Goal: Task Accomplishment & Management: Use online tool/utility

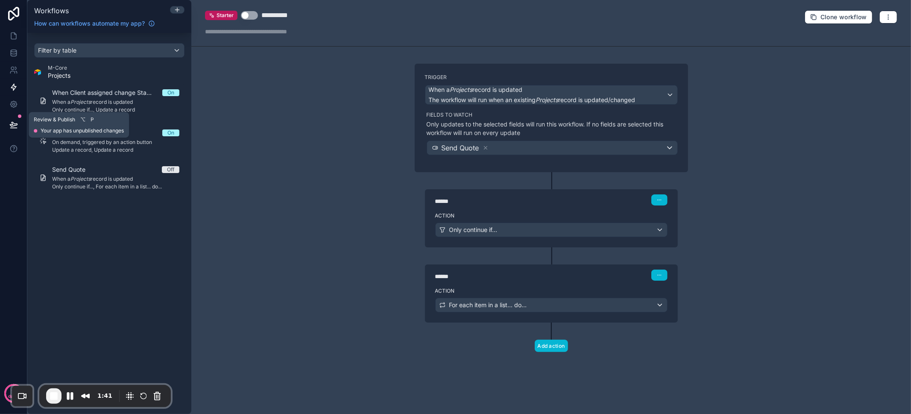
click at [20, 121] on button at bounding box center [13, 125] width 19 height 24
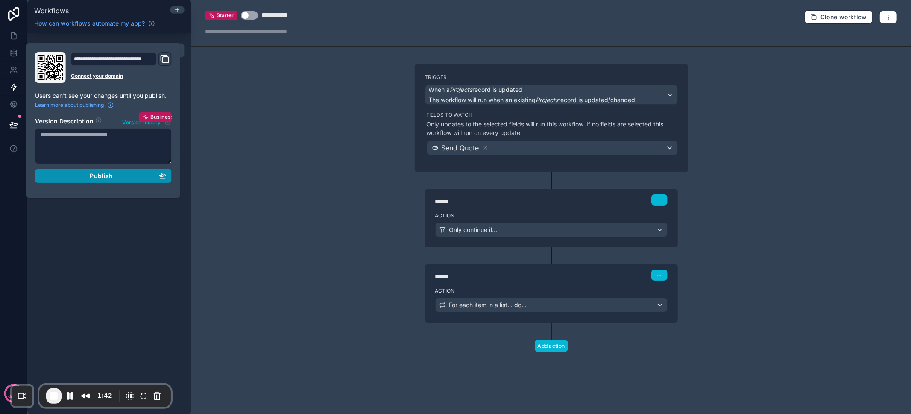
click at [108, 176] on span "Publish" at bounding box center [101, 176] width 23 height 8
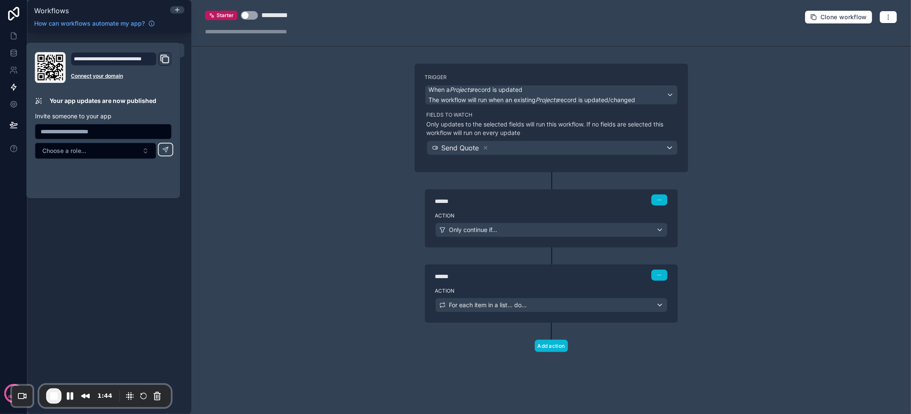
click at [391, 192] on div "**********" at bounding box center [551, 207] width 720 height 414
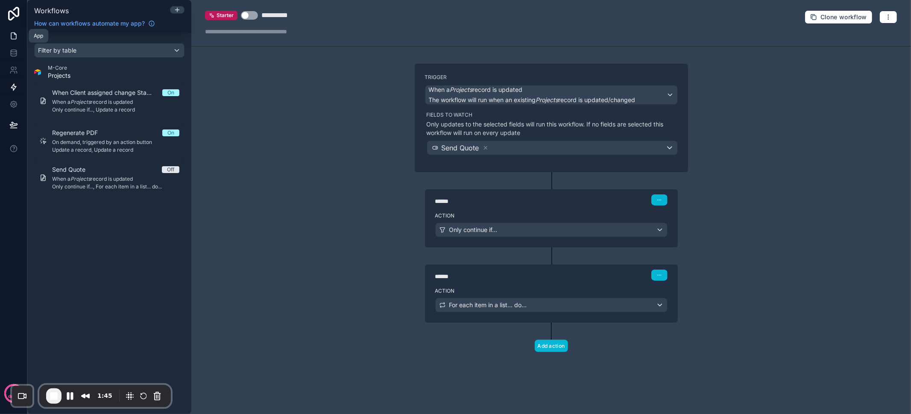
click at [10, 34] on icon at bounding box center [13, 36] width 9 height 9
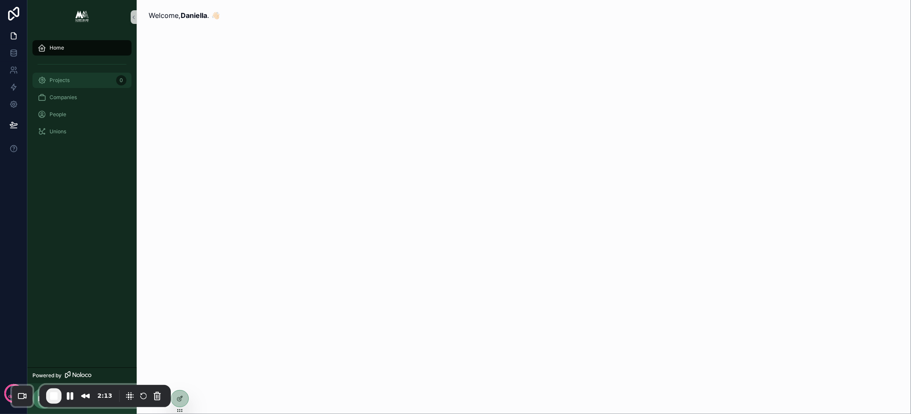
click at [82, 82] on div "Projects 0" at bounding box center [82, 80] width 89 height 14
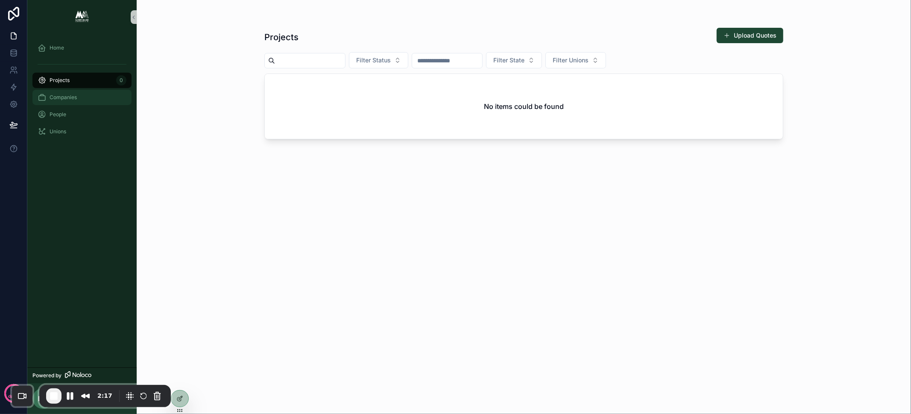
click at [72, 97] on span "Companies" at bounding box center [63, 97] width 27 height 7
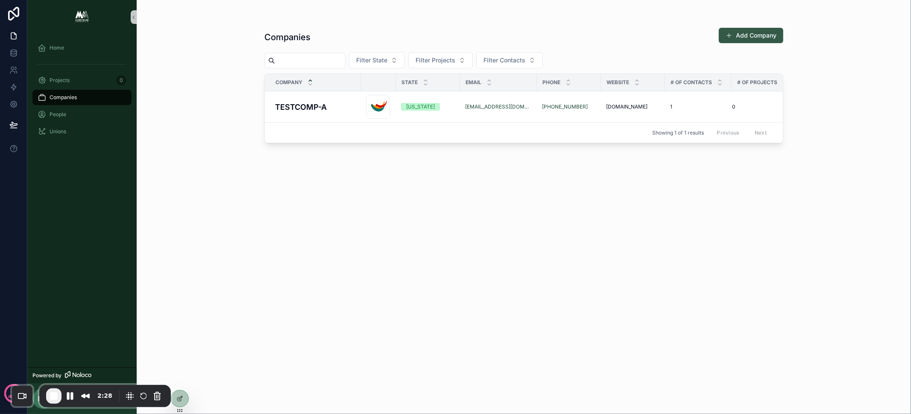
click at [764, 36] on button "Add Company" at bounding box center [751, 35] width 64 height 15
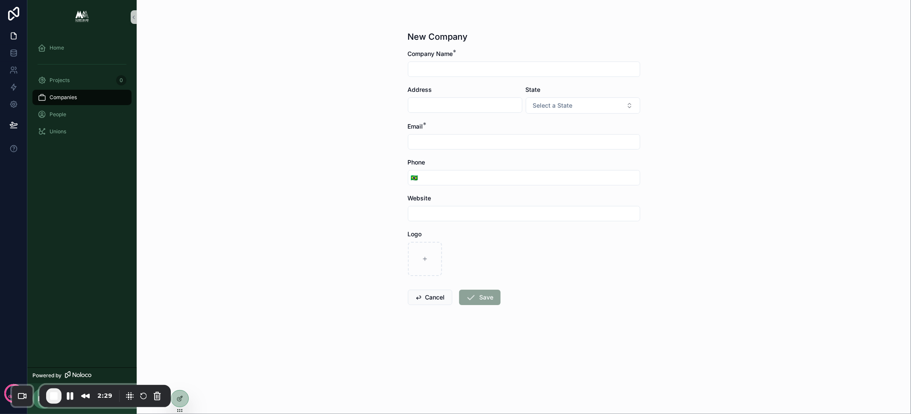
click at [456, 65] on input "scrollable content" at bounding box center [523, 69] width 231 height 12
type input "**********"
click at [467, 108] on input "scrollable content" at bounding box center [465, 105] width 114 height 12
drag, startPoint x: 420, startPoint y: 108, endPoint x: 386, endPoint y: 108, distance: 34.2
click at [386, 108] on div "**********" at bounding box center [524, 207] width 774 height 414
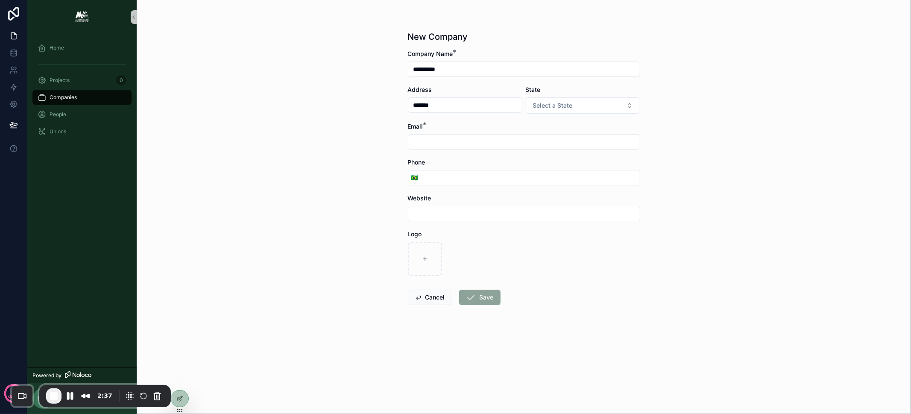
type input "*******"
click at [684, 113] on div "**********" at bounding box center [524, 207] width 774 height 414
click at [581, 104] on button "Select a State" at bounding box center [583, 105] width 114 height 16
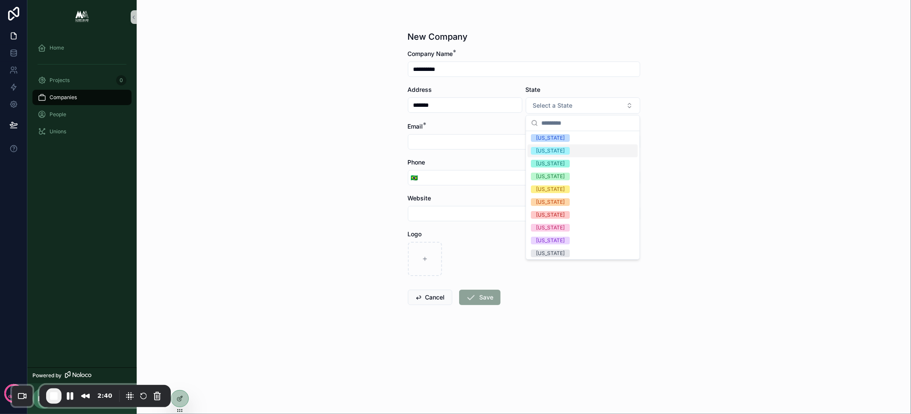
scroll to position [2, 0]
click at [557, 190] on div "California" at bounding box center [550, 190] width 29 height 8
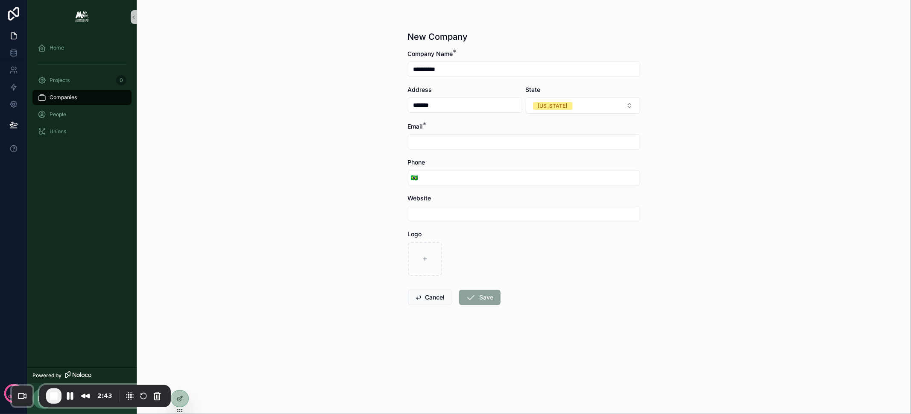
click at [716, 146] on div "**********" at bounding box center [524, 207] width 774 height 414
click at [453, 137] on input "scrollable content" at bounding box center [523, 142] width 231 height 12
drag, startPoint x: 436, startPoint y: 141, endPoint x: 388, endPoint y: 139, distance: 47.4
click at [388, 139] on div "**********" at bounding box center [524, 207] width 774 height 414
click at [456, 143] on input "**********" at bounding box center [523, 142] width 231 height 12
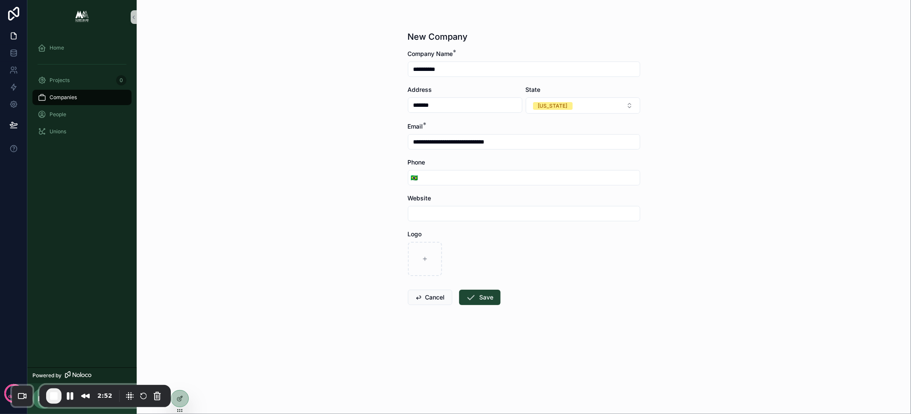
type input "**********"
click at [473, 174] on input "scrollable content" at bounding box center [530, 178] width 219 height 12
type input "**********"
click at [335, 201] on div "**********" at bounding box center [524, 207] width 774 height 414
click at [439, 215] on input "scrollable content" at bounding box center [523, 214] width 231 height 12
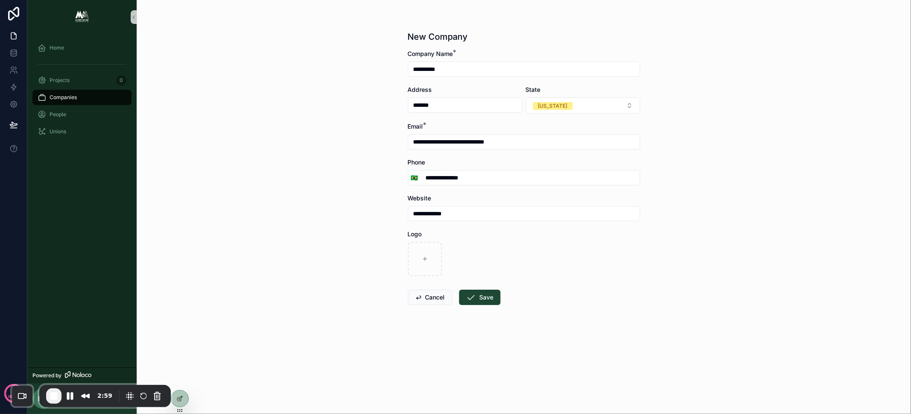
click at [441, 213] on input "**********" at bounding box center [523, 214] width 231 height 12
type input "**********"
click at [531, 248] on div "scrollable content" at bounding box center [524, 259] width 232 height 34
click at [480, 296] on button "Save" at bounding box center [479, 297] width 41 height 15
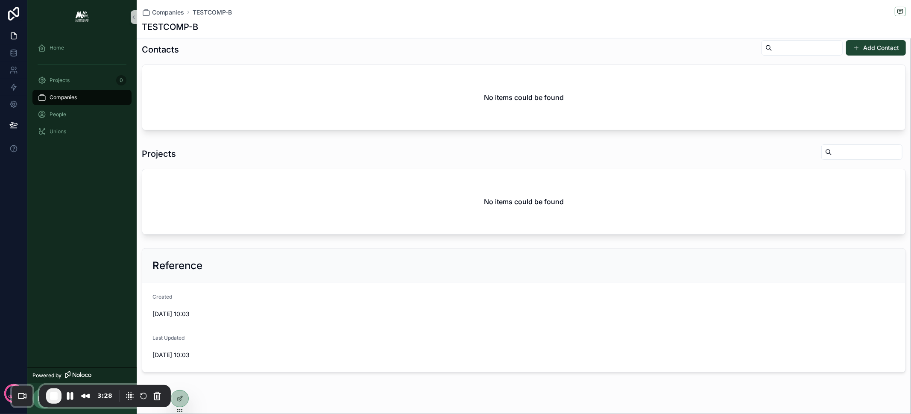
scroll to position [281, 0]
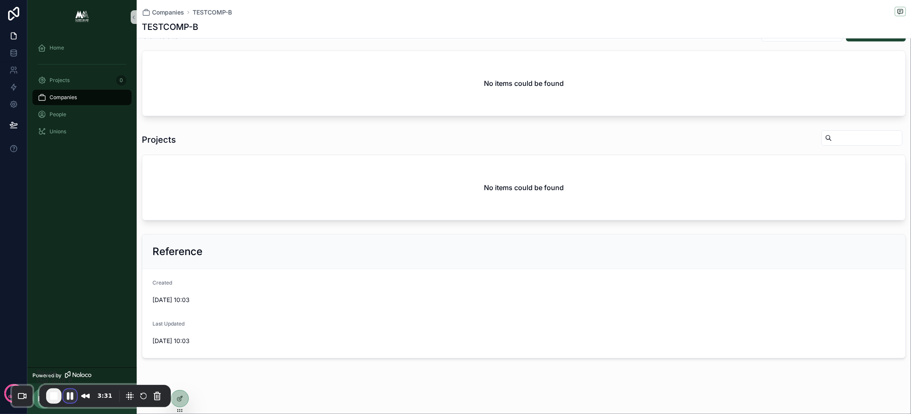
click at [68, 400] on button "Pause Recording" at bounding box center [70, 396] width 14 height 14
click at [72, 398] on span "Play Recording" at bounding box center [70, 397] width 10 height 10
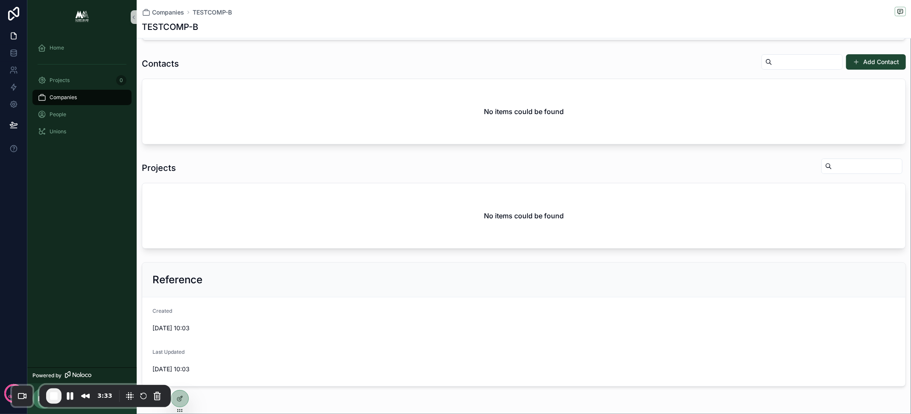
scroll to position [244, 0]
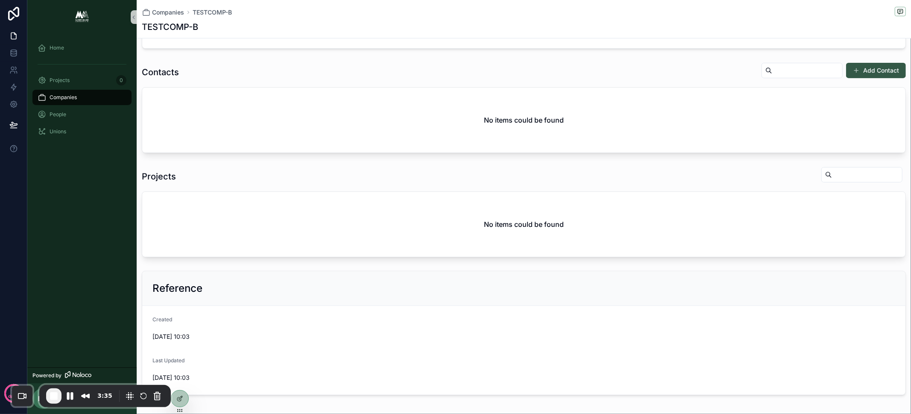
click at [874, 68] on button "Add Contact" at bounding box center [876, 70] width 60 height 15
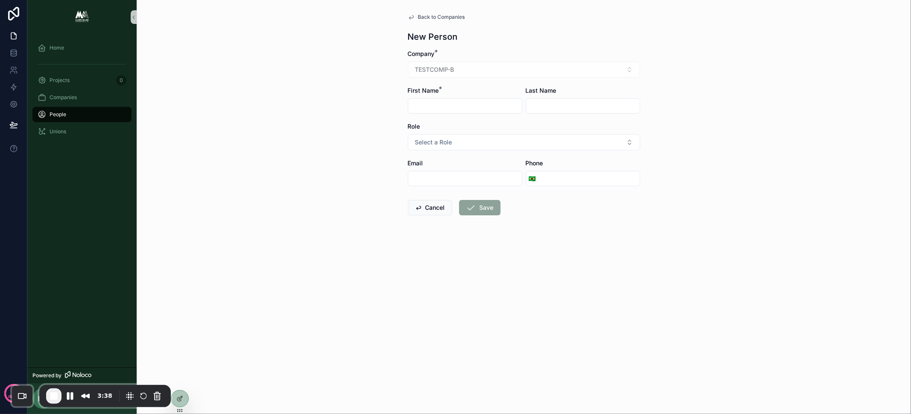
click at [450, 102] on input "scrollable content" at bounding box center [465, 106] width 114 height 12
type input "****"
click at [591, 99] on div "scrollable content" at bounding box center [583, 105] width 114 height 15
click at [593, 105] on input "scrollable content" at bounding box center [583, 106] width 114 height 12
click at [554, 110] on input "scrollable content" at bounding box center [583, 106] width 114 height 12
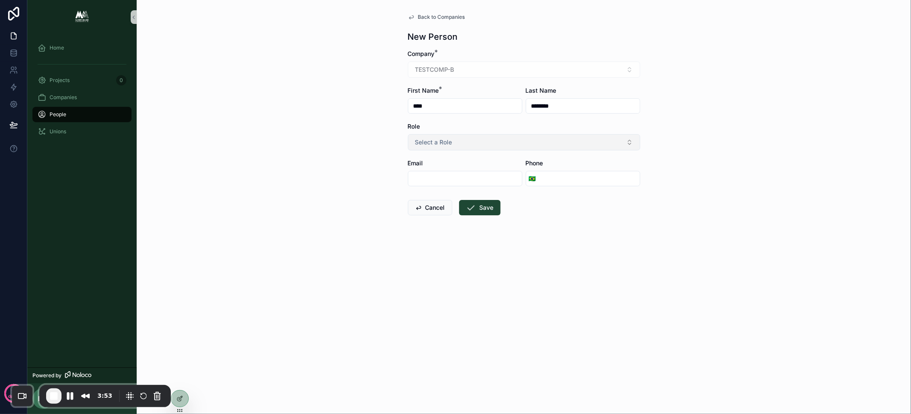
type input "********"
click at [455, 143] on button "Select a Role" at bounding box center [524, 142] width 232 height 16
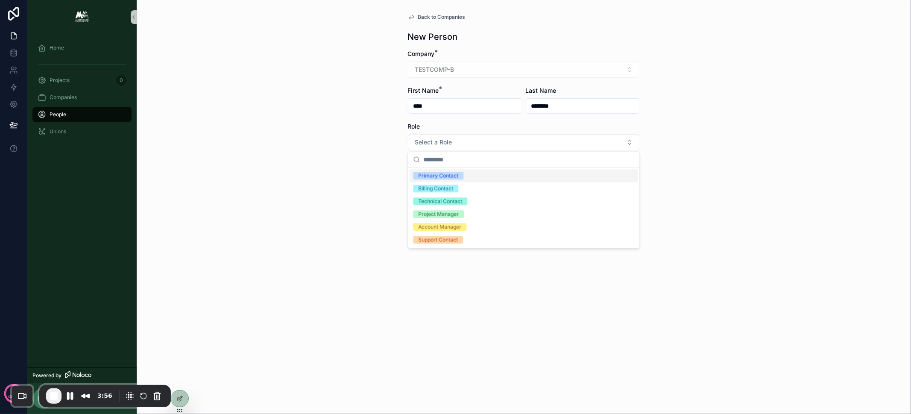
click at [456, 175] on div "Primary Contact" at bounding box center [438, 176] width 40 height 8
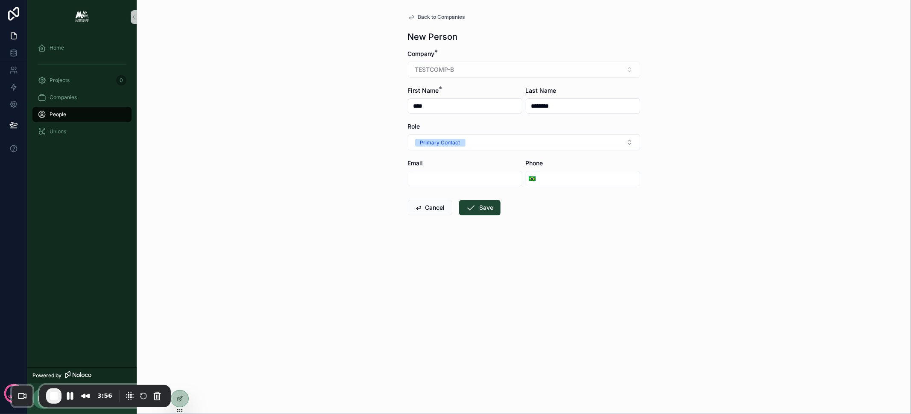
click at [454, 171] on div "scrollable content" at bounding box center [465, 178] width 114 height 15
click at [454, 178] on input "scrollable content" at bounding box center [465, 179] width 114 height 12
paste input "**********"
click at [430, 179] on input "**********" at bounding box center [465, 179] width 114 height 12
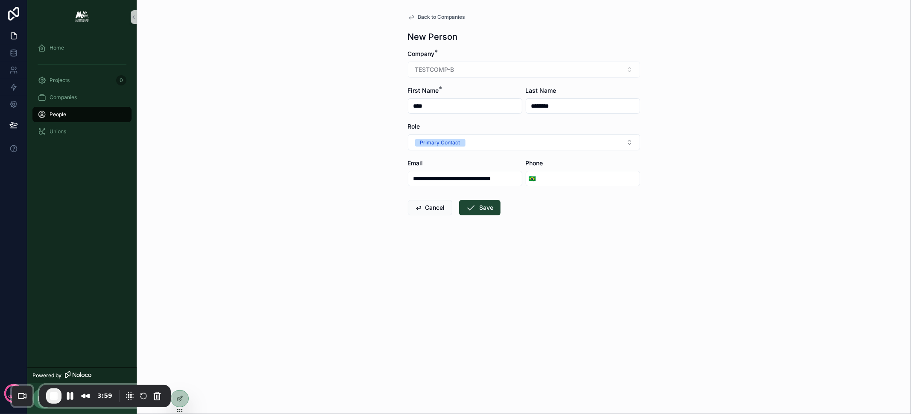
click at [430, 179] on input "**********" at bounding box center [465, 179] width 114 height 12
type input "**********"
click at [600, 182] on input "scrollable content" at bounding box center [588, 179] width 101 height 12
type input "**********"
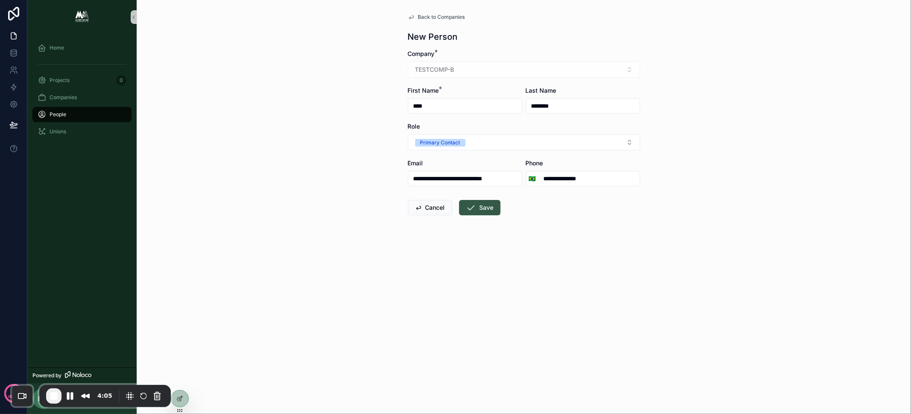
click at [485, 209] on button "Save" at bounding box center [479, 207] width 41 height 15
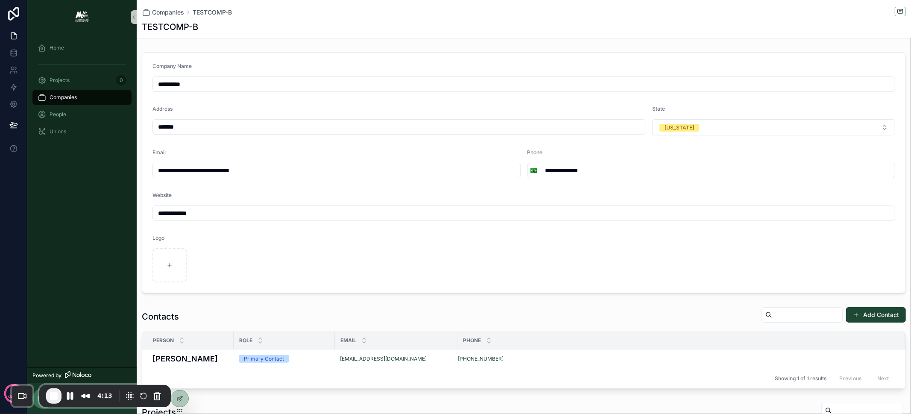
scroll to position [91, 0]
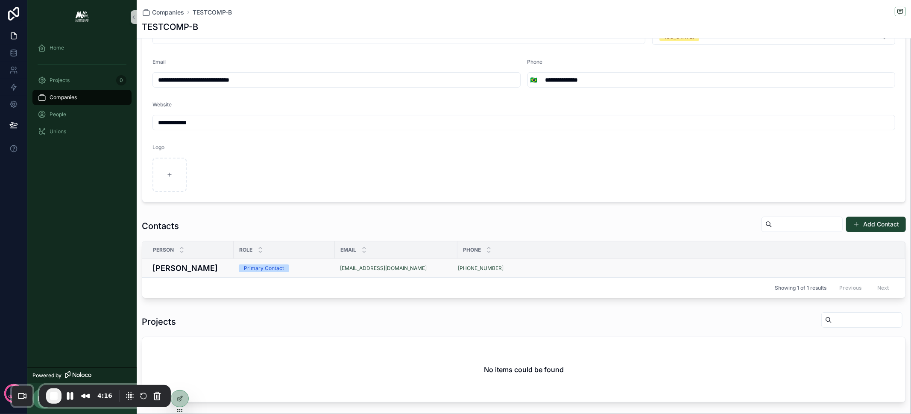
click at [222, 264] on h4 "Alex Thompson" at bounding box center [190, 268] width 76 height 12
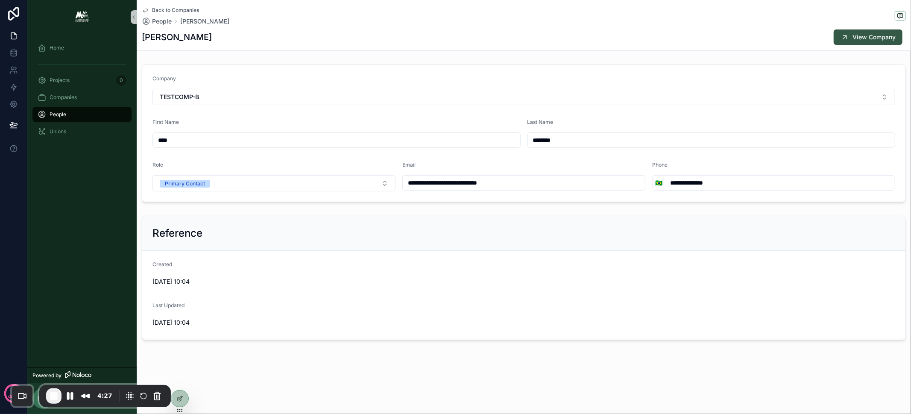
click at [870, 38] on span "View Company" at bounding box center [873, 37] width 43 height 9
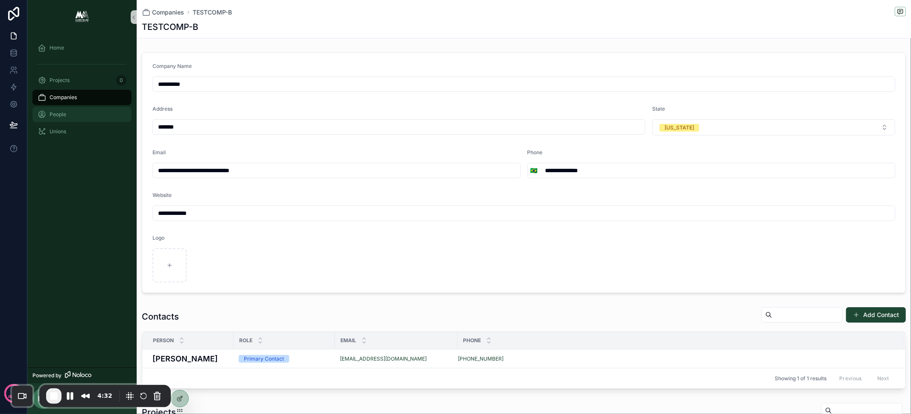
click at [73, 111] on div "People" at bounding box center [82, 115] width 89 height 14
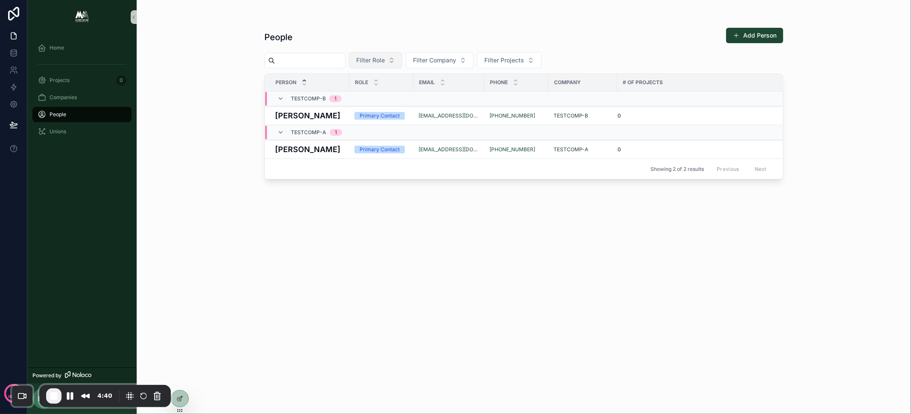
click at [399, 64] on button "Filter Role" at bounding box center [375, 60] width 53 height 16
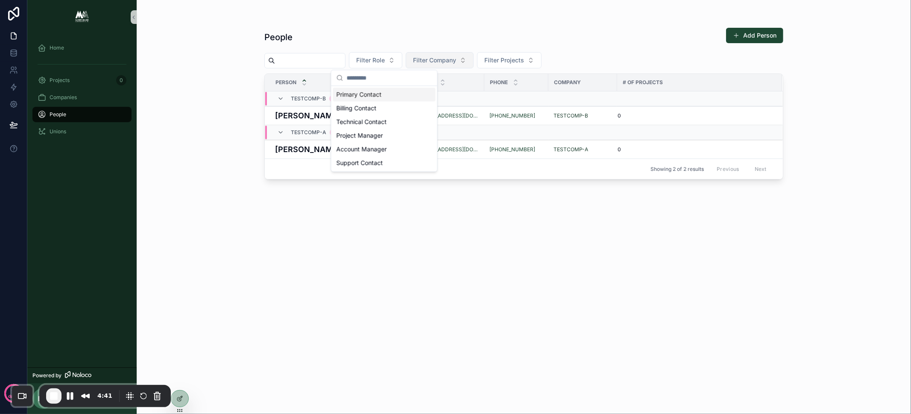
click at [449, 59] on span "Filter Company" at bounding box center [434, 60] width 43 height 9
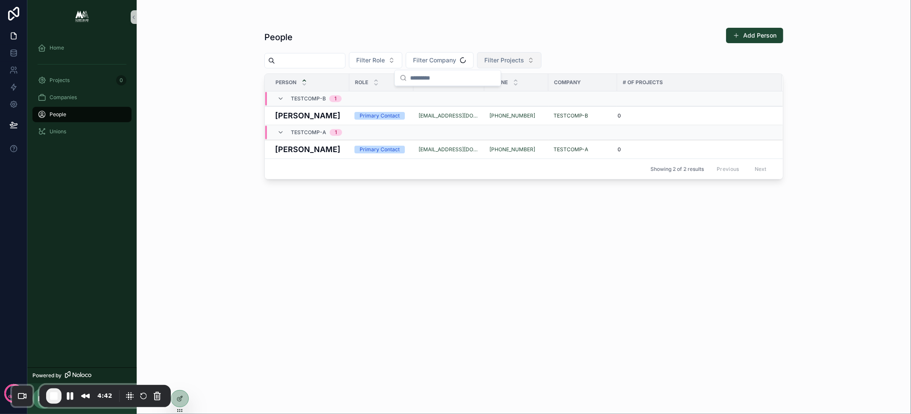
click at [536, 62] on button "Filter Projects" at bounding box center [509, 60] width 64 height 16
click at [582, 26] on div "People Add Person Filter Role Filter Company Filter Projects Person Role Email …" at bounding box center [523, 211] width 519 height 383
click at [82, 95] on div "Companies" at bounding box center [82, 98] width 89 height 14
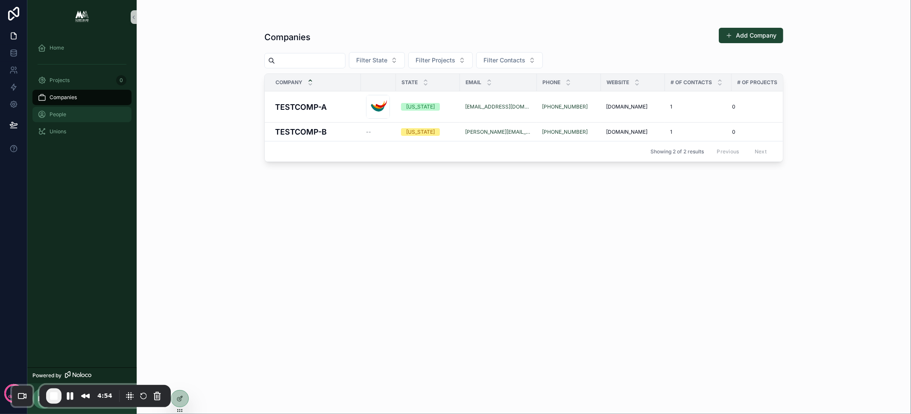
click at [61, 113] on span "People" at bounding box center [58, 114] width 17 height 7
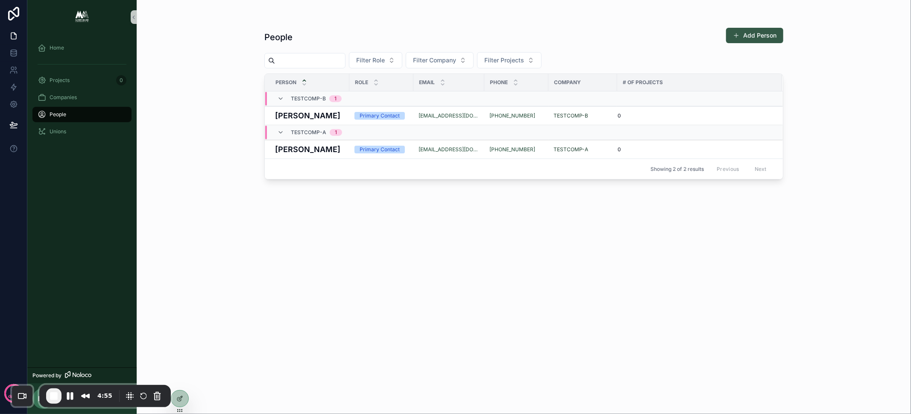
click at [758, 39] on button "Add Person" at bounding box center [754, 35] width 57 height 15
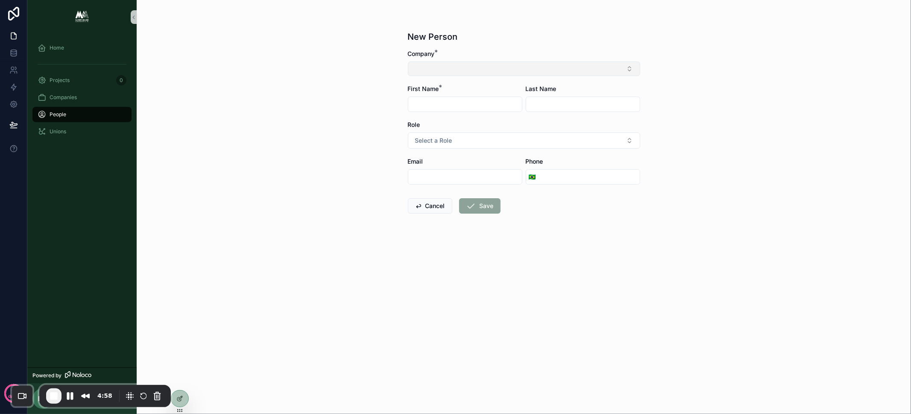
click at [584, 65] on button "Select Button" at bounding box center [524, 68] width 232 height 15
click at [423, 133] on span "New" at bounding box center [427, 132] width 13 height 9
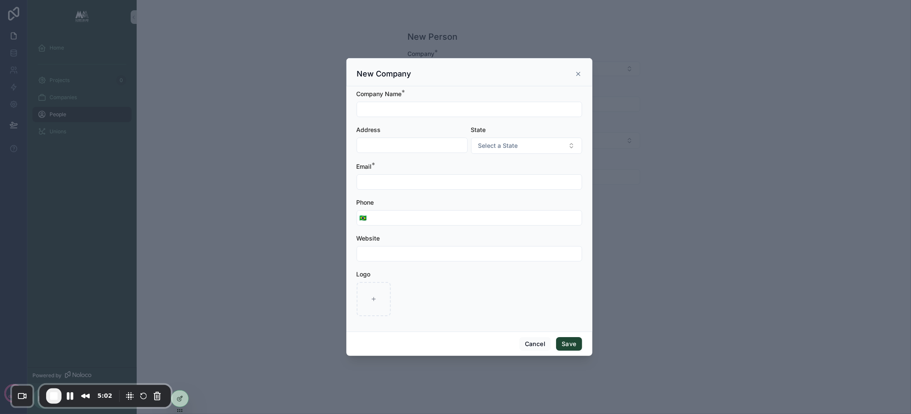
click at [579, 73] on icon "scrollable content" at bounding box center [577, 73] width 3 height 3
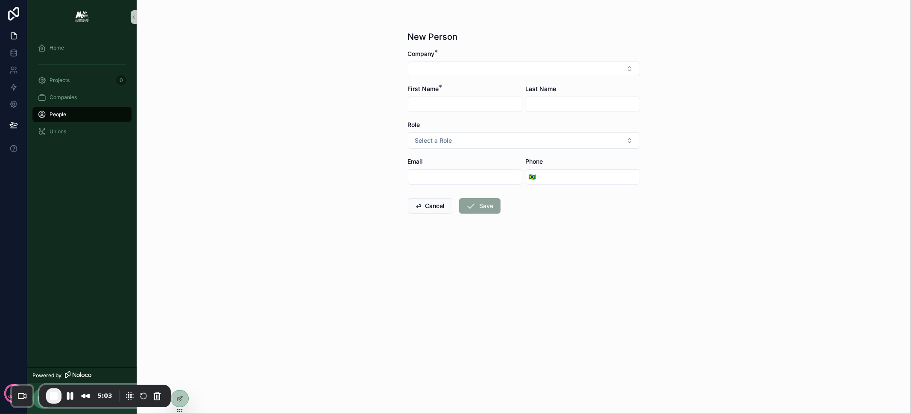
click at [754, 179] on div "New Person Company * First Name * Last Name Role Select a Role Email Phone 🇧🇷 C…" at bounding box center [524, 207] width 774 height 414
click at [431, 209] on button "Cancel" at bounding box center [430, 205] width 44 height 15
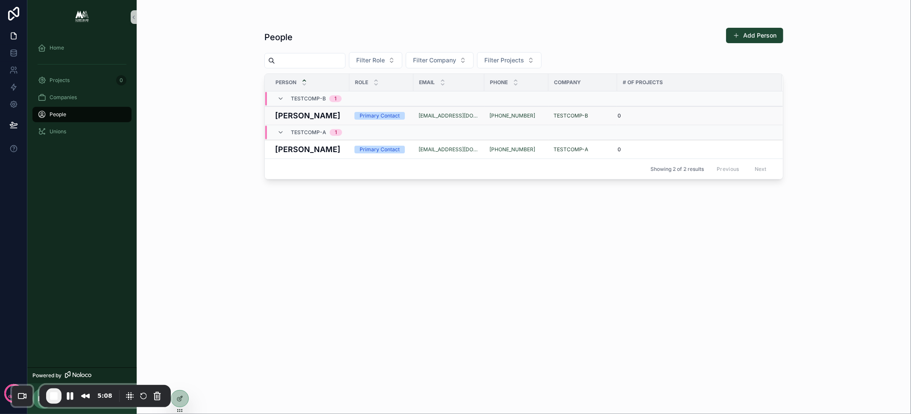
click at [338, 116] on h4 "Alex Thompson" at bounding box center [309, 116] width 69 height 12
click at [62, 134] on span "Unions" at bounding box center [58, 131] width 17 height 7
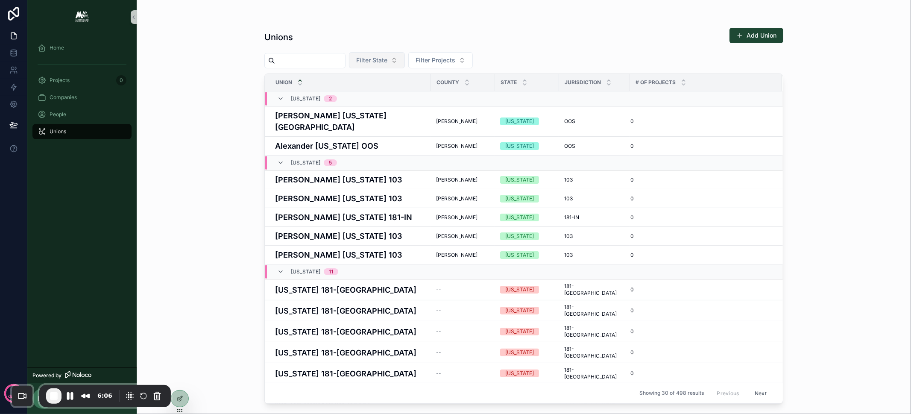
click at [387, 61] on span "Filter State" at bounding box center [371, 60] width 31 height 9
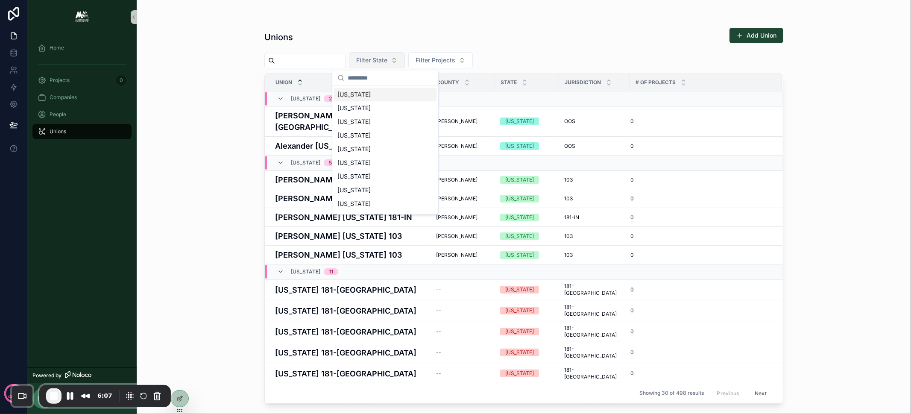
click at [387, 61] on span "Filter State" at bounding box center [371, 60] width 31 height 9
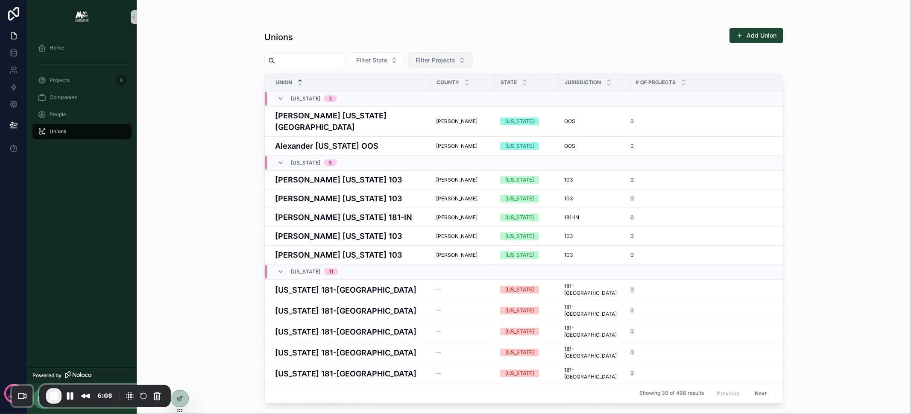
click at [465, 61] on button "Filter Projects" at bounding box center [440, 60] width 64 height 16
click at [463, 61] on button "Filter Projects" at bounding box center [440, 60] width 64 height 16
click at [761, 32] on button "Add Union" at bounding box center [756, 35] width 54 height 15
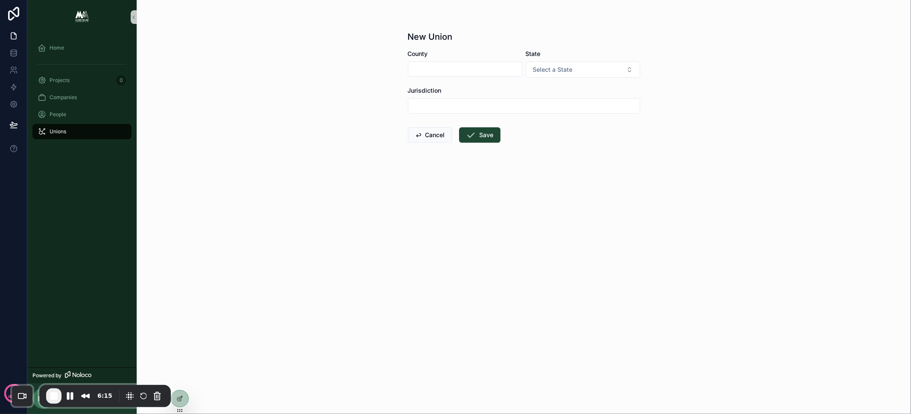
click at [427, 72] on input "scrollable content" at bounding box center [465, 69] width 114 height 12
click at [587, 71] on button "Select a State" at bounding box center [583, 69] width 114 height 16
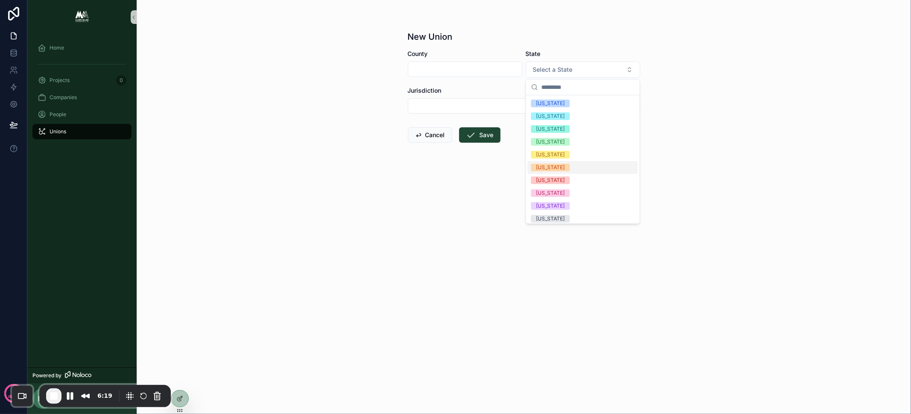
click at [758, 147] on div "New Union County State Select a State Jurisdiction Cancel Save" at bounding box center [524, 207] width 774 height 414
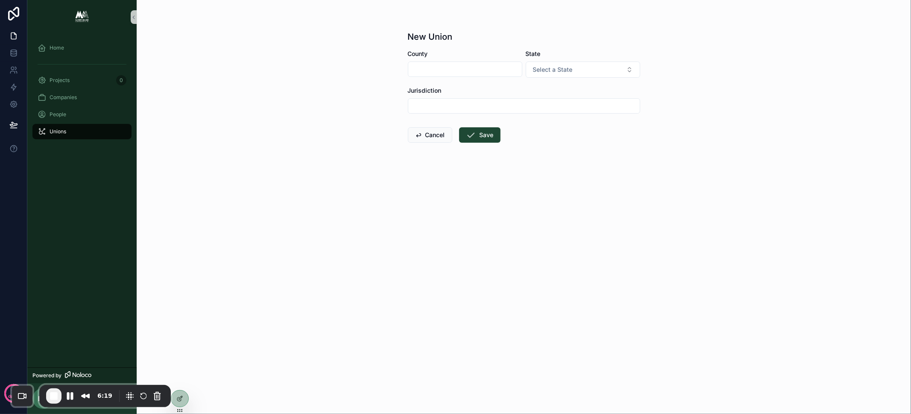
click at [471, 107] on input "scrollable content" at bounding box center [523, 106] width 231 height 12
click at [434, 136] on button "Cancel" at bounding box center [430, 134] width 44 height 15
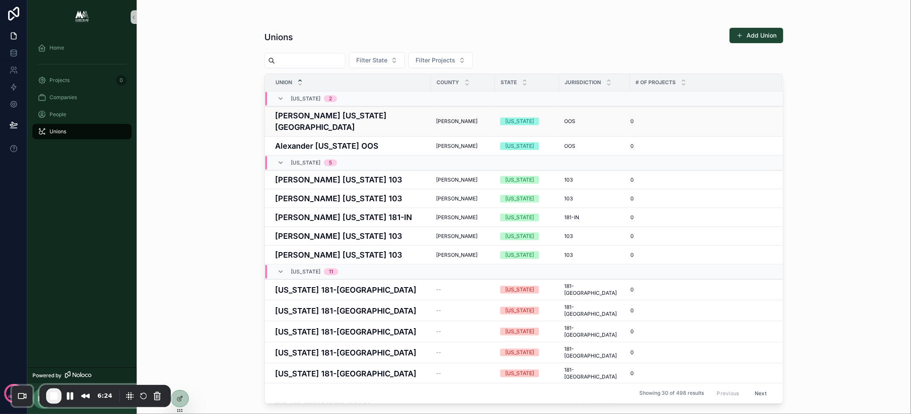
click at [410, 115] on h4 "Adams Illinois OOS" at bounding box center [350, 121] width 151 height 23
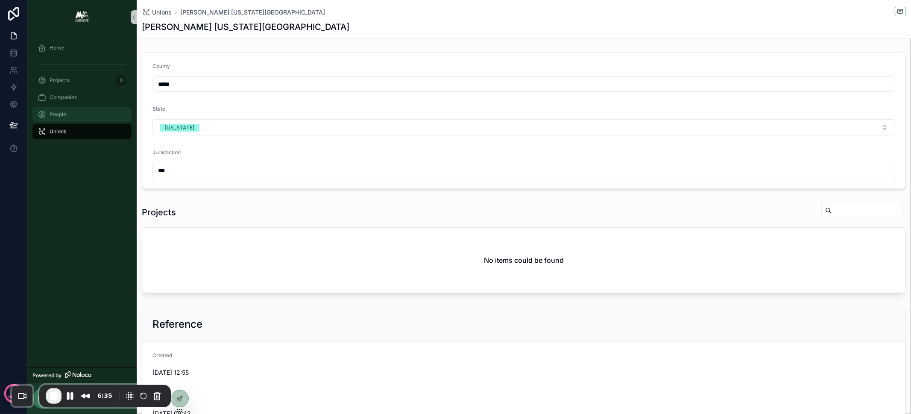
click at [67, 119] on div "People" at bounding box center [82, 115] width 89 height 14
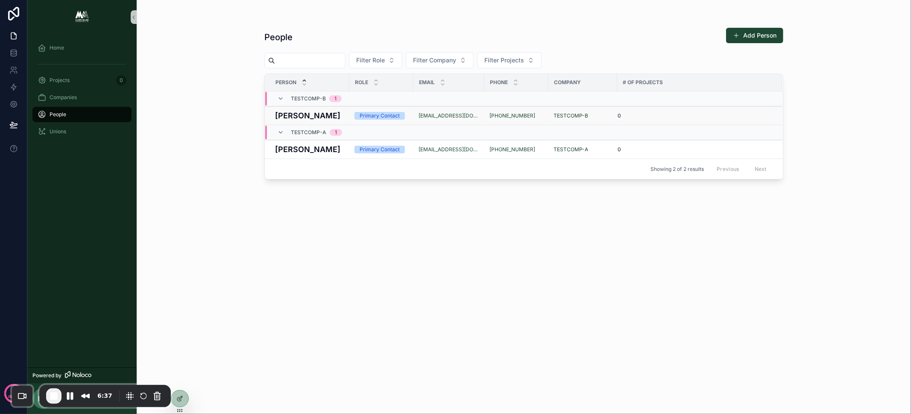
click at [337, 115] on h4 "Alex Thompson" at bounding box center [309, 116] width 69 height 12
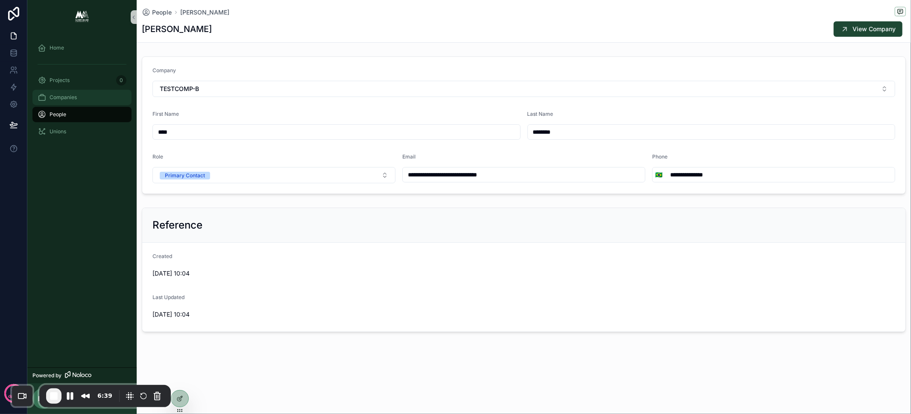
click at [82, 96] on div "Companies" at bounding box center [82, 98] width 89 height 14
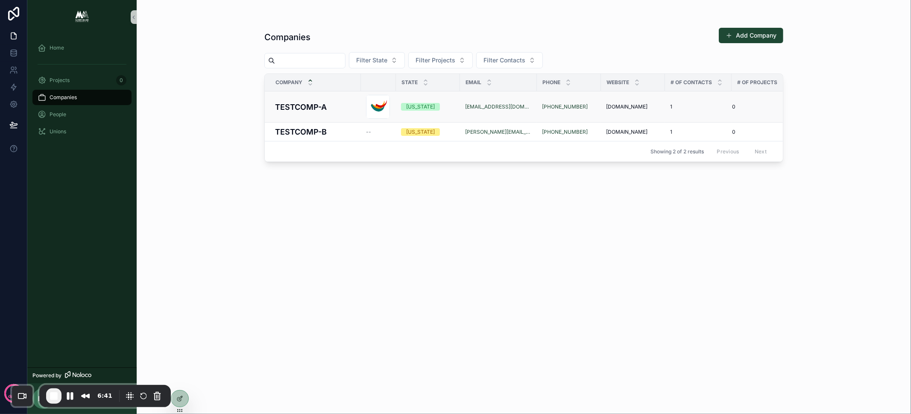
click at [342, 105] on h4 "TESTCOMP-A" at bounding box center [315, 107] width 81 height 12
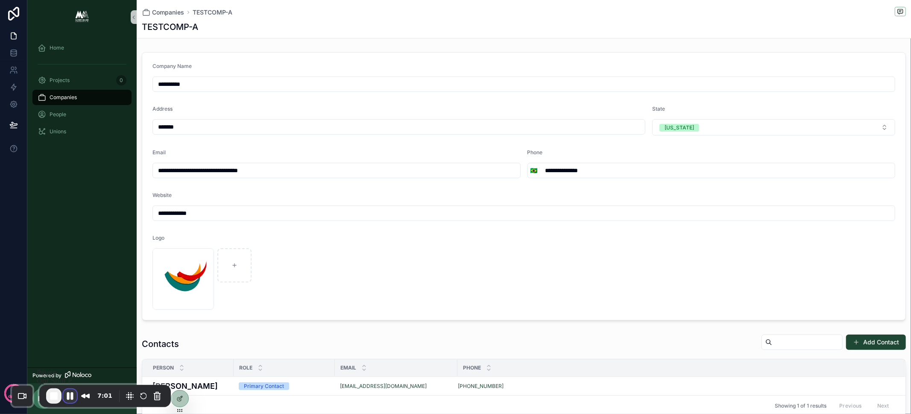
click at [69, 394] on button "Pause Recording" at bounding box center [70, 396] width 14 height 14
click at [71, 112] on div "People" at bounding box center [82, 115] width 89 height 14
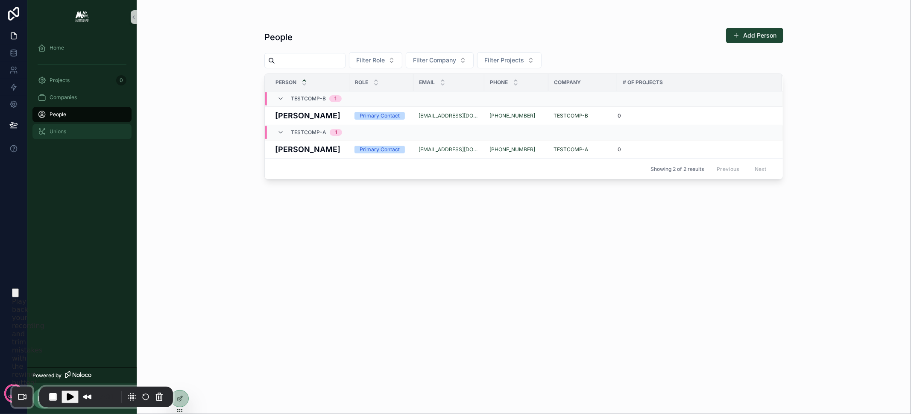
click at [73, 130] on div "Unions" at bounding box center [82, 132] width 89 height 14
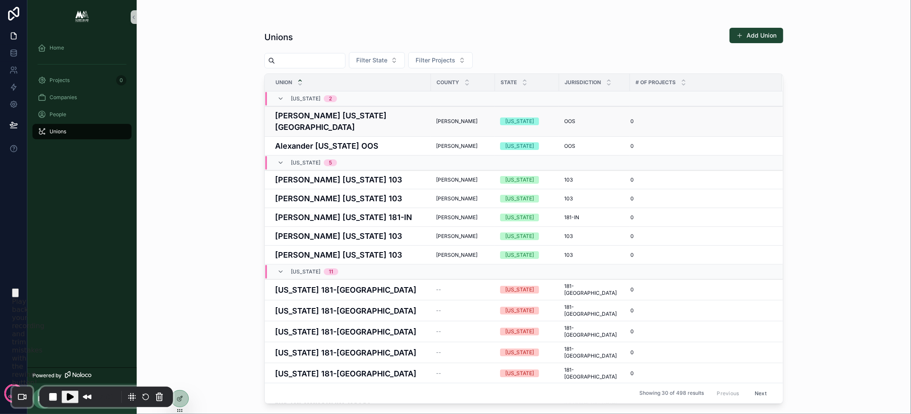
click at [321, 115] on h4 "Adams Illinois OOS" at bounding box center [350, 121] width 151 height 23
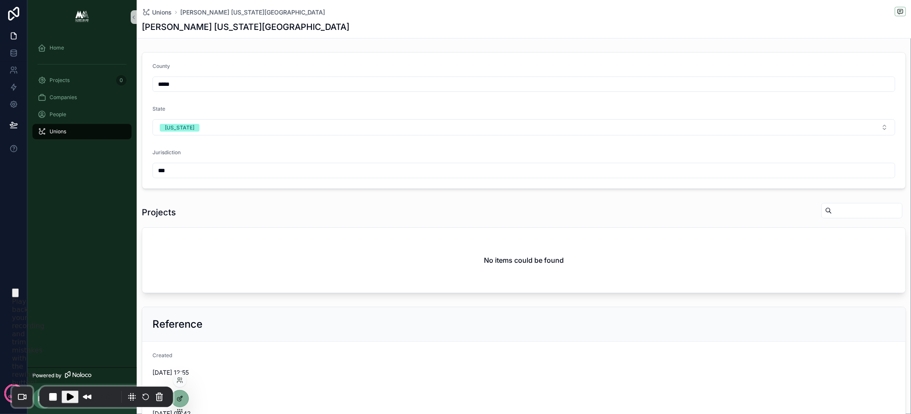
click at [179, 398] on icon at bounding box center [179, 398] width 7 height 7
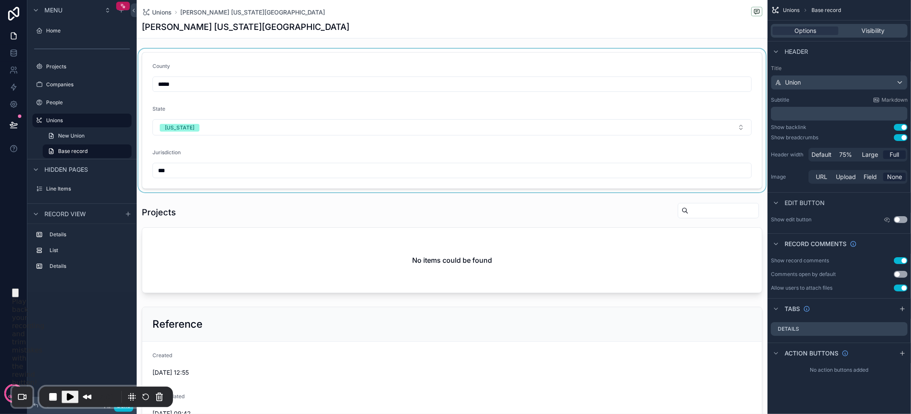
click at [673, 50] on div "scrollable content" at bounding box center [452, 120] width 631 height 143
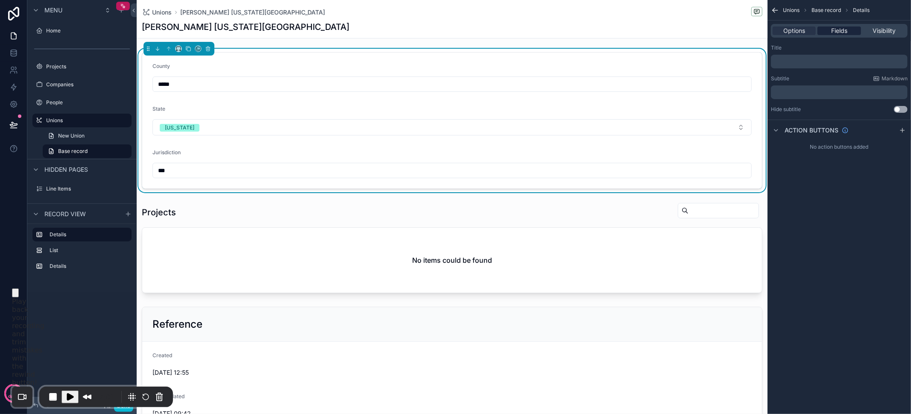
click at [853, 33] on div "Fields" at bounding box center [838, 30] width 43 height 9
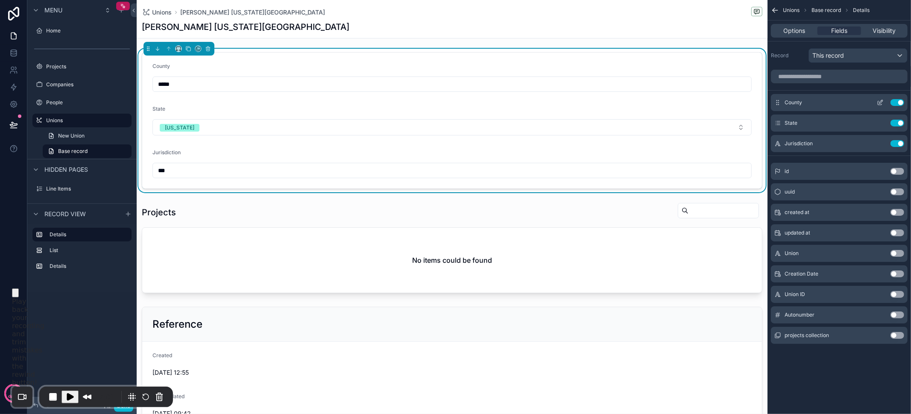
click at [879, 102] on icon "scrollable content" at bounding box center [880, 102] width 7 height 7
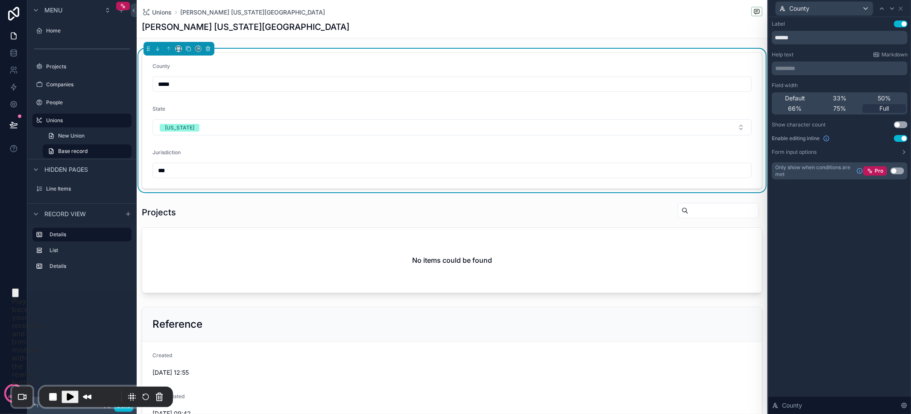
click at [842, 102] on span "33%" at bounding box center [840, 98] width 14 height 9
click at [889, 11] on icon at bounding box center [892, 8] width 7 height 7
click at [847, 102] on div "33%" at bounding box center [839, 98] width 43 height 9
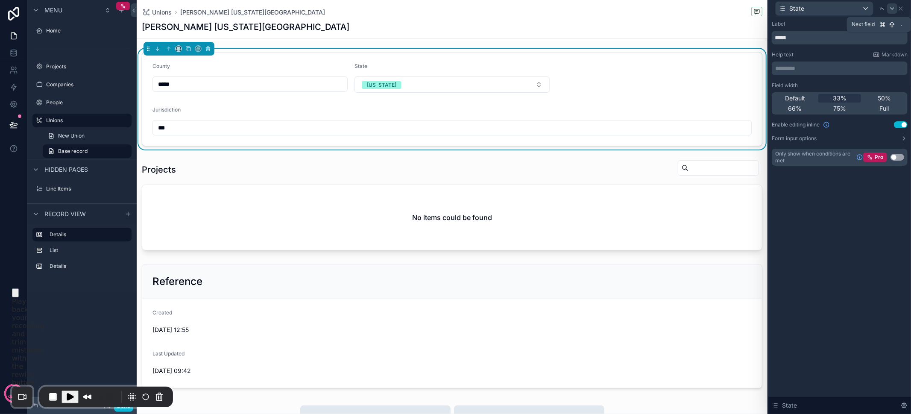
click at [890, 12] on div at bounding box center [892, 8] width 10 height 10
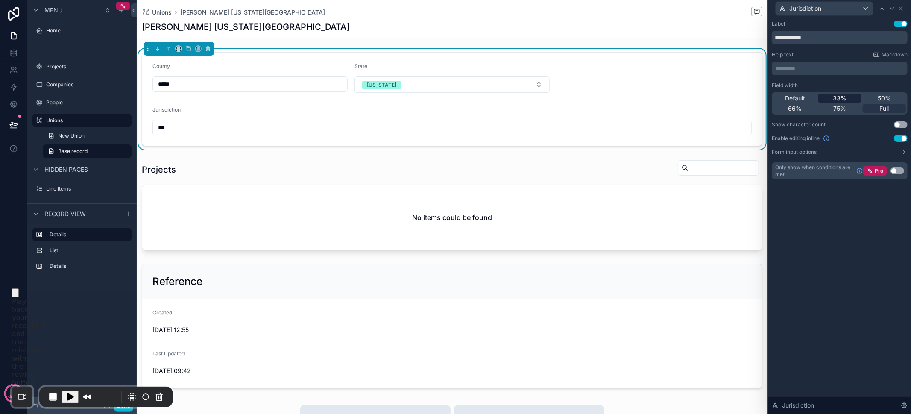
click at [854, 95] on div "33%" at bounding box center [839, 98] width 43 height 9
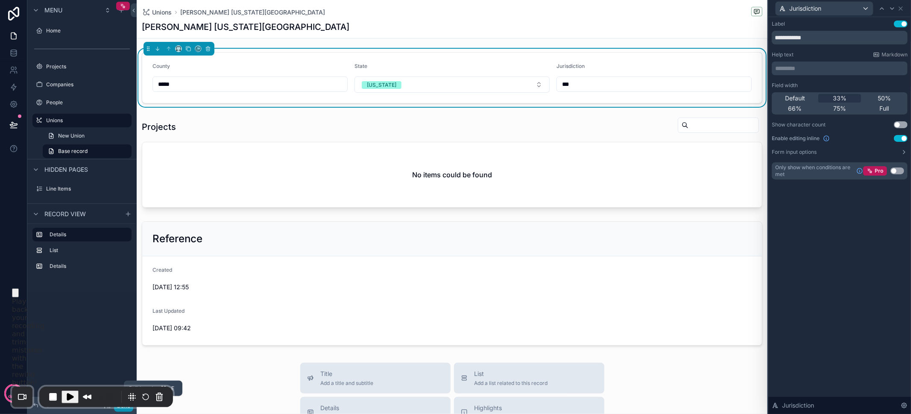
click at [121, 410] on button "Done" at bounding box center [123, 405] width 19 height 12
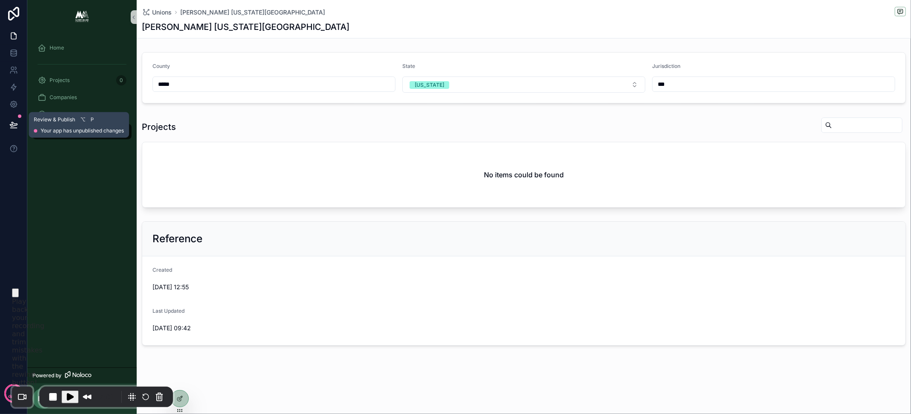
click at [15, 130] on button at bounding box center [13, 125] width 19 height 24
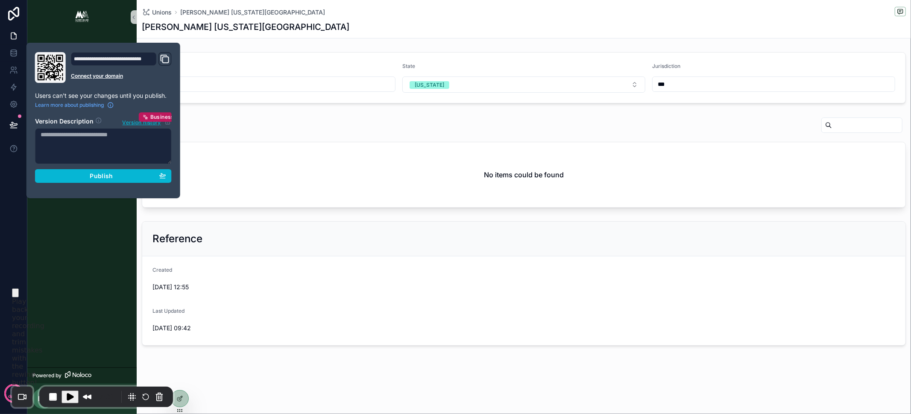
click at [102, 181] on div "**********" at bounding box center [103, 120] width 143 height 137
click at [102, 177] on span "Publish" at bounding box center [101, 176] width 23 height 8
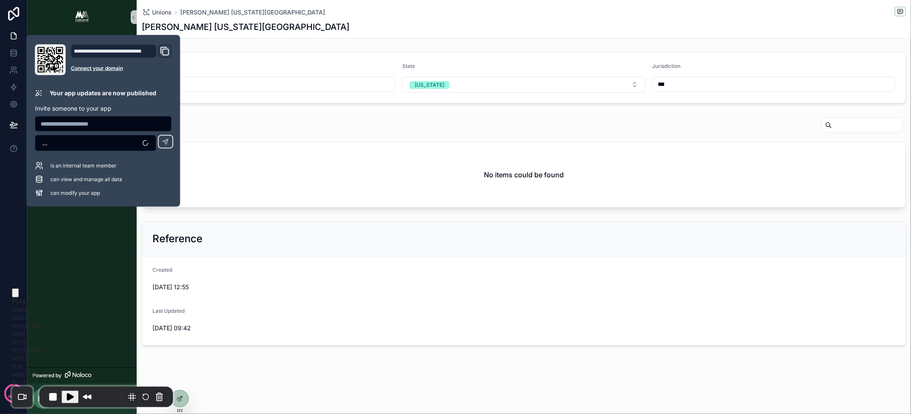
click at [316, 130] on div "Projects" at bounding box center [524, 127] width 764 height 20
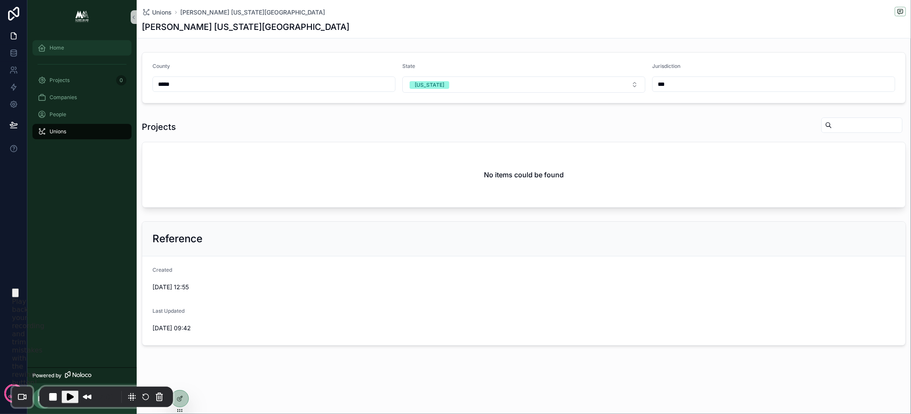
click at [75, 47] on div "Home" at bounding box center [82, 48] width 89 height 14
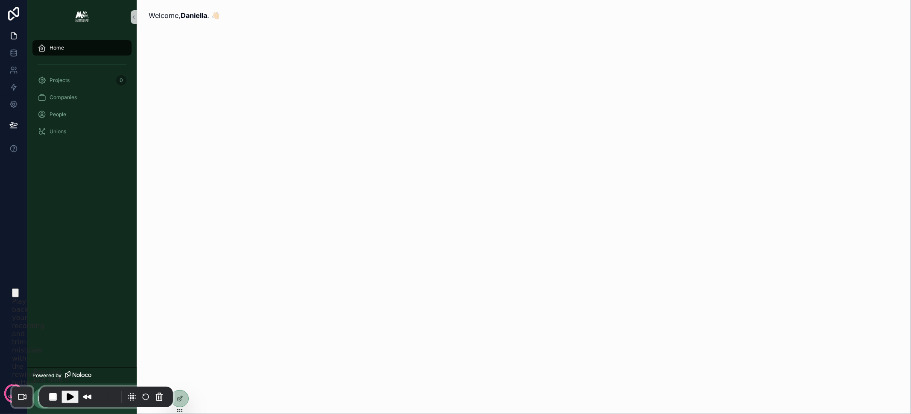
click at [69, 395] on span "Play Recording" at bounding box center [70, 397] width 10 height 10
click at [15, 73] on icon at bounding box center [13, 70] width 9 height 9
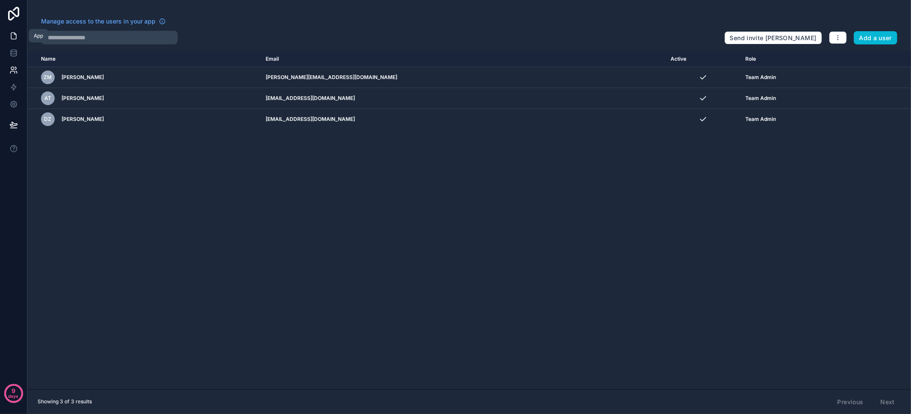
click at [15, 38] on icon at bounding box center [13, 36] width 9 height 9
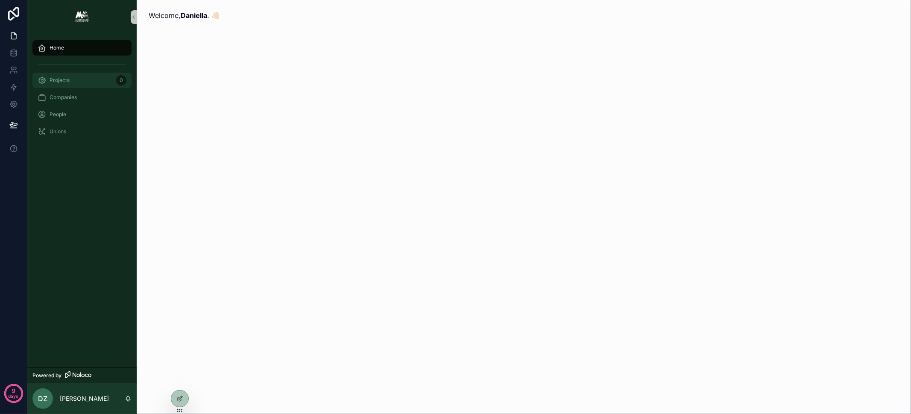
click at [81, 82] on div "Projects 0" at bounding box center [82, 80] width 89 height 14
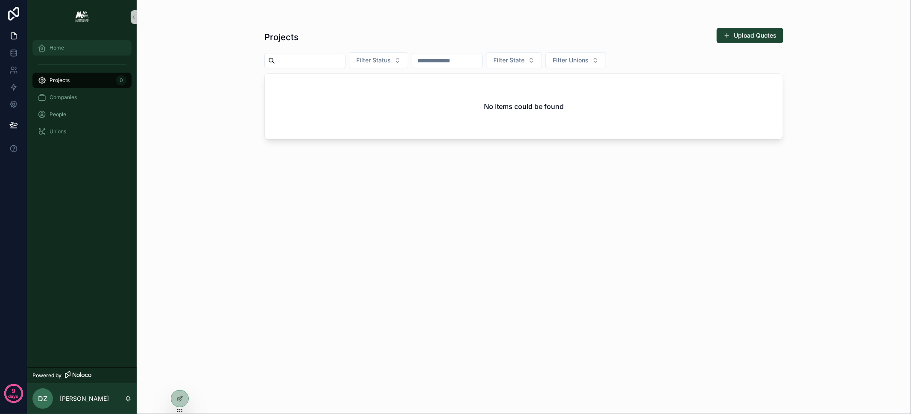
click at [75, 54] on div "Home" at bounding box center [82, 48] width 89 height 14
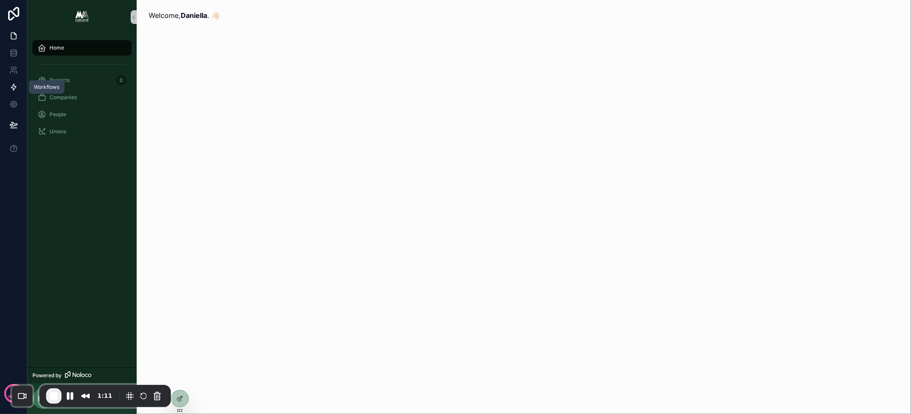
click at [13, 83] on icon at bounding box center [13, 87] width 9 height 9
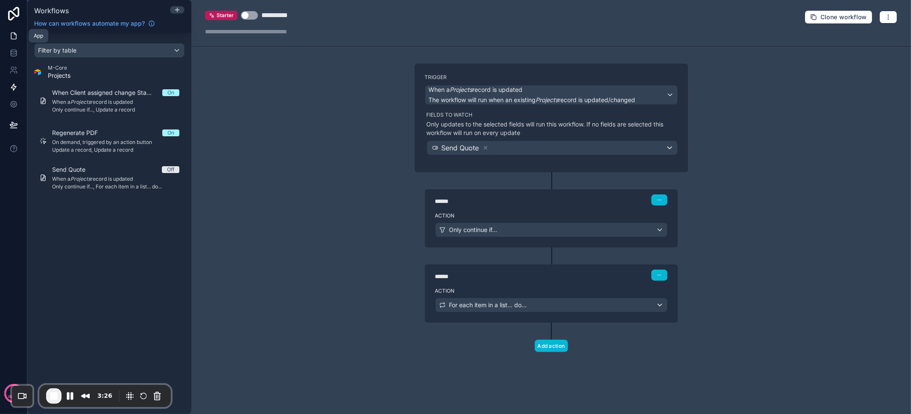
click at [12, 37] on icon at bounding box center [13, 36] width 9 height 9
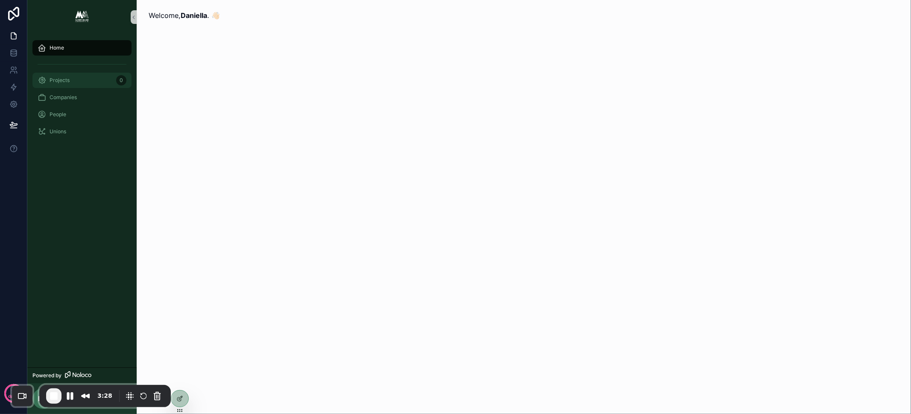
click at [65, 81] on span "Projects" at bounding box center [60, 80] width 20 height 7
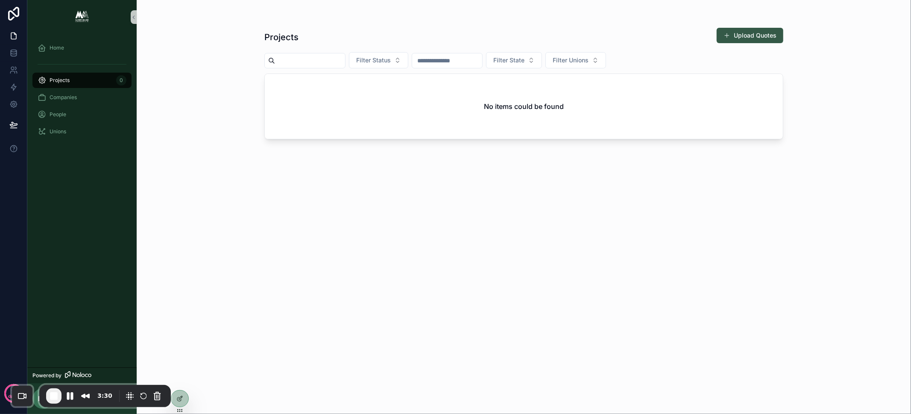
click at [735, 36] on button "Upload Quotes" at bounding box center [750, 35] width 67 height 15
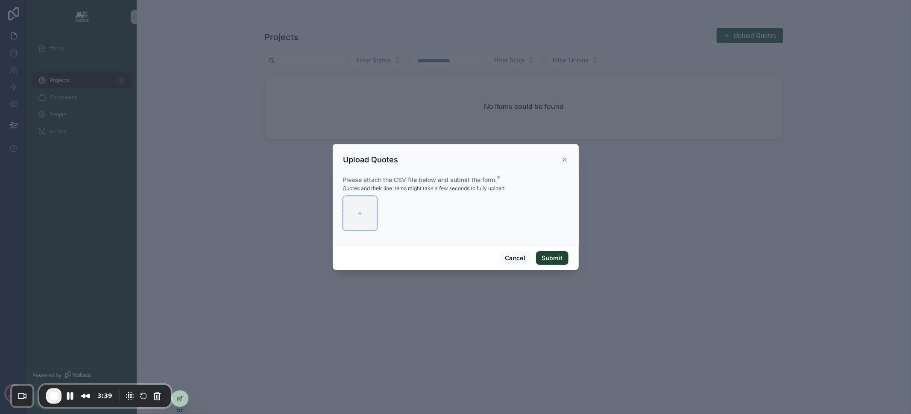
click at [360, 216] on icon "scrollable content" at bounding box center [360, 213] width 6 height 6
type input "**********"
click at [555, 260] on button "Submit" at bounding box center [552, 258] width 32 height 14
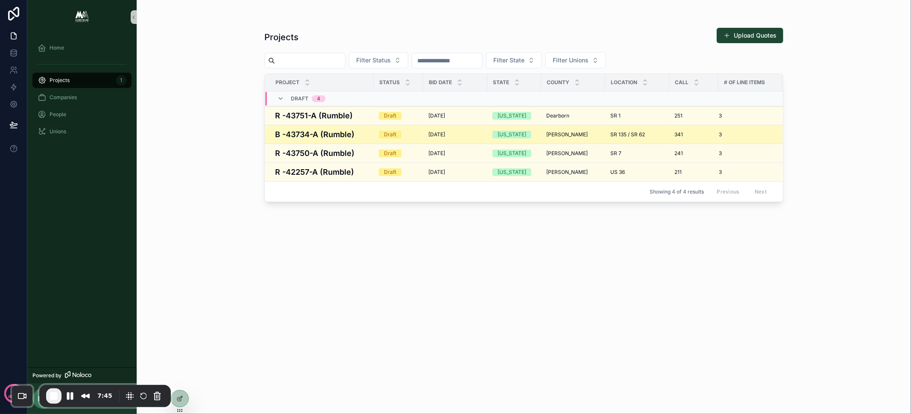
click at [357, 132] on h4 "B -43734-A (Rumble)" at bounding box center [322, 135] width 94 height 12
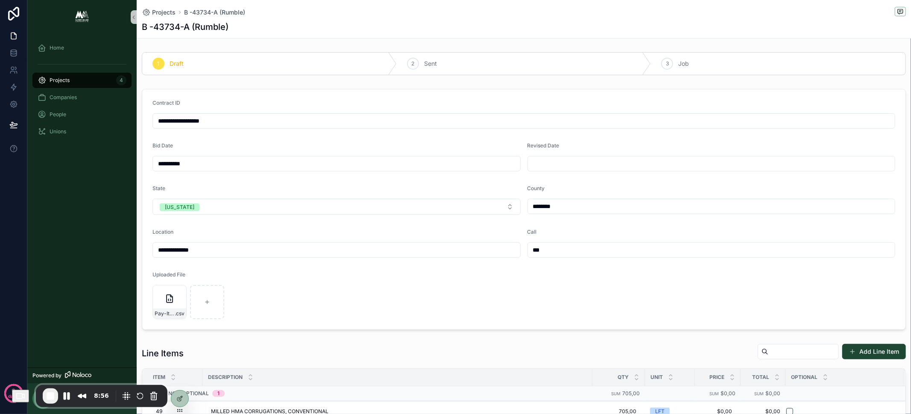
click at [82, 83] on div "Projects 4" at bounding box center [82, 80] width 89 height 14
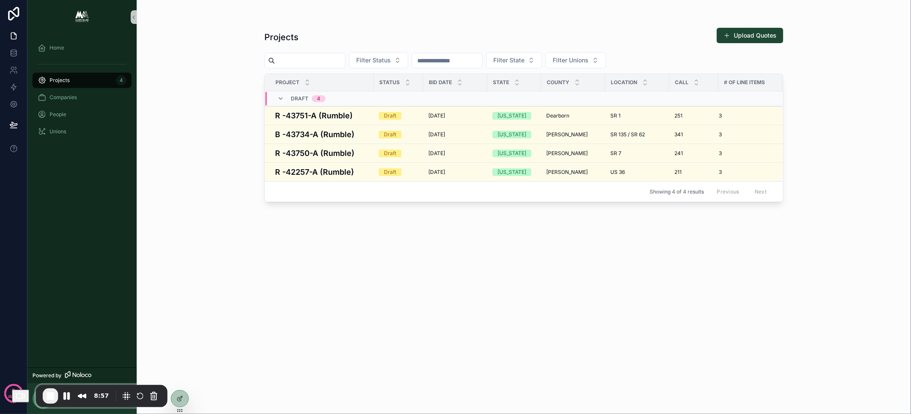
click at [641, 302] on div "Projects Upload Quotes Filter Status Filter State Filter Unions Project Status …" at bounding box center [523, 211] width 519 height 383
click at [380, 58] on span "Filter Status" at bounding box center [373, 60] width 35 height 9
click at [388, 59] on span "Filter Status" at bounding box center [373, 60] width 35 height 9
click at [447, 61] on input "scrollable content" at bounding box center [447, 61] width 70 height 12
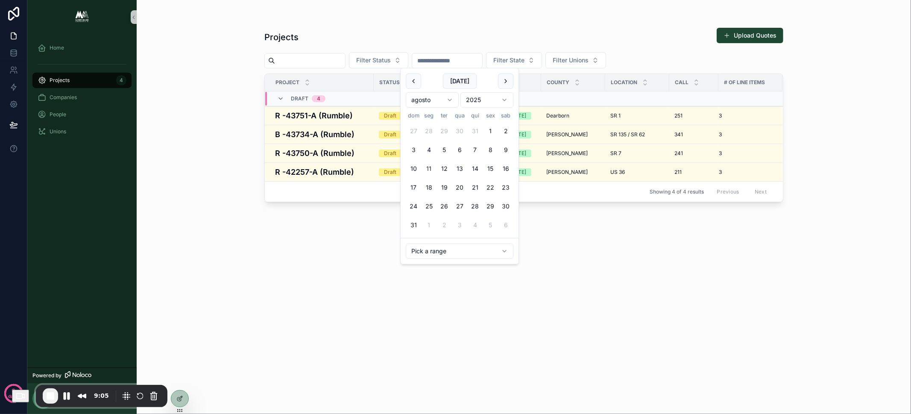
click at [477, 18] on div "scrollable content" at bounding box center [523, 17] width 519 height 7
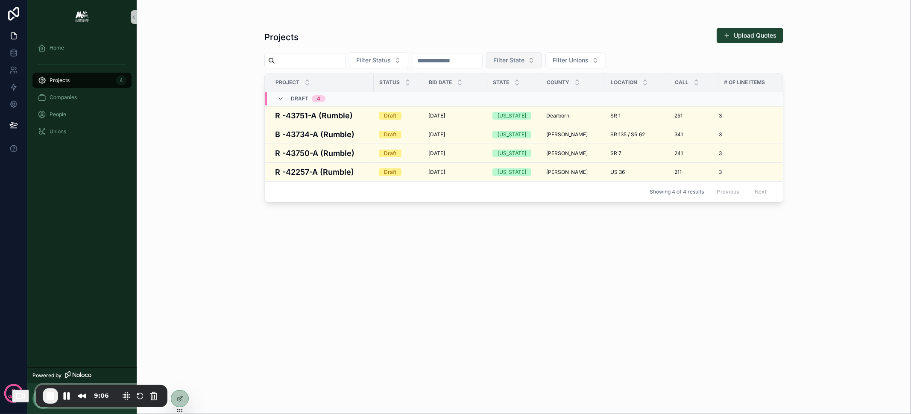
click at [542, 58] on button "Filter State" at bounding box center [514, 60] width 56 height 16
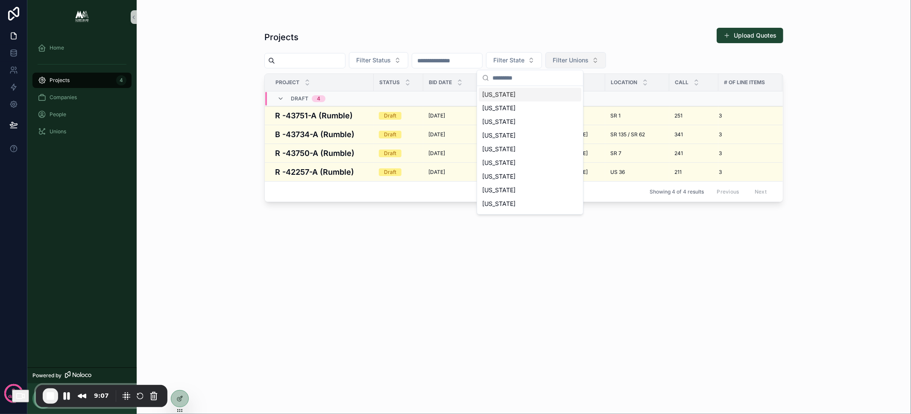
click at [606, 56] on button "Filter Unions" at bounding box center [575, 60] width 61 height 16
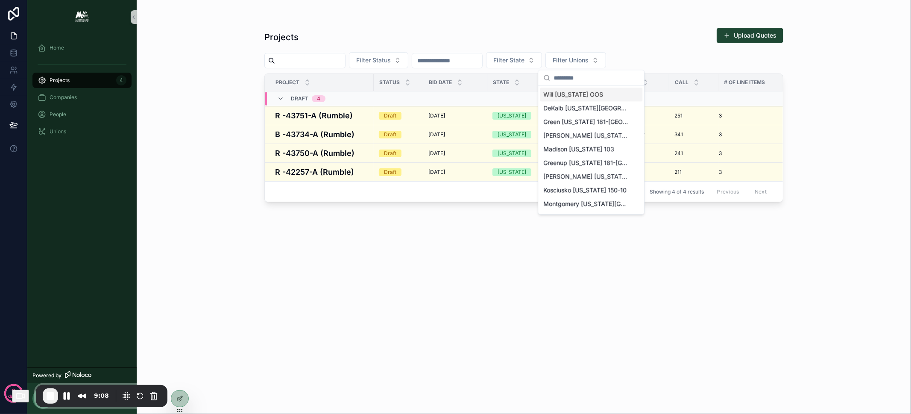
click at [634, 30] on div "Projects Upload Quotes" at bounding box center [523, 37] width 519 height 20
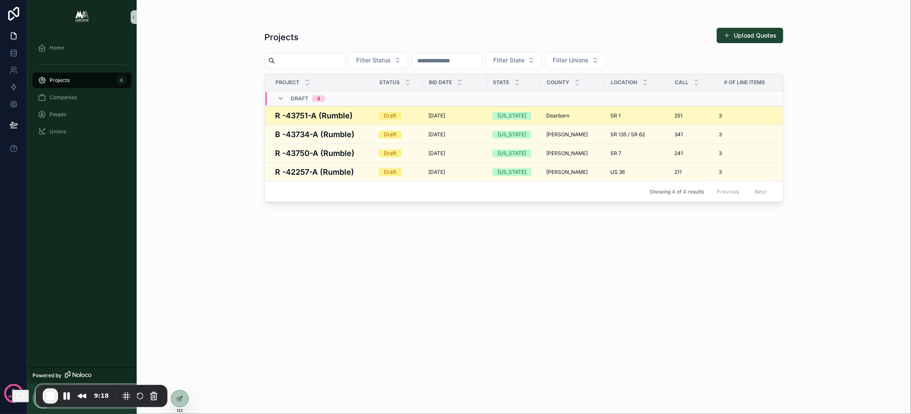
click at [351, 115] on h4 "R -43751-A (Rumble)" at bounding box center [322, 116] width 94 height 12
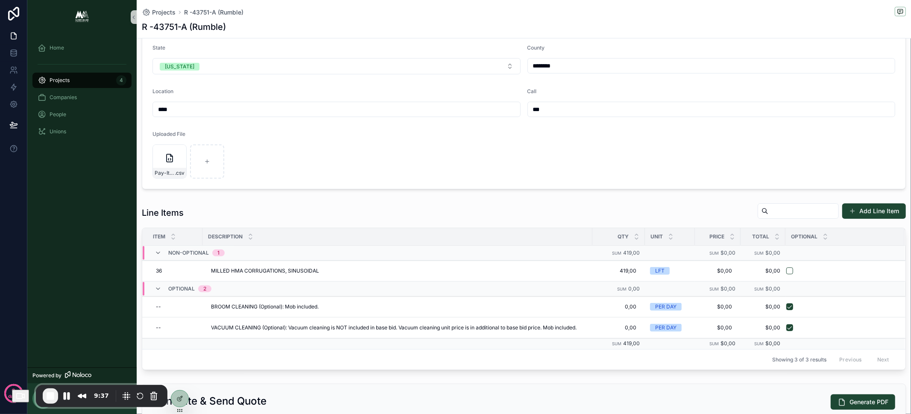
scroll to position [181, 0]
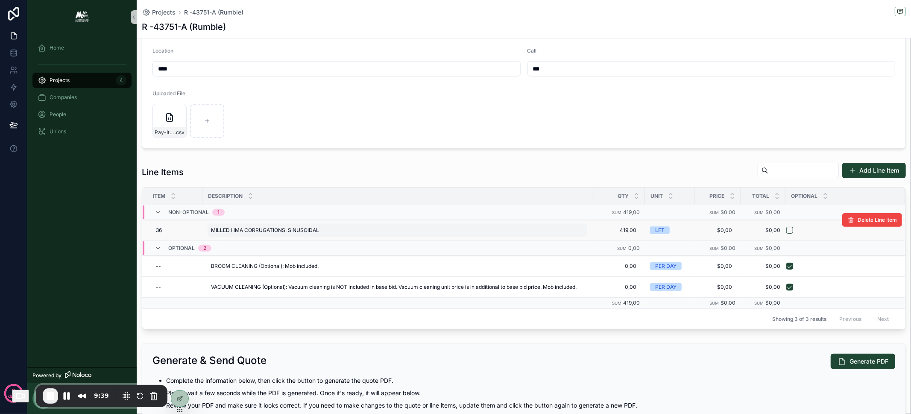
click at [295, 228] on span "MILLED HMA CORRUGATIONS, SINUSOIDAL" at bounding box center [265, 230] width 108 height 7
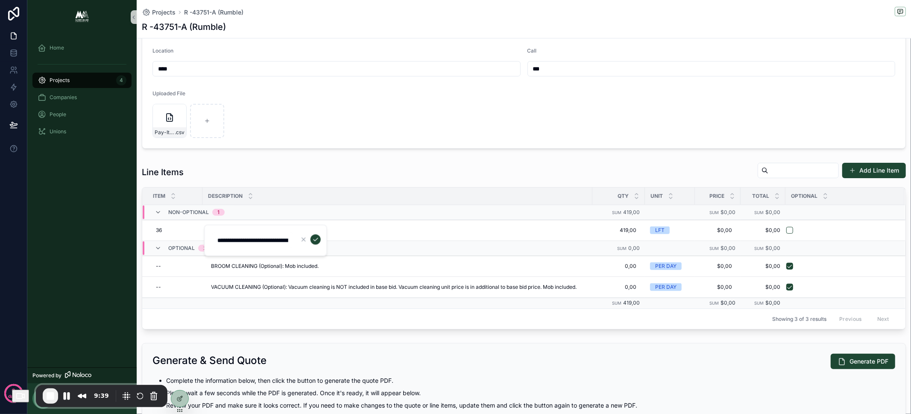
scroll to position [0, 55]
click at [355, 155] on div "**********" at bounding box center [524, 277] width 774 height 819
click at [680, 230] on div "LFT" at bounding box center [670, 230] width 40 height 8
click at [668, 229] on span "LFT" at bounding box center [660, 230] width 20 height 8
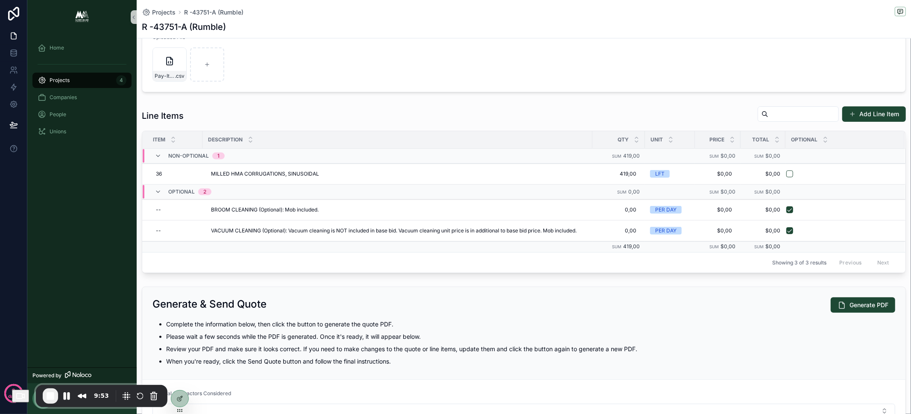
scroll to position [237, 0]
click at [179, 398] on icon at bounding box center [179, 398] width 7 height 7
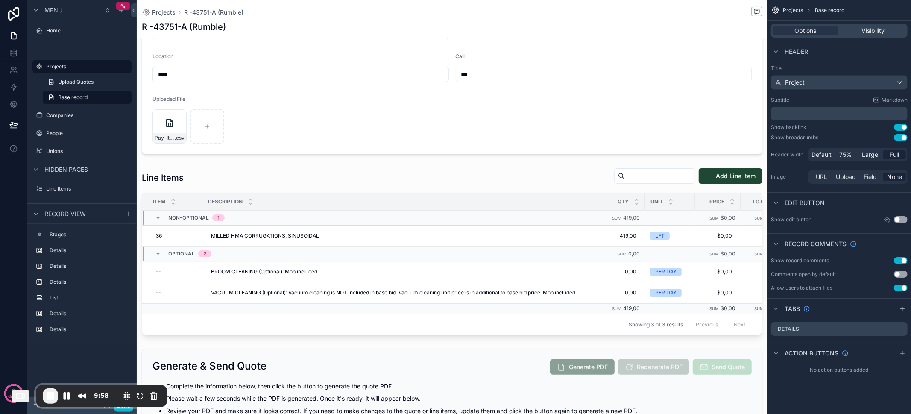
scroll to position [239, 0]
click at [433, 172] on div "scrollable content" at bounding box center [452, 251] width 631 height 174
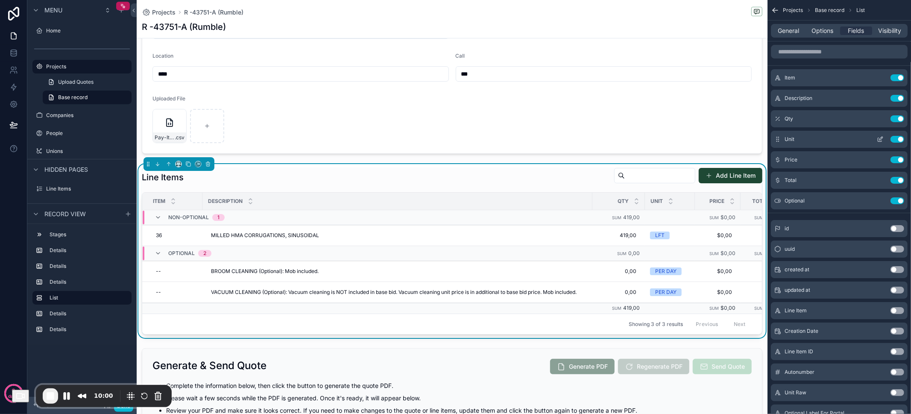
click at [881, 140] on icon "scrollable content" at bounding box center [880, 139] width 7 height 7
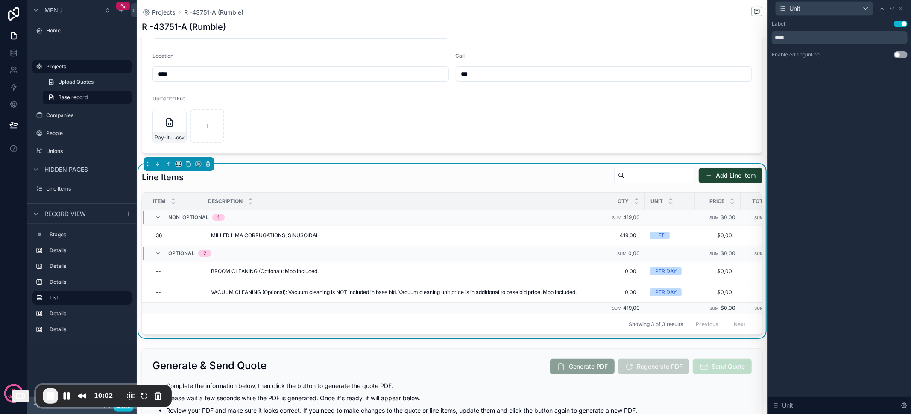
click at [907, 55] on button "Use setting" at bounding box center [901, 54] width 14 height 7
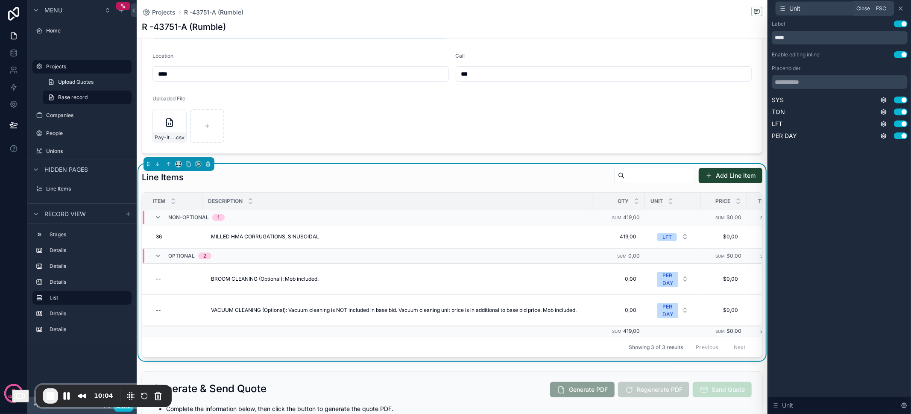
click at [904, 9] on icon at bounding box center [900, 8] width 7 height 7
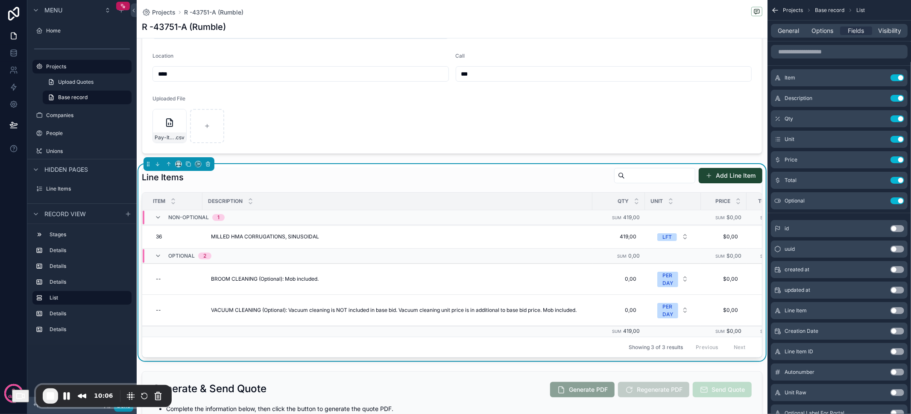
click at [123, 411] on button "Done" at bounding box center [123, 405] width 19 height 12
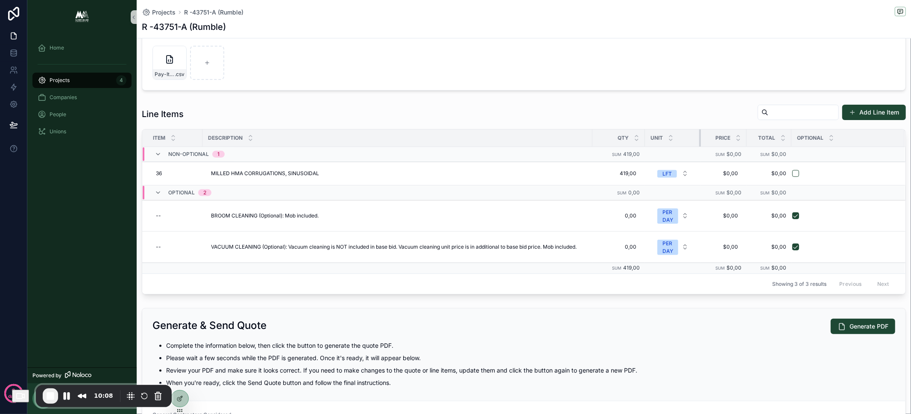
drag, startPoint x: 699, startPoint y: 136, endPoint x: 704, endPoint y: 136, distance: 5.1
click at [704, 136] on tr "Item Description Qty Unit Price Total Optional" at bounding box center [523, 138] width 763 height 18
click at [698, 132] on div "Unit" at bounding box center [672, 138] width 55 height 16
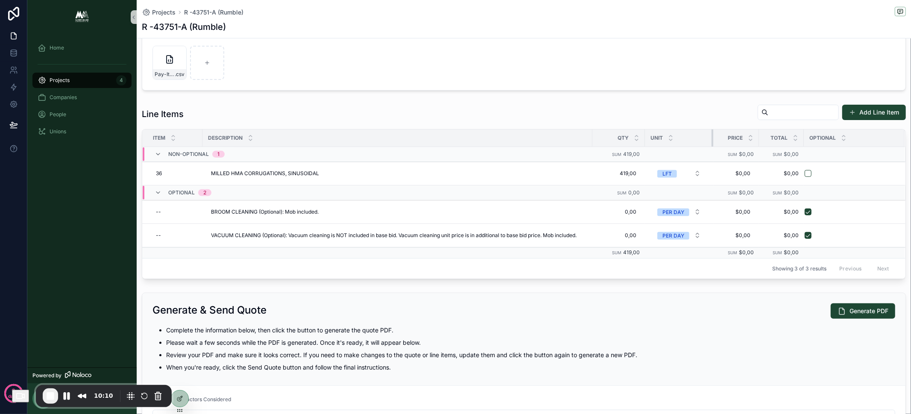
drag, startPoint x: 699, startPoint y: 133, endPoint x: 712, endPoint y: 133, distance: 12.8
click at [712, 133] on tr "Item Description Qty Unit Price Total Optional" at bounding box center [523, 138] width 763 height 18
click at [859, 110] on button "Add Line Item" at bounding box center [874, 112] width 64 height 15
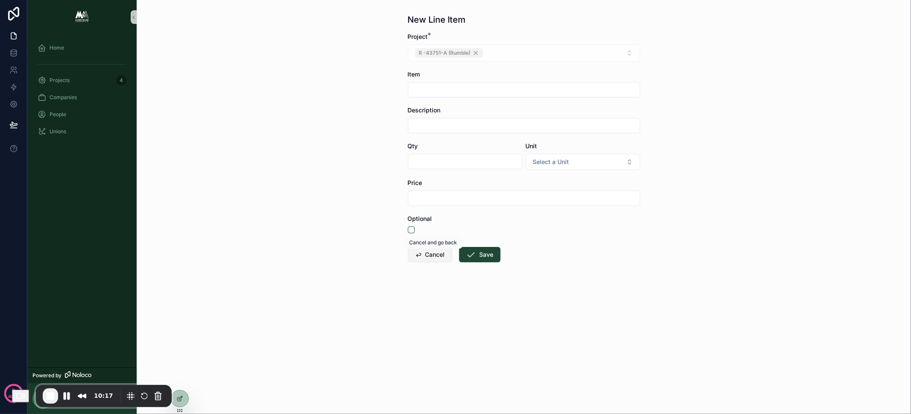
click at [421, 256] on span "scrollable content" at bounding box center [418, 254] width 7 height 7
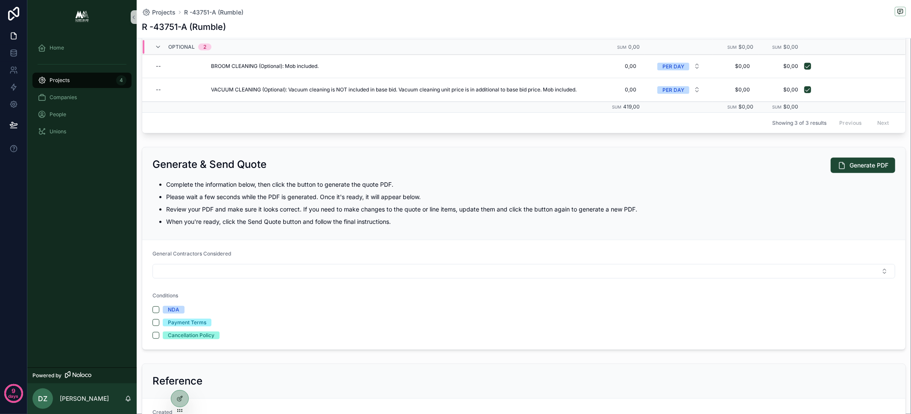
scroll to position [386, 0]
click at [181, 396] on icon at bounding box center [180, 397] width 3 height 3
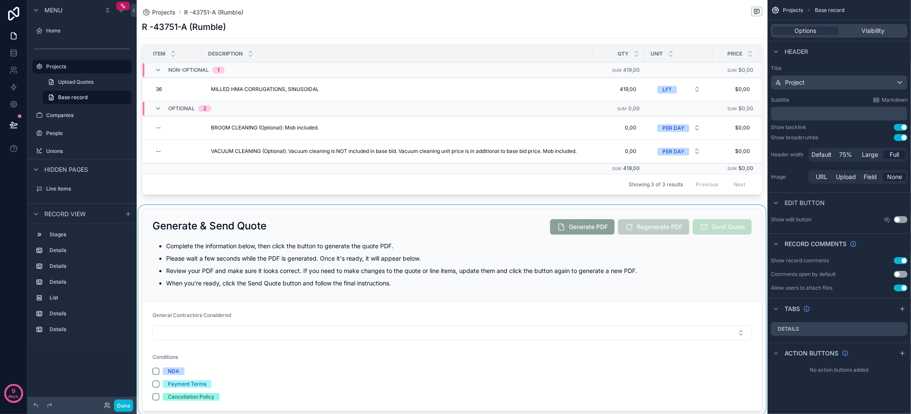
scroll to position [567, 0]
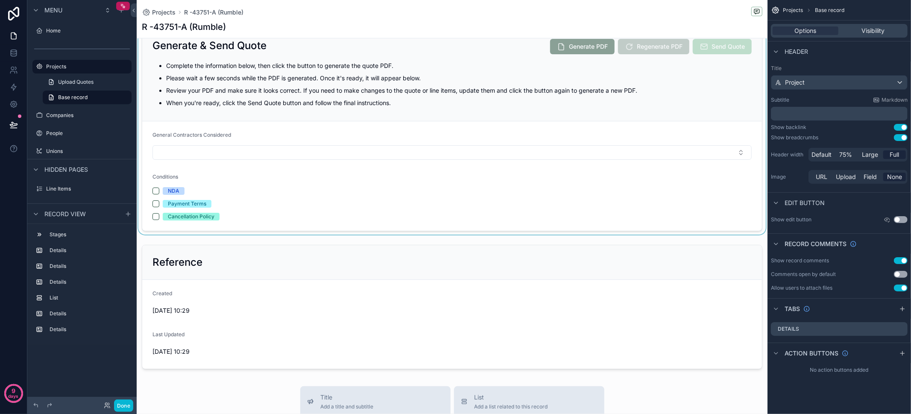
click at [433, 126] on div "scrollable content" at bounding box center [452, 130] width 631 height 210
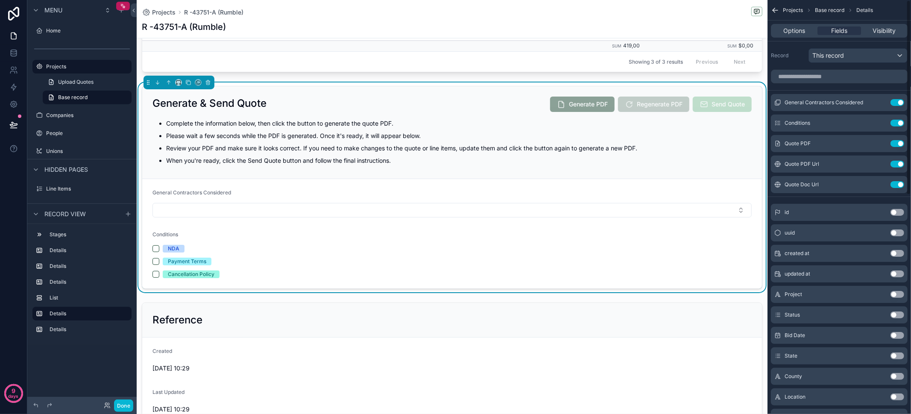
scroll to position [485, 0]
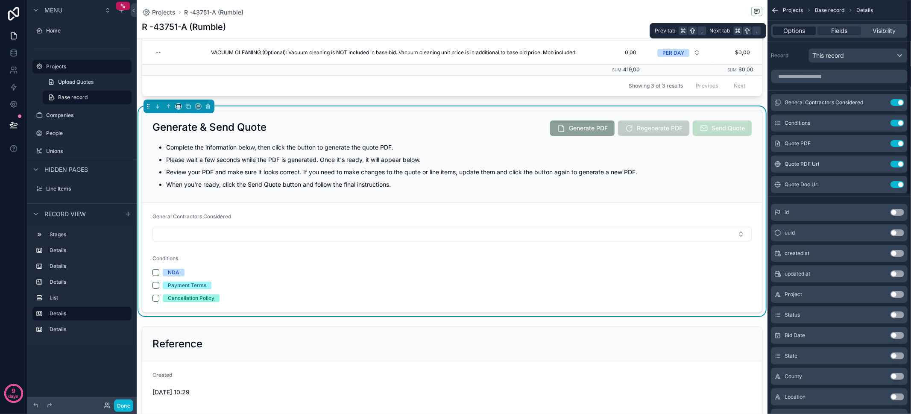
click at [802, 32] on span "Options" at bounding box center [794, 30] width 22 height 9
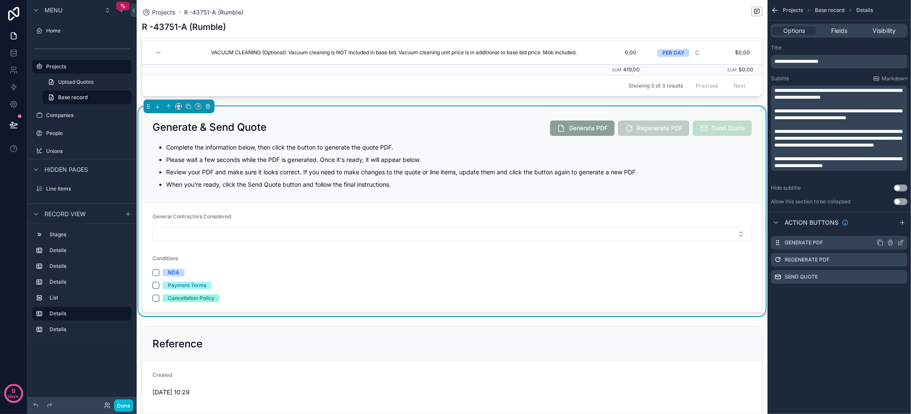
click at [902, 243] on icon "scrollable content" at bounding box center [900, 242] width 7 height 7
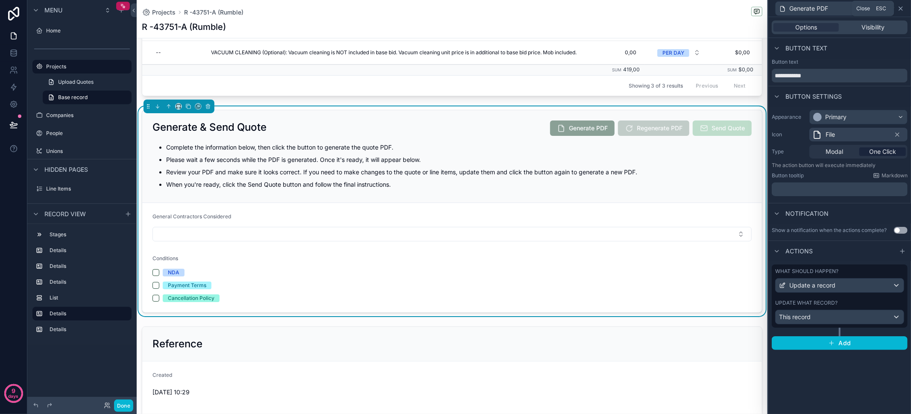
click at [901, 8] on icon at bounding box center [900, 8] width 3 height 3
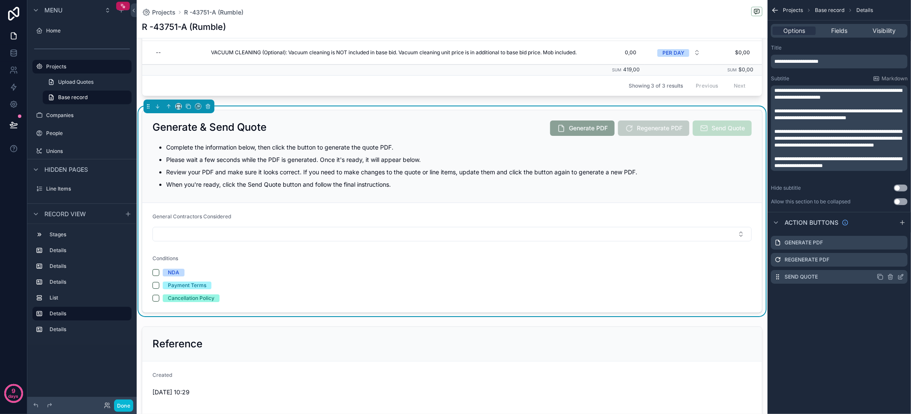
click at [901, 278] on icon "scrollable content" at bounding box center [900, 276] width 7 height 7
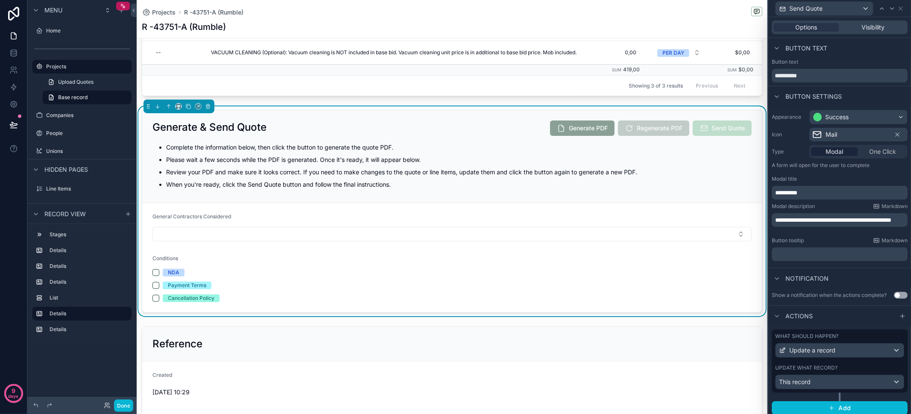
scroll to position [9, 0]
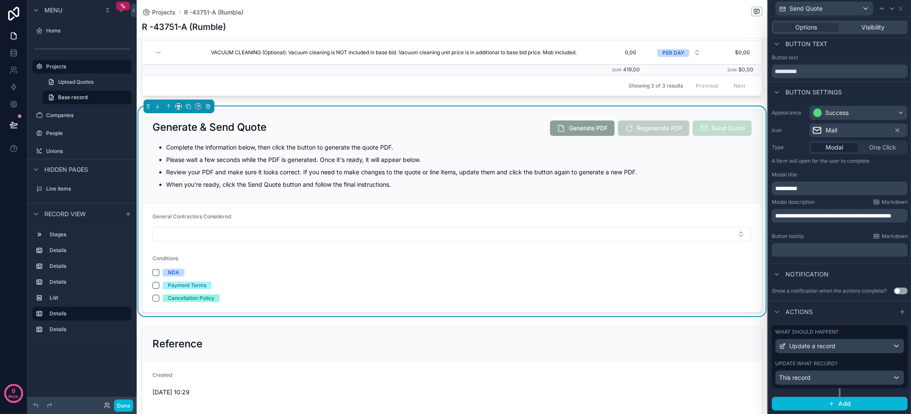
click at [831, 213] on span "**********" at bounding box center [833, 216] width 116 height 6
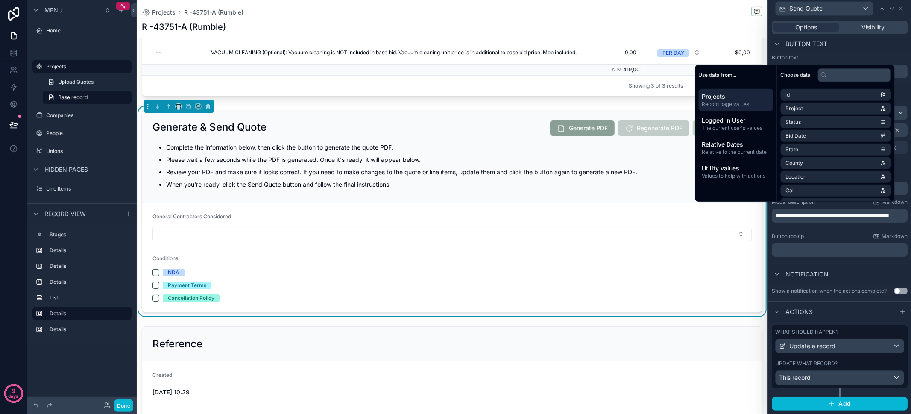
click at [866, 271] on div "Notification" at bounding box center [839, 273] width 143 height 20
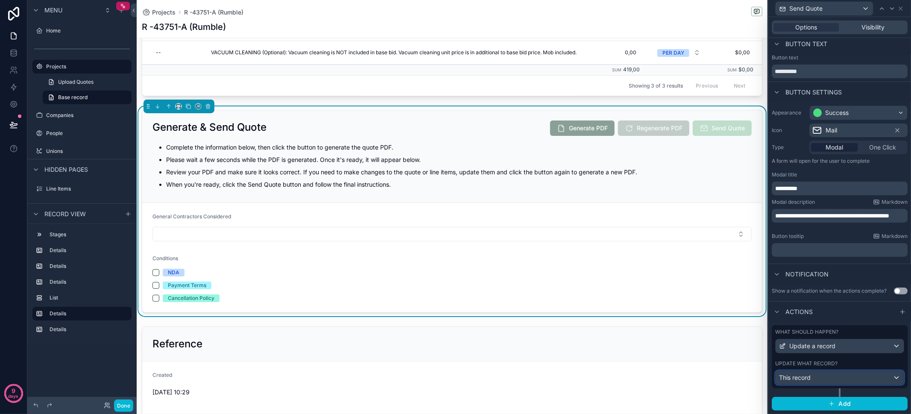
click at [866, 382] on div "This record" at bounding box center [839, 378] width 128 height 14
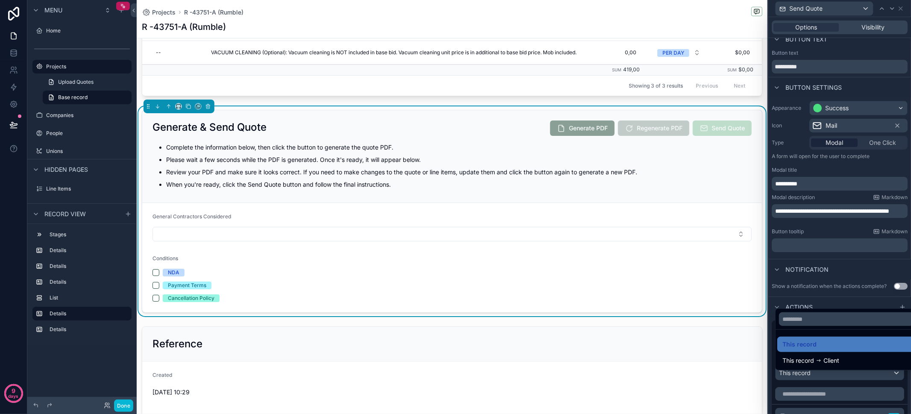
click at [866, 382] on div at bounding box center [839, 207] width 143 height 414
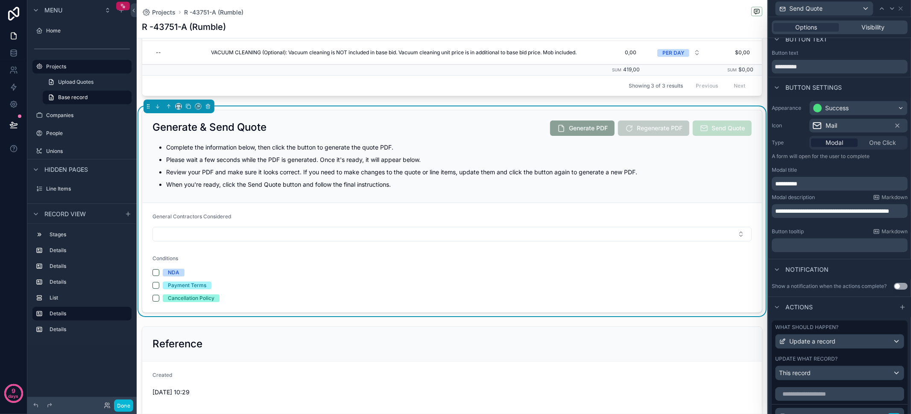
scroll to position [187, 0]
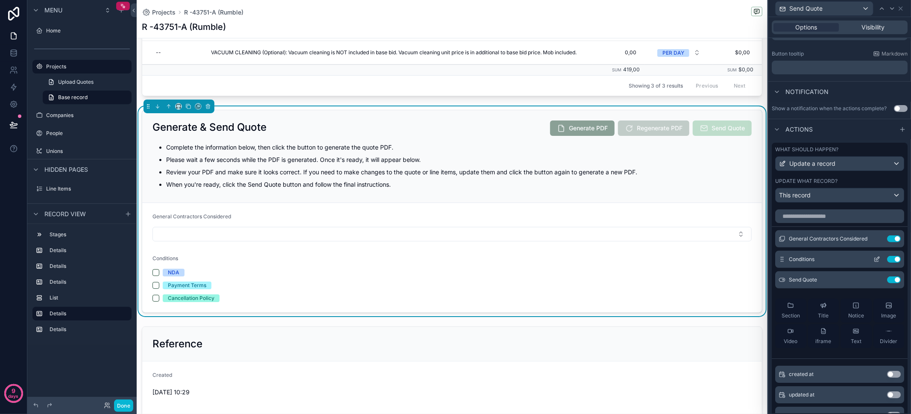
click at [887, 263] on button "Use setting" at bounding box center [894, 259] width 14 height 7
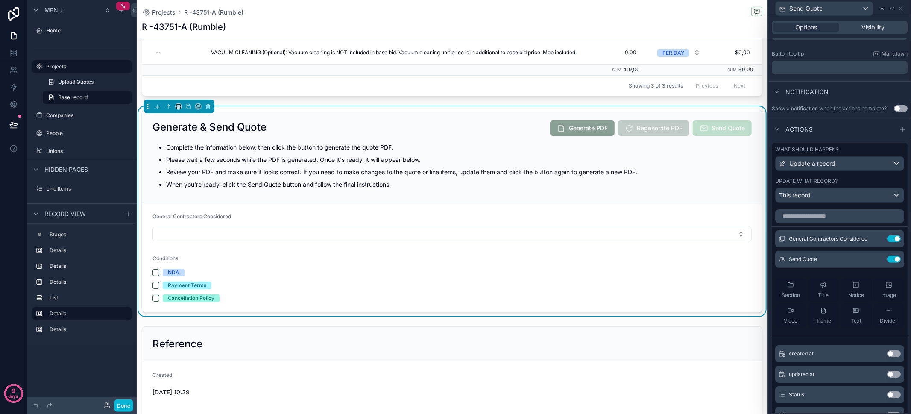
scroll to position [184, 0]
click at [123, 402] on button "Done" at bounding box center [123, 405] width 19 height 12
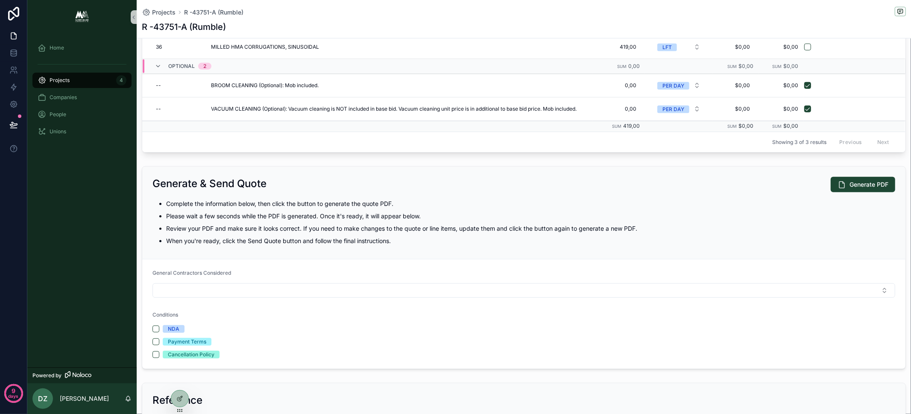
scroll to position [313, 0]
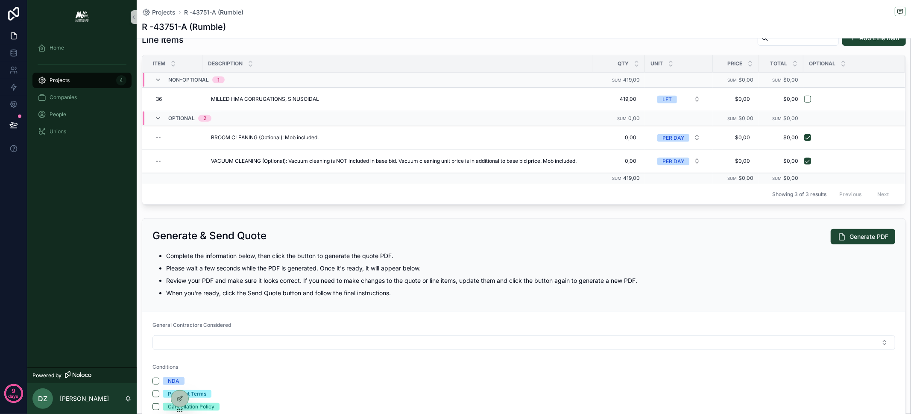
click at [279, 252] on p "Complete the information below, then click the button to generate the quote PDF." at bounding box center [530, 255] width 729 height 9
click at [288, 251] on p "Complete the information below, then click the button to generate the quote PDF." at bounding box center [530, 255] width 729 height 9
click at [284, 267] on p "Please wait a few seconds while the PDF is generated. Once it's ready, it will …" at bounding box center [530, 267] width 729 height 9
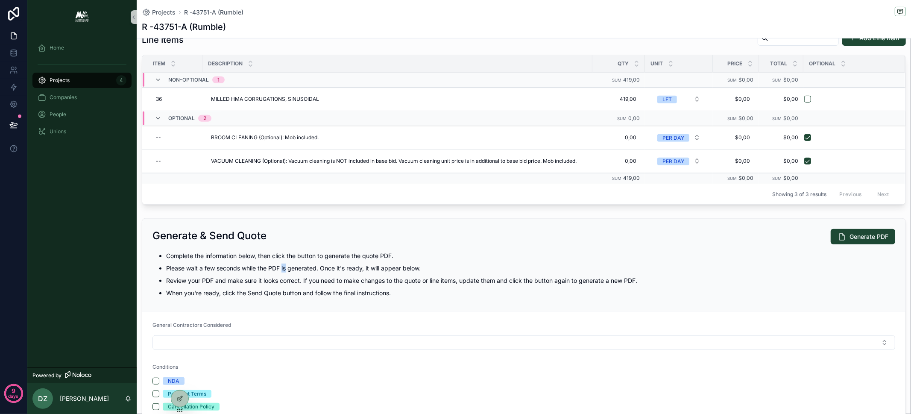
click at [284, 267] on p "Please wait a few seconds while the PDF is generated. Once it's ready, it will …" at bounding box center [530, 267] width 729 height 9
click at [284, 266] on p "Please wait a few seconds while the PDF is generated. Once it's ready, it will …" at bounding box center [530, 267] width 729 height 9
click at [319, 263] on p "Please wait a few seconds while the PDF is generated. Once it's ready, it will …" at bounding box center [530, 267] width 729 height 9
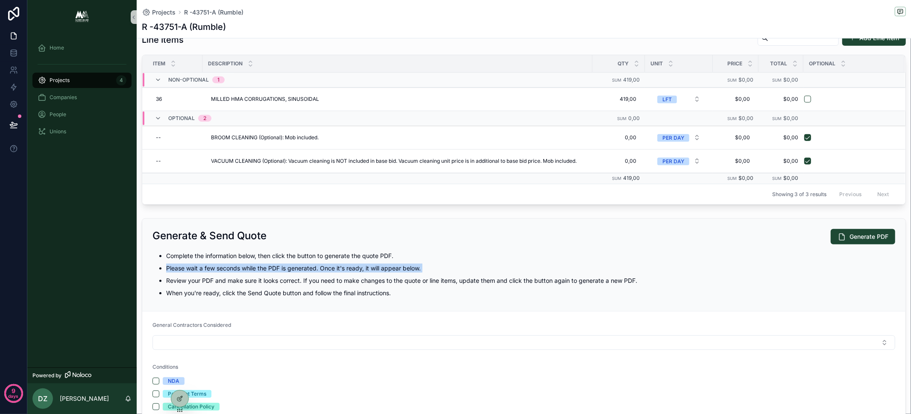
click at [319, 263] on p "Please wait a few seconds while the PDF is generated. Once it's ready, it will …" at bounding box center [530, 267] width 729 height 9
click at [320, 263] on p "Please wait a few seconds while the PDF is generated. Once it's ready, it will …" at bounding box center [530, 267] width 729 height 9
click at [253, 276] on p "Review your PDF and make sure it looks correct. If you need to make changes to …" at bounding box center [530, 280] width 729 height 9
click at [256, 276] on p "Review your PDF and make sure it looks correct. If you need to make changes to …" at bounding box center [530, 280] width 729 height 9
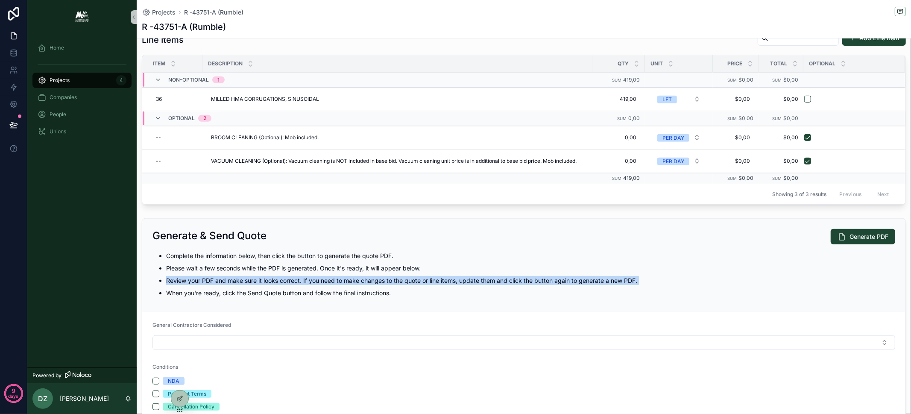
click at [256, 276] on p "Review your PDF and make sure it looks correct. If you need to make changes to …" at bounding box center [530, 280] width 729 height 9
click at [321, 277] on p "Review your PDF and make sure it looks correct. If you need to make changes to …" at bounding box center [530, 280] width 729 height 9
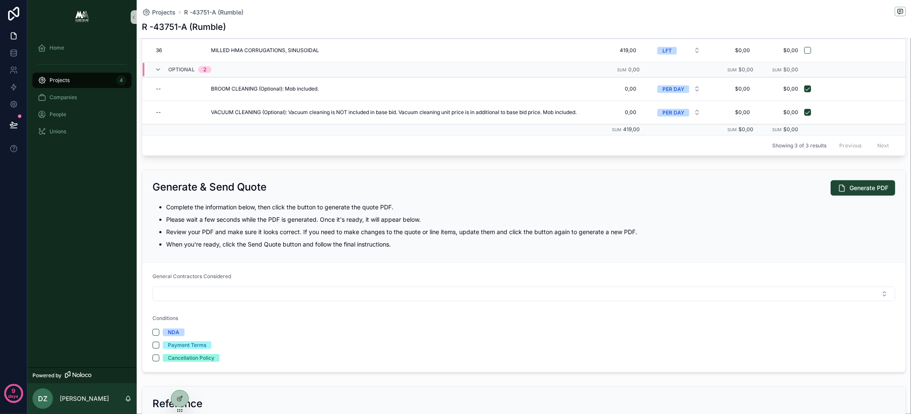
scroll to position [392, 0]
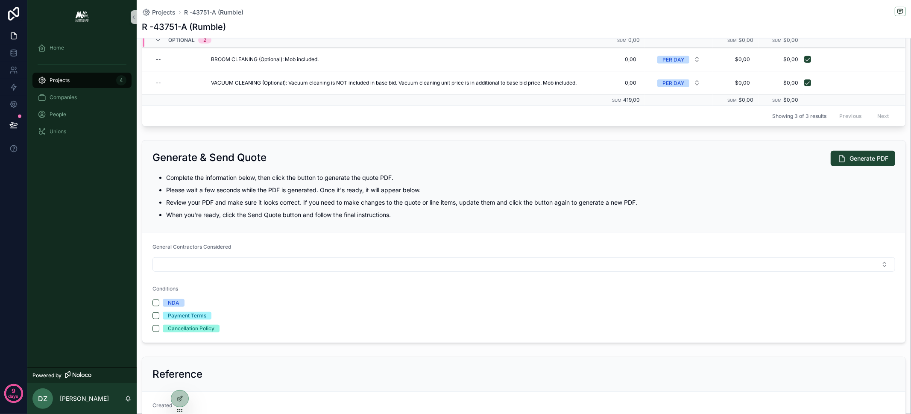
click at [411, 198] on p "Review your PDF and make sure it looks correct. If you need to make changes to …" at bounding box center [530, 202] width 729 height 9
click at [454, 198] on p "Review your PDF and make sure it looks correct. If you need to make changes to …" at bounding box center [530, 202] width 729 height 9
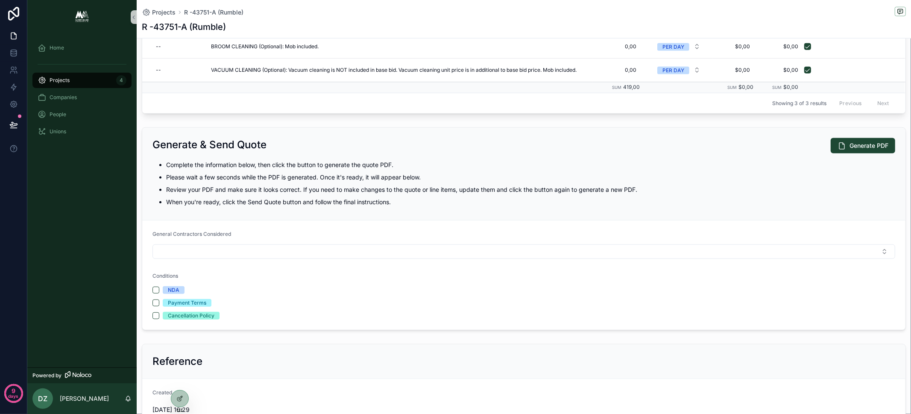
scroll to position [407, 0]
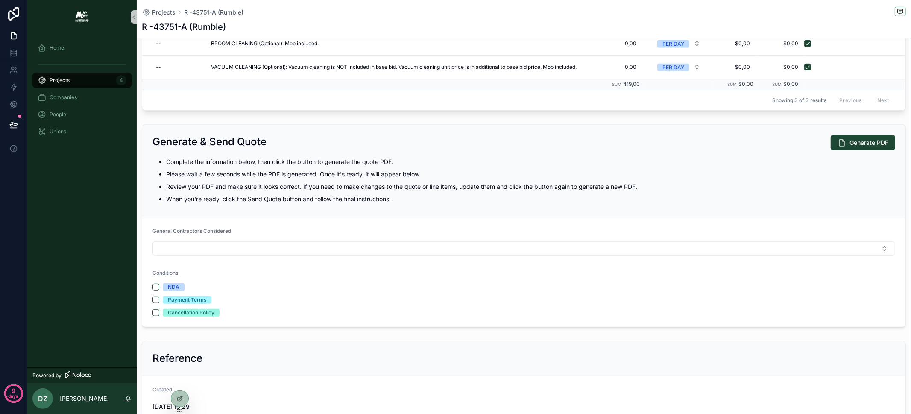
click at [518, 182] on p "Review your PDF and make sure it looks correct. If you need to make changes to …" at bounding box center [530, 186] width 729 height 9
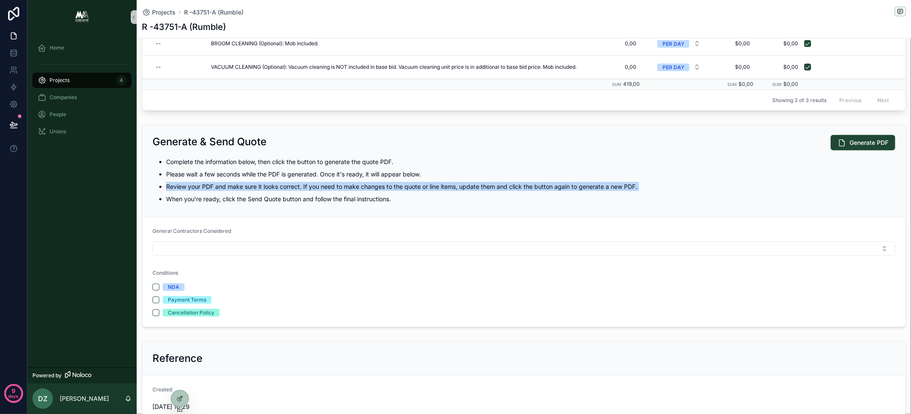
click at [518, 182] on p "Review your PDF and make sure it looks correct. If you need to make changes to …" at bounding box center [530, 186] width 729 height 9
click at [476, 182] on p "Review your PDF and make sure it looks correct. If you need to make changes to …" at bounding box center [530, 186] width 729 height 9
drag, startPoint x: 337, startPoint y: 184, endPoint x: 378, endPoint y: 204, distance: 45.6
click at [377, 203] on div "Generate & Send Quote Generate PDF Complete the information below, then click t…" at bounding box center [523, 171] width 763 height 93
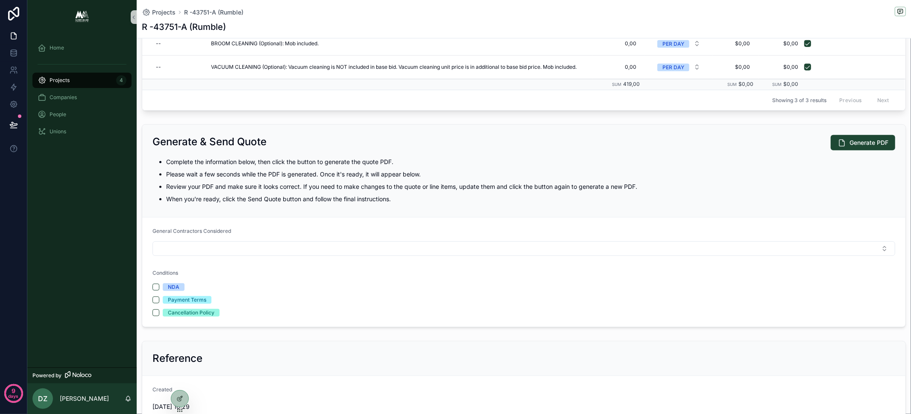
click at [380, 205] on div "Generate & Send Quote Generate PDF Complete the information below, then click t…" at bounding box center [523, 171] width 763 height 93
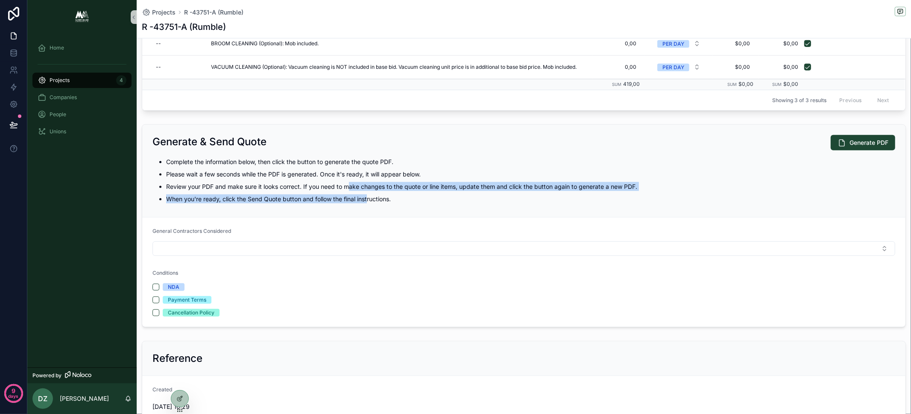
drag, startPoint x: 368, startPoint y: 192, endPoint x: 335, endPoint y: 169, distance: 40.3
click at [341, 173] on ul "Complete the information below, then click the button to generate the quote PDF…" at bounding box center [523, 180] width 743 height 46
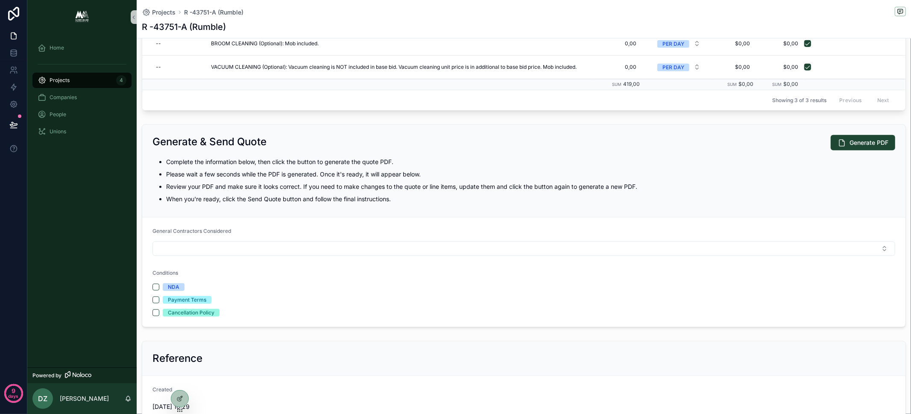
click at [330, 170] on p "Please wait a few seconds while the PDF is generated. Once it's ready, it will …" at bounding box center [530, 174] width 729 height 9
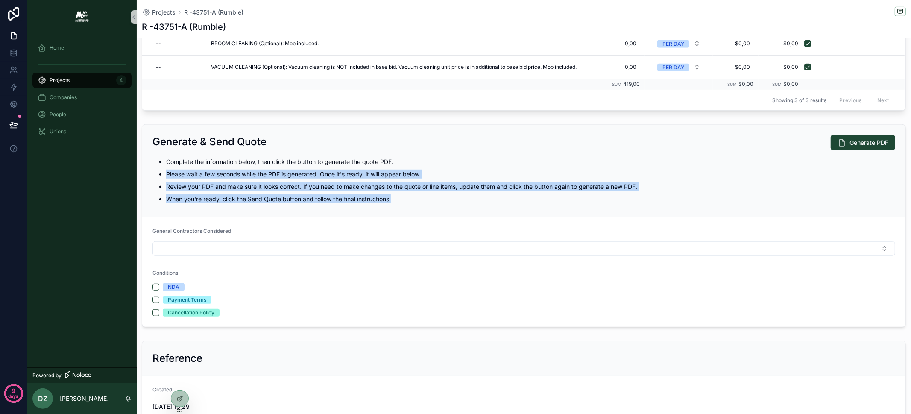
drag, startPoint x: 309, startPoint y: 162, endPoint x: 385, endPoint y: 212, distance: 91.0
click at [379, 210] on div "Generate & Send Quote Generate PDF Complete the information below, then click t…" at bounding box center [523, 171] width 763 height 93
click at [383, 209] on div "Generate & Send Quote Generate PDF Complete the information below, then click t…" at bounding box center [523, 171] width 763 height 93
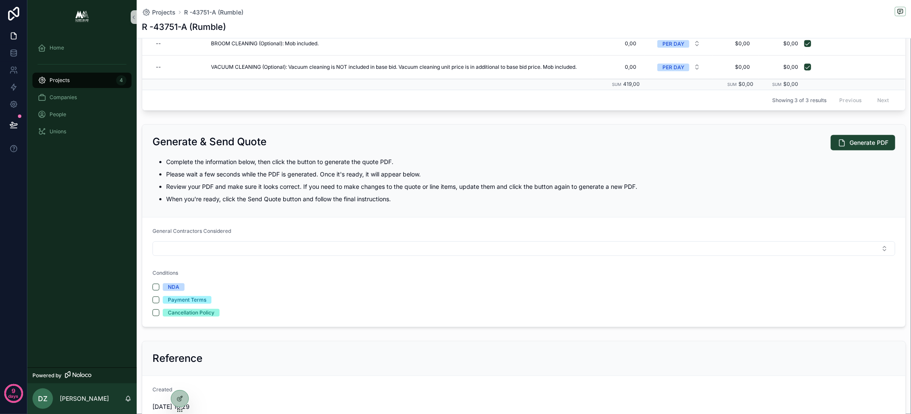
click at [300, 172] on p "Please wait a few seconds while the PDF is generated. Once it's ready, it will …" at bounding box center [530, 174] width 729 height 9
click at [308, 172] on p "Please wait a few seconds while the PDF is generated. Once it's ready, it will …" at bounding box center [530, 174] width 729 height 9
click at [247, 171] on p "Please wait a few seconds while the PDF is generated. Once it's ready, it will …" at bounding box center [530, 174] width 729 height 9
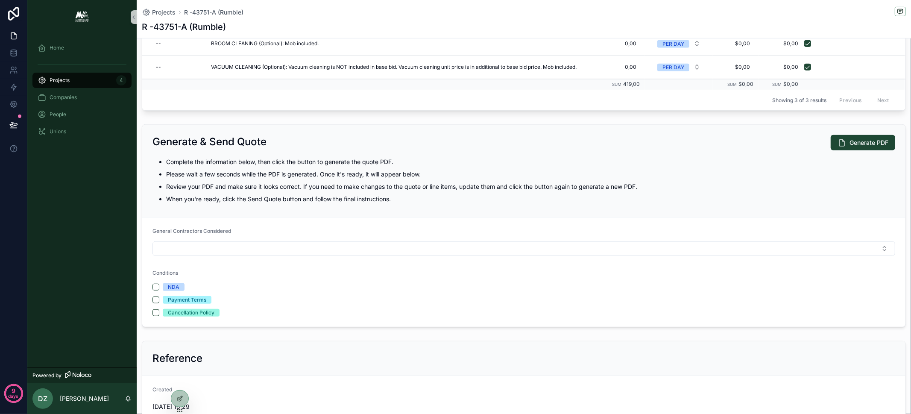
click at [247, 171] on p "Please wait a few seconds while the PDF is generated. Once it's ready, it will …" at bounding box center [530, 174] width 729 height 9
click at [258, 171] on p "Please wait a few seconds while the PDF is generated. Once it's ready, it will …" at bounding box center [530, 174] width 729 height 9
click at [305, 186] on p "Review your PDF and make sure it looks correct. If you need to make changes to …" at bounding box center [530, 186] width 729 height 9
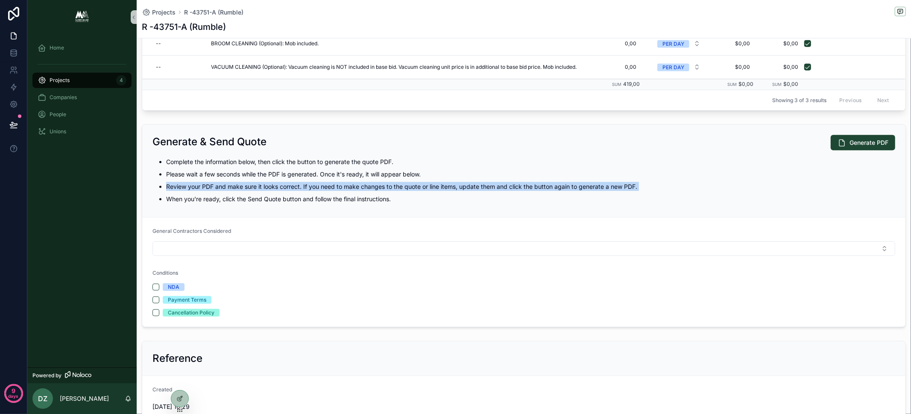
click at [305, 186] on p "Review your PDF and make sure it looks correct. If you need to make changes to …" at bounding box center [530, 186] width 729 height 9
click at [271, 186] on p "Review your PDF and make sure it looks correct. If you need to make changes to …" at bounding box center [530, 186] width 729 height 9
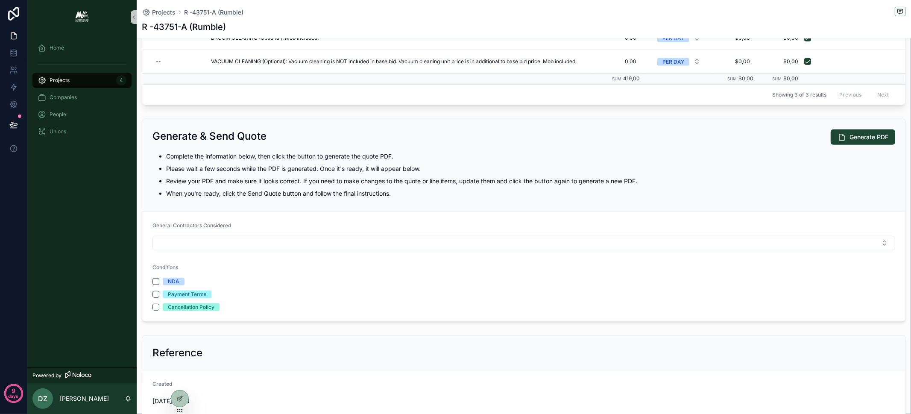
scroll to position [404, 0]
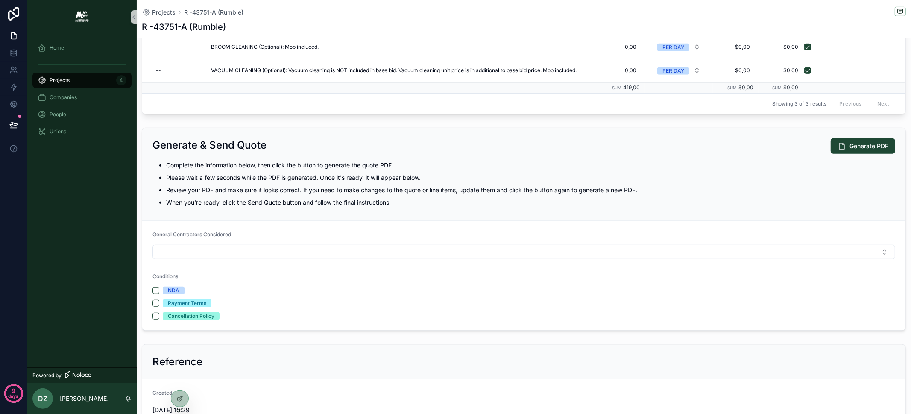
click at [406, 190] on p "Review your PDF and make sure it looks correct. If you need to make changes to …" at bounding box center [530, 189] width 729 height 9
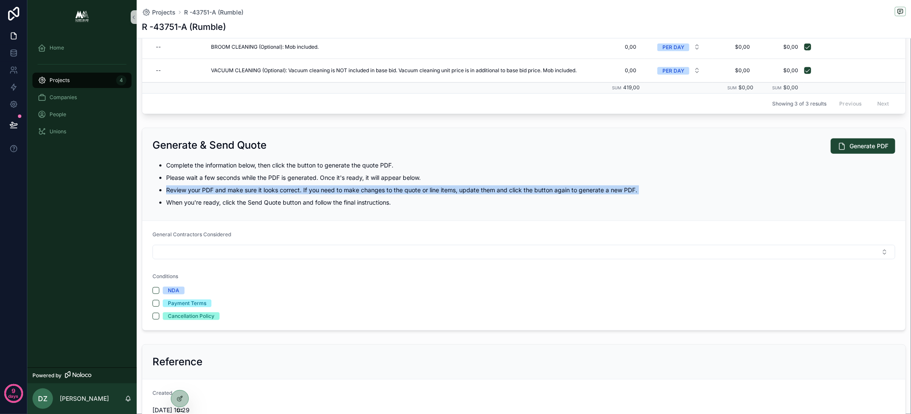
click at [406, 190] on p "Review your PDF and make sure it looks correct. If you need to make changes to …" at bounding box center [530, 189] width 729 height 9
click at [440, 186] on p "Review your PDF and make sure it looks correct. If you need to make changes to …" at bounding box center [530, 189] width 729 height 9
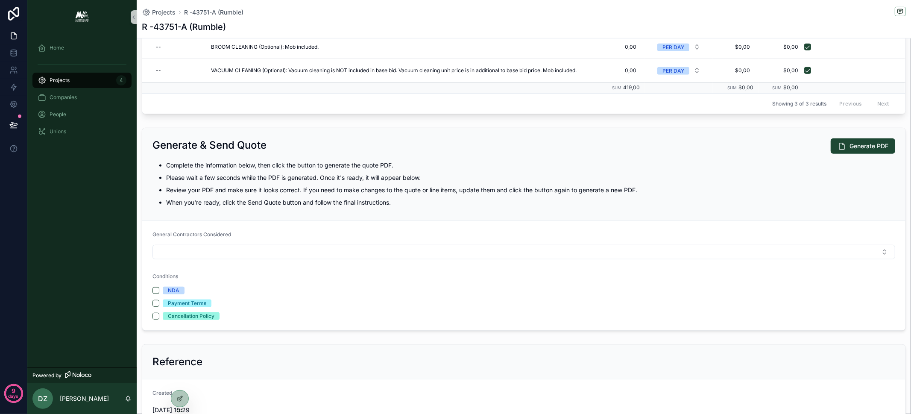
click at [468, 185] on p "Review your PDF and make sure it looks correct. If you need to make changes to …" at bounding box center [530, 189] width 729 height 9
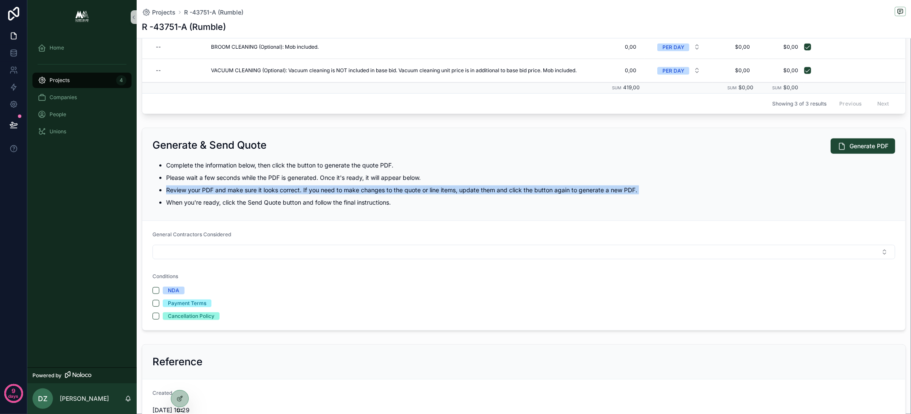
click at [468, 185] on p "Review your PDF and make sure it looks correct. If you need to make changes to …" at bounding box center [530, 189] width 729 height 9
click at [502, 185] on p "Review your PDF and make sure it looks correct. If you need to make changes to …" at bounding box center [530, 189] width 729 height 9
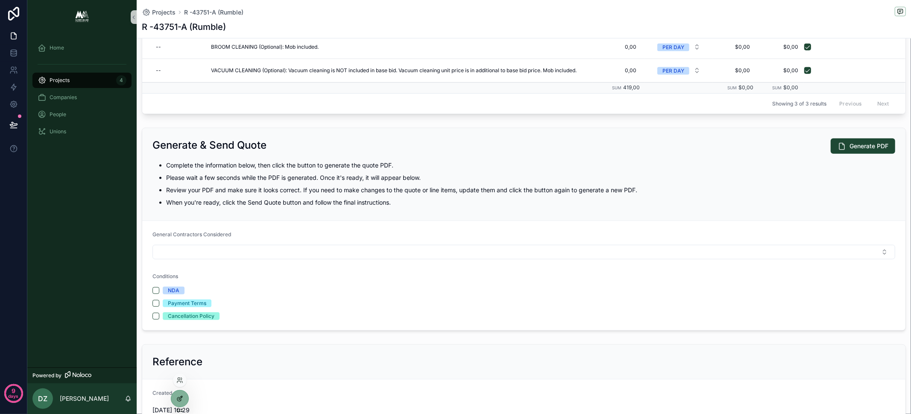
click at [177, 394] on div at bounding box center [179, 398] width 17 height 16
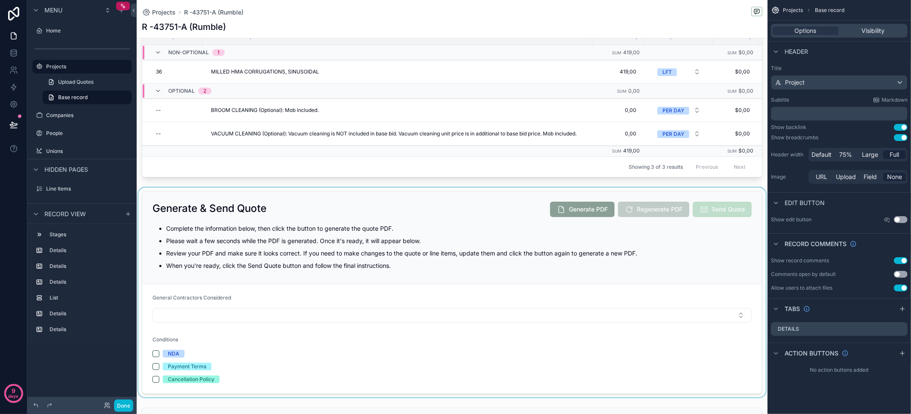
scroll to position [480, 0]
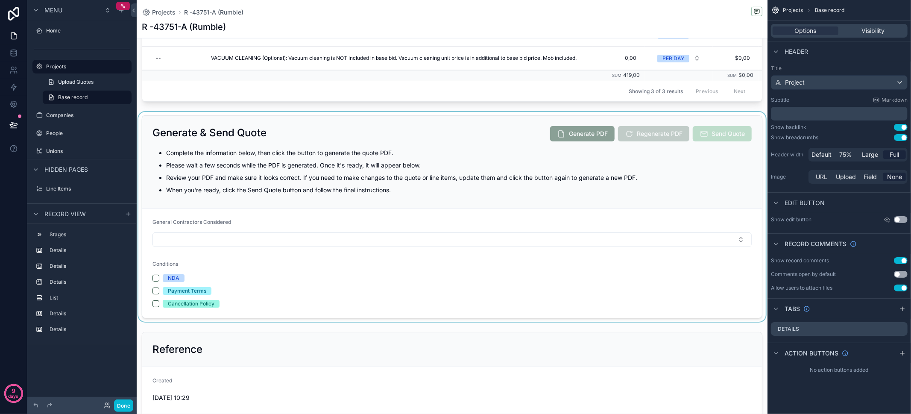
click at [406, 161] on div "scrollable content" at bounding box center [452, 217] width 631 height 210
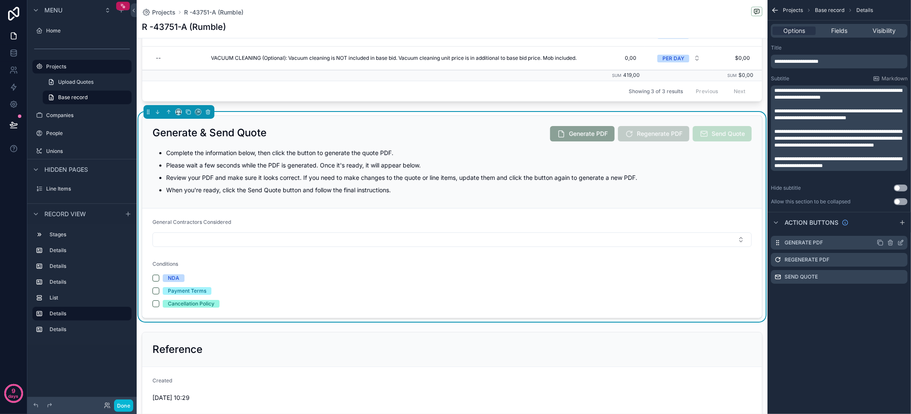
click at [843, 242] on div "Generate PDF" at bounding box center [839, 243] width 137 height 14
click at [854, 244] on div "Generate PDF" at bounding box center [839, 243] width 137 height 14
click at [879, 243] on icon "scrollable content" at bounding box center [880, 242] width 7 height 7
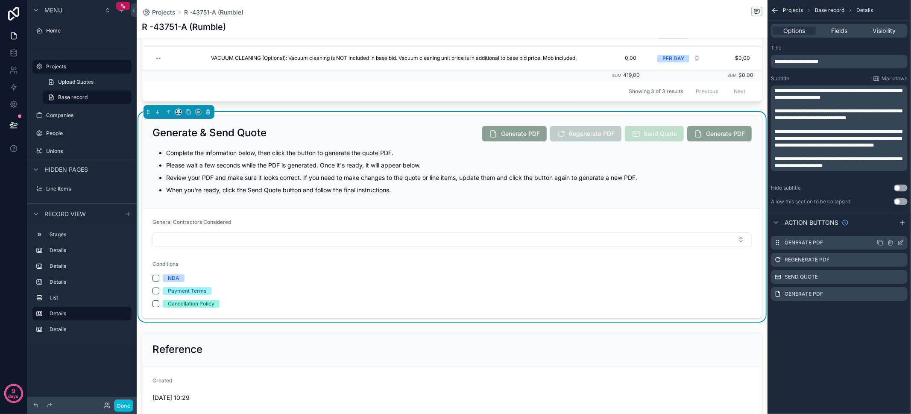
click at [892, 243] on icon "scrollable content" at bounding box center [890, 242] width 7 height 7
click at [890, 228] on icon at bounding box center [887, 228] width 7 height 7
click at [892, 276] on icon "scrollable content" at bounding box center [890, 277] width 4 height 4
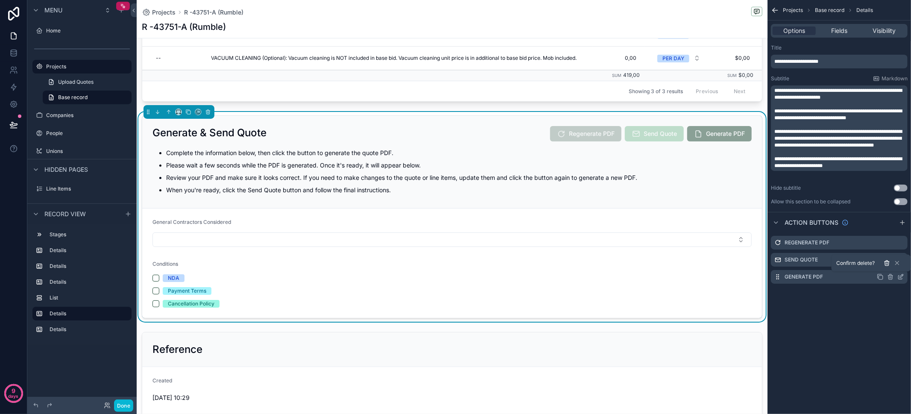
click at [888, 264] on icon at bounding box center [887, 263] width 7 height 7
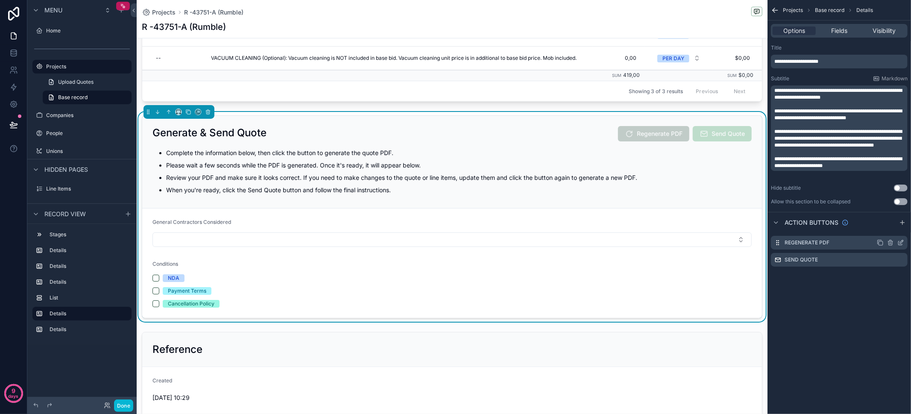
click at [901, 243] on icon "scrollable content" at bounding box center [901, 241] width 3 height 3
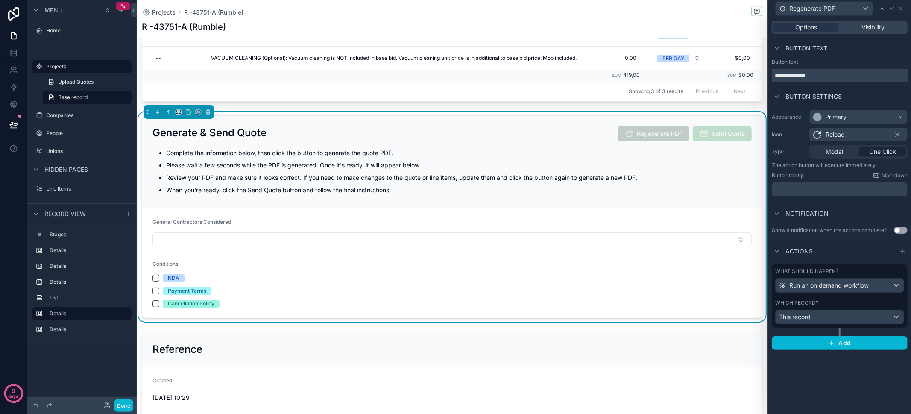
drag, startPoint x: 785, startPoint y: 77, endPoint x: 773, endPoint y: 78, distance: 12.0
click at [773, 78] on input "**********" at bounding box center [840, 76] width 136 height 14
type input "**********"
click at [848, 117] on div "Primary" at bounding box center [858, 117] width 97 height 14
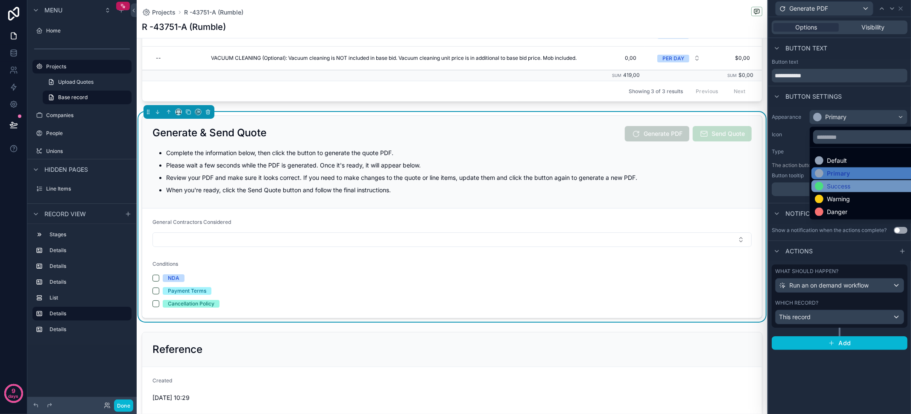
click at [850, 189] on div "Success" at bounding box center [838, 186] width 23 height 9
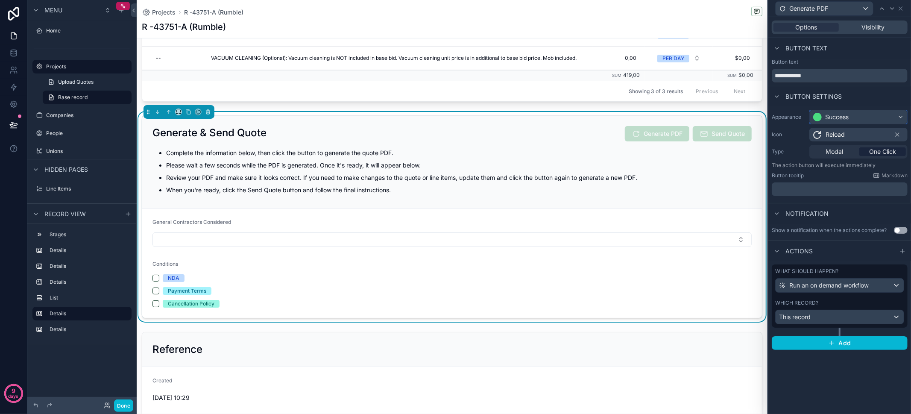
click at [852, 114] on div "Success" at bounding box center [858, 117] width 97 height 14
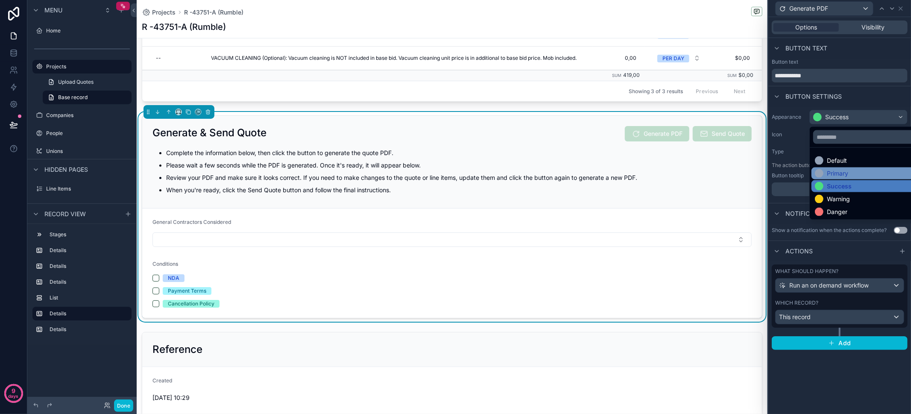
click at [849, 173] on div "Primary" at bounding box center [868, 173] width 107 height 9
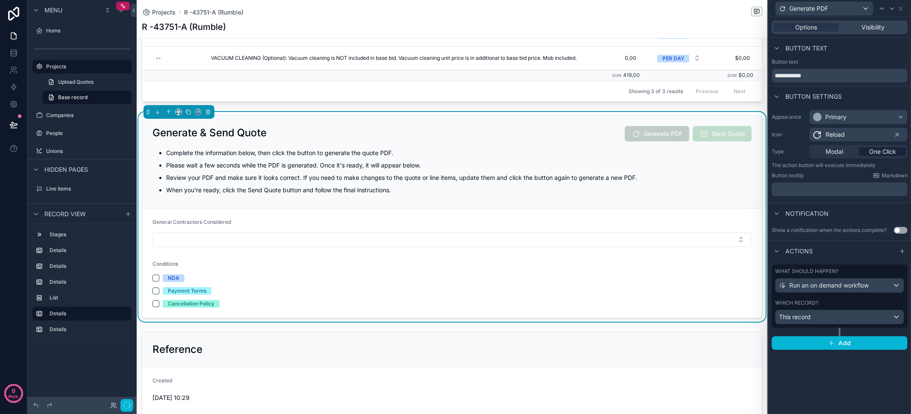
click at [843, 138] on span "Reload" at bounding box center [834, 134] width 19 height 9
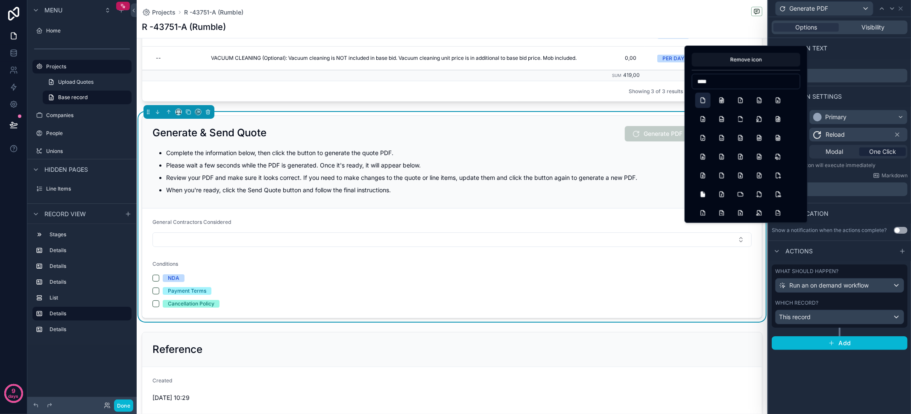
type input "****"
click at [708, 97] on button "File" at bounding box center [702, 100] width 15 height 15
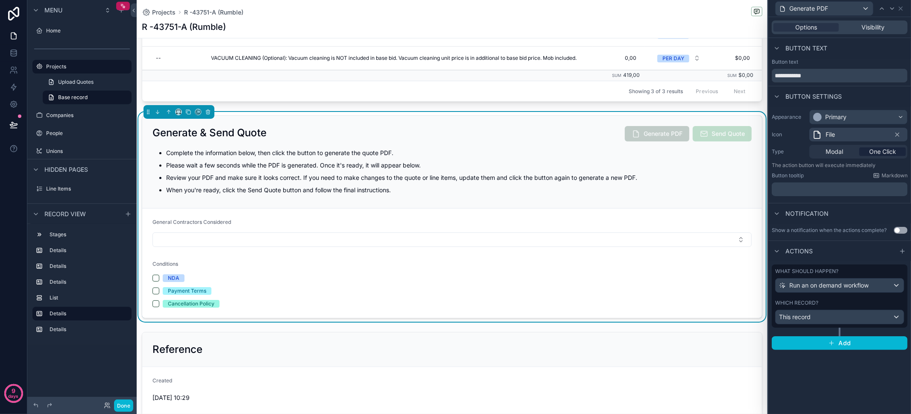
click at [854, 377] on div "**********" at bounding box center [839, 215] width 143 height 397
click at [839, 317] on div "This record" at bounding box center [839, 317] width 128 height 14
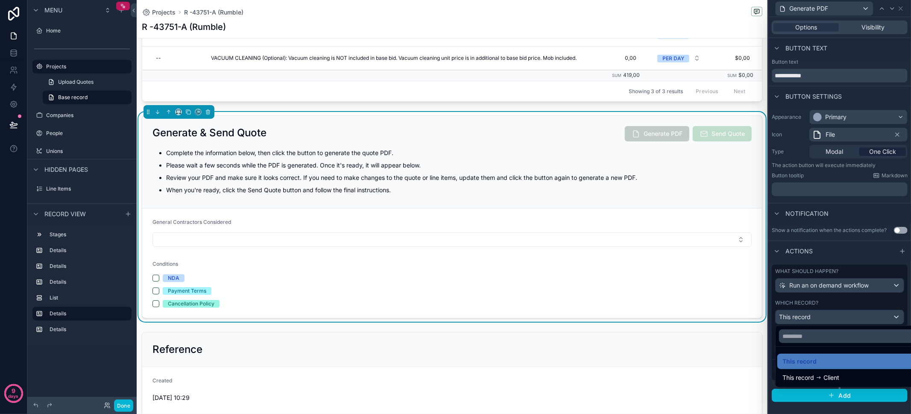
click at [839, 317] on div at bounding box center [839, 207] width 143 height 414
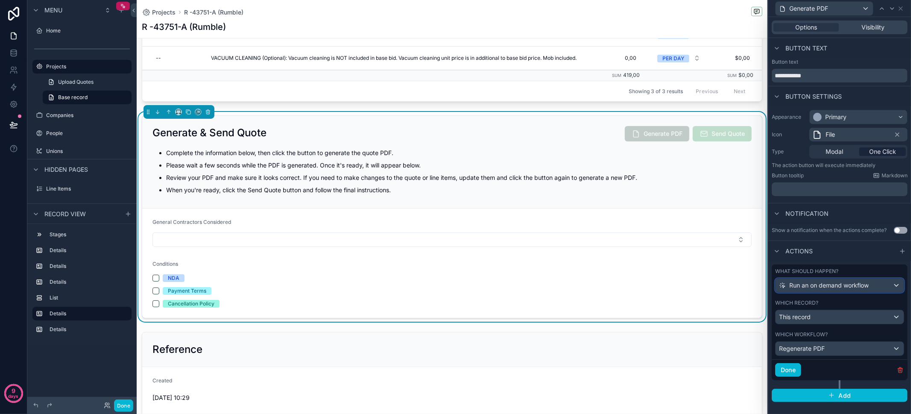
click at [860, 285] on span "Run an on demand workflow" at bounding box center [828, 285] width 79 height 9
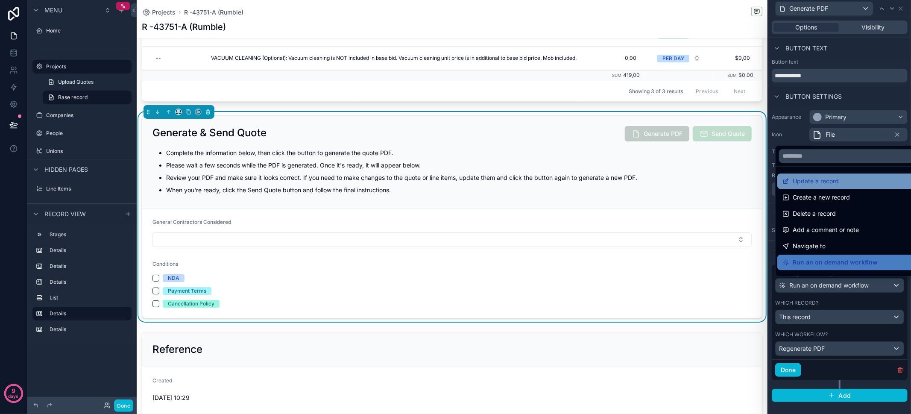
click at [803, 186] on span "Update a record" at bounding box center [816, 181] width 46 height 10
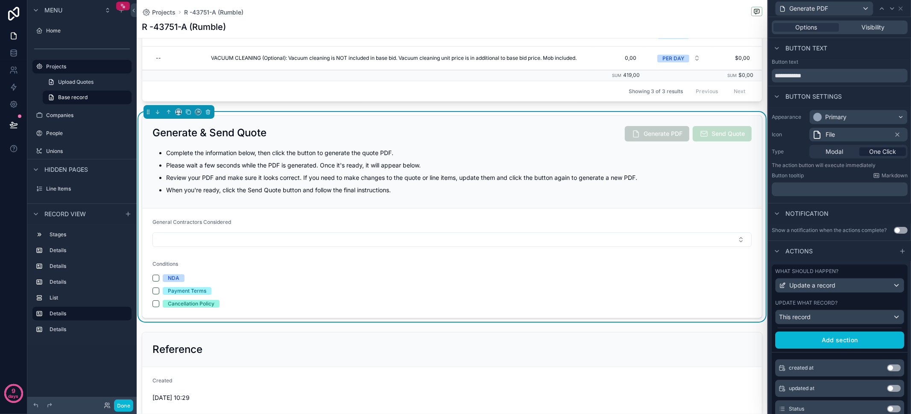
scroll to position [0, 0]
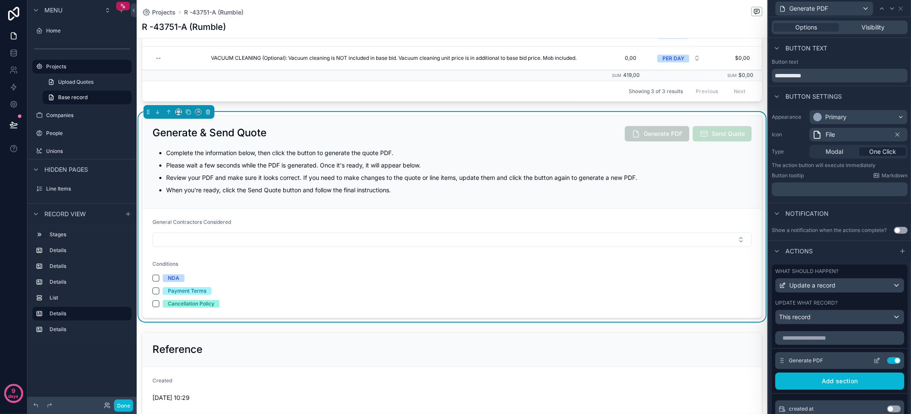
click at [876, 361] on icon at bounding box center [877, 359] width 3 height 3
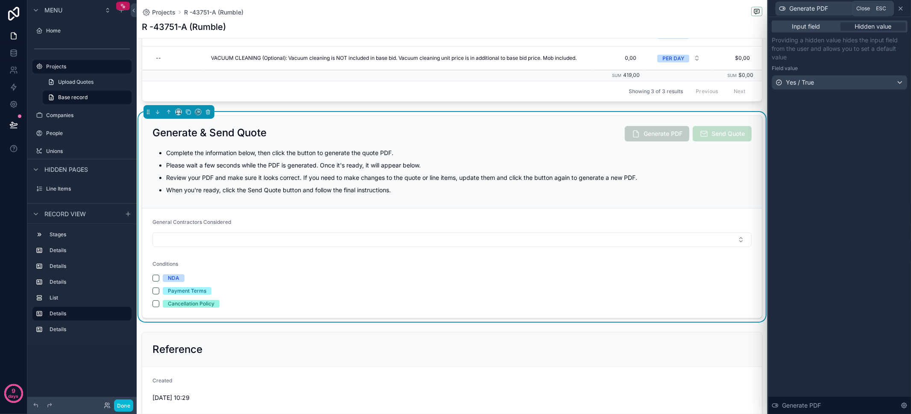
click at [901, 9] on icon at bounding box center [900, 8] width 7 height 7
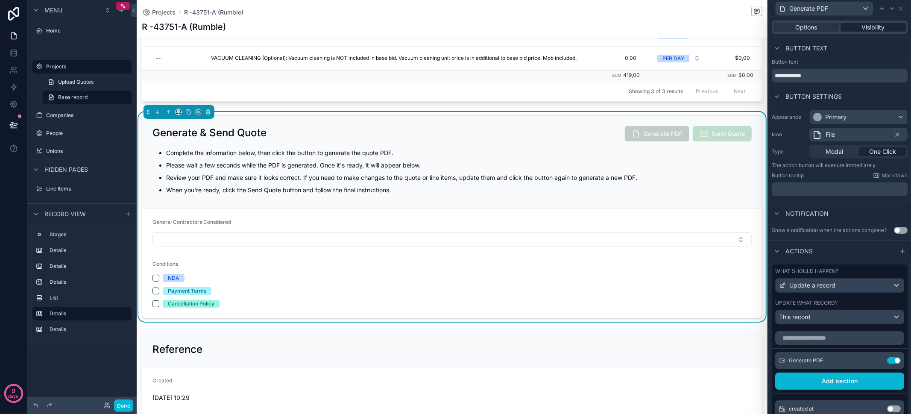
click at [855, 27] on div "Visibility" at bounding box center [872, 27] width 65 height 9
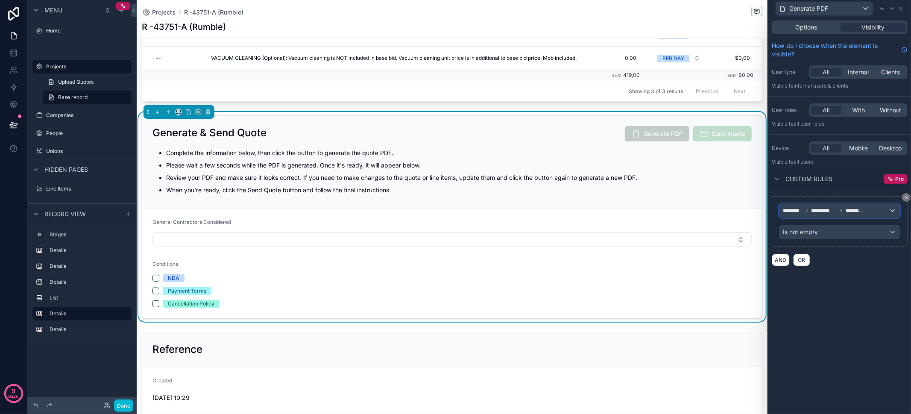
click at [881, 212] on div "******** ********* *********" at bounding box center [839, 211] width 120 height 14
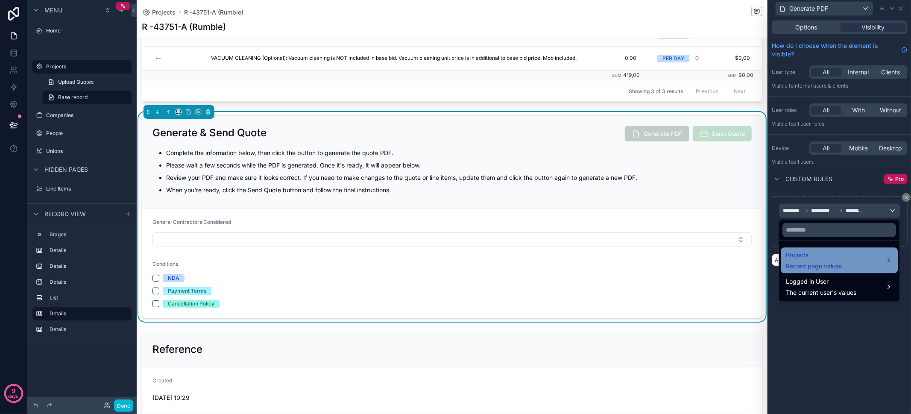
click at [878, 257] on div "Projects Record page values" at bounding box center [839, 260] width 107 height 20
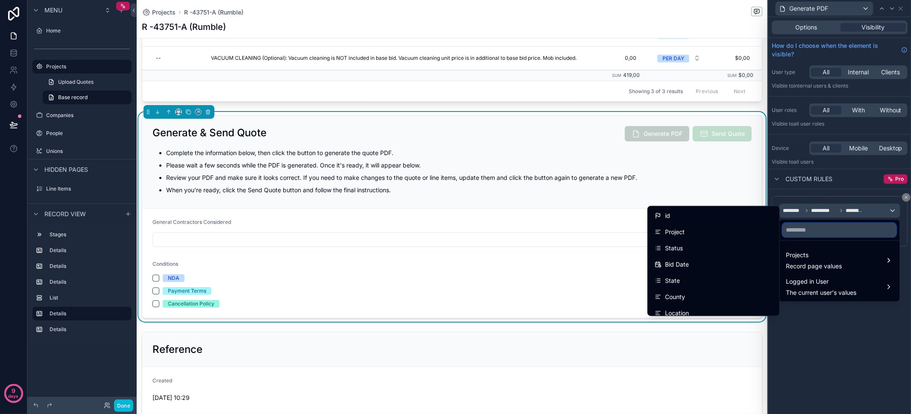
click at [834, 233] on input "text" at bounding box center [839, 230] width 114 height 14
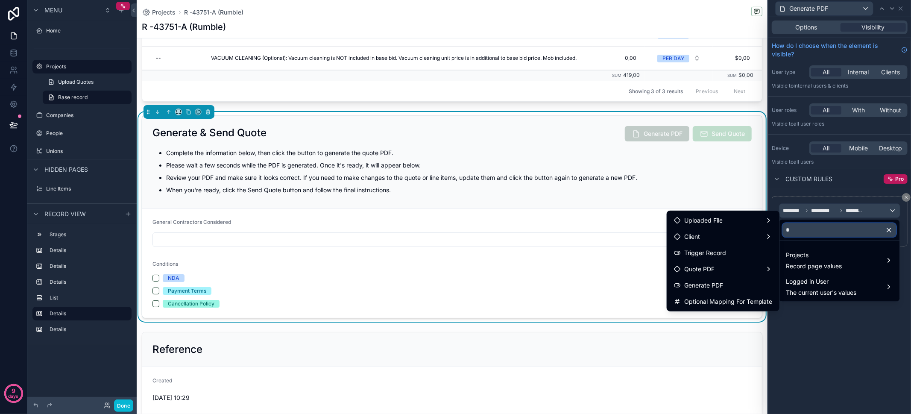
type input "**"
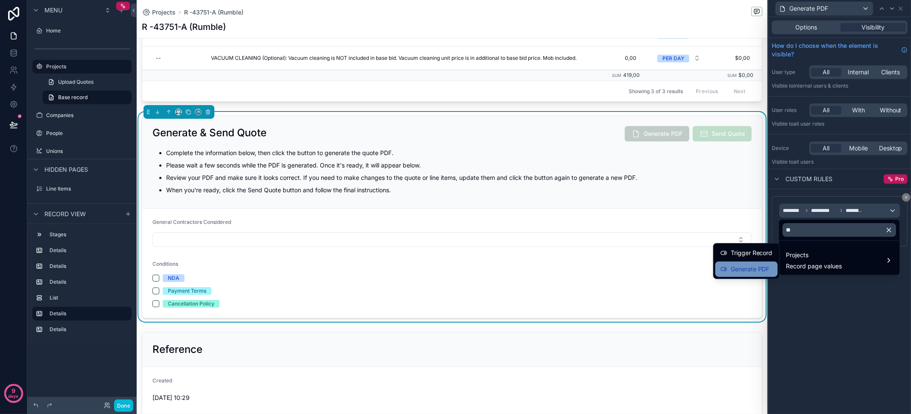
click at [765, 273] on span "Generate PDF" at bounding box center [750, 269] width 39 height 10
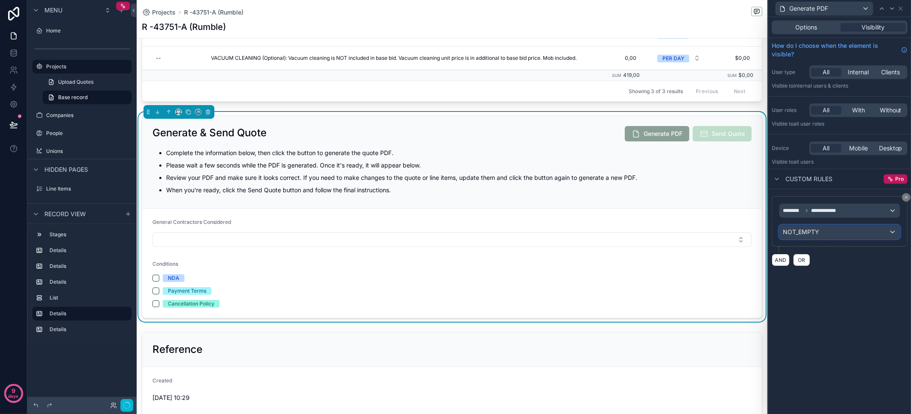
click at [814, 230] on span "NOT_EMPTY" at bounding box center [801, 232] width 36 height 9
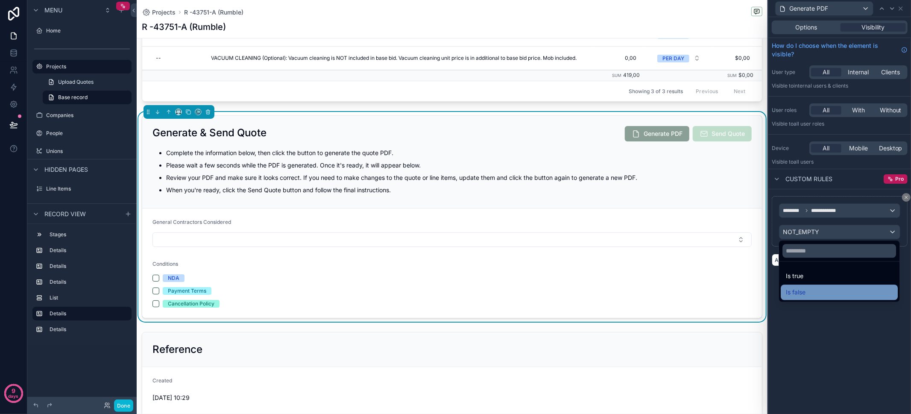
click at [819, 292] on div "Is false" at bounding box center [839, 292] width 107 height 10
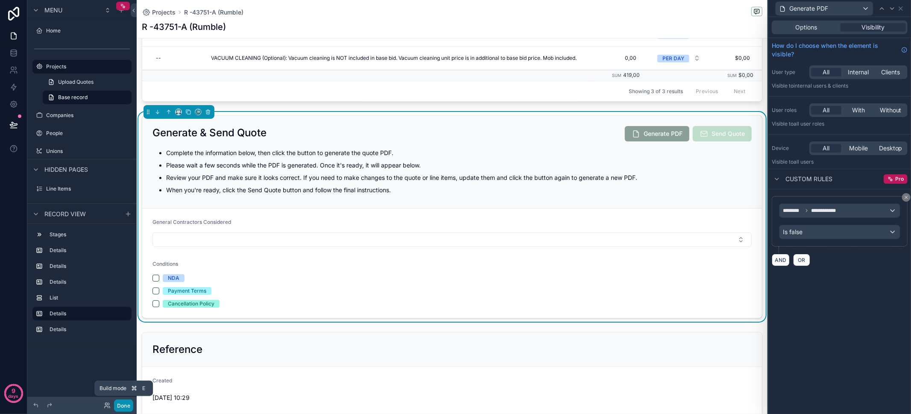
click at [126, 403] on button "Done" at bounding box center [123, 405] width 19 height 12
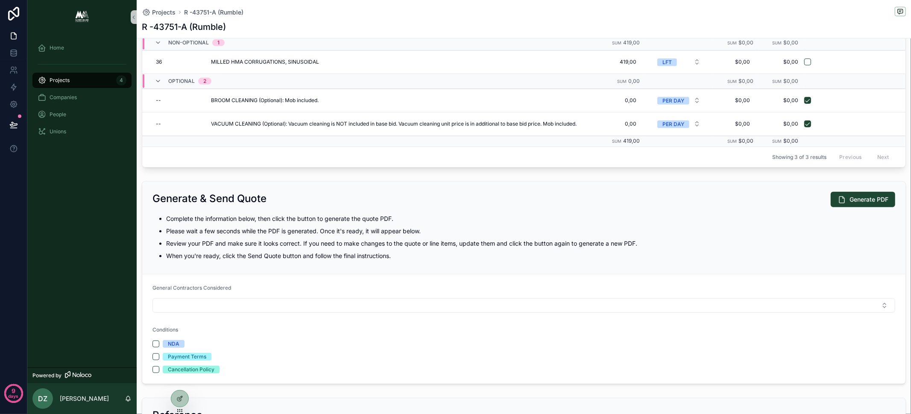
scroll to position [351, 0]
click at [179, 395] on icon at bounding box center [179, 398] width 7 height 7
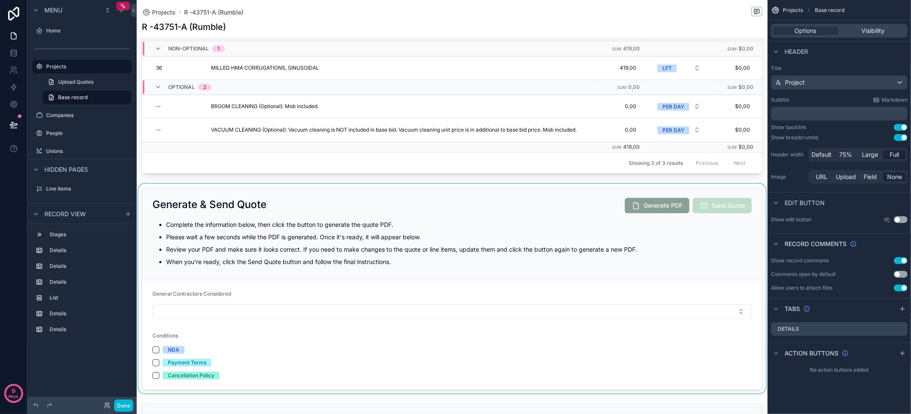
scroll to position [433, 0]
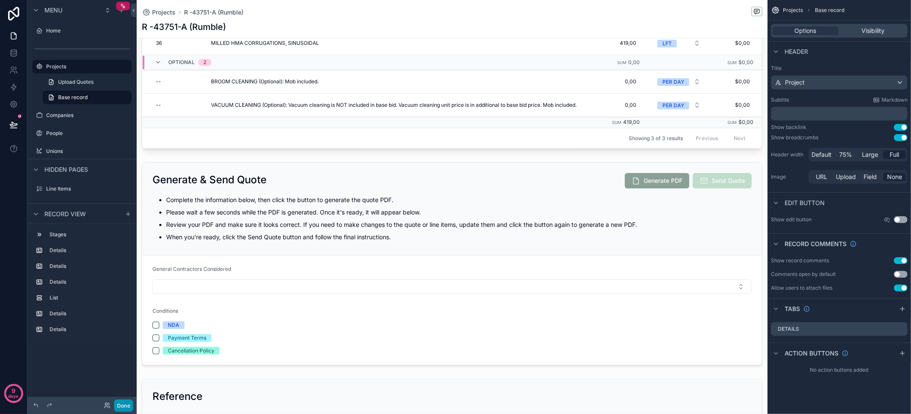
click at [120, 401] on button "Done" at bounding box center [123, 405] width 19 height 12
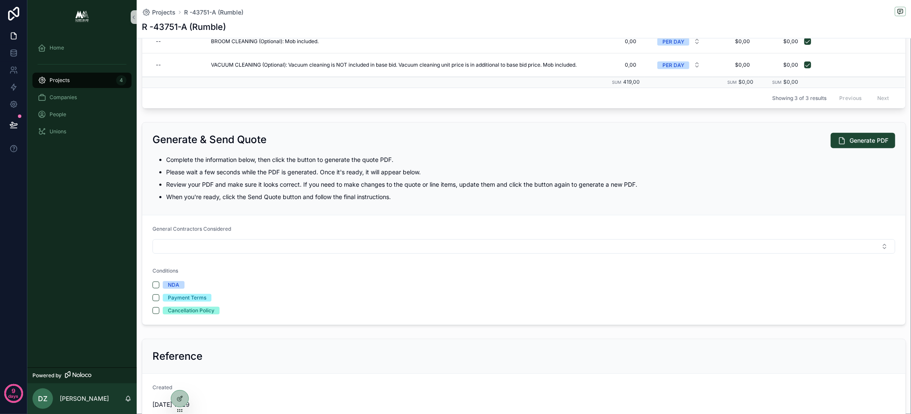
scroll to position [401, 0]
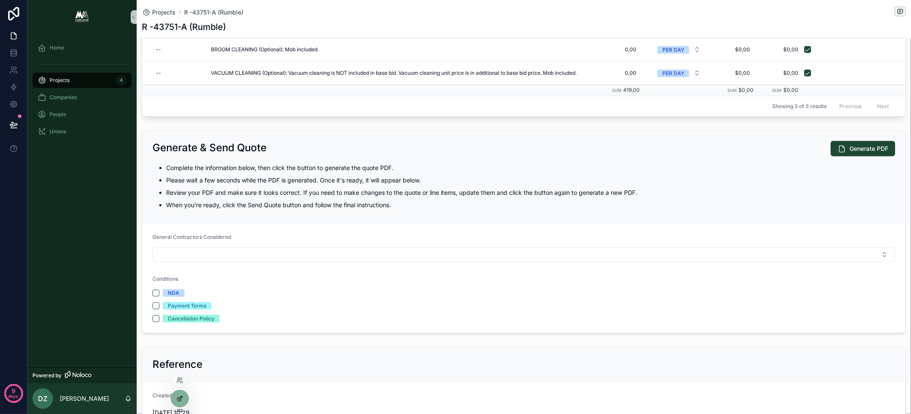
click at [183, 398] on icon at bounding box center [179, 398] width 7 height 7
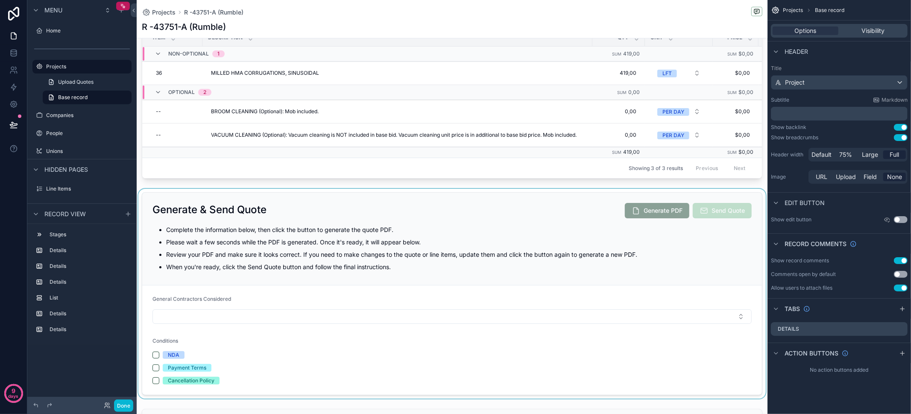
scroll to position [403, 0]
click at [400, 296] on div "scrollable content" at bounding box center [452, 293] width 631 height 210
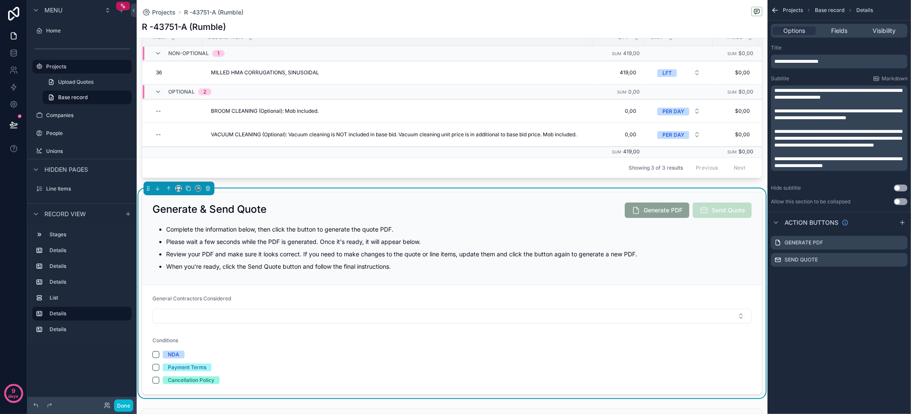
click at [520, 231] on p "Complete the information below, then click the button to generate the quote PDF." at bounding box center [458, 229] width 585 height 9
click at [840, 29] on span "Fields" at bounding box center [839, 30] width 16 height 9
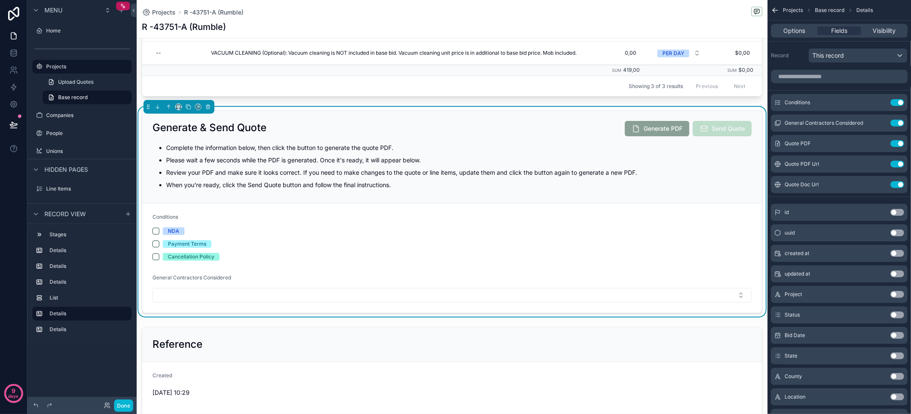
scroll to position [485, 0]
click at [798, 33] on span "Options" at bounding box center [794, 30] width 22 height 9
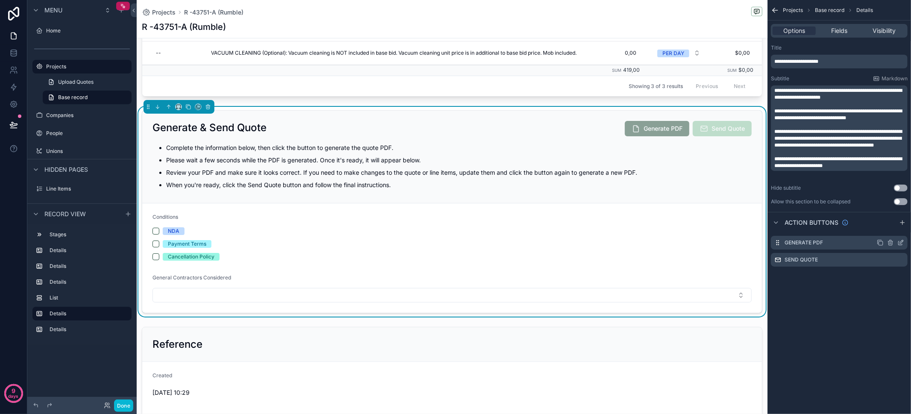
click at [901, 243] on icon "scrollable content" at bounding box center [900, 242] width 7 height 7
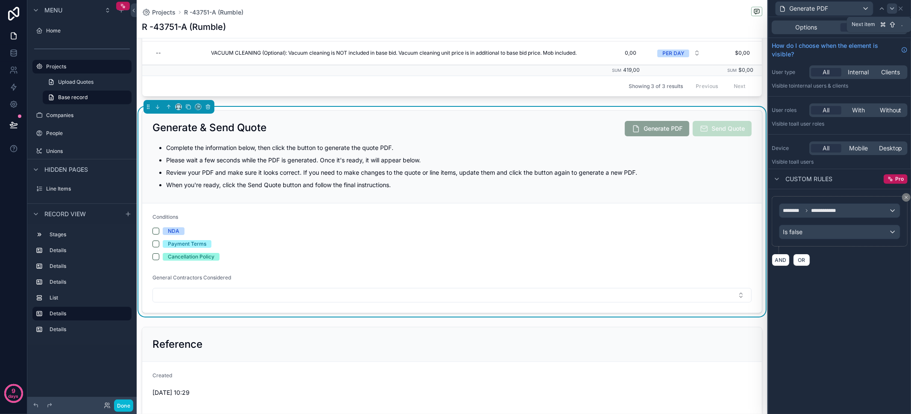
click at [891, 11] on icon at bounding box center [892, 8] width 7 height 7
click at [902, 8] on icon at bounding box center [900, 8] width 7 height 7
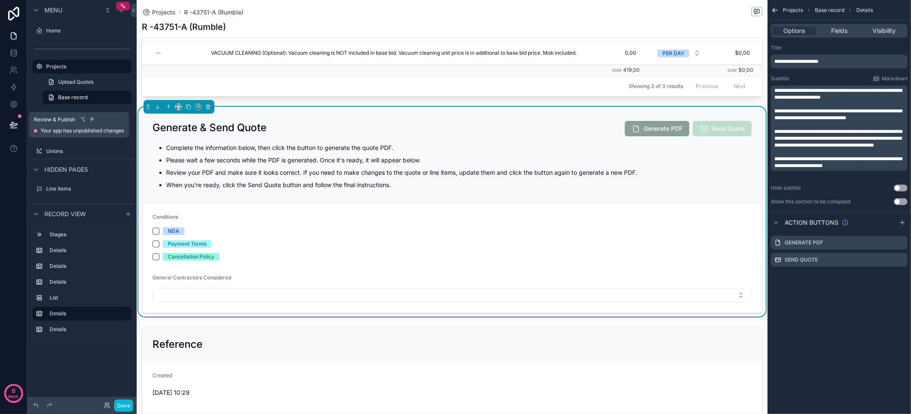
click at [9, 128] on icon at bounding box center [13, 124] width 9 height 9
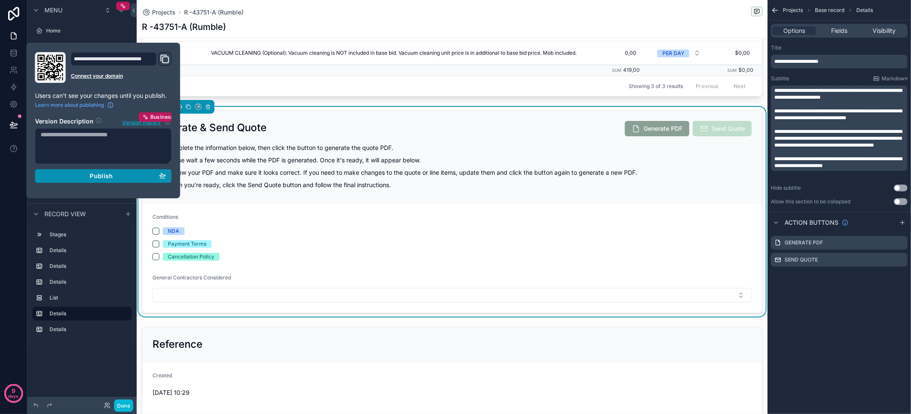
click at [92, 176] on span "Publish" at bounding box center [101, 176] width 23 height 8
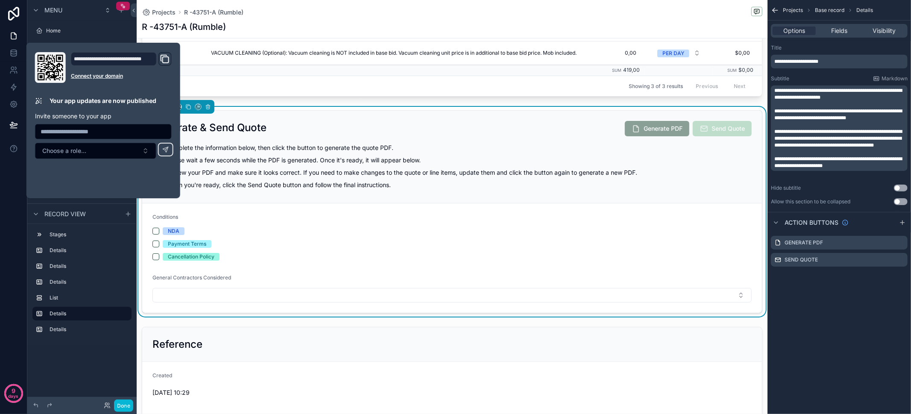
click at [6, 222] on div "9 days" at bounding box center [13, 207] width 27 height 414
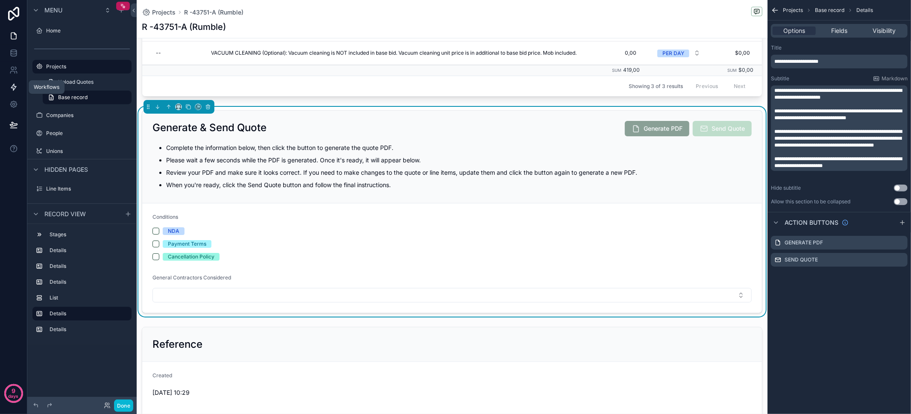
click at [15, 84] on icon at bounding box center [13, 87] width 9 height 9
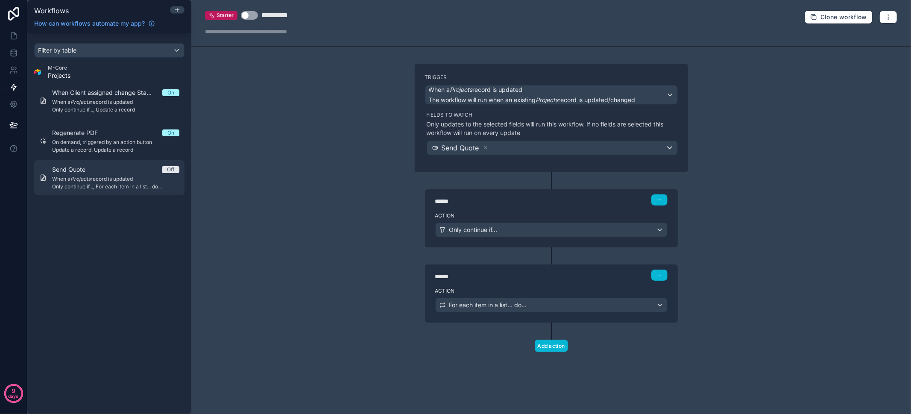
click at [137, 183] on span "Only continue if..., For each item in a list... do..." at bounding box center [115, 186] width 127 height 7
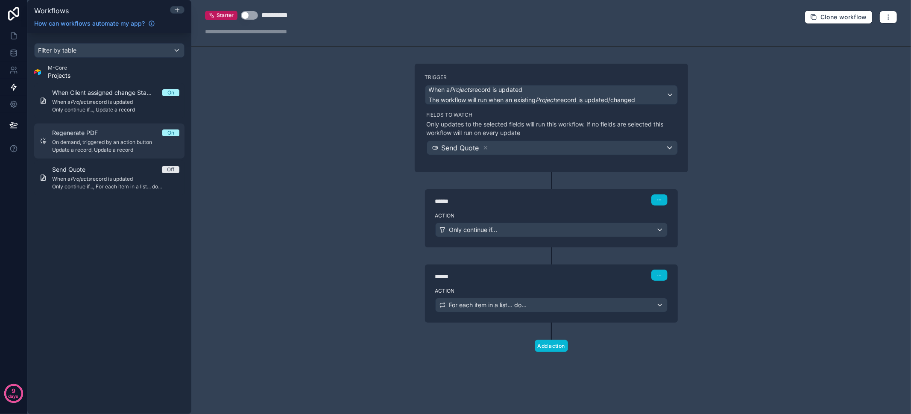
click at [133, 138] on div "Regenerate PDF On On demand, triggered by an action button Update a record, Upd…" at bounding box center [115, 141] width 127 height 25
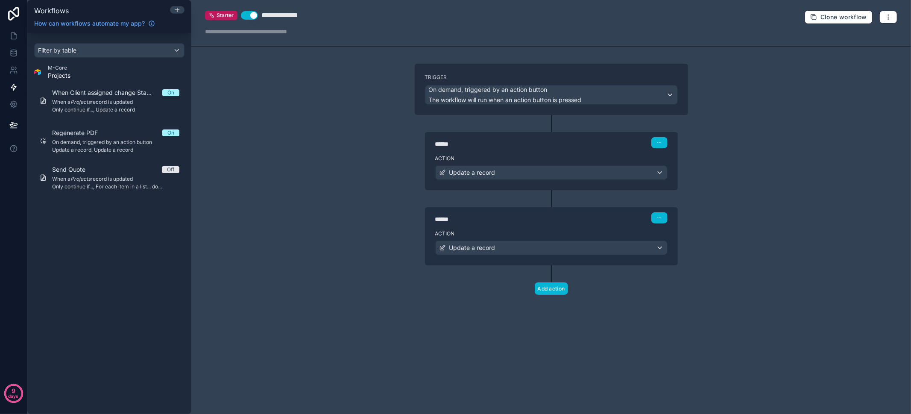
click at [255, 17] on button "Use setting" at bounding box center [249, 15] width 17 height 9
click at [890, 20] on icon "button" at bounding box center [888, 17] width 7 height 7
click at [855, 70] on button "Delete workflow" at bounding box center [858, 64] width 61 height 14
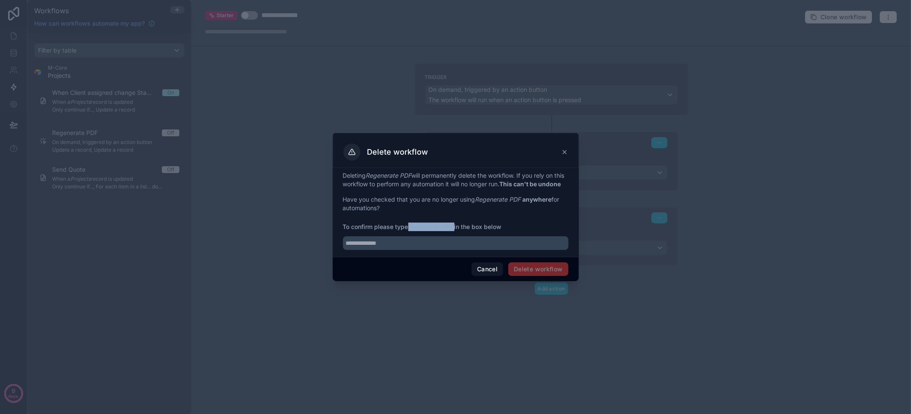
drag, startPoint x: 456, startPoint y: 231, endPoint x: 410, endPoint y: 230, distance: 46.1
click at [410, 230] on strong "Regenerate PDF" at bounding box center [431, 226] width 46 height 7
copy strong "Regenerate PDF"
click at [411, 246] on input "text" at bounding box center [455, 243] width 225 height 14
paste input "**********"
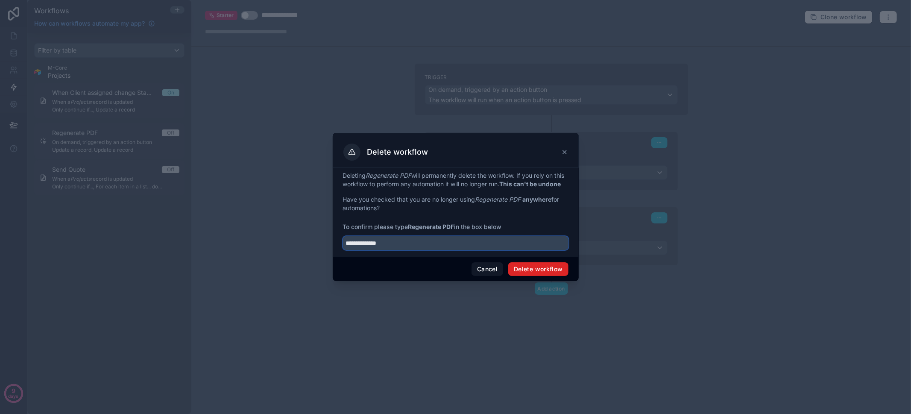
type input "**********"
click at [557, 272] on button "Delete workflow" at bounding box center [538, 269] width 60 height 14
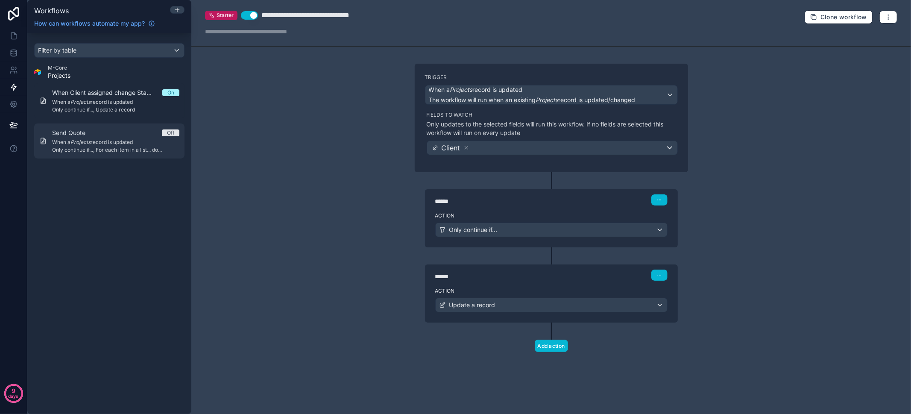
click at [108, 149] on span "Only continue if..., For each item in a list... do..." at bounding box center [115, 149] width 127 height 7
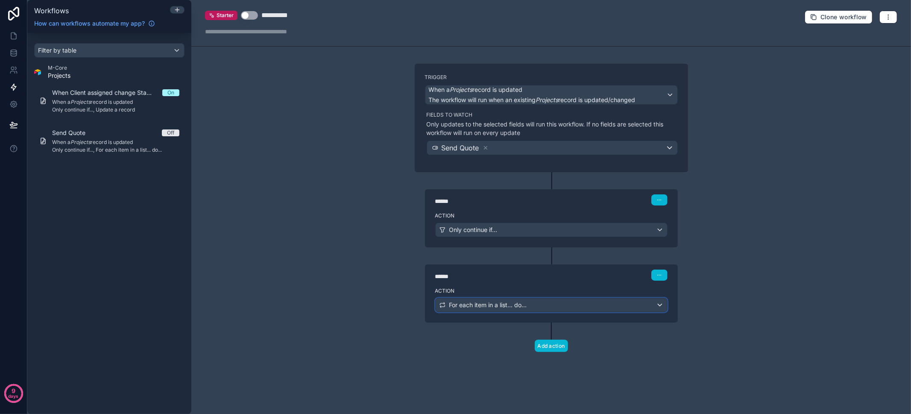
click at [532, 303] on div "For each item in a list... do..." at bounding box center [551, 305] width 231 height 14
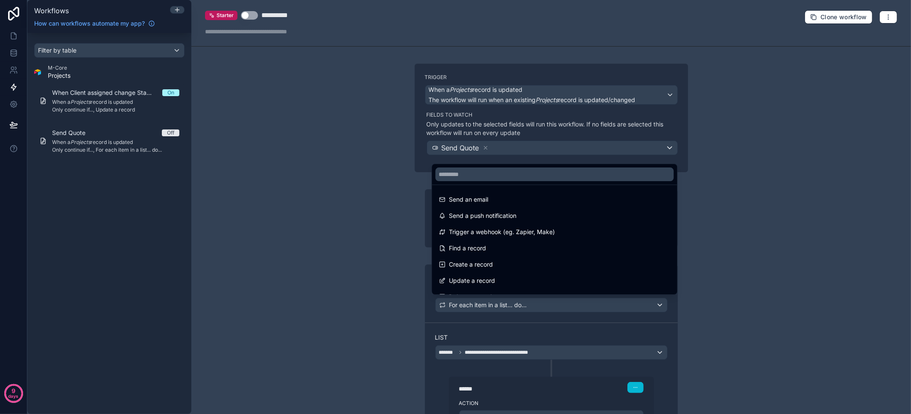
click at [532, 303] on div at bounding box center [455, 207] width 911 height 414
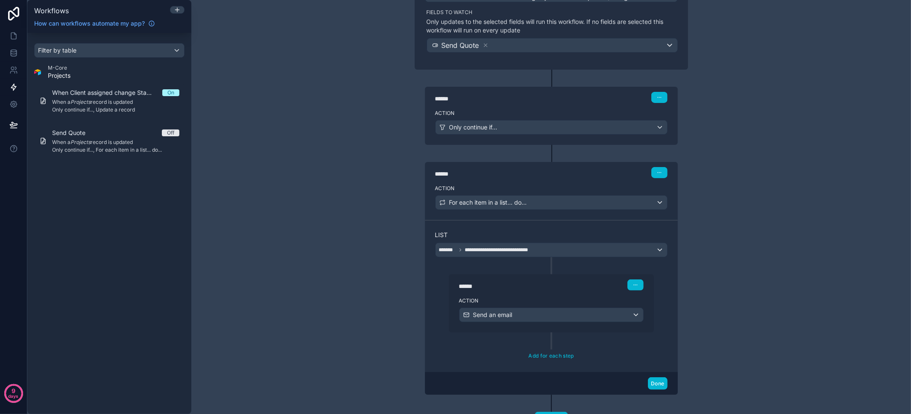
scroll to position [65, 0]
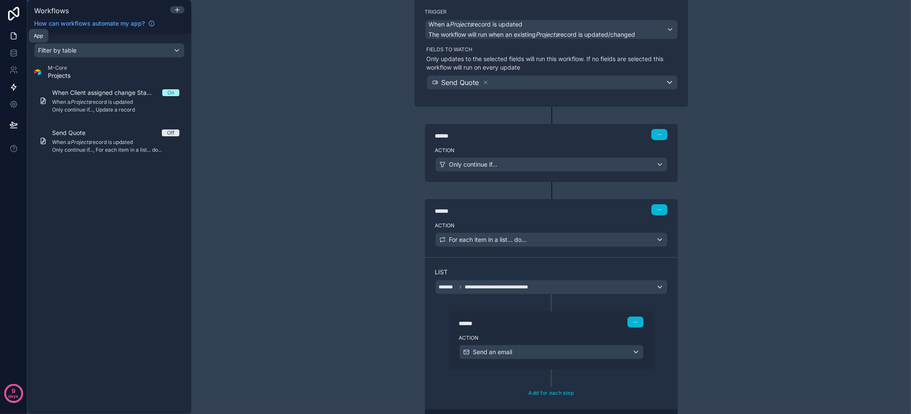
click at [12, 36] on icon at bounding box center [13, 36] width 9 height 9
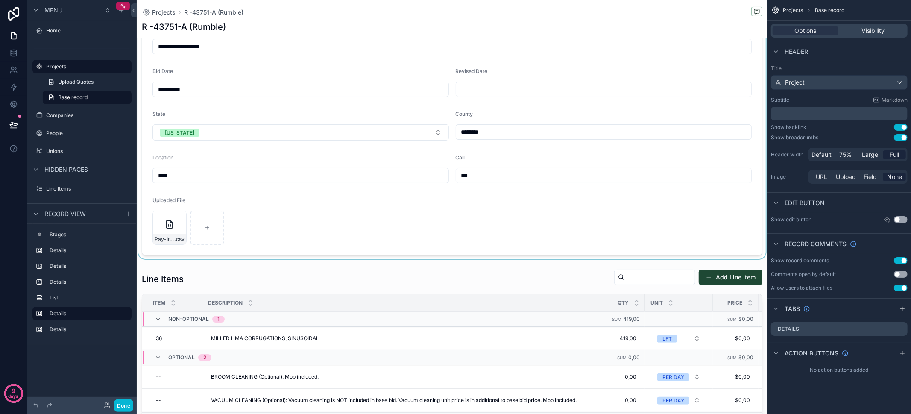
scroll to position [317, 0]
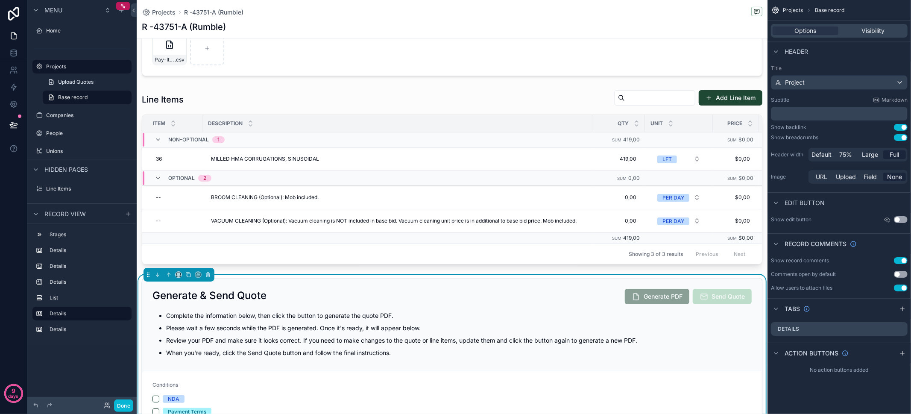
click at [448, 310] on div "Complete the information below, then click the button to generate the quote PDF…" at bounding box center [451, 333] width 599 height 53
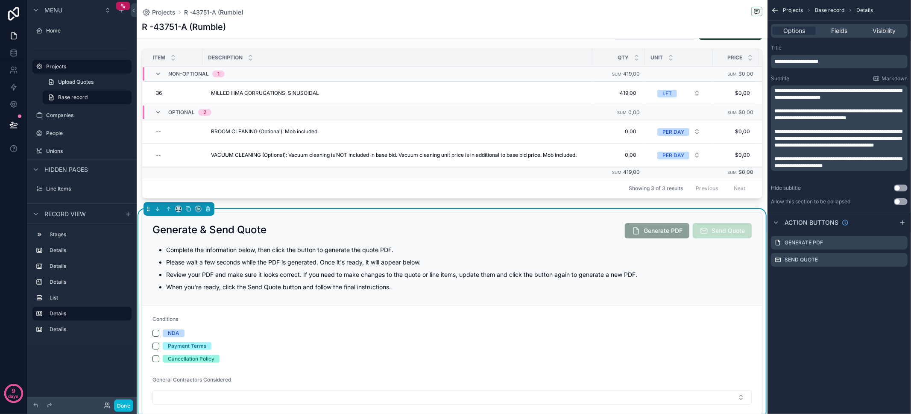
scroll to position [406, 0]
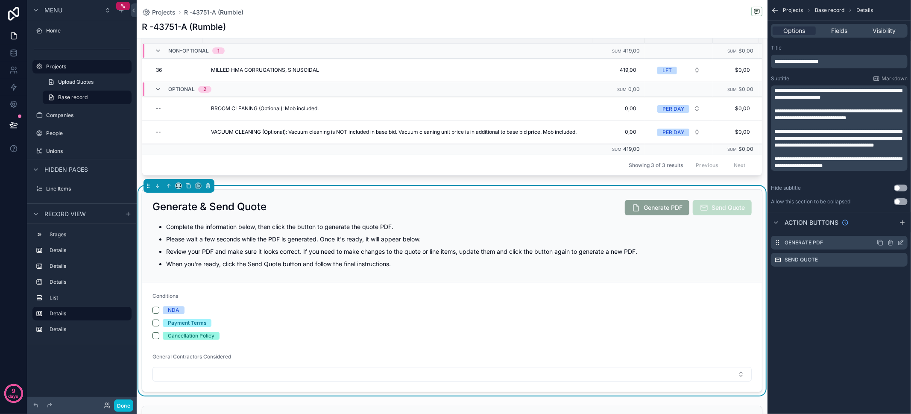
click at [899, 245] on icon "scrollable content" at bounding box center [900, 243] width 4 height 4
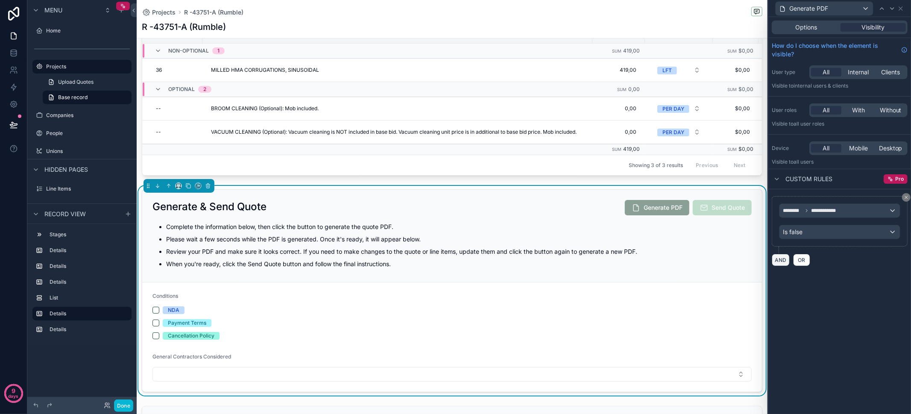
click at [781, 260] on button "AND" at bounding box center [781, 260] width 18 height 12
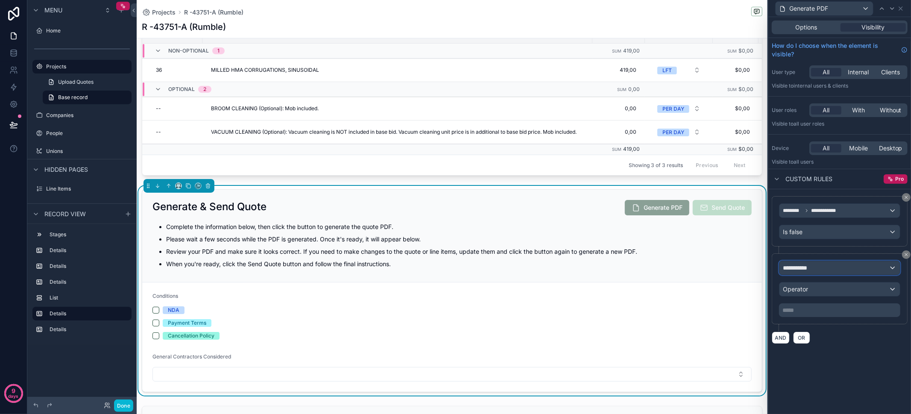
click at [812, 263] on span "**********" at bounding box center [799, 267] width 32 height 9
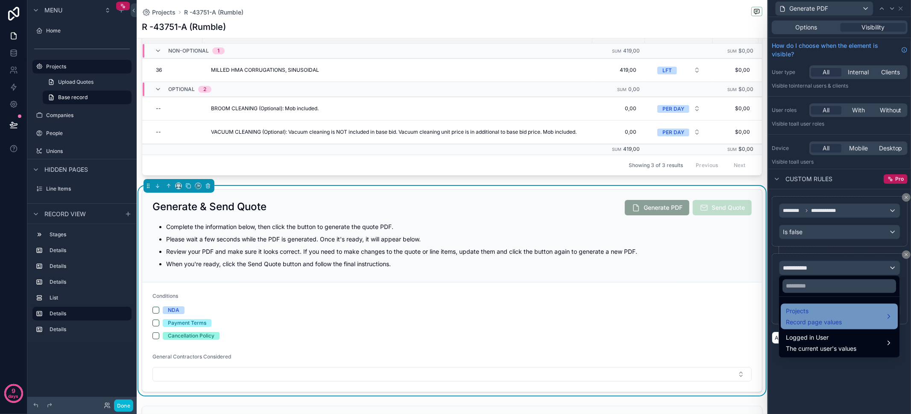
click at [832, 304] on div "Projects Record page values" at bounding box center [839, 317] width 117 height 26
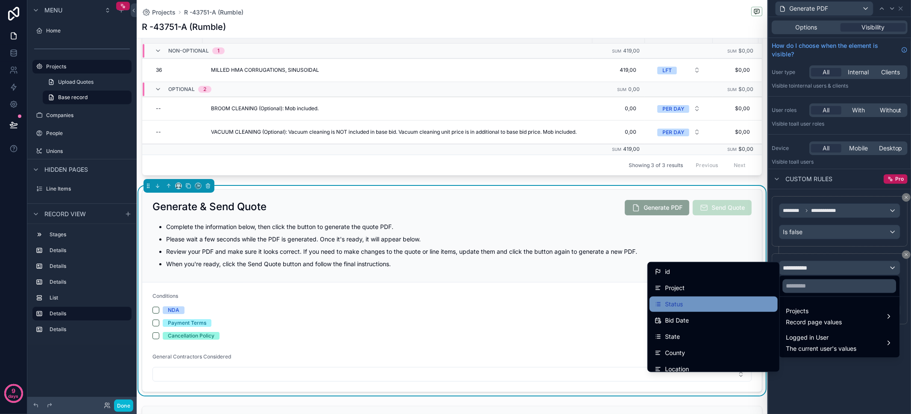
click at [718, 301] on div "Status" at bounding box center [714, 304] width 118 height 10
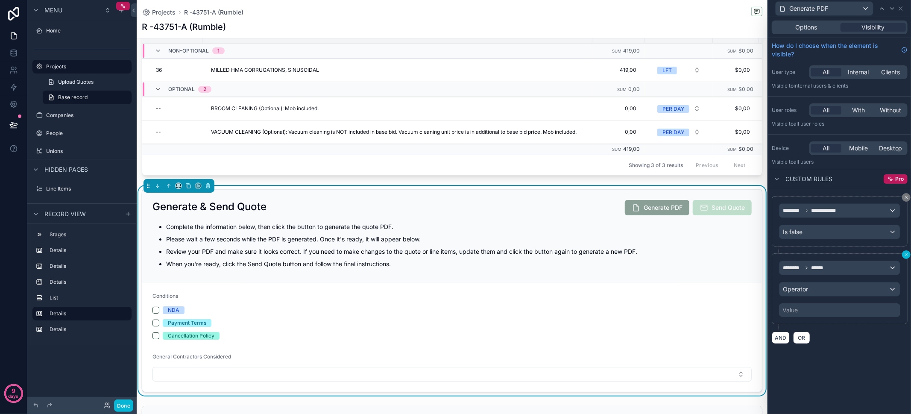
click at [907, 254] on icon at bounding box center [906, 254] width 5 height 5
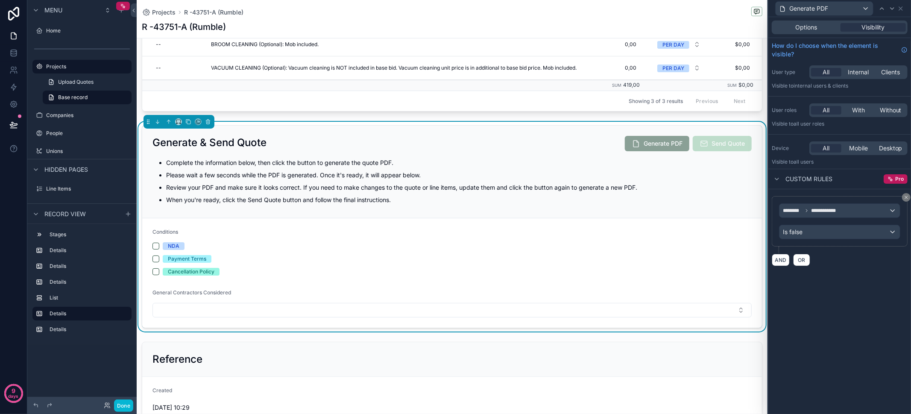
scroll to position [471, 0]
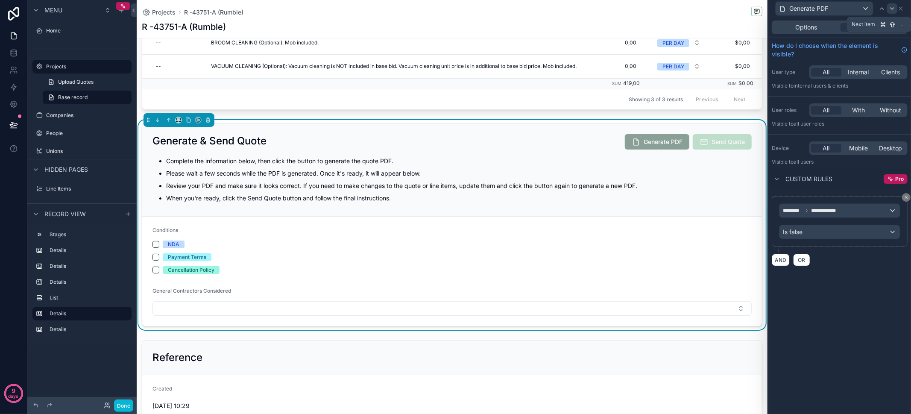
click at [890, 10] on icon at bounding box center [892, 8] width 7 height 7
click at [507, 154] on div "Generate & Send Quote Generate PDF Send Quote Complete the information below, t…" at bounding box center [452, 170] width 620 height 93
click at [904, 9] on icon at bounding box center [900, 8] width 7 height 7
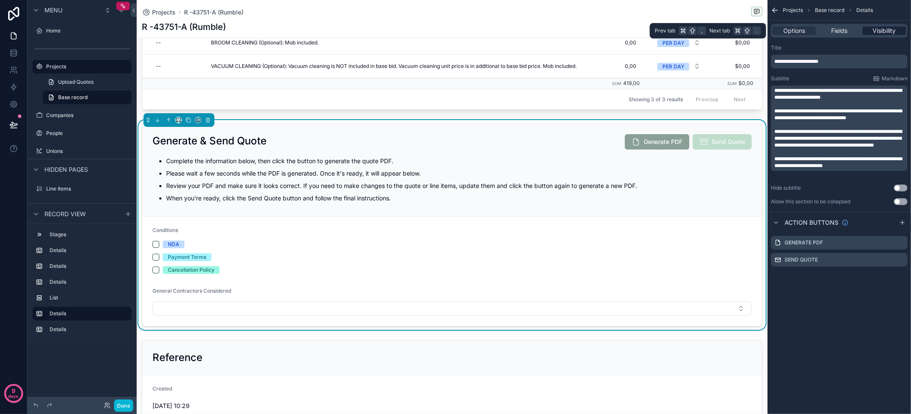
click at [884, 29] on span "Visibility" at bounding box center [883, 30] width 23 height 9
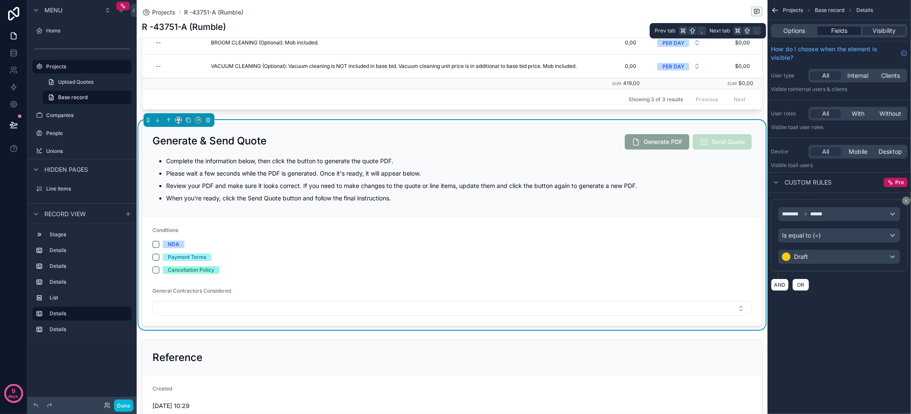
click at [839, 31] on span "Fields" at bounding box center [839, 30] width 16 height 9
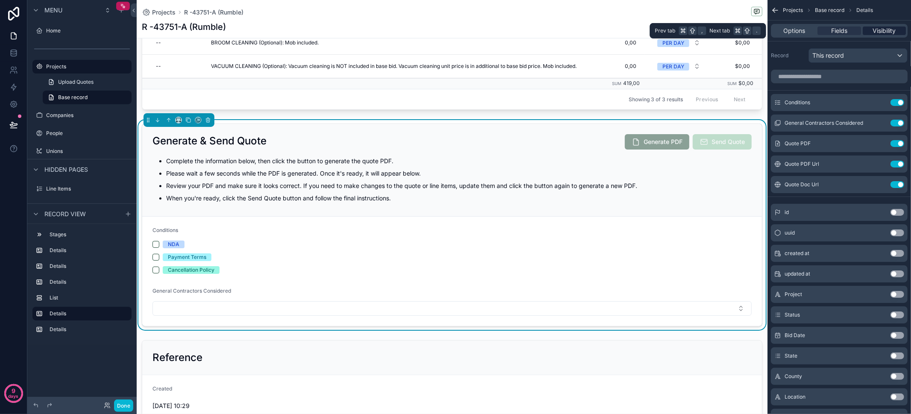
click at [891, 31] on span "Visibility" at bounding box center [883, 30] width 23 height 9
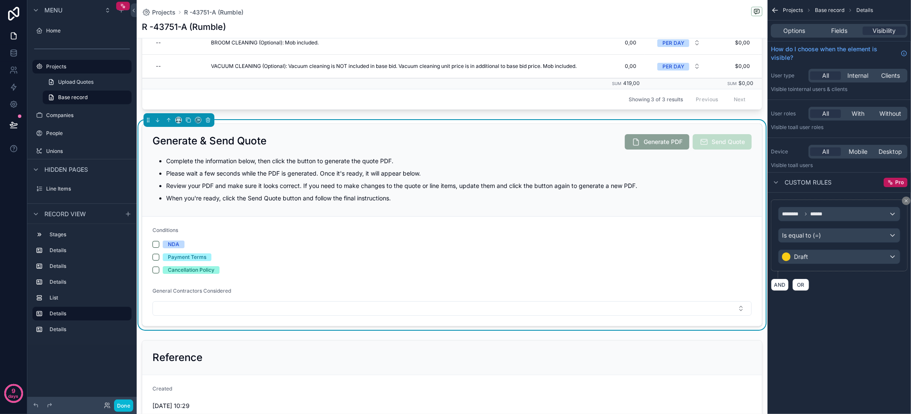
click at [515, 155] on div "Generate & Send Quote Generate PDF Send Quote Complete the information below, t…" at bounding box center [452, 170] width 620 height 93
click at [186, 121] on icon "scrollable content" at bounding box center [187, 119] width 3 height 3
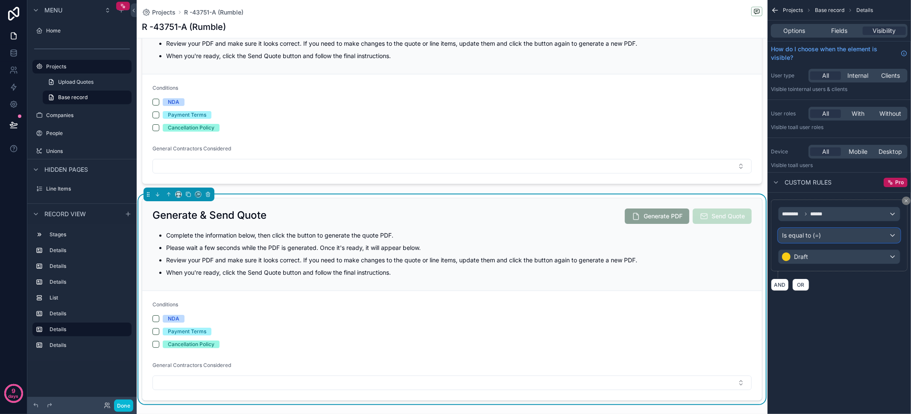
click at [816, 240] on div "Is equal to (=)" at bounding box center [838, 235] width 121 height 14
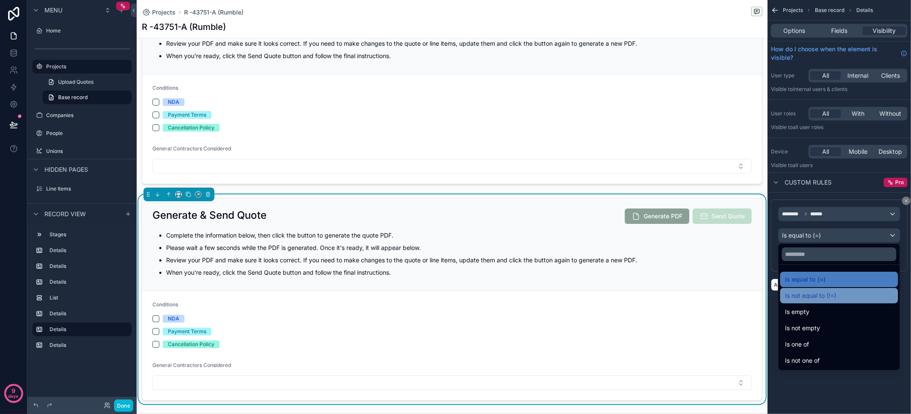
click at [841, 296] on div "Is not equal to (!=)" at bounding box center [839, 295] width 108 height 10
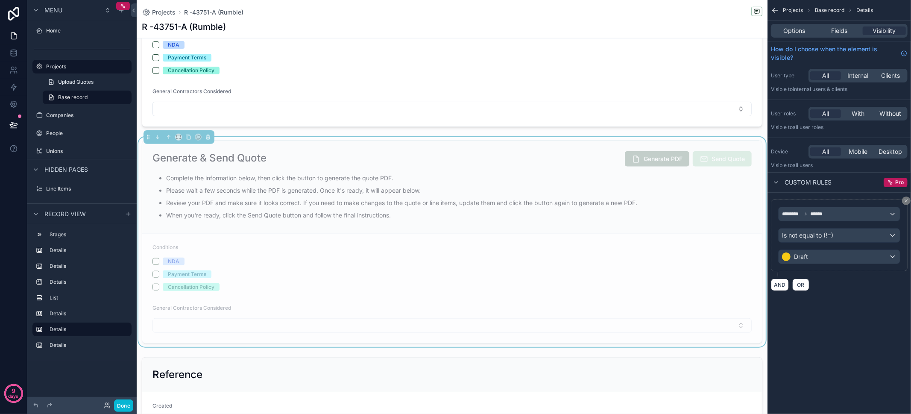
scroll to position [679, 0]
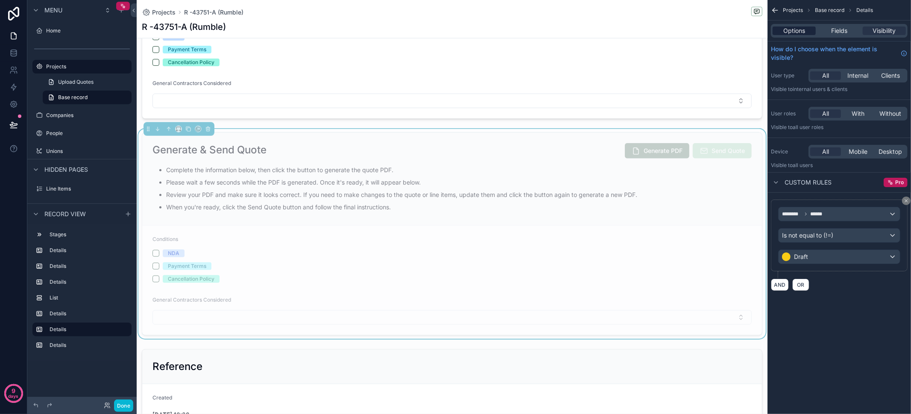
click at [797, 28] on span "Options" at bounding box center [794, 30] width 22 height 9
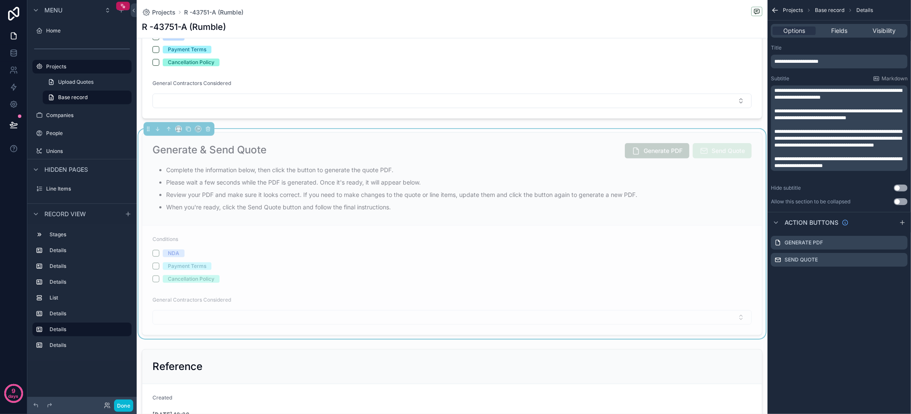
click at [857, 120] on span "**********" at bounding box center [838, 114] width 128 height 12
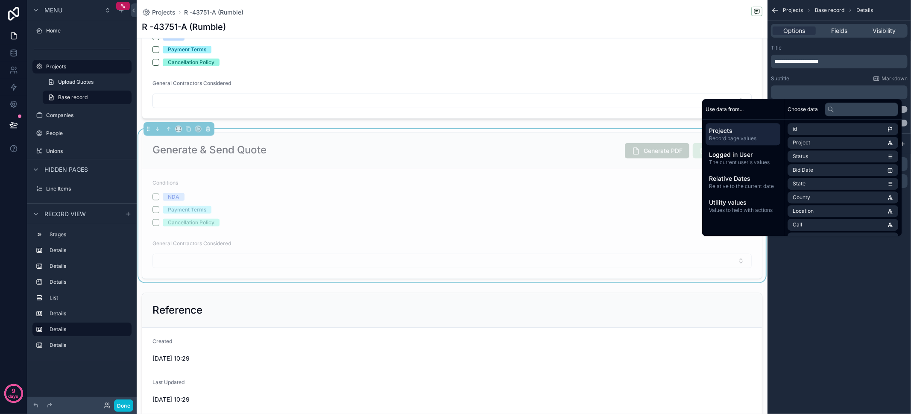
click at [869, 366] on div "**********" at bounding box center [838, 207] width 143 height 414
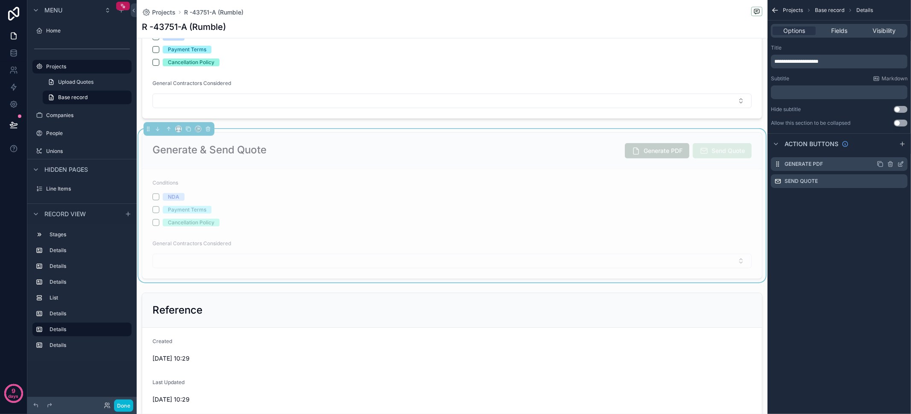
click at [892, 163] on icon "scrollable content" at bounding box center [890, 164] width 7 height 7
click at [888, 149] on icon at bounding box center [887, 150] width 7 height 7
click at [892, 163] on icon "scrollable content" at bounding box center [890, 163] width 5 height 0
click at [886, 152] on icon at bounding box center [887, 150] width 7 height 7
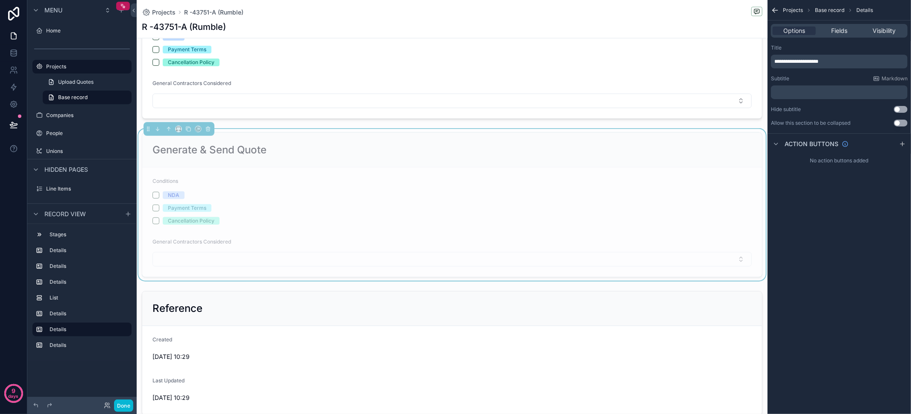
scroll to position [677, 0]
click at [850, 32] on div "Fields" at bounding box center [838, 30] width 43 height 9
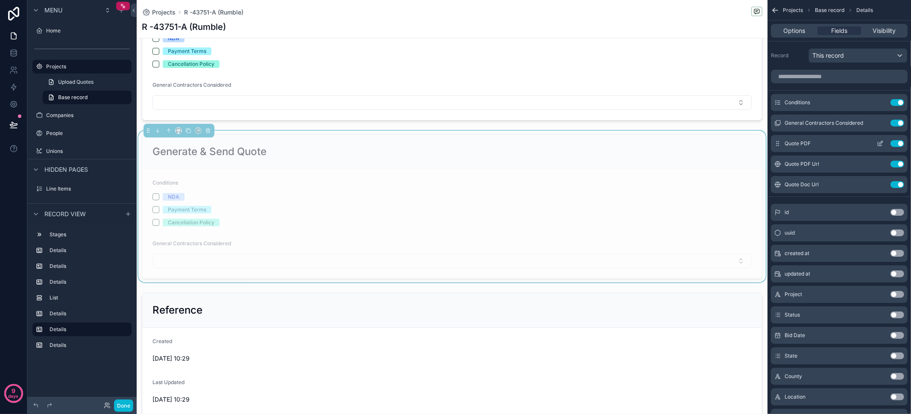
click at [881, 142] on icon "scrollable content" at bounding box center [880, 142] width 3 height 3
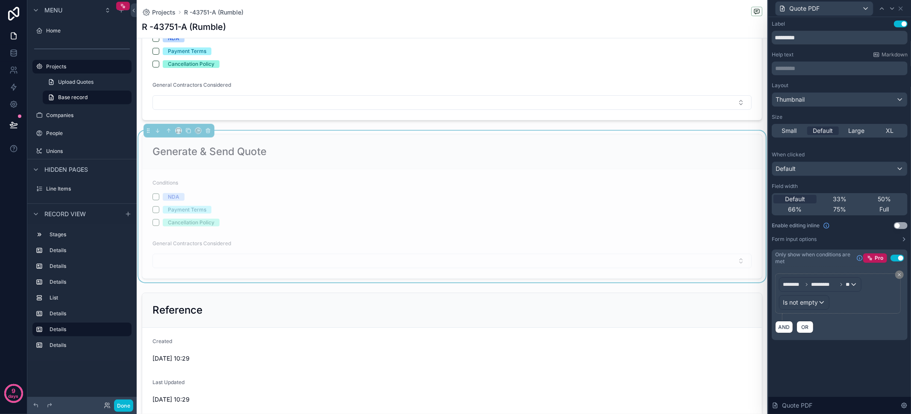
click at [899, 257] on button "Use setting" at bounding box center [897, 258] width 14 height 7
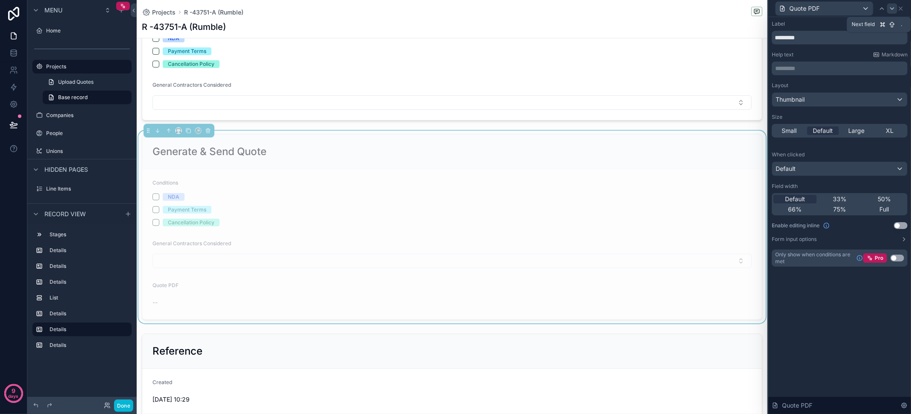
click at [893, 6] on icon at bounding box center [892, 8] width 7 height 7
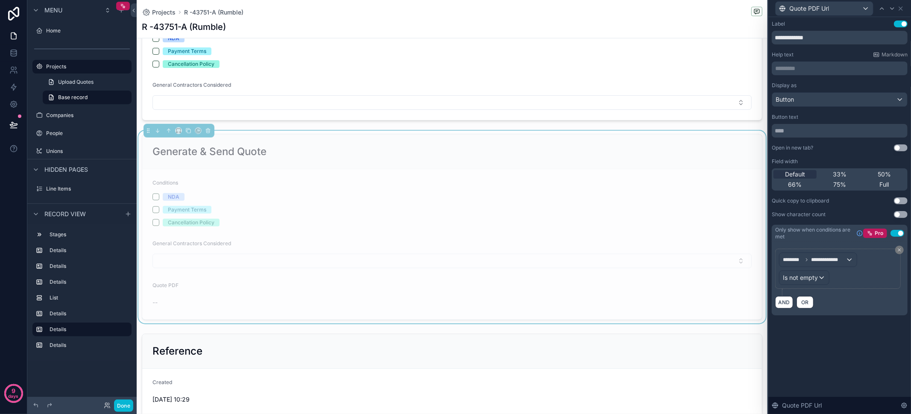
click at [901, 232] on button "Use setting" at bounding box center [897, 233] width 14 height 7
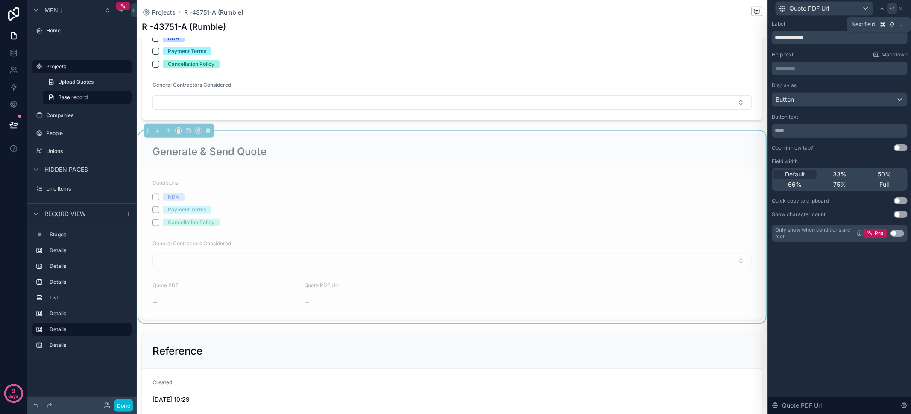
click at [892, 6] on icon at bounding box center [892, 8] width 7 height 7
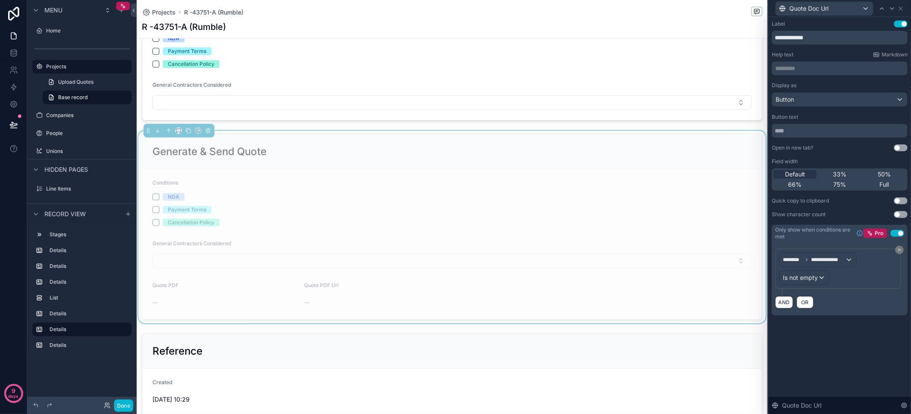
click at [898, 234] on button "Use setting" at bounding box center [897, 233] width 14 height 7
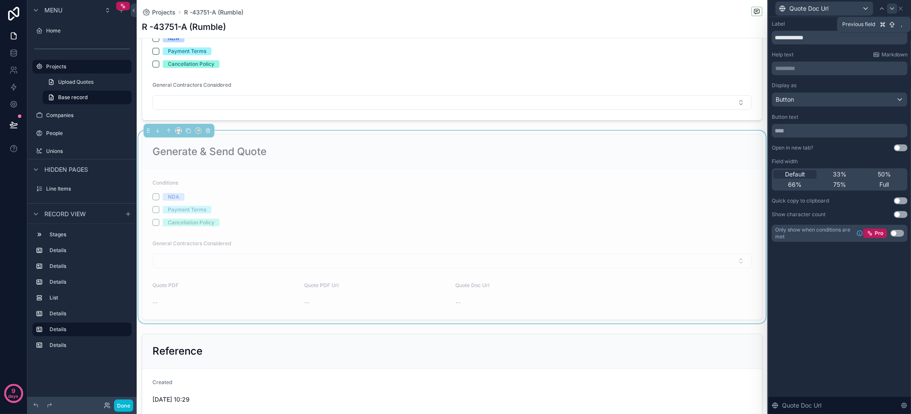
click at [890, 9] on icon at bounding box center [892, 8] width 7 height 7
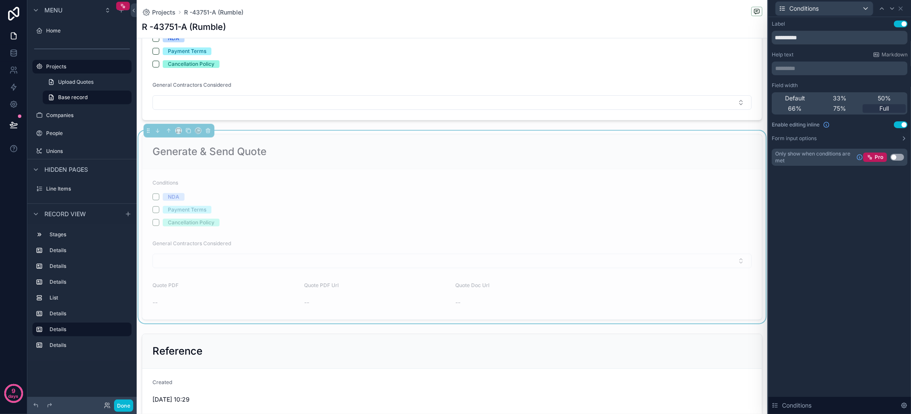
click at [900, 126] on button "Use setting" at bounding box center [901, 124] width 14 height 7
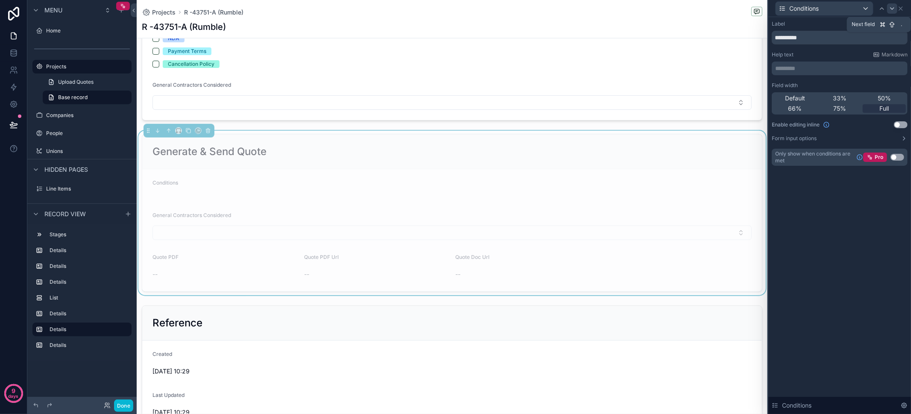
click at [893, 12] on div at bounding box center [892, 8] width 10 height 10
click at [901, 123] on button "Use setting" at bounding box center [901, 124] width 14 height 7
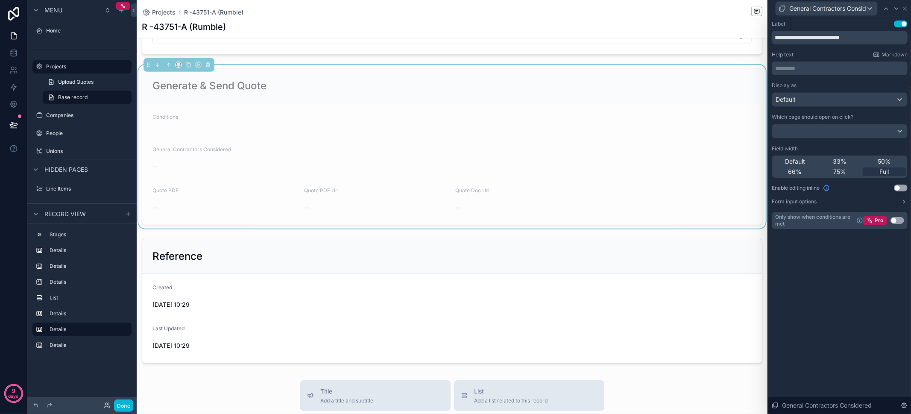
scroll to position [742, 0]
click at [905, 9] on icon at bounding box center [904, 8] width 3 height 3
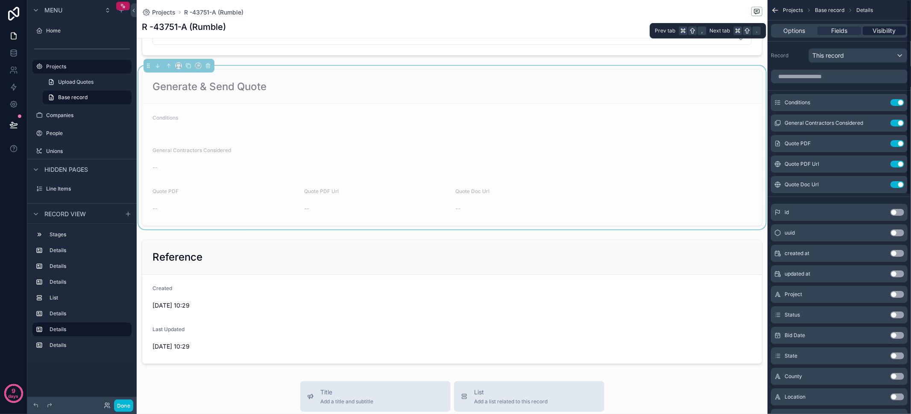
click at [892, 34] on span "Visibility" at bounding box center [883, 30] width 23 height 9
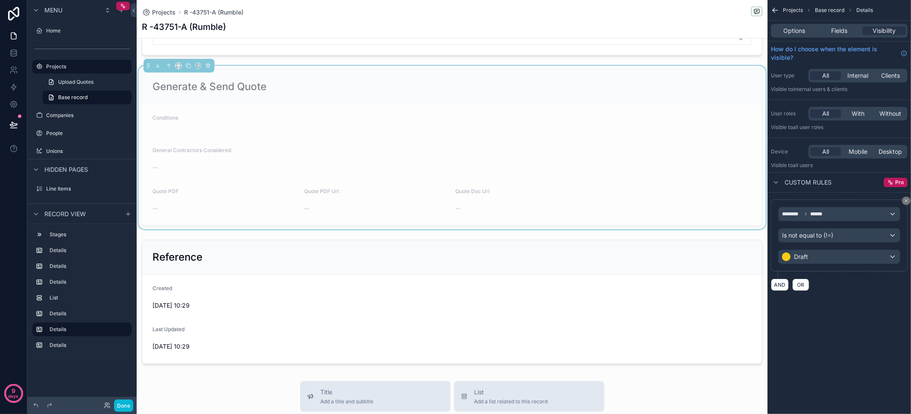
click at [775, 11] on icon "scrollable content" at bounding box center [775, 10] width 9 height 9
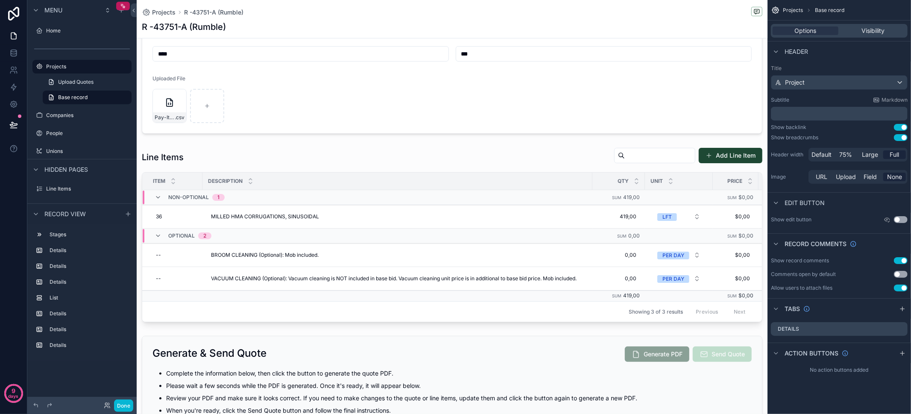
scroll to position [253, 0]
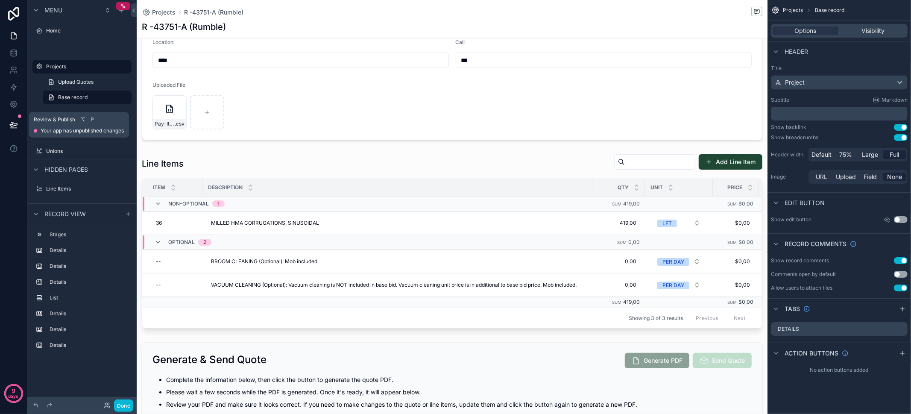
click at [17, 123] on icon at bounding box center [13, 124] width 9 height 9
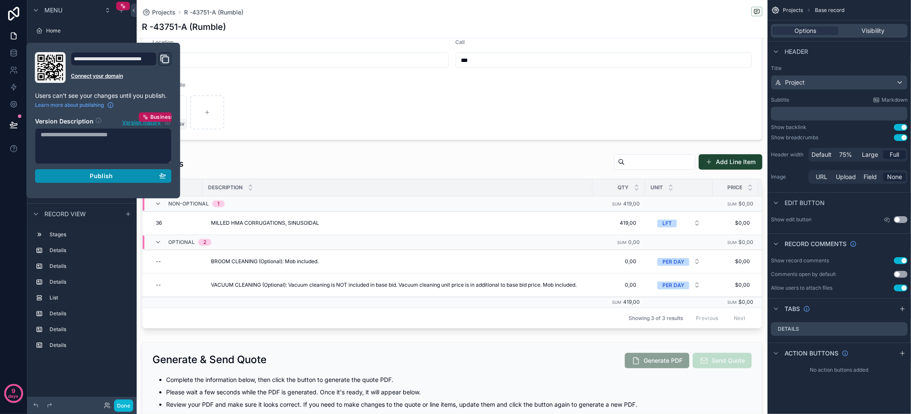
click at [84, 176] on div "Publish" at bounding box center [104, 176] width 126 height 8
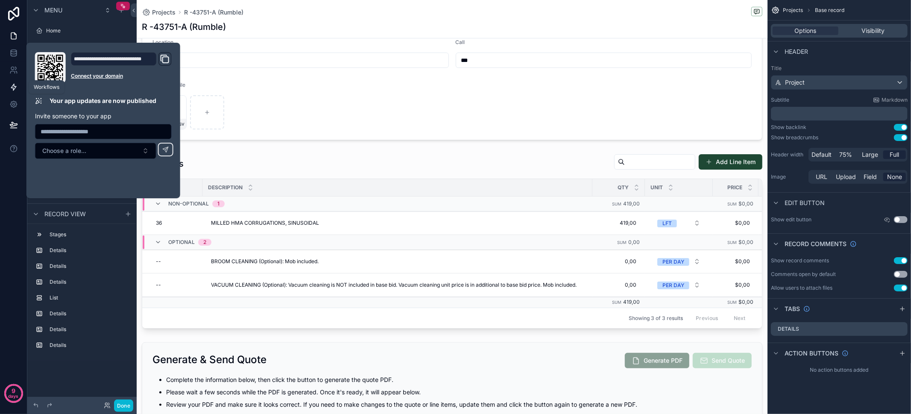
click at [10, 80] on link at bounding box center [13, 87] width 27 height 17
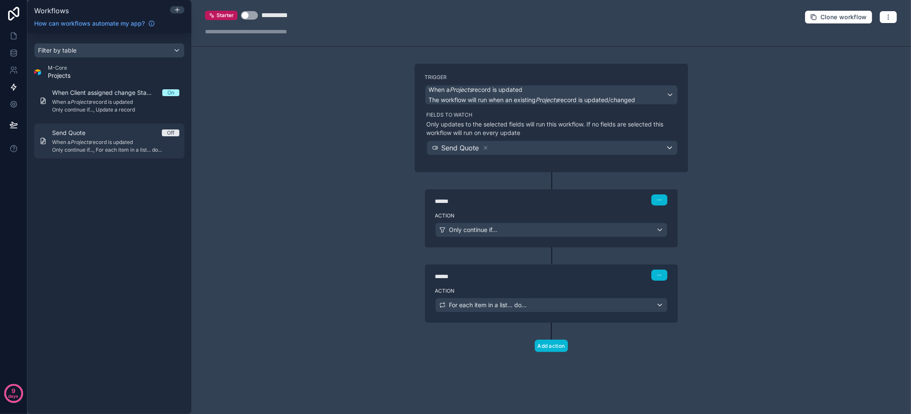
click at [102, 134] on div "Send Quote Off" at bounding box center [115, 133] width 127 height 9
click at [535, 231] on div "Only continue if..." at bounding box center [551, 230] width 231 height 14
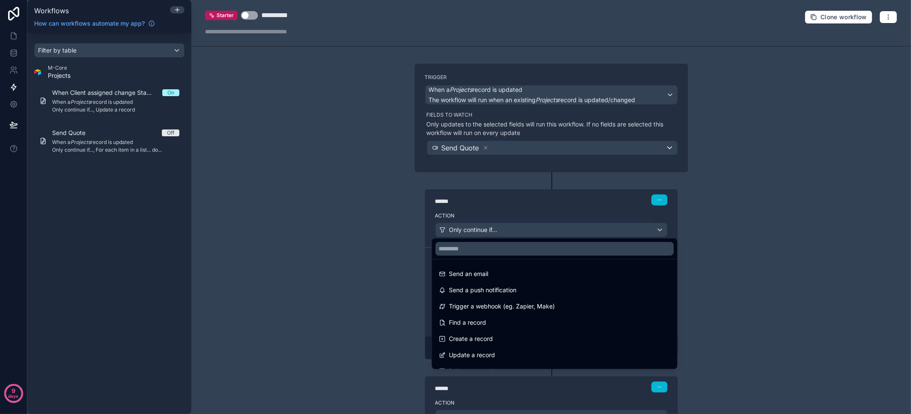
click at [535, 231] on div at bounding box center [455, 207] width 911 height 414
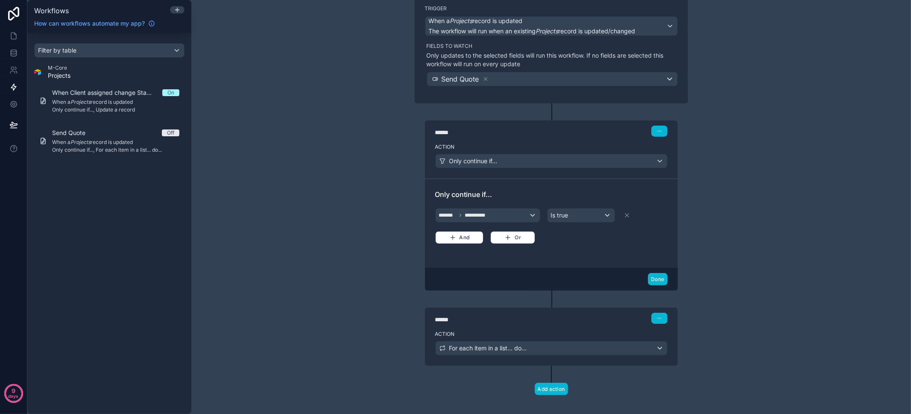
scroll to position [73, 0]
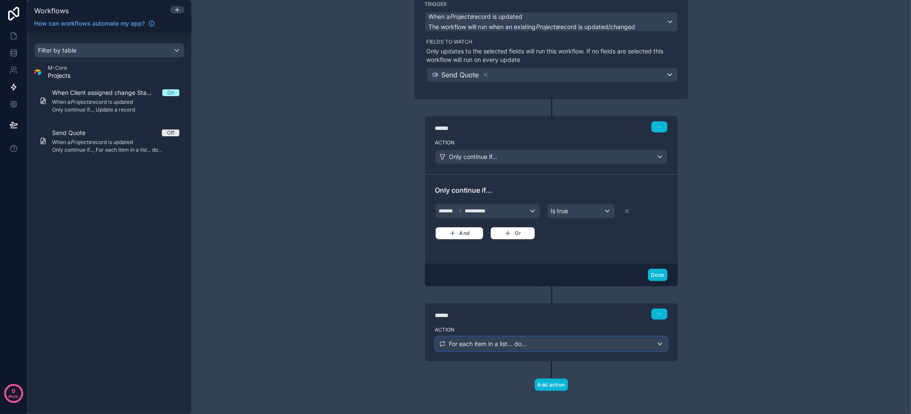
click at [525, 346] on div "For each item in a list... do..." at bounding box center [551, 344] width 231 height 14
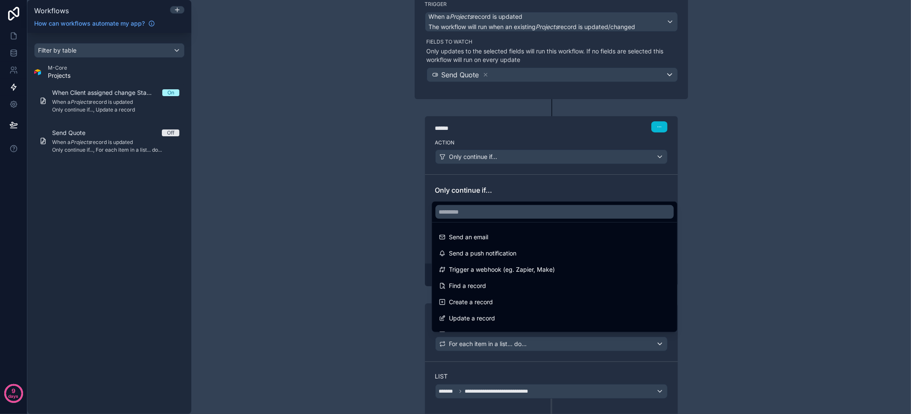
click at [525, 346] on div at bounding box center [455, 207] width 911 height 414
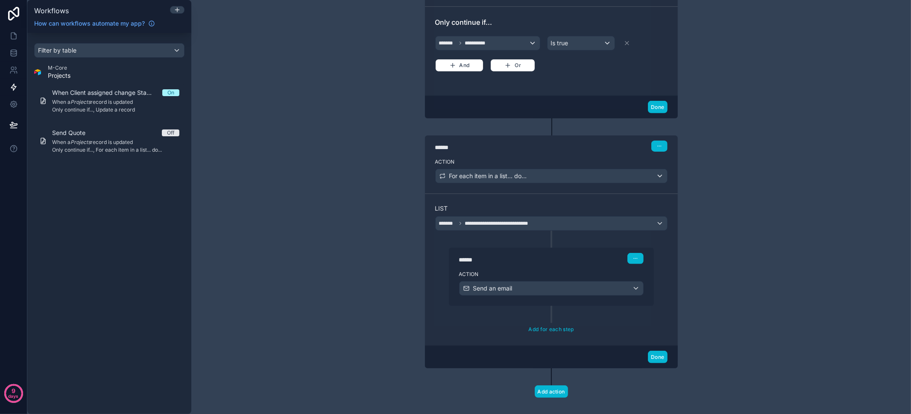
scroll to position [246, 0]
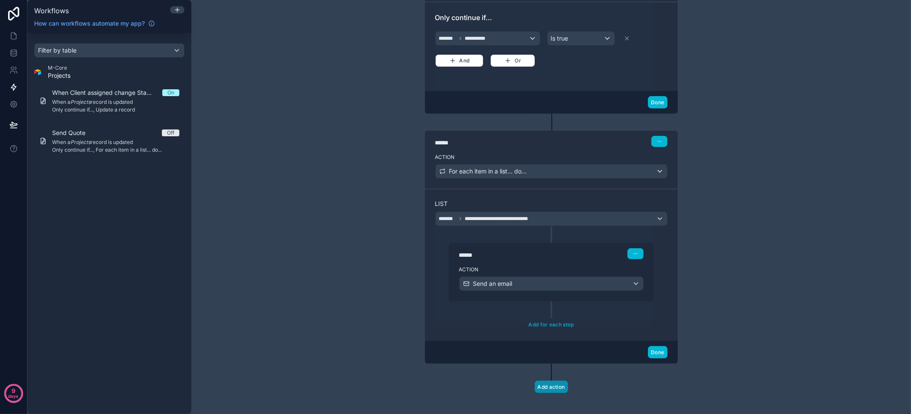
click at [554, 380] on button "Add action" at bounding box center [551, 386] width 33 height 12
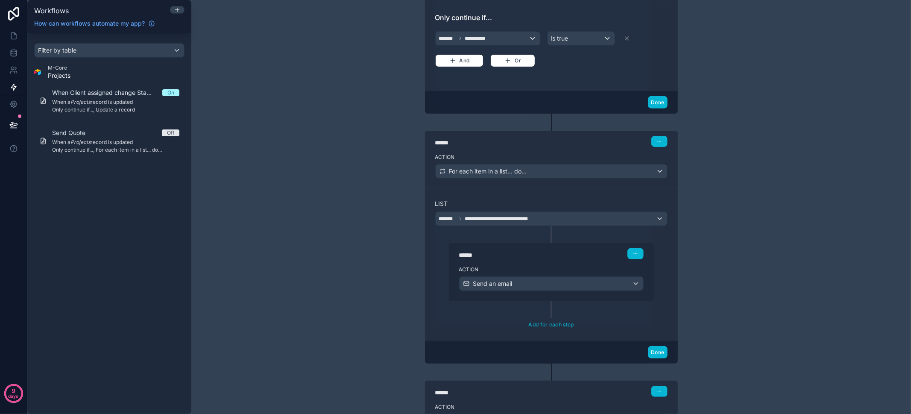
scroll to position [320, 0]
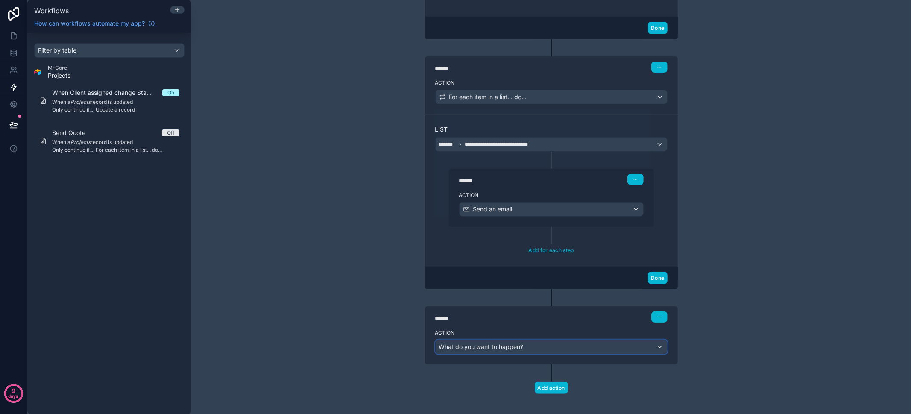
click at [524, 342] on div "What do you want to happen?" at bounding box center [551, 347] width 231 height 14
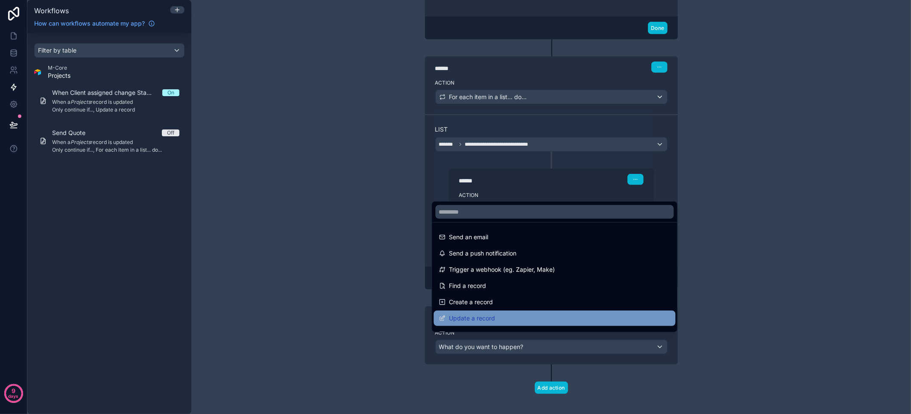
click at [486, 314] on span "Update a record" at bounding box center [472, 318] width 46 height 10
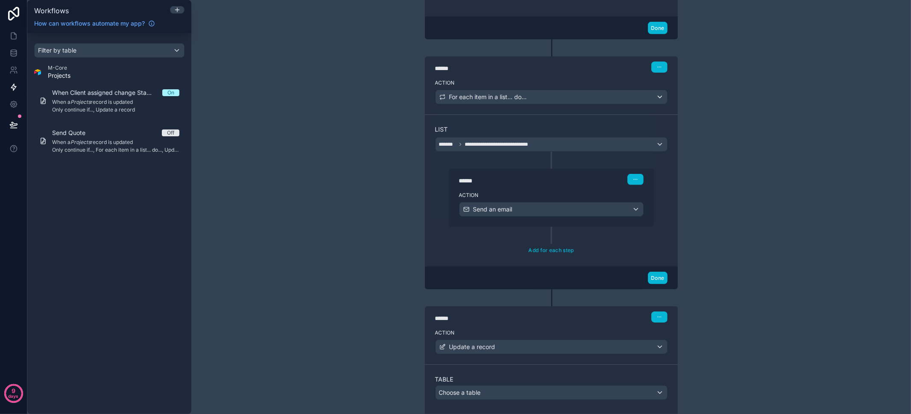
scroll to position [408, 0]
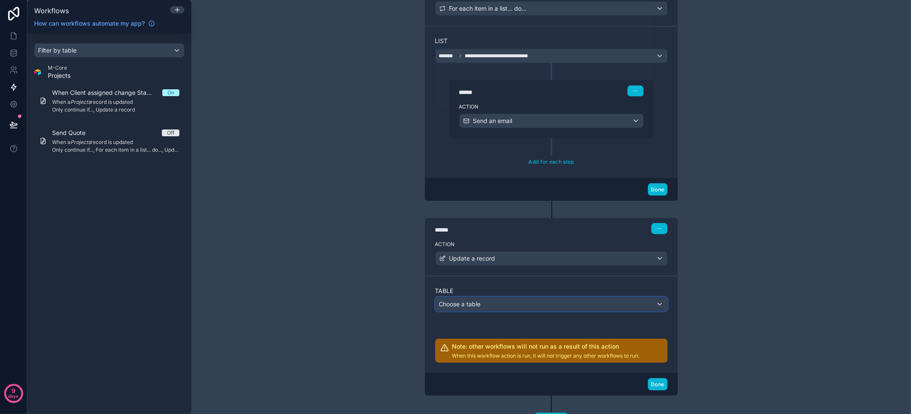
click at [471, 300] on span "Choose a table" at bounding box center [460, 303] width 42 height 7
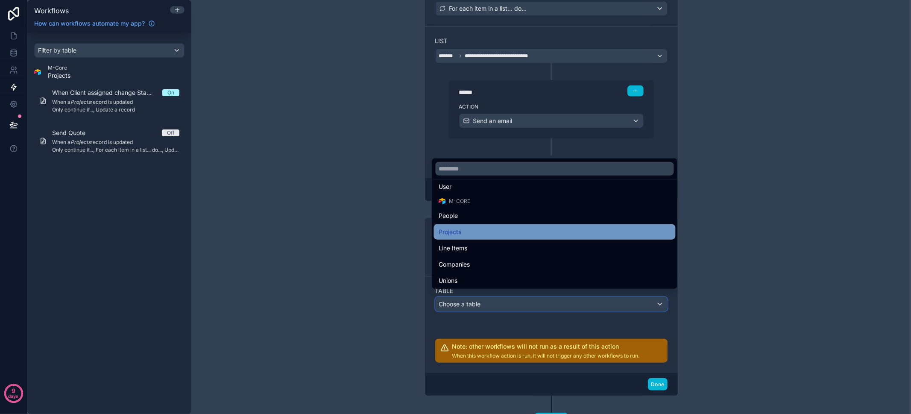
scroll to position [21, 0]
click at [482, 229] on div "Projects" at bounding box center [554, 230] width 231 height 10
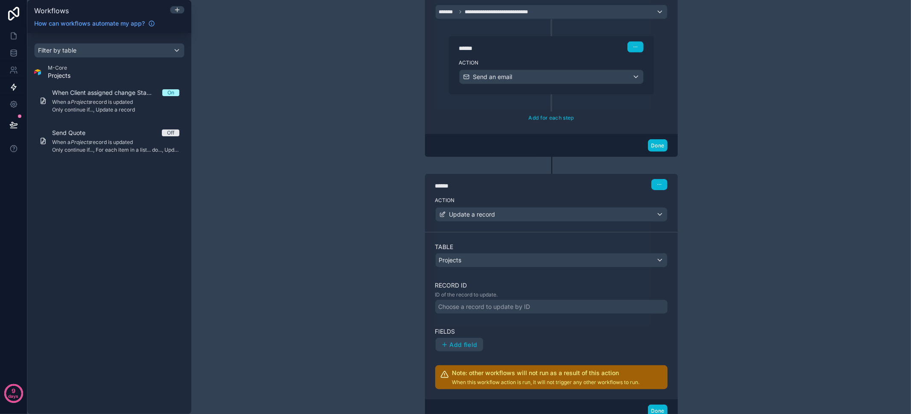
scroll to position [509, 0]
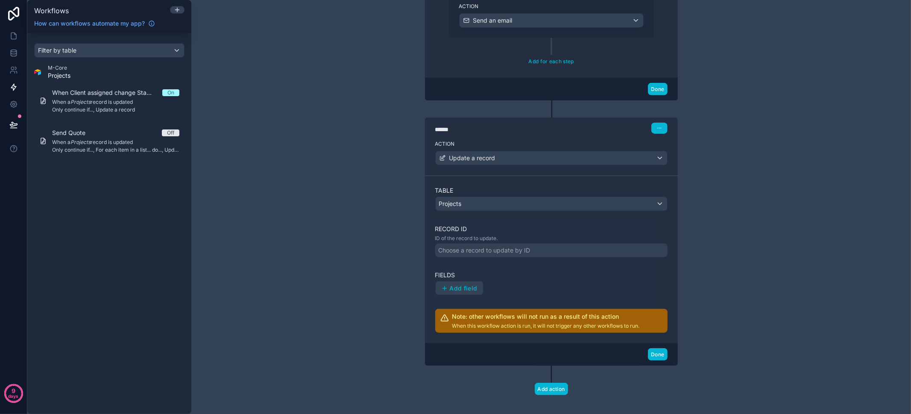
click at [478, 246] on div "Choose a record to update by ID" at bounding box center [485, 250] width 92 height 9
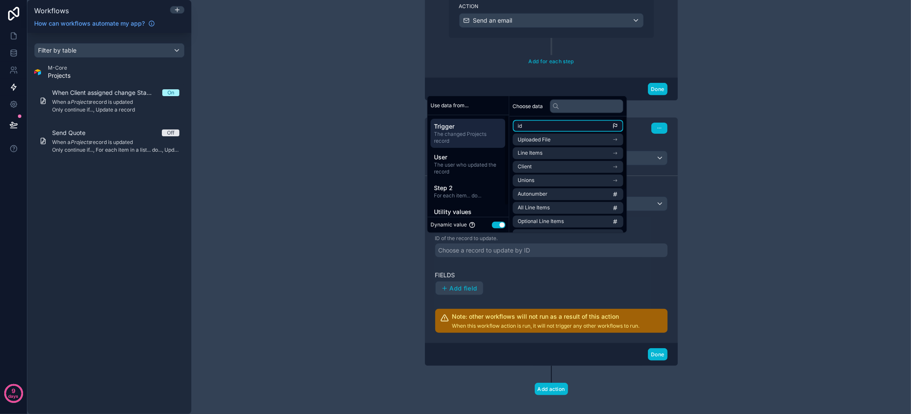
click at [548, 128] on li "id" at bounding box center [568, 126] width 111 height 12
click at [471, 281] on button "Add field" at bounding box center [459, 288] width 48 height 15
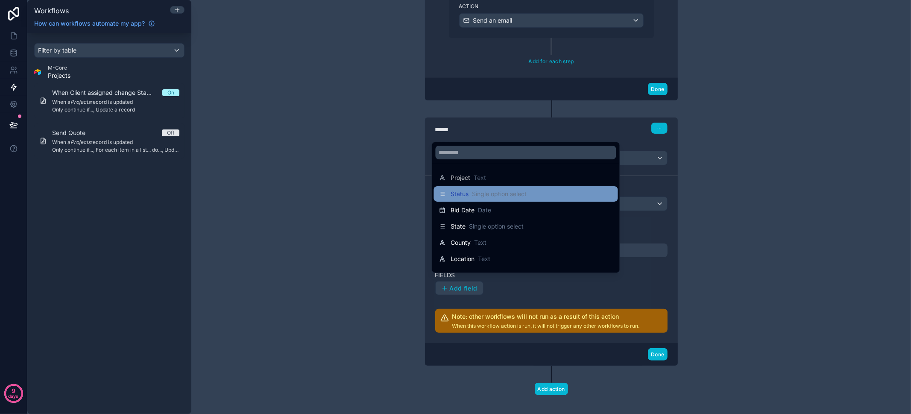
click at [470, 193] on div "Status Single option select" at bounding box center [489, 194] width 76 height 9
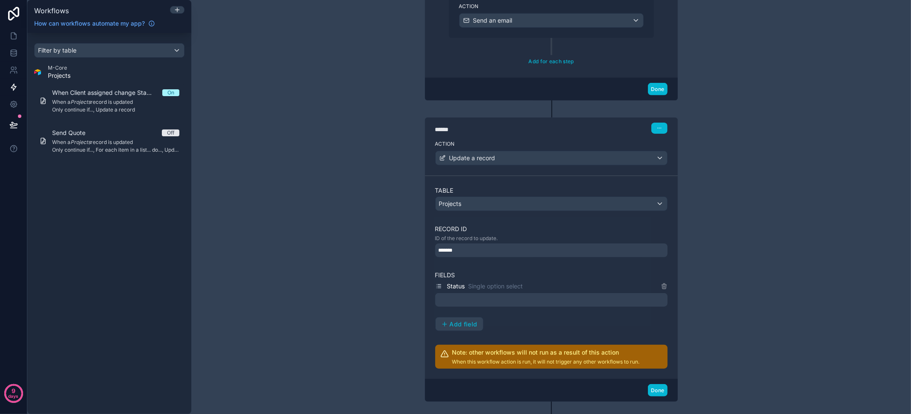
click at [460, 293] on div at bounding box center [551, 300] width 232 height 14
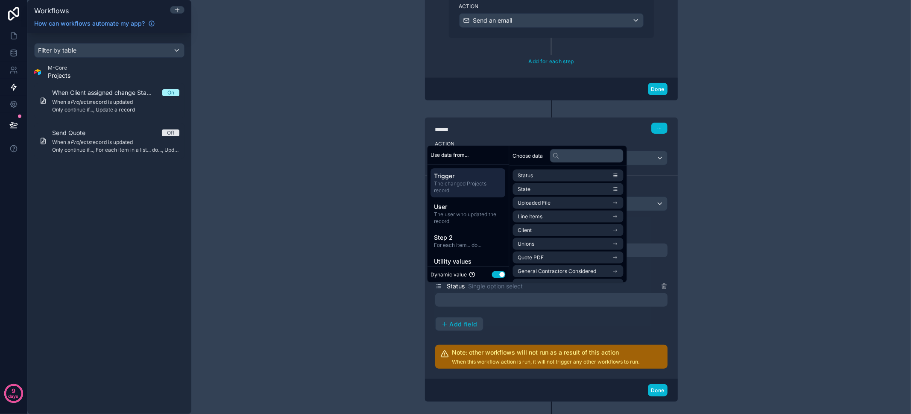
click at [503, 272] on button "Use setting" at bounding box center [499, 274] width 14 height 7
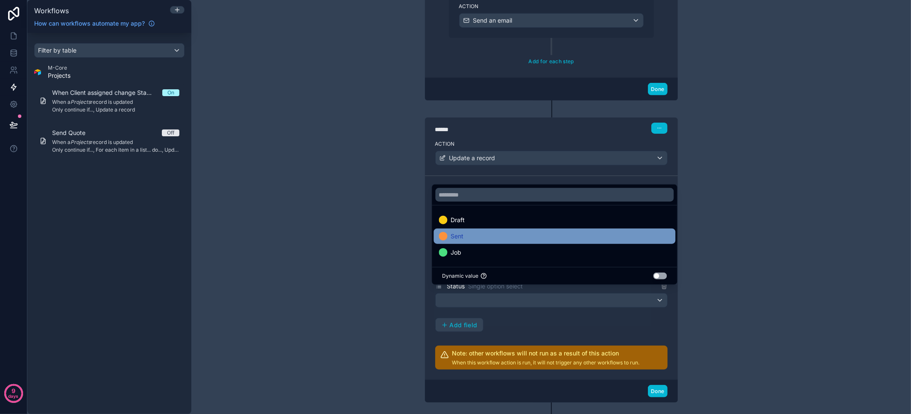
click at [466, 239] on div "Sent" at bounding box center [554, 236] width 231 height 10
click at [311, 249] on div "**********" at bounding box center [551, 207] width 720 height 414
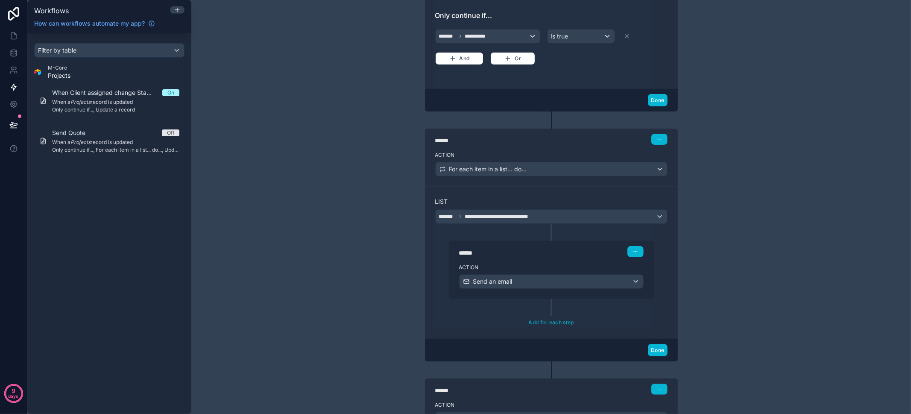
scroll to position [326, 0]
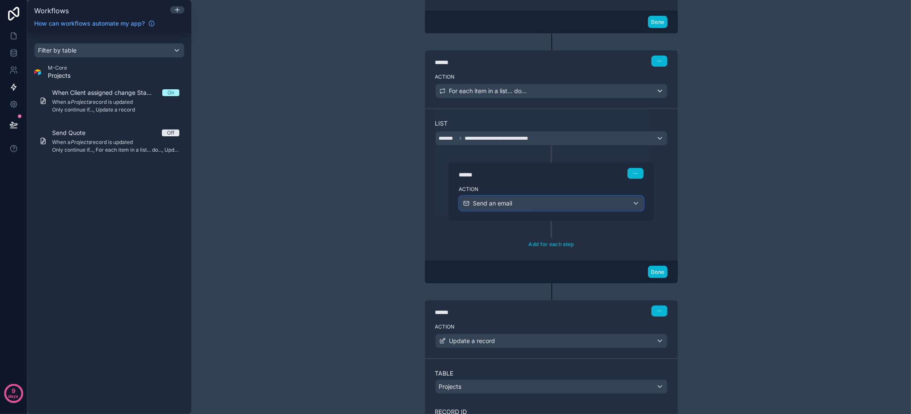
click at [552, 199] on div "Send an email" at bounding box center [551, 203] width 184 height 14
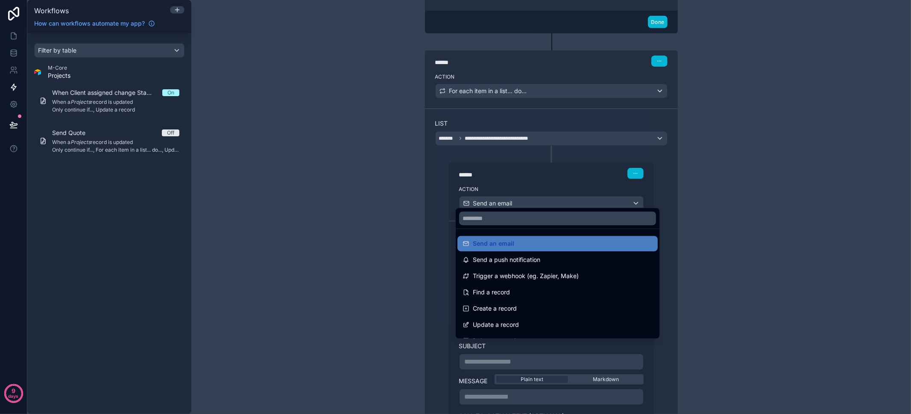
click at [552, 199] on div at bounding box center [455, 207] width 911 height 414
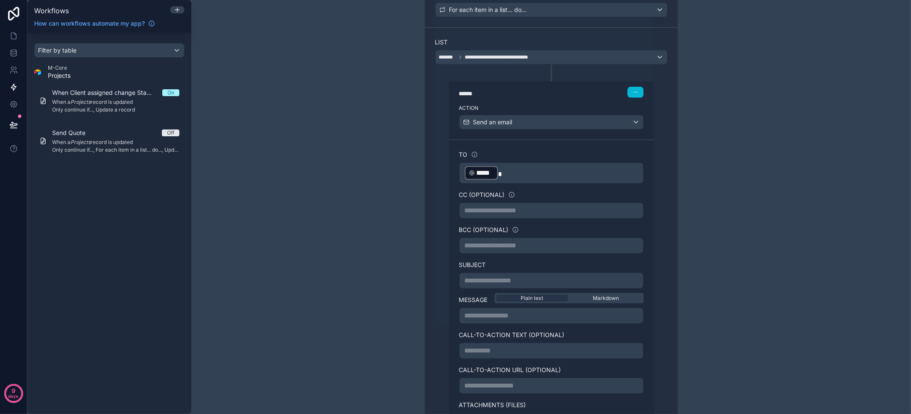
scroll to position [489, 0]
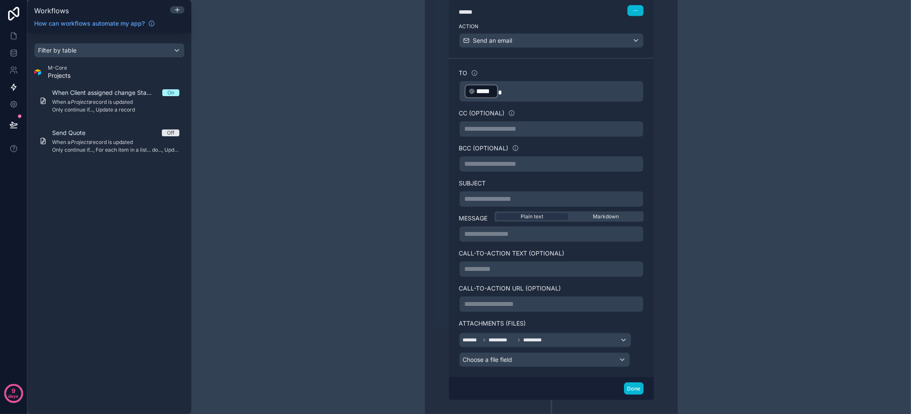
click at [493, 195] on p "**********" at bounding box center [551, 199] width 173 height 10
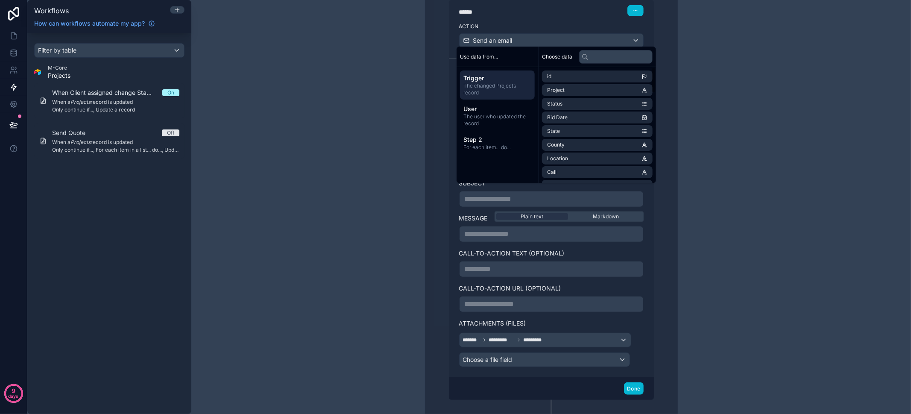
click at [467, 194] on p "**********" at bounding box center [551, 199] width 173 height 10
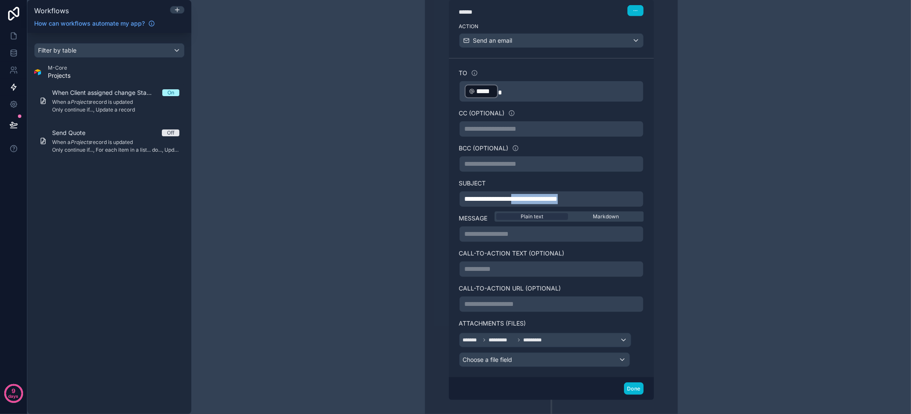
drag, startPoint x: 591, startPoint y: 192, endPoint x: 521, endPoint y: 192, distance: 70.0
click at [521, 196] on span "**********" at bounding box center [511, 199] width 93 height 6
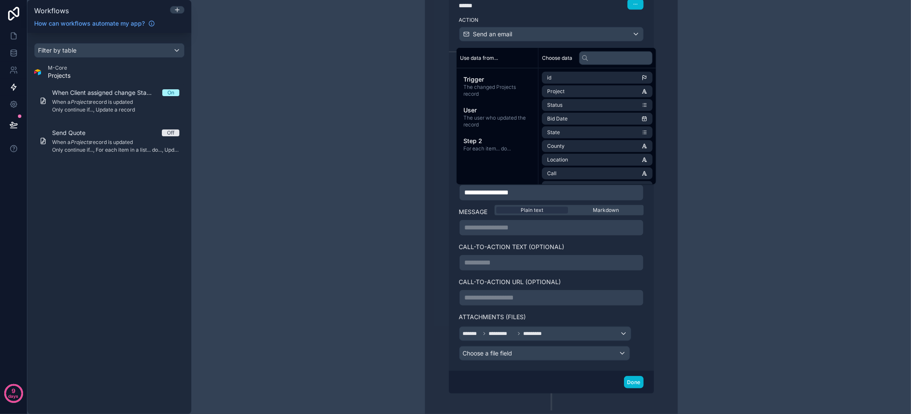
scroll to position [487, 0]
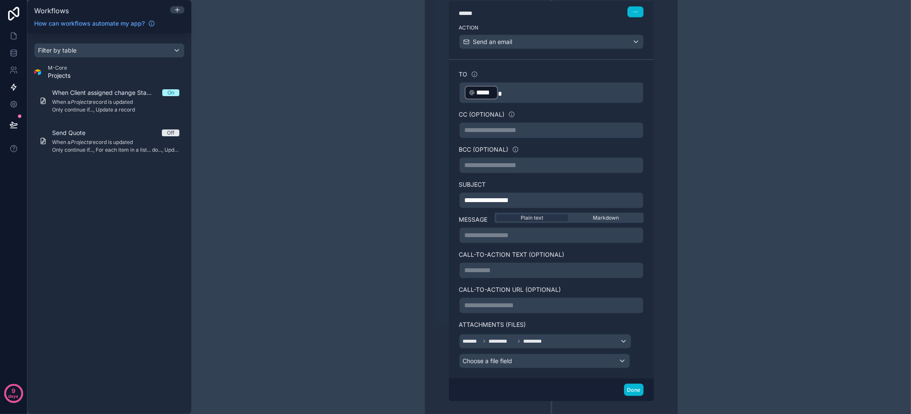
click at [690, 221] on div "**********" at bounding box center [551, 199] width 287 height 1246
click at [524, 195] on p "**********" at bounding box center [551, 200] width 173 height 10
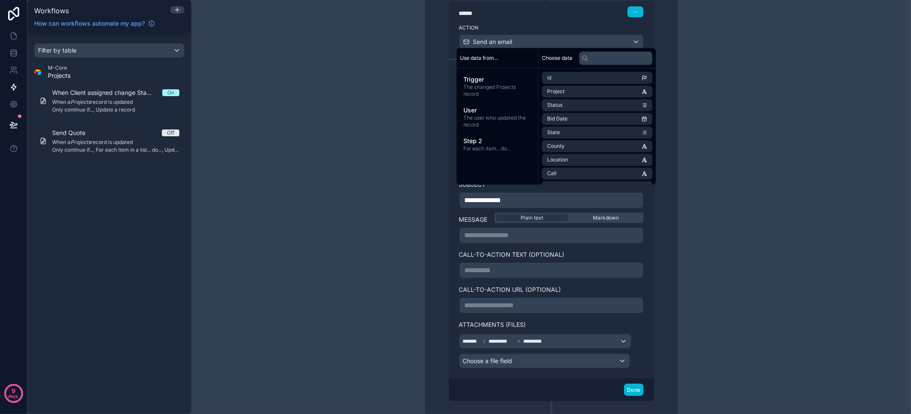
click at [692, 237] on div "**********" at bounding box center [551, 207] width 720 height 414
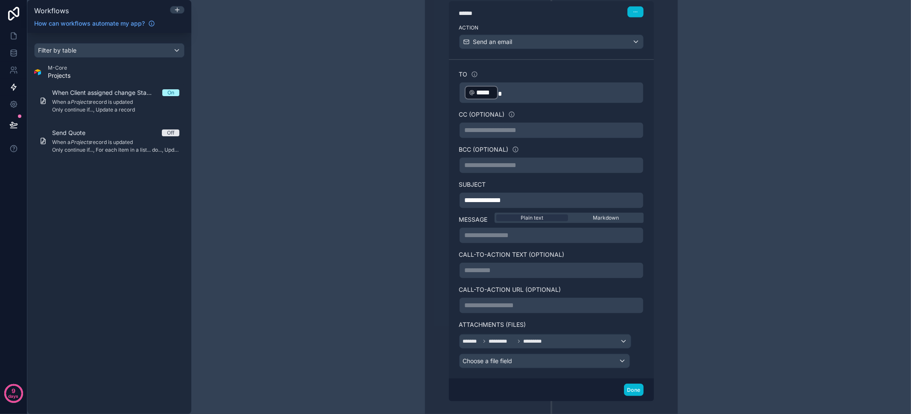
click at [514, 196] on p "**********" at bounding box center [551, 200] width 173 height 10
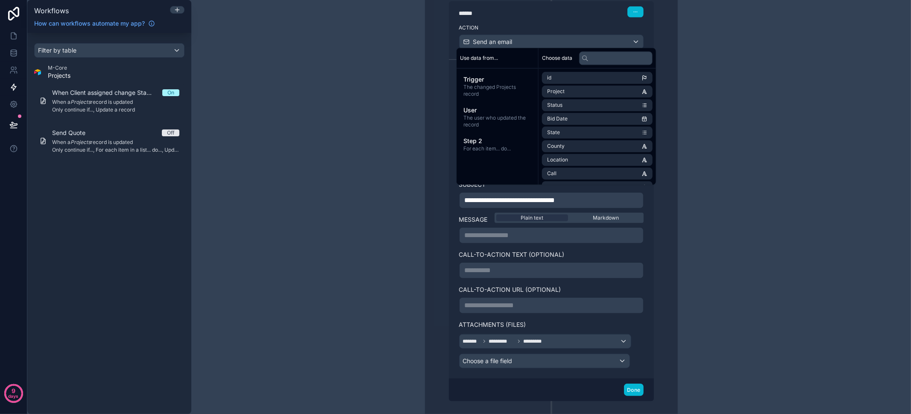
click at [499, 161] on div "Use data from... Trigger The changed Projects record User The user who updated …" at bounding box center [497, 116] width 82 height 137
click at [495, 145] on span "For each item... do..." at bounding box center [497, 148] width 68 height 7
click at [593, 196] on p "**********" at bounding box center [551, 200] width 173 height 10
click at [495, 125] on span "The user who updated the record" at bounding box center [497, 121] width 68 height 14
click at [495, 146] on span "For each item... do..." at bounding box center [497, 148] width 68 height 7
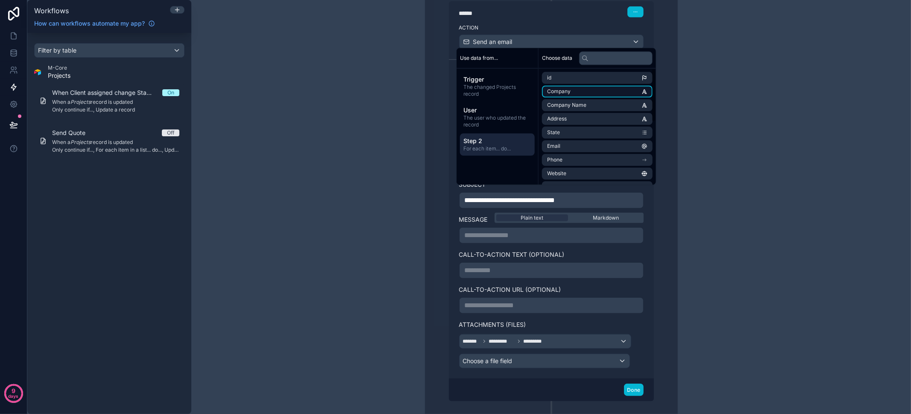
click at [583, 92] on li "Company" at bounding box center [597, 91] width 111 height 12
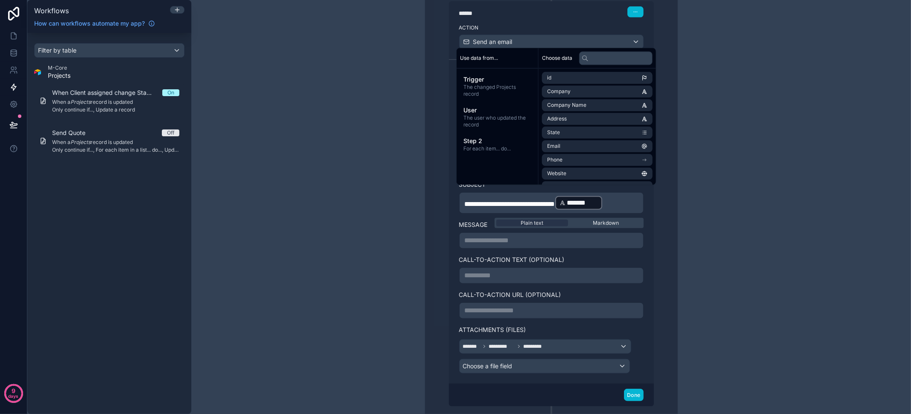
click at [521, 235] on p "**********" at bounding box center [551, 240] width 173 height 10
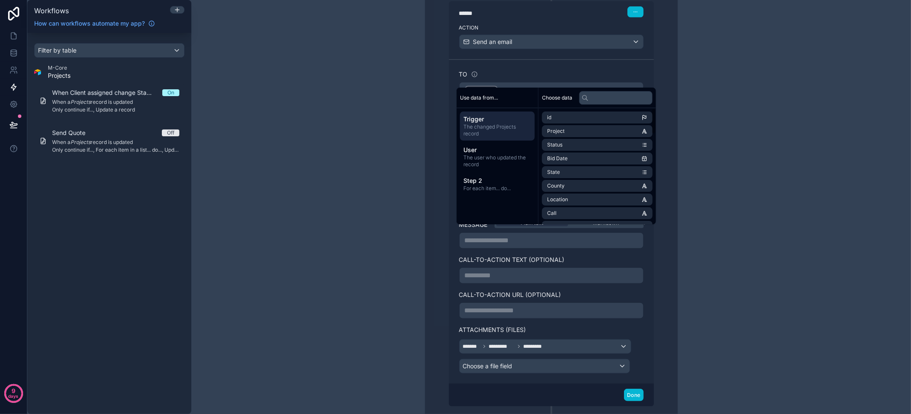
click at [790, 267] on div "**********" at bounding box center [551, 207] width 720 height 414
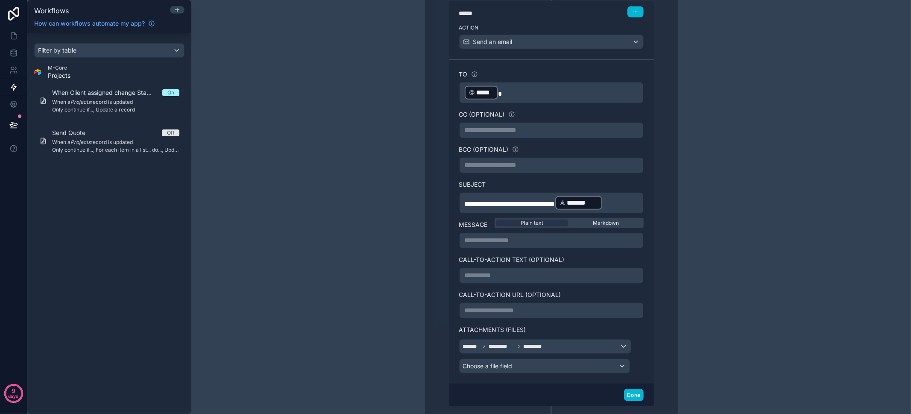
click at [524, 235] on p "**********" at bounding box center [551, 240] width 173 height 10
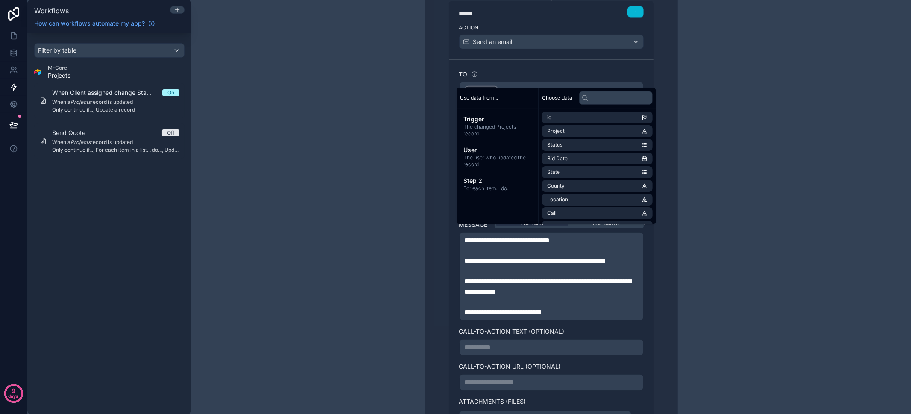
click at [549, 237] on span "**********" at bounding box center [507, 240] width 85 height 6
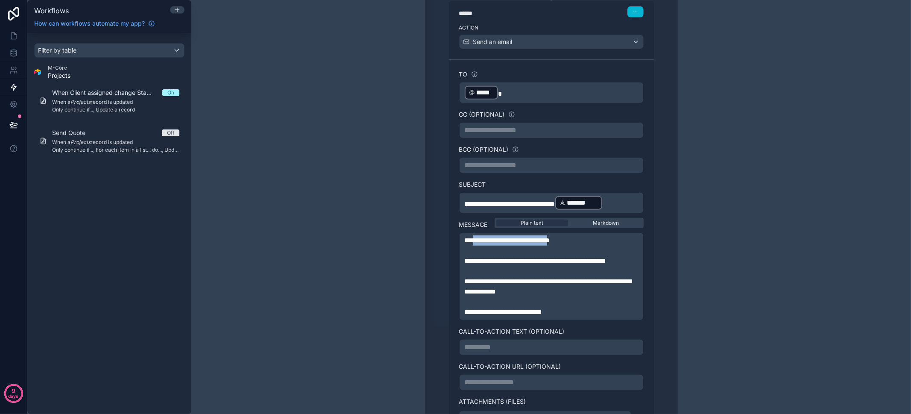
drag, startPoint x: 569, startPoint y: 231, endPoint x: 469, endPoint y: 231, distance: 99.5
click at [469, 237] on span "**********" at bounding box center [507, 240] width 85 height 6
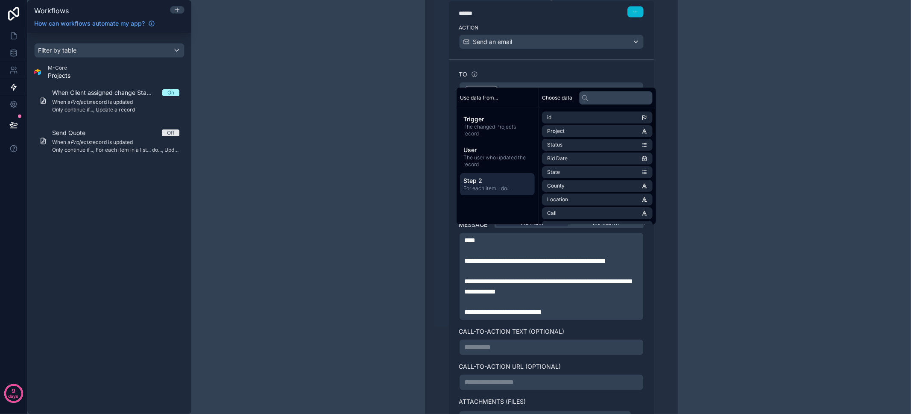
click at [500, 183] on span "Step 2" at bounding box center [497, 180] width 68 height 9
click at [577, 129] on li "Company" at bounding box center [597, 131] width 111 height 12
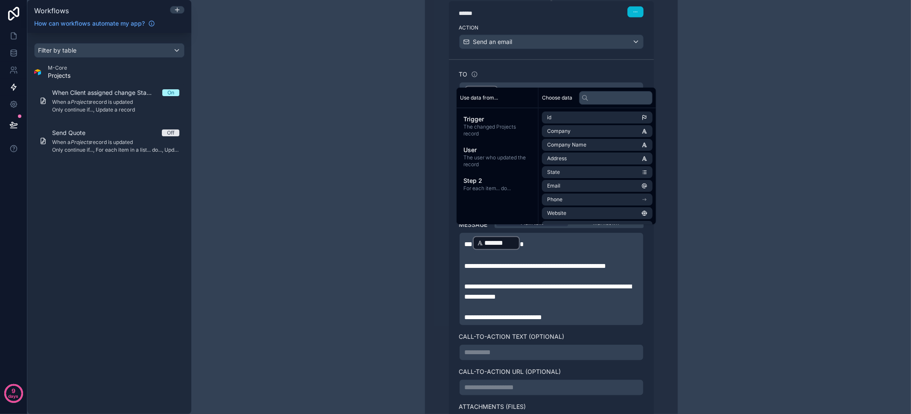
click at [519, 236] on p "** ******* ﻿ *" at bounding box center [551, 242] width 173 height 15
click at [574, 269] on p "**********" at bounding box center [551, 266] width 173 height 10
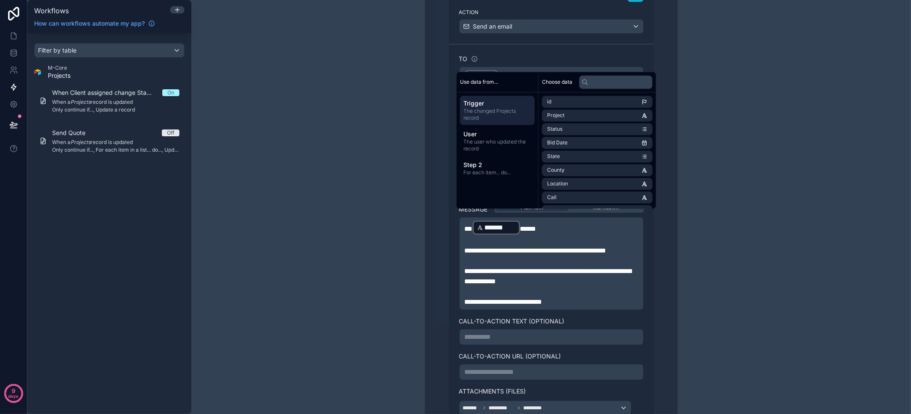
click at [557, 247] on span "**********" at bounding box center [536, 250] width 142 height 6
click at [562, 247] on span "**********" at bounding box center [536, 250] width 142 height 6
click at [566, 247] on span "**********" at bounding box center [536, 250] width 142 height 6
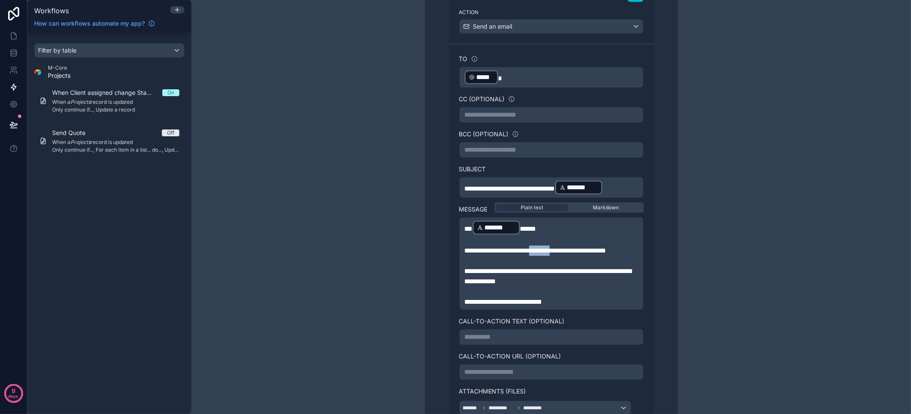
drag, startPoint x: 568, startPoint y: 242, endPoint x: 544, endPoint y: 243, distance: 23.9
click at [542, 247] on span "**********" at bounding box center [536, 250] width 142 height 6
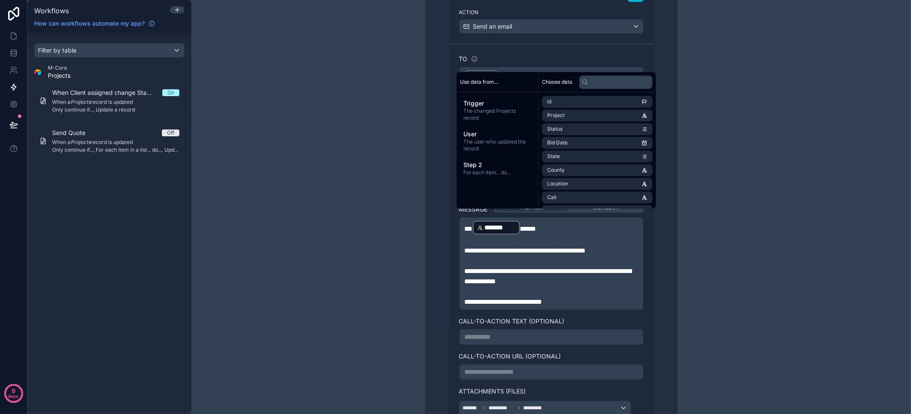
click at [583, 276] on p "**********" at bounding box center [551, 276] width 173 height 20
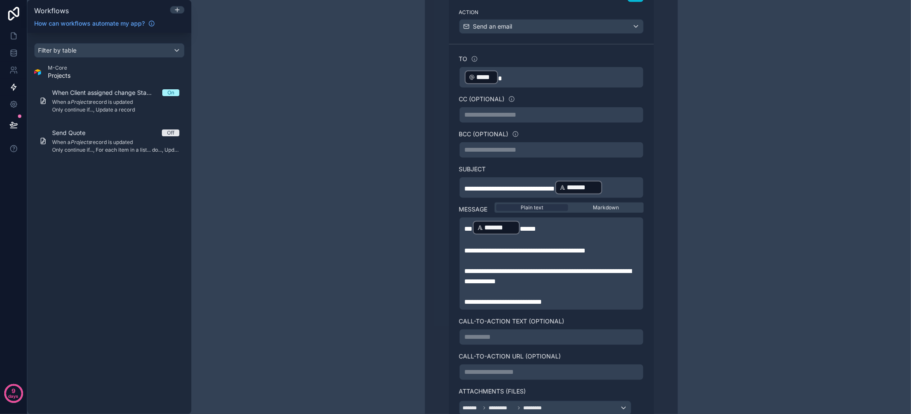
click at [712, 273] on div "**********" at bounding box center [551, 207] width 720 height 414
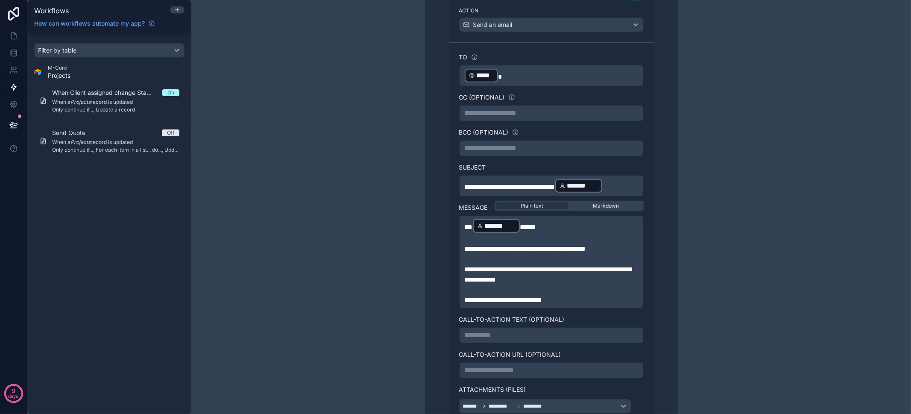
scroll to position [505, 0]
click at [571, 295] on p "**********" at bounding box center [551, 300] width 173 height 10
click at [683, 295] on div "**********" at bounding box center [551, 190] width 273 height 673
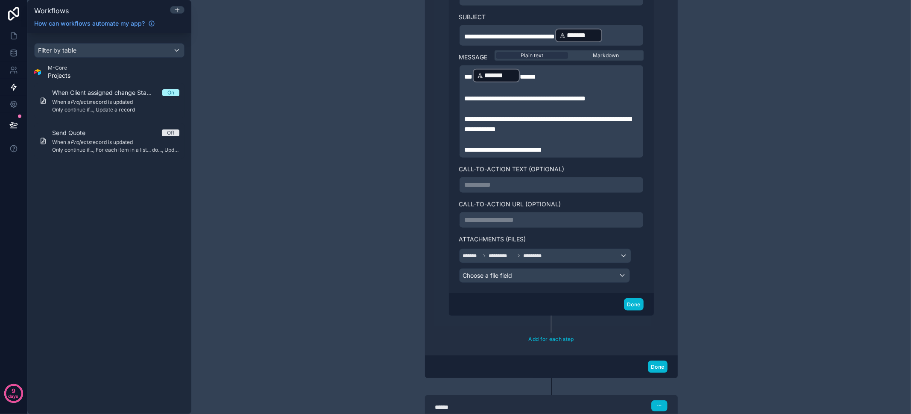
scroll to position [654, 0]
click at [489, 180] on p "**********" at bounding box center [551, 185] width 173 height 10
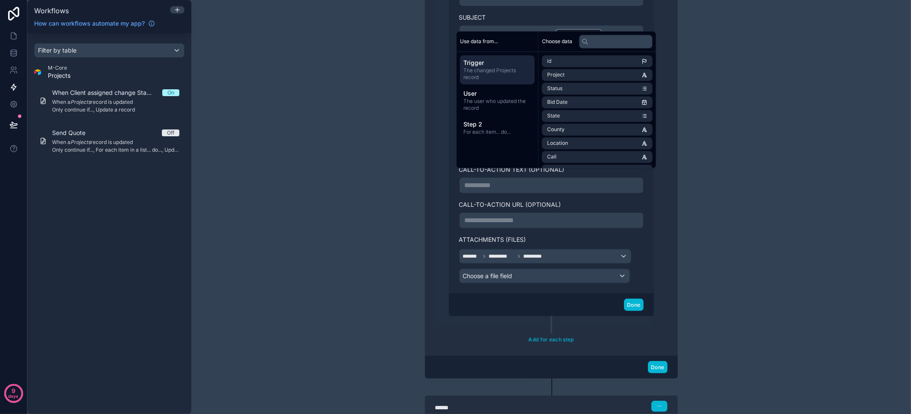
click at [758, 223] on div "**********" at bounding box center [551, 207] width 720 height 414
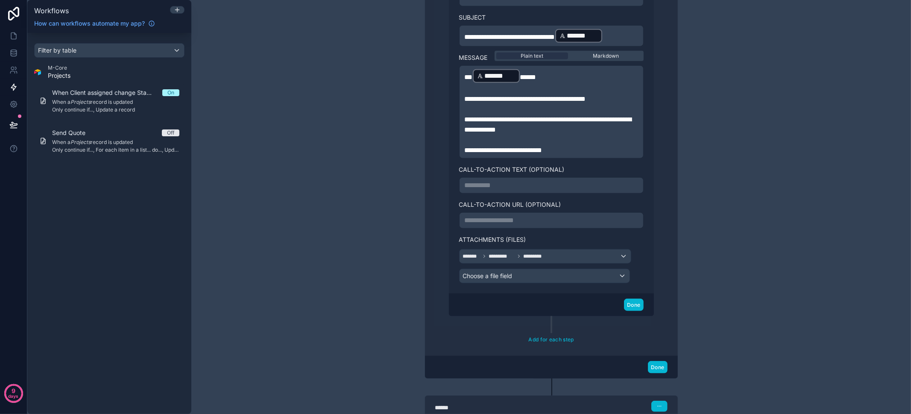
scroll to position [671, 0]
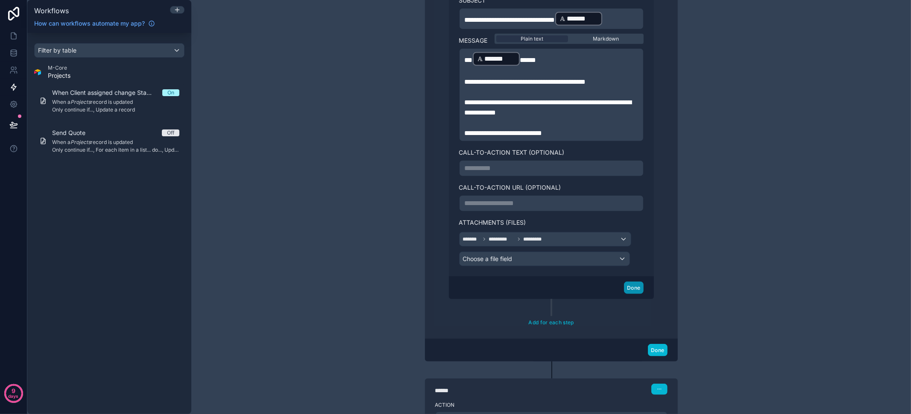
click at [633, 281] on button "Done" at bounding box center [633, 287] width 19 height 12
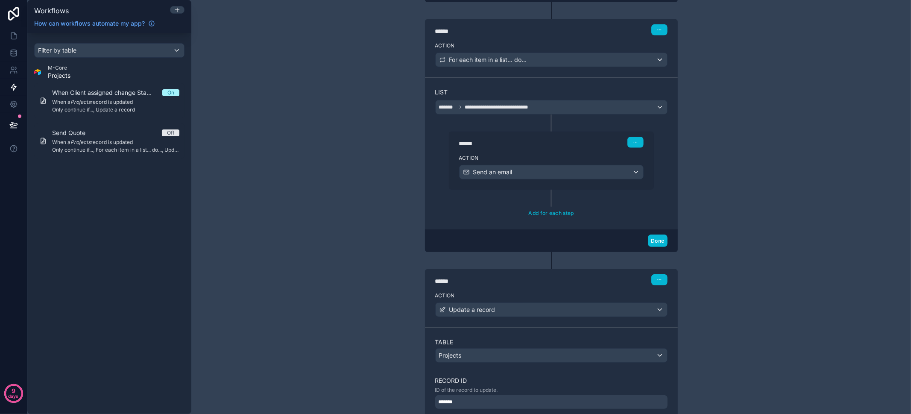
scroll to position [545, 0]
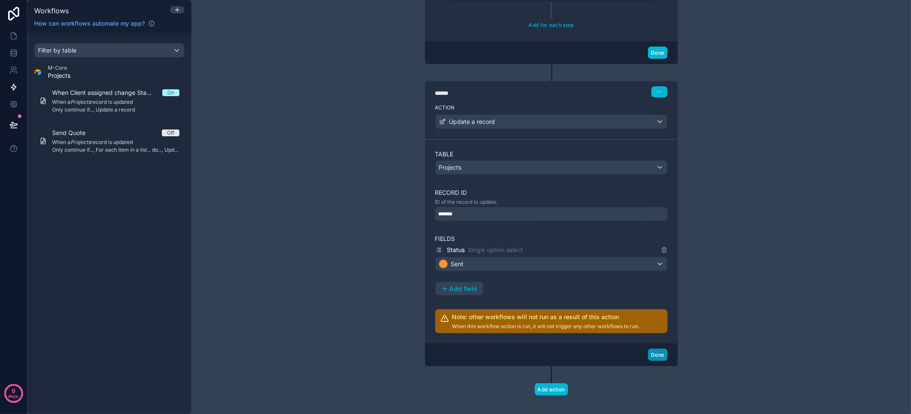
click at [658, 348] on button "Done" at bounding box center [657, 354] width 19 height 12
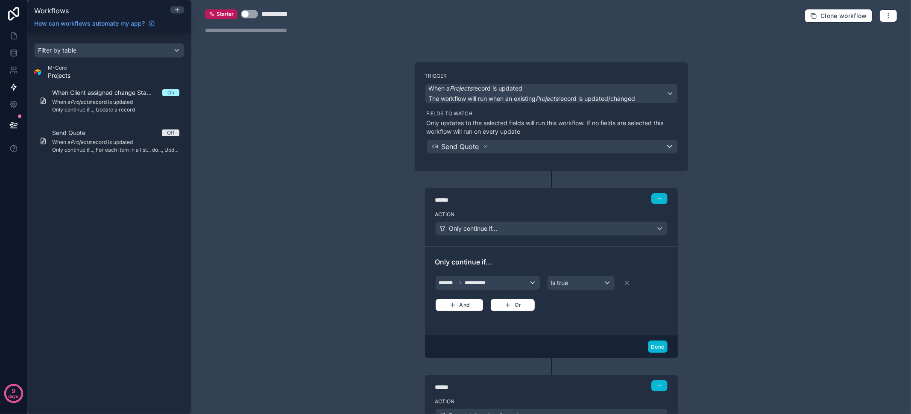
scroll to position [0, 0]
click at [253, 18] on button "Use setting" at bounding box center [249, 15] width 17 height 9
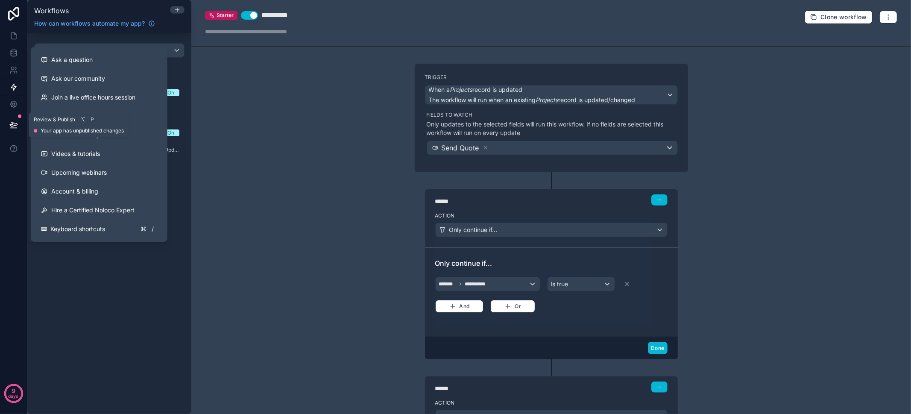
click at [17, 121] on icon at bounding box center [13, 124] width 9 height 9
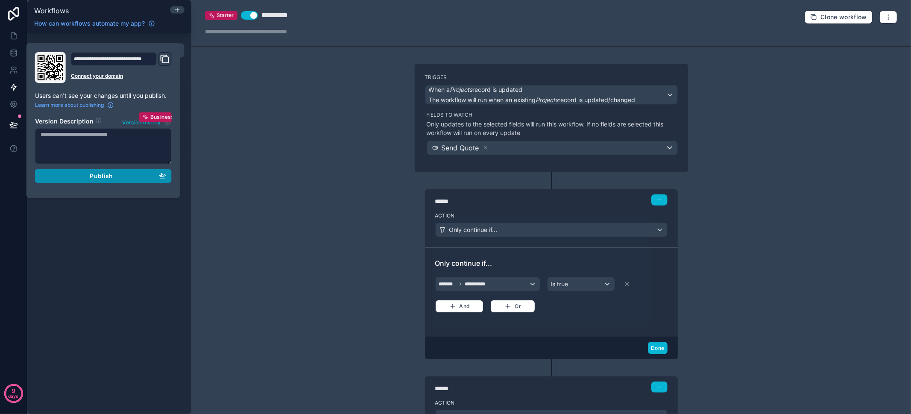
click at [96, 177] on span "Publish" at bounding box center [101, 176] width 23 height 8
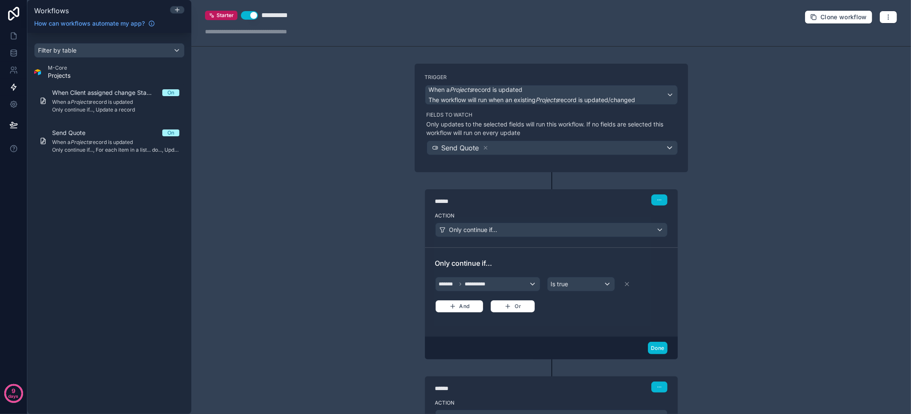
click at [142, 239] on div "Filter by table M-Core Projects When Client assigned change Status On When a Pr…" at bounding box center [109, 223] width 164 height 381
click at [17, 39] on icon at bounding box center [13, 36] width 9 height 9
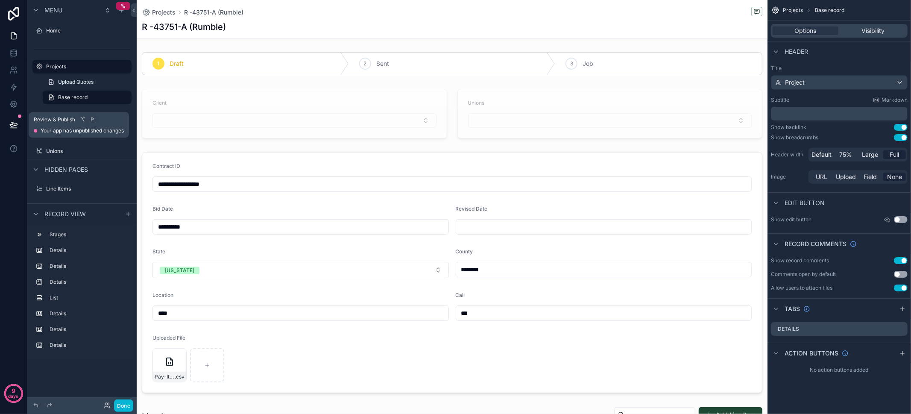
click at [18, 126] on button at bounding box center [13, 125] width 19 height 24
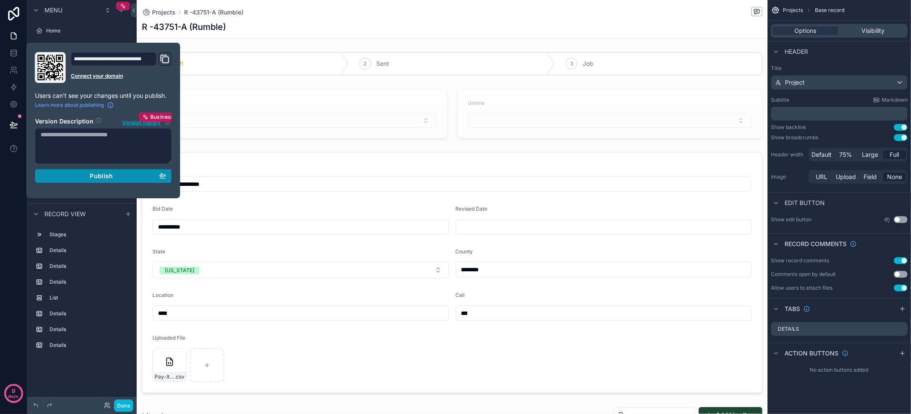
click at [96, 176] on span "Publish" at bounding box center [101, 176] width 23 height 8
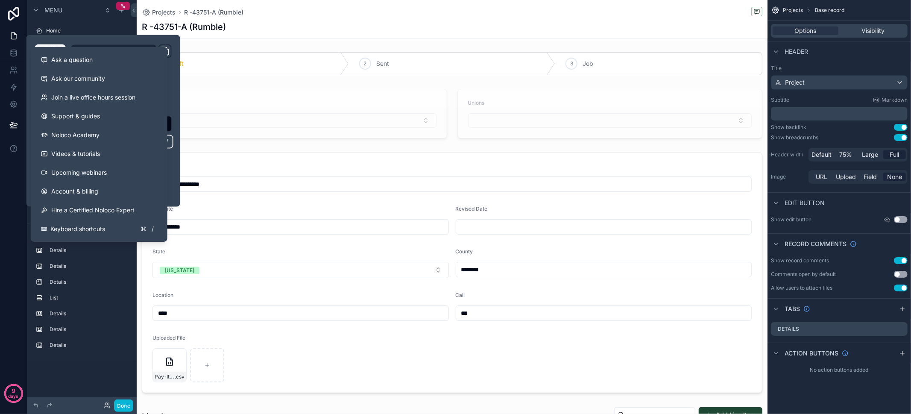
click at [6, 203] on div "9 days" at bounding box center [13, 207] width 27 height 414
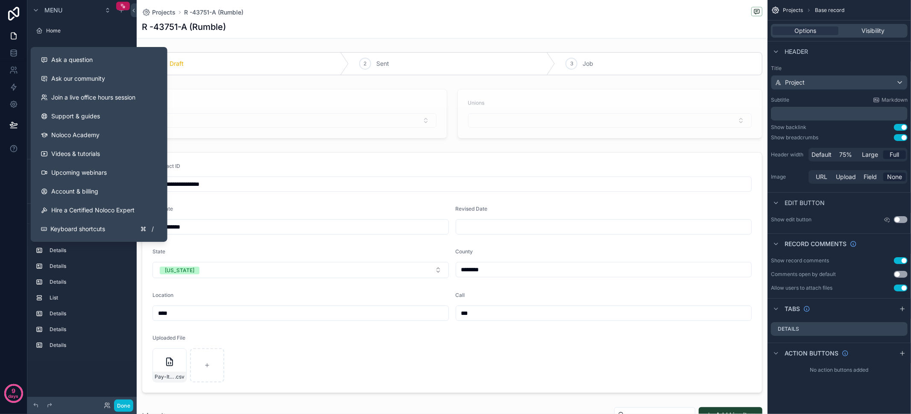
click at [9, 195] on div "9 days" at bounding box center [13, 207] width 27 height 414
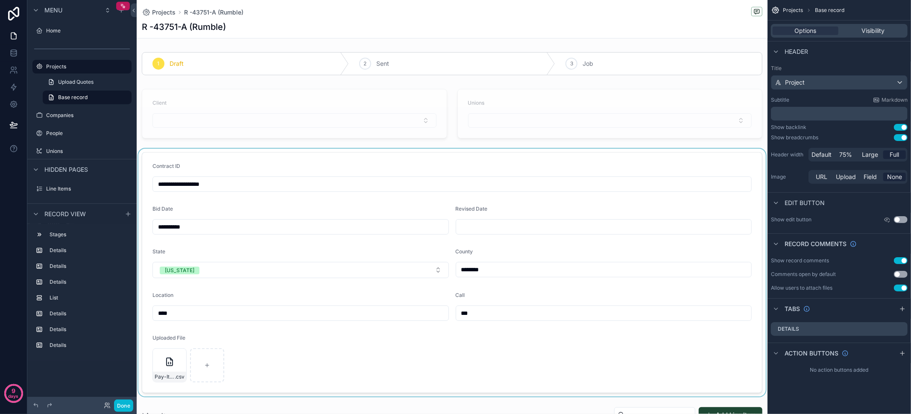
click at [325, 152] on div "scrollable content" at bounding box center [452, 273] width 631 height 248
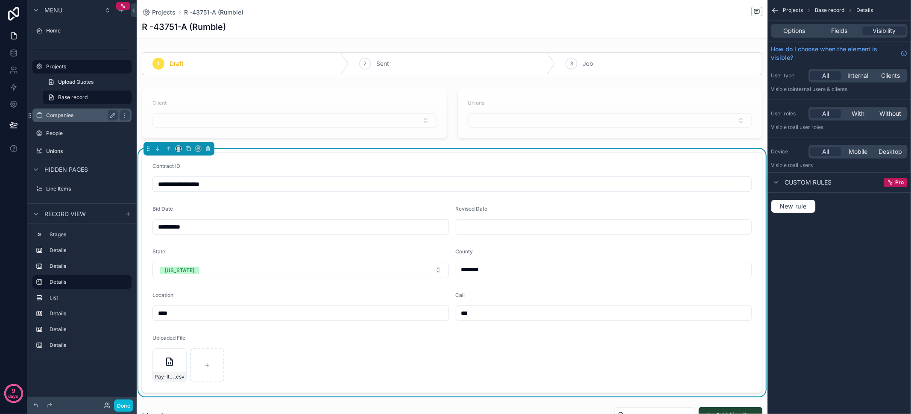
click at [76, 119] on div "Companies" at bounding box center [82, 115] width 72 height 10
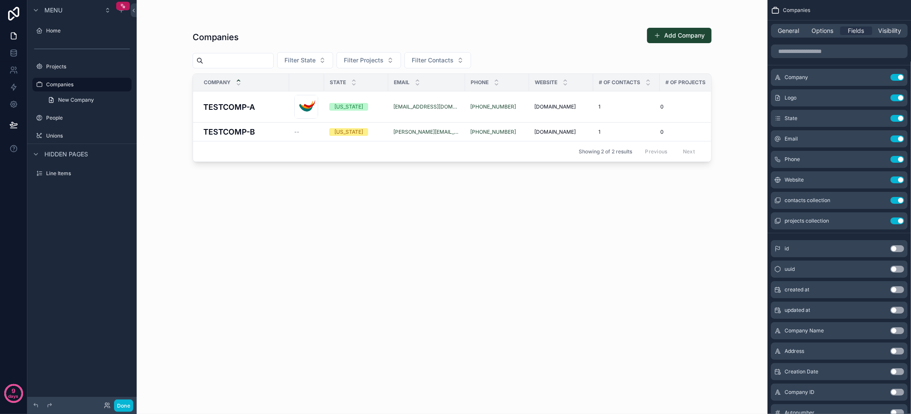
click at [673, 35] on div "scrollable content" at bounding box center [452, 202] width 546 height 404
click at [693, 38] on button "Add Company" at bounding box center [679, 35] width 64 height 15
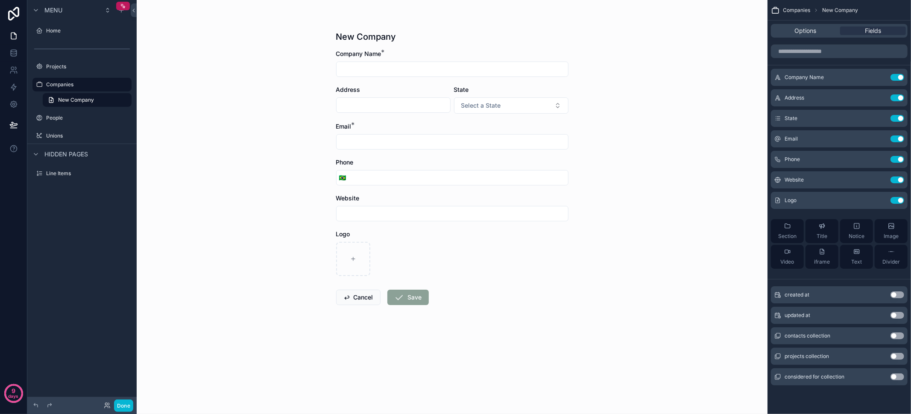
click at [394, 70] on input "scrollable content" at bounding box center [452, 69] width 231 height 12
drag, startPoint x: 378, startPoint y: 67, endPoint x: 388, endPoint y: 80, distance: 16.1
click at [388, 69] on input "**********" at bounding box center [452, 69] width 231 height 12
type input "**********"
click at [395, 107] on input "scrollable content" at bounding box center [394, 105] width 114 height 12
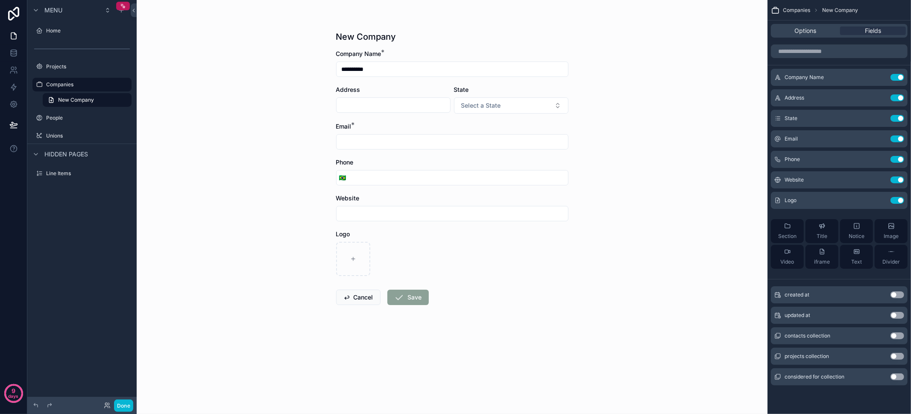
type input "*******"
click at [473, 108] on span "Select a State" at bounding box center [481, 105] width 40 height 9
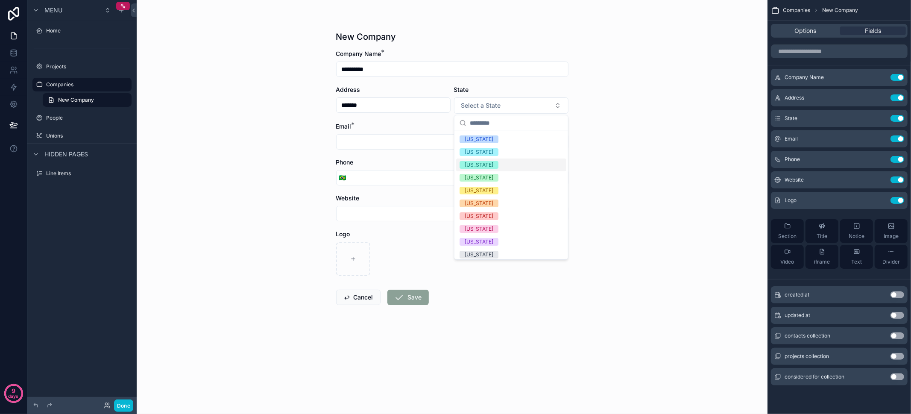
click at [504, 163] on div "Arizona" at bounding box center [511, 164] width 110 height 13
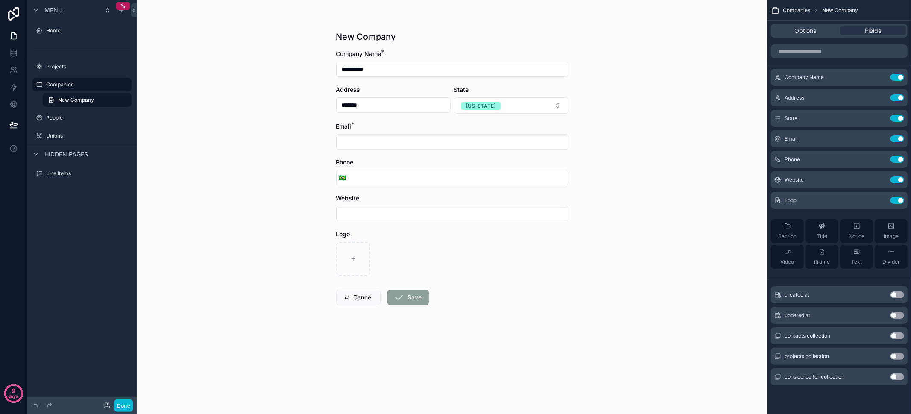
click at [385, 142] on input "scrollable content" at bounding box center [452, 142] width 231 height 12
click at [394, 142] on input "**********" at bounding box center [452, 142] width 231 height 12
type input "**********"
click at [395, 172] on input "scrollable content" at bounding box center [458, 178] width 219 height 12
type input "**********"
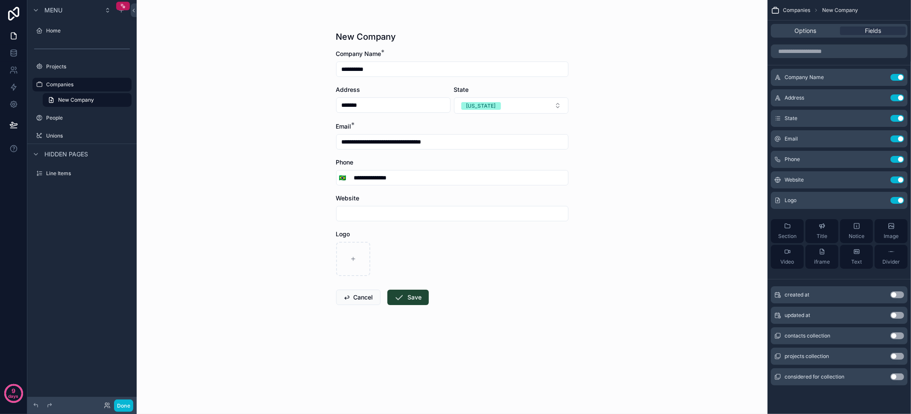
click at [379, 210] on input "scrollable content" at bounding box center [452, 214] width 231 height 12
click at [367, 211] on input "**********" at bounding box center [452, 214] width 231 height 12
type input "**********"
click at [354, 249] on div "scrollable content" at bounding box center [353, 259] width 34 height 34
click at [418, 295] on button "Save" at bounding box center [407, 297] width 41 height 15
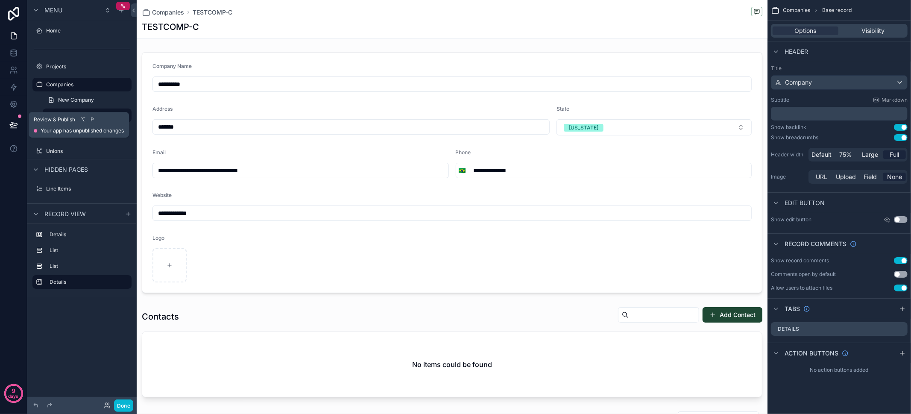
click at [14, 131] on button at bounding box center [13, 125] width 19 height 24
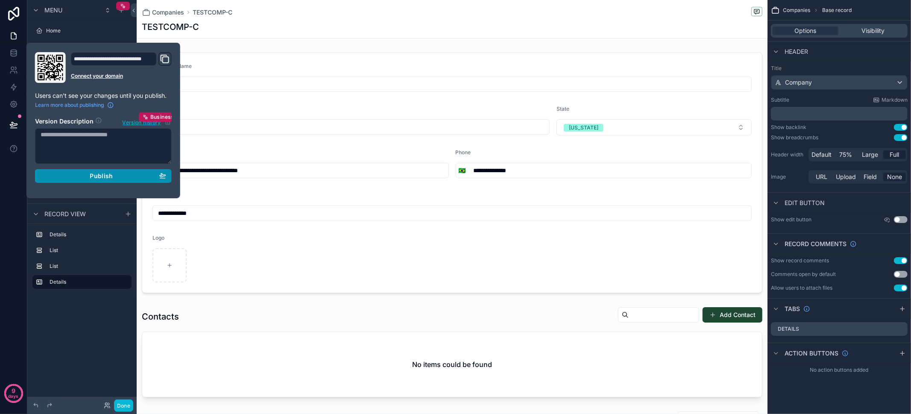
click at [95, 174] on span "Publish" at bounding box center [101, 176] width 23 height 8
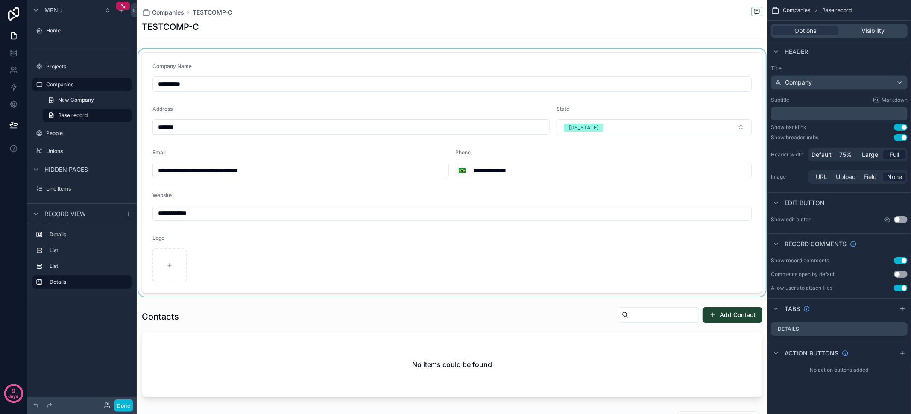
click at [347, 51] on div "scrollable content" at bounding box center [452, 173] width 631 height 248
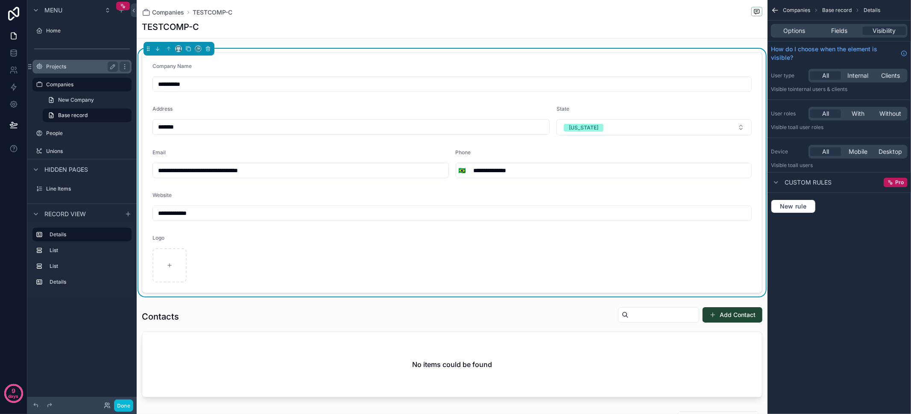
click at [63, 70] on div "Projects" at bounding box center [82, 66] width 72 height 10
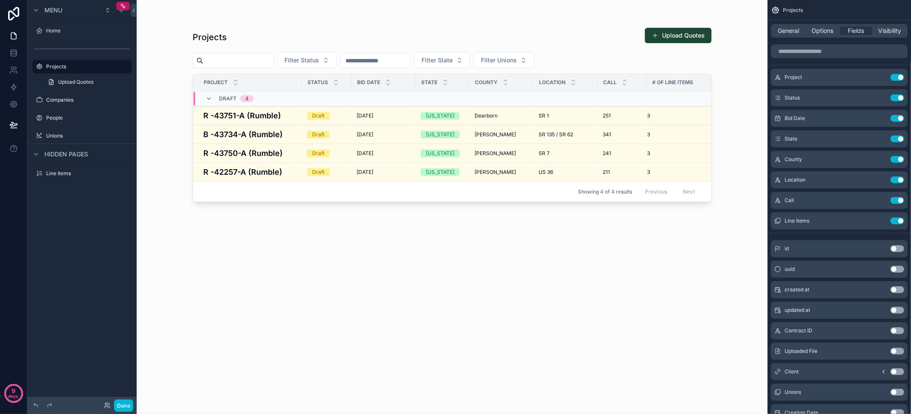
click at [244, 113] on div "scrollable content" at bounding box center [452, 202] width 546 height 404
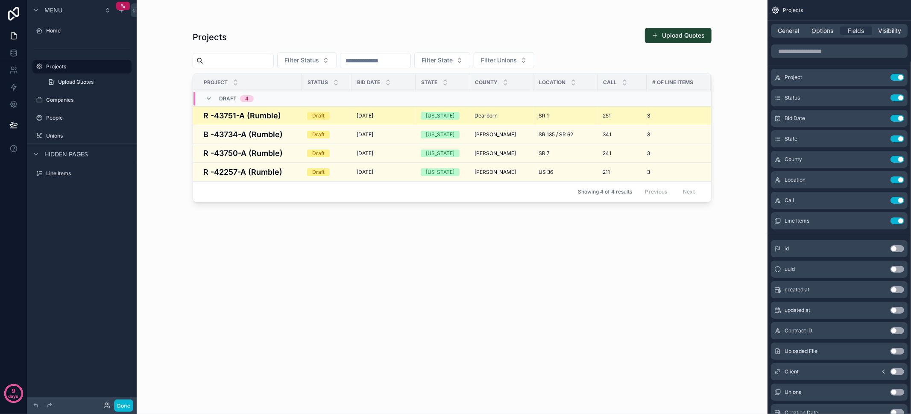
click at [252, 113] on h4 "R -43751-A (Rumble)" at bounding box center [250, 116] width 94 height 12
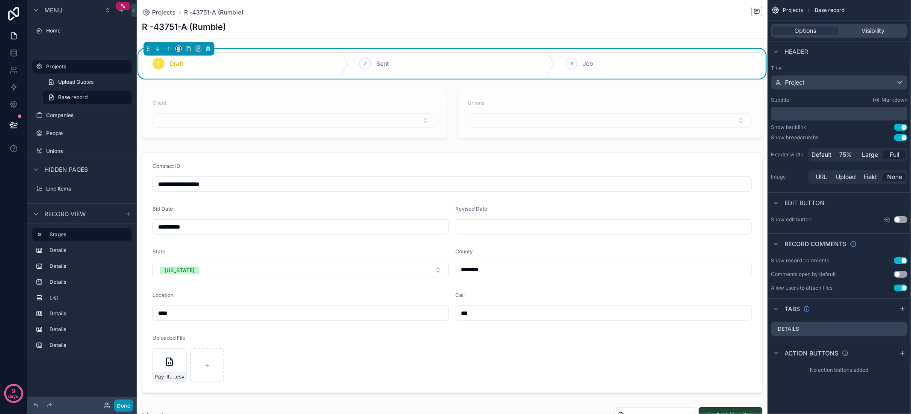
click at [122, 404] on button "Done" at bounding box center [123, 405] width 19 height 12
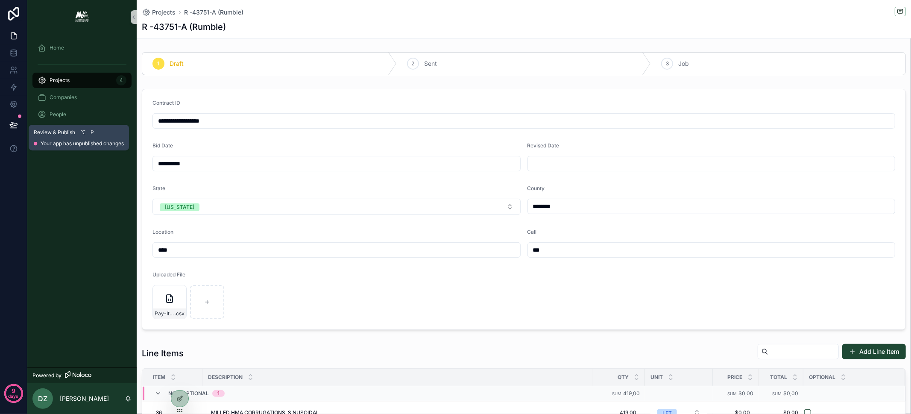
click at [11, 122] on icon at bounding box center [13, 124] width 9 height 9
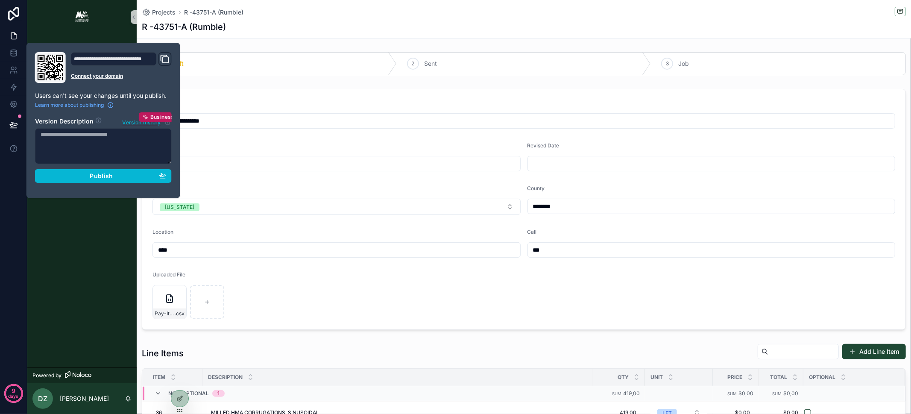
click at [103, 167] on section "Version Description Version history Business Publish" at bounding box center [103, 147] width 137 height 71
click at [106, 173] on span "Publish" at bounding box center [101, 176] width 23 height 8
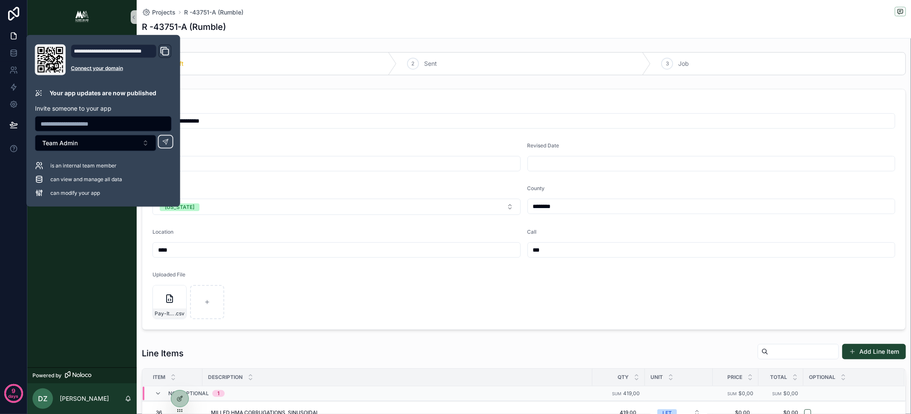
click at [481, 36] on div "Projects R -43751-A (Rumble) R -43751-A (Rumble)" at bounding box center [524, 19] width 764 height 38
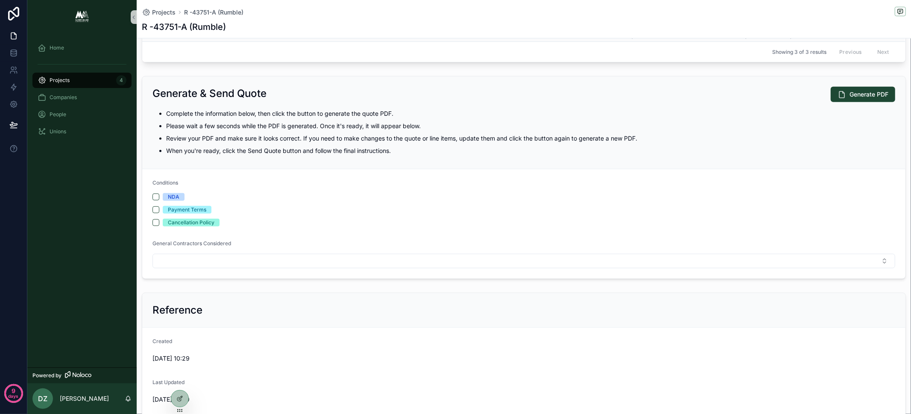
scroll to position [440, 0]
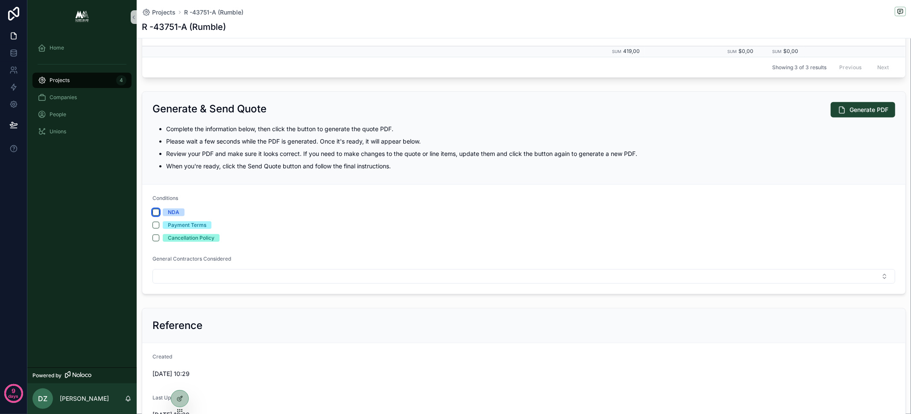
click at [154, 209] on button "NDA" at bounding box center [155, 212] width 7 height 7
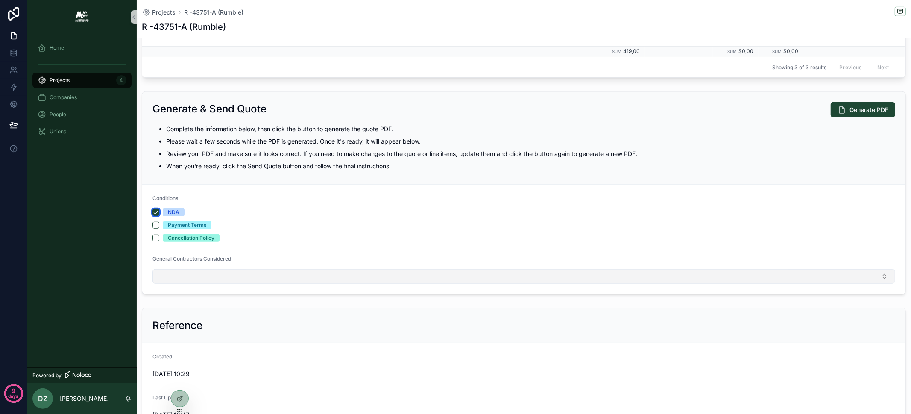
scroll to position [425, 0]
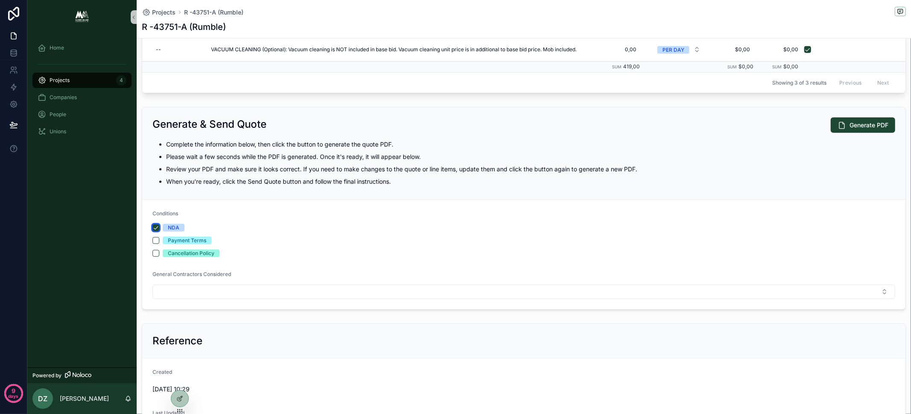
click at [155, 224] on button "NDA" at bounding box center [155, 227] width 7 height 7
click at [386, 229] on div "NDA Payment Terms Cancellation Policy" at bounding box center [523, 240] width 743 height 33
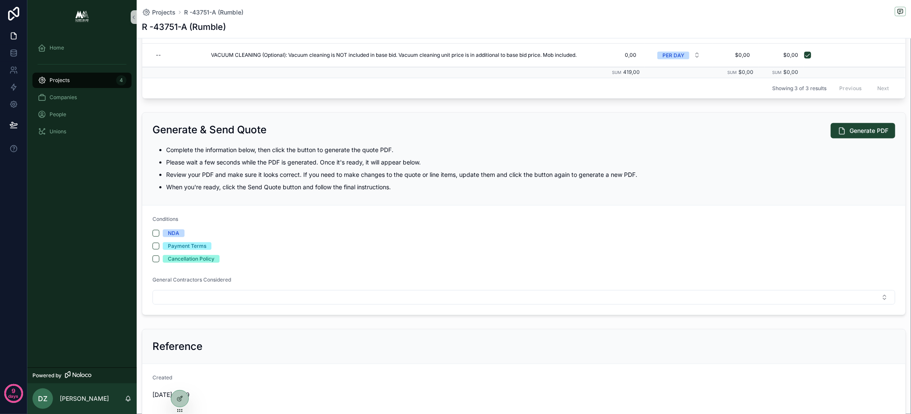
scroll to position [429, 0]
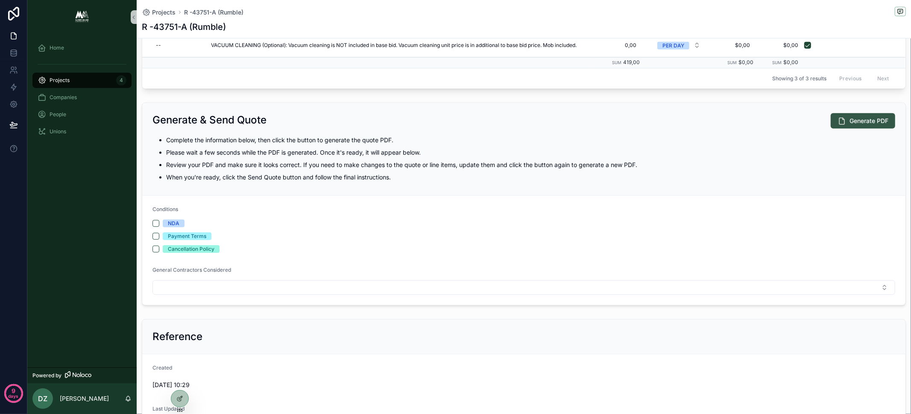
click at [854, 120] on span "Generate PDF" at bounding box center [868, 121] width 39 height 9
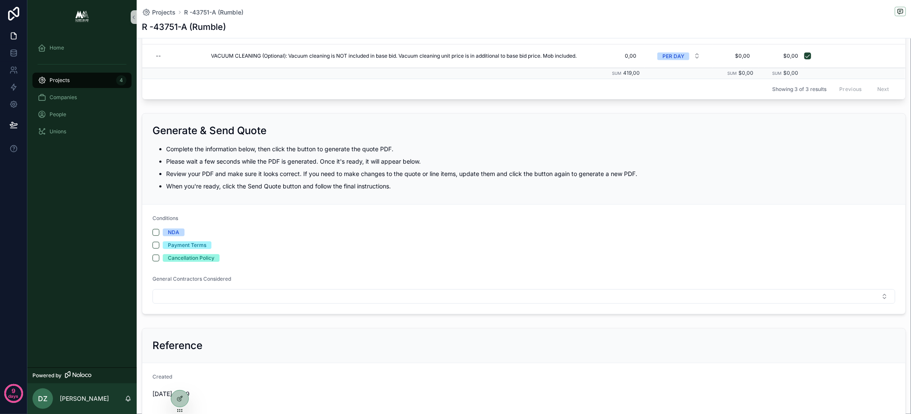
scroll to position [417, 0]
click at [181, 400] on icon at bounding box center [179, 399] width 4 height 4
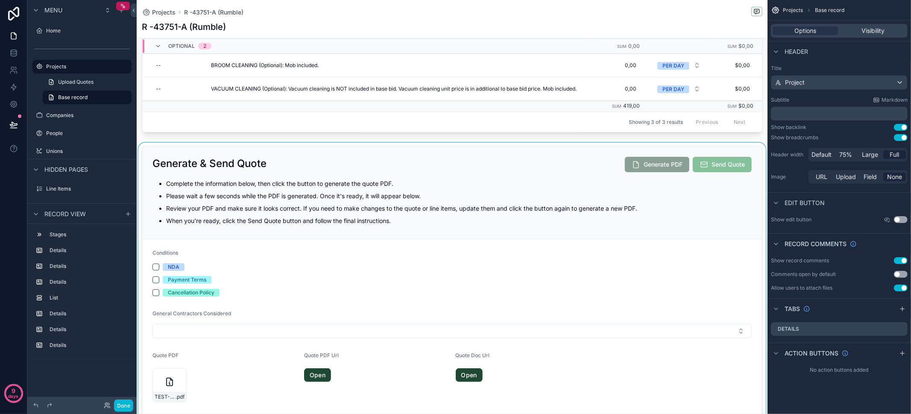
scroll to position [497, 0]
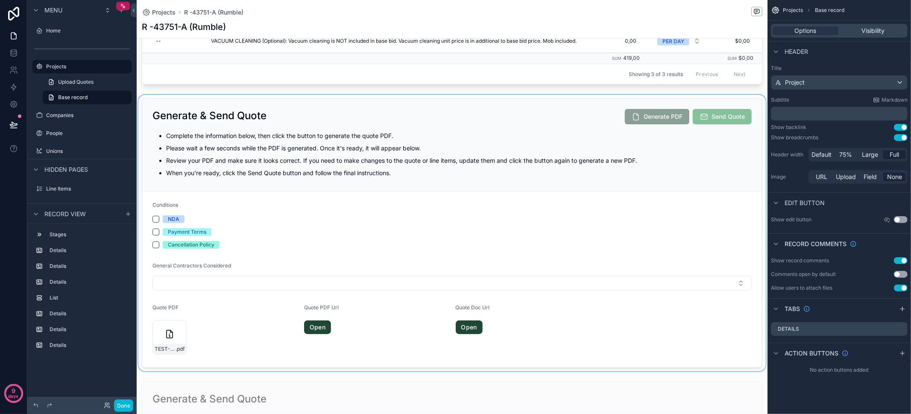
click at [328, 107] on div "scrollable content" at bounding box center [452, 233] width 631 height 276
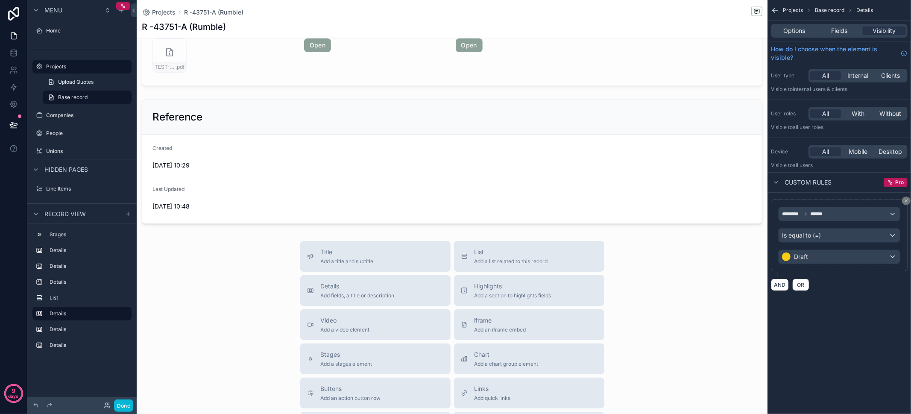
scroll to position [1058, 0]
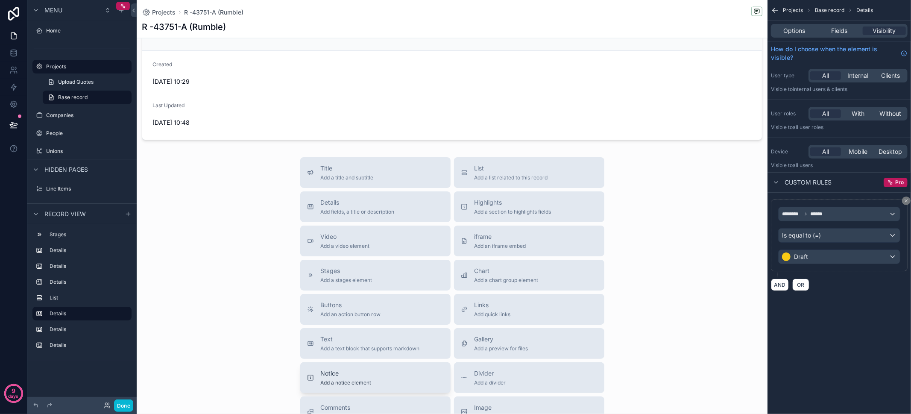
click at [387, 386] on button "Notice Add a notice element" at bounding box center [375, 377] width 150 height 31
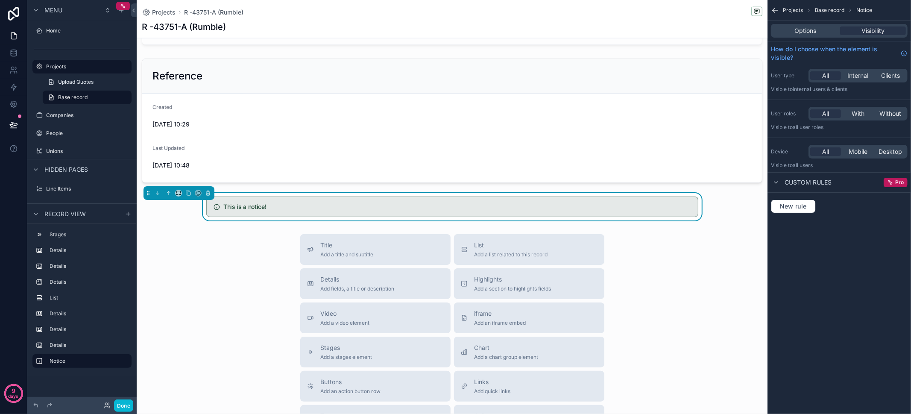
scroll to position [1013, 0]
click at [178, 196] on icon "scrollable content" at bounding box center [179, 195] width 6 height 6
click at [200, 303] on div "Full width" at bounding box center [195, 308] width 37 height 15
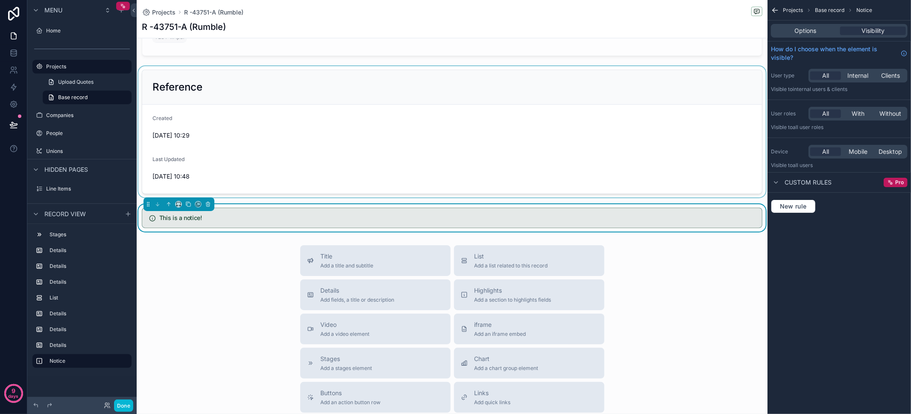
scroll to position [932, 0]
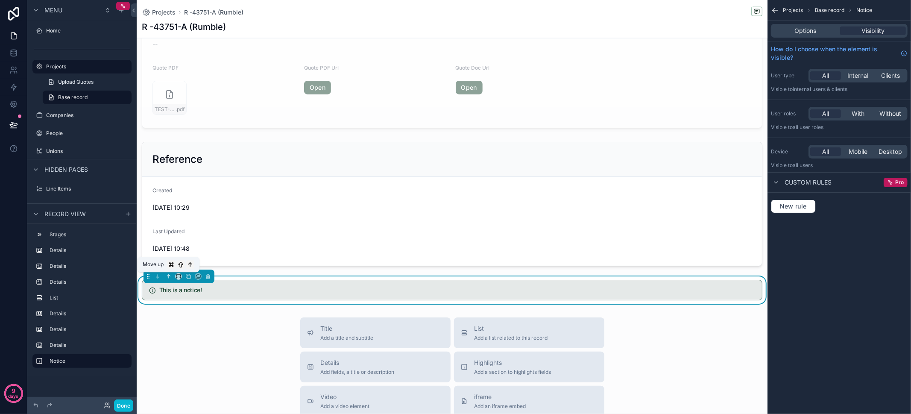
click at [170, 279] on icon "scrollable content" at bounding box center [169, 276] width 6 height 6
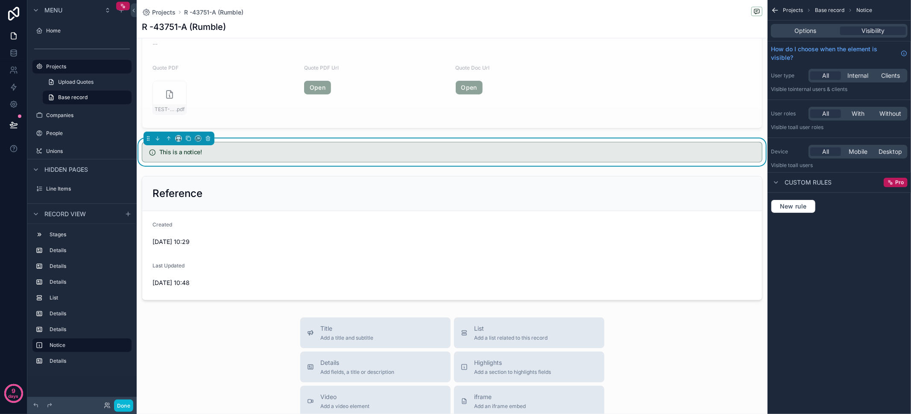
scroll to position [844, 0]
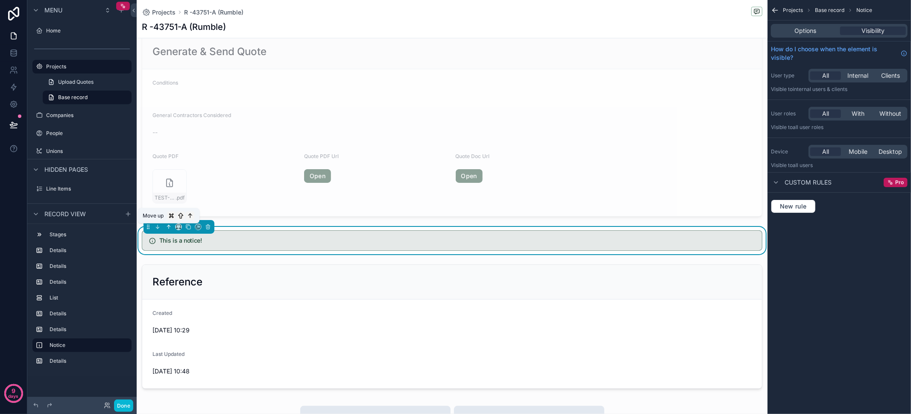
click at [167, 228] on icon "scrollable content" at bounding box center [169, 227] width 6 height 6
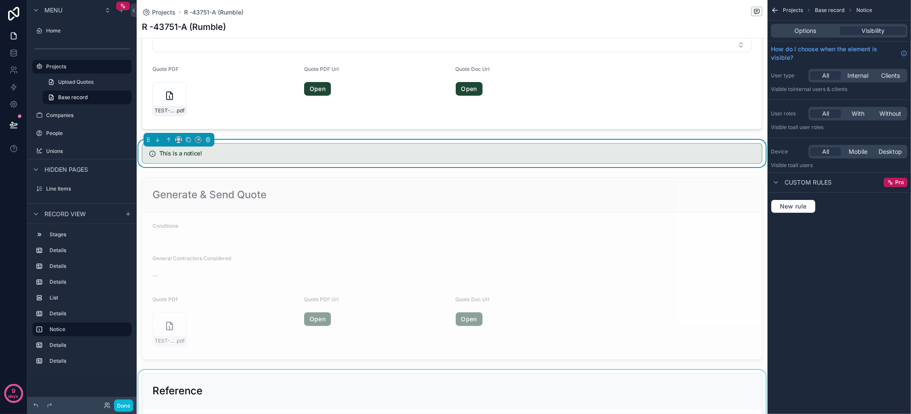
scroll to position [655, 0]
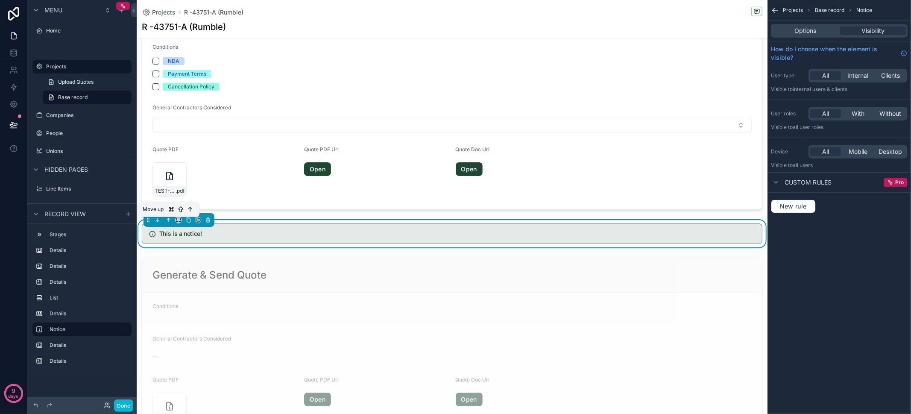
click at [170, 220] on icon "scrollable content" at bounding box center [170, 219] width 2 height 2
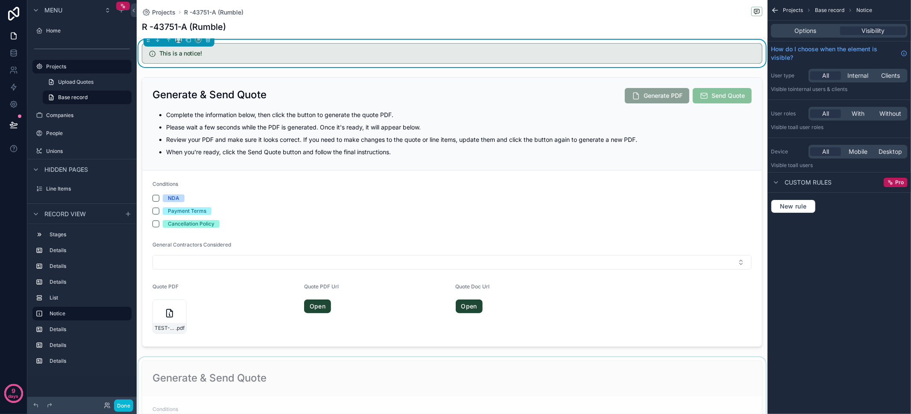
scroll to position [500, 0]
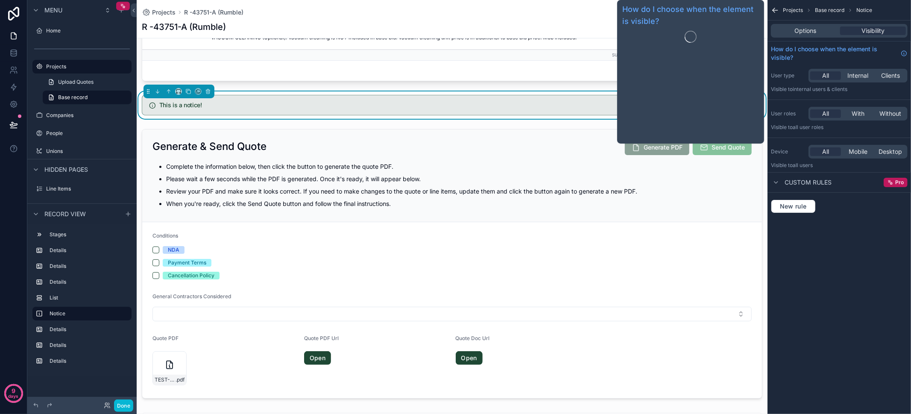
click at [819, 38] on div "Options Visibility" at bounding box center [838, 30] width 143 height 20
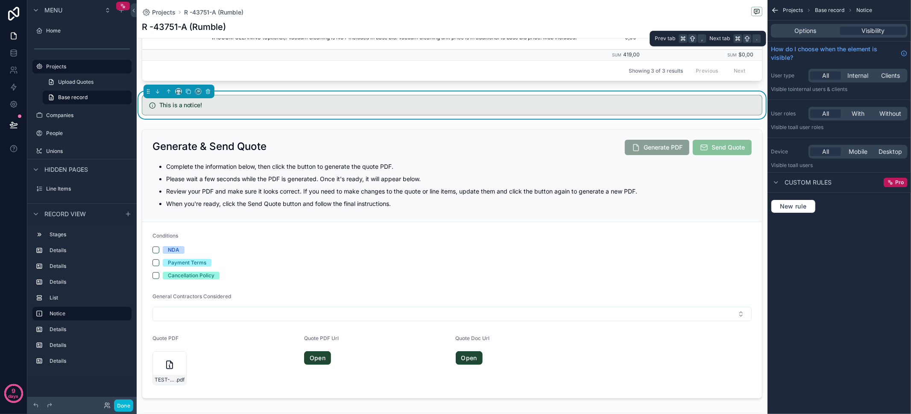
click at [819, 36] on div "Options Visibility" at bounding box center [839, 31] width 137 height 14
click at [819, 35] on div "Options Visibility" at bounding box center [839, 31] width 137 height 14
click at [818, 33] on div "Options" at bounding box center [805, 30] width 66 height 9
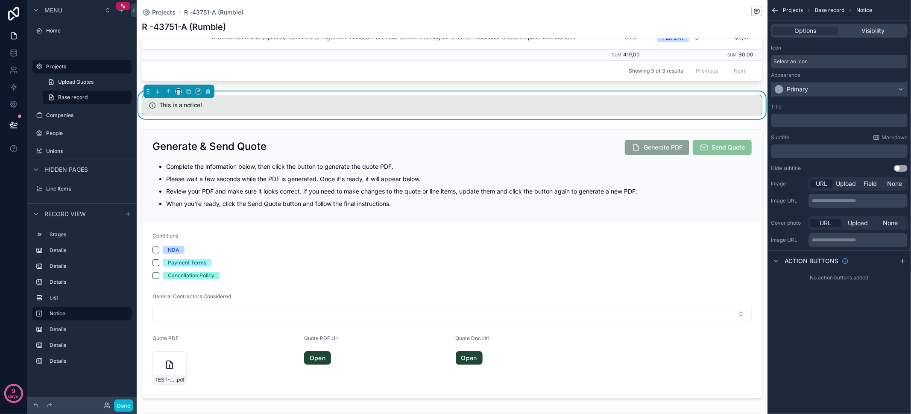
click at [795, 91] on div "Primary" at bounding box center [797, 89] width 21 height 9
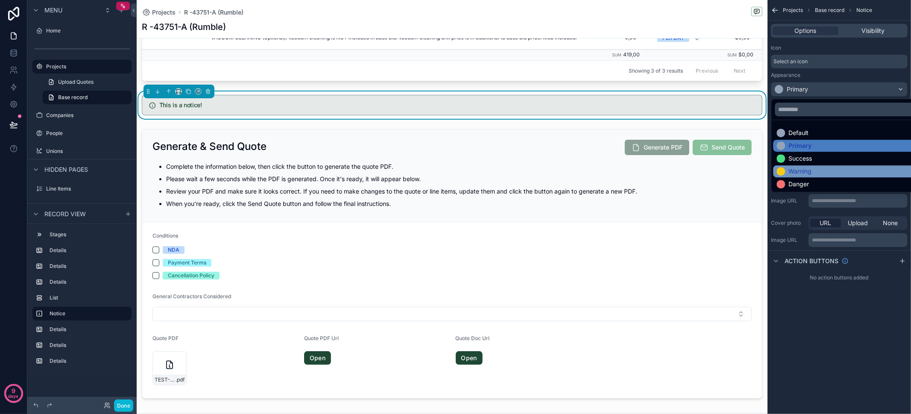
click at [823, 171] on div "Warning" at bounding box center [850, 171] width 146 height 9
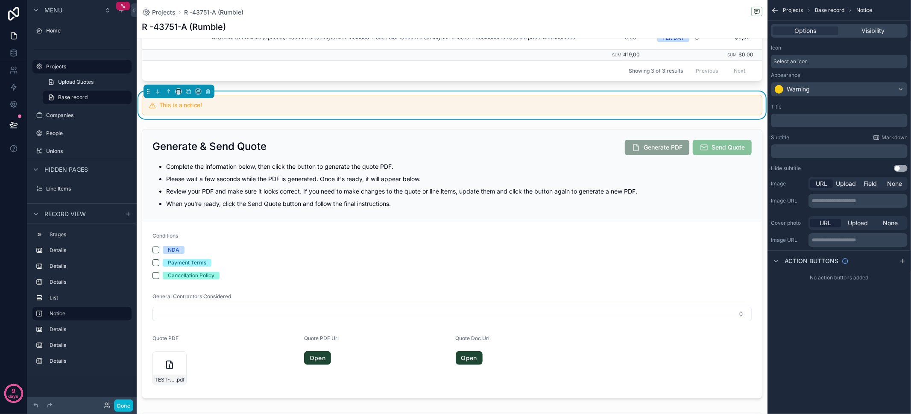
click at [809, 59] on div "Select an icon" at bounding box center [839, 62] width 137 height 14
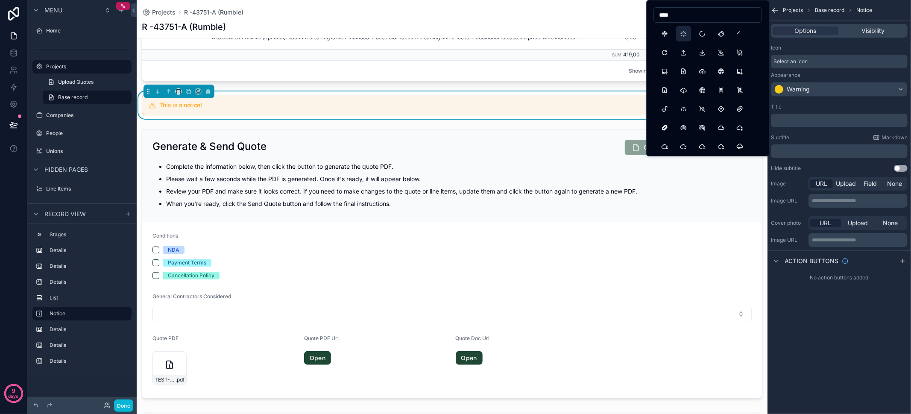
type input "****"
click at [684, 31] on button "Loader" at bounding box center [683, 33] width 15 height 15
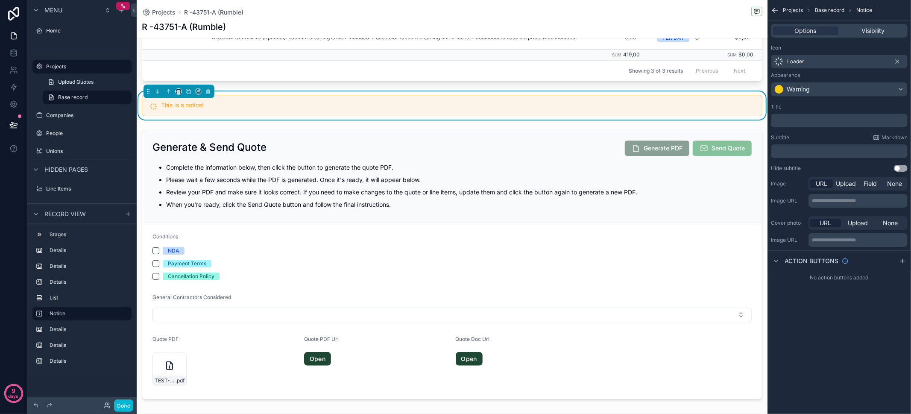
click at [799, 120] on p "﻿" at bounding box center [840, 120] width 132 height 7
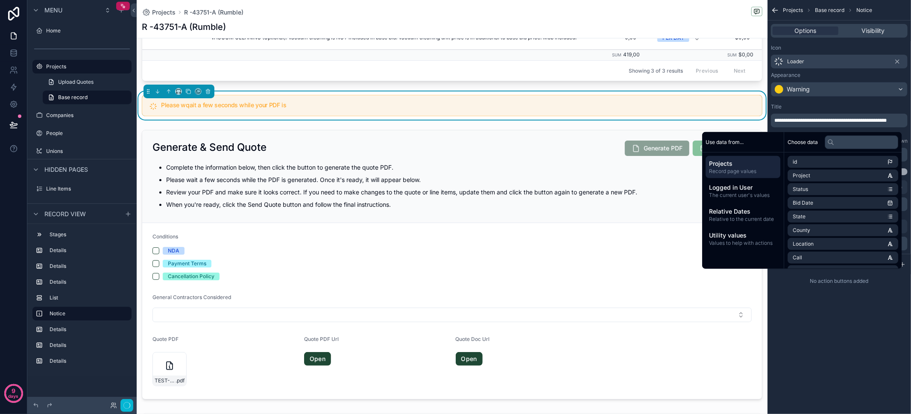
scroll to position [0, 0]
click at [800, 118] on span "**********" at bounding box center [838, 122] width 128 height 12
click at [847, 347] on div "**********" at bounding box center [838, 207] width 143 height 414
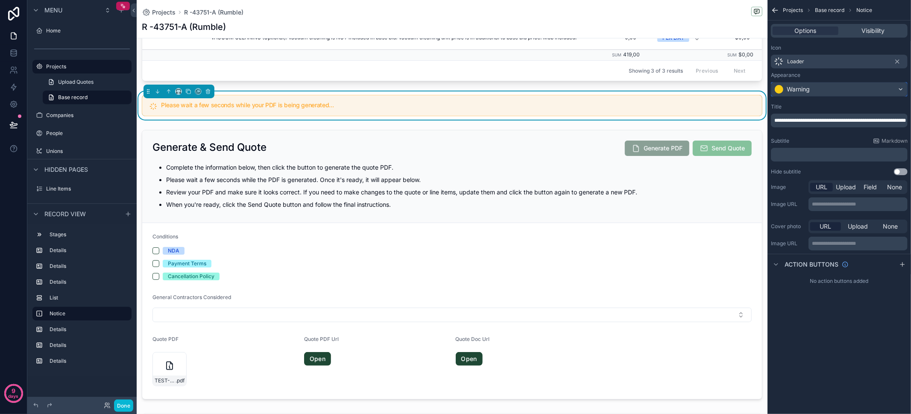
click at [818, 87] on div "Warning" at bounding box center [839, 89] width 136 height 14
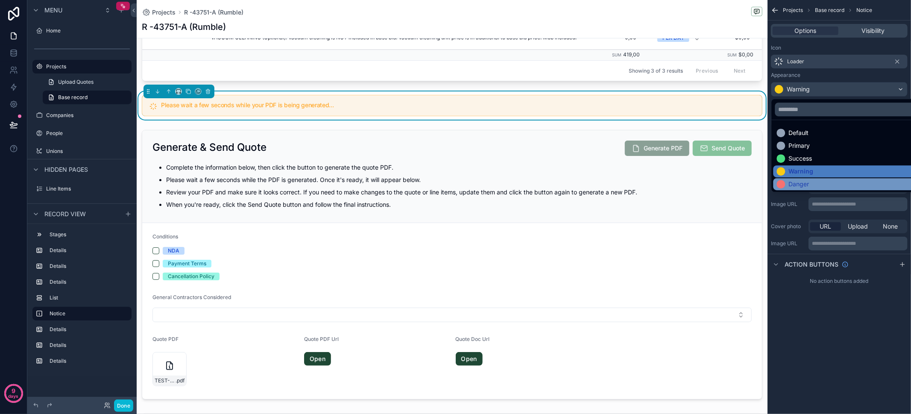
click at [803, 184] on div "Danger" at bounding box center [799, 184] width 20 height 9
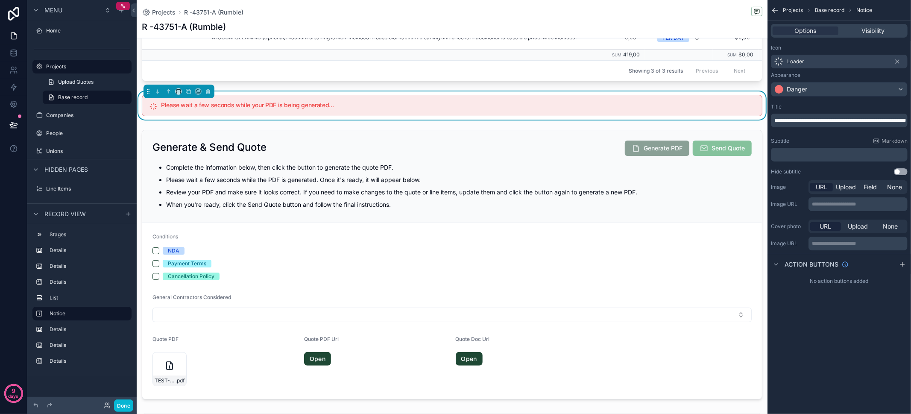
click at [908, 181] on div "**********" at bounding box center [838, 214] width 143 height 72
click at [905, 175] on div "**********" at bounding box center [838, 139] width 143 height 79
click at [904, 173] on button "Use setting" at bounding box center [901, 171] width 14 height 7
click at [840, 93] on div "Danger" at bounding box center [839, 89] width 136 height 14
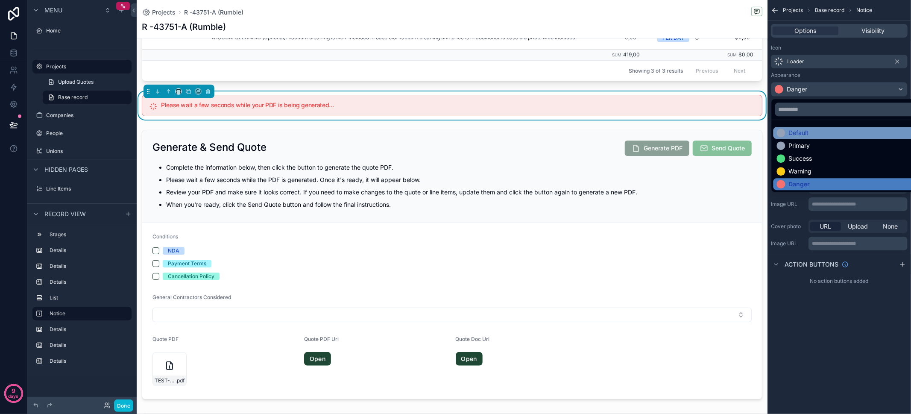
click at [835, 130] on div "Default" at bounding box center [850, 133] width 146 height 9
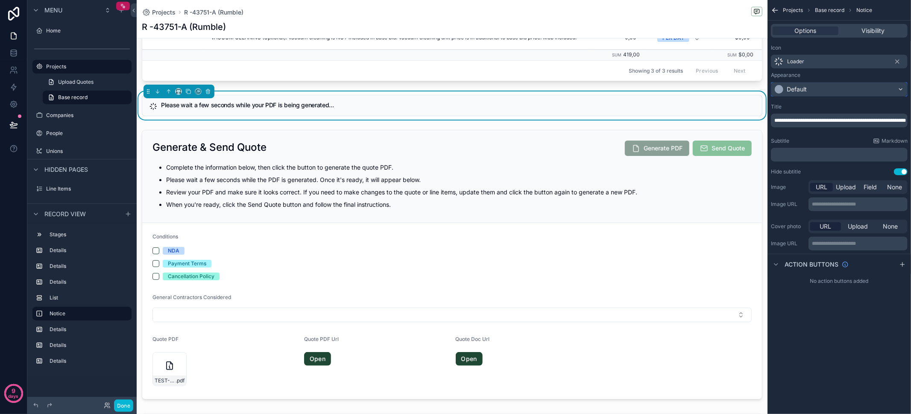
click at [829, 84] on div "Default" at bounding box center [839, 89] width 136 height 14
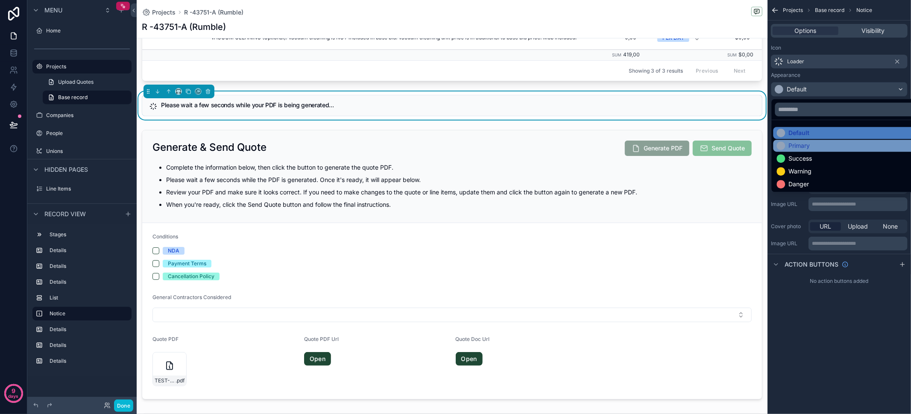
click at [824, 146] on div "Primary" at bounding box center [850, 145] width 146 height 9
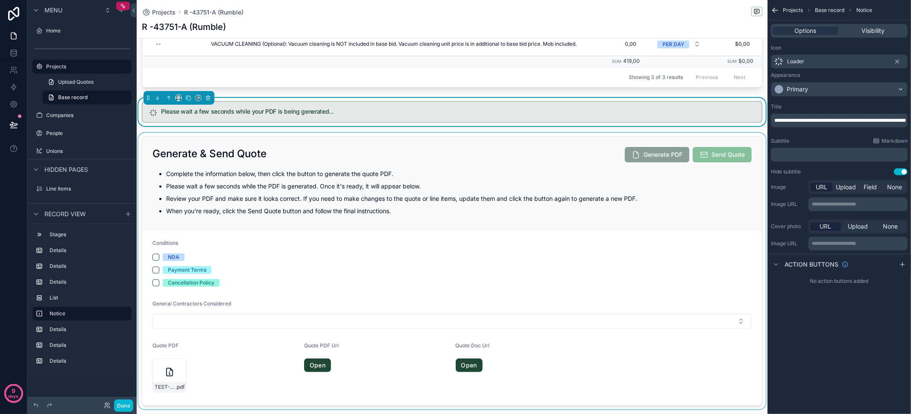
scroll to position [485, 0]
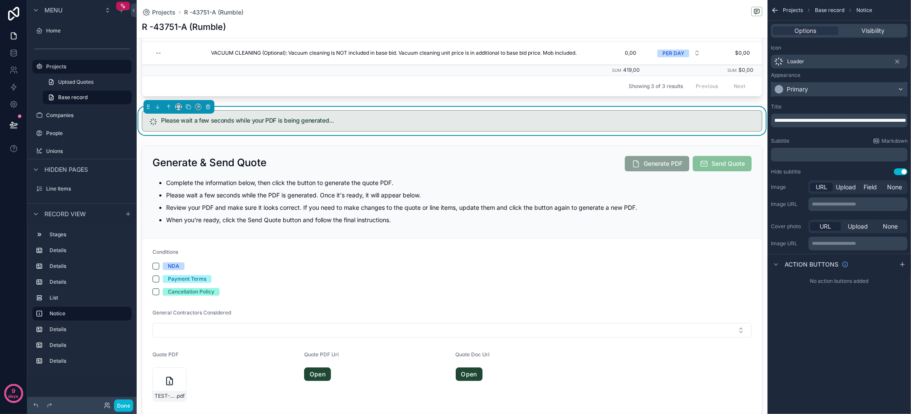
click at [802, 91] on div "Primary" at bounding box center [797, 89] width 21 height 9
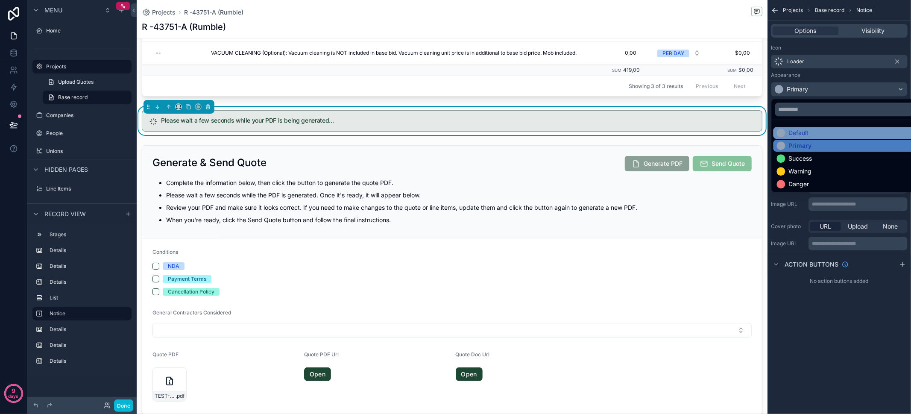
click at [802, 134] on div "Default" at bounding box center [799, 133] width 20 height 9
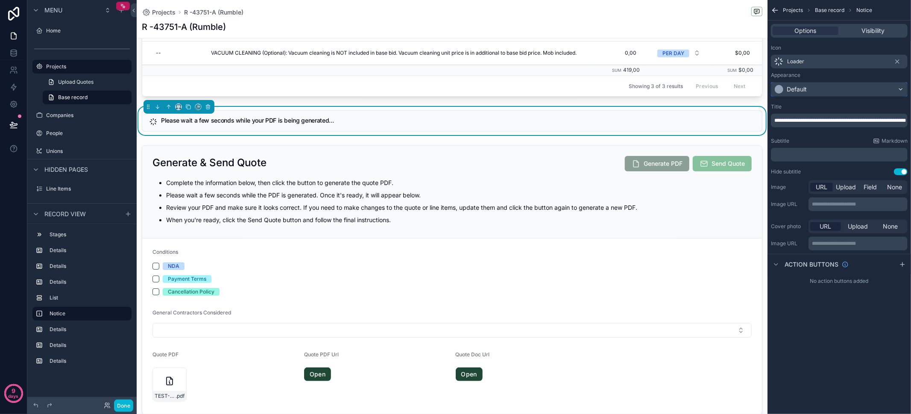
click at [810, 85] on div "Default" at bounding box center [839, 89] width 136 height 14
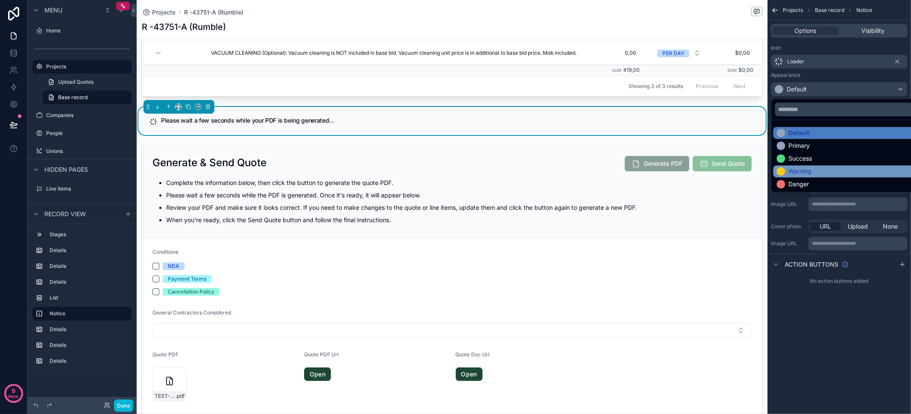
click at [805, 169] on div "Warning" at bounding box center [800, 171] width 23 height 9
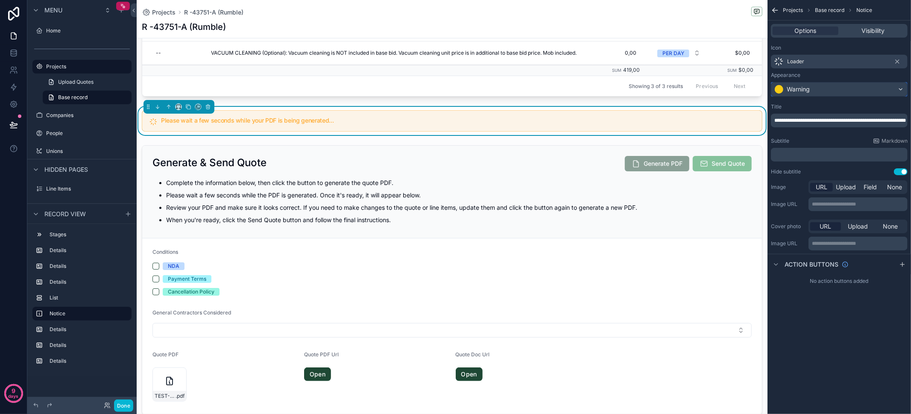
click at [806, 92] on div "Warning" at bounding box center [798, 89] width 23 height 9
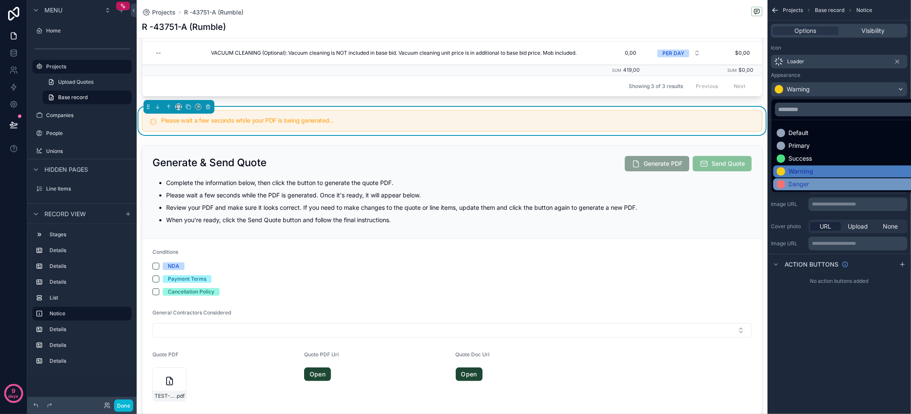
click at [810, 181] on div "Danger" at bounding box center [850, 184] width 146 height 9
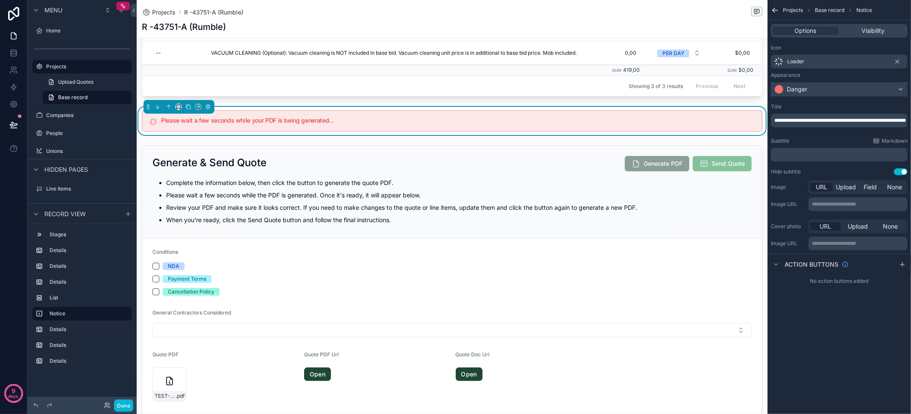
click at [798, 90] on div "Danger" at bounding box center [797, 89] width 20 height 9
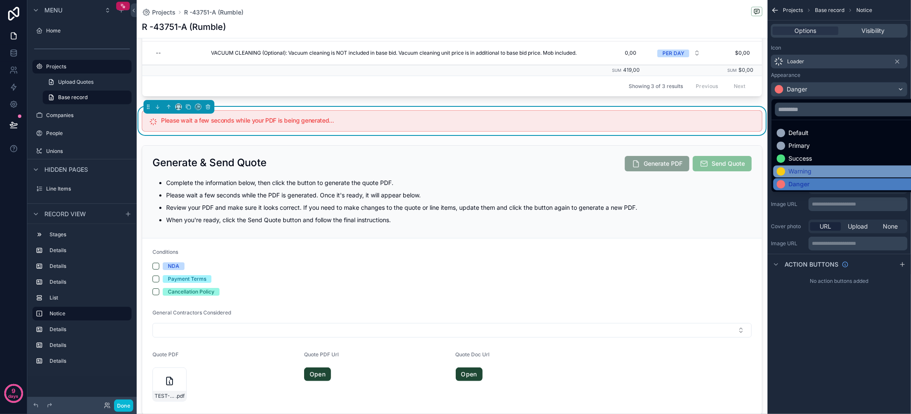
click at [804, 167] on div "Warning" at bounding box center [800, 171] width 23 height 9
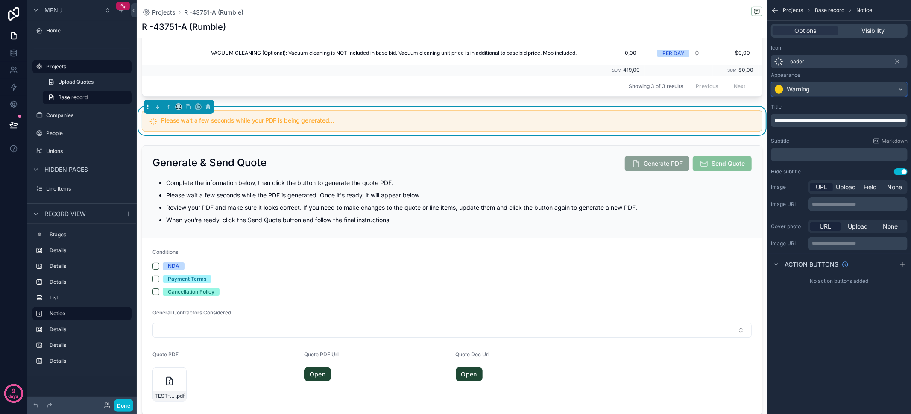
click at [808, 86] on div "Warning" at bounding box center [798, 89] width 23 height 9
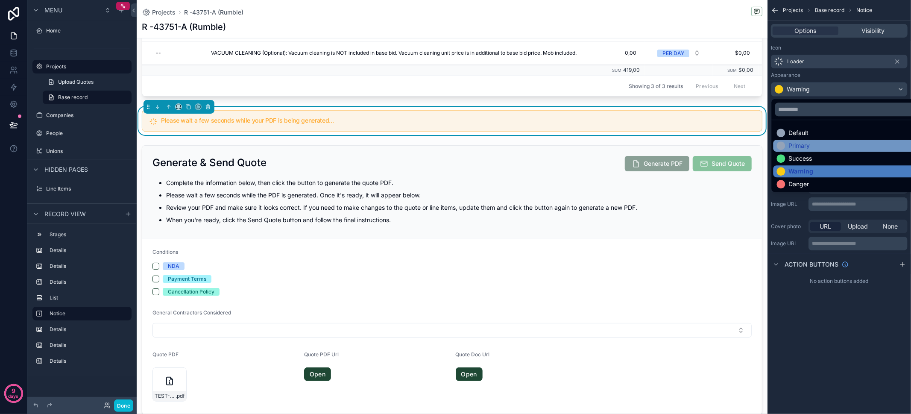
click at [807, 145] on div "Primary" at bounding box center [799, 145] width 21 height 9
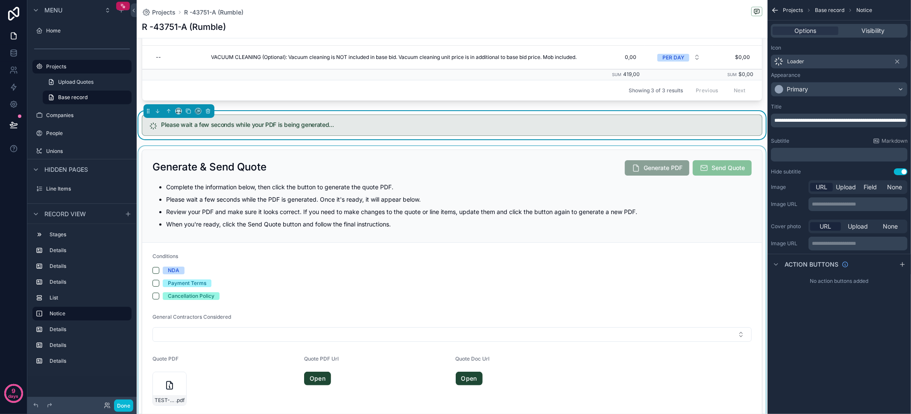
scroll to position [473, 0]
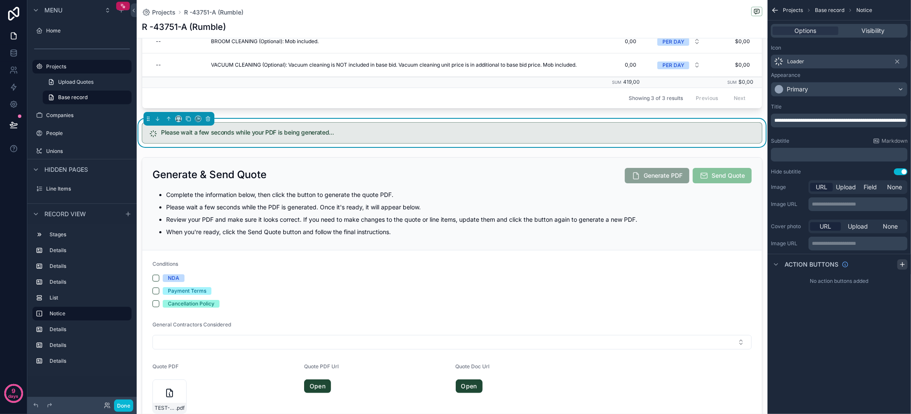
click at [904, 261] on icon "scrollable content" at bounding box center [902, 264] width 7 height 7
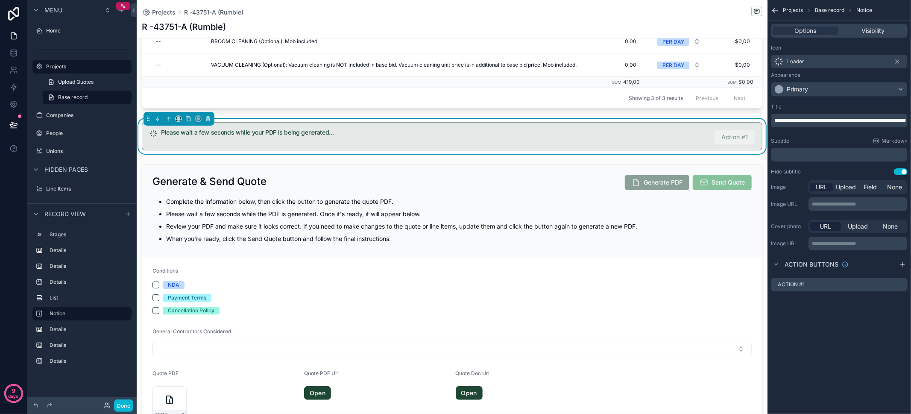
click at [811, 64] on div "Loader" at bounding box center [839, 62] width 137 height 14
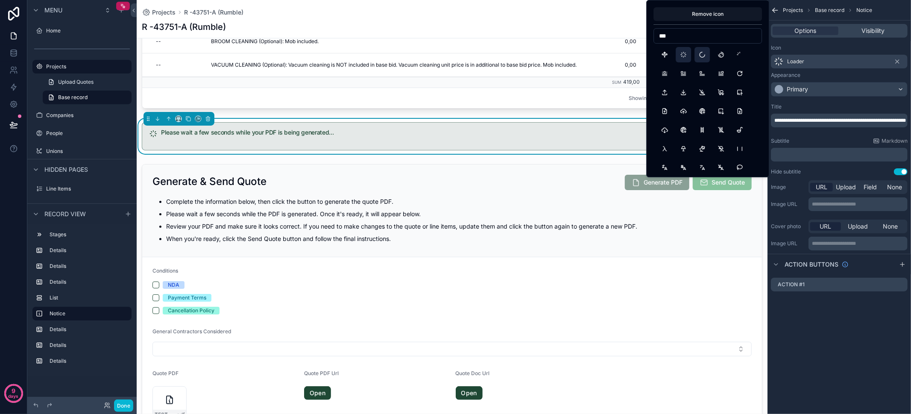
type input "***"
click at [697, 59] on button "Loader2" at bounding box center [701, 54] width 15 height 15
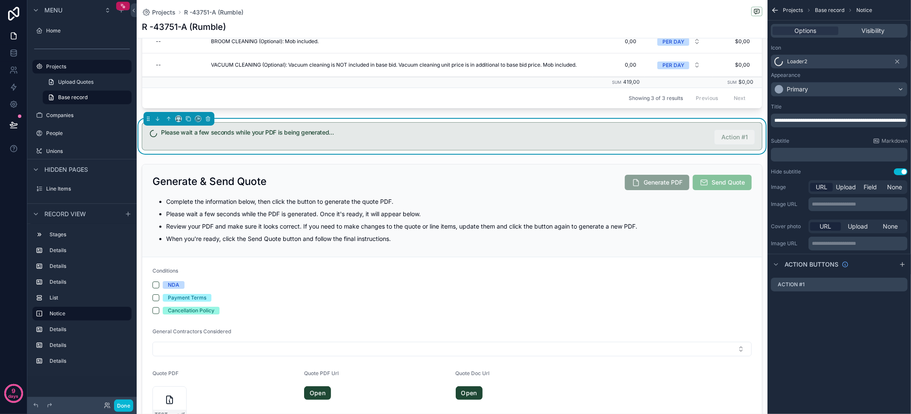
click at [813, 124] on p "**********" at bounding box center [840, 120] width 132 height 7
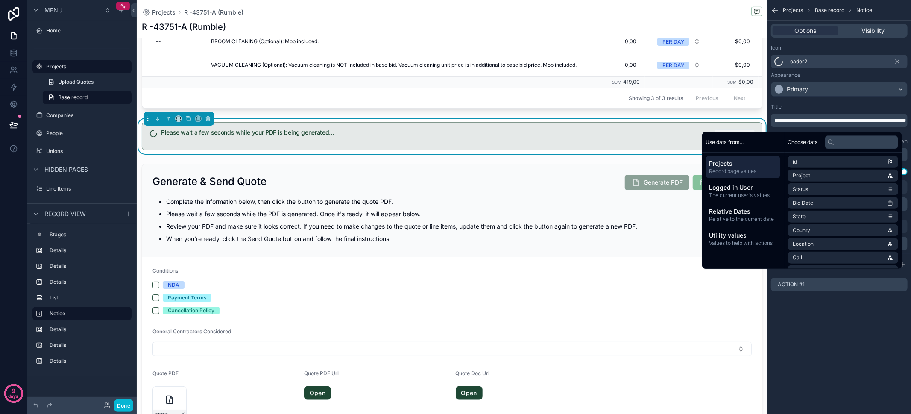
click at [804, 64] on span "Loader2" at bounding box center [797, 61] width 20 height 7
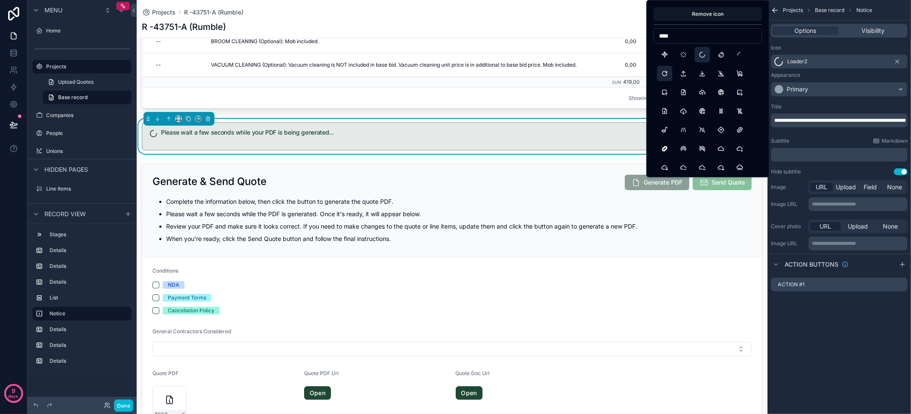
type input "****"
click at [661, 73] on button "Reload" at bounding box center [664, 73] width 15 height 15
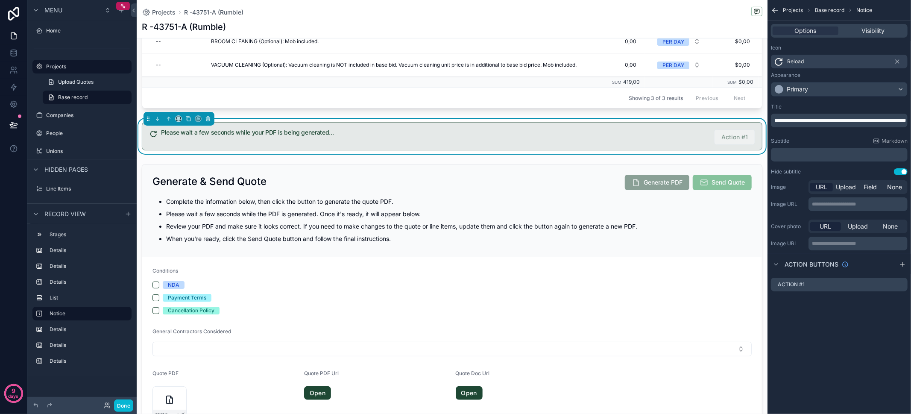
click at [796, 59] on span "Reload" at bounding box center [795, 61] width 17 height 7
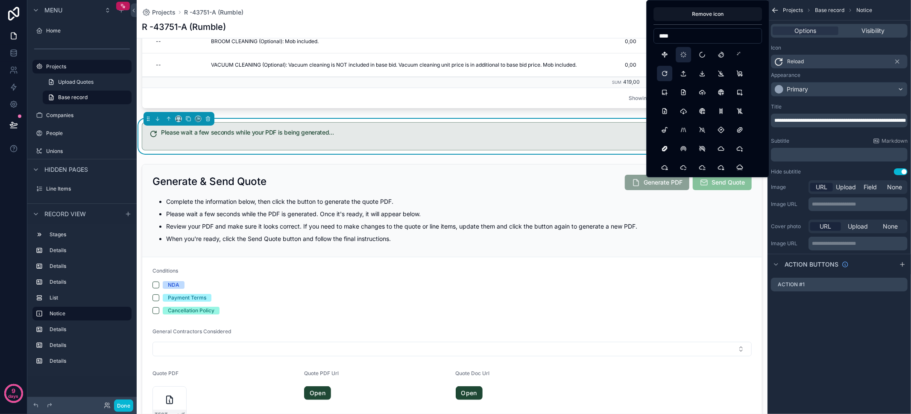
type input "****"
click at [684, 55] on button "Loader" at bounding box center [683, 54] width 15 height 15
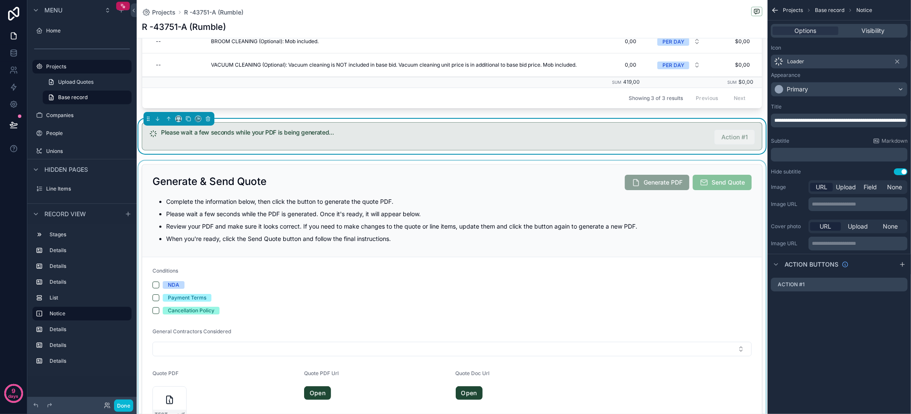
click at [293, 197] on div "scrollable content" at bounding box center [452, 299] width 631 height 276
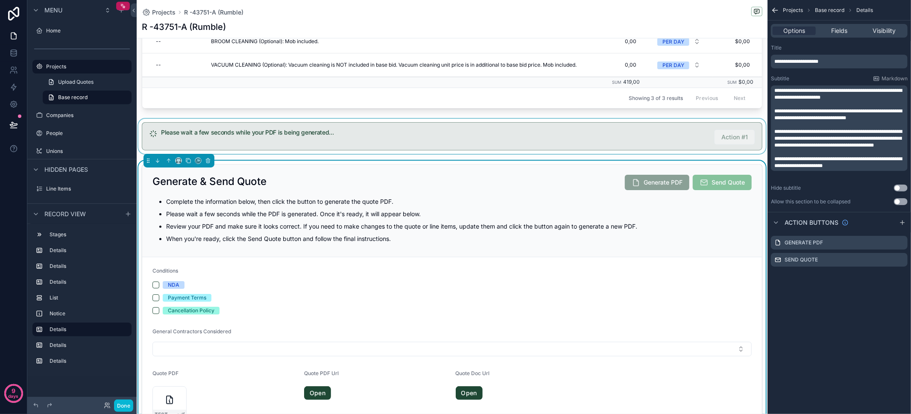
click at [326, 141] on div "scrollable content" at bounding box center [452, 136] width 631 height 35
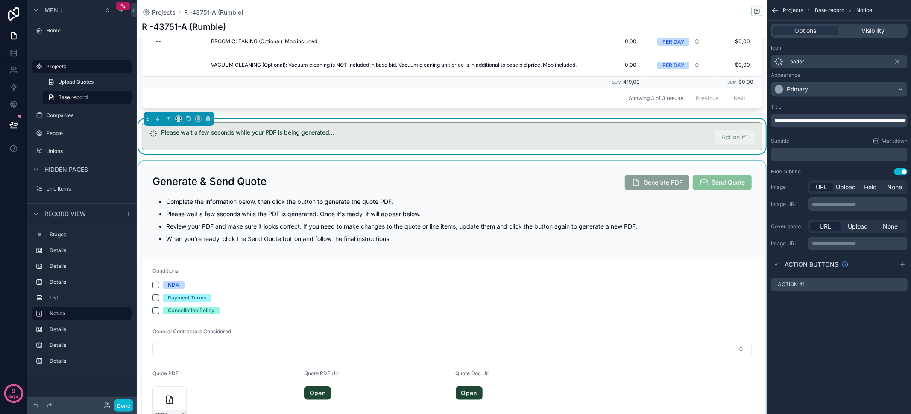
click at [813, 159] on div "﻿" at bounding box center [839, 155] width 137 height 14
click at [814, 153] on p "﻿" at bounding box center [840, 154] width 132 height 7
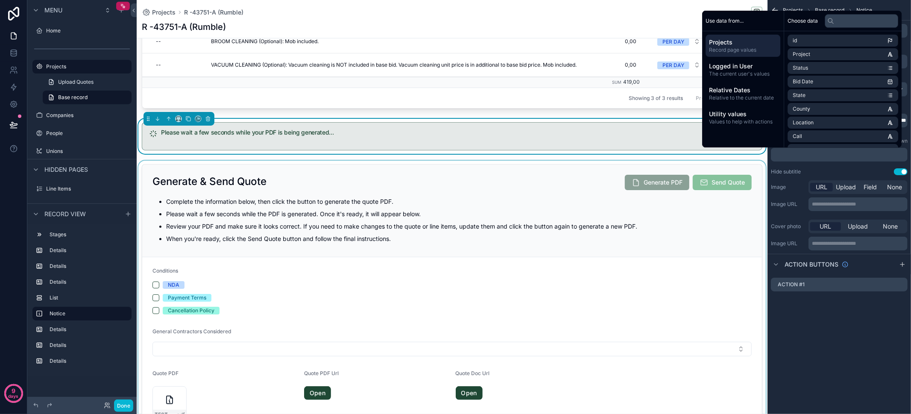
click at [814, 163] on div "**********" at bounding box center [838, 139] width 143 height 79
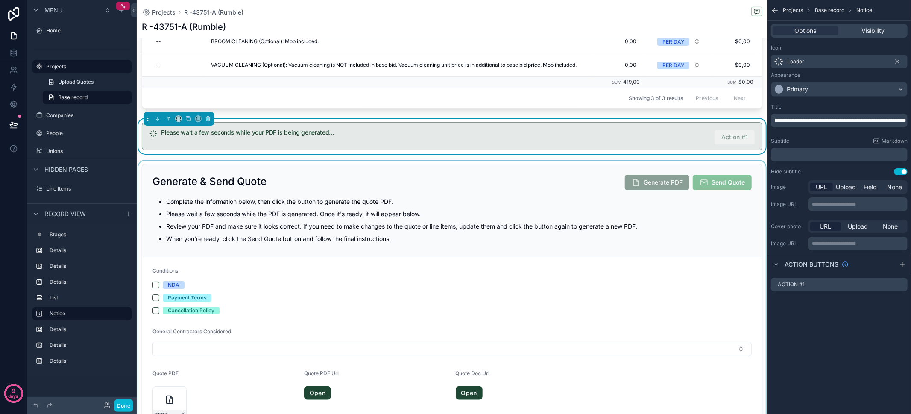
click at [820, 124] on p "**********" at bounding box center [840, 120] width 132 height 7
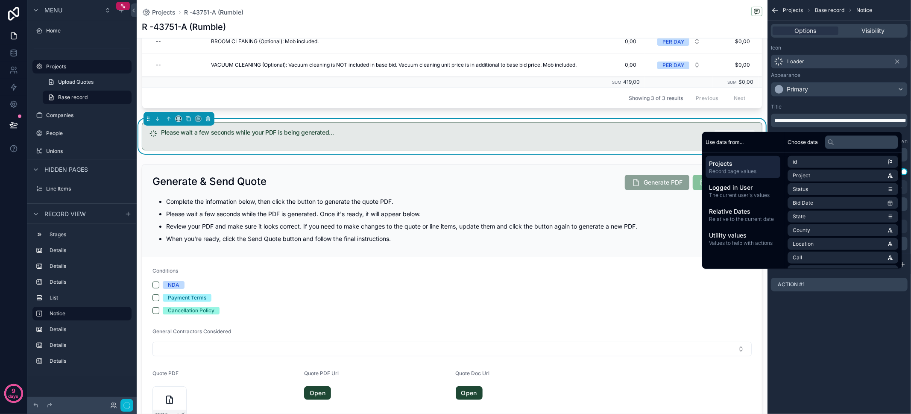
click at [831, 358] on div "**********" at bounding box center [838, 207] width 143 height 414
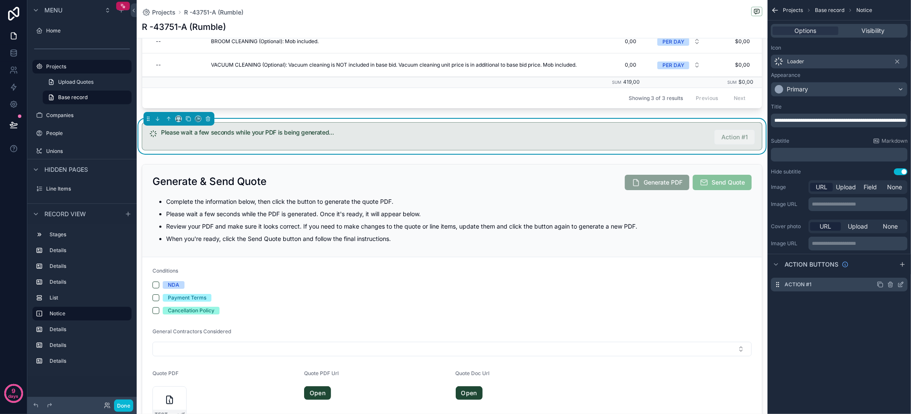
click at [900, 284] on icon "scrollable content" at bounding box center [901, 283] width 3 height 3
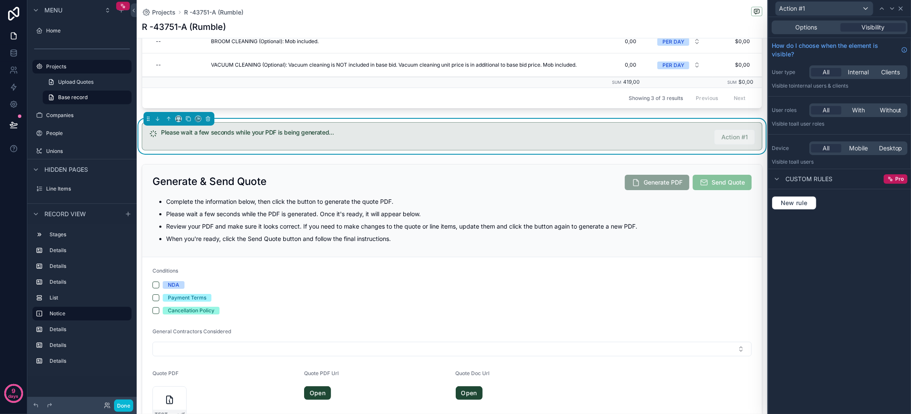
click at [903, 8] on icon at bounding box center [900, 8] width 7 height 7
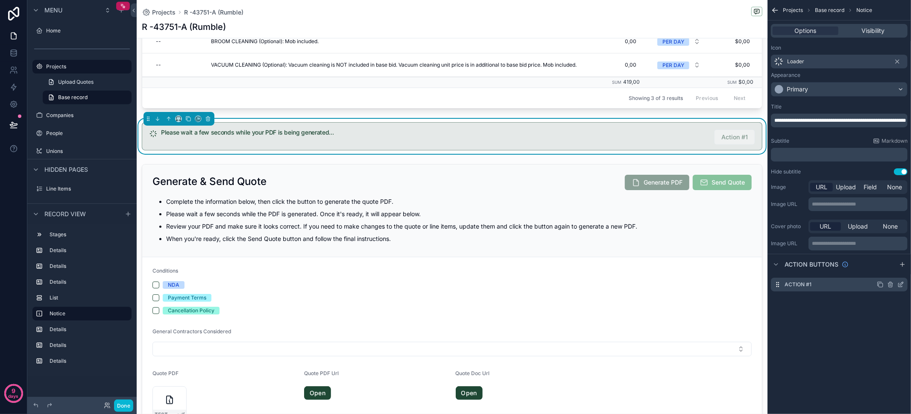
click at [892, 283] on icon "scrollable content" at bounding box center [890, 283] width 5 height 0
click at [890, 268] on icon at bounding box center [887, 270] width 7 height 7
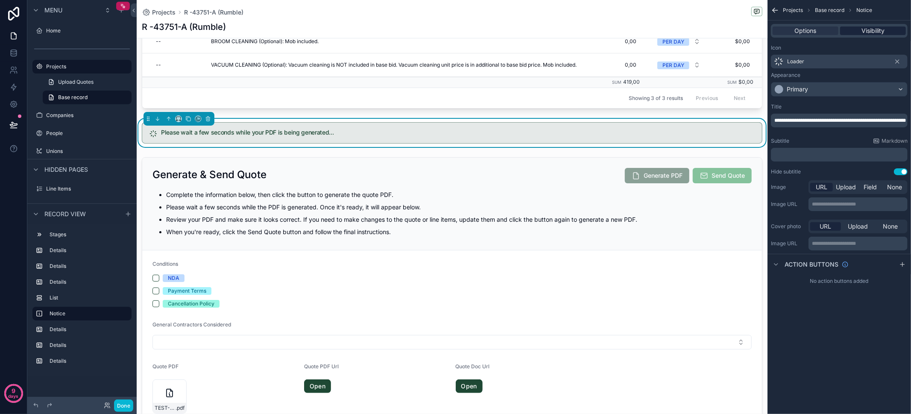
click at [884, 30] on span "Visibility" at bounding box center [872, 30] width 23 height 9
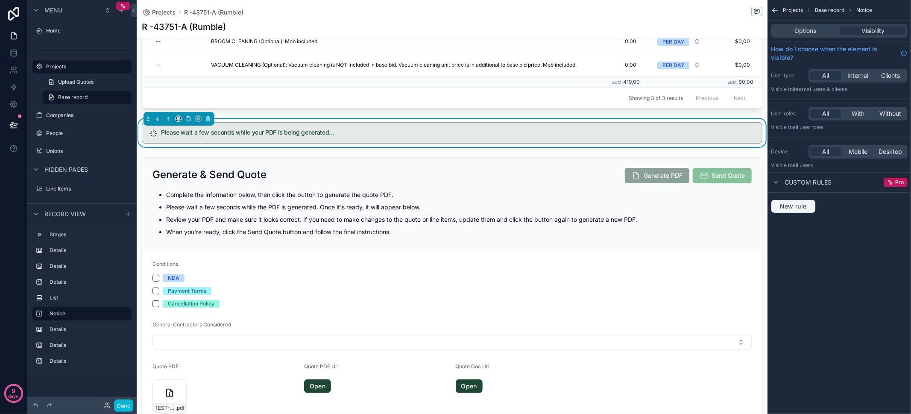
click at [791, 208] on span "New rule" at bounding box center [793, 206] width 34 height 8
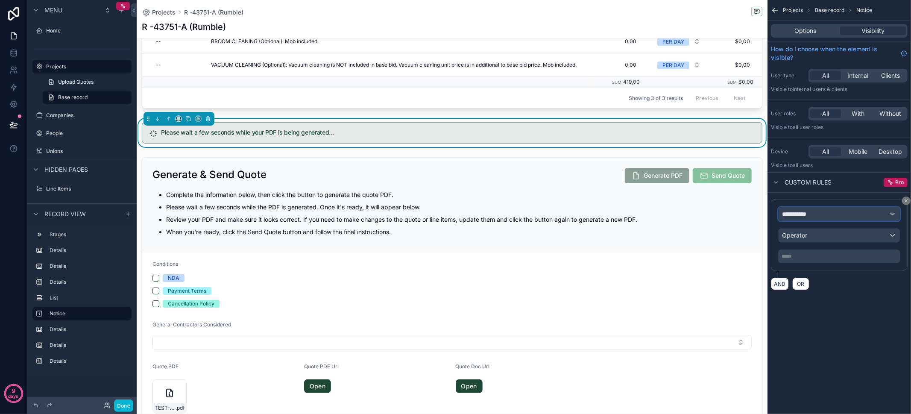
click at [809, 218] on div "**********" at bounding box center [838, 214] width 121 height 14
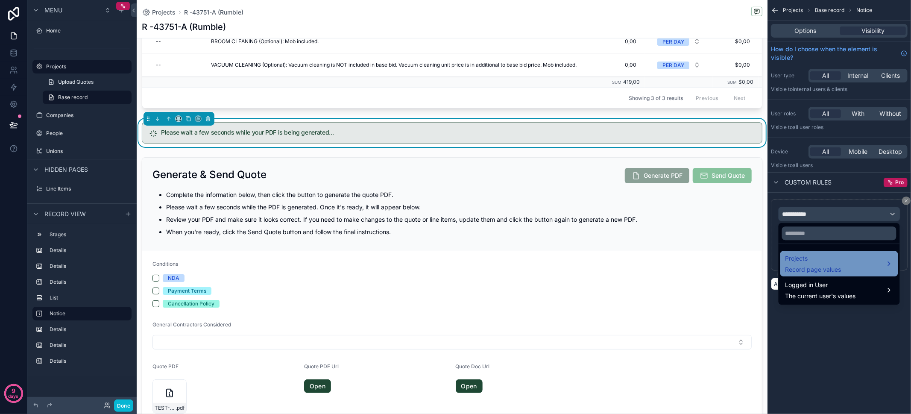
click at [826, 265] on span "Record page values" at bounding box center [813, 269] width 56 height 9
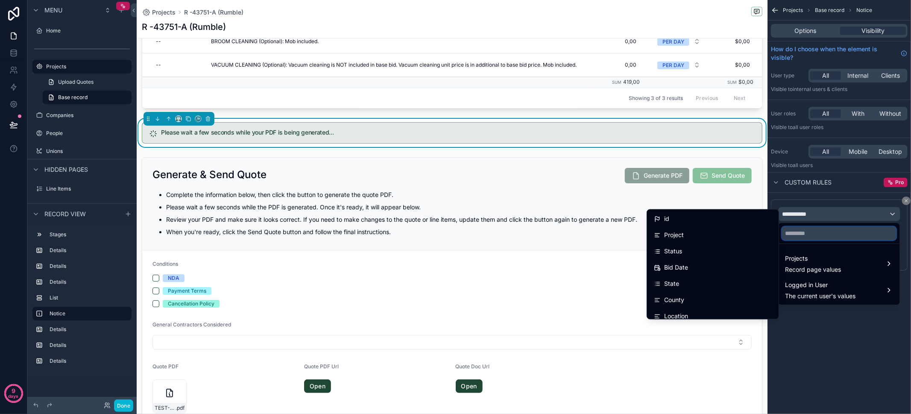
click at [817, 235] on input "text" at bounding box center [839, 233] width 114 height 14
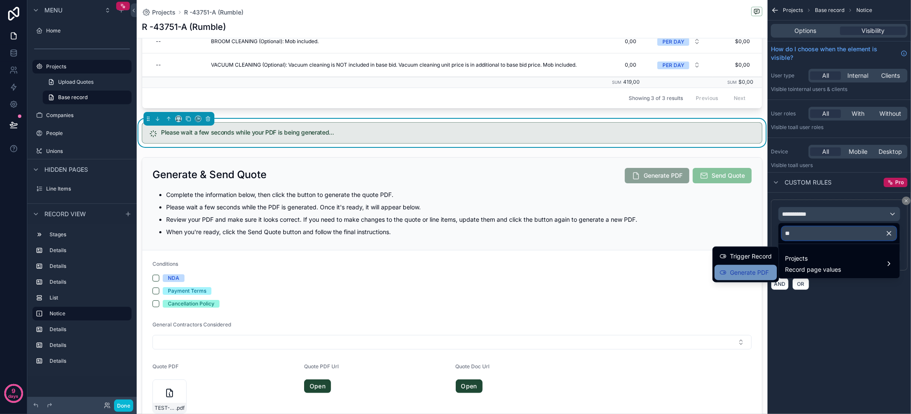
type input "**"
click at [758, 279] on div "Generate PDF" at bounding box center [745, 272] width 62 height 15
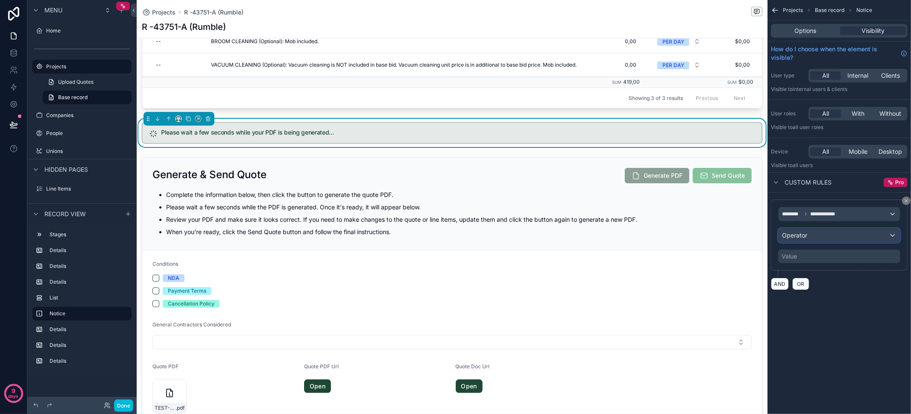
click at [871, 238] on div "Operator" at bounding box center [838, 235] width 121 height 14
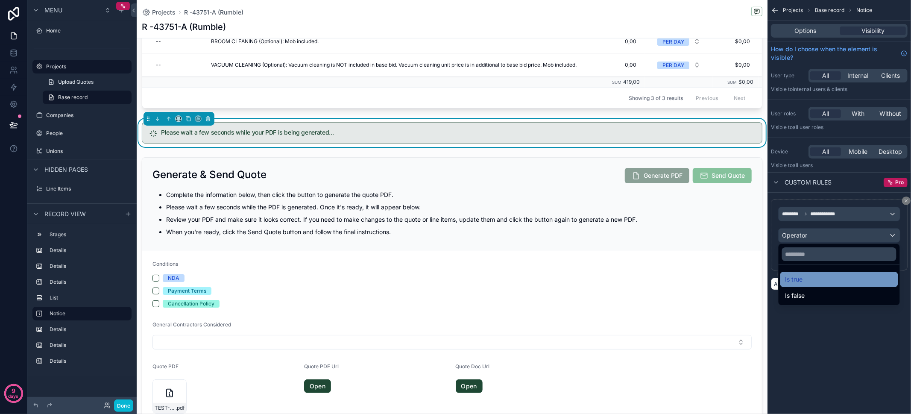
click at [843, 279] on div "Is true" at bounding box center [839, 279] width 108 height 10
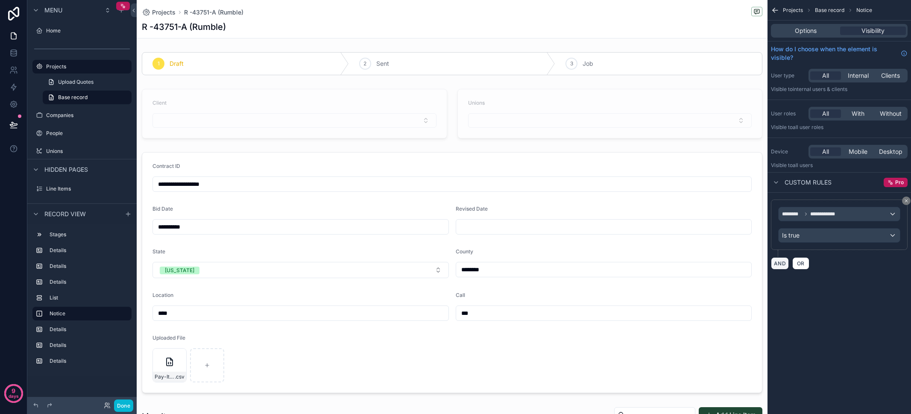
click at [777, 264] on button "AND" at bounding box center [780, 263] width 18 height 12
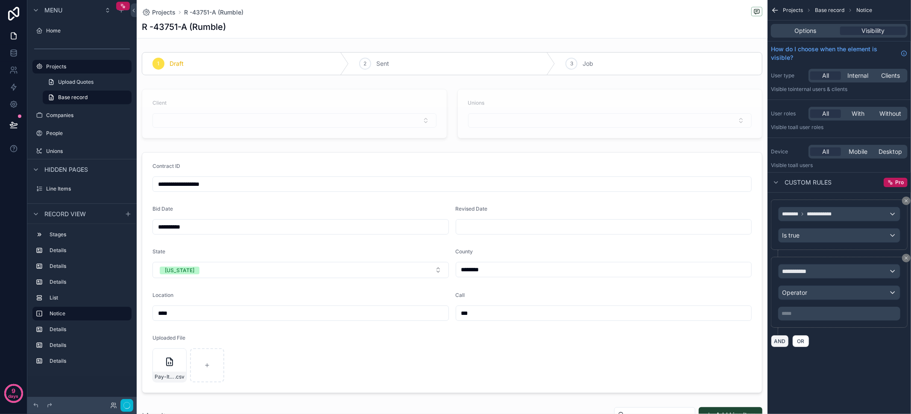
scroll to position [473, 0]
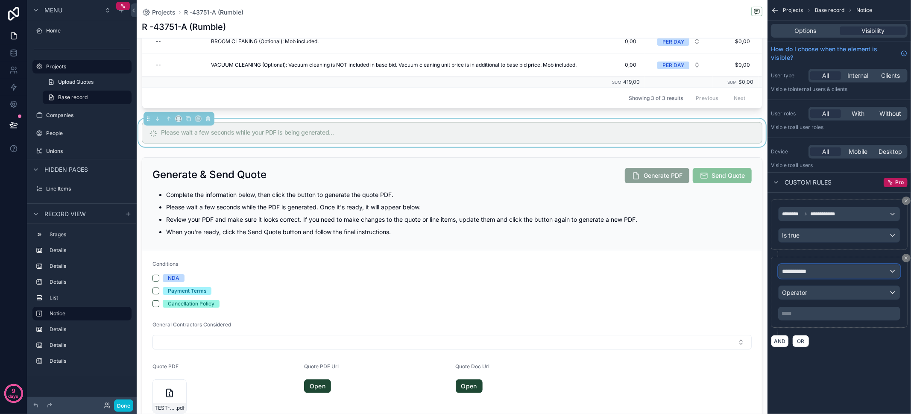
click at [812, 272] on span "**********" at bounding box center [798, 271] width 32 height 9
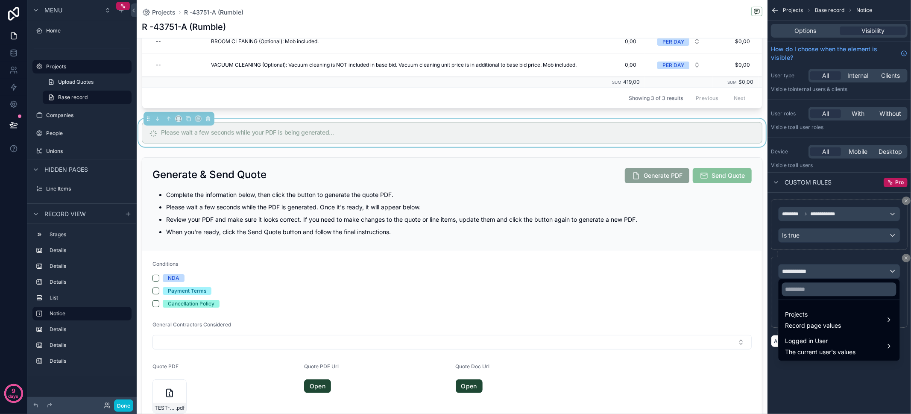
click at [811, 304] on ul "Projects Record page values Logged in User The current user's values" at bounding box center [838, 330] width 121 height 61
click at [813, 317] on span "Projects" at bounding box center [813, 314] width 56 height 10
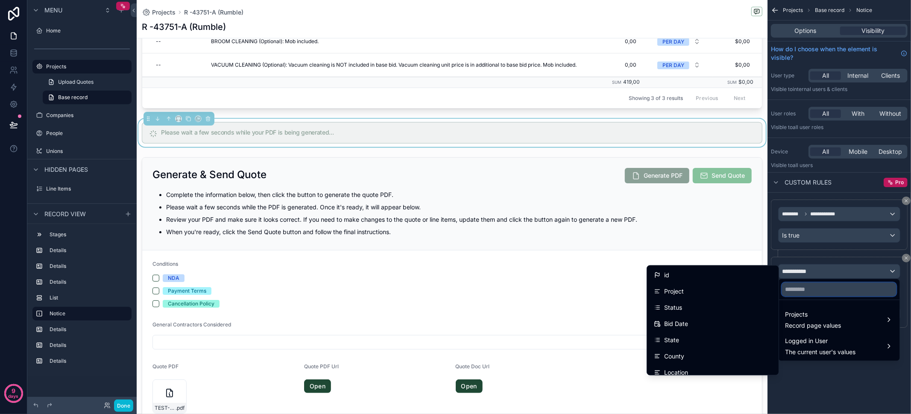
click at [808, 290] on input "text" at bounding box center [839, 289] width 114 height 14
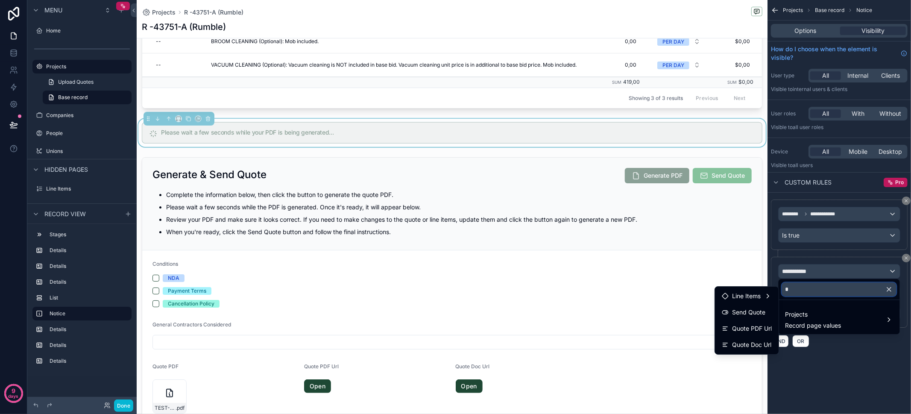
click at [795, 292] on input "*" at bounding box center [839, 289] width 114 height 14
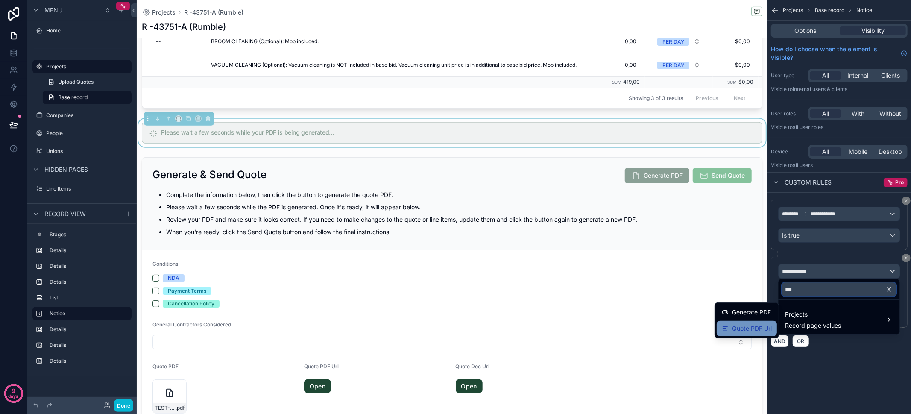
type input "***"
click at [747, 327] on span "Quote PDF Url" at bounding box center [752, 328] width 40 height 10
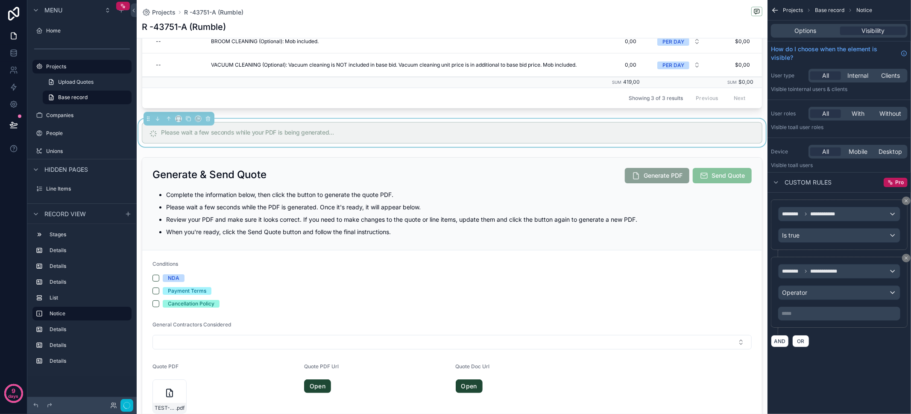
click at [835, 277] on div "**********" at bounding box center [839, 292] width 122 height 56
click at [836, 273] on div "**********" at bounding box center [838, 271] width 121 height 14
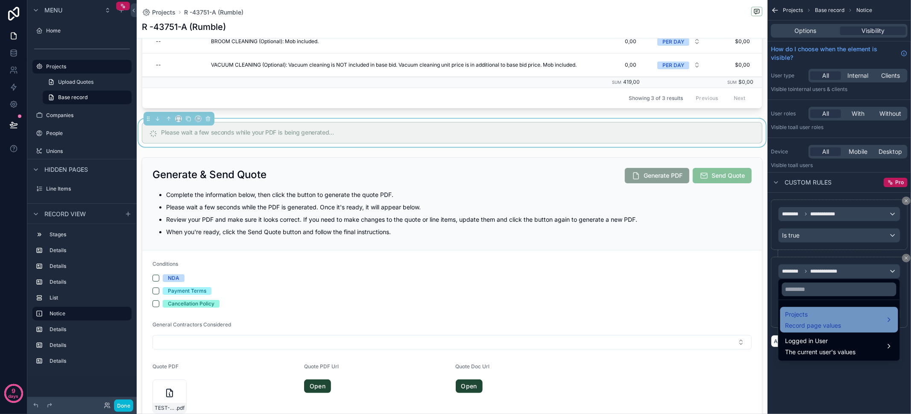
click at [840, 324] on span "Record page values" at bounding box center [813, 325] width 56 height 9
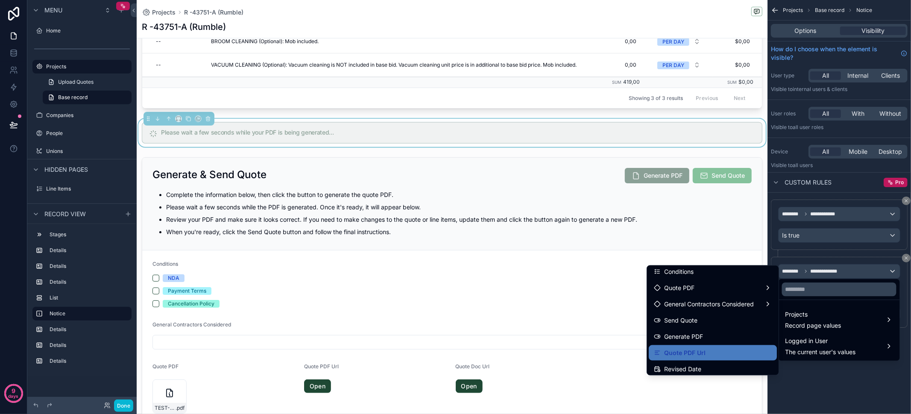
scroll to position [392, 0]
click at [697, 279] on ul "id Project Status Bid Date State County Location Call Contract ID Uploaded File…" at bounding box center [713, 320] width 132 height 109
click at [700, 283] on div "Quote PDF" at bounding box center [713, 288] width 118 height 10
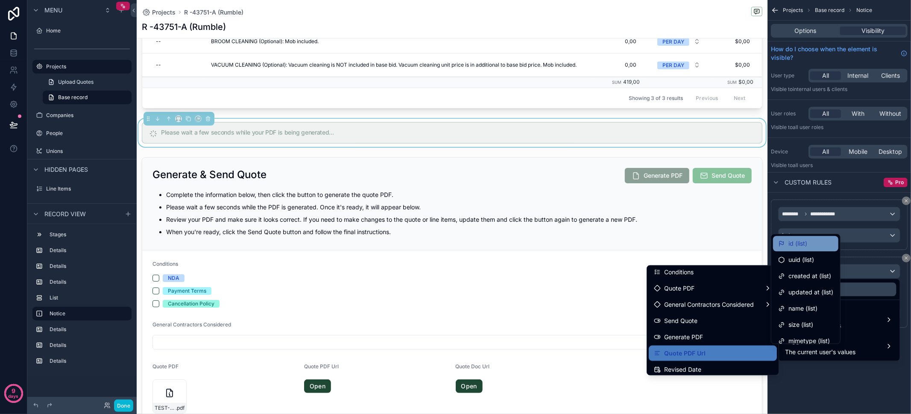
click at [808, 240] on div "id (list)" at bounding box center [805, 243] width 55 height 10
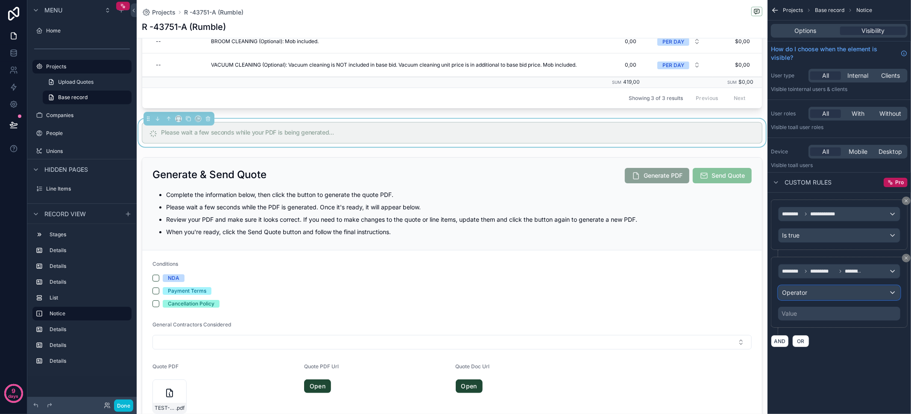
click at [823, 294] on div "Operator" at bounding box center [838, 293] width 121 height 14
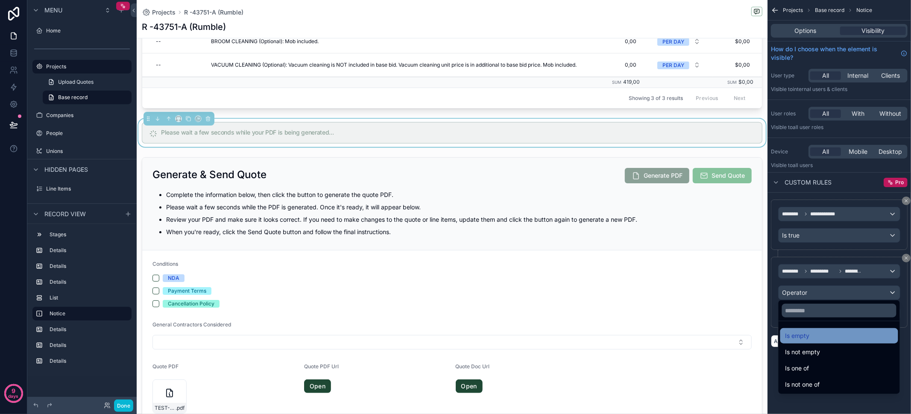
click at [818, 335] on div "Is empty" at bounding box center [839, 336] width 108 height 10
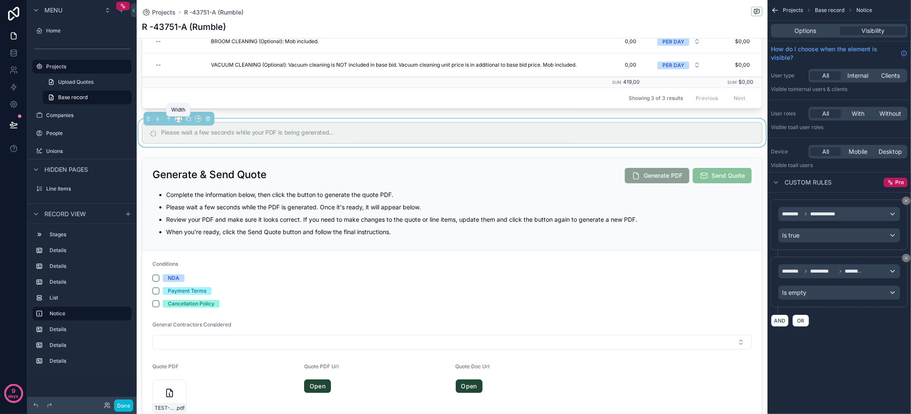
click at [179, 122] on icon "scrollable content" at bounding box center [179, 119] width 6 height 6
click at [193, 228] on div "Full width" at bounding box center [196, 233] width 39 height 15
click at [123, 408] on button "Done" at bounding box center [123, 405] width 19 height 12
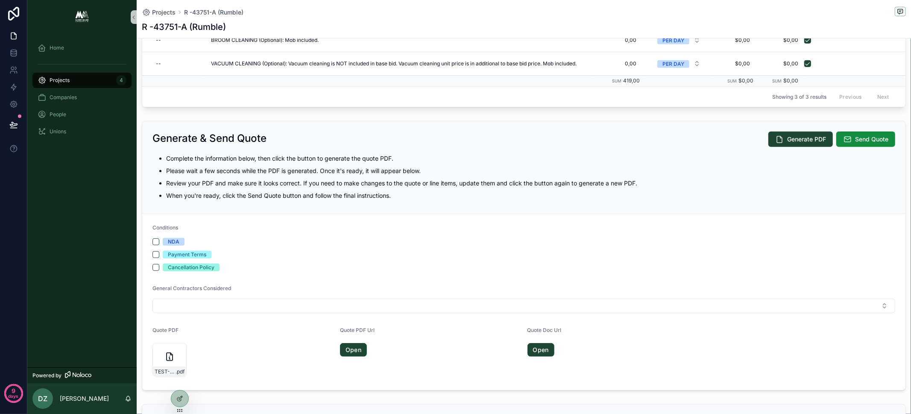
scroll to position [425, 0]
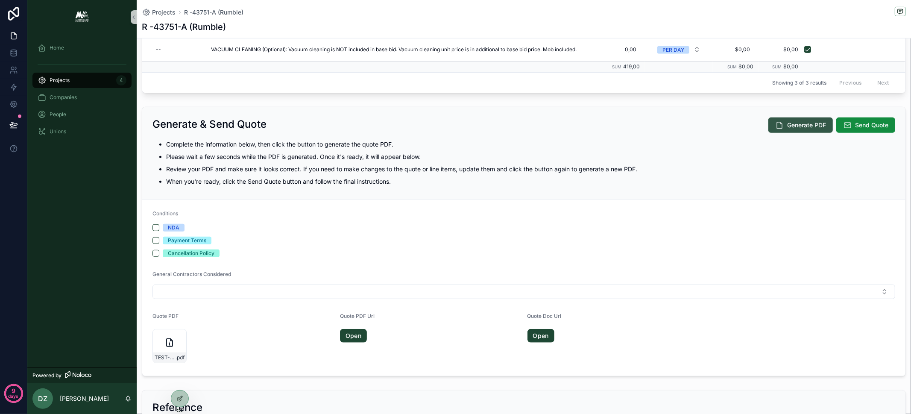
click at [798, 124] on span "Generate PDF" at bounding box center [806, 125] width 39 height 9
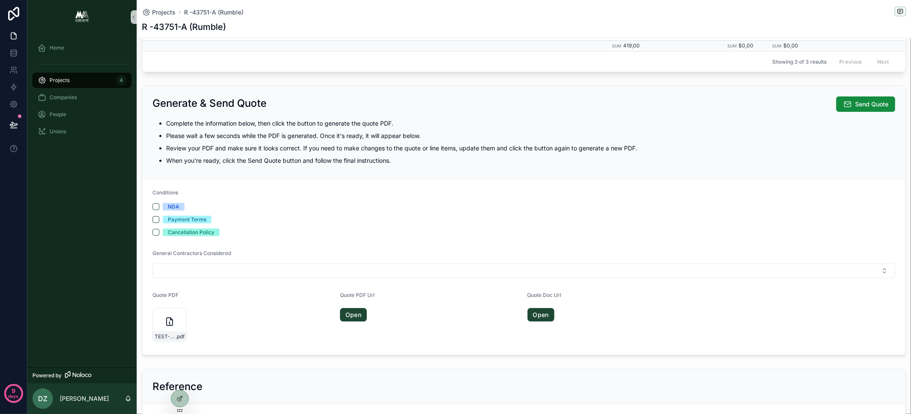
scroll to position [411, 0]
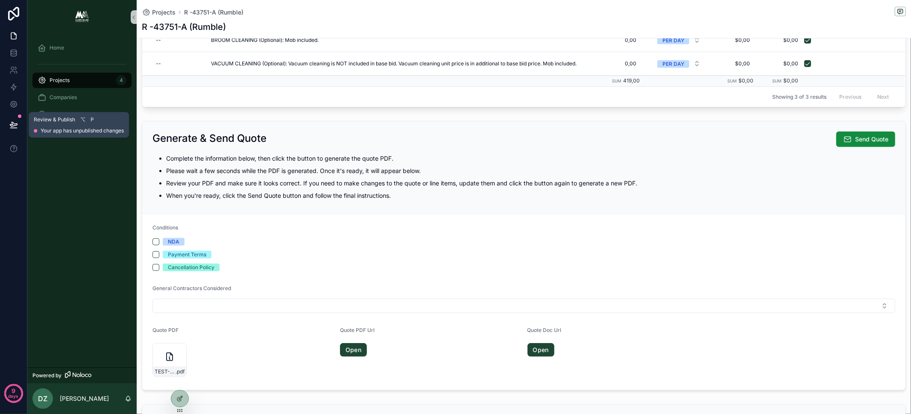
click at [19, 120] on button at bounding box center [13, 125] width 19 height 24
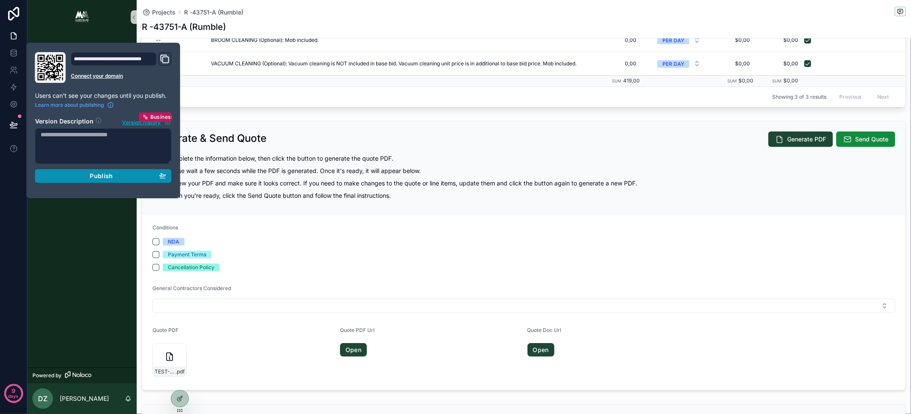
click at [120, 173] on div "Publish" at bounding box center [104, 176] width 126 height 8
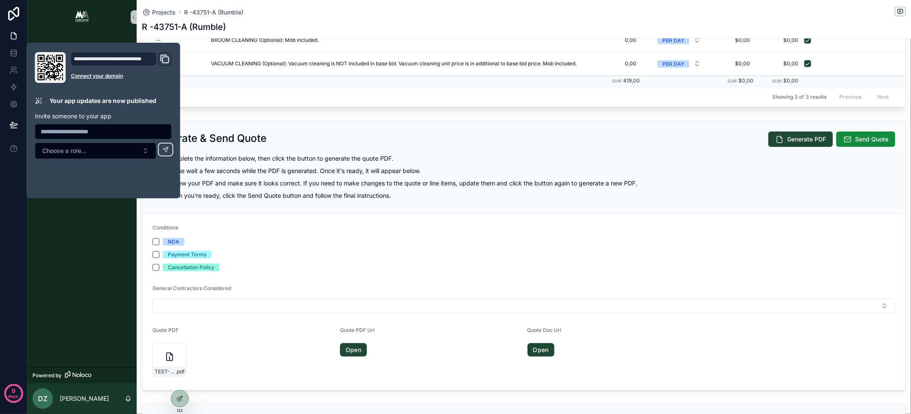
click at [625, 231] on div "Conditions NDA Payment Terms Cancellation Policy" at bounding box center [523, 247] width 743 height 47
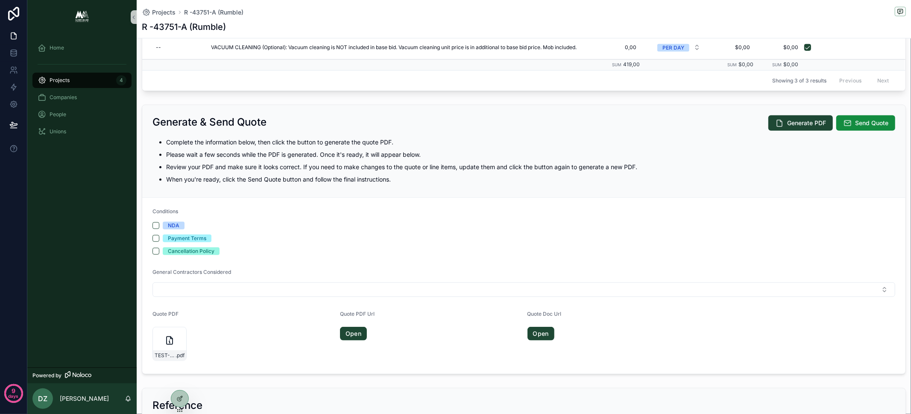
scroll to position [427, 0]
click at [855, 121] on span "Send Quote" at bounding box center [871, 122] width 33 height 9
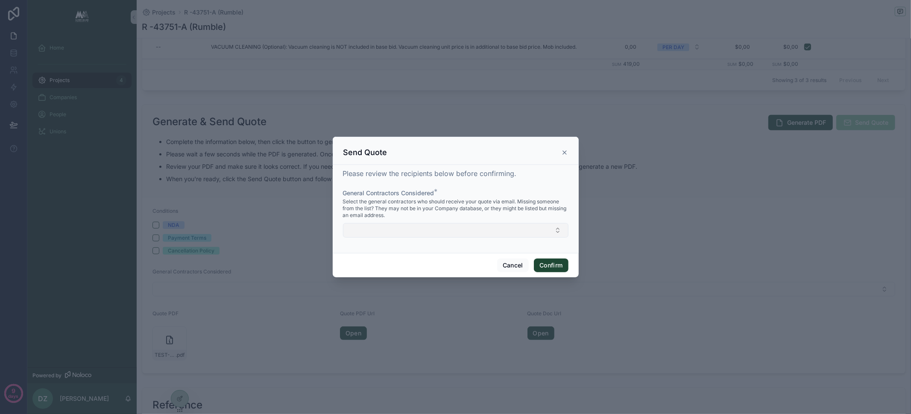
click at [434, 231] on button "Select Button" at bounding box center [455, 230] width 225 height 15
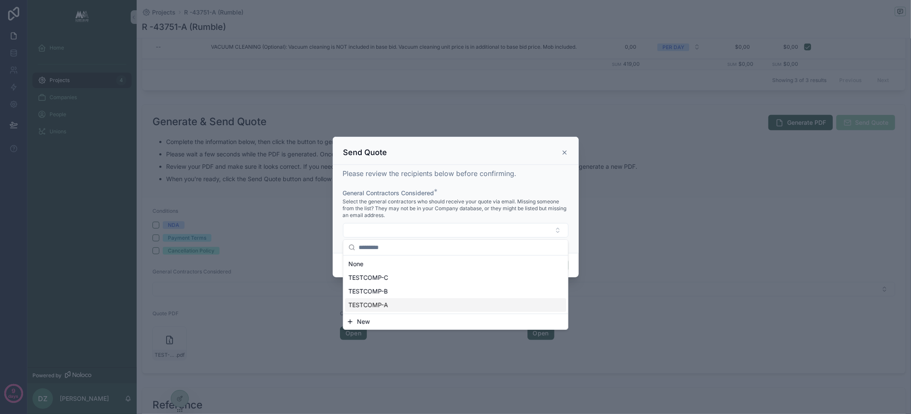
click at [425, 305] on div "TESTCOMP-A" at bounding box center [455, 305] width 221 height 14
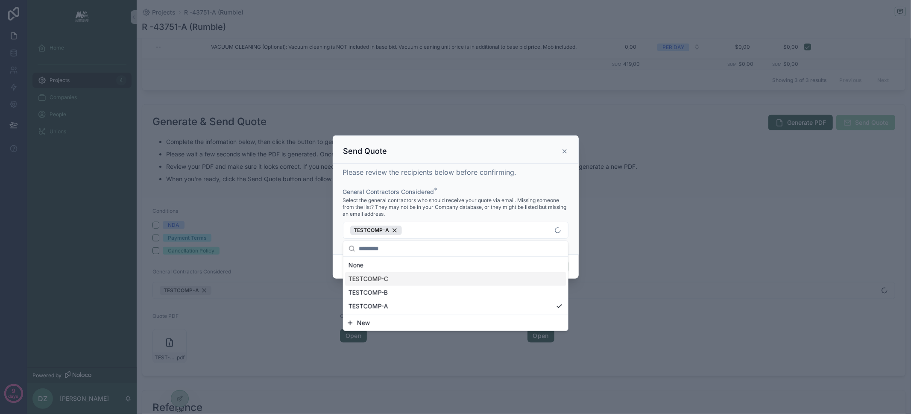
click at [399, 285] on div "TESTCOMP-C" at bounding box center [455, 279] width 221 height 14
click at [465, 193] on div "General Contractors Considered *" at bounding box center [455, 191] width 225 height 9
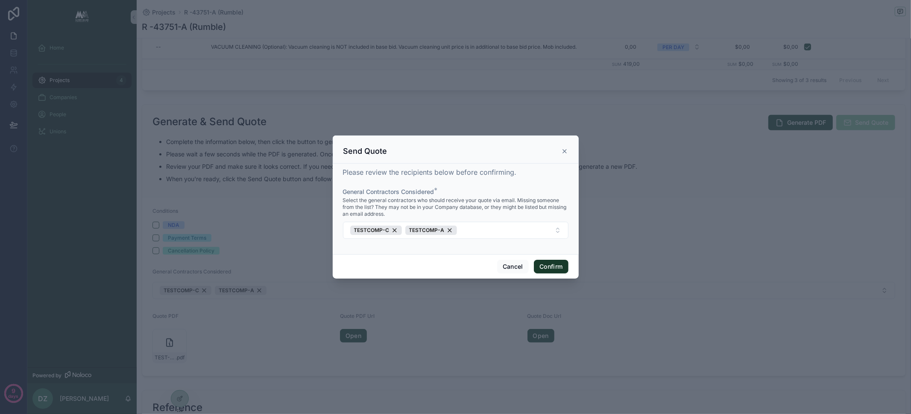
click at [546, 266] on button "Confirm" at bounding box center [551, 267] width 34 height 14
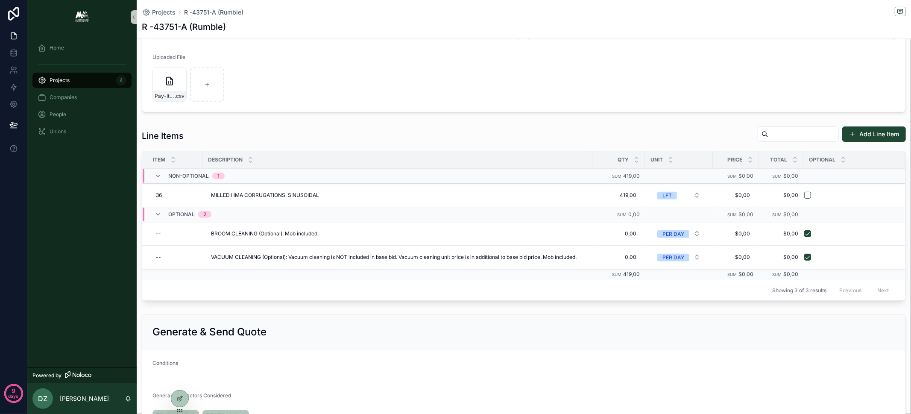
scroll to position [0, 0]
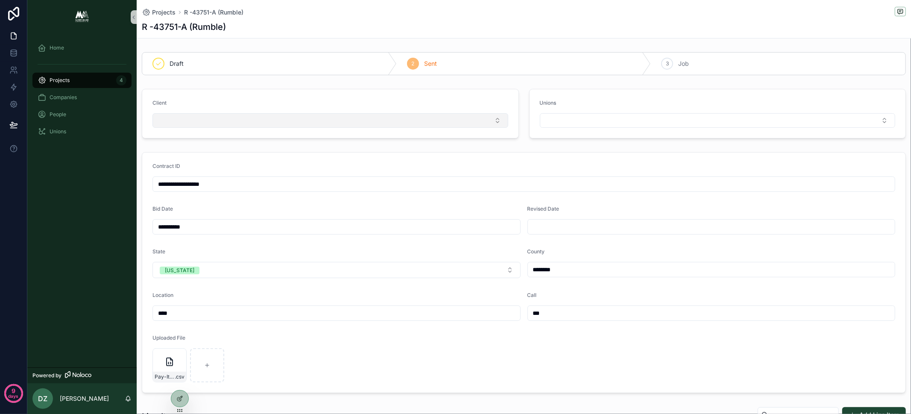
click at [290, 121] on button "Select Button" at bounding box center [330, 120] width 356 height 15
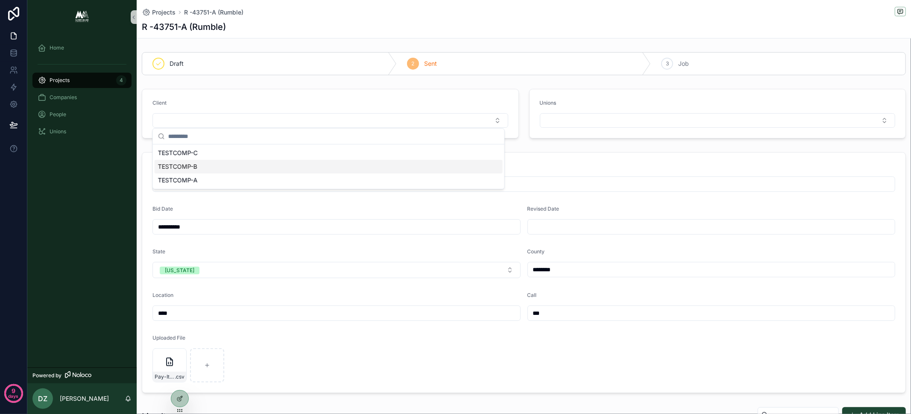
click at [85, 187] on div "Home Projects 4 Companies People Unions" at bounding box center [81, 200] width 109 height 333
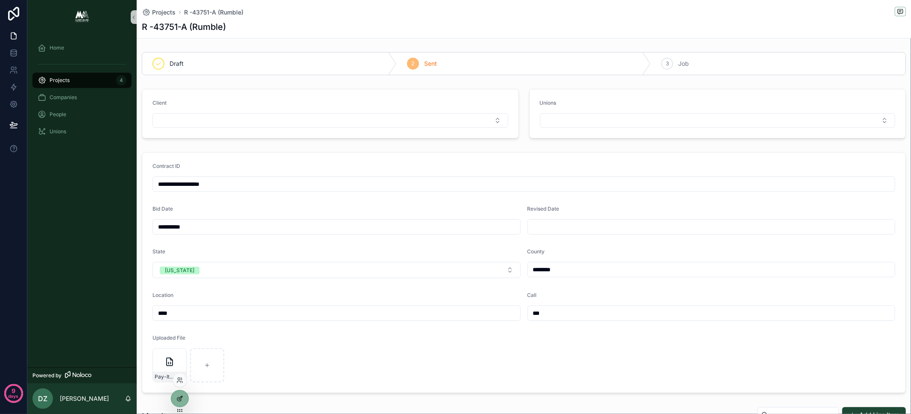
click at [179, 401] on icon at bounding box center [179, 399] width 4 height 4
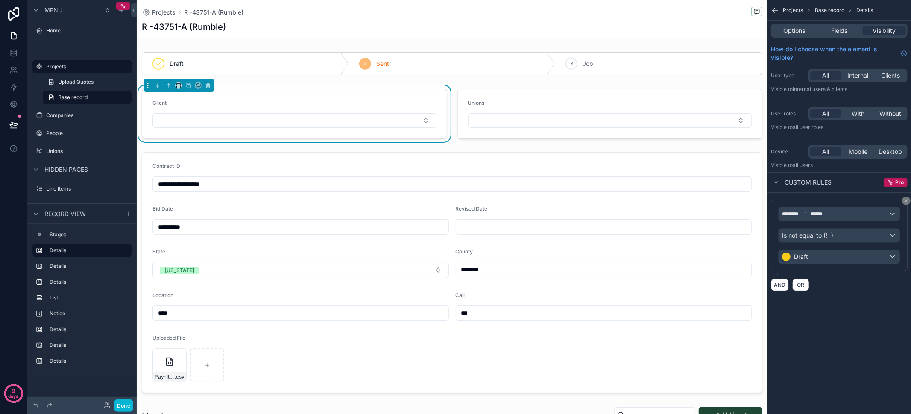
click at [842, 36] on div "Options Fields Visibility" at bounding box center [839, 31] width 137 height 14
click at [842, 32] on span "Fields" at bounding box center [839, 30] width 16 height 9
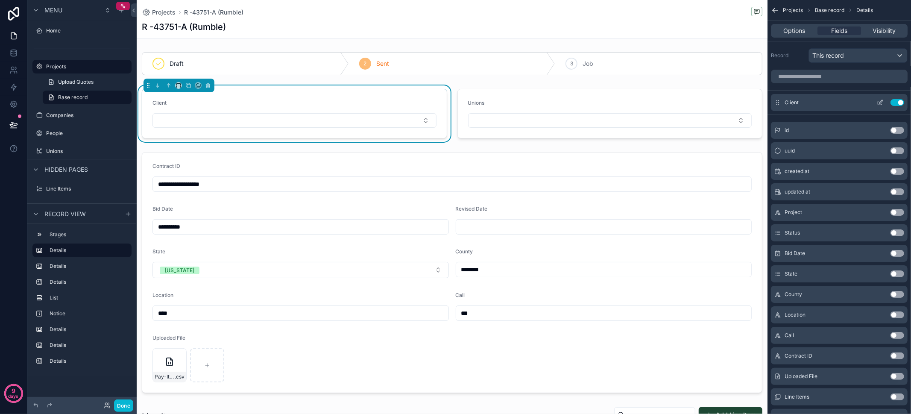
click at [880, 100] on icon "scrollable content" at bounding box center [880, 102] width 7 height 7
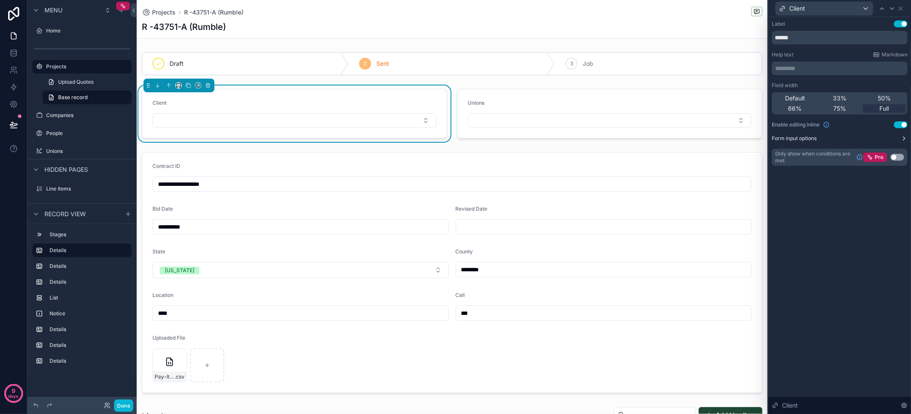
click at [893, 137] on button "Form input options" at bounding box center [840, 138] width 136 height 7
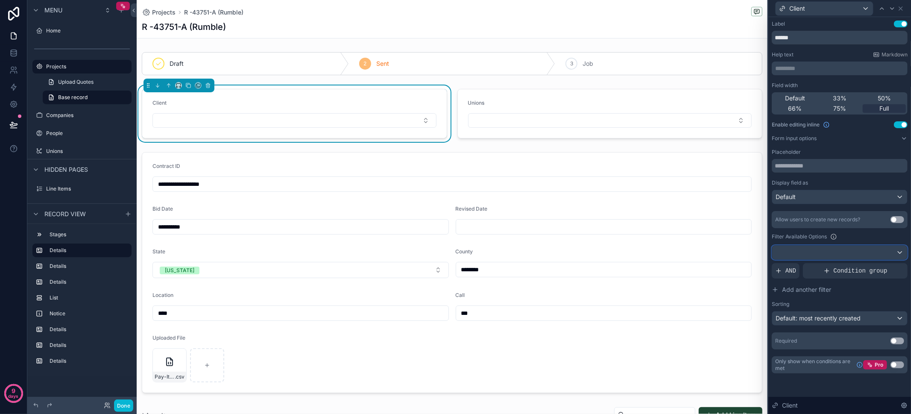
click at [813, 248] on div at bounding box center [839, 253] width 135 height 14
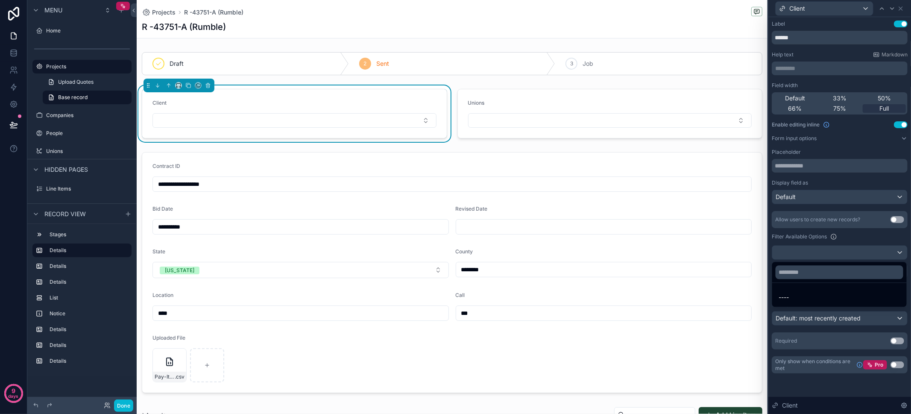
click at [815, 257] on div at bounding box center [839, 207] width 143 height 414
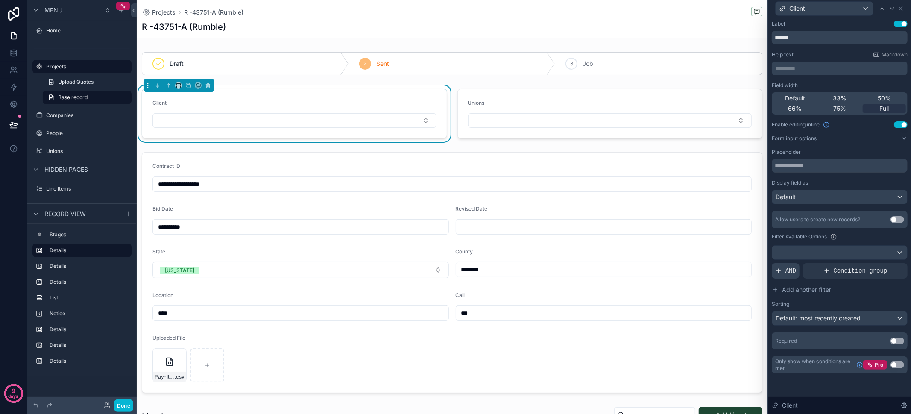
click at [787, 265] on div "AND" at bounding box center [786, 270] width 28 height 15
click at [810, 275] on div "Add a filter" at bounding box center [840, 270] width 136 height 15
drag, startPoint x: 884, startPoint y: 264, endPoint x: 876, endPoint y: 267, distance: 8.2
click at [884, 264] on icon at bounding box center [886, 263] width 5 height 5
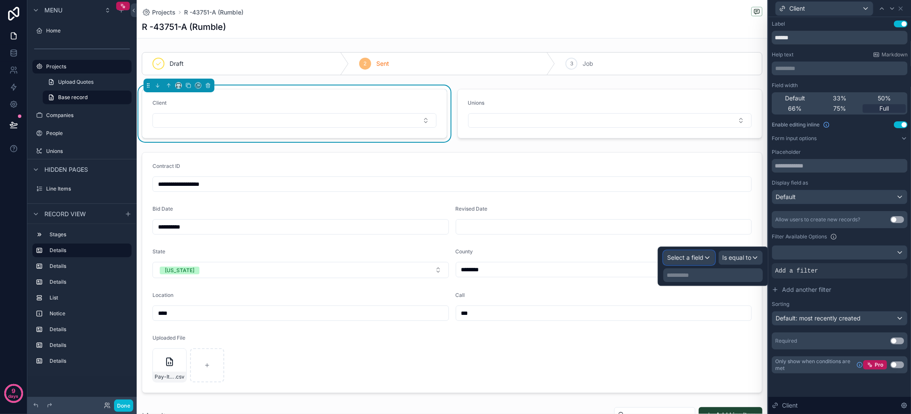
click at [701, 255] on span "Select a field" at bounding box center [685, 257] width 36 height 7
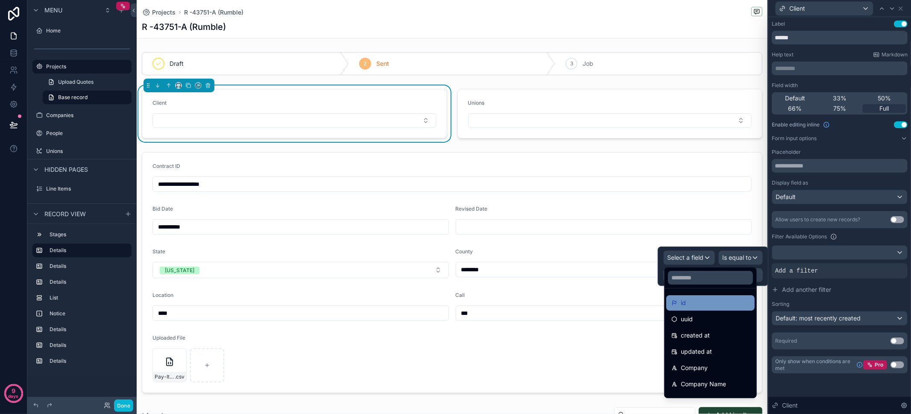
click at [707, 299] on div "id" at bounding box center [710, 303] width 78 height 10
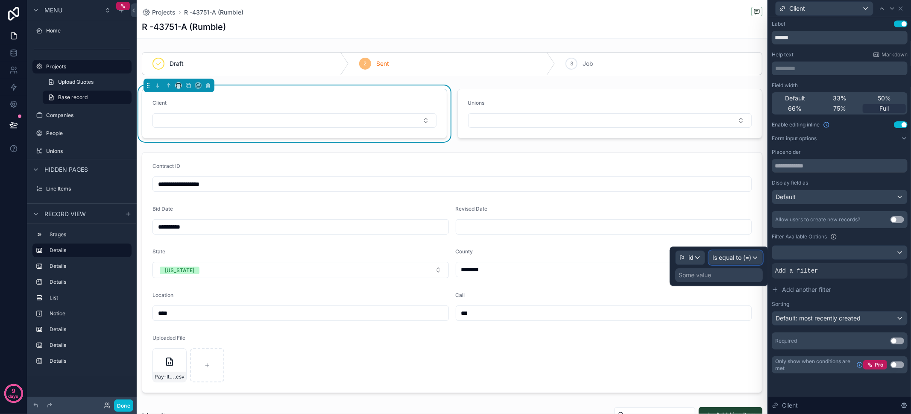
click at [737, 256] on span "Is equal to (=)" at bounding box center [731, 257] width 39 height 9
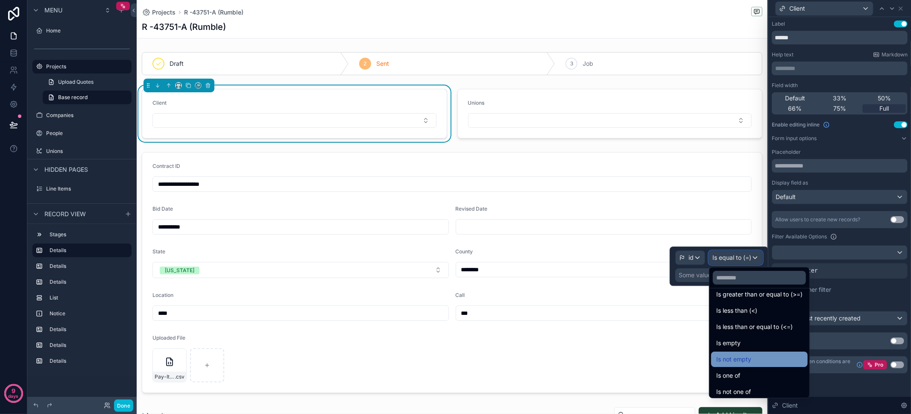
scroll to position [60, 0]
click at [771, 370] on div "Is one of" at bounding box center [759, 372] width 86 height 10
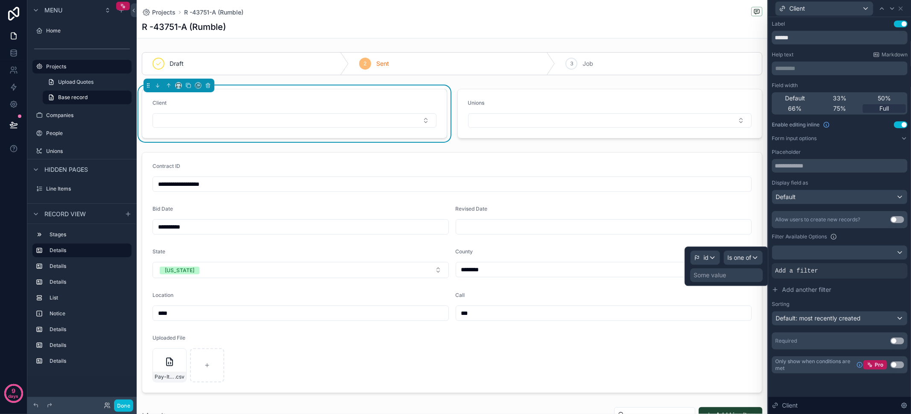
click at [721, 268] on div "Some value" at bounding box center [726, 275] width 73 height 14
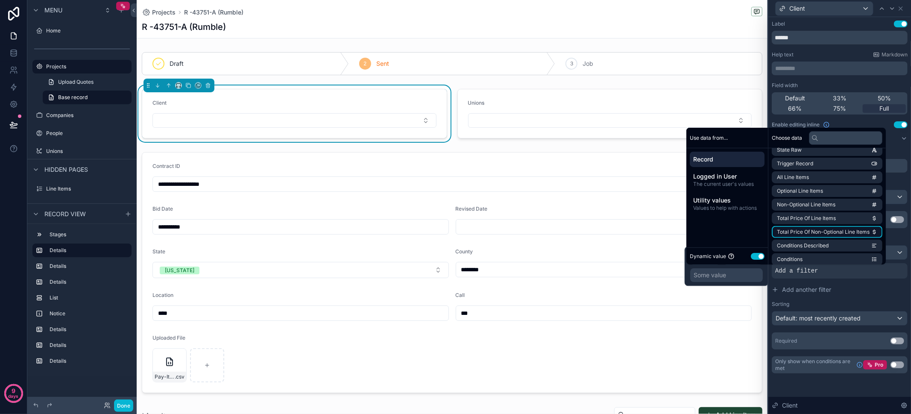
scroll to position [408, 0]
click at [819, 224] on span "General Contractors Considered" at bounding box center [816, 222] width 79 height 7
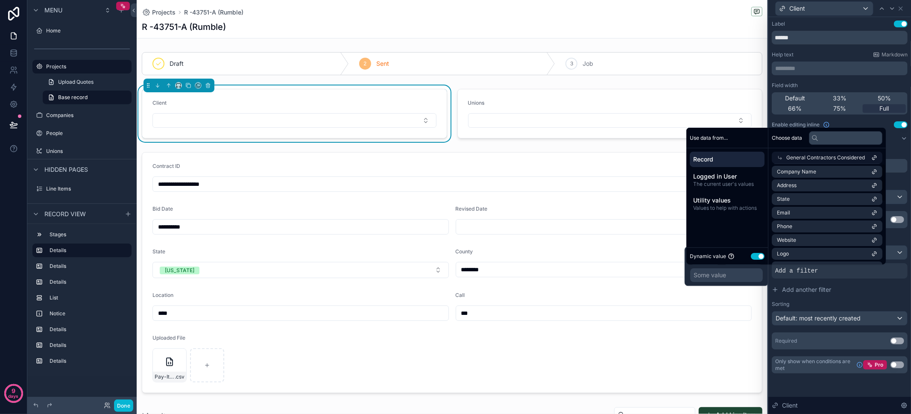
scroll to position [0, 0]
click at [831, 176] on li "id" at bounding box center [827, 173] width 111 height 12
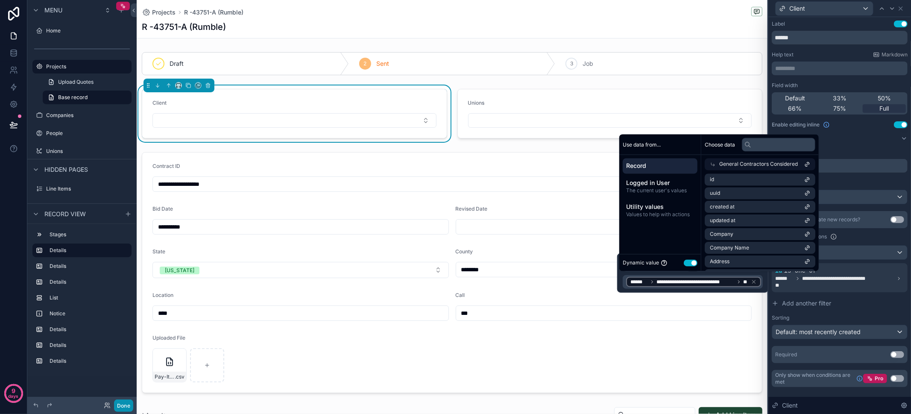
click at [128, 404] on button "Done" at bounding box center [123, 405] width 19 height 12
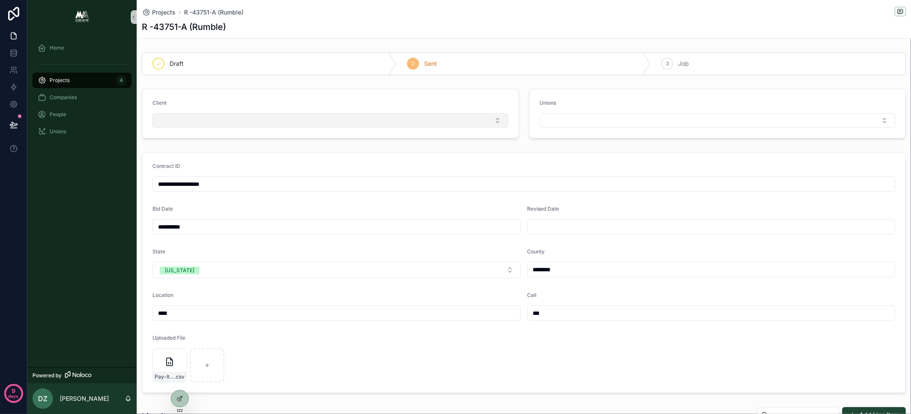
click at [249, 124] on button "Select Button" at bounding box center [330, 120] width 356 height 15
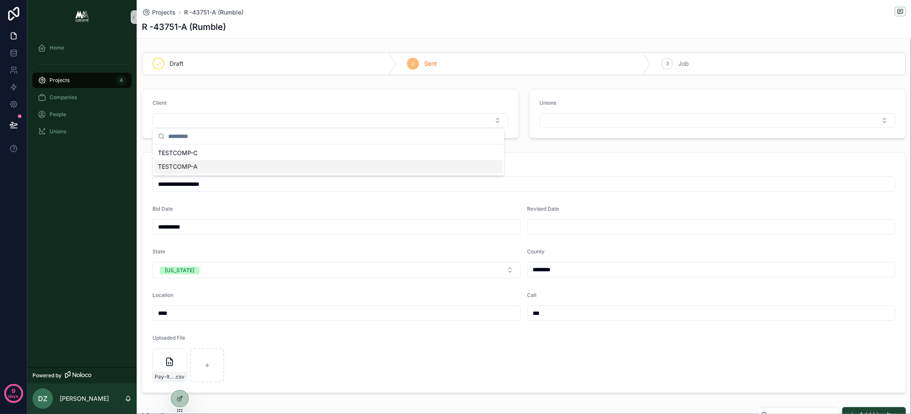
click at [224, 167] on div "TESTCOMP-A" at bounding box center [329, 167] width 348 height 14
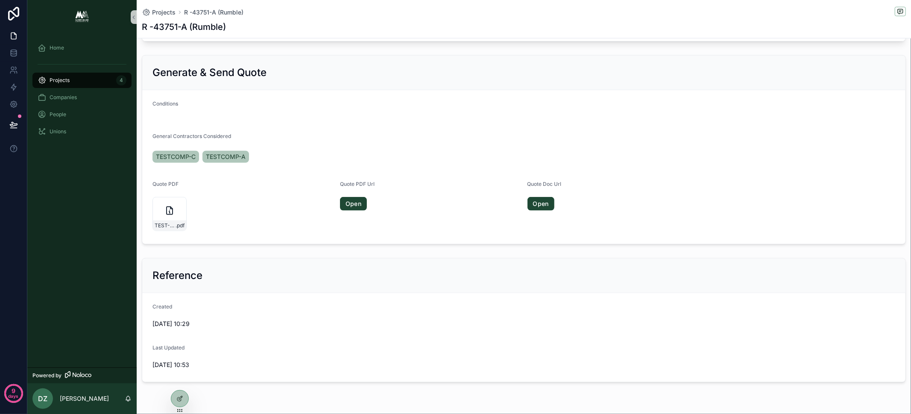
scroll to position [547, 0]
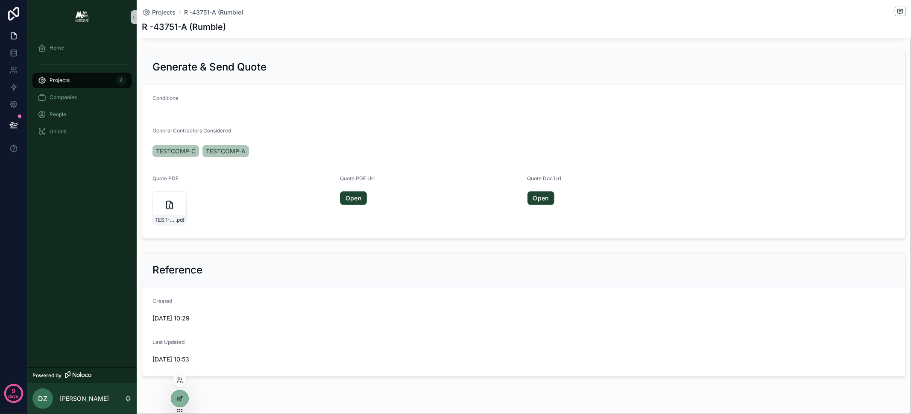
click at [180, 399] on icon at bounding box center [179, 398] width 7 height 7
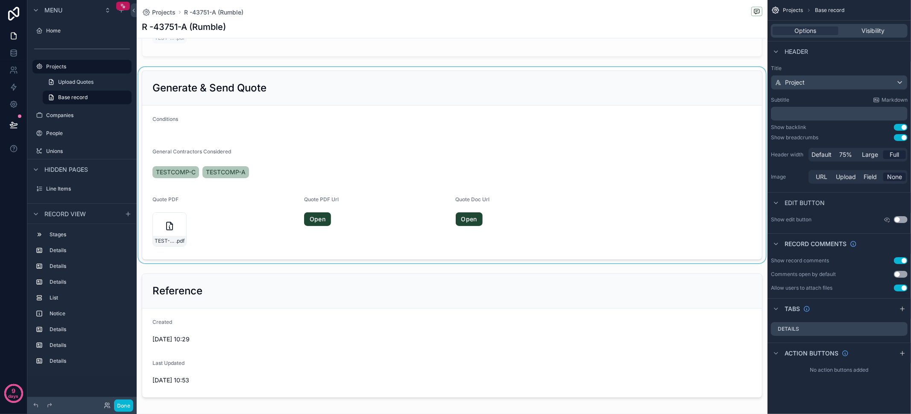
scroll to position [813, 0]
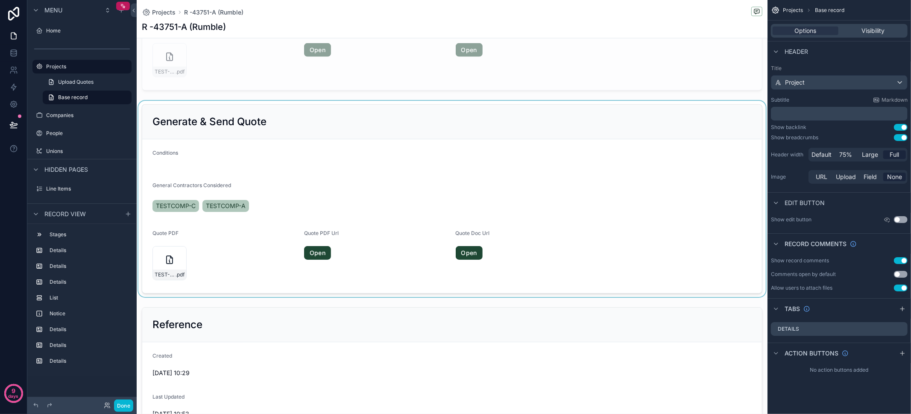
click at [241, 182] on div "scrollable content" at bounding box center [452, 199] width 631 height 196
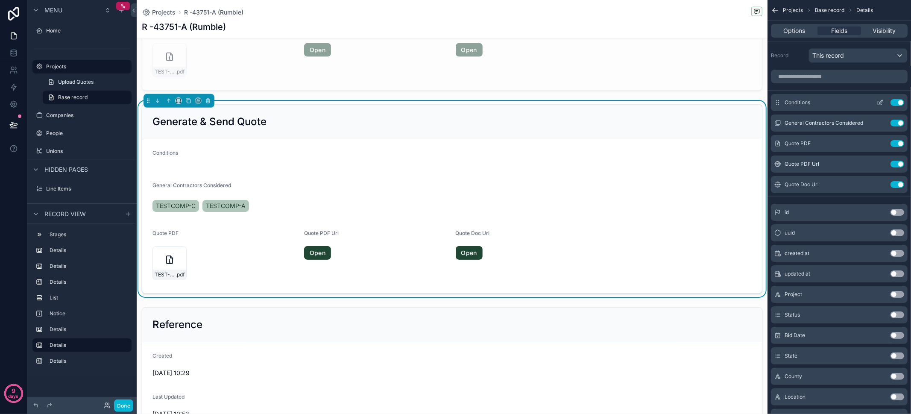
click at [895, 102] on button "Use setting" at bounding box center [897, 102] width 14 height 7
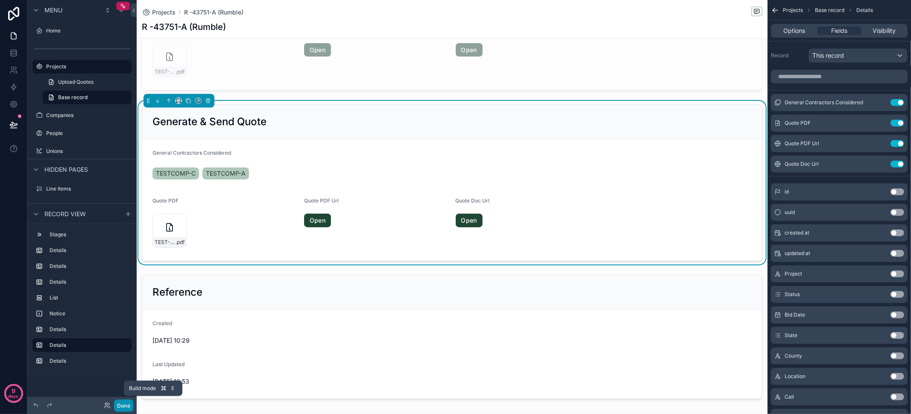
click at [118, 407] on button "Done" at bounding box center [123, 405] width 19 height 12
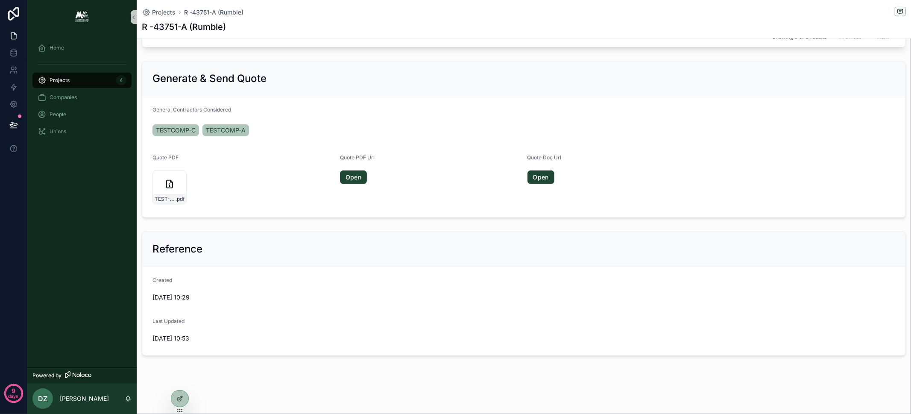
scroll to position [530, 0]
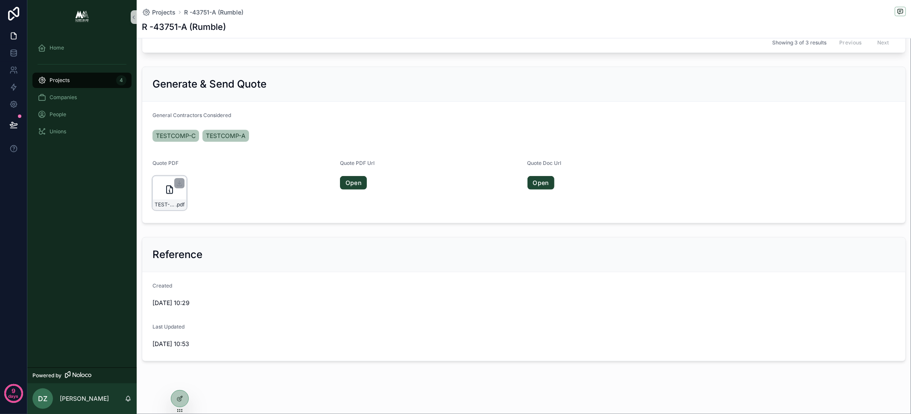
click at [164, 185] on div "TEST-R--43751-A-(Rumble) .pdf" at bounding box center [169, 193] width 34 height 34
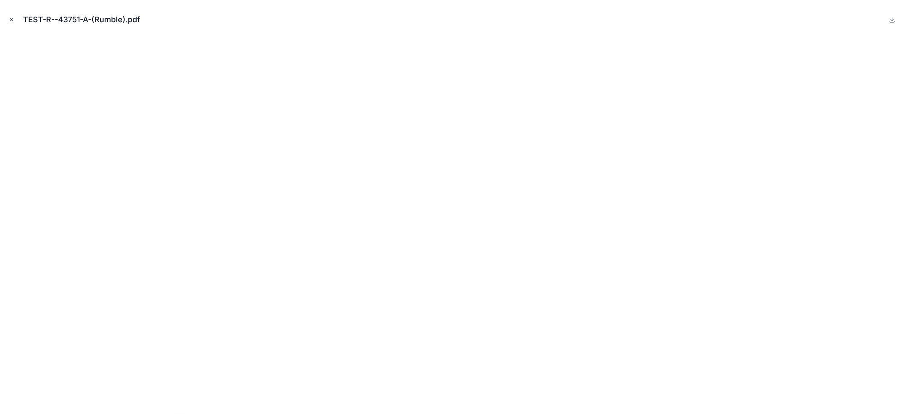
click at [11, 20] on icon "Close modal" at bounding box center [11, 19] width 3 height 3
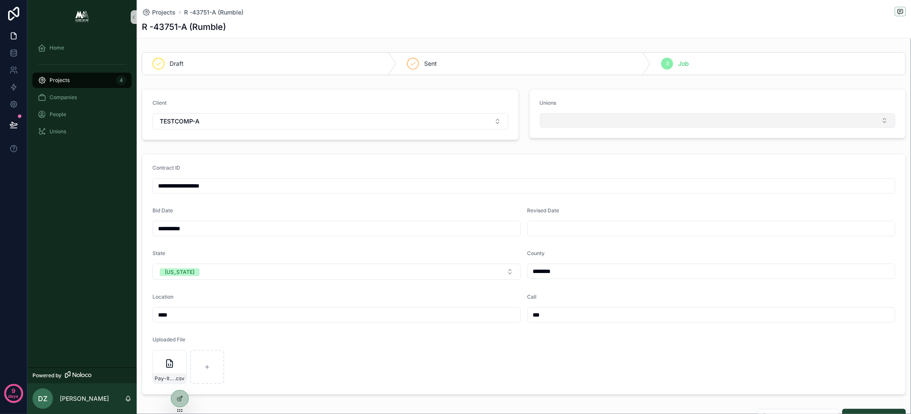
click at [571, 116] on button "Select Button" at bounding box center [718, 120] width 356 height 15
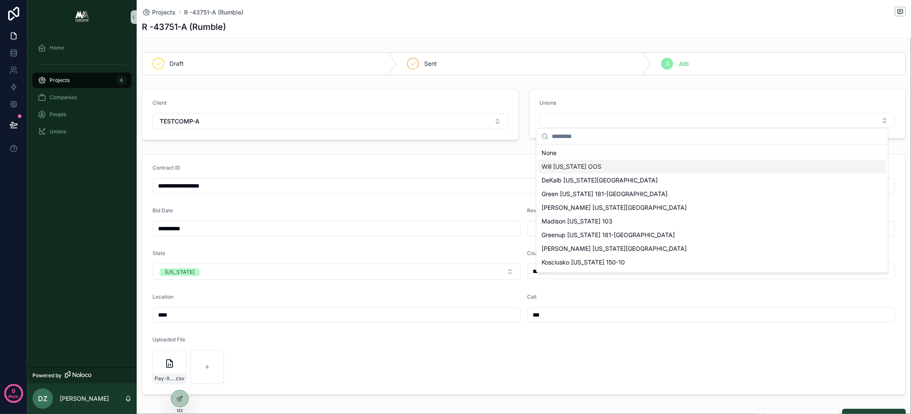
click at [592, 166] on div "Will Illinois OOS" at bounding box center [712, 167] width 348 height 14
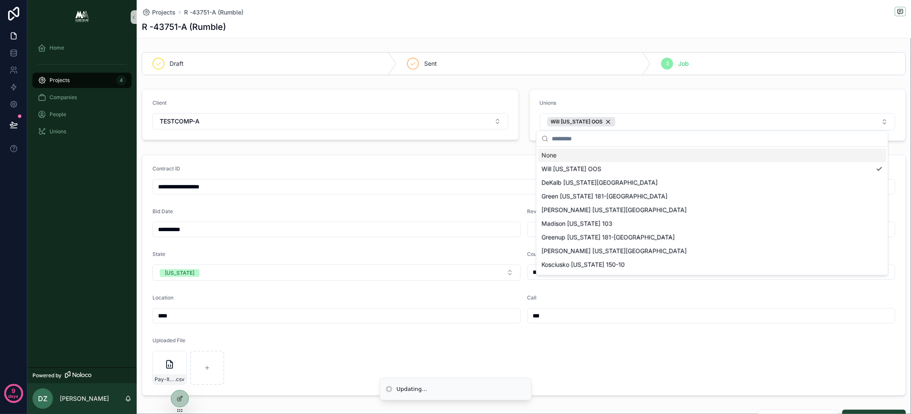
click at [66, 164] on div "Home Projects 4 Companies People Unions" at bounding box center [81, 200] width 109 height 333
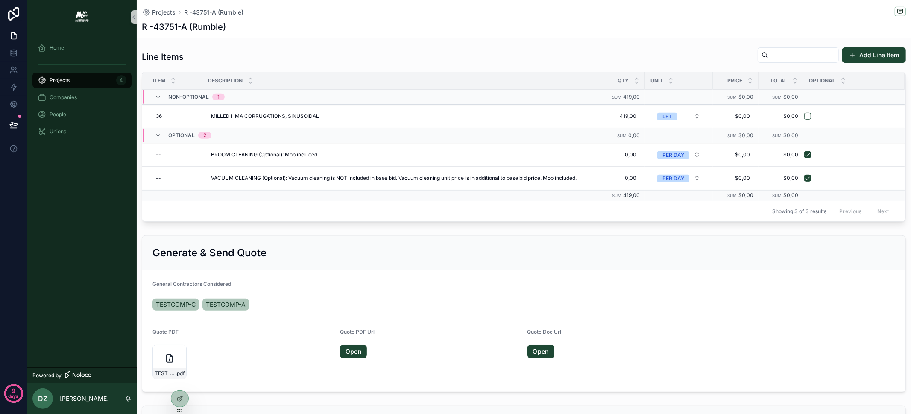
scroll to position [364, 0]
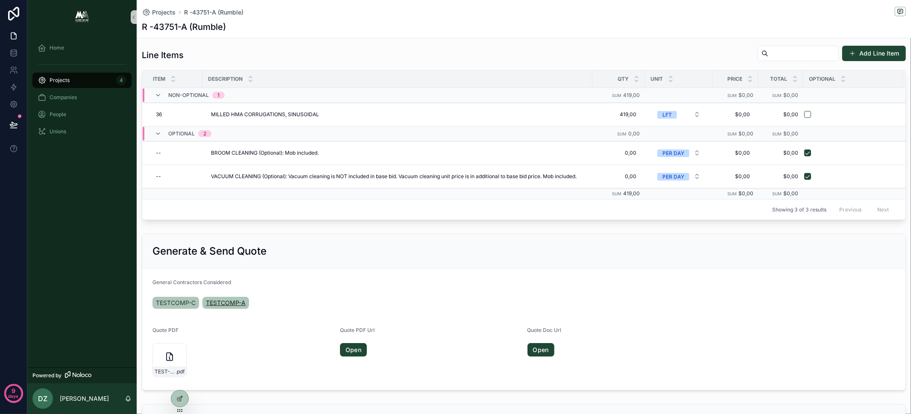
click at [234, 298] on span "TESTCOMP-A" at bounding box center [226, 302] width 40 height 9
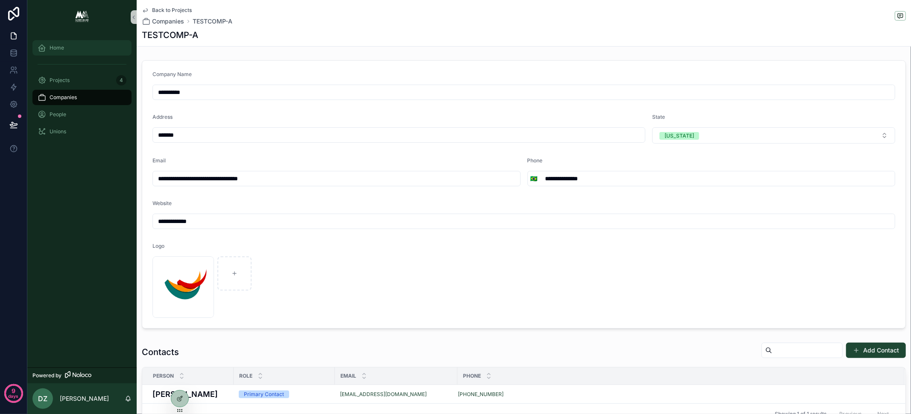
click at [66, 53] on div "Home" at bounding box center [82, 48] width 89 height 14
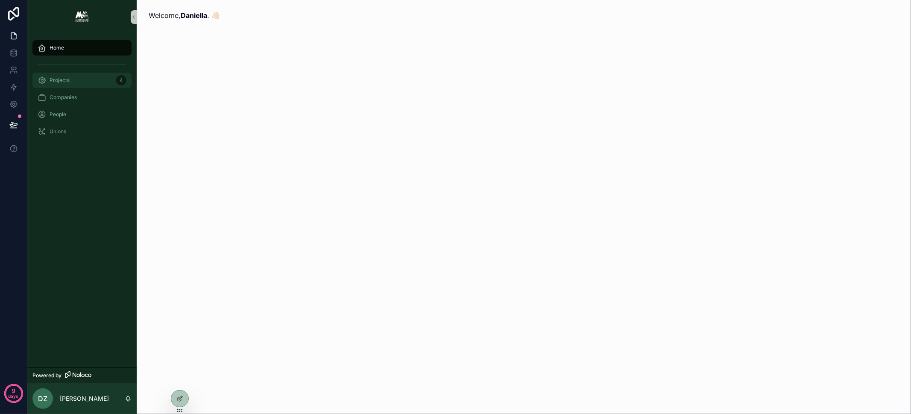
click at [68, 86] on div "Projects 4" at bounding box center [82, 80] width 89 height 14
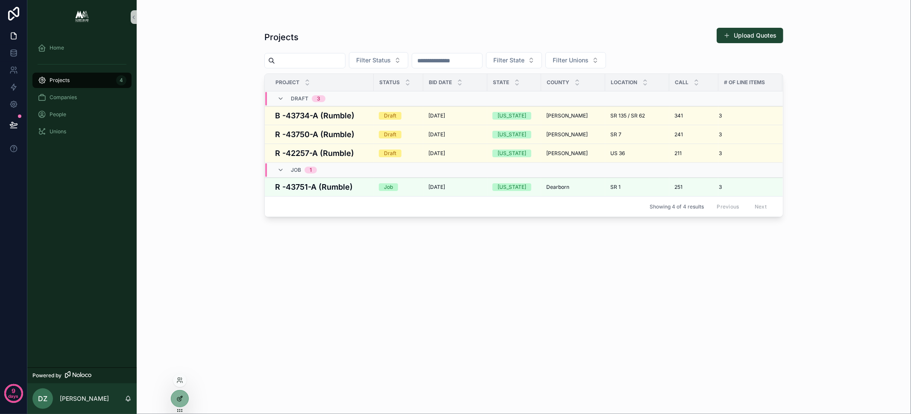
click at [181, 399] on icon at bounding box center [179, 398] width 7 height 7
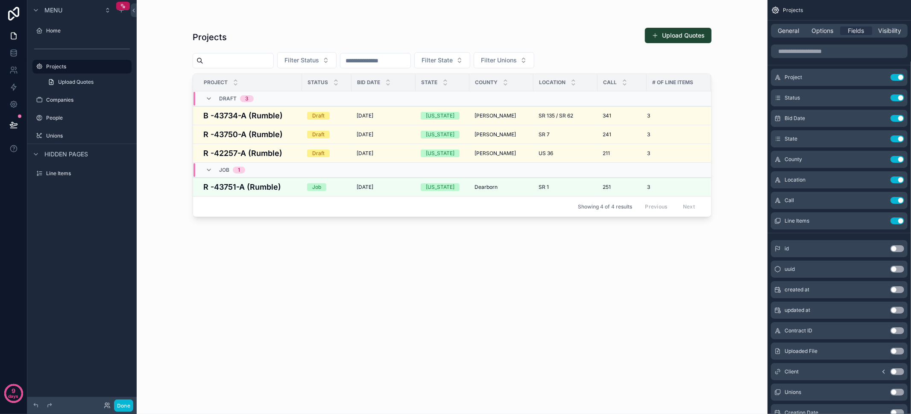
click at [614, 58] on div "scrollable content" at bounding box center [452, 202] width 546 height 404
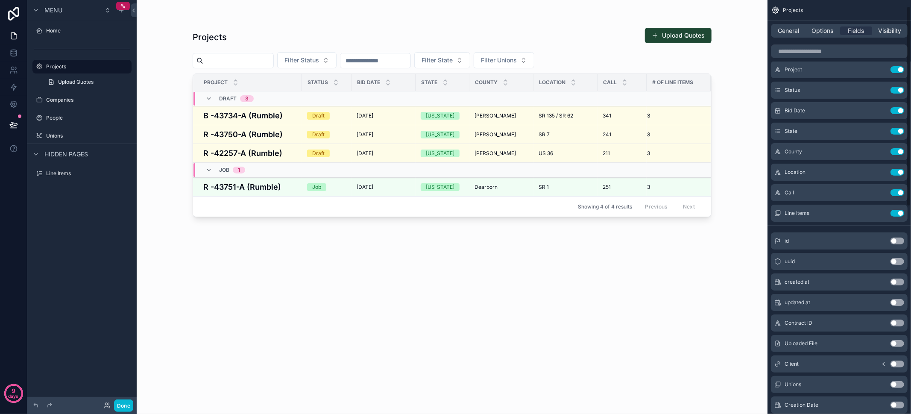
scroll to position [17, 0]
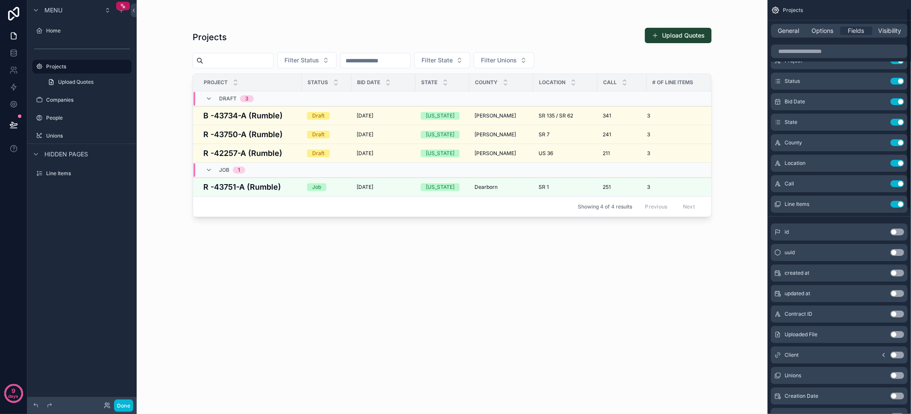
click at [897, 355] on button "Use setting" at bounding box center [897, 354] width 14 height 7
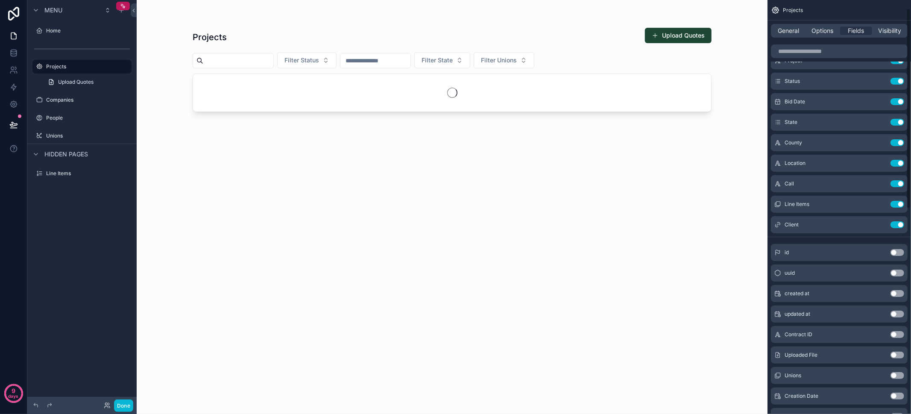
click at [826, 26] on div "General Options Fields Visibility" at bounding box center [839, 31] width 137 height 14
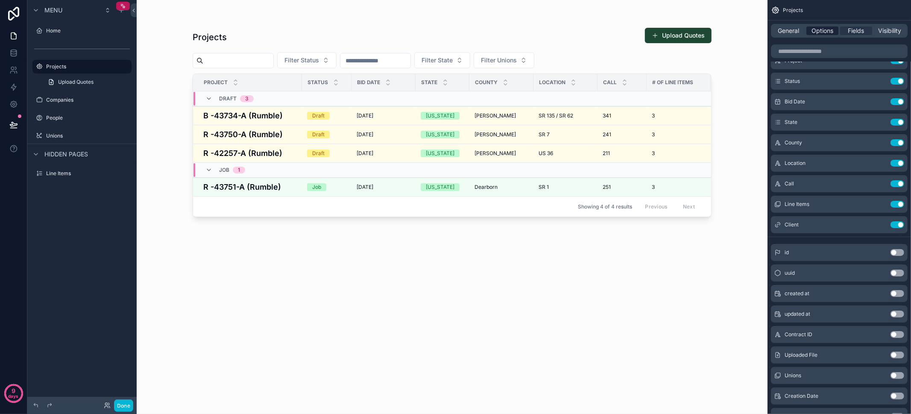
click at [827, 27] on span "Options" at bounding box center [822, 30] width 22 height 9
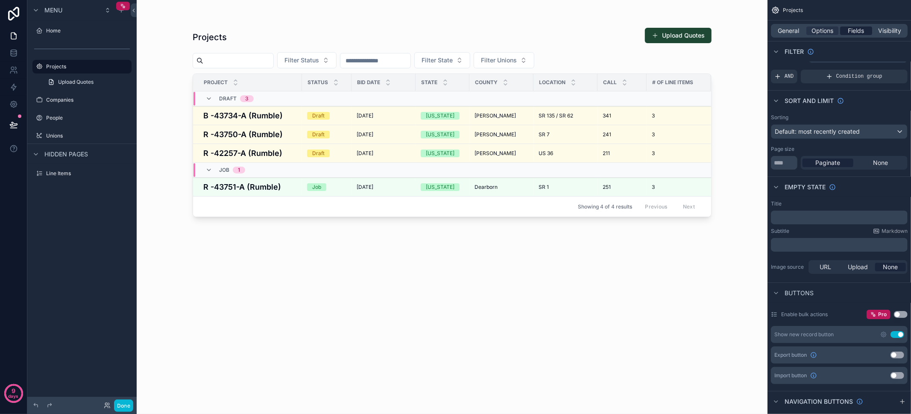
click at [859, 31] on span "Fields" at bounding box center [856, 30] width 16 height 9
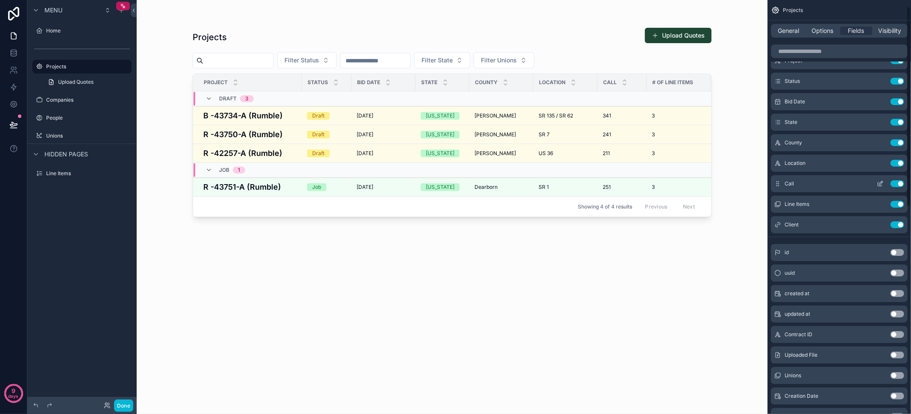
scroll to position [0, 0]
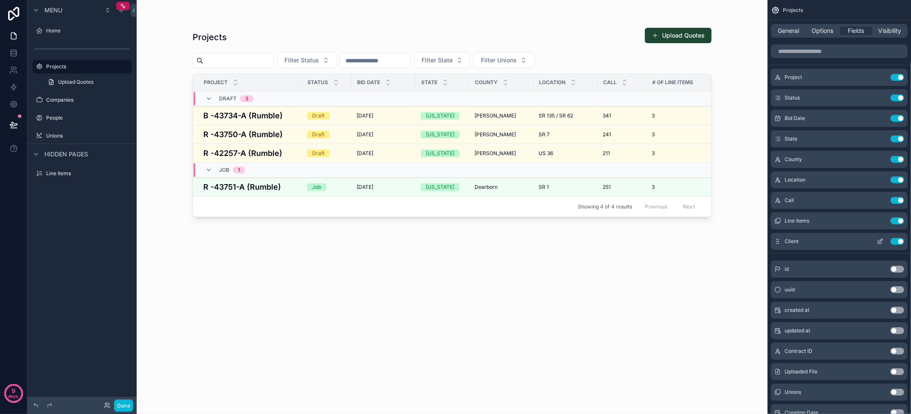
click at [895, 241] on button "Use setting" at bounding box center [897, 241] width 14 height 7
click at [791, 36] on div "General Options Fields Visibility" at bounding box center [839, 31] width 137 height 14
click at [787, 28] on span "General" at bounding box center [788, 30] width 21 height 9
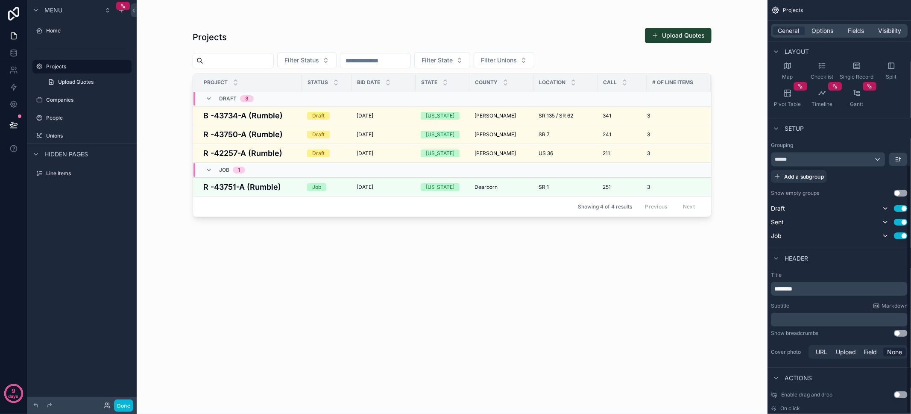
scroll to position [71, 0]
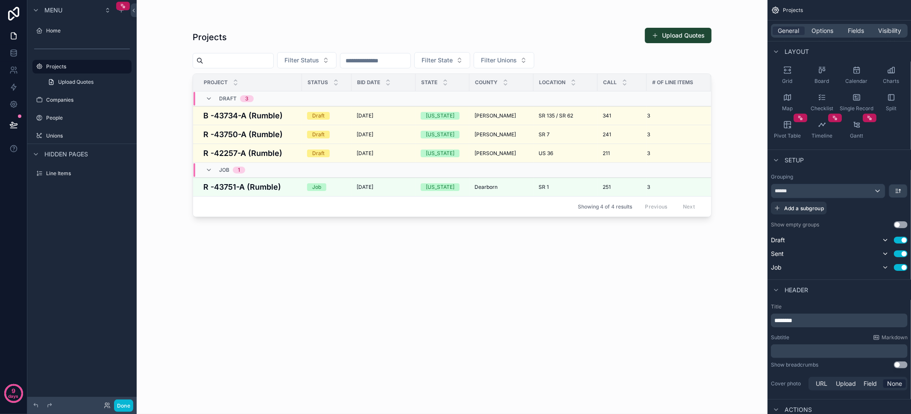
click at [819, 35] on div "General Options Fields Visibility" at bounding box center [839, 31] width 137 height 14
click at [819, 34] on span "Options" at bounding box center [822, 30] width 22 height 9
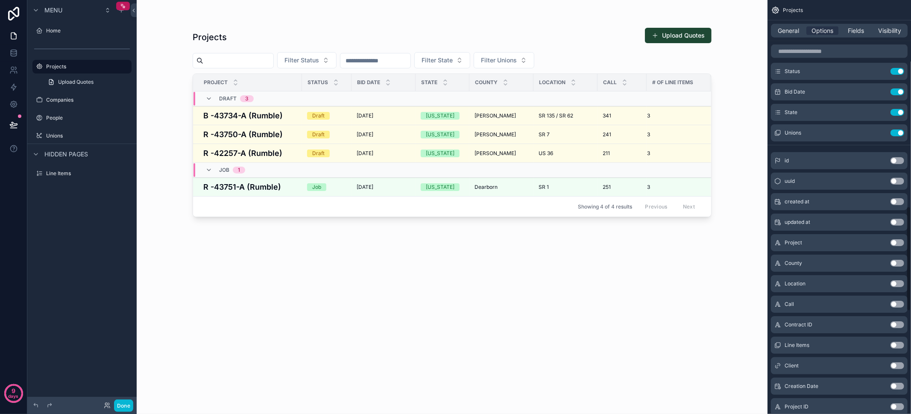
scroll to position [887, 0]
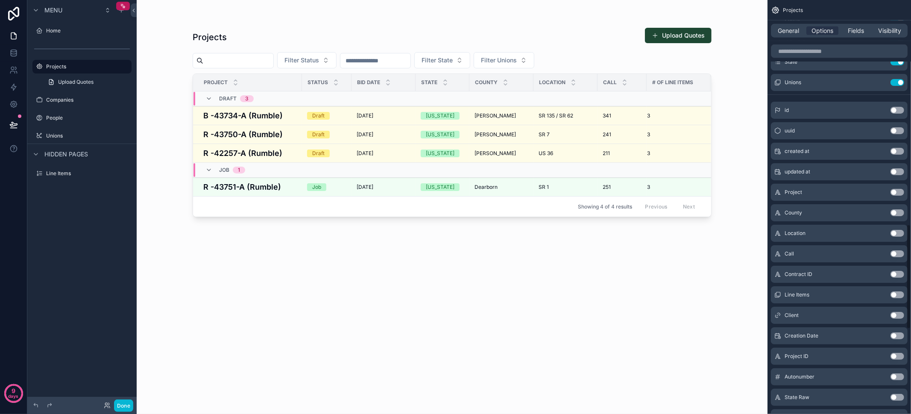
click at [897, 312] on button "Use setting" at bounding box center [897, 315] width 14 height 7
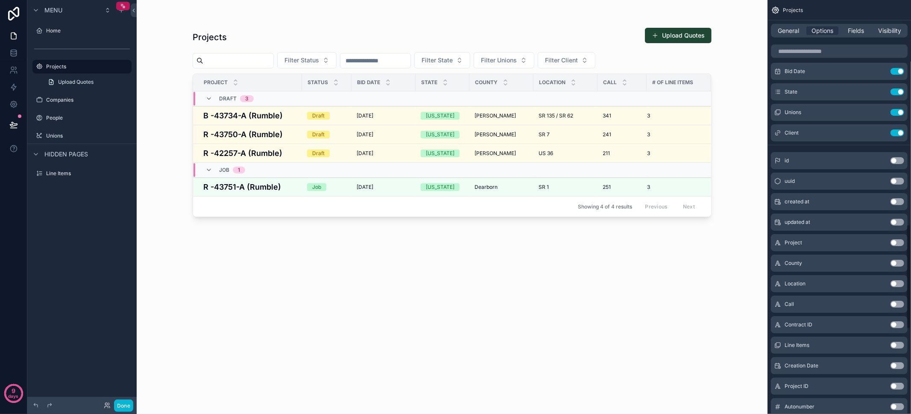
scroll to position [799, 0]
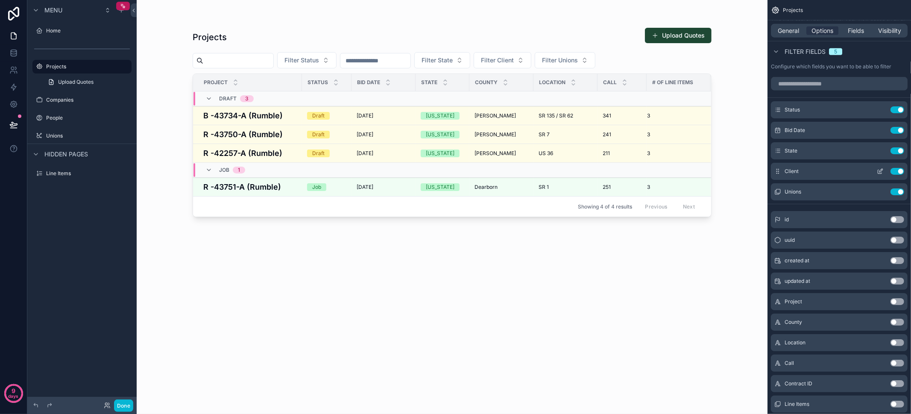
click at [881, 169] on icon "scrollable content" at bounding box center [880, 170] width 3 height 3
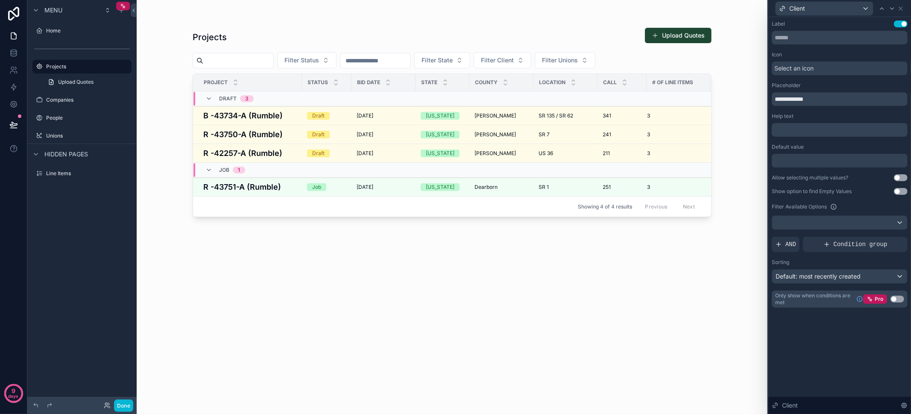
click at [898, 180] on button "Use setting" at bounding box center [901, 177] width 14 height 7
click at [125, 408] on button "Done" at bounding box center [123, 405] width 19 height 12
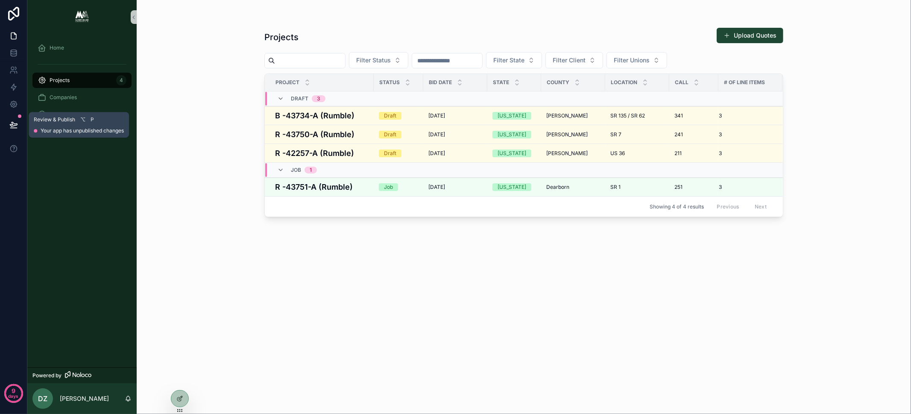
click at [9, 118] on button at bounding box center [13, 125] width 19 height 24
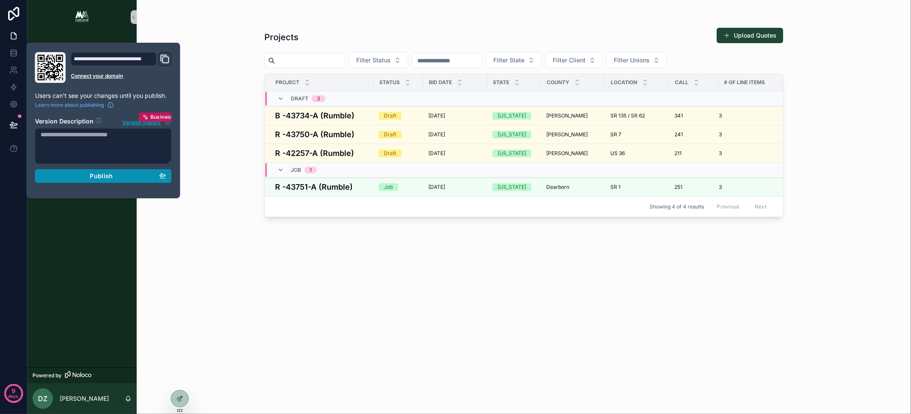
click at [155, 177] on div "Publish" at bounding box center [104, 176] width 126 height 8
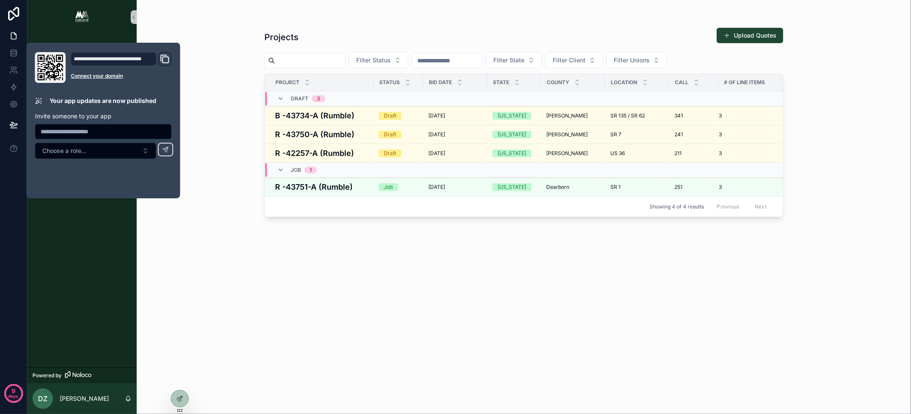
click at [227, 281] on div "Projects Upload Quotes Filter Status Filter State Filter Client Filter Unions P…" at bounding box center [524, 207] width 774 height 414
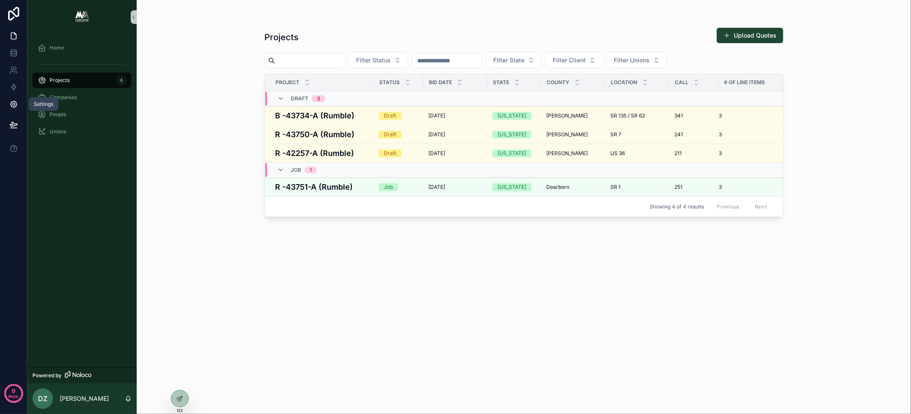
click at [17, 106] on icon at bounding box center [13, 104] width 9 height 9
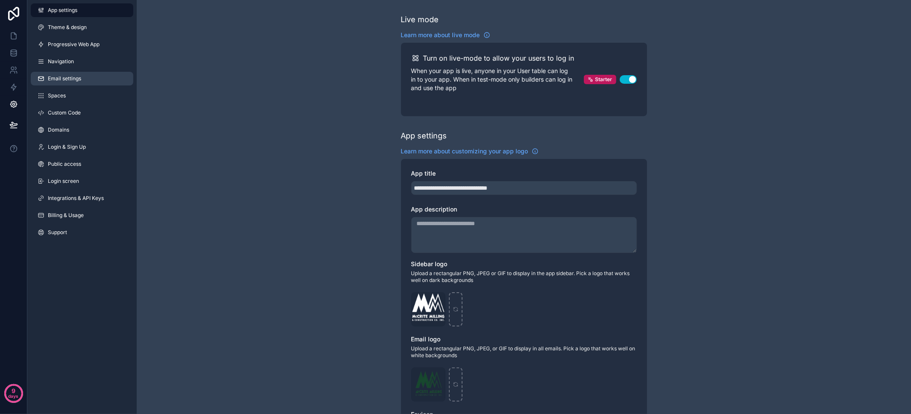
click at [70, 82] on link "Email settings" at bounding box center [82, 79] width 102 height 14
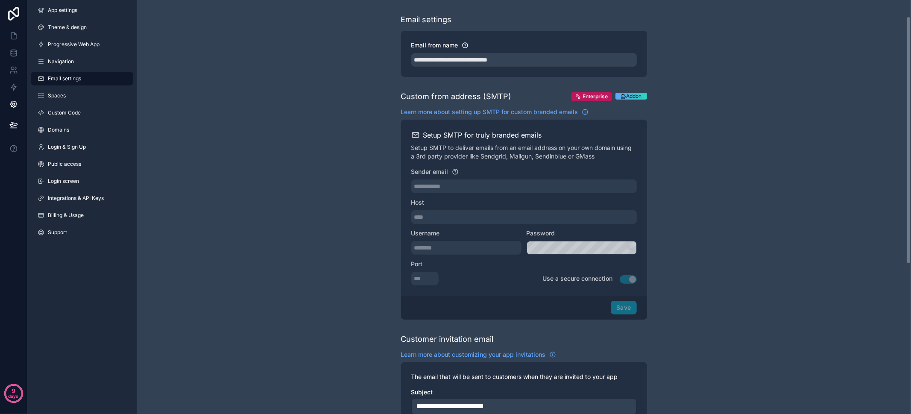
scroll to position [277, 0]
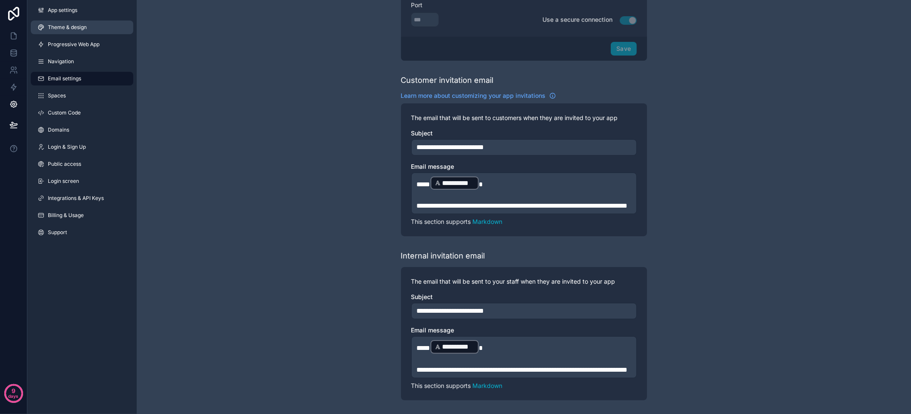
click at [87, 30] on link "Theme & design" at bounding box center [82, 27] width 102 height 14
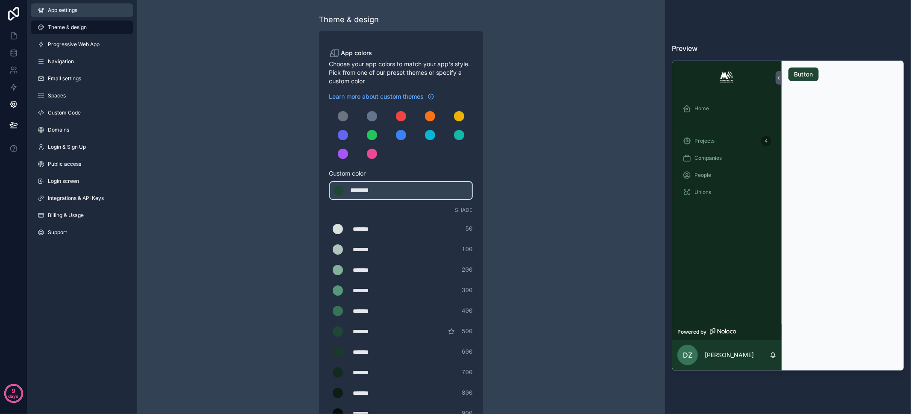
click at [62, 12] on span "App settings" at bounding box center [62, 10] width 29 height 7
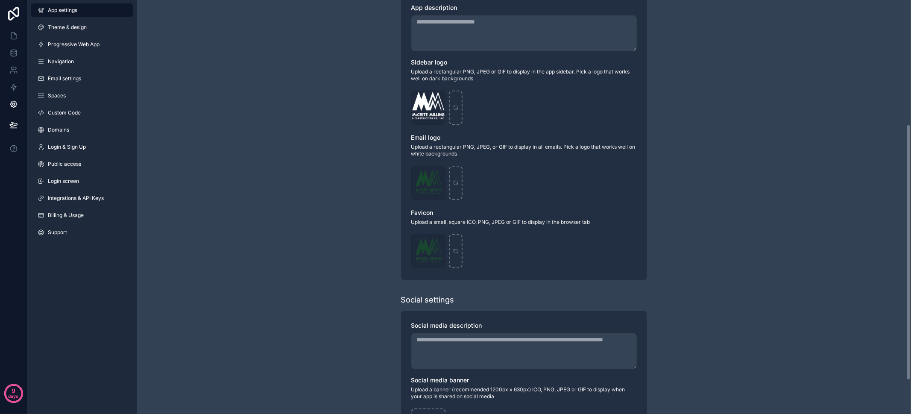
scroll to position [199, 0]
click at [439, 174] on icon "scrollable content" at bounding box center [438, 175] width 7 height 7
click at [456, 159] on icon "button" at bounding box center [456, 159] width 0 height 2
click at [424, 191] on div "scrollable content" at bounding box center [428, 185] width 34 height 34
type input "**********"
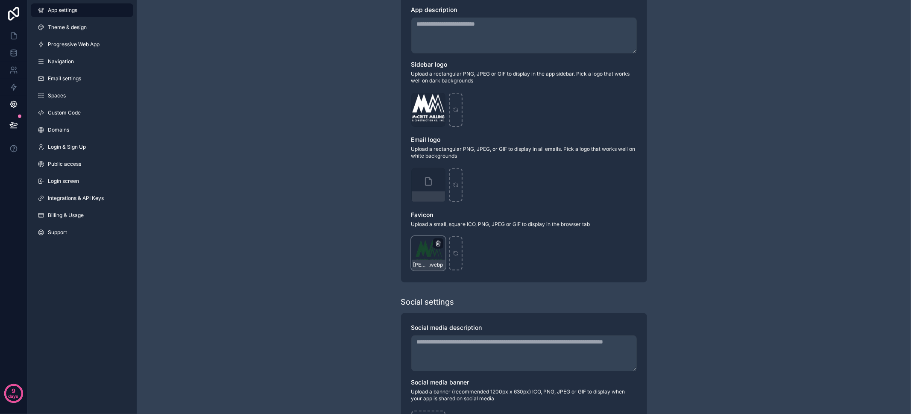
click at [437, 243] on icon "scrollable content" at bounding box center [438, 243] width 7 height 7
click at [455, 229] on icon "button" at bounding box center [456, 227] width 4 height 4
click at [437, 249] on div "scrollable content" at bounding box center [428, 253] width 34 height 34
type input "**********"
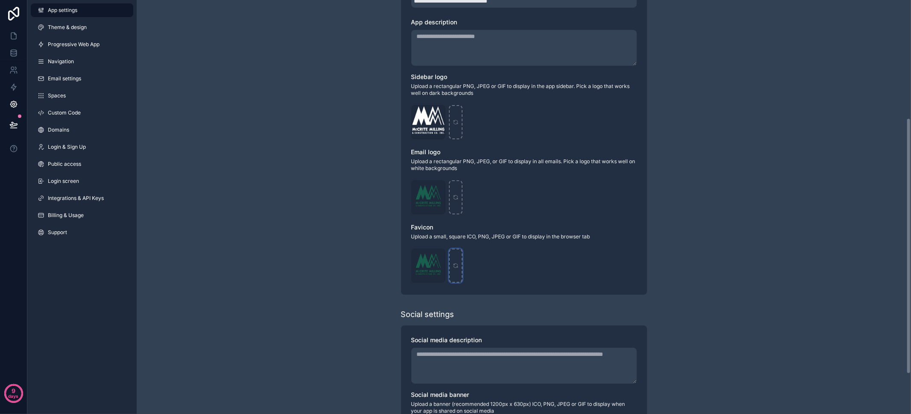
scroll to position [187, 0]
click at [16, 126] on icon at bounding box center [13, 124] width 9 height 9
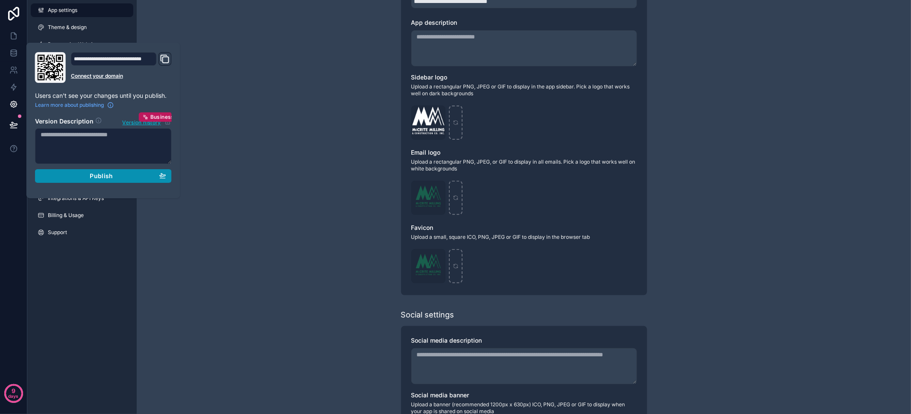
click at [108, 178] on span "Publish" at bounding box center [101, 176] width 23 height 8
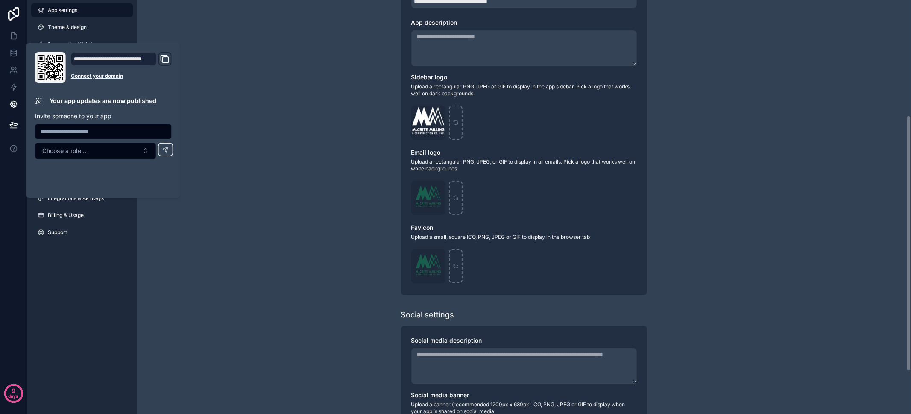
click at [239, 200] on div "**********" at bounding box center [524, 148] width 774 height 670
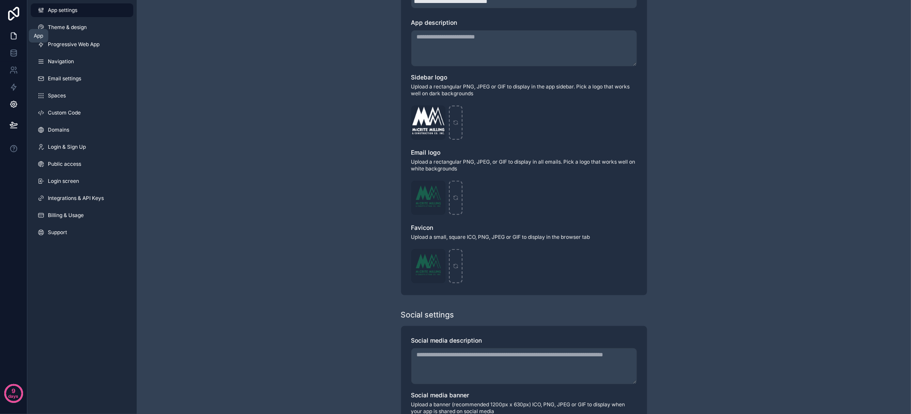
click at [15, 31] on link at bounding box center [13, 35] width 27 height 17
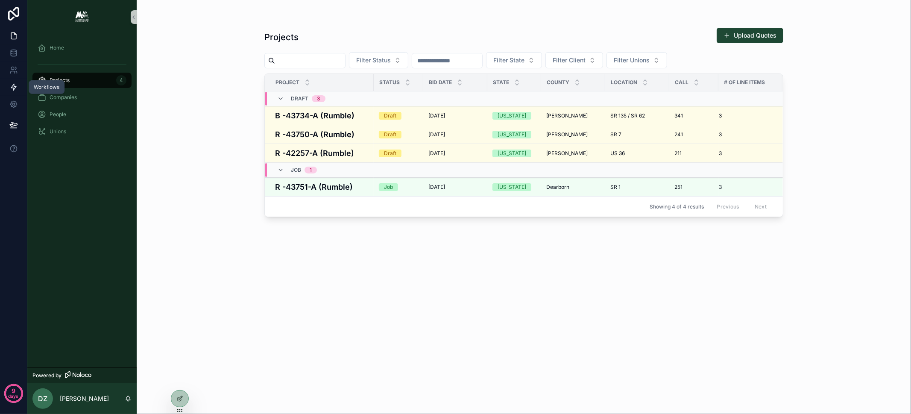
click at [12, 88] on icon at bounding box center [13, 87] width 5 height 6
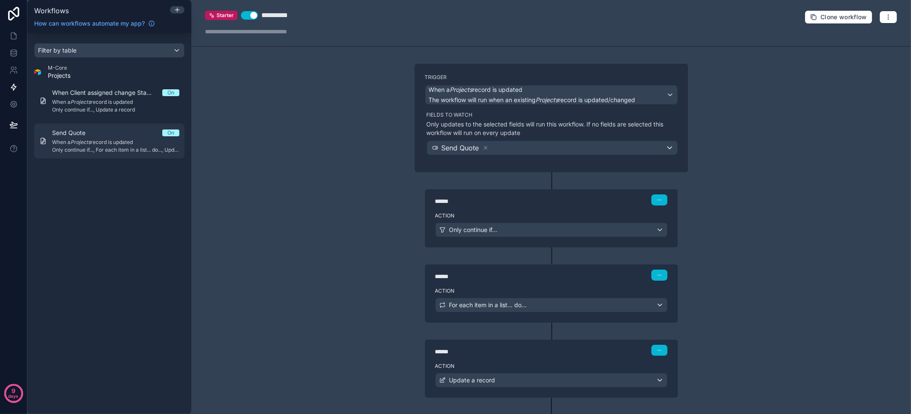
click at [100, 141] on span "When a Projects record is updated" at bounding box center [115, 142] width 127 height 7
click at [108, 140] on span "When a Projects record is updated" at bounding box center [115, 142] width 127 height 7
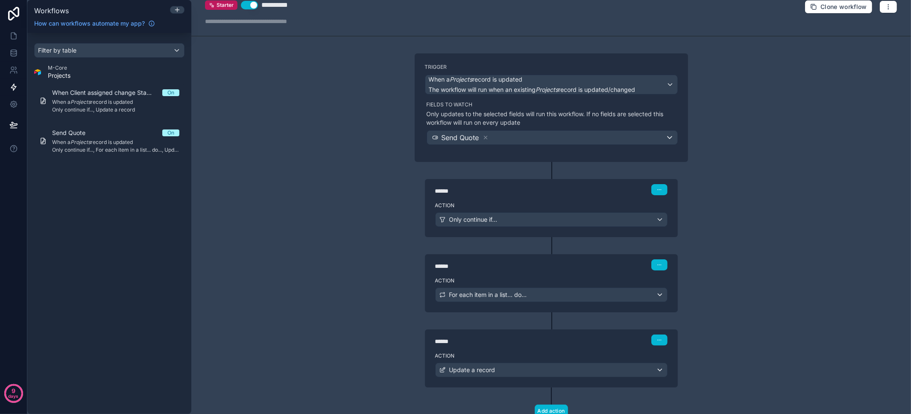
scroll to position [37, 0]
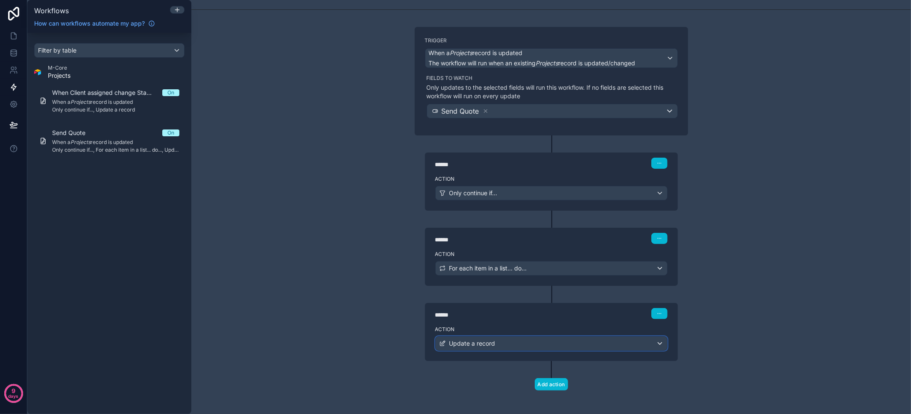
click at [550, 345] on div "Update a record" at bounding box center [551, 344] width 231 height 14
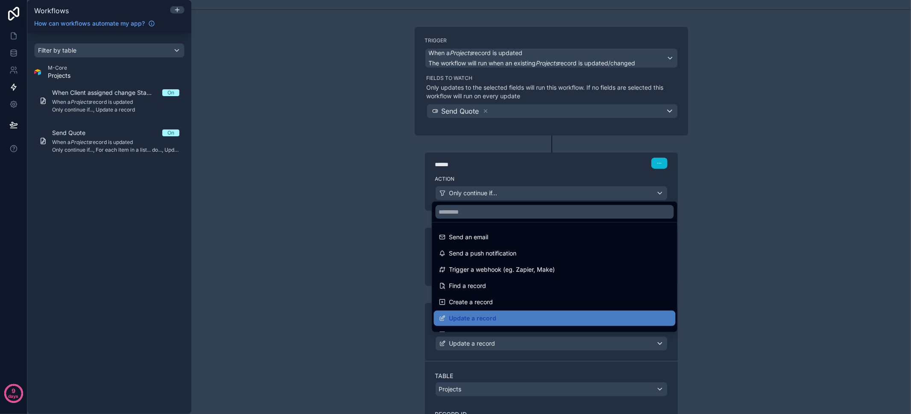
click at [550, 345] on div at bounding box center [455, 207] width 911 height 414
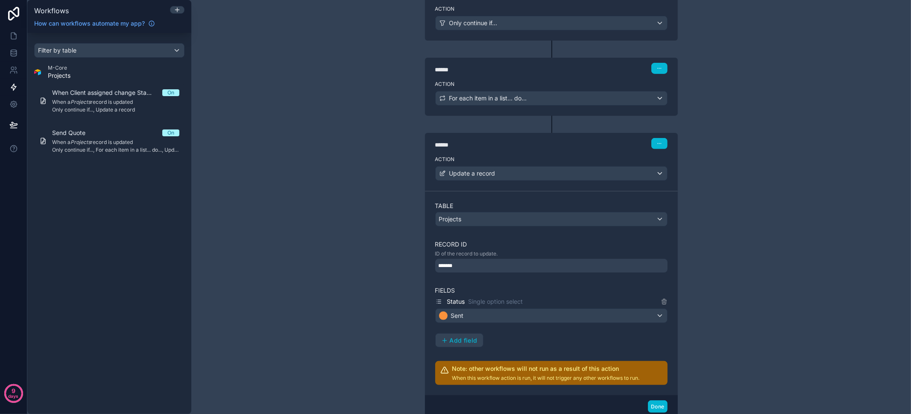
scroll to position [201, 0]
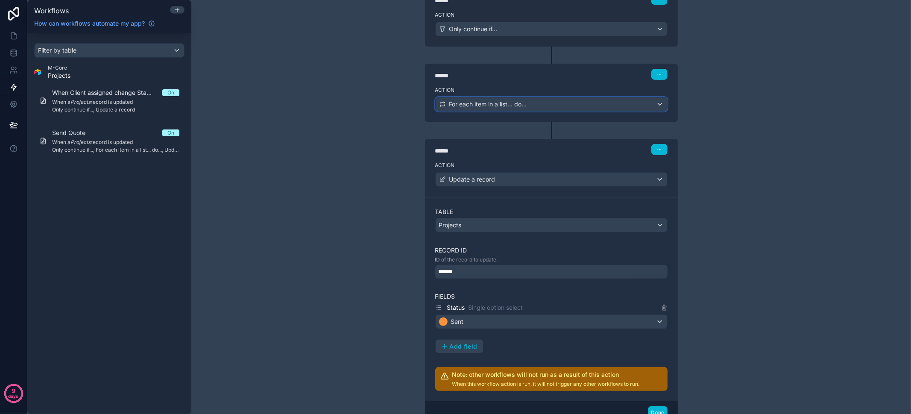
click at [506, 100] on span "For each item in a list... do..." at bounding box center [488, 104] width 78 height 9
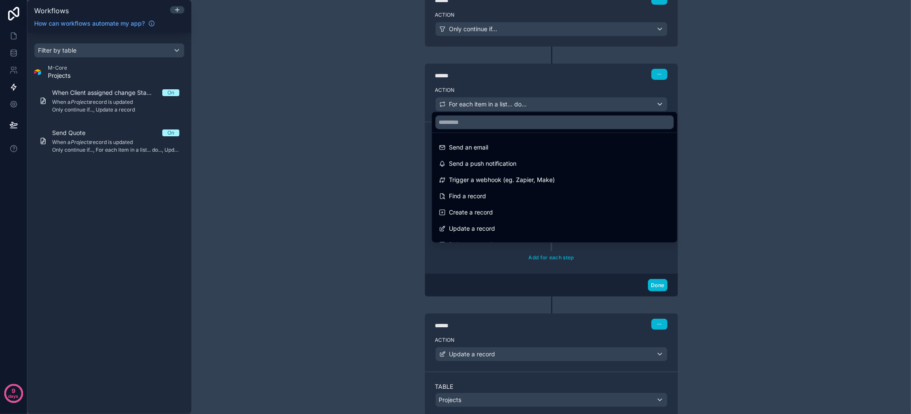
click at [506, 98] on div at bounding box center [455, 207] width 911 height 414
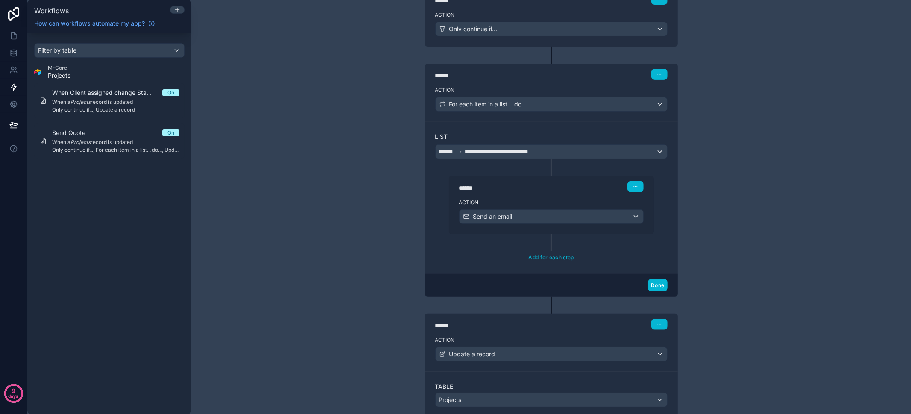
scroll to position [21, 0]
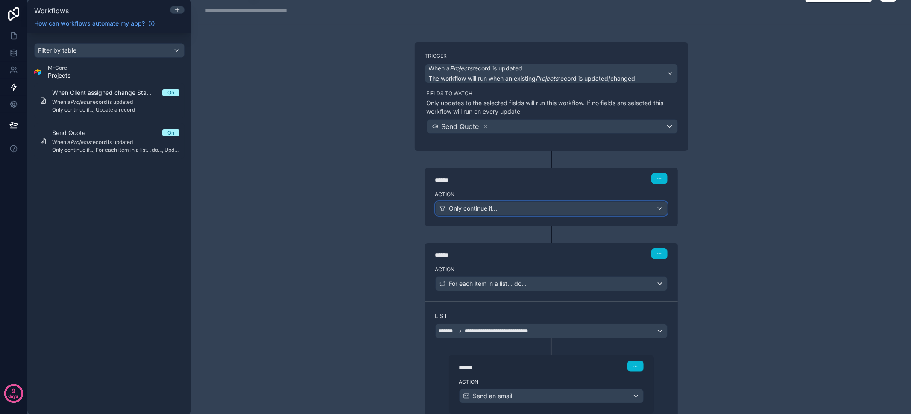
click at [513, 204] on div "Only continue if..." at bounding box center [551, 209] width 231 height 14
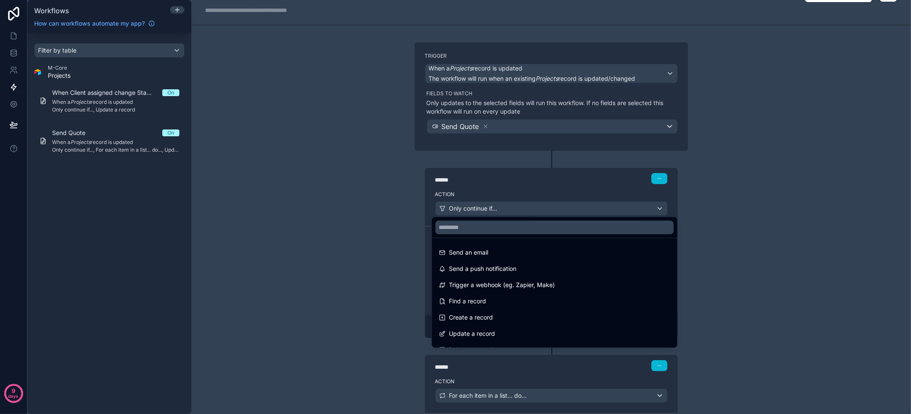
click at [513, 204] on div at bounding box center [455, 207] width 911 height 414
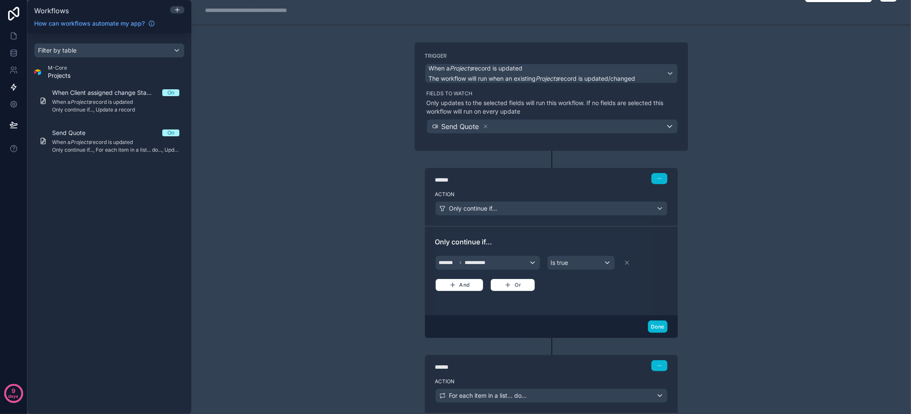
scroll to position [38, 0]
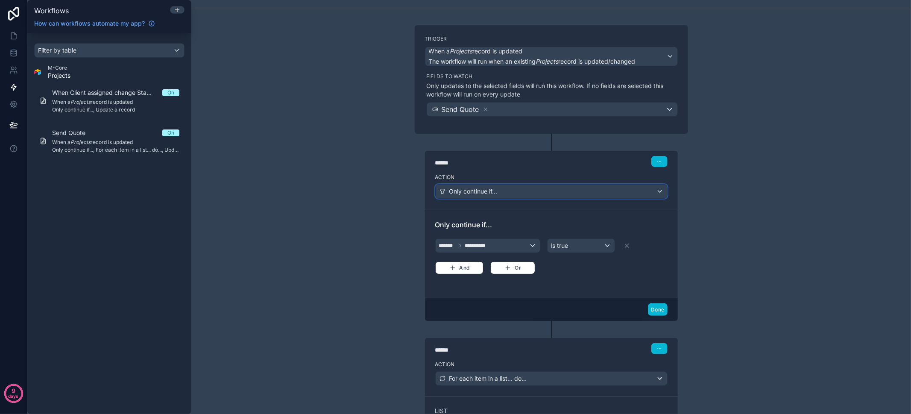
click at [508, 190] on div "Only continue if..." at bounding box center [551, 191] width 231 height 14
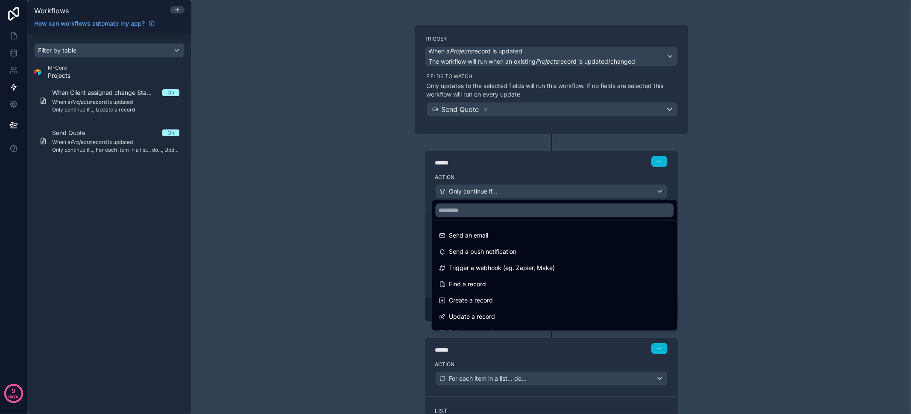
click at [508, 190] on div at bounding box center [455, 207] width 911 height 414
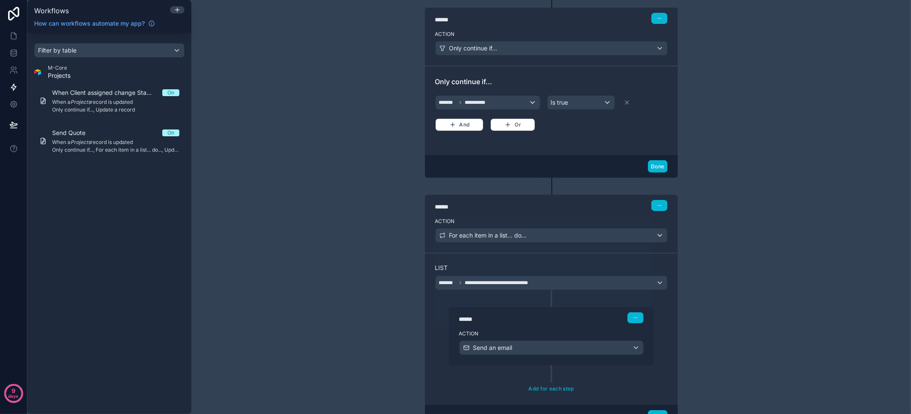
scroll to position [278, 0]
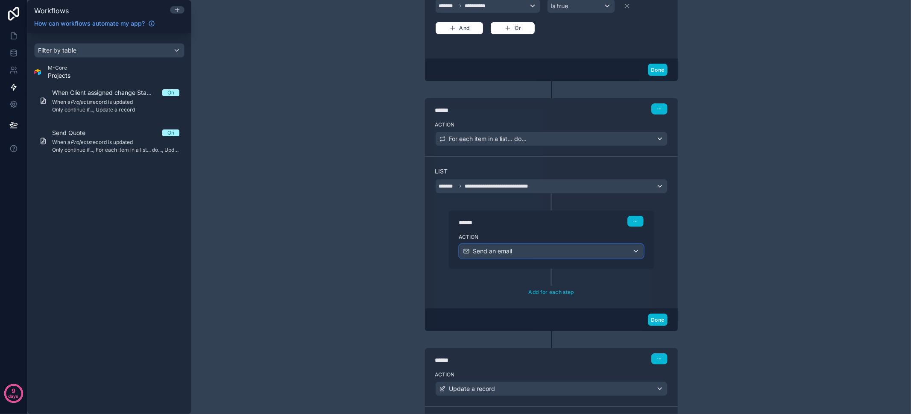
click at [550, 244] on div "Send an email" at bounding box center [551, 251] width 184 height 14
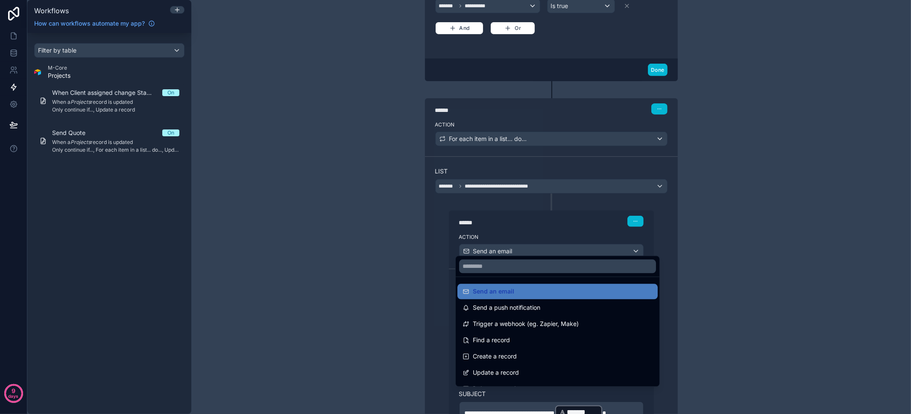
click at [550, 244] on div at bounding box center [455, 207] width 911 height 414
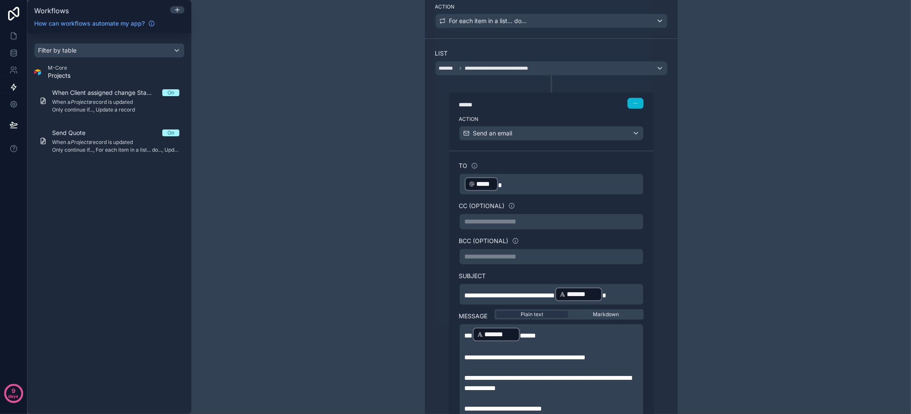
scroll to position [449, 0]
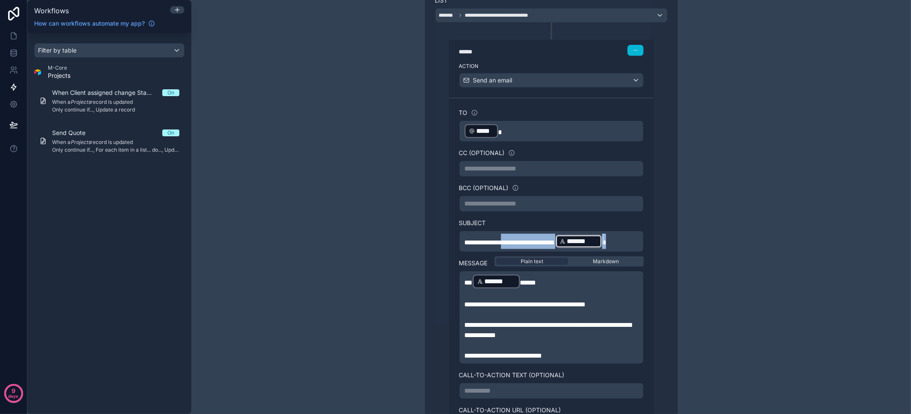
drag, startPoint x: 509, startPoint y: 235, endPoint x: 626, endPoint y: 235, distance: 116.6
click at [626, 235] on p "**********" at bounding box center [551, 241] width 173 height 15
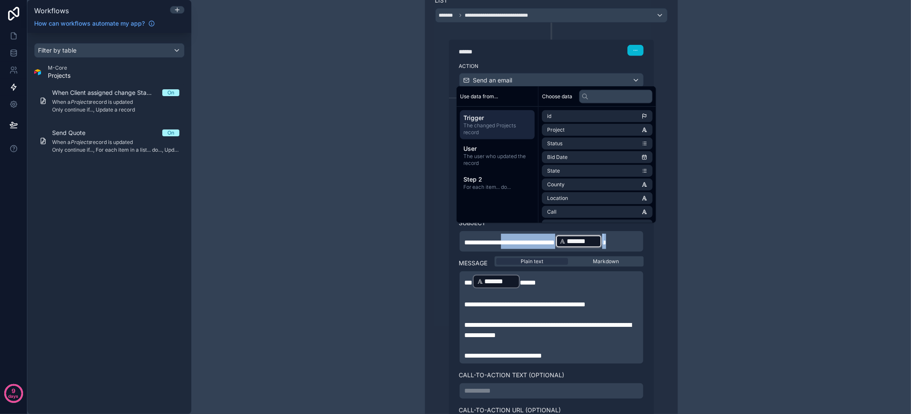
click at [628, 234] on p "**********" at bounding box center [551, 241] width 173 height 15
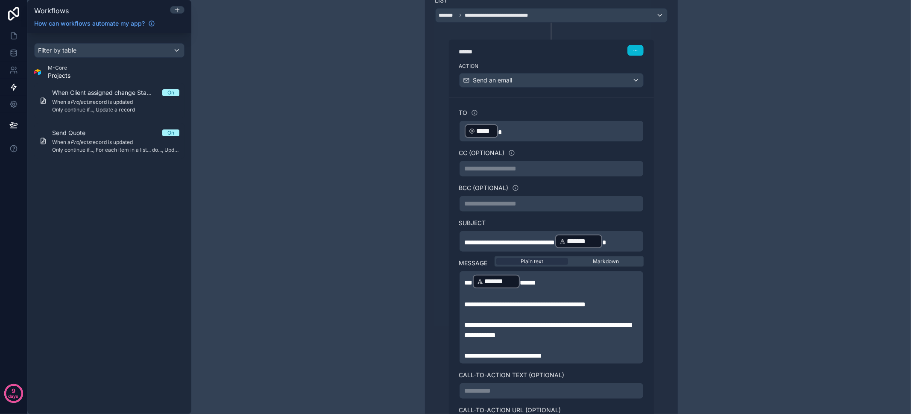
click at [530, 239] on span "**********" at bounding box center [510, 242] width 91 height 6
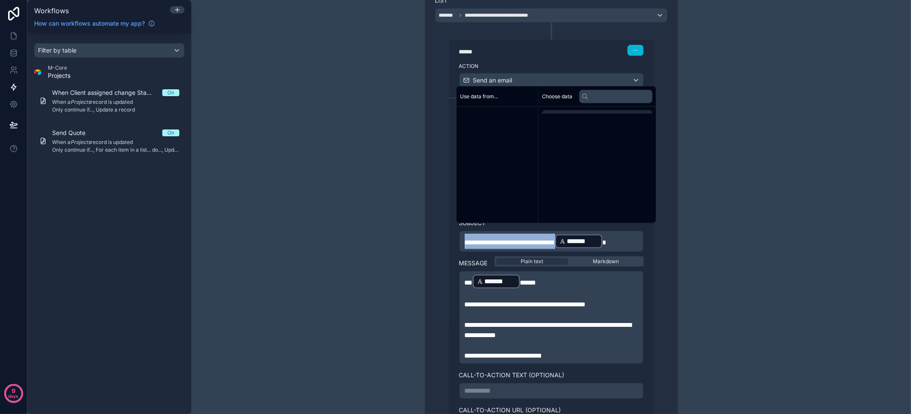
click at [530, 239] on span "**********" at bounding box center [510, 242] width 91 height 6
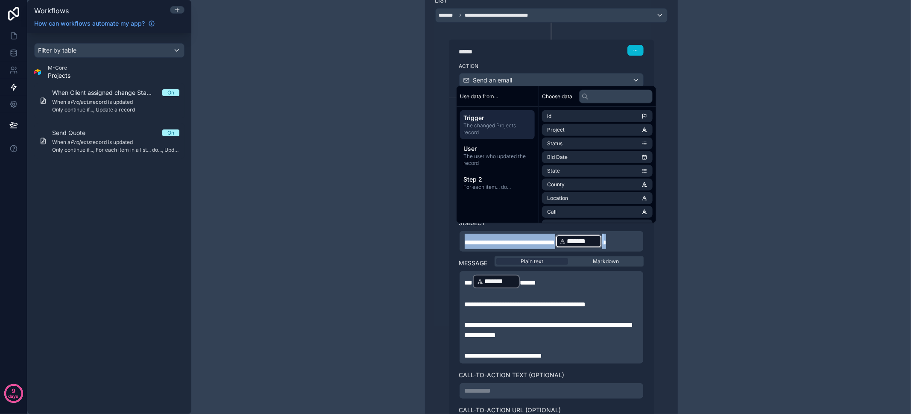
click at [533, 239] on span "**********" at bounding box center [510, 242] width 91 height 6
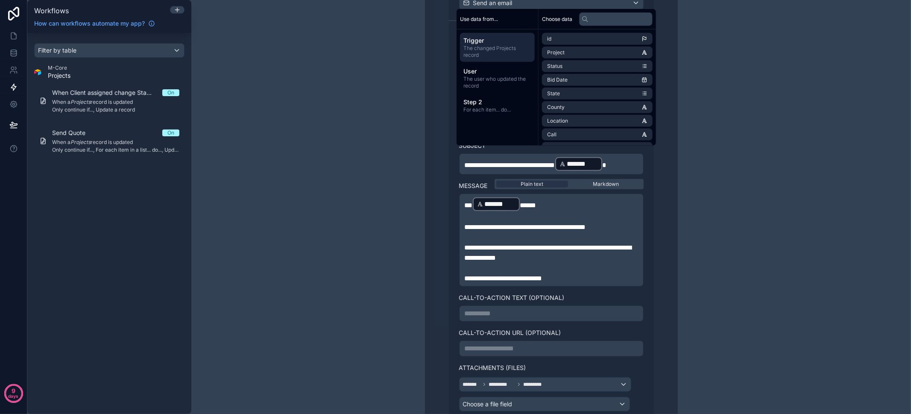
click at [518, 162] on span "**********" at bounding box center [510, 165] width 91 height 6
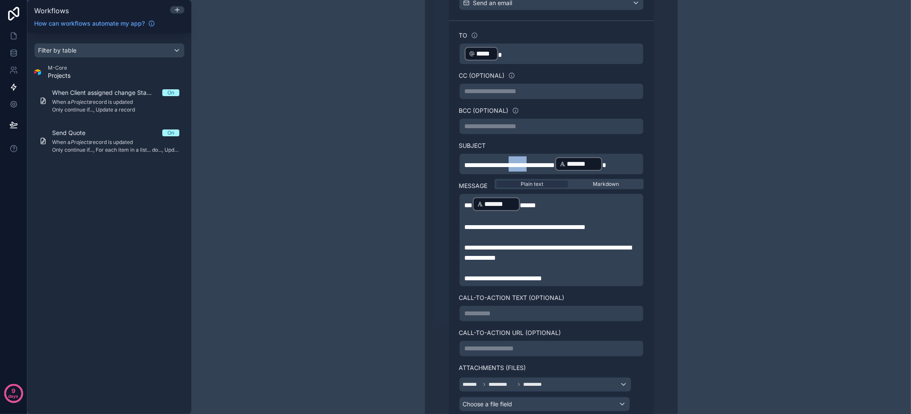
click at [518, 162] on span "**********" at bounding box center [510, 165] width 91 height 6
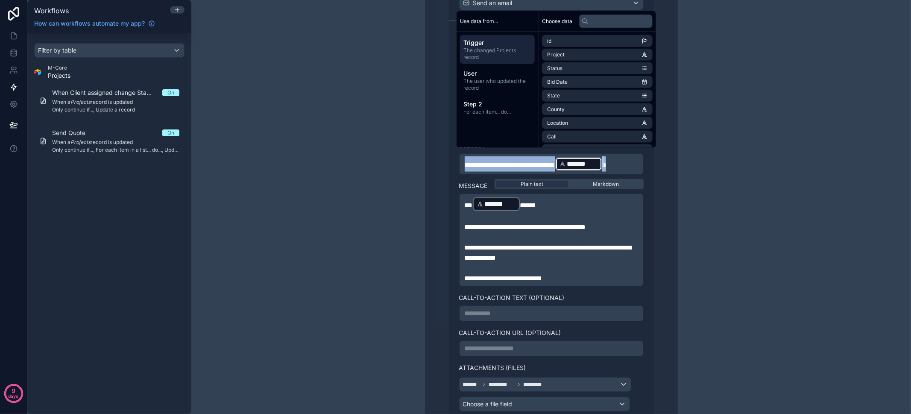
scroll to position [512, 0]
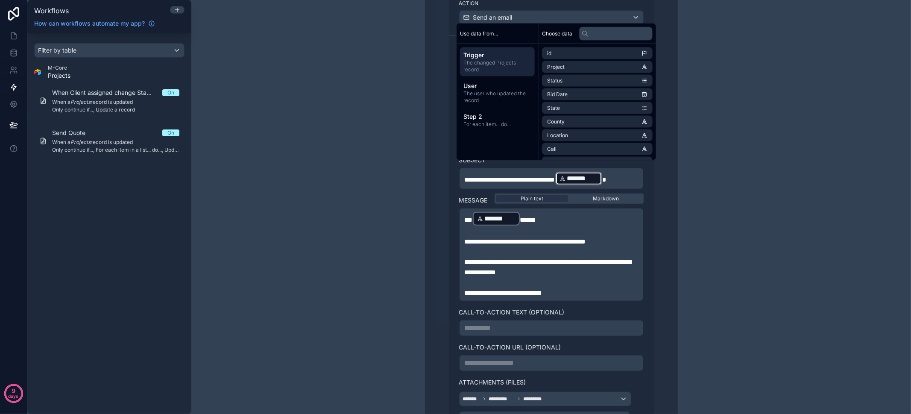
click at [711, 294] on div "**********" at bounding box center [551, 207] width 720 height 414
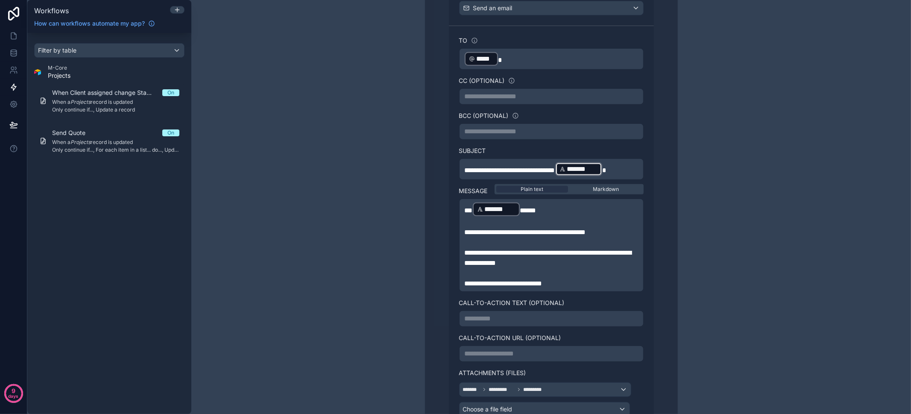
scroll to position [521, 0]
click at [584, 186] on div "Markdown" at bounding box center [606, 189] width 72 height 7
click at [534, 186] on span "Plain text" at bounding box center [532, 189] width 23 height 7
click at [465, 208] on span "**" at bounding box center [469, 211] width 8 height 6
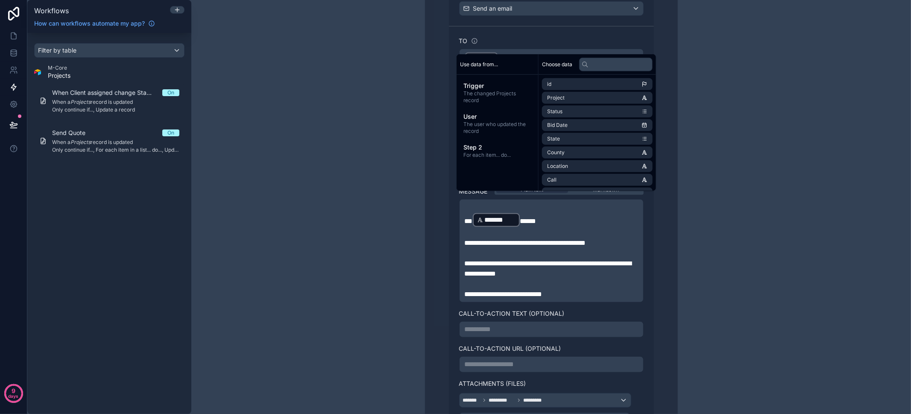
click at [369, 227] on div "**********" at bounding box center [551, 207] width 720 height 414
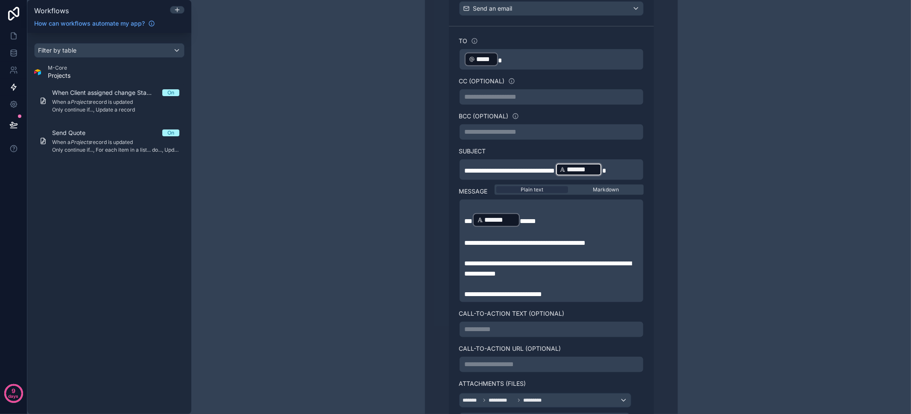
click at [500, 167] on span "**********" at bounding box center [510, 170] width 91 height 6
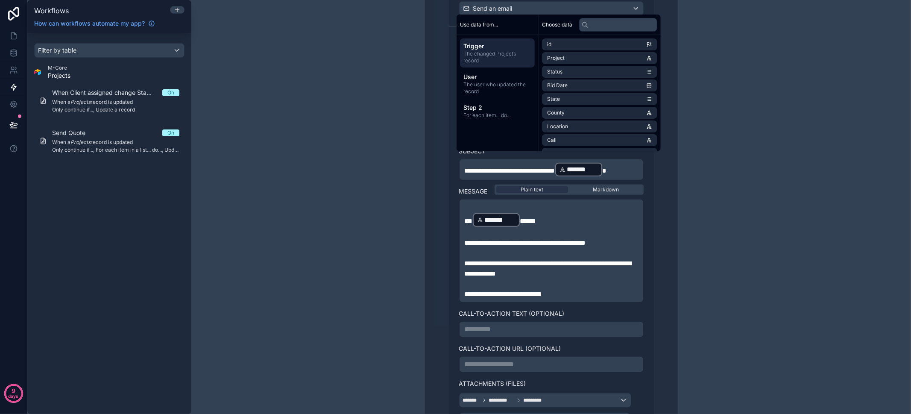
click at [500, 167] on span "**********" at bounding box center [510, 170] width 91 height 6
click at [653, 176] on div "**********" at bounding box center [551, 205] width 232 height 509
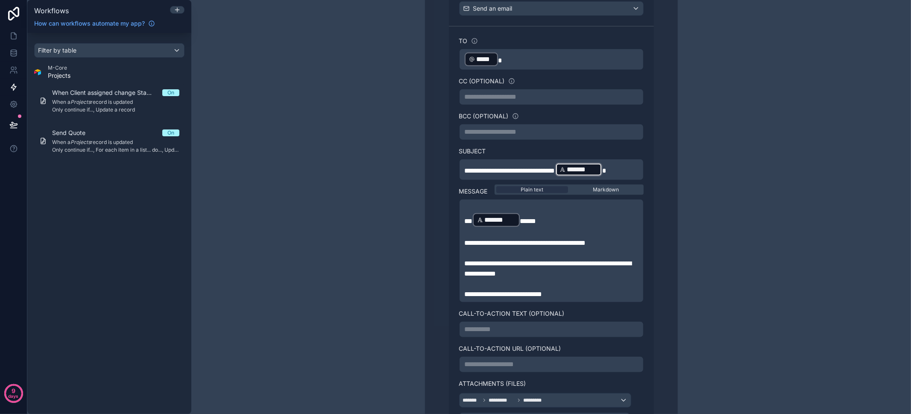
scroll to position [505, 0]
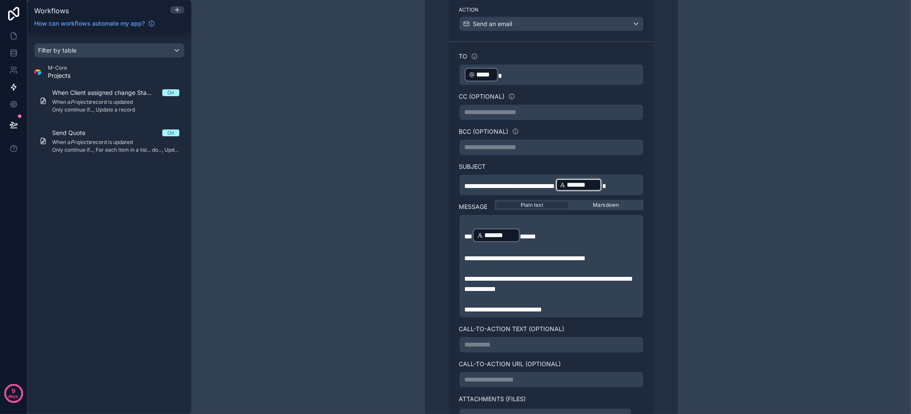
click at [496, 183] on span "**********" at bounding box center [510, 186] width 91 height 6
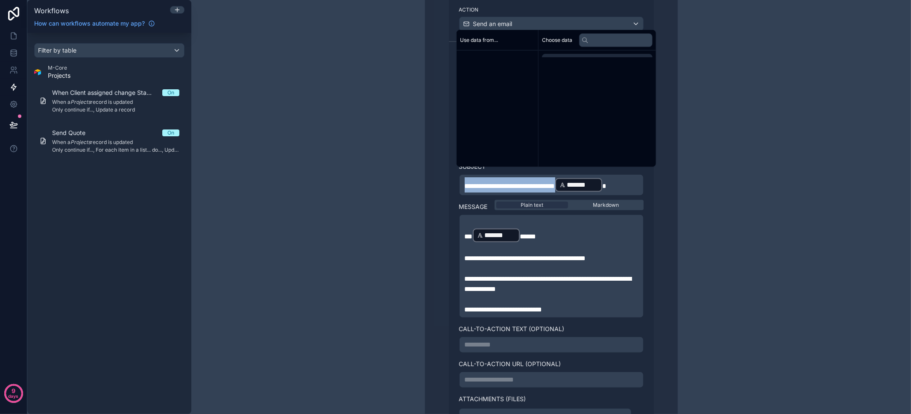
click at [496, 183] on span "**********" at bounding box center [510, 186] width 91 height 6
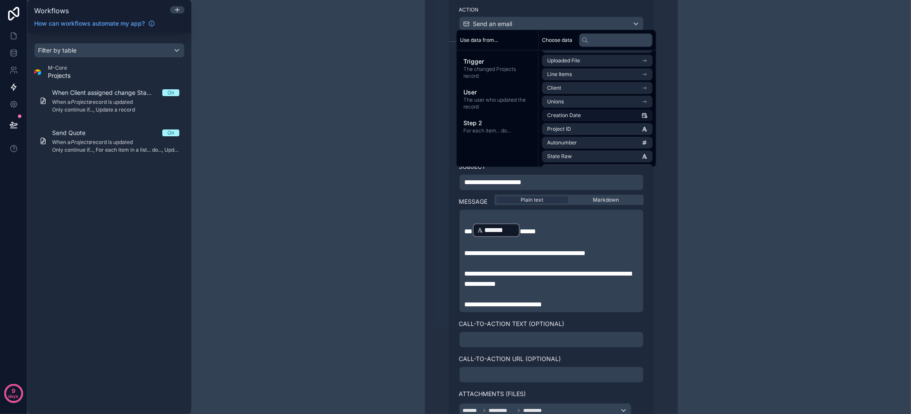
scroll to position [56, 0]
click at [581, 111] on li "Contract ID" at bounding box center [597, 114] width 111 height 12
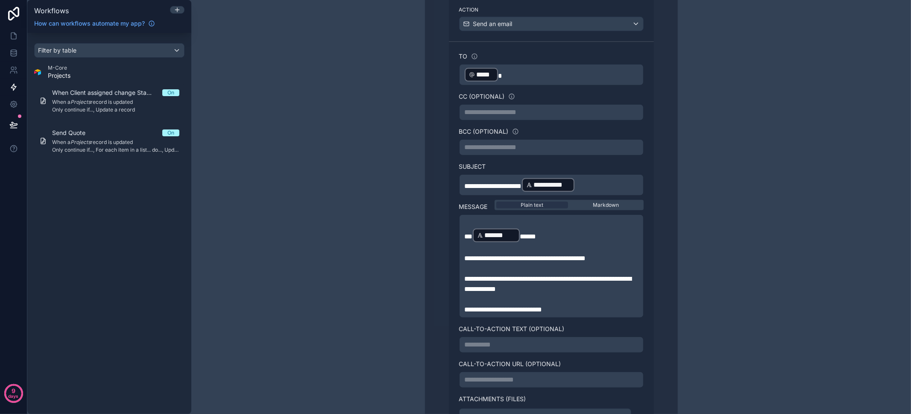
click at [727, 190] on div "**********" at bounding box center [551, 207] width 720 height 414
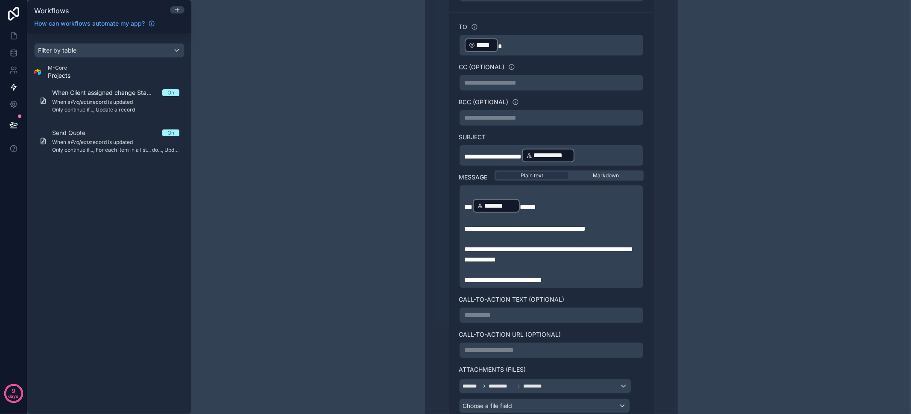
scroll to position [533, 0]
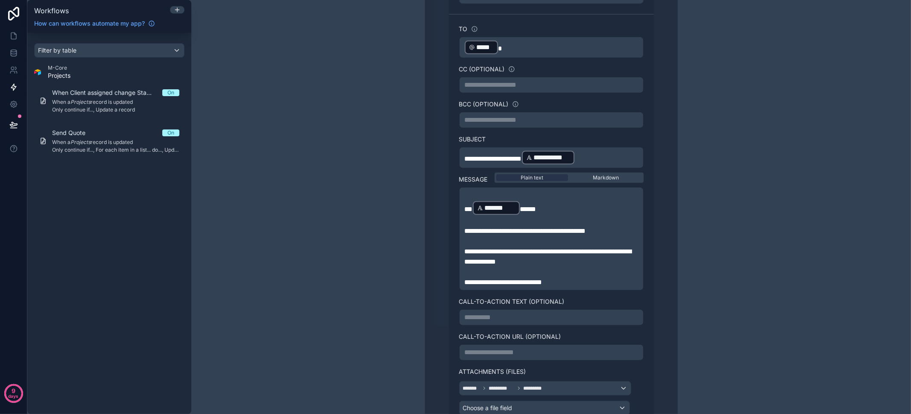
click at [543, 228] on span "**********" at bounding box center [525, 231] width 121 height 6
click at [570, 248] on span "**********" at bounding box center [548, 256] width 167 height 17
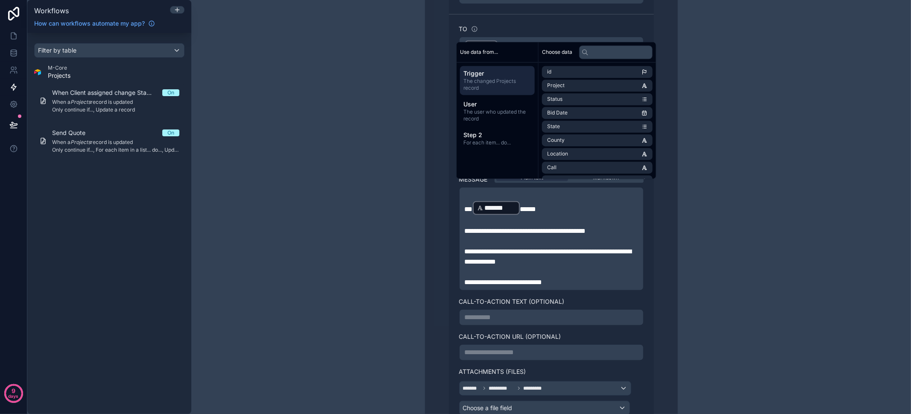
click at [718, 252] on div "**********" at bounding box center [551, 207] width 720 height 414
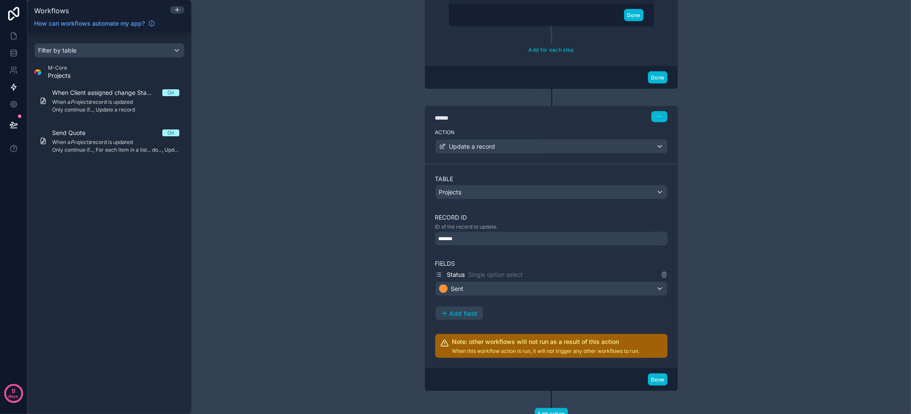
scroll to position [954, 0]
click at [13, 129] on icon at bounding box center [13, 124] width 9 height 9
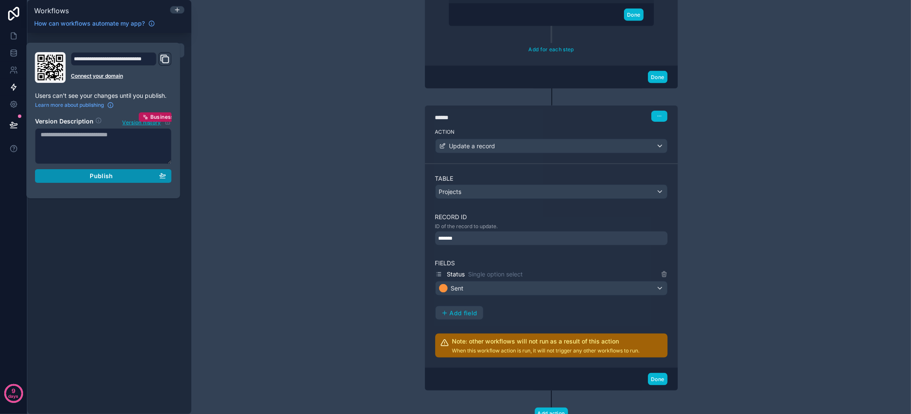
click at [161, 176] on icon "button" at bounding box center [162, 175] width 7 height 7
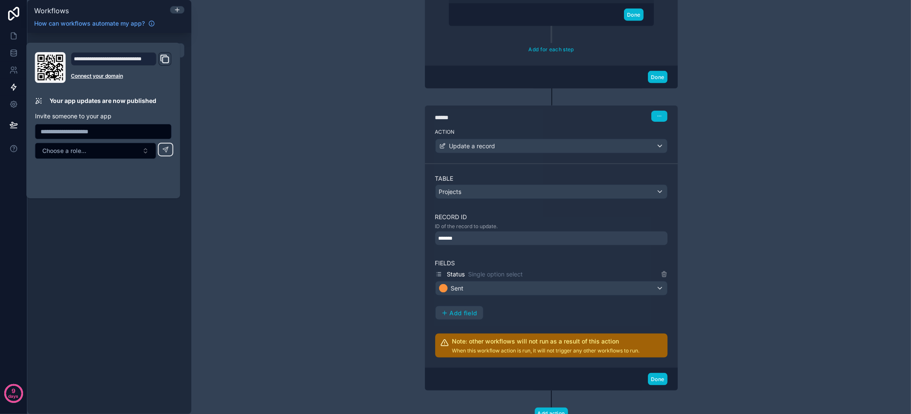
click at [322, 213] on div "**********" at bounding box center [551, 207] width 720 height 414
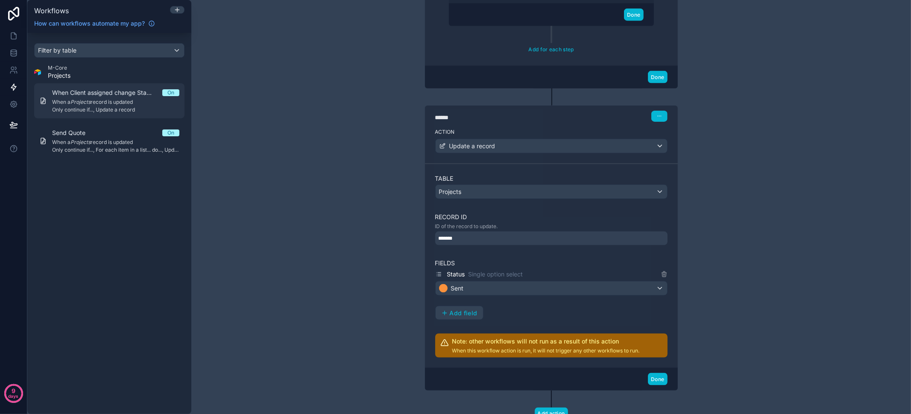
click at [126, 100] on span "When a Projects record is updated" at bounding box center [115, 102] width 127 height 7
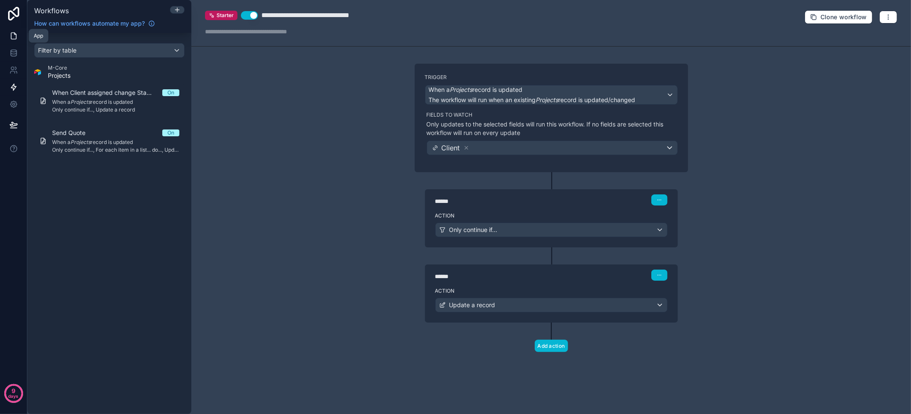
click at [10, 35] on icon at bounding box center [13, 36] width 9 height 9
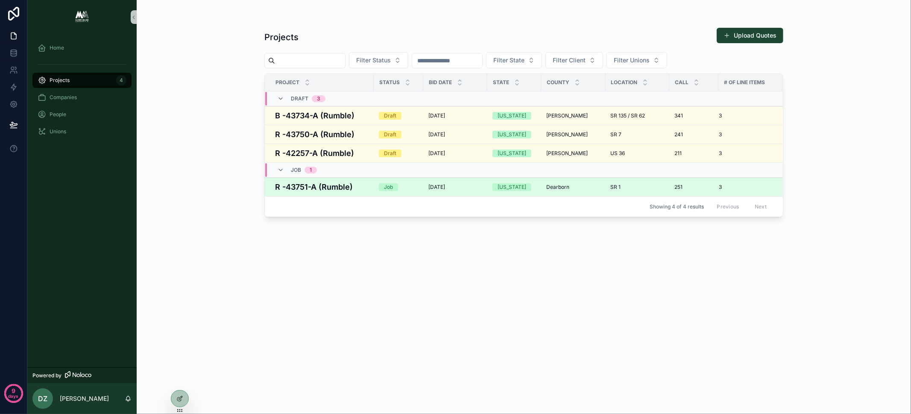
click at [344, 185] on h4 "R -43751-A (Rumble)" at bounding box center [322, 187] width 94 height 12
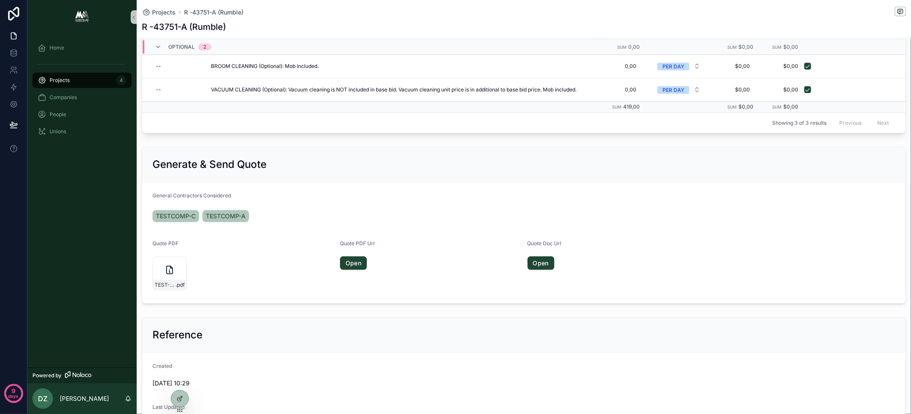
scroll to position [530, 0]
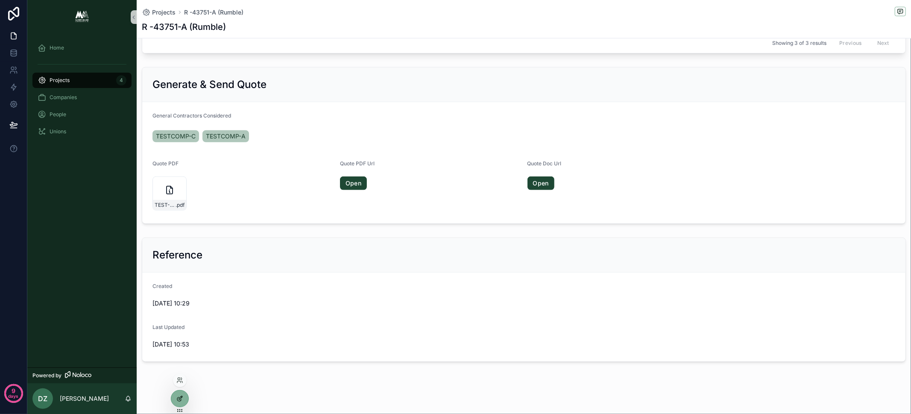
click at [184, 402] on div at bounding box center [179, 398] width 17 height 16
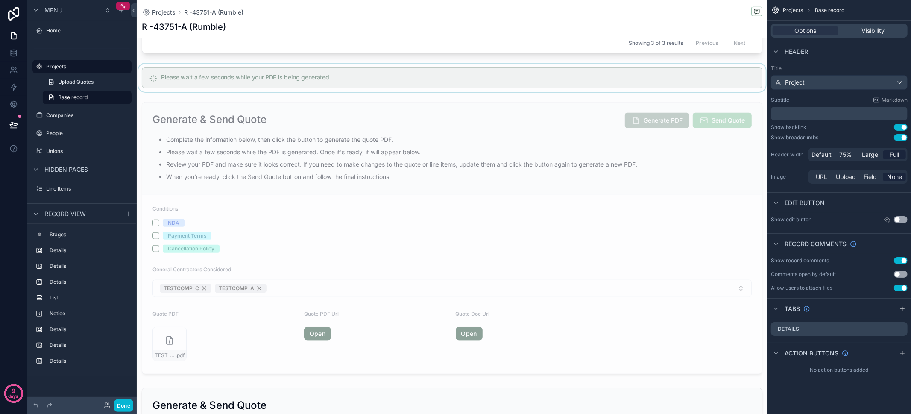
click at [265, 82] on div "scrollable content" at bounding box center [452, 78] width 631 height 28
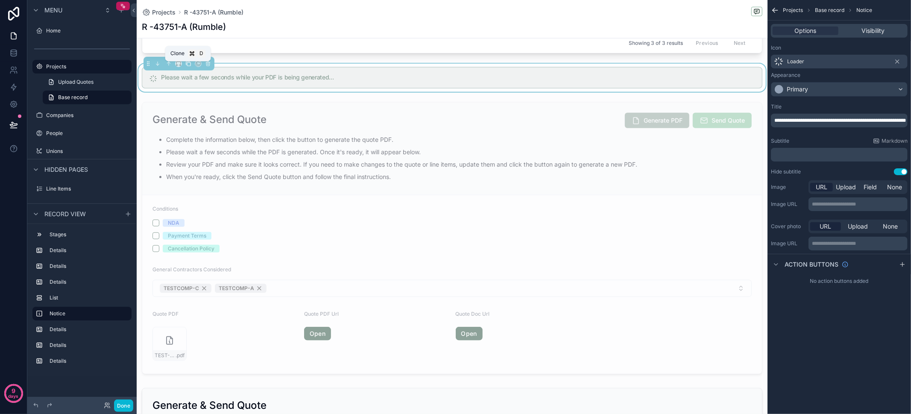
click at [189, 65] on icon "scrollable content" at bounding box center [188, 64] width 6 height 6
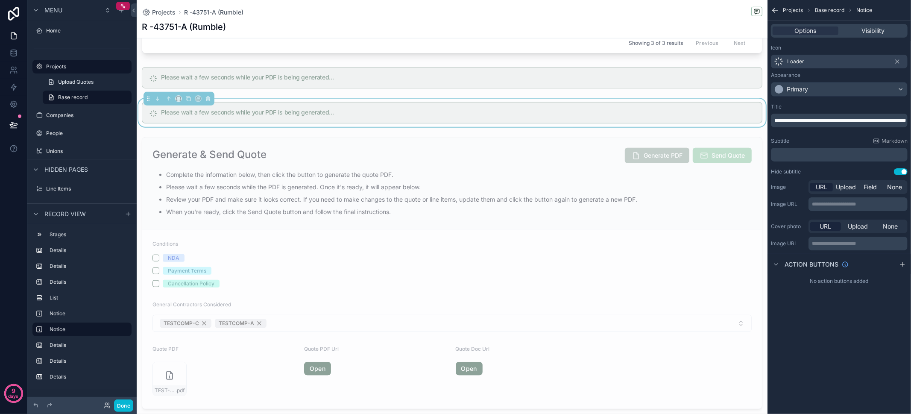
click at [226, 106] on div "Please wait a few seconds while your PDF is being generated..." at bounding box center [452, 112] width 620 height 21
click at [843, 123] on p "**********" at bounding box center [840, 120] width 132 height 7
drag, startPoint x: 854, startPoint y: 118, endPoint x: 882, endPoint y: 119, distance: 28.2
click at [882, 119] on span "**********" at bounding box center [840, 120] width 132 height 5
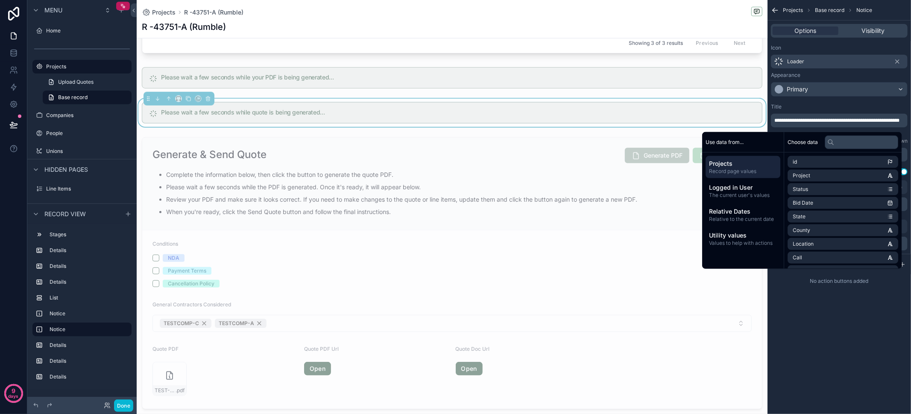
click at [792, 123] on span "**********" at bounding box center [836, 120] width 125 height 5
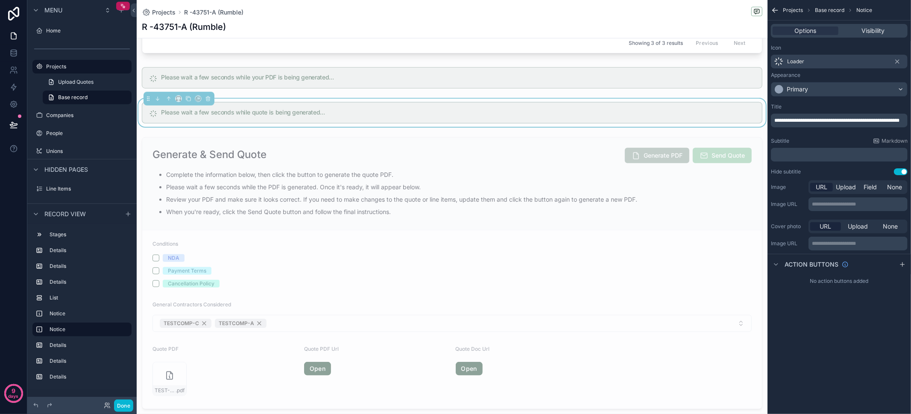
click at [792, 123] on span "**********" at bounding box center [836, 120] width 125 height 5
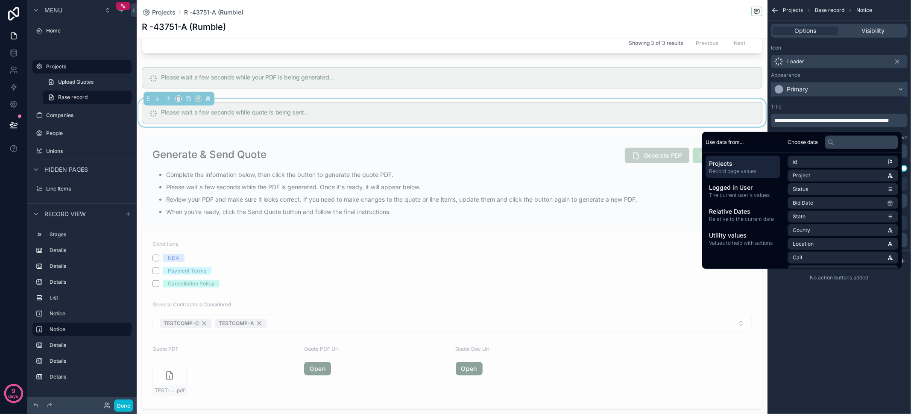
click at [794, 94] on div "Primary" at bounding box center [839, 89] width 136 height 14
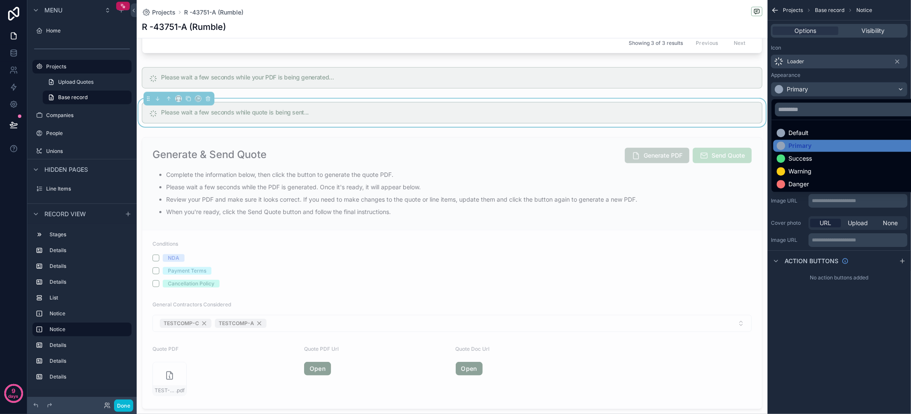
click at [816, 157] on div "Success" at bounding box center [850, 158] width 146 height 9
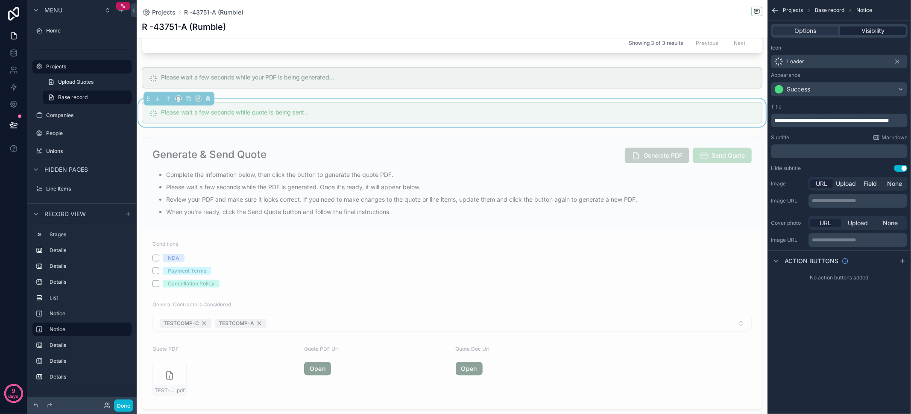
click at [878, 32] on span "Visibility" at bounding box center [872, 30] width 23 height 9
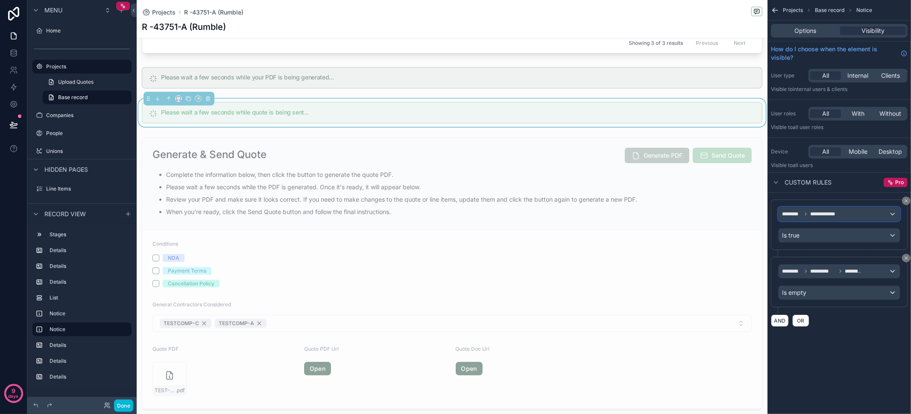
click at [844, 217] on div "**********" at bounding box center [838, 214] width 121 height 14
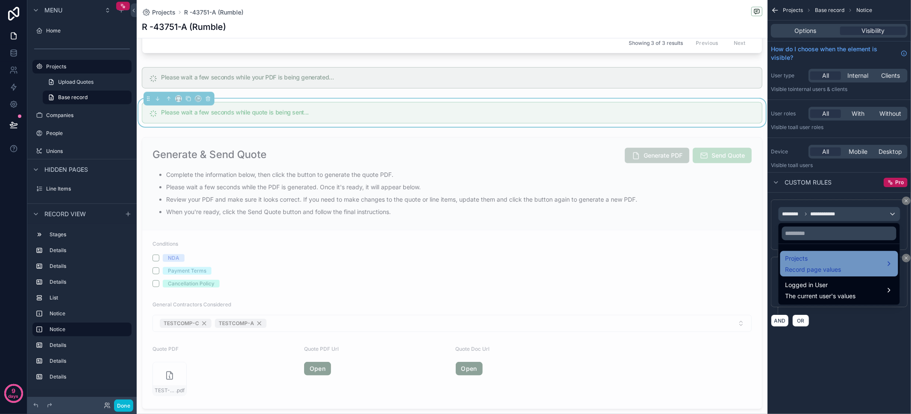
click at [847, 256] on div "Projects Record page values" at bounding box center [839, 263] width 108 height 20
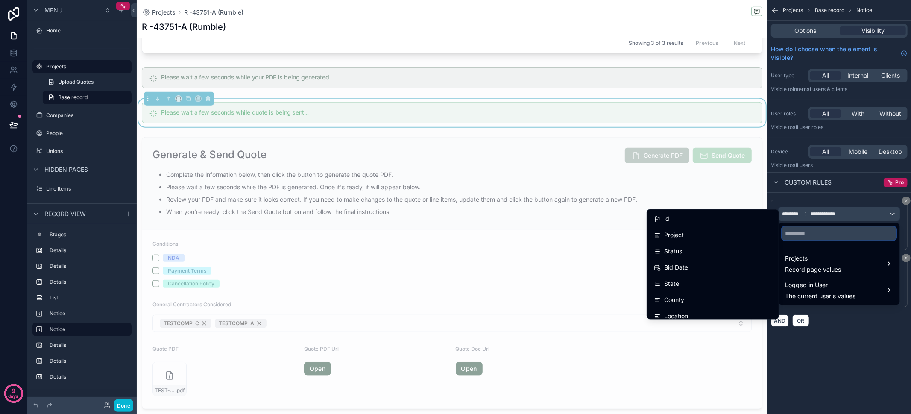
click at [832, 238] on input "text" at bounding box center [839, 233] width 114 height 14
type input "****"
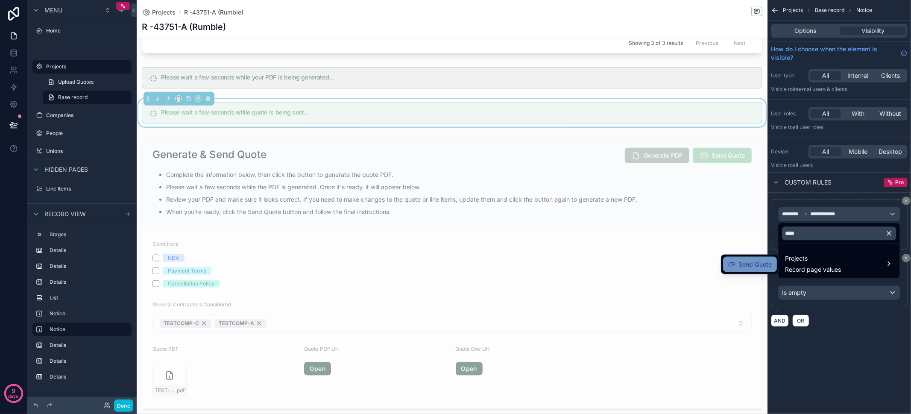
click at [762, 265] on span "Send Quote" at bounding box center [754, 264] width 33 height 10
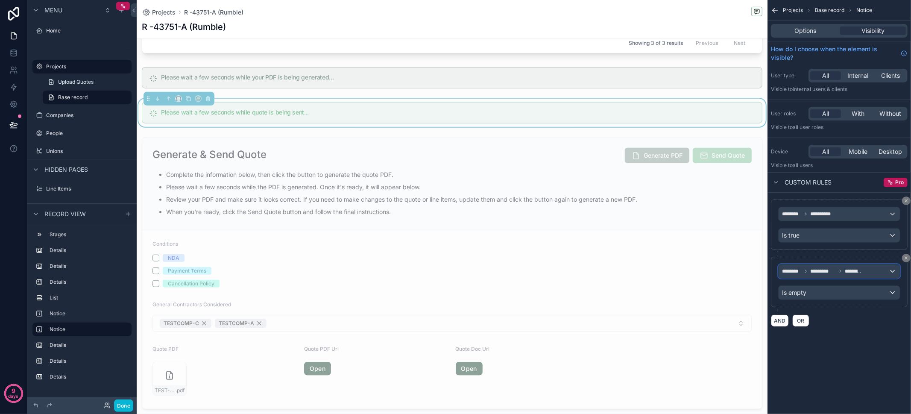
click at [831, 271] on span "*********" at bounding box center [823, 271] width 26 height 7
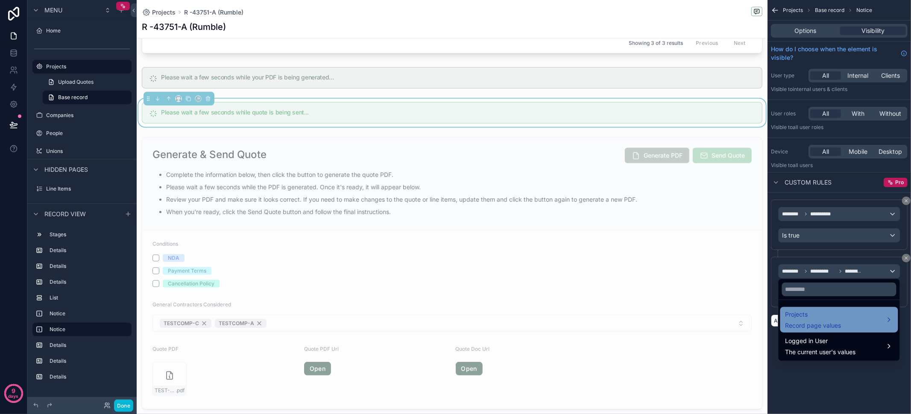
click at [841, 319] on div "Projects Record page values" at bounding box center [839, 319] width 108 height 20
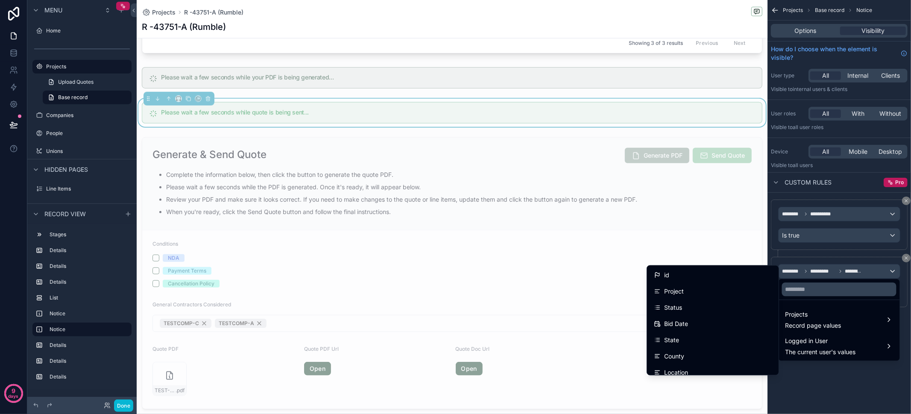
click at [694, 302] on div "Status" at bounding box center [713, 307] width 118 height 10
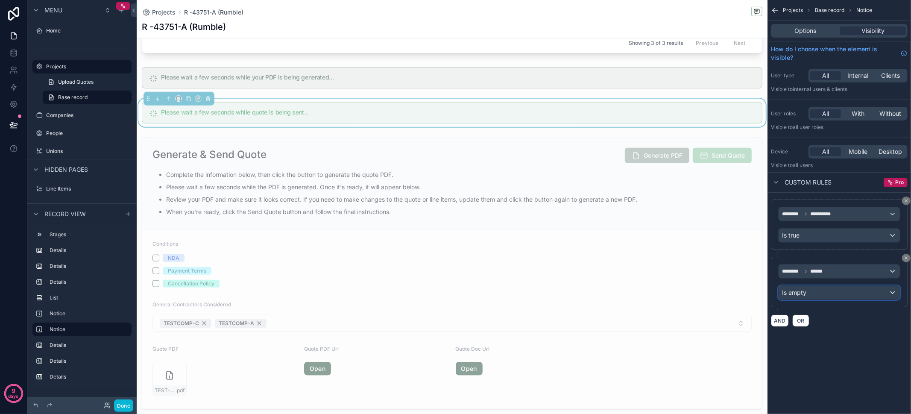
click at [802, 296] on div "Is empty" at bounding box center [838, 293] width 121 height 14
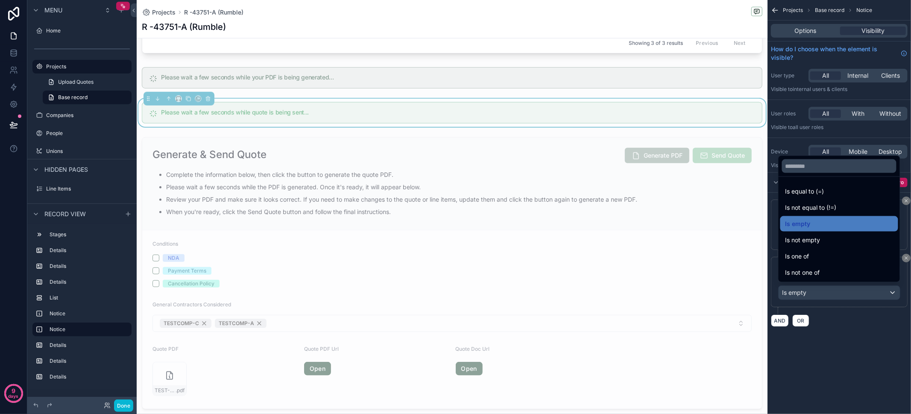
click at [802, 295] on div "scrollable content" at bounding box center [455, 207] width 911 height 414
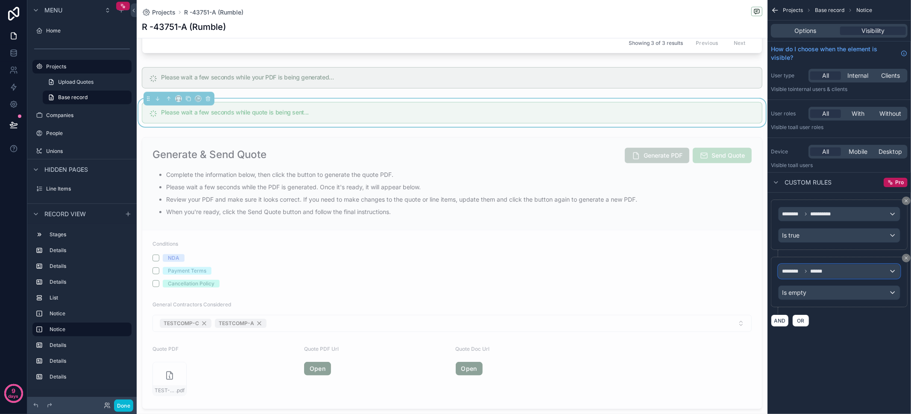
click at [810, 272] on div "******** ******" at bounding box center [838, 271] width 121 height 14
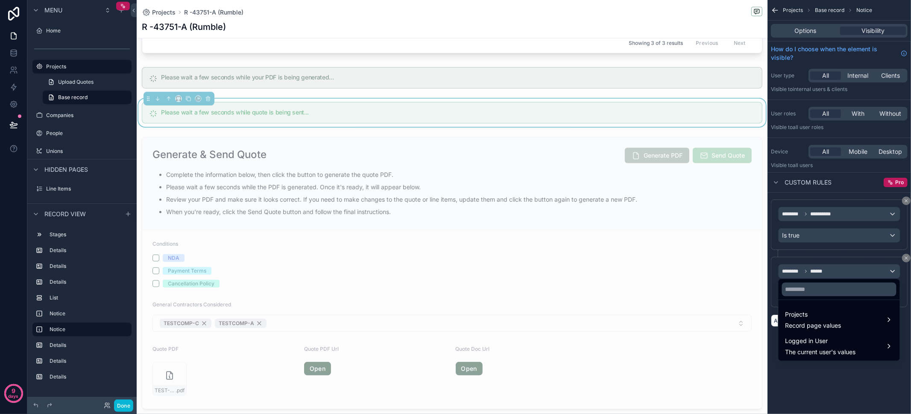
click at [851, 261] on div "scrollable content" at bounding box center [455, 207] width 911 height 414
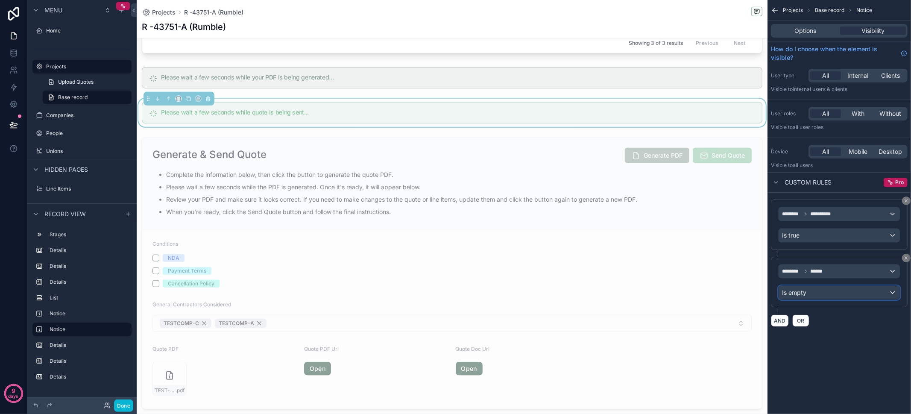
click at [833, 290] on div "Is empty" at bounding box center [838, 293] width 121 height 14
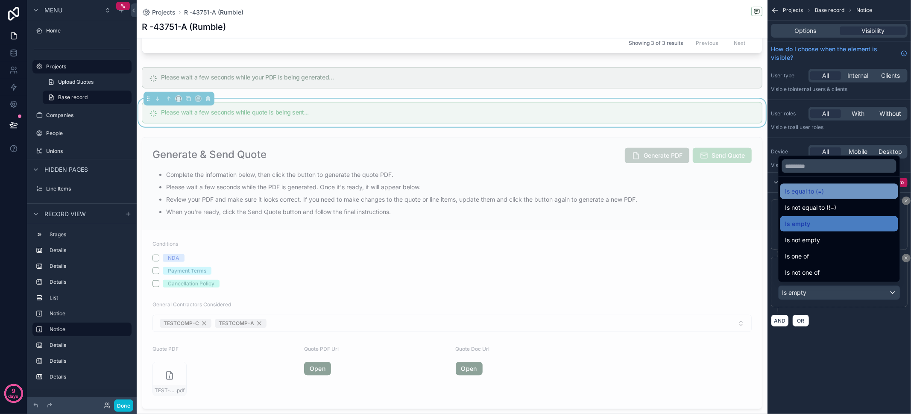
click at [820, 192] on span "Is equal to (=)" at bounding box center [804, 191] width 39 height 10
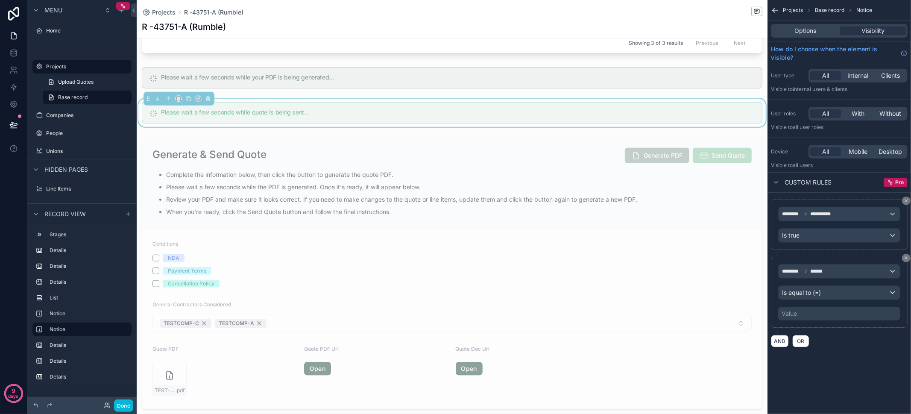
click at [813, 316] on div "Value" at bounding box center [839, 314] width 122 height 14
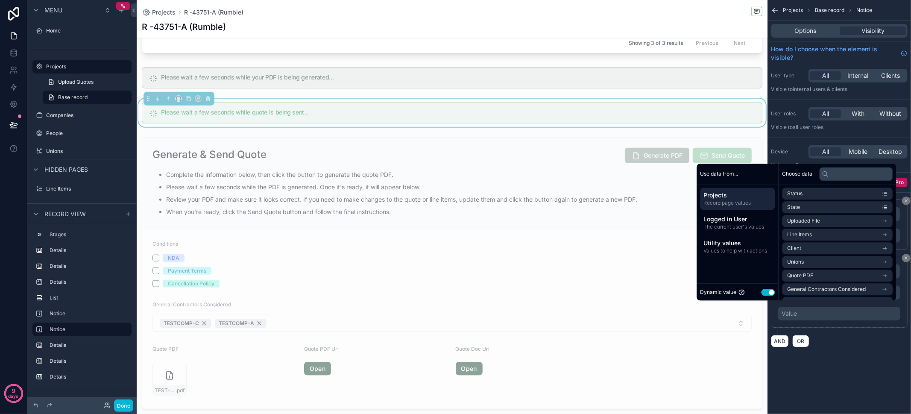
click at [766, 290] on button "Use setting" at bounding box center [768, 292] width 14 height 7
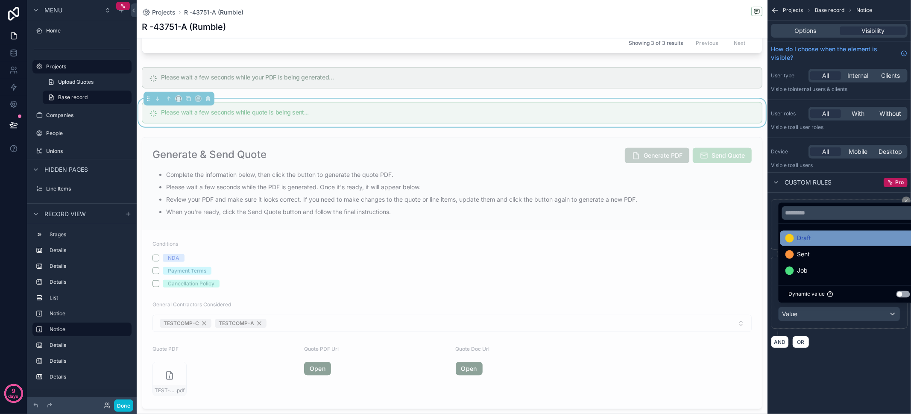
click at [814, 234] on div "Draft" at bounding box center [849, 238] width 128 height 10
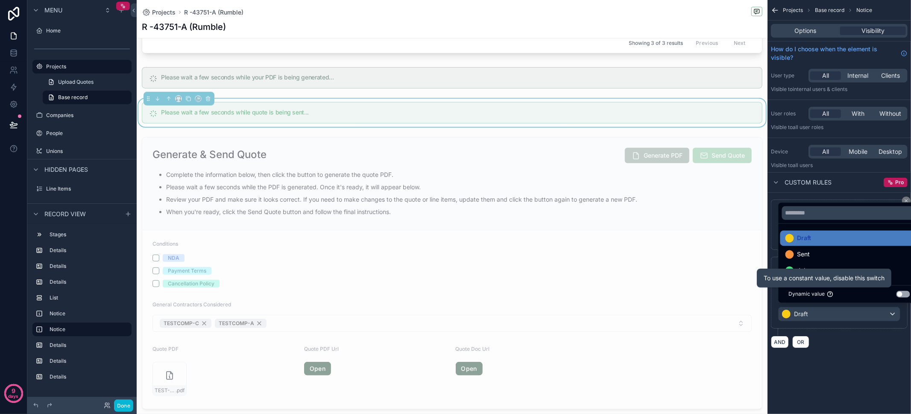
click at [859, 377] on div "**********" at bounding box center [838, 207] width 143 height 414
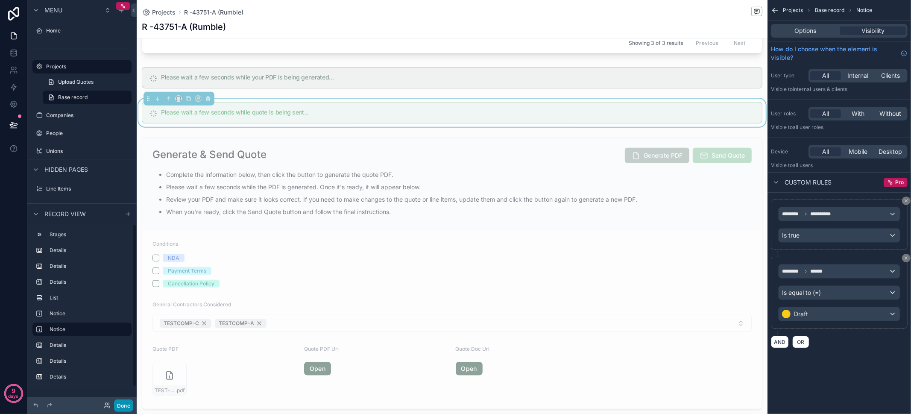
click at [130, 406] on button "Done" at bounding box center [123, 405] width 19 height 12
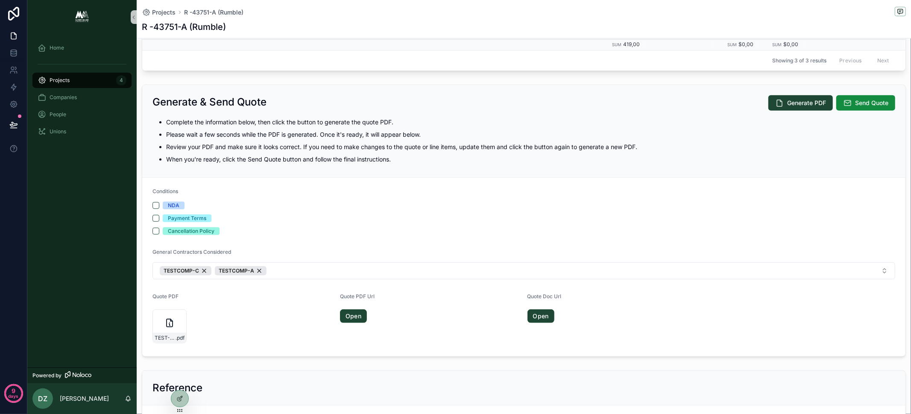
scroll to position [456, 0]
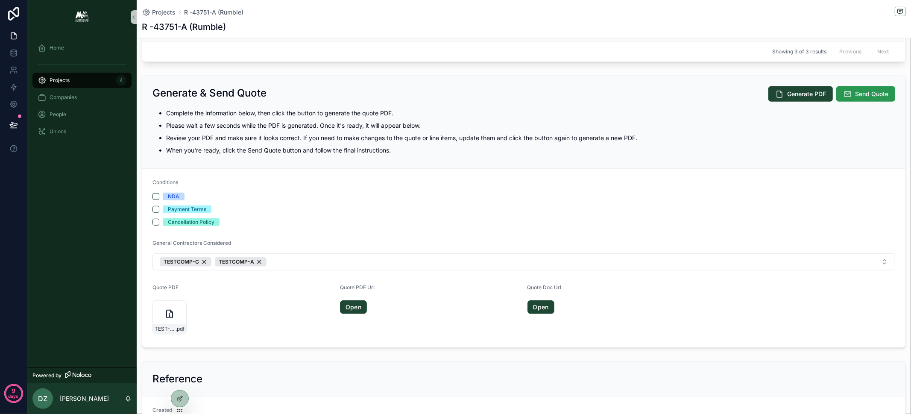
click at [869, 90] on span "Send Quote" at bounding box center [871, 94] width 33 height 9
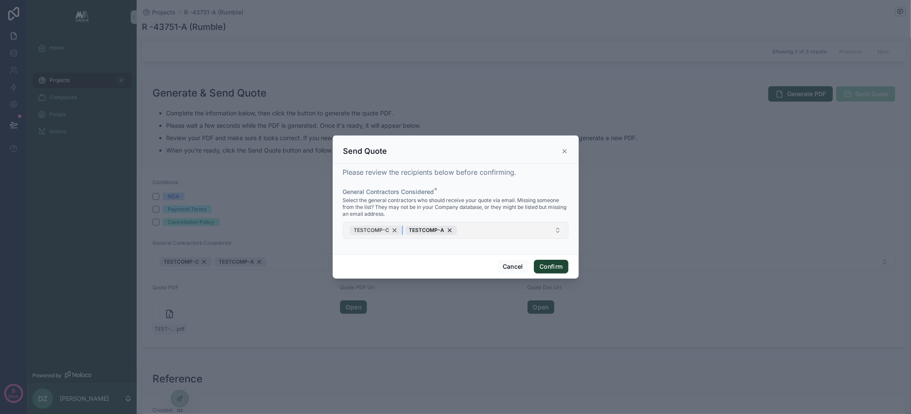
click at [393, 231] on div "TESTCOMP-C" at bounding box center [376, 229] width 52 height 9
click at [416, 232] on button "TESTCOMP-A" at bounding box center [455, 230] width 225 height 17
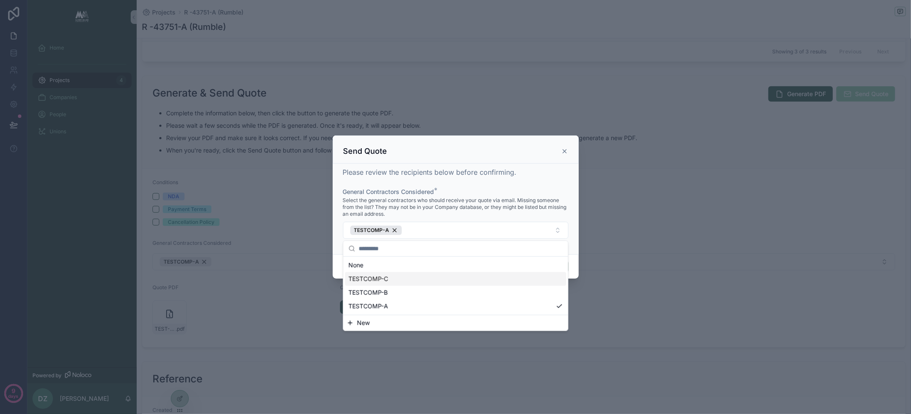
click at [409, 275] on div "TESTCOMP-C" at bounding box center [455, 279] width 221 height 14
click at [449, 231] on div "TESTCOMP-A" at bounding box center [431, 229] width 52 height 9
click at [432, 301] on div "TESTCOMP-A" at bounding box center [455, 306] width 221 height 14
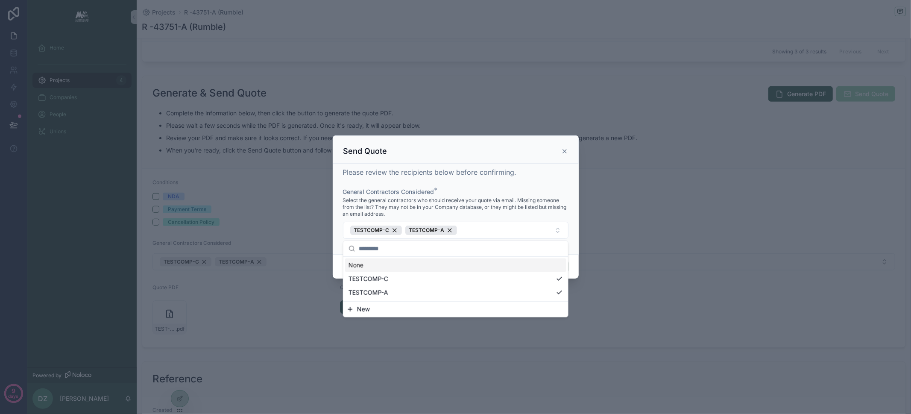
click at [457, 198] on span "Select the general contractors who should receive your quote via email. Missing…" at bounding box center [455, 207] width 225 height 20
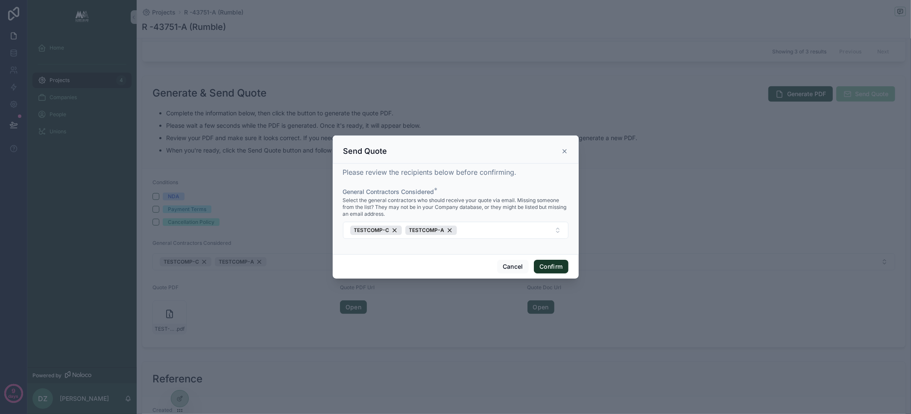
click at [552, 267] on button "Confirm" at bounding box center [551, 267] width 34 height 14
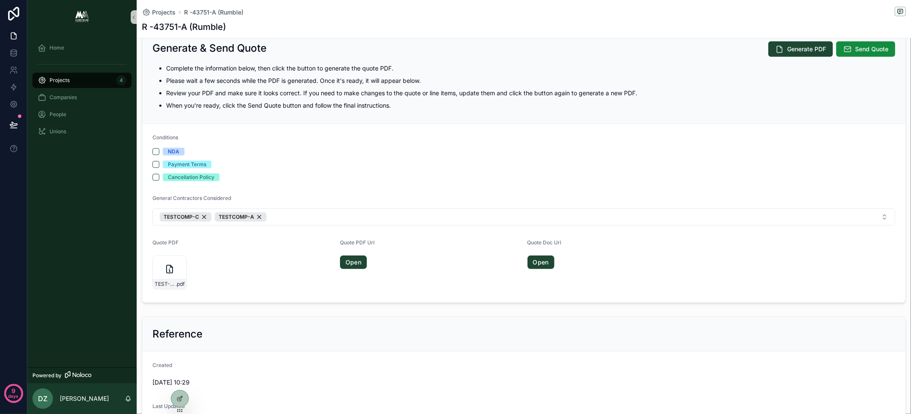
scroll to position [436, 0]
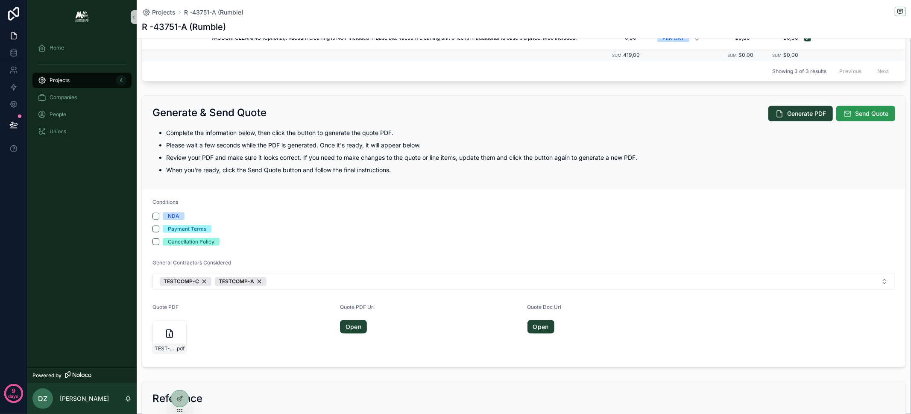
click at [855, 110] on span "Send Quote" at bounding box center [871, 113] width 33 height 9
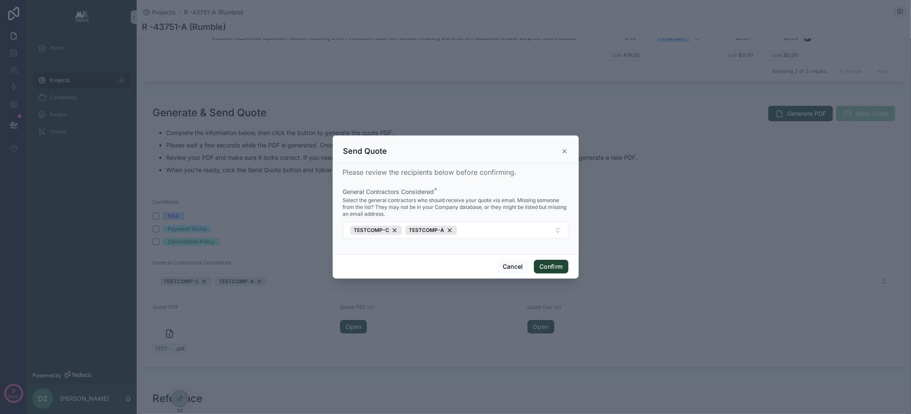
click at [565, 151] on icon at bounding box center [564, 151] width 7 height 7
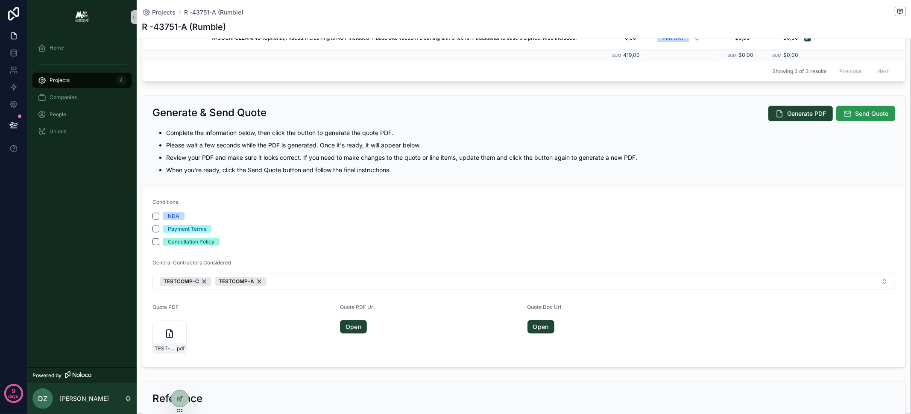
click at [843, 111] on icon "scrollable content" at bounding box center [847, 113] width 9 height 9
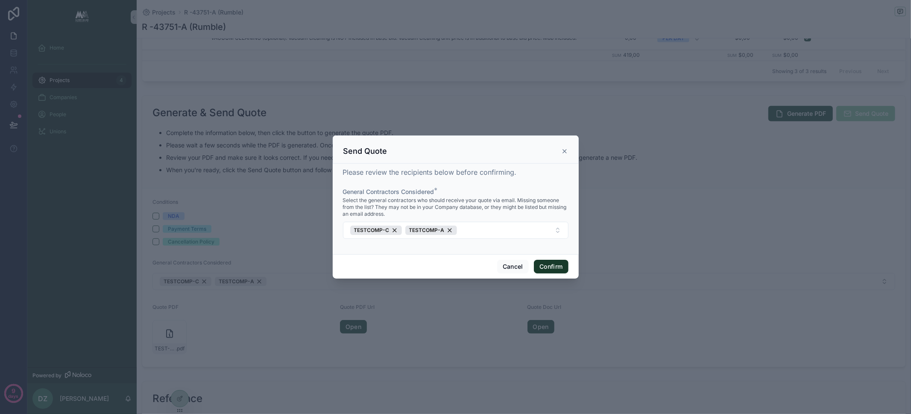
click at [555, 269] on button "Confirm" at bounding box center [551, 267] width 34 height 14
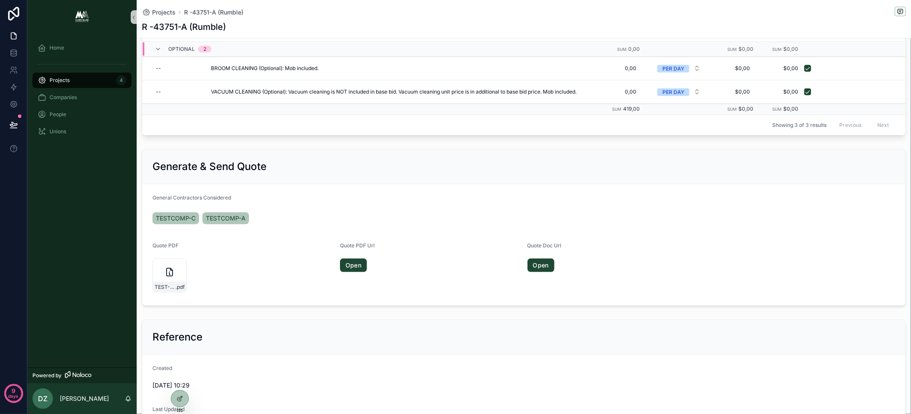
scroll to position [513, 0]
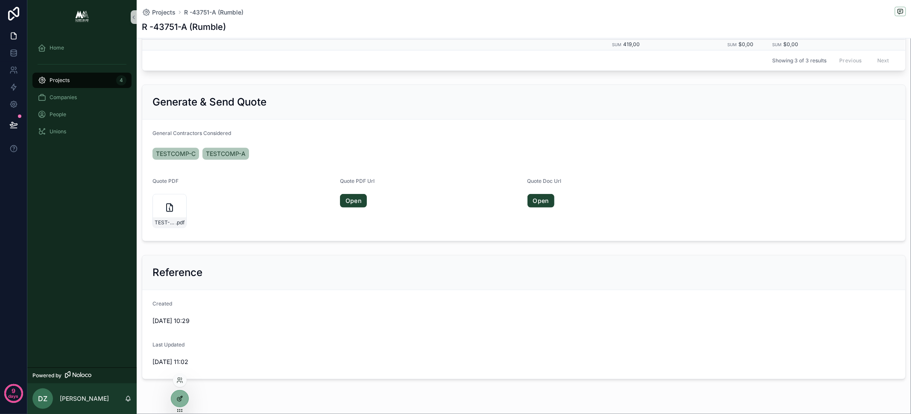
click at [177, 398] on icon at bounding box center [179, 399] width 4 height 4
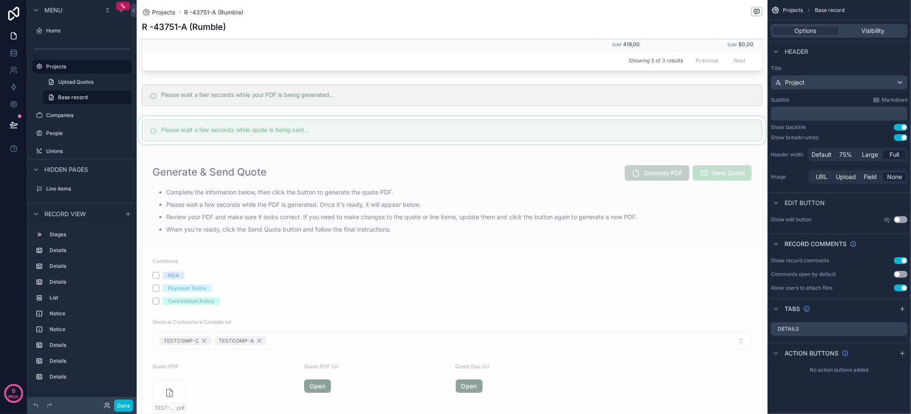
click at [369, 135] on div "scrollable content" at bounding box center [452, 130] width 631 height 28
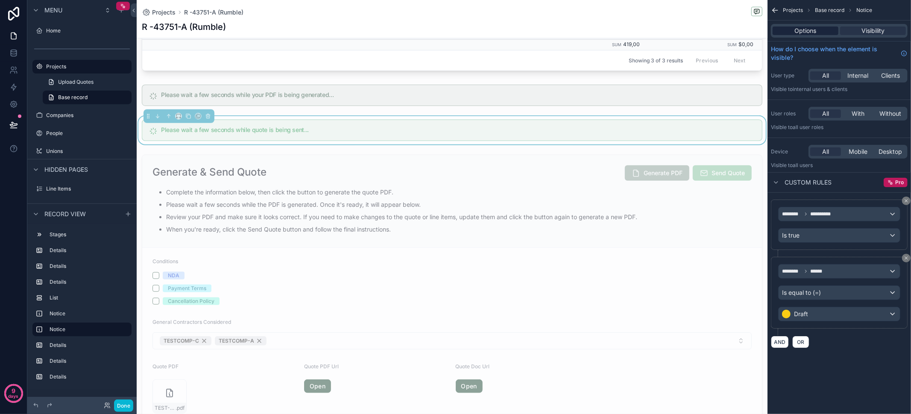
click at [829, 32] on div "Options" at bounding box center [805, 30] width 66 height 9
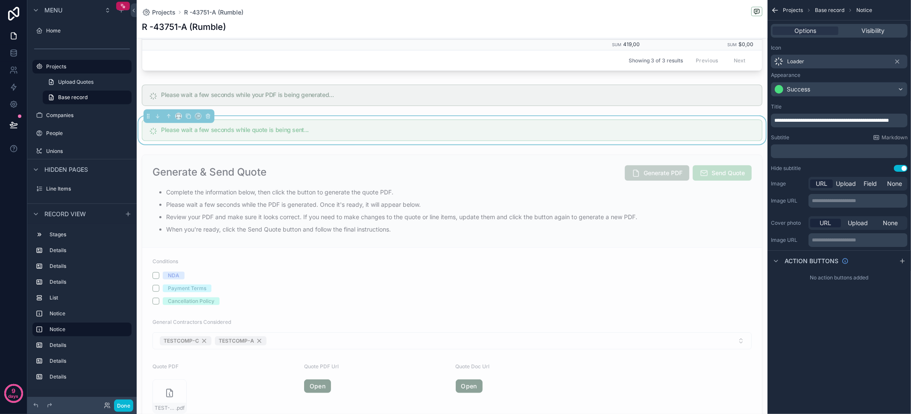
click at [852, 120] on span "**********" at bounding box center [831, 120] width 114 height 5
click at [471, 183] on div "scrollable content" at bounding box center [452, 290] width 631 height 279
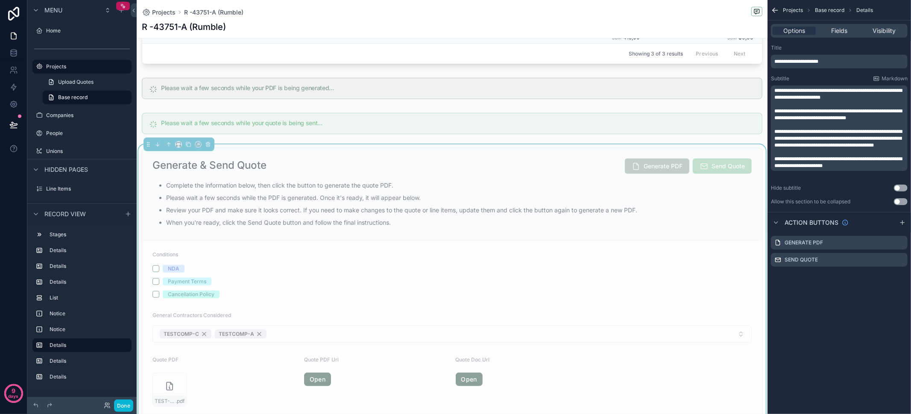
scroll to position [529, 0]
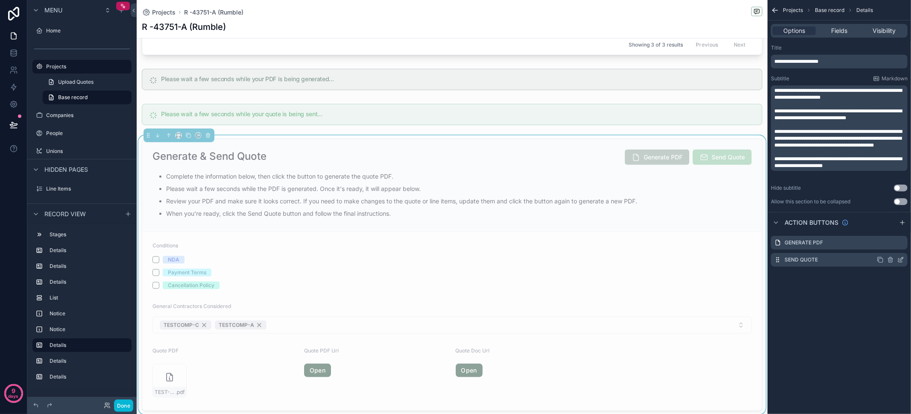
click at [901, 259] on icon "scrollable content" at bounding box center [900, 259] width 7 height 7
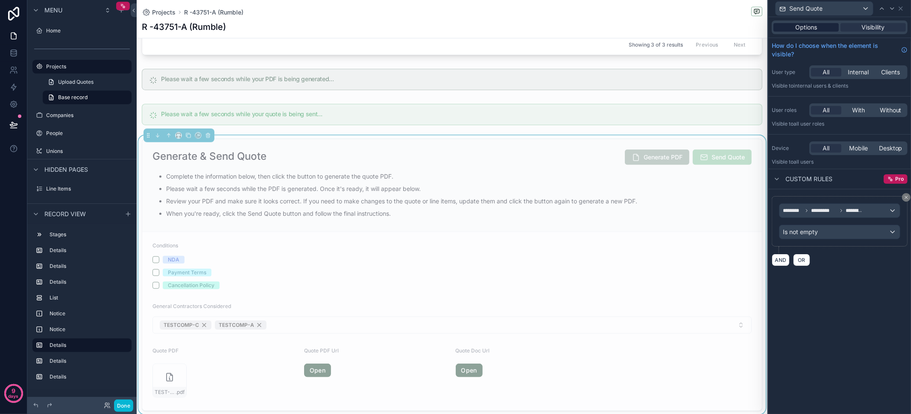
click at [801, 27] on span "Options" at bounding box center [806, 27] width 22 height 9
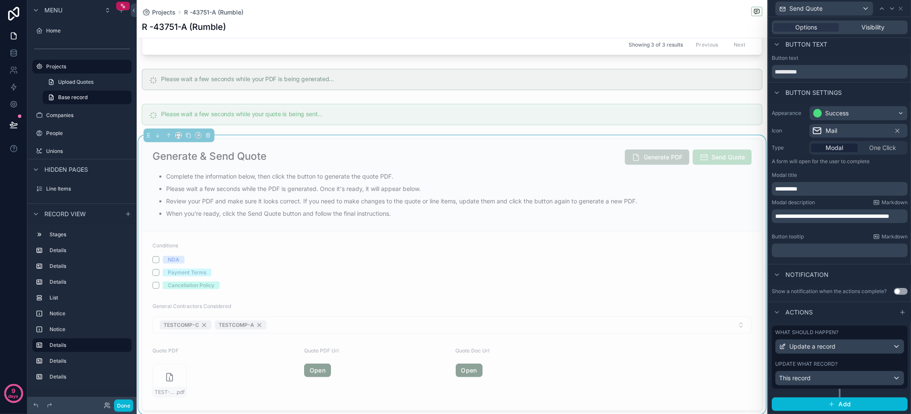
scroll to position [9, 0]
click at [825, 217] on p "**********" at bounding box center [840, 215] width 131 height 9
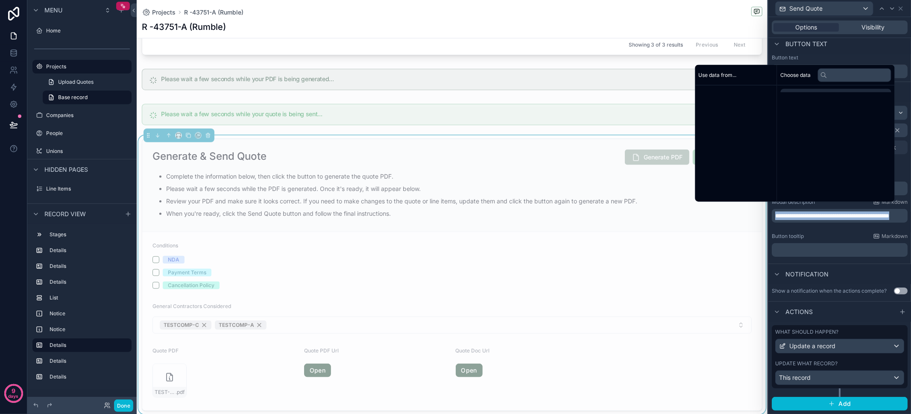
click at [825, 217] on p "**********" at bounding box center [840, 215] width 131 height 9
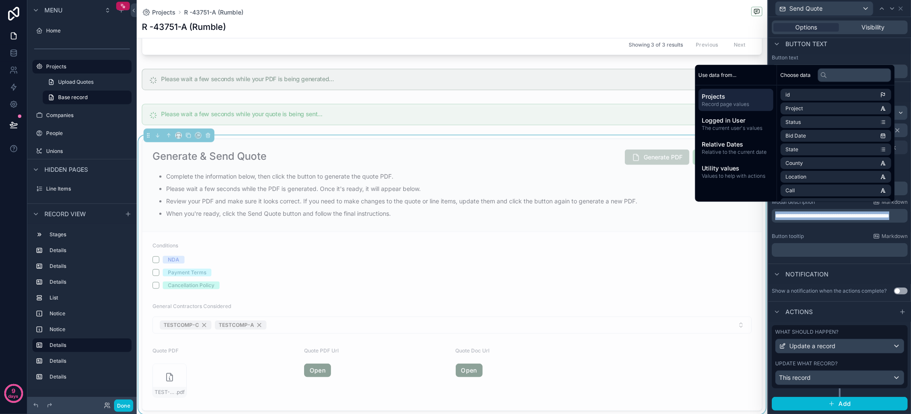
click at [830, 217] on p "**********" at bounding box center [840, 215] width 131 height 9
click at [837, 234] on div "Button tooltip Markdown" at bounding box center [840, 236] width 136 height 7
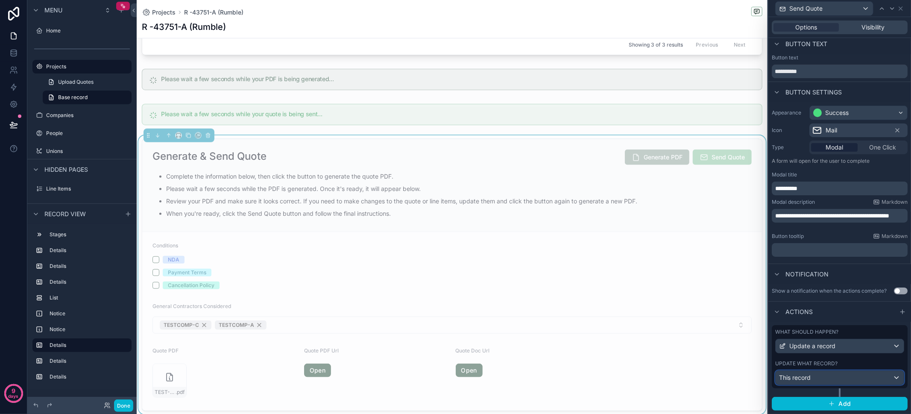
click at [851, 382] on div "This record" at bounding box center [839, 378] width 128 height 14
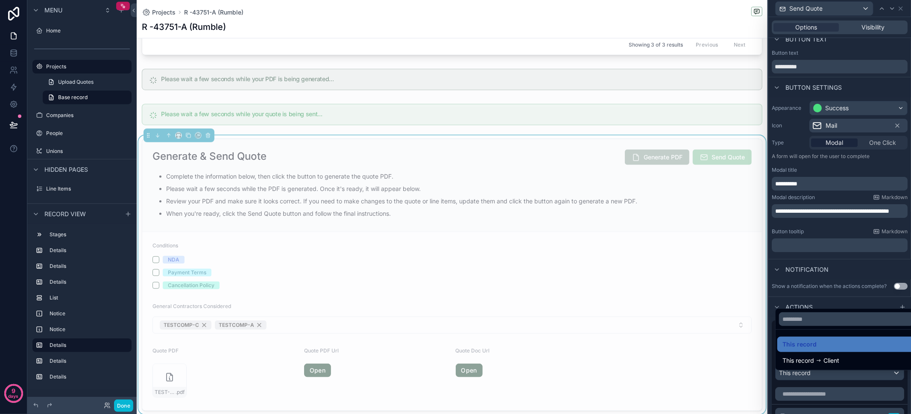
click at [851, 382] on div at bounding box center [839, 207] width 143 height 414
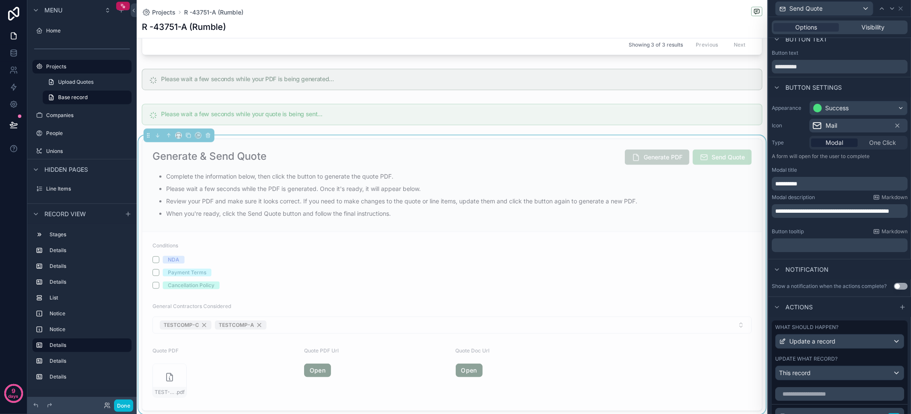
scroll to position [94, 0]
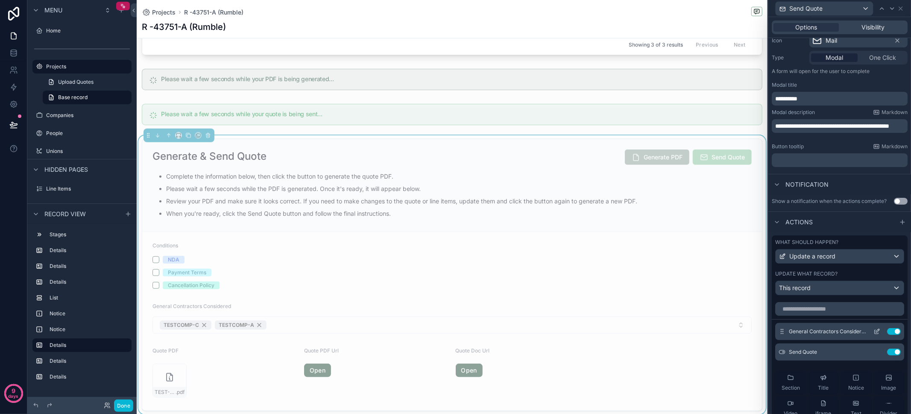
click at [873, 335] on icon at bounding box center [876, 331] width 7 height 7
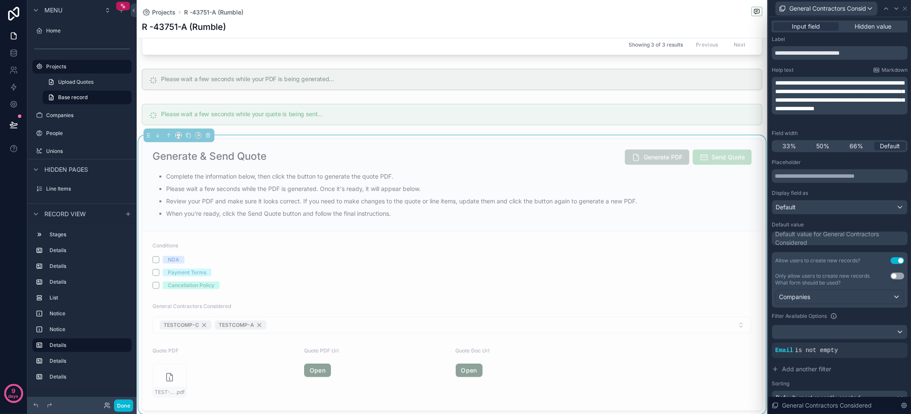
click at [837, 99] on span "**********" at bounding box center [839, 96] width 129 height 32
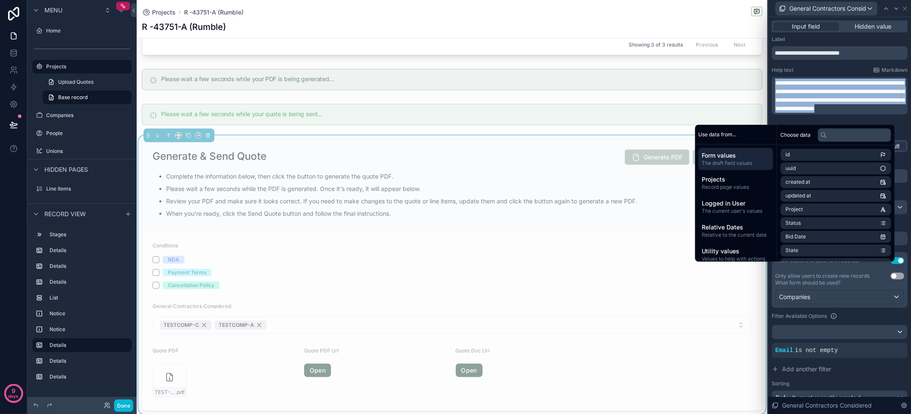
click at [837, 99] on span "**********" at bounding box center [839, 96] width 129 height 32
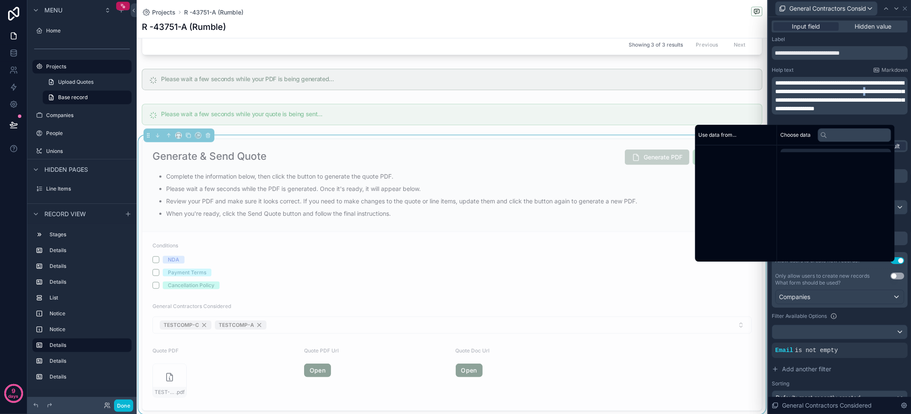
click at [837, 99] on span "**********" at bounding box center [839, 96] width 129 height 32
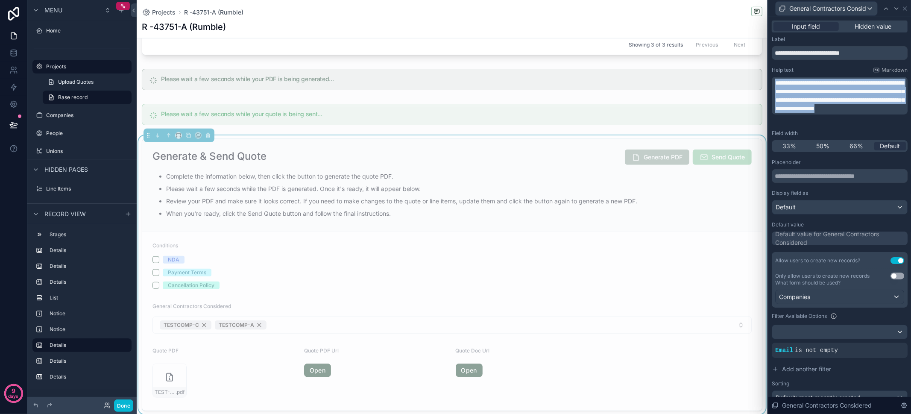
click at [837, 99] on span "**********" at bounding box center [839, 96] width 129 height 32
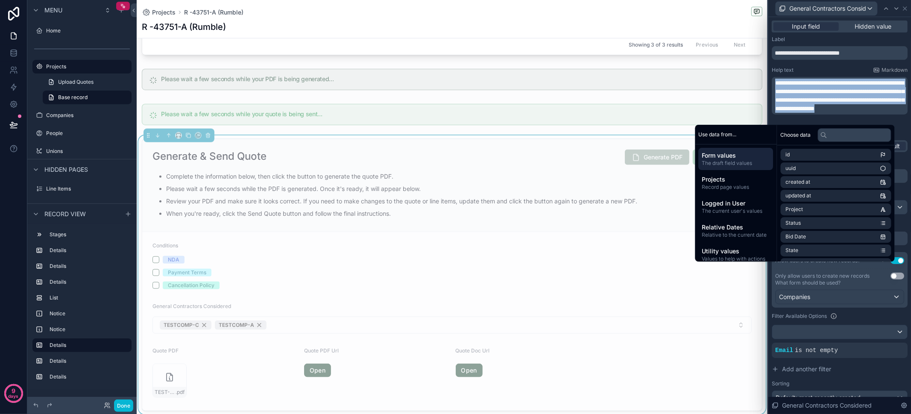
click at [866, 95] on p "**********" at bounding box center [840, 96] width 131 height 34
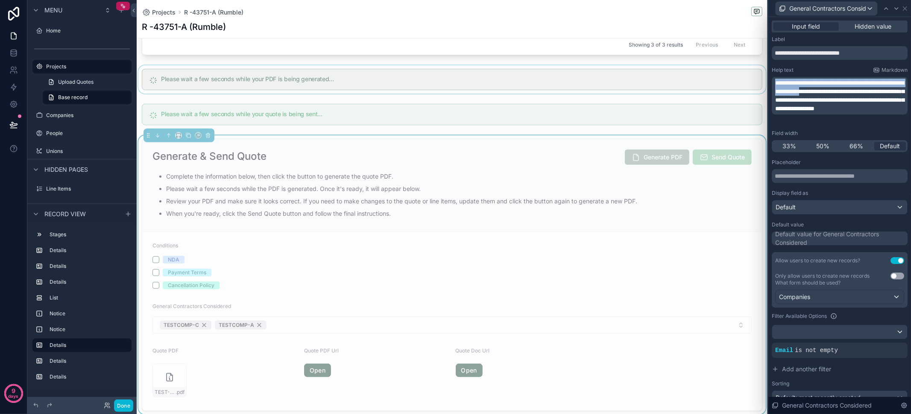
drag, startPoint x: 857, startPoint y: 90, endPoint x: 744, endPoint y: 73, distance: 113.5
click at [744, 73] on div "**********" at bounding box center [455, 207] width 911 height 414
copy span "**********"
click at [847, 57] on input "**********" at bounding box center [840, 53] width 136 height 14
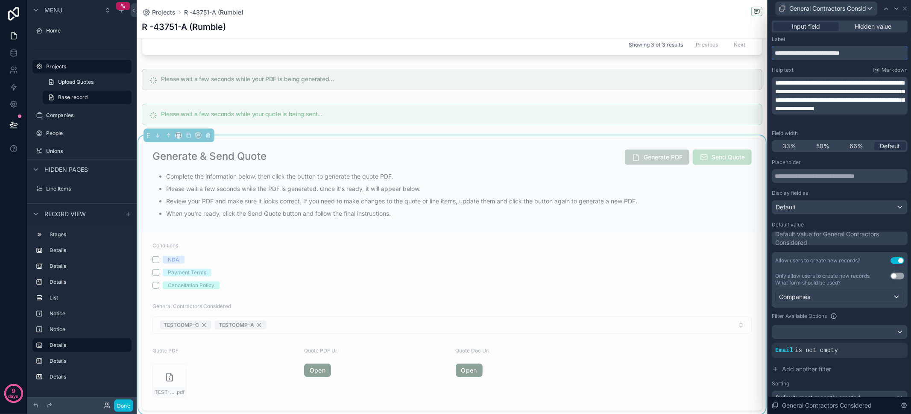
click at [847, 57] on input "**********" at bounding box center [840, 53] width 136 height 14
paste input "**********"
type input "**********"
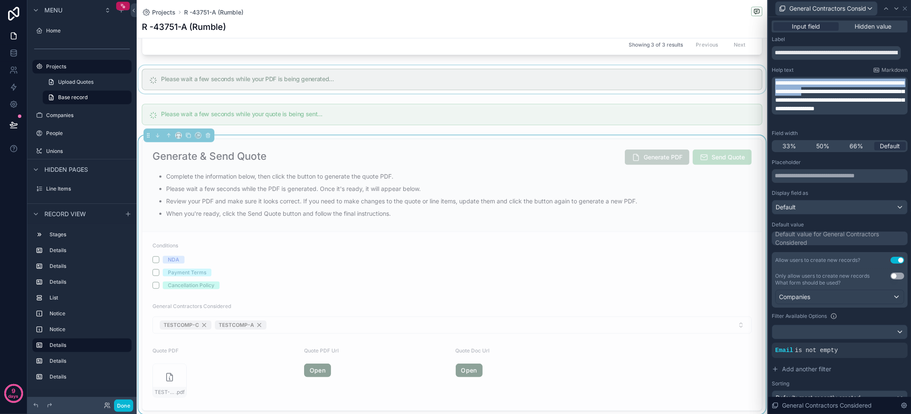
drag, startPoint x: 858, startPoint y: 92, endPoint x: 752, endPoint y: 75, distance: 106.8
click at [752, 75] on div "**********" at bounding box center [455, 207] width 911 height 414
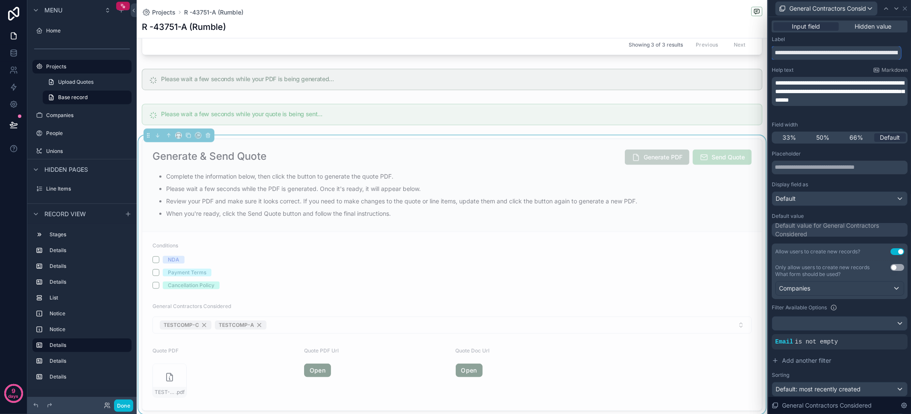
click at [859, 53] on input "**********" at bounding box center [836, 53] width 129 height 14
drag, startPoint x: 835, startPoint y: 53, endPoint x: 907, endPoint y: 54, distance: 71.3
click at [907, 54] on div "**********" at bounding box center [839, 215] width 143 height 397
click at [907, 6] on icon at bounding box center [904, 8] width 7 height 7
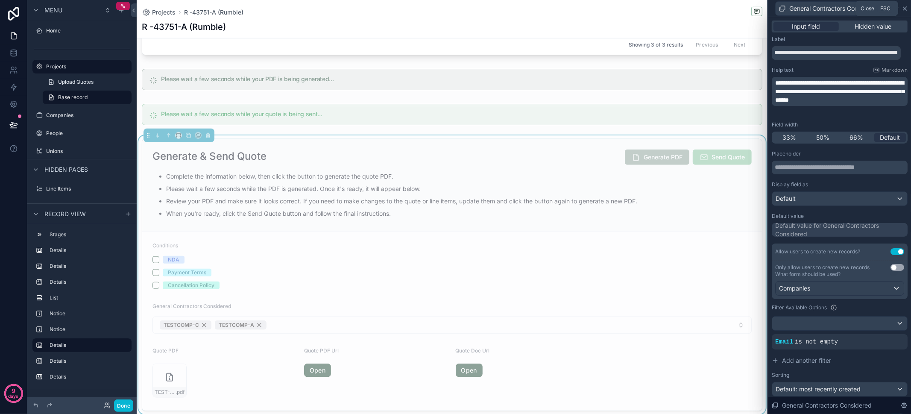
scroll to position [0, 0]
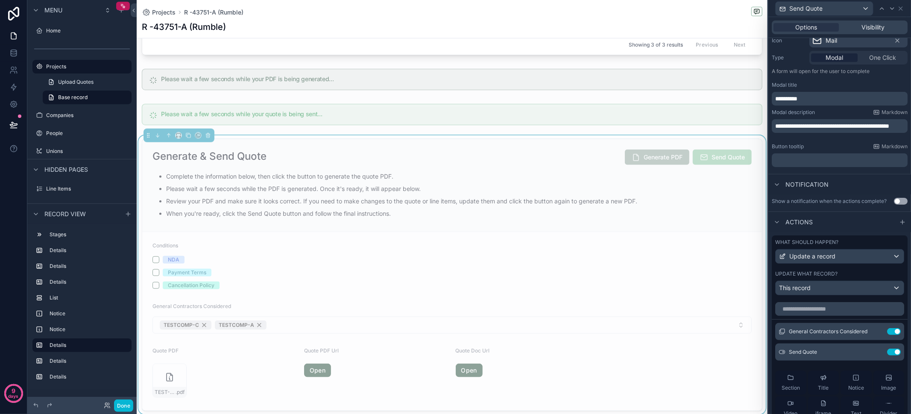
click at [842, 130] on p "**********" at bounding box center [840, 126] width 131 height 9
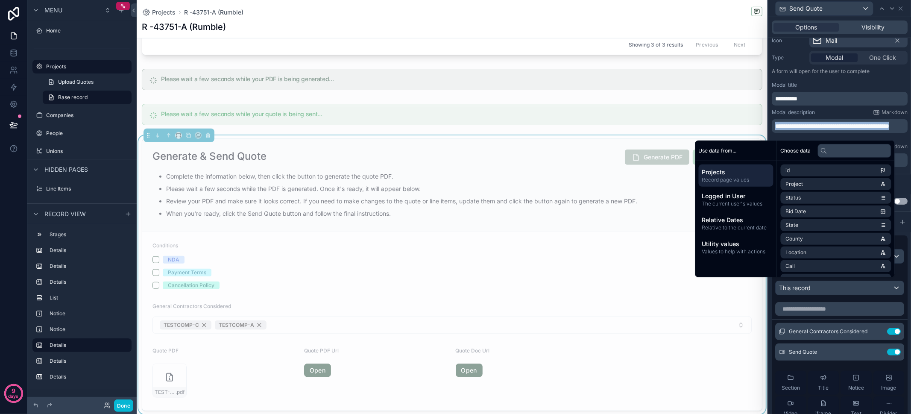
click at [820, 125] on span "**********" at bounding box center [832, 126] width 114 height 6
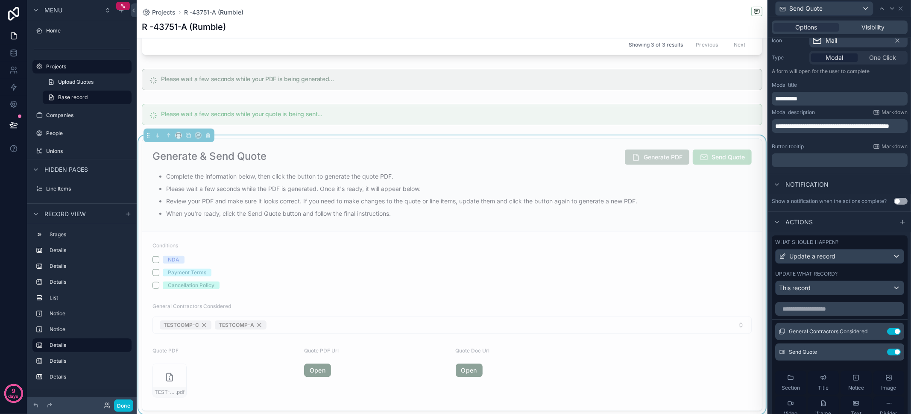
click at [838, 125] on span "**********" at bounding box center [832, 126] width 114 height 6
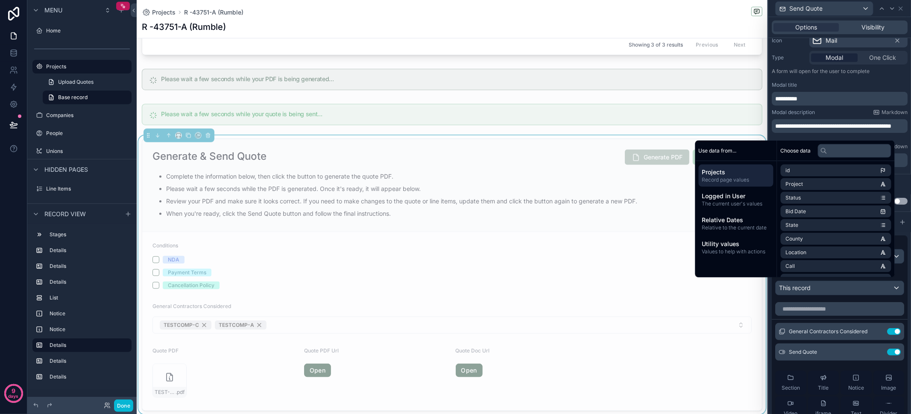
click at [827, 129] on p "**********" at bounding box center [840, 126] width 131 height 9
click at [621, 291] on form "Conditions NDA Payment Terms Cancellation Policy General Contractors Considered…" at bounding box center [452, 321] width 620 height 178
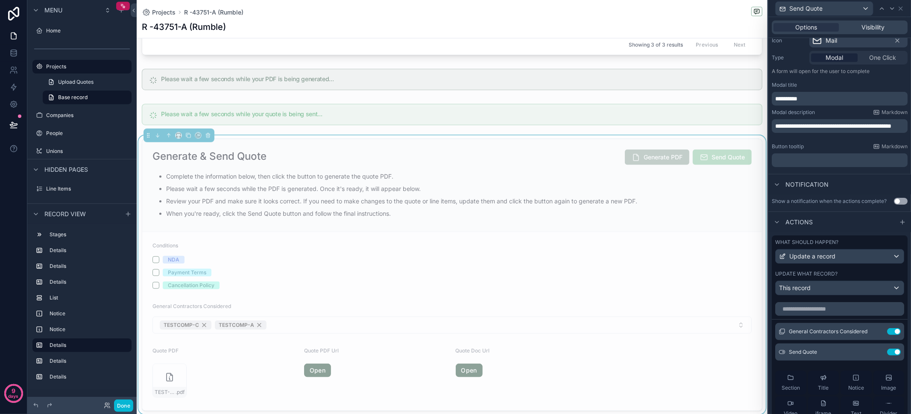
click at [833, 128] on p "**********" at bounding box center [840, 126] width 131 height 9
click at [834, 130] on p "**********" at bounding box center [840, 126] width 131 height 9
click at [118, 407] on button "Done" at bounding box center [123, 405] width 19 height 12
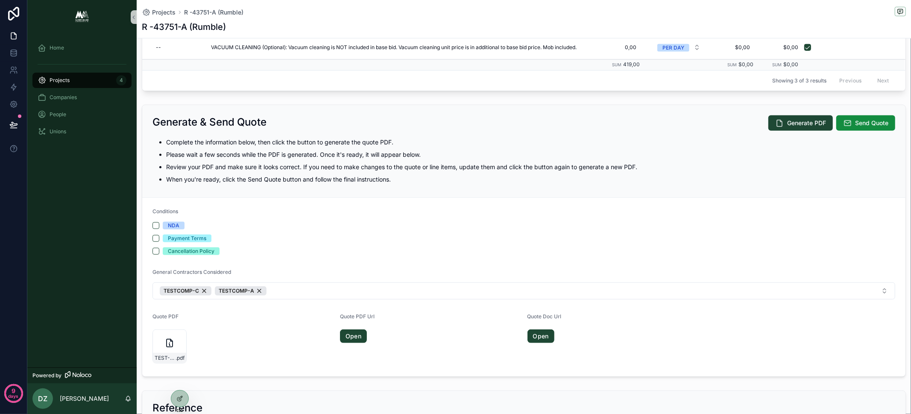
scroll to position [580, 0]
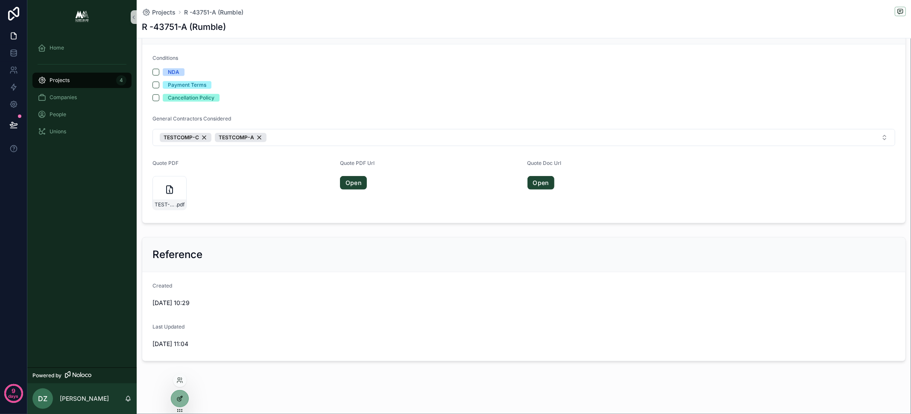
click at [179, 395] on icon at bounding box center [179, 398] width 7 height 7
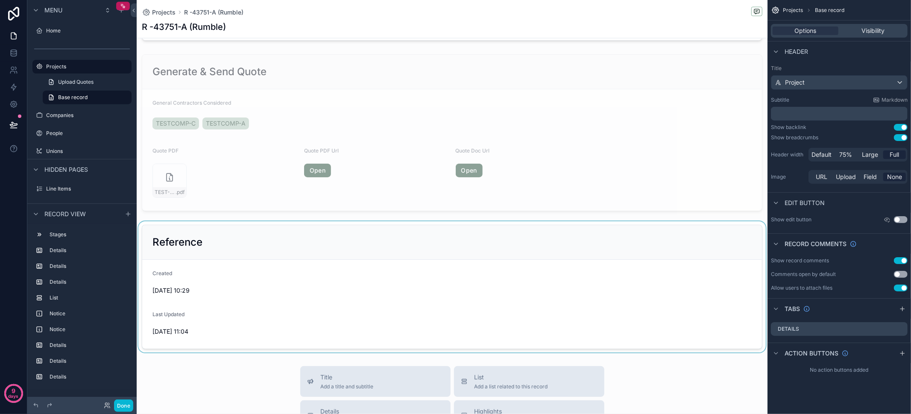
scroll to position [836, 0]
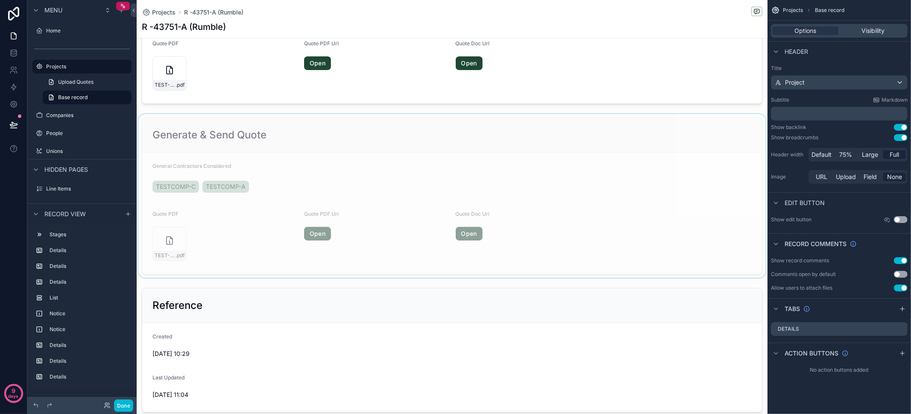
click at [574, 235] on div "scrollable content" at bounding box center [452, 196] width 631 height 164
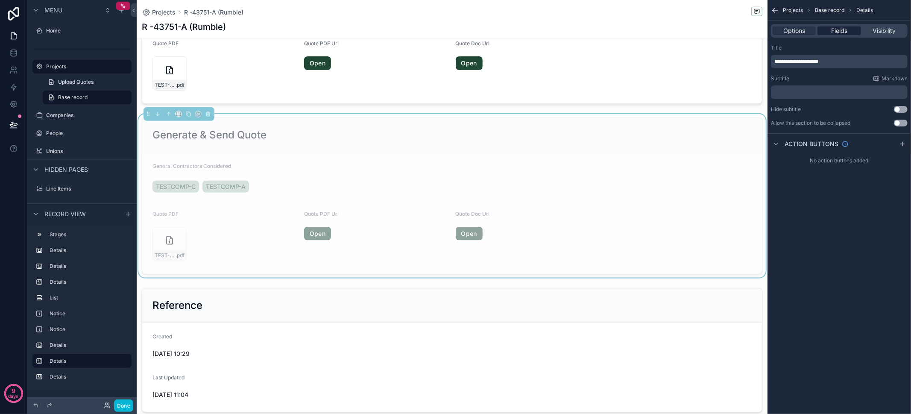
click at [850, 31] on div "Fields" at bounding box center [838, 30] width 43 height 9
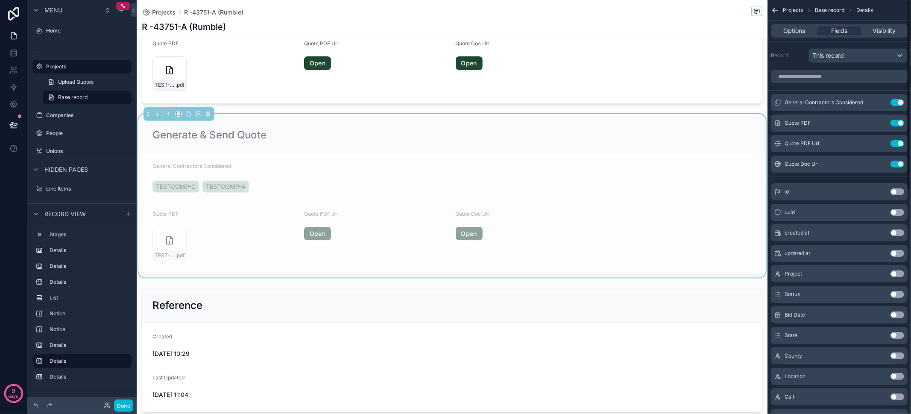
scroll to position [486, 0]
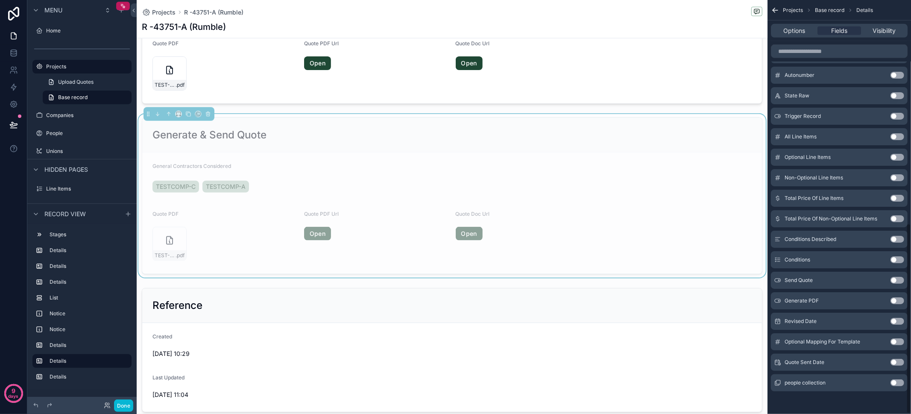
click at [892, 359] on button "Use setting" at bounding box center [897, 362] width 14 height 7
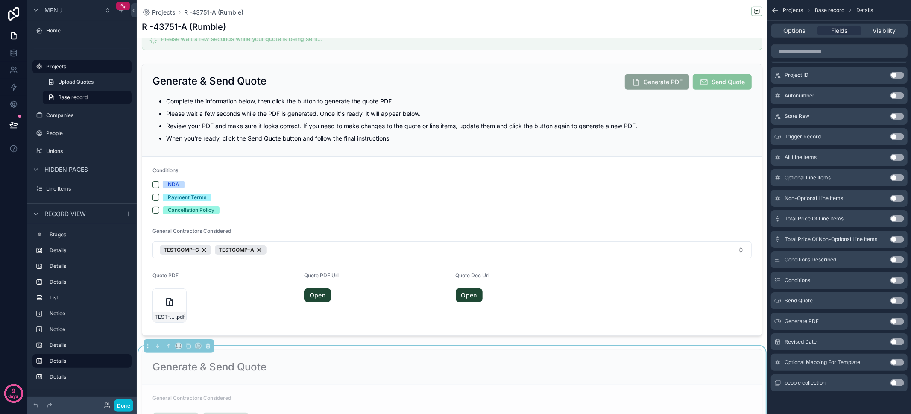
scroll to position [784, 0]
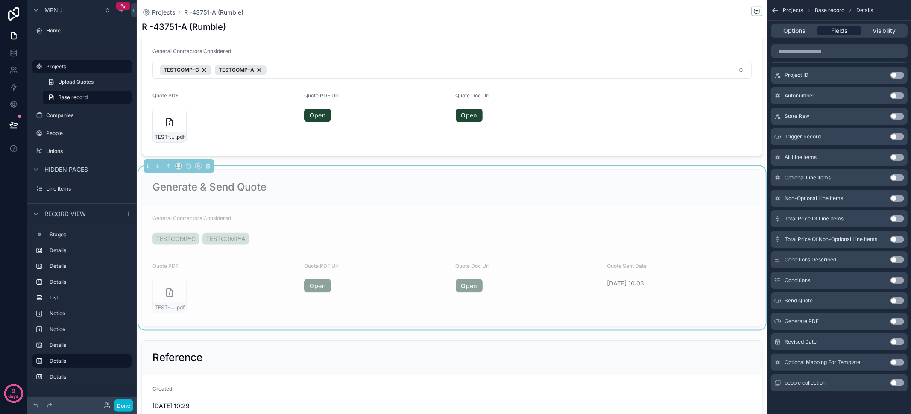
click at [834, 33] on span "Fields" at bounding box center [839, 30] width 16 height 9
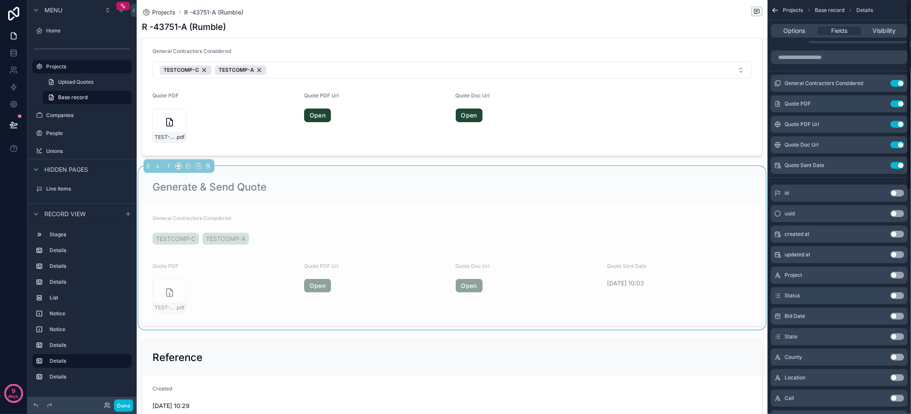
scroll to position [0, 0]
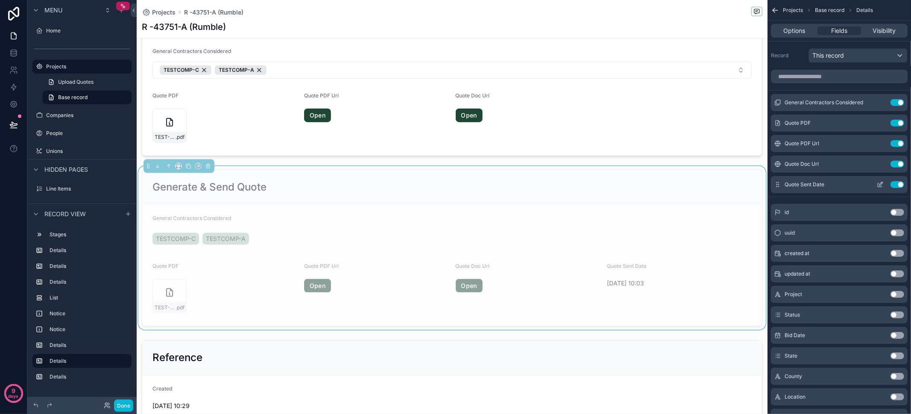
click at [883, 183] on icon "scrollable content" at bounding box center [880, 184] width 7 height 7
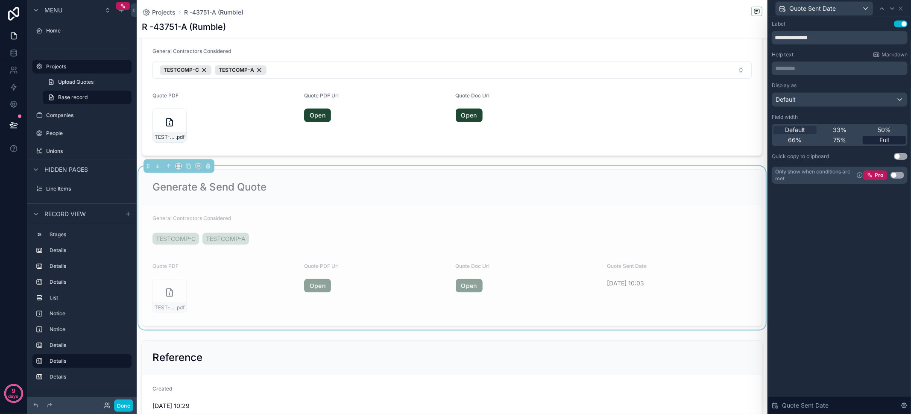
click at [892, 140] on div "Full" at bounding box center [884, 140] width 43 height 9
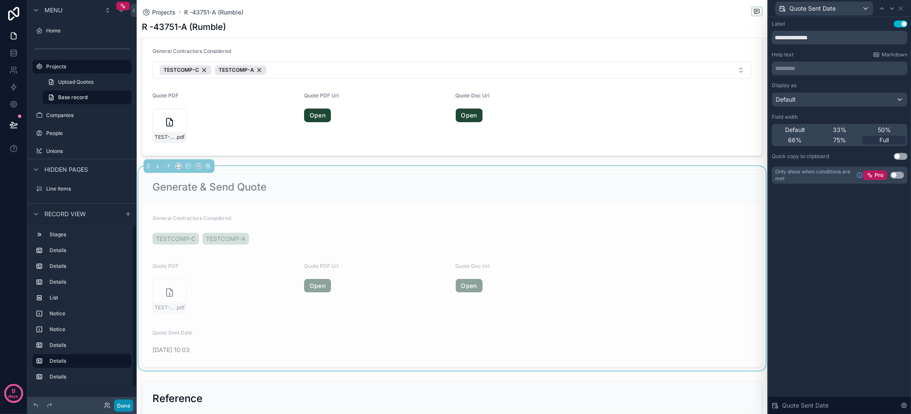
click at [126, 407] on button "Done" at bounding box center [123, 405] width 19 height 12
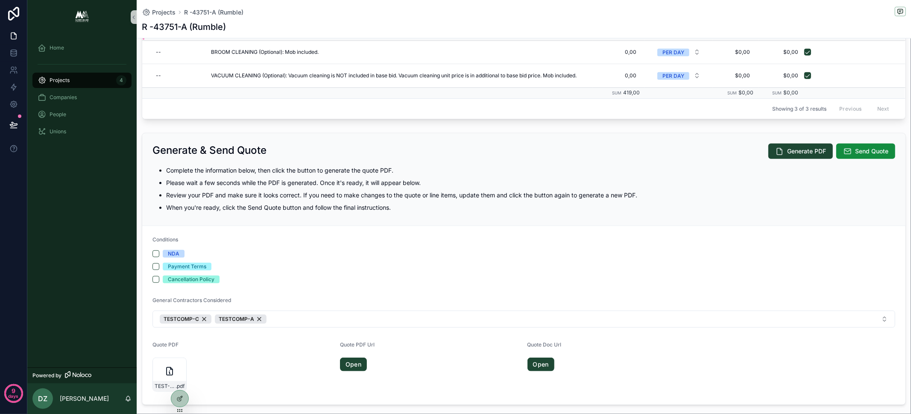
scroll to position [487, 0]
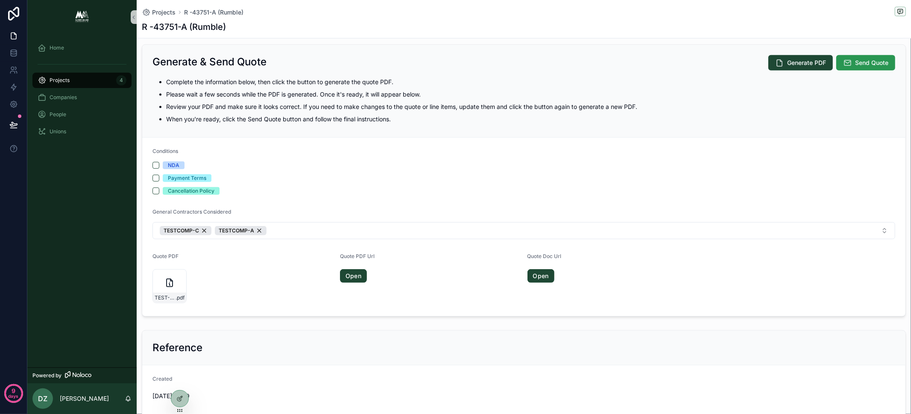
click at [855, 59] on span "Send Quote" at bounding box center [871, 63] width 33 height 9
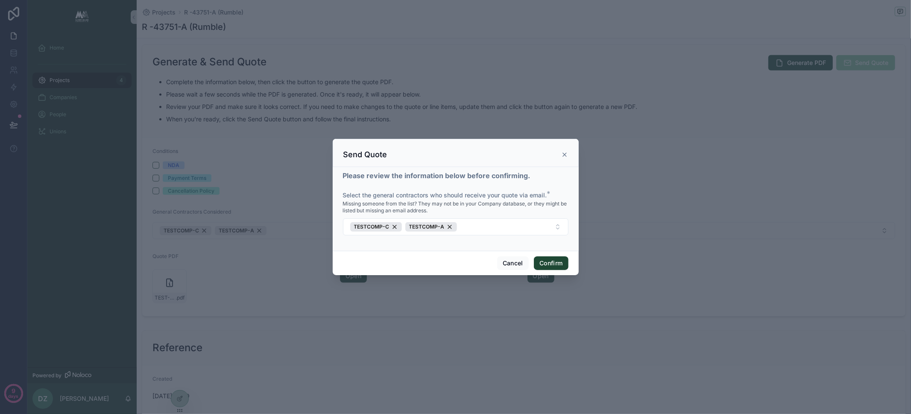
click at [441, 176] on strong "Please review the information below before confirming." at bounding box center [436, 175] width 187 height 9
click at [472, 173] on strong "Please review the information below before confirming." at bounding box center [436, 175] width 187 height 9
click at [493, 197] on span "Select the general contractors who should receive your quote via email." at bounding box center [445, 194] width 204 height 7
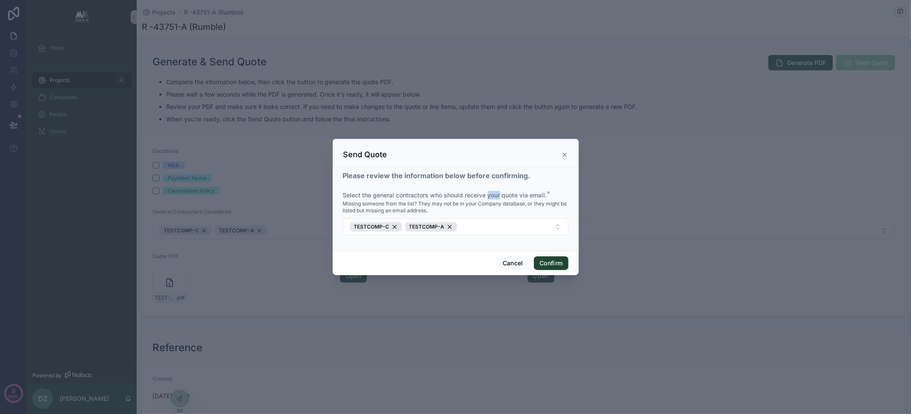
click at [493, 197] on span "Select the general contractors who should receive your quote via email." at bounding box center [445, 194] width 204 height 7
click at [459, 197] on span "Select the general contractors who should receive your quote via email." at bounding box center [445, 194] width 204 height 7
click at [405, 209] on span "Missing someone from the list? They may not be in your Company database, or the…" at bounding box center [455, 207] width 225 height 14
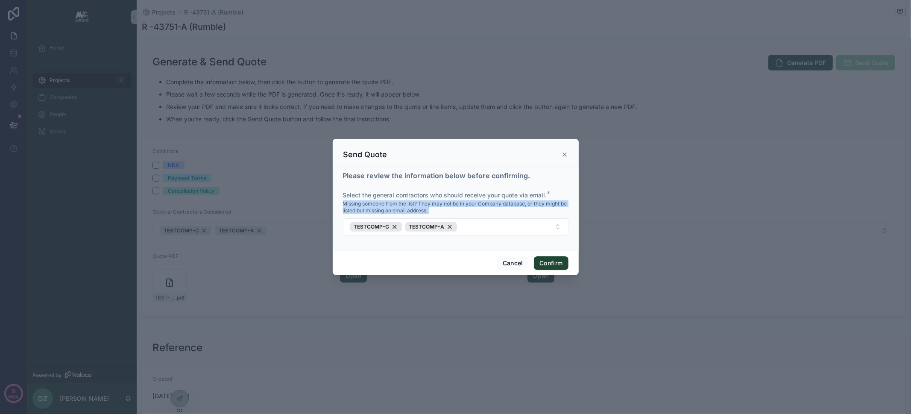
click at [405, 209] on span "Missing someone from the list? They may not be in your Company database, or the…" at bounding box center [455, 207] width 225 height 14
click at [450, 202] on span "Missing someone from the list? They may not be in your Company database, or the…" at bounding box center [455, 207] width 225 height 14
click at [451, 204] on span "Missing someone from the list? They may not be in your Company database, or the…" at bounding box center [455, 207] width 225 height 14
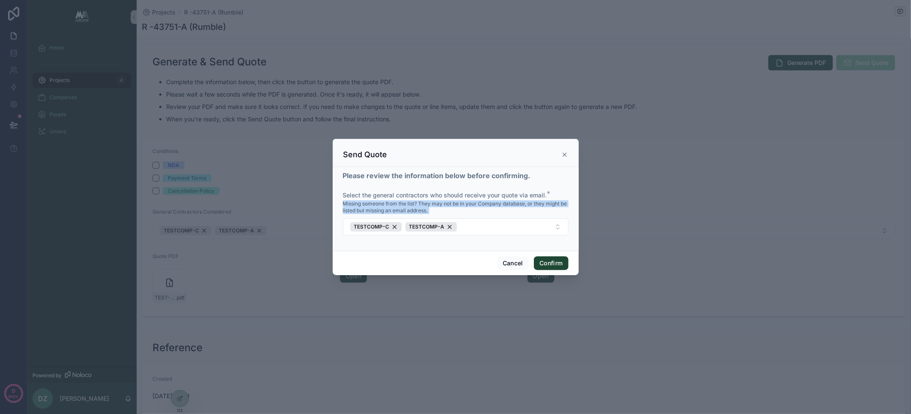
click at [457, 204] on span "Missing someone from the list? They may not be in your Company database, or the…" at bounding box center [455, 207] width 225 height 14
click at [547, 264] on button "Confirm" at bounding box center [551, 263] width 34 height 14
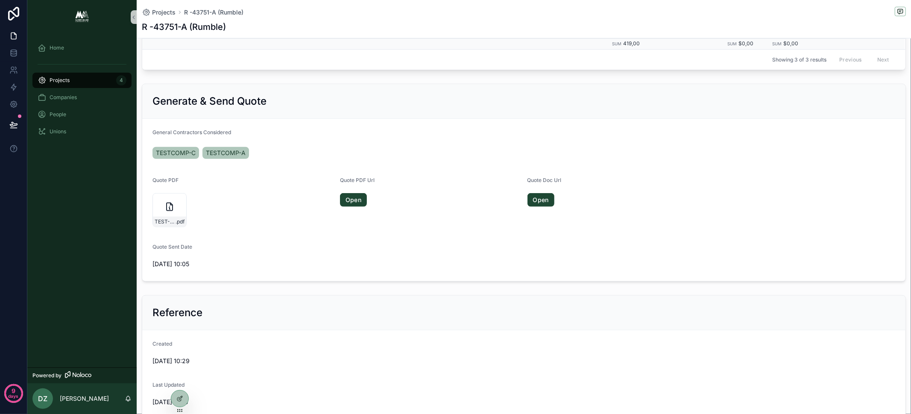
scroll to position [503, 0]
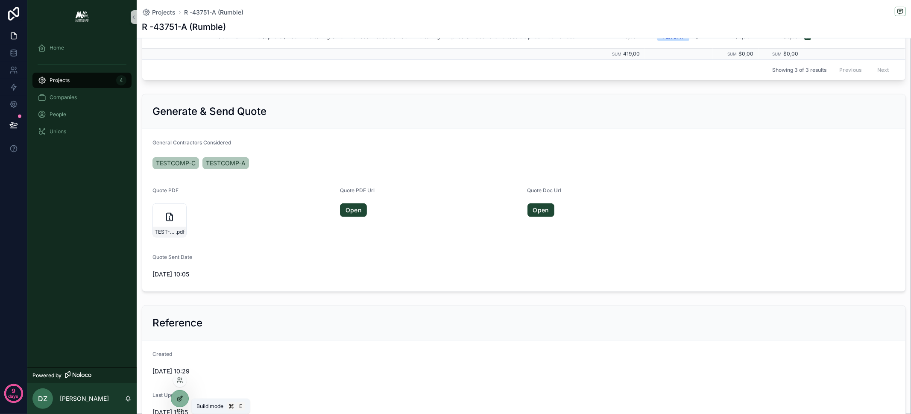
click at [182, 402] on div at bounding box center [179, 398] width 17 height 16
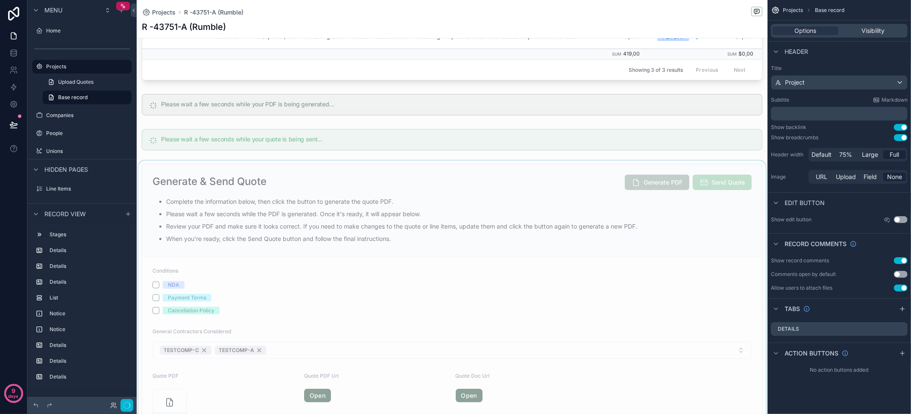
click at [288, 288] on div "scrollable content" at bounding box center [452, 300] width 631 height 279
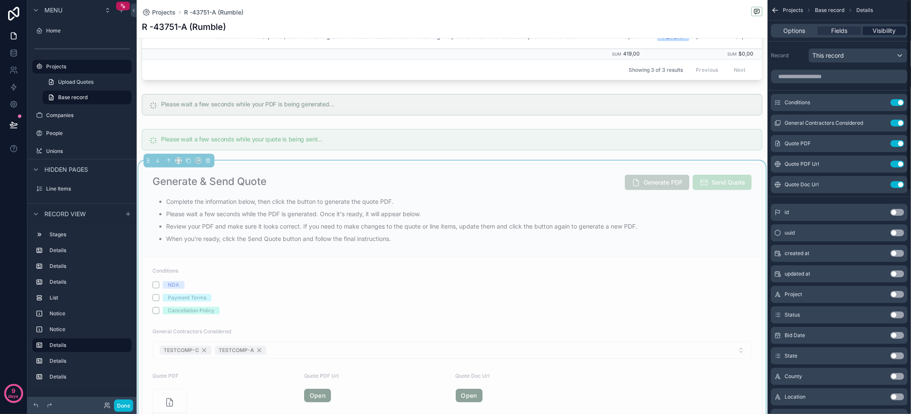
click at [881, 29] on span "Visibility" at bounding box center [883, 30] width 23 height 9
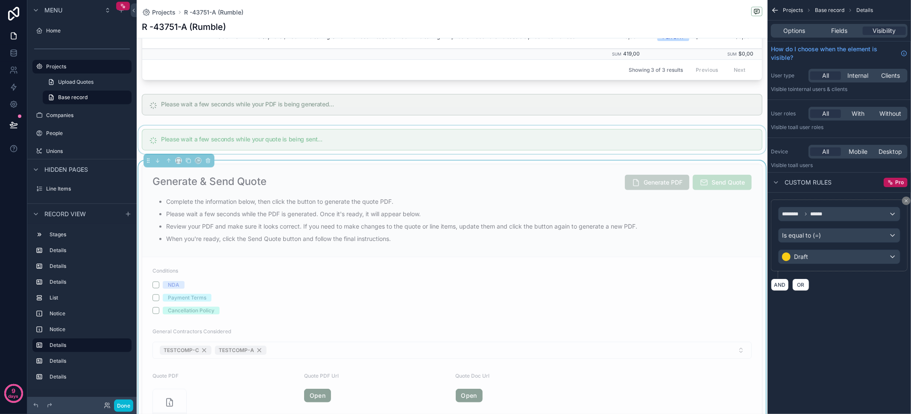
click at [389, 146] on div "scrollable content" at bounding box center [452, 140] width 631 height 28
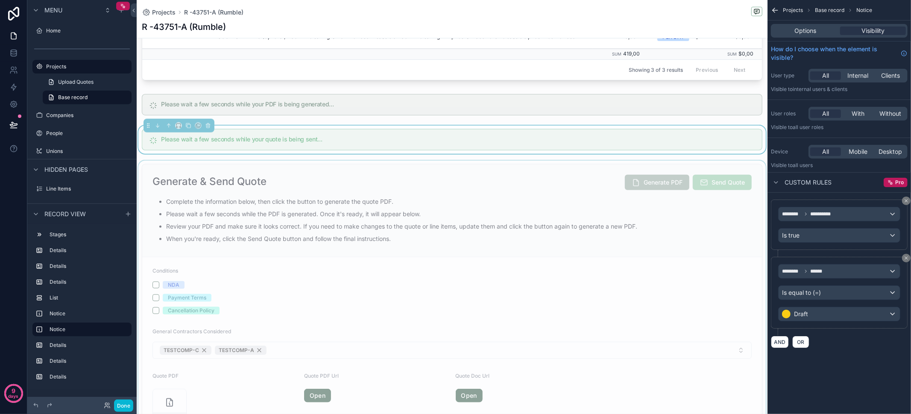
click at [418, 185] on div "scrollable content" at bounding box center [452, 300] width 631 height 279
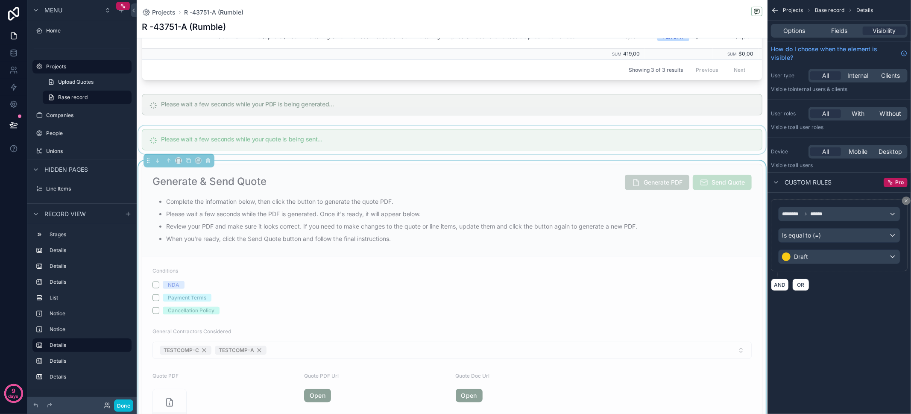
click at [440, 148] on div "scrollable content" at bounding box center [452, 140] width 631 height 28
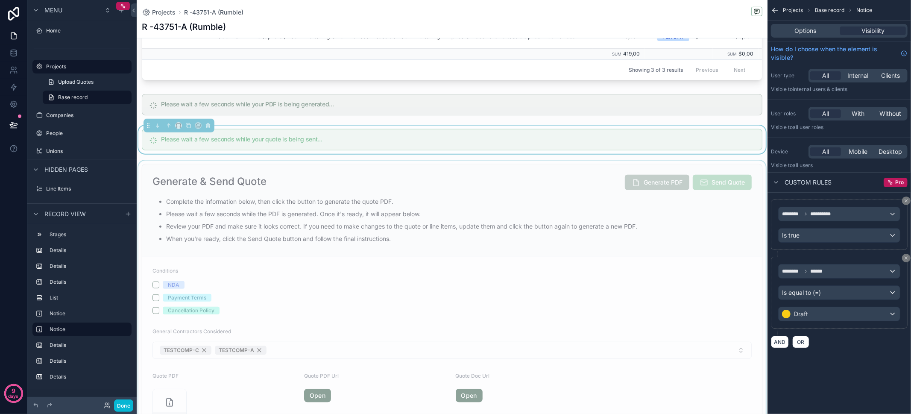
click at [441, 193] on div "scrollable content" at bounding box center [452, 300] width 631 height 279
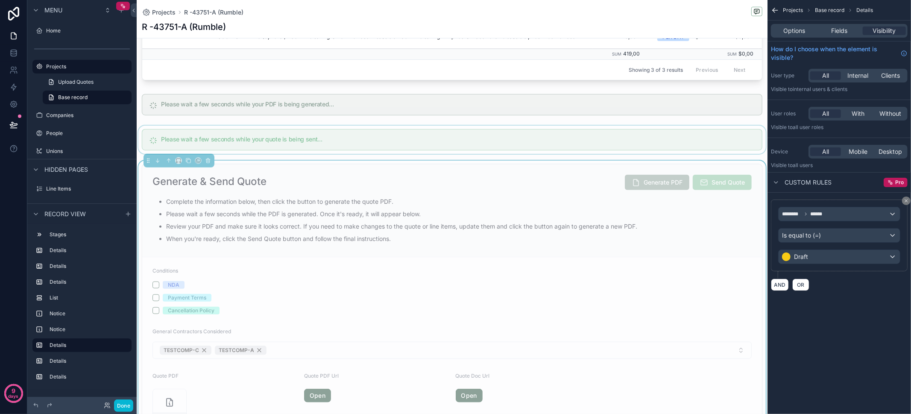
click at [441, 147] on div "scrollable content" at bounding box center [452, 140] width 631 height 28
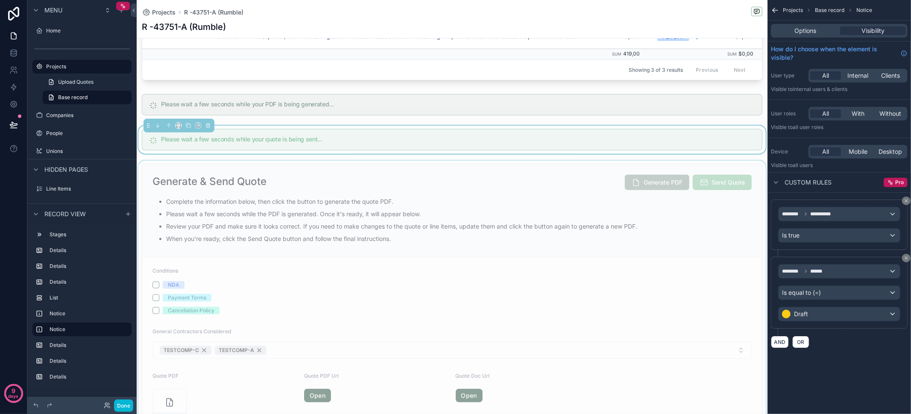
click at [440, 182] on div "scrollable content" at bounding box center [452, 300] width 631 height 279
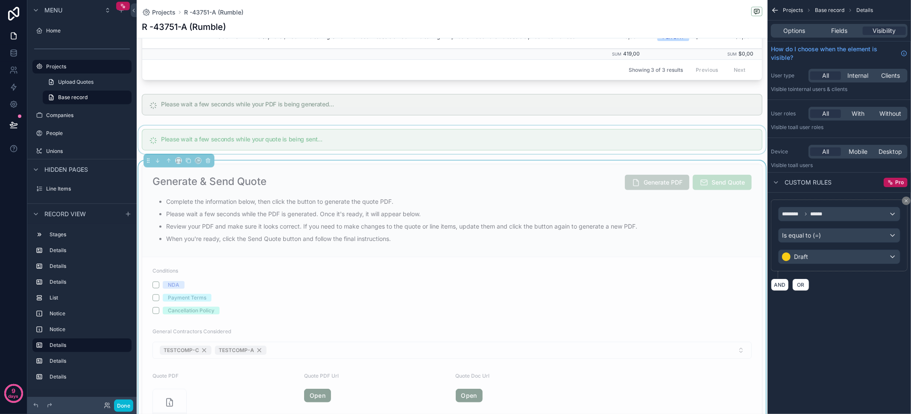
click at [440, 148] on div "scrollable content" at bounding box center [452, 140] width 631 height 28
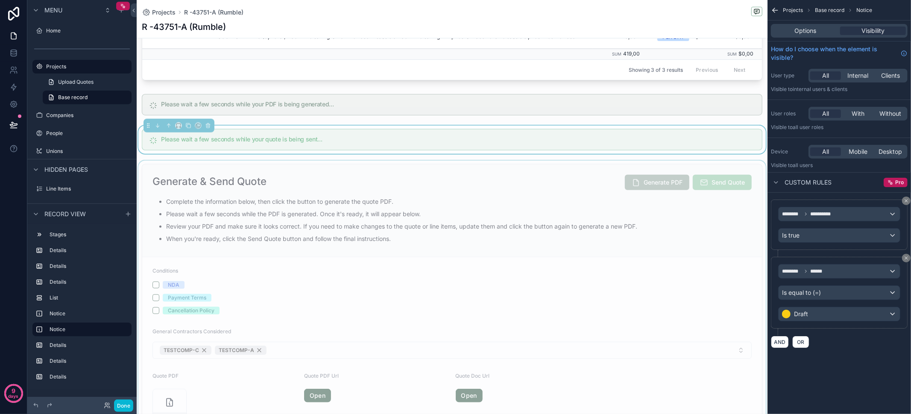
click at [446, 183] on div "scrollable content" at bounding box center [452, 300] width 631 height 279
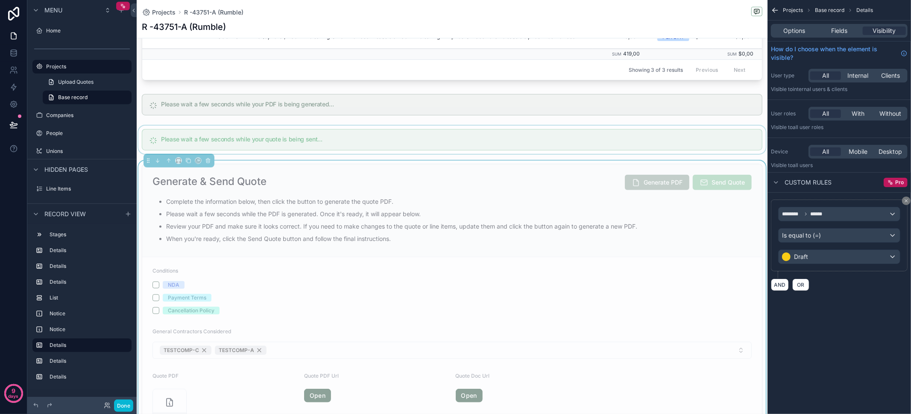
click at [454, 151] on div "scrollable content" at bounding box center [452, 140] width 631 height 28
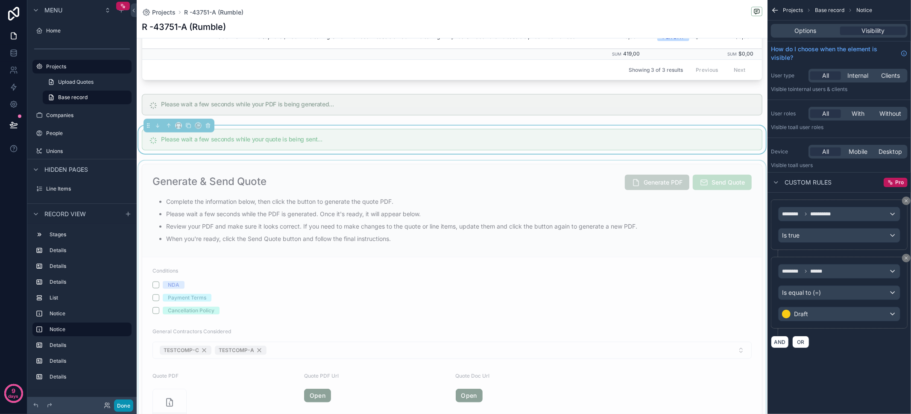
click at [123, 408] on button "Done" at bounding box center [123, 405] width 19 height 12
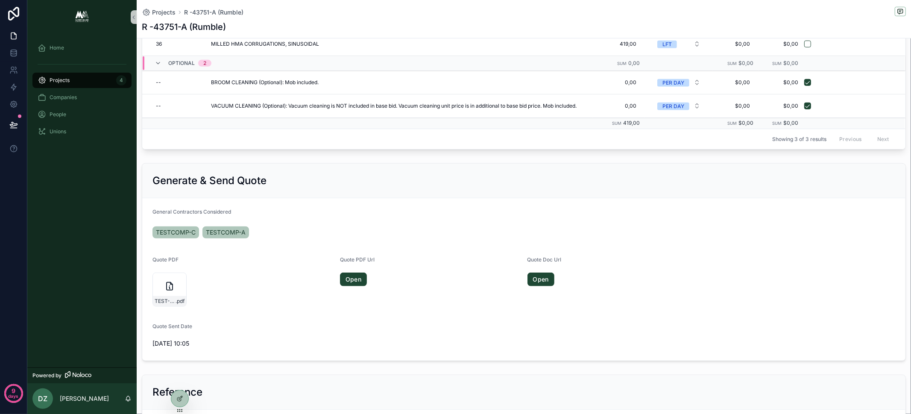
scroll to position [471, 0]
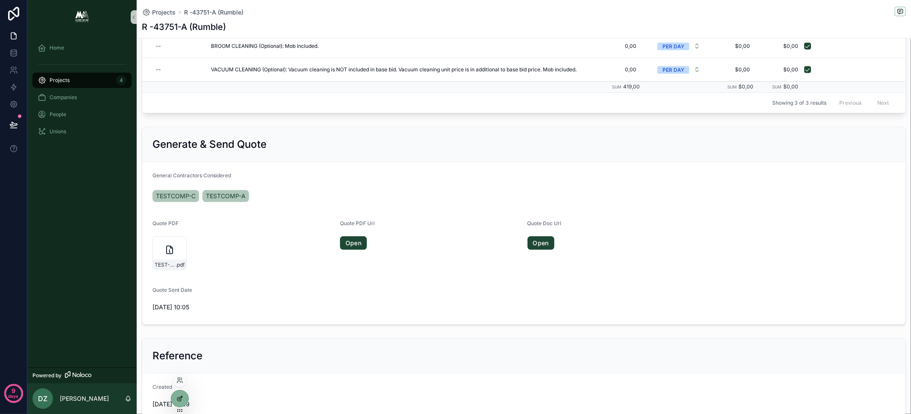
click at [180, 397] on icon at bounding box center [180, 397] width 3 height 3
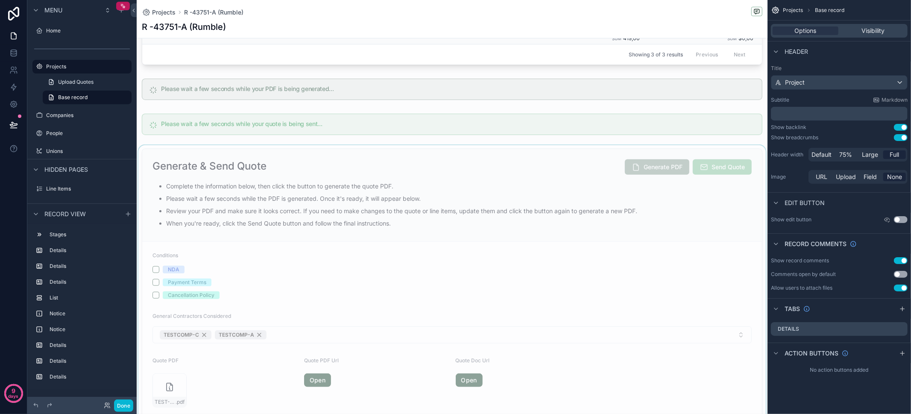
scroll to position [645, 0]
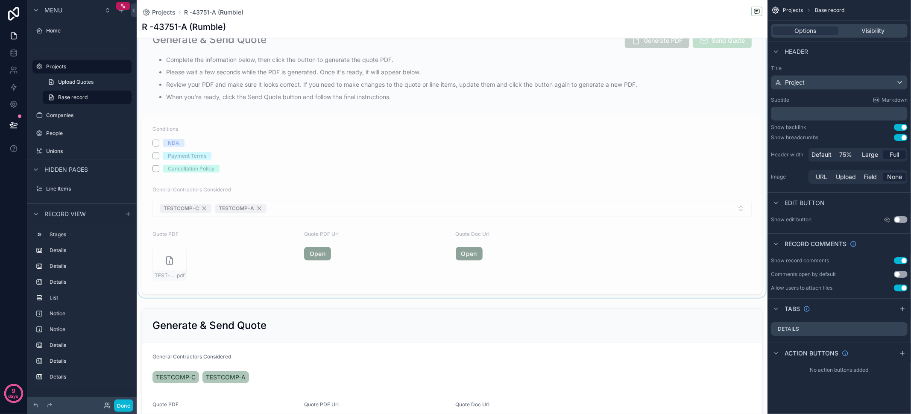
click at [369, 206] on div "scrollable content" at bounding box center [452, 158] width 631 height 279
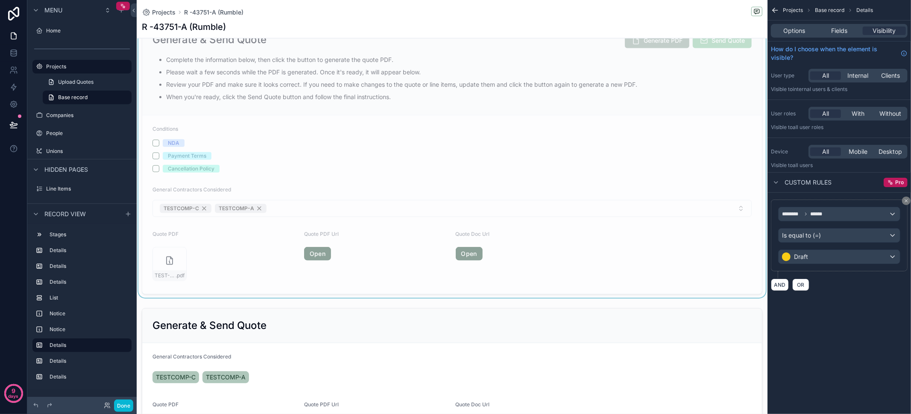
scroll to position [569, 0]
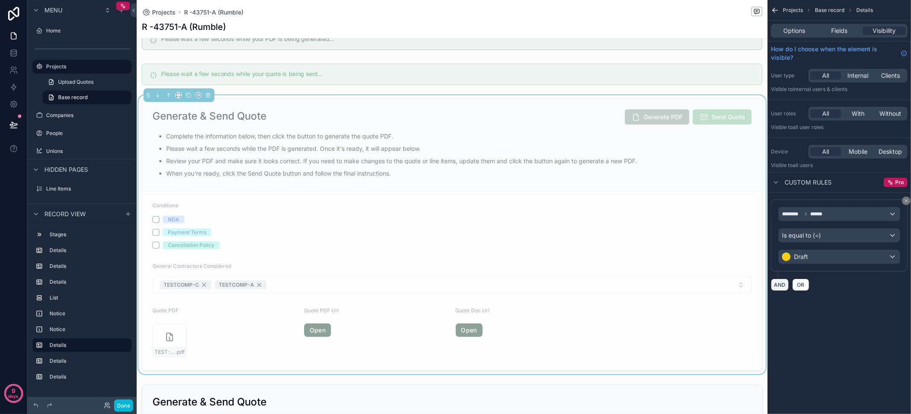
click at [783, 285] on button "AND" at bounding box center [780, 284] width 18 height 12
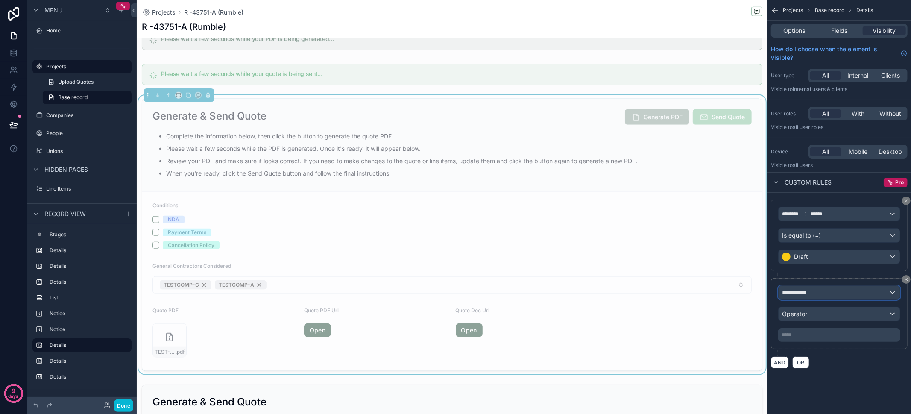
click at [811, 288] on span "**********" at bounding box center [798, 292] width 32 height 9
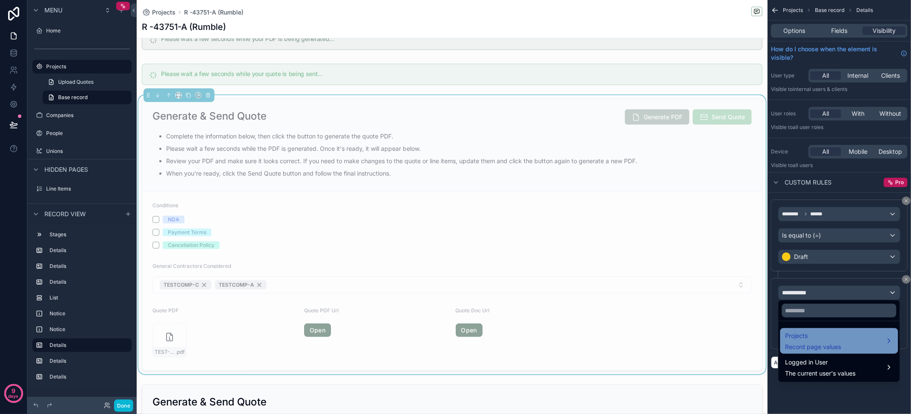
click at [828, 334] on span "Projects" at bounding box center [813, 336] width 56 height 10
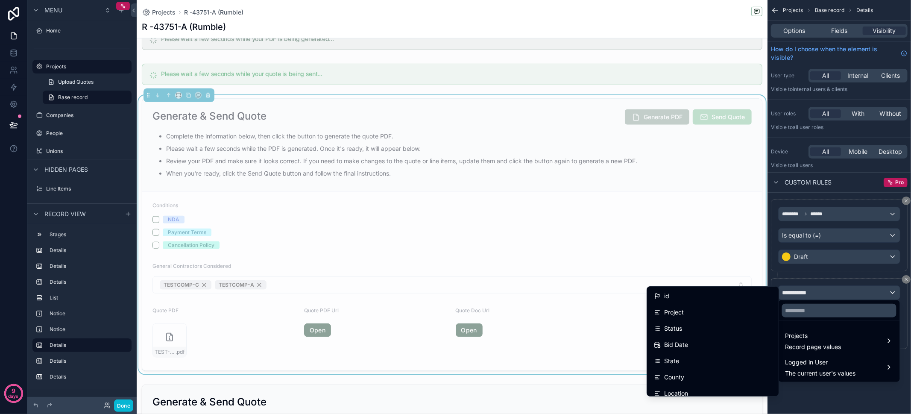
click at [826, 318] on div at bounding box center [838, 310] width 121 height 20
click at [825, 314] on input "text" at bounding box center [839, 311] width 114 height 14
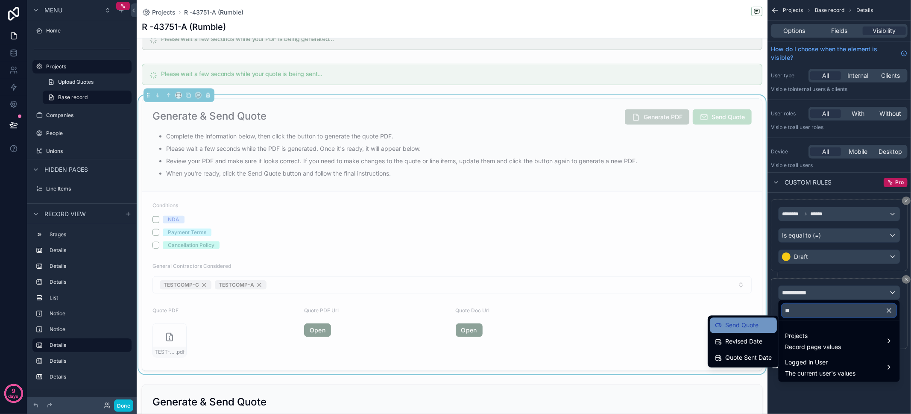
type input "**"
click at [763, 327] on div "Send Quote" at bounding box center [743, 325] width 57 height 10
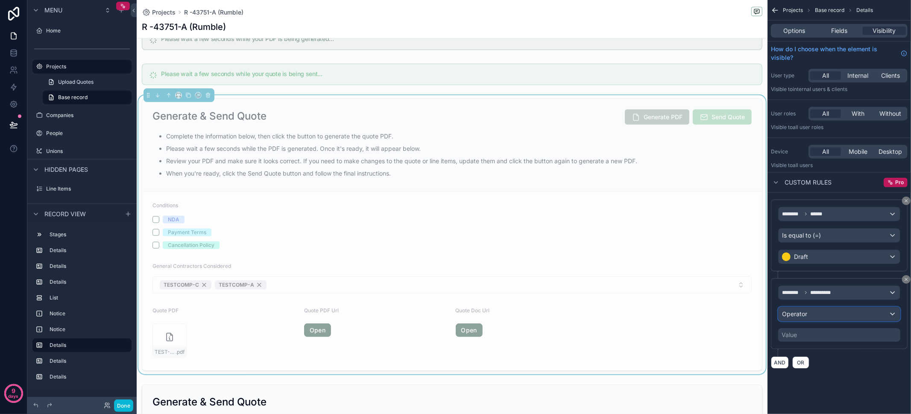
click at [826, 317] on div "Operator" at bounding box center [838, 314] width 121 height 14
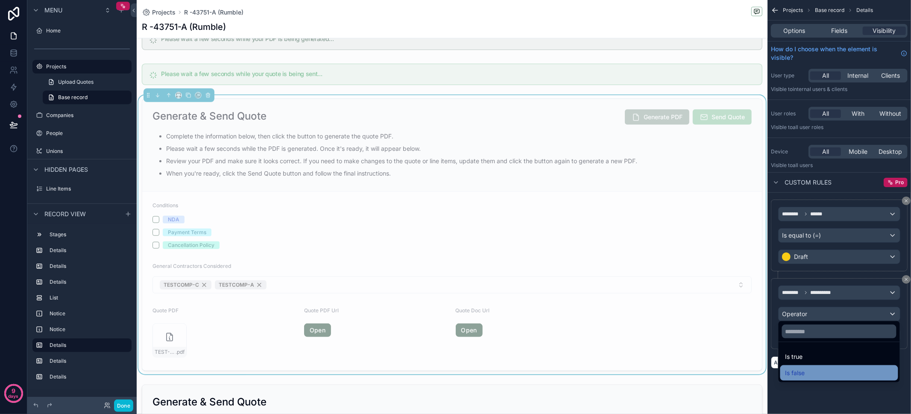
click at [828, 366] on div "Is false" at bounding box center [839, 372] width 118 height 15
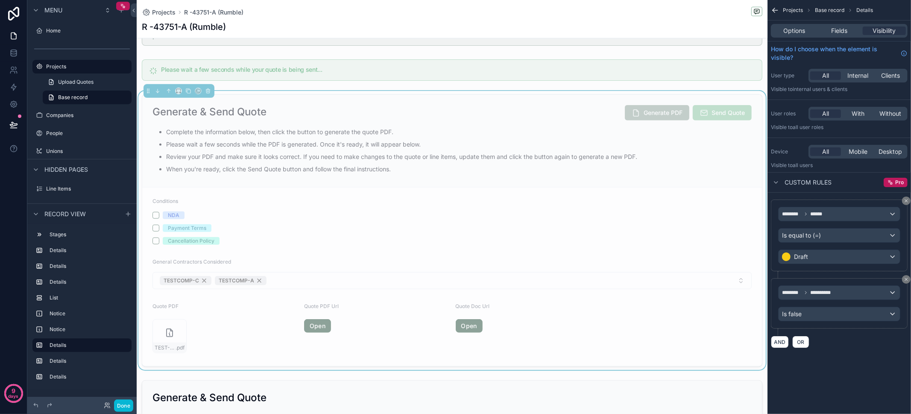
scroll to position [552, 0]
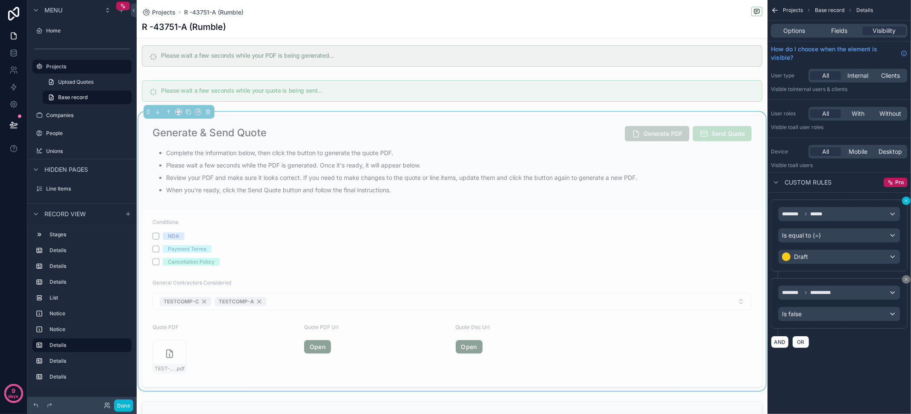
click at [905, 201] on icon "scrollable content" at bounding box center [906, 200] width 3 height 3
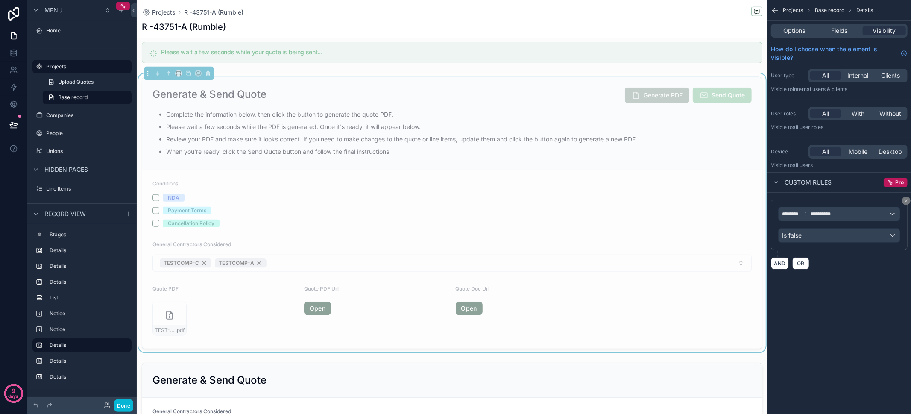
scroll to position [638, 0]
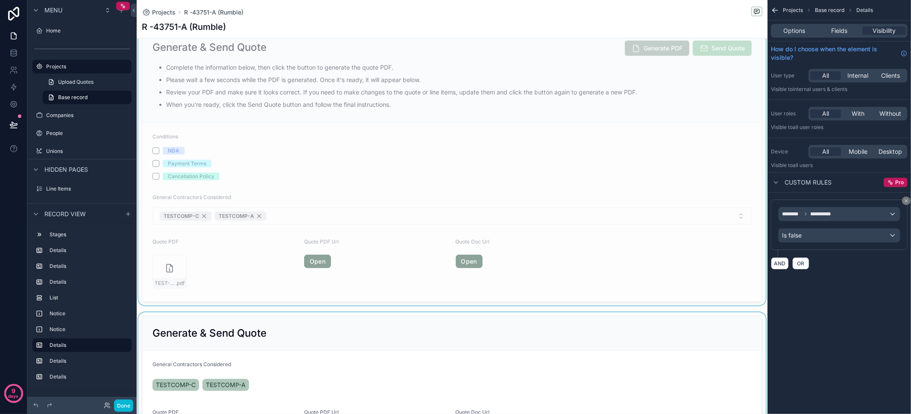
click at [579, 330] on div "scrollable content" at bounding box center [452, 414] width 631 height 205
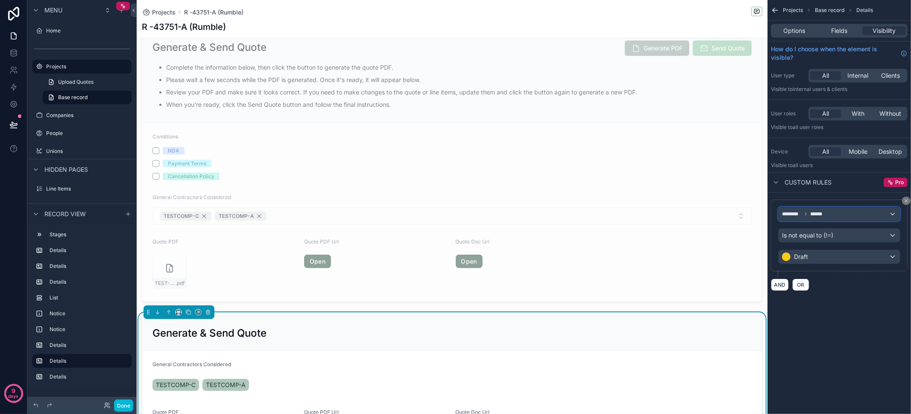
click at [825, 215] on span "******" at bounding box center [817, 214] width 15 height 7
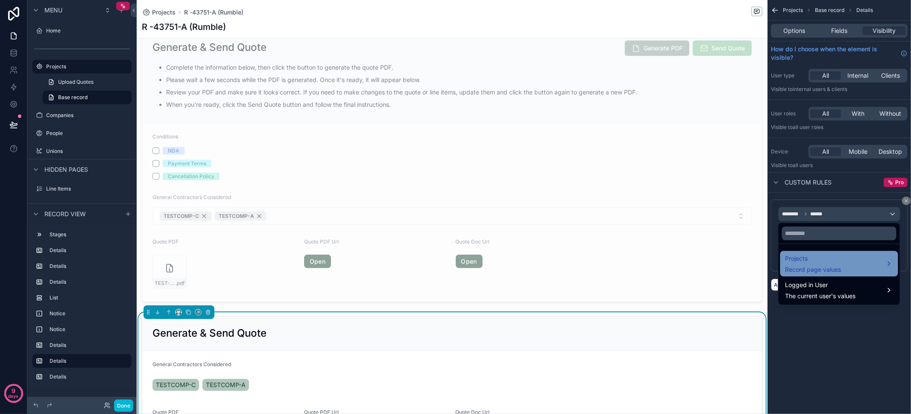
click at [833, 258] on span "Projects" at bounding box center [813, 258] width 56 height 10
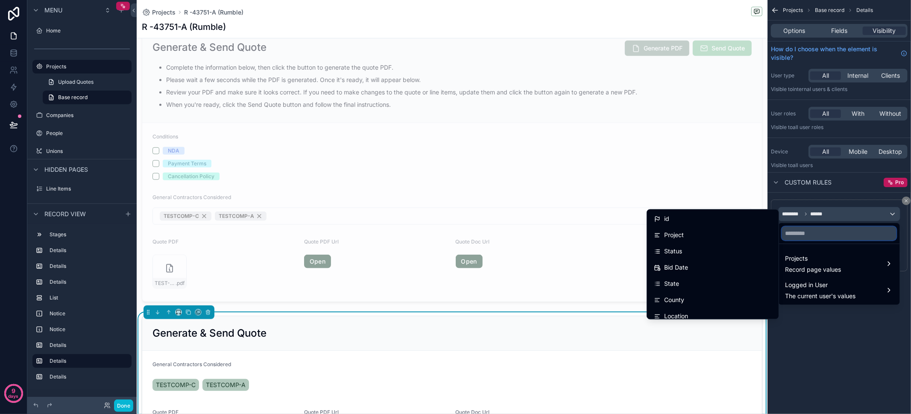
click at [829, 238] on input "text" at bounding box center [839, 233] width 114 height 14
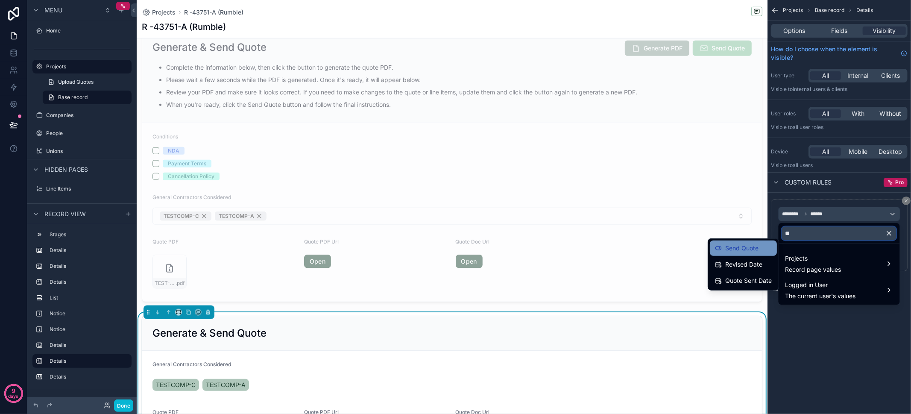
type input "**"
click at [770, 250] on div "Send Quote" at bounding box center [743, 248] width 57 height 10
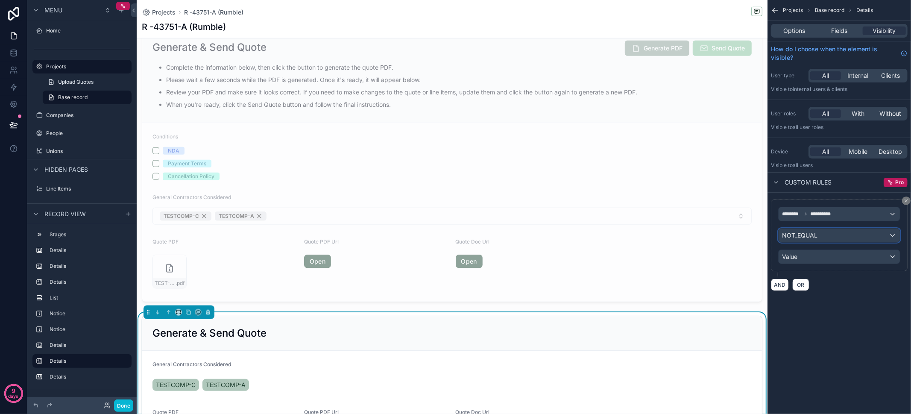
click at [802, 234] on span "NOT_EQUAL" at bounding box center [799, 235] width 35 height 9
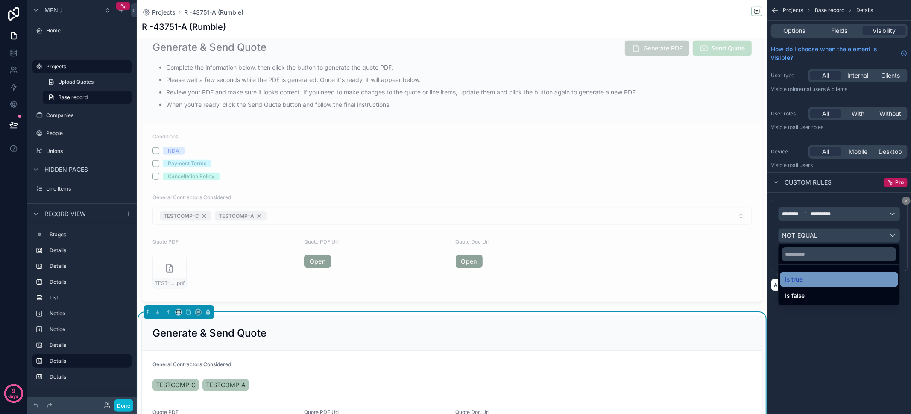
click at [808, 280] on div "Is true" at bounding box center [839, 279] width 108 height 10
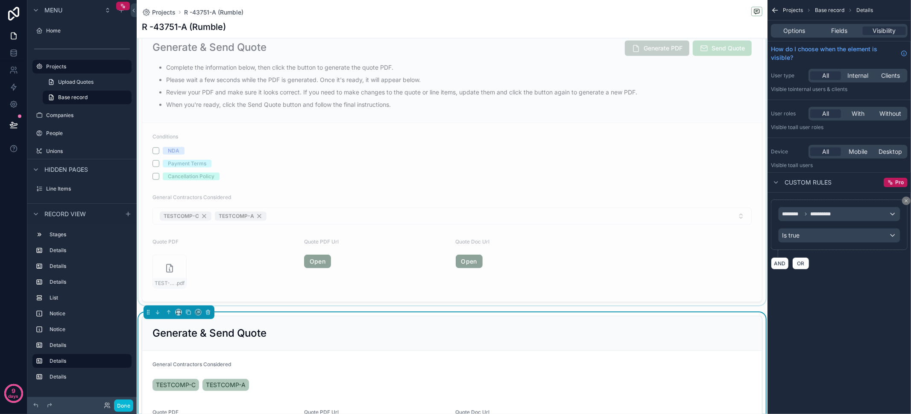
click at [570, 200] on div "scrollable content" at bounding box center [452, 165] width 631 height 279
click at [595, 338] on div "scrollable content" at bounding box center [452, 414] width 631 height 205
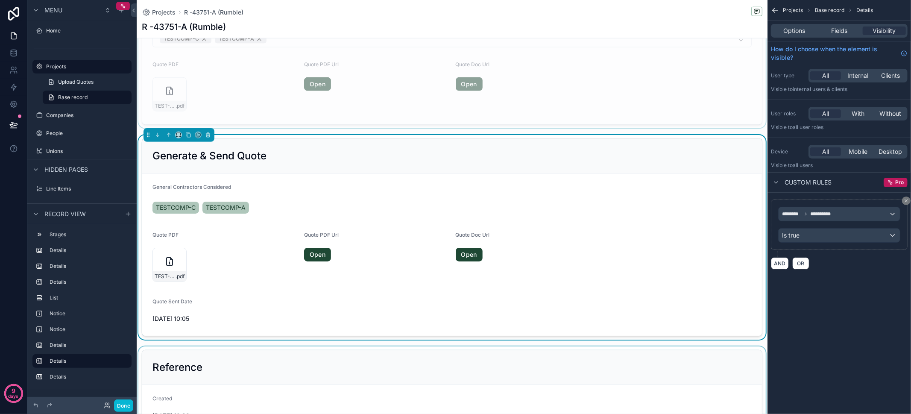
scroll to position [813, 0]
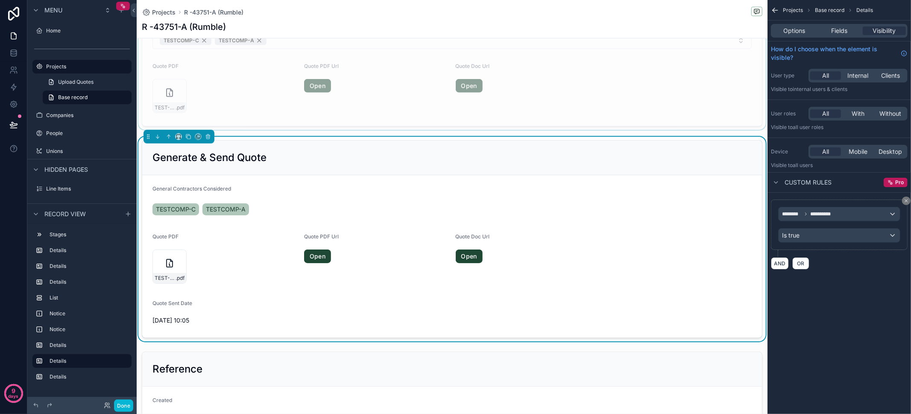
click at [296, 320] on span "11/08/2025 10:05" at bounding box center [451, 320] width 599 height 9
click at [847, 35] on span "Fields" at bounding box center [839, 30] width 16 height 9
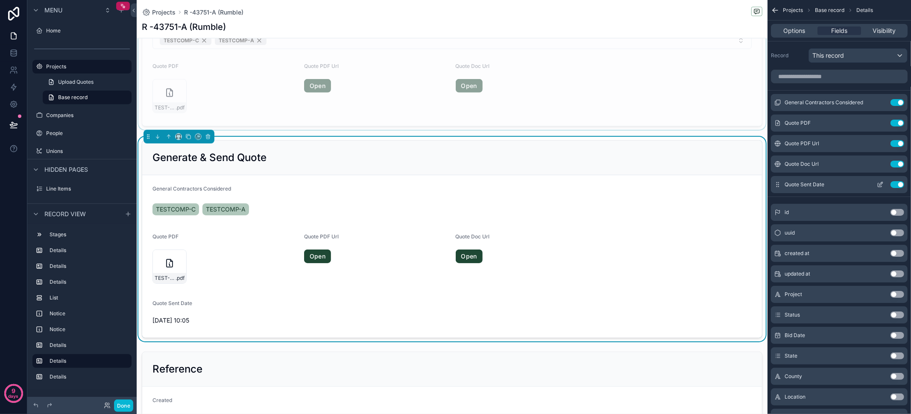
click at [878, 183] on icon "scrollable content" at bounding box center [880, 185] width 4 height 4
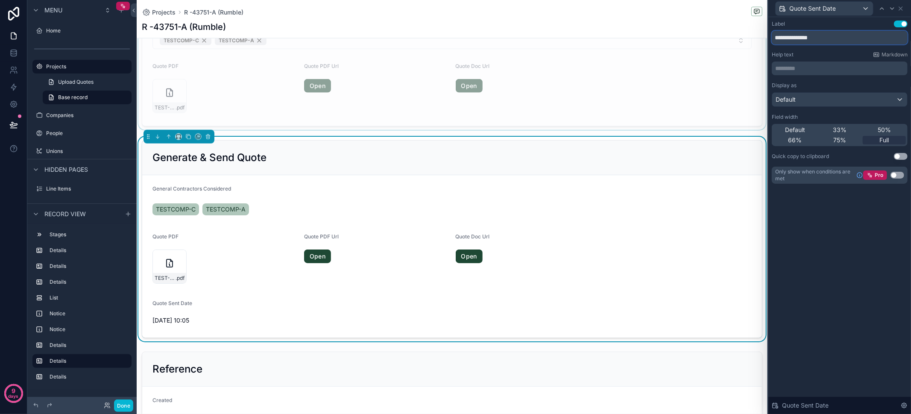
click at [816, 38] on input "**********" at bounding box center [840, 38] width 136 height 14
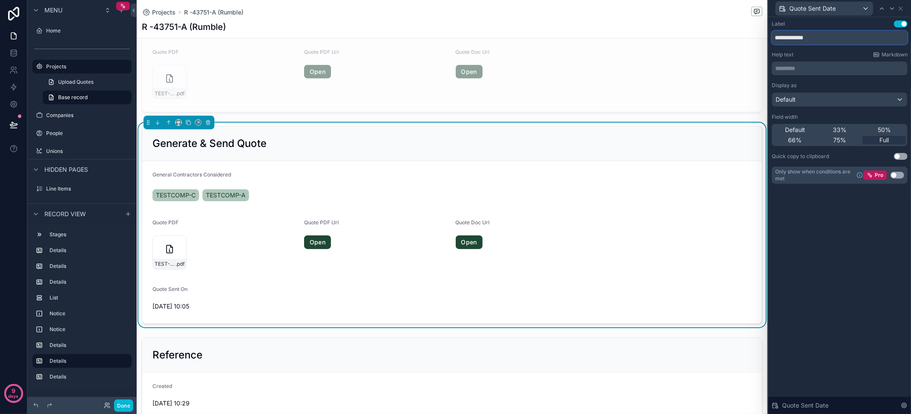
scroll to position [827, 0]
click at [814, 34] on input "**********" at bounding box center [840, 38] width 136 height 14
type input "**********"
click at [901, 10] on icon at bounding box center [900, 8] width 7 height 7
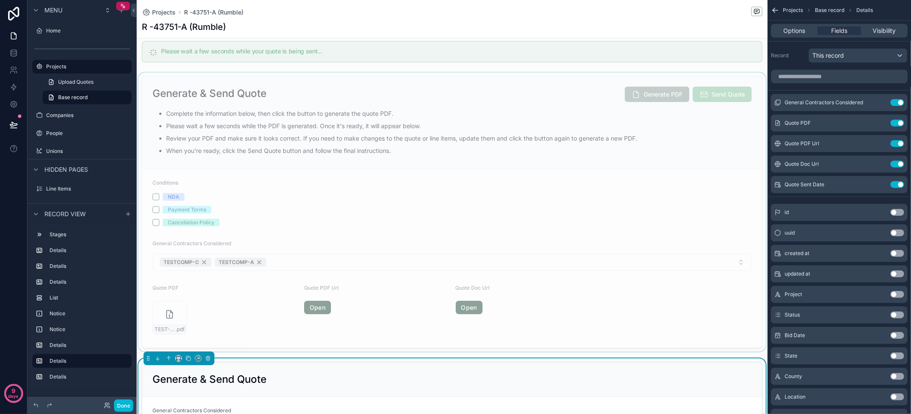
scroll to position [560, 0]
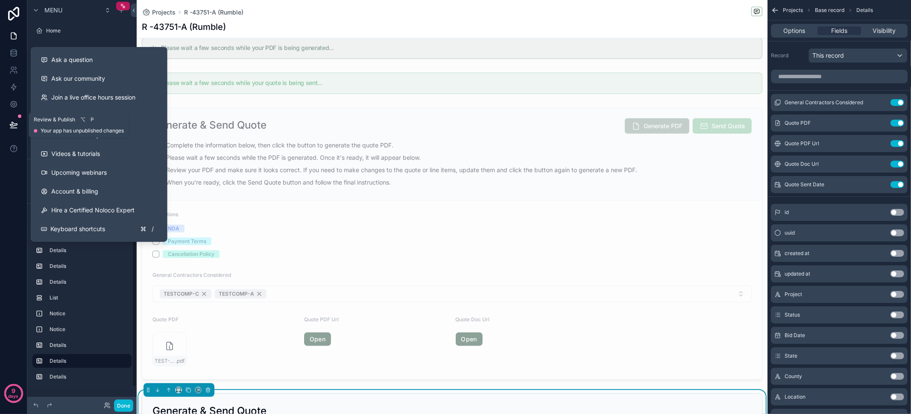
click at [18, 127] on button at bounding box center [13, 125] width 19 height 24
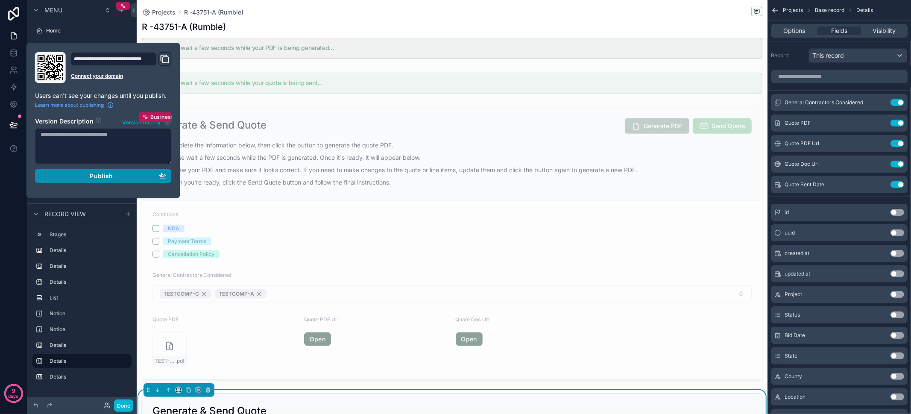
click at [98, 178] on span "Publish" at bounding box center [101, 176] width 23 height 8
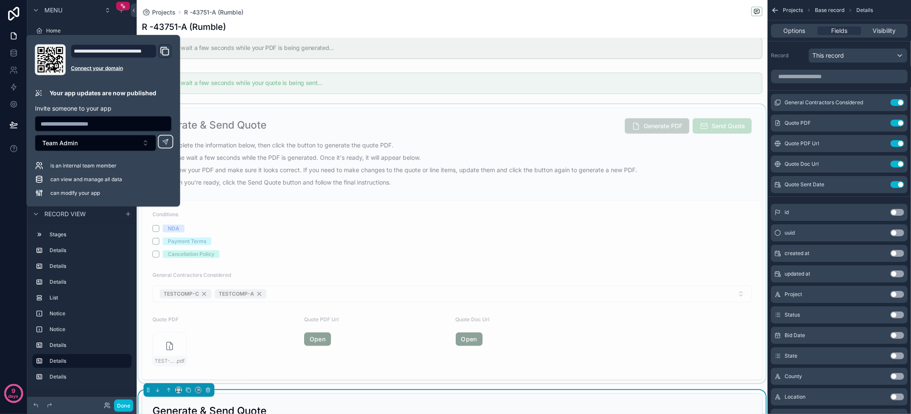
click at [389, 229] on div "scrollable content" at bounding box center [452, 243] width 631 height 279
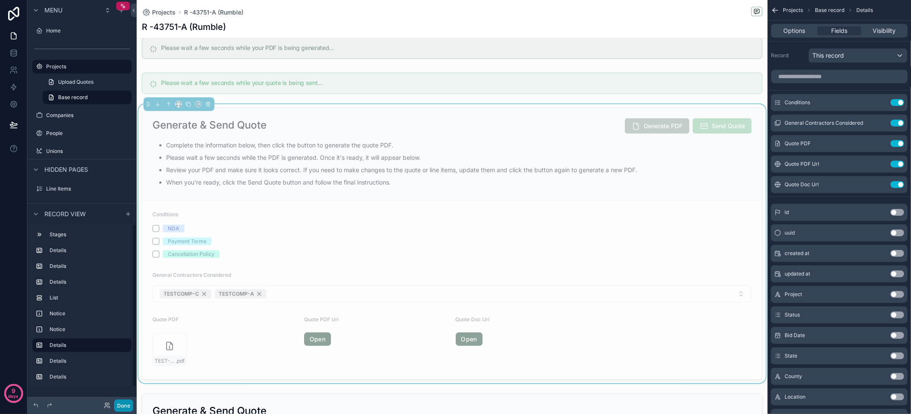
click at [132, 410] on button "Done" at bounding box center [123, 405] width 19 height 12
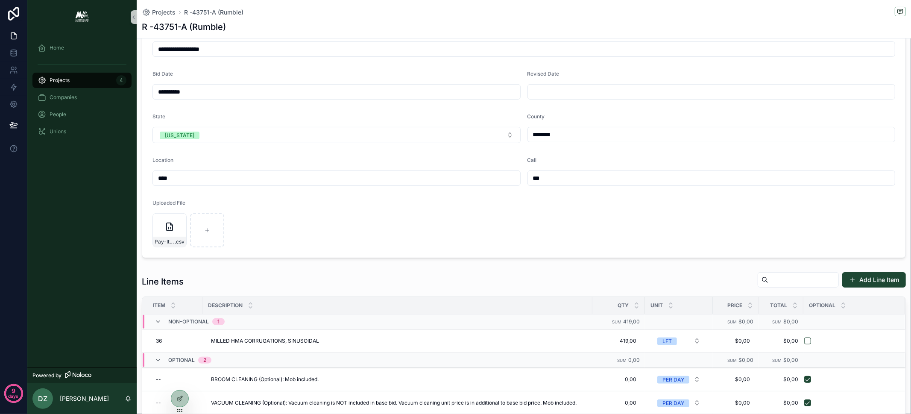
scroll to position [60, 0]
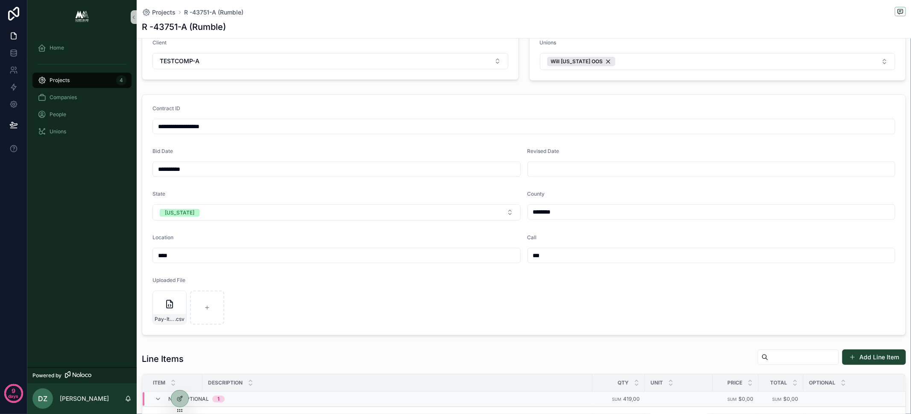
click at [77, 84] on div "Projects 4" at bounding box center [82, 80] width 89 height 14
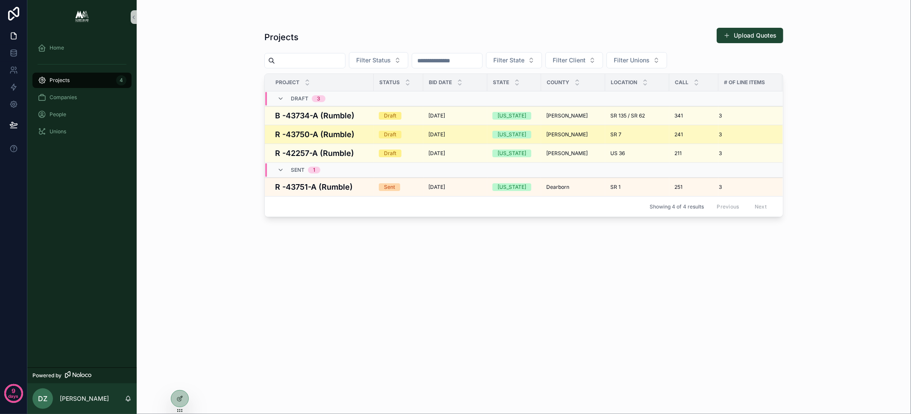
click at [309, 131] on h4 "R -43750-A (Rumble)" at bounding box center [322, 135] width 94 height 12
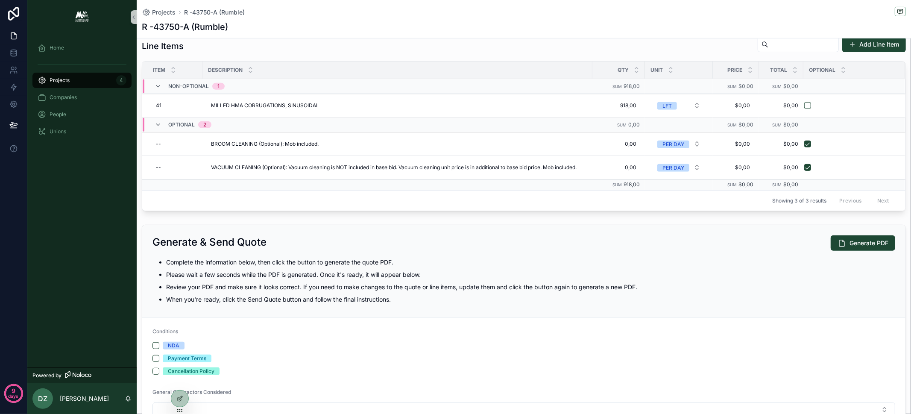
scroll to position [389, 0]
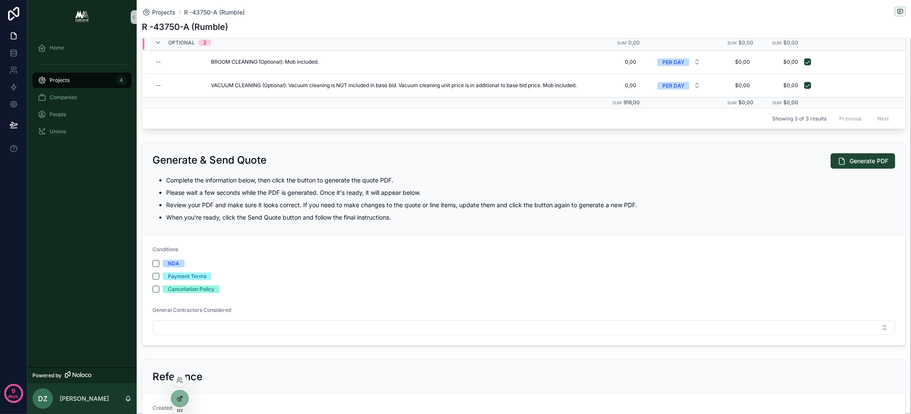
click at [179, 395] on icon at bounding box center [179, 398] width 7 height 7
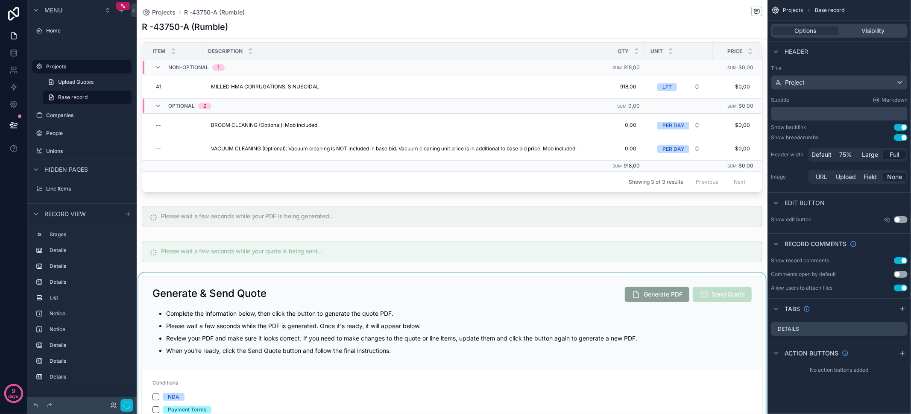
click at [498, 315] on div "scrollable content" at bounding box center [452, 377] width 631 height 210
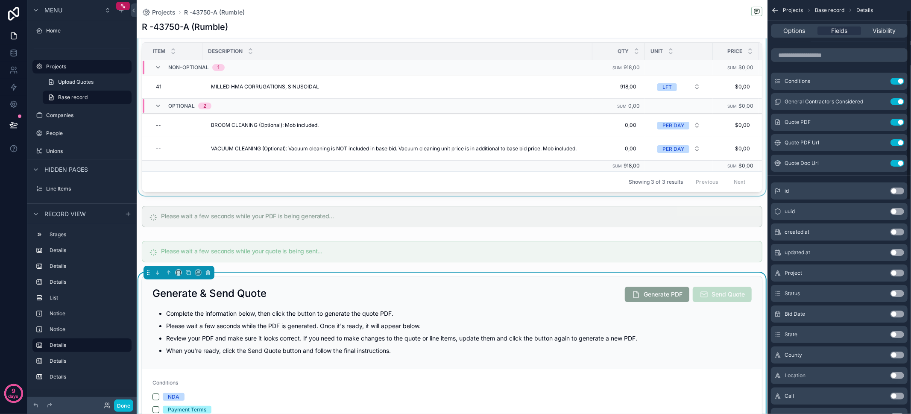
scroll to position [73, 0]
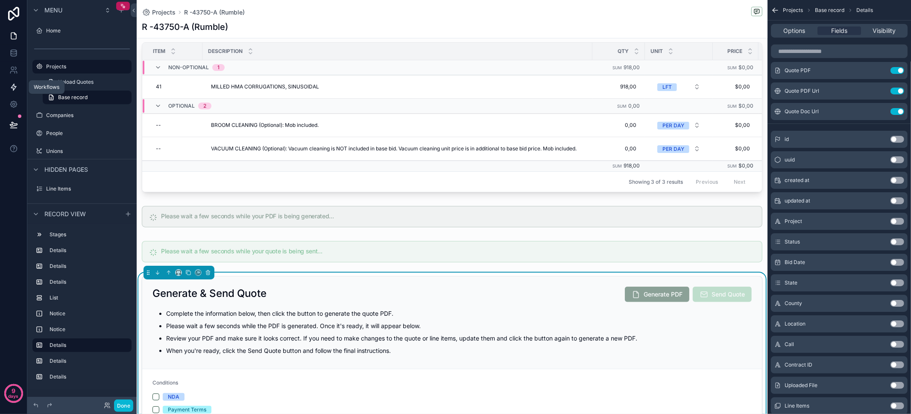
click at [16, 86] on icon at bounding box center [13, 87] width 5 height 6
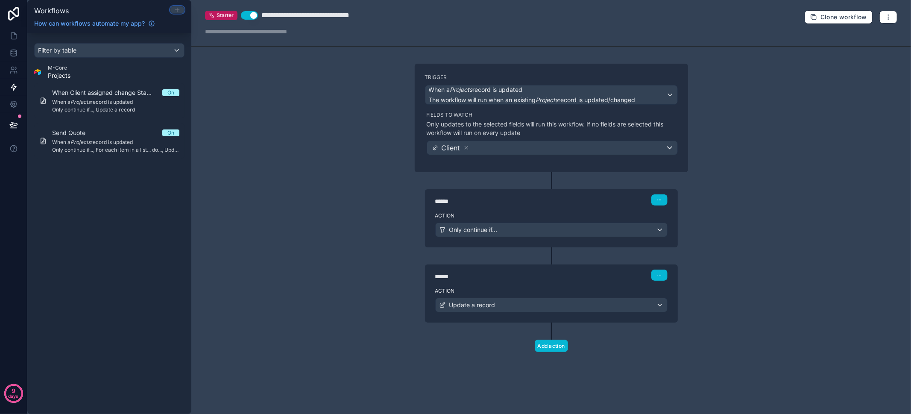
click at [178, 11] on icon at bounding box center [177, 9] width 7 height 7
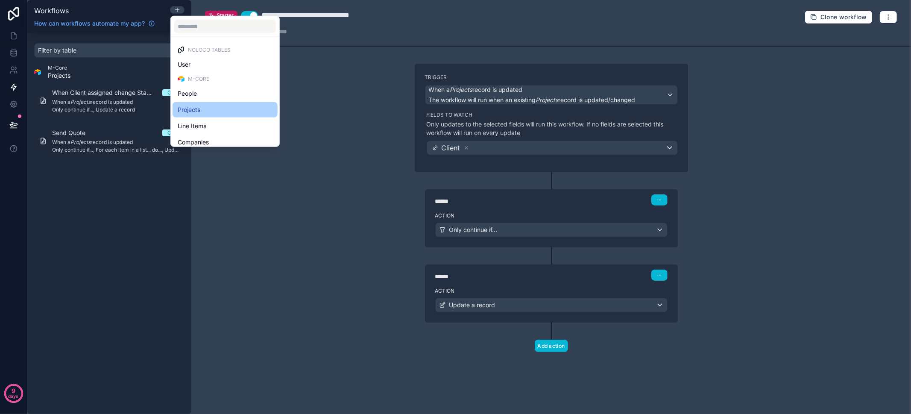
click at [217, 105] on div "Projects" at bounding box center [225, 110] width 95 height 10
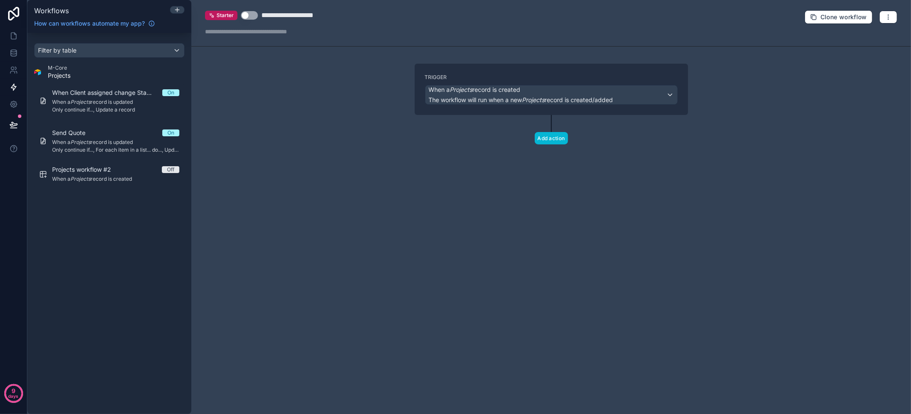
click at [278, 15] on div "**********" at bounding box center [298, 15] width 75 height 10
type div "**********"
click at [278, 15] on div "**********" at bounding box center [327, 15] width 132 height 10
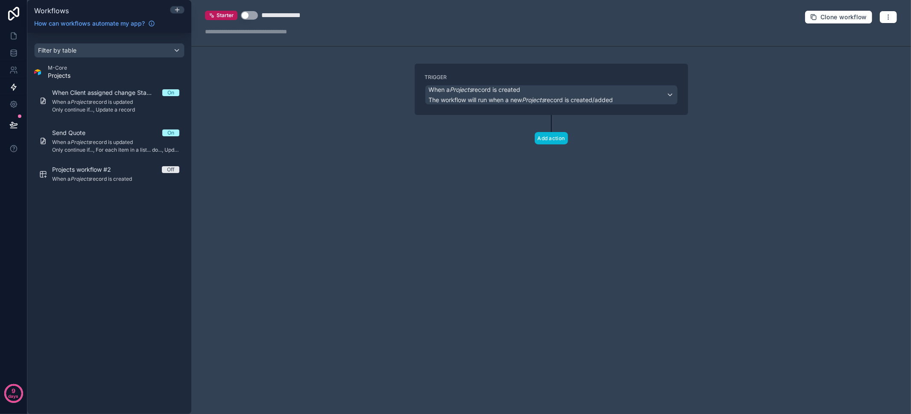
click at [275, 94] on div "**********" at bounding box center [551, 207] width 720 height 414
click at [530, 89] on span "When a Projects record is created" at bounding box center [521, 89] width 184 height 9
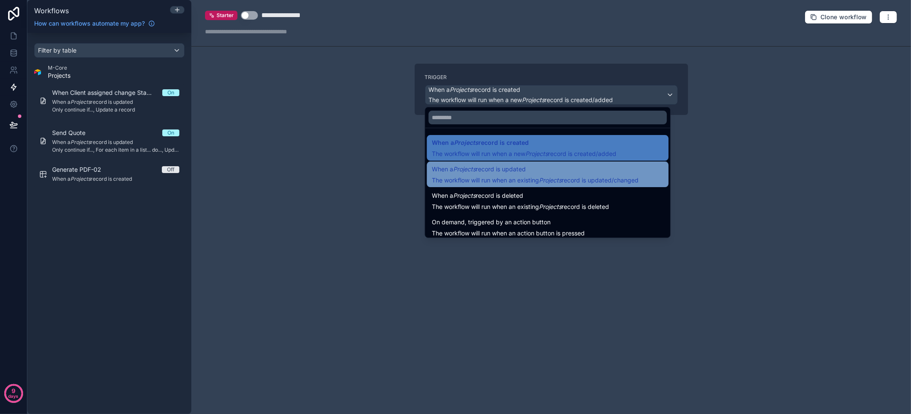
click at [520, 177] on span "The workflow will run when an existing Projects record is updated/changed" at bounding box center [535, 179] width 207 height 7
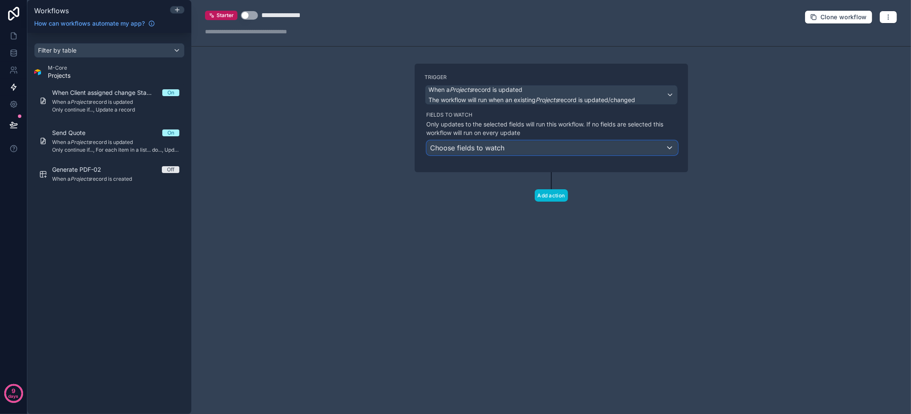
click at [512, 146] on div "Choose fields to watch" at bounding box center [552, 148] width 250 height 14
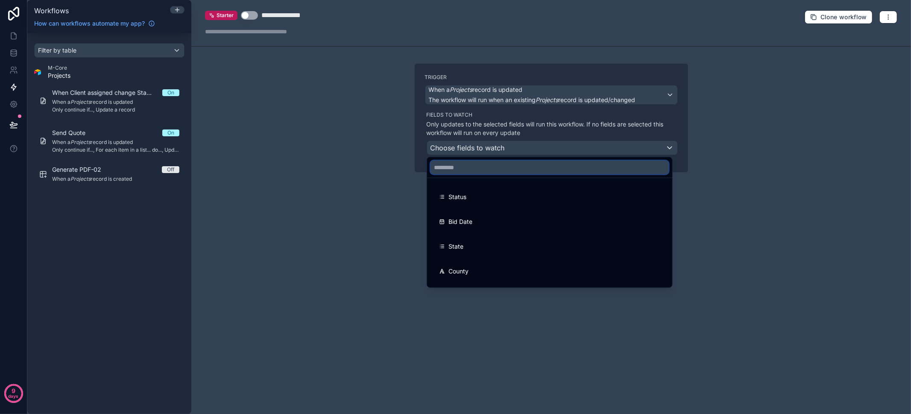
click at [496, 163] on input "text" at bounding box center [549, 168] width 238 height 14
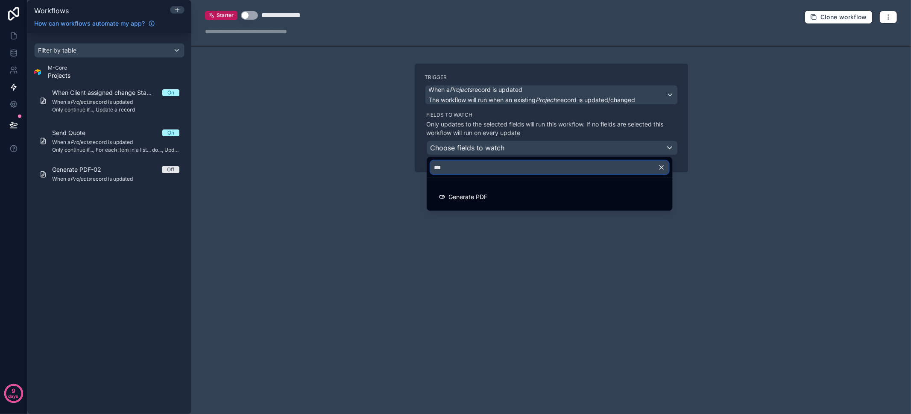
click at [491, 171] on input "***" at bounding box center [549, 168] width 238 height 14
type input "*"
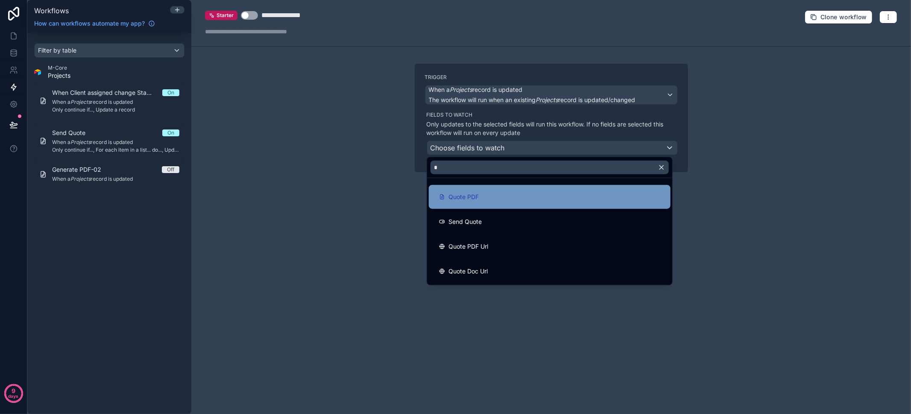
click at [523, 199] on div "Quote PDF" at bounding box center [549, 197] width 221 height 10
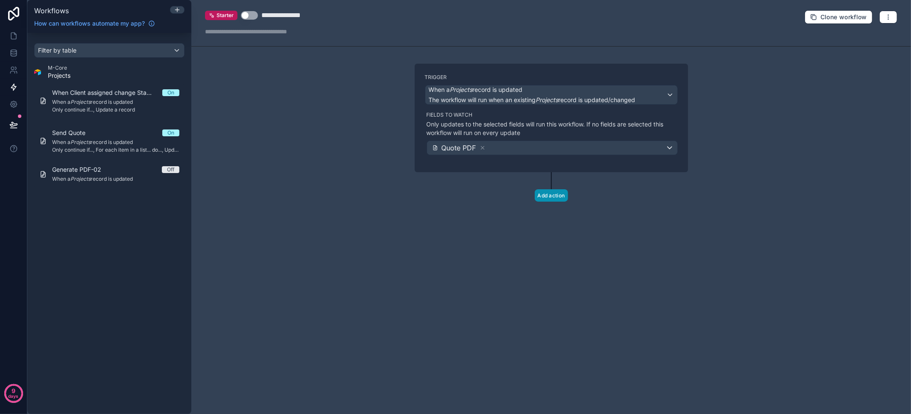
click at [552, 196] on button "Add action" at bounding box center [551, 195] width 33 height 12
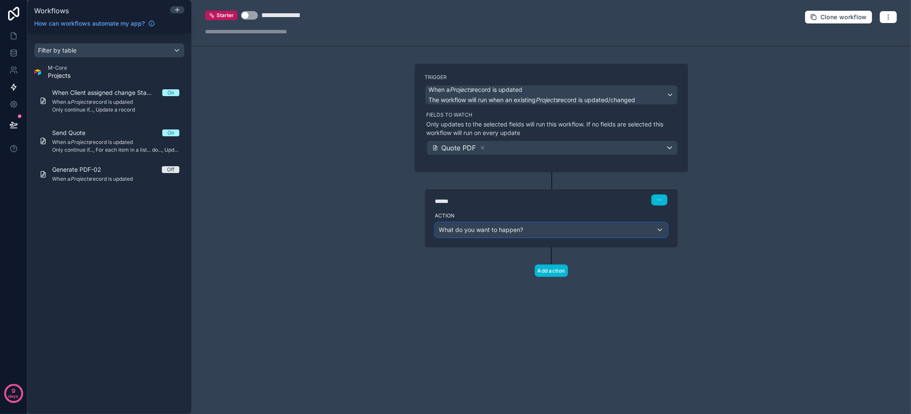
click at [532, 226] on div "What do you want to happen?" at bounding box center [551, 230] width 231 height 14
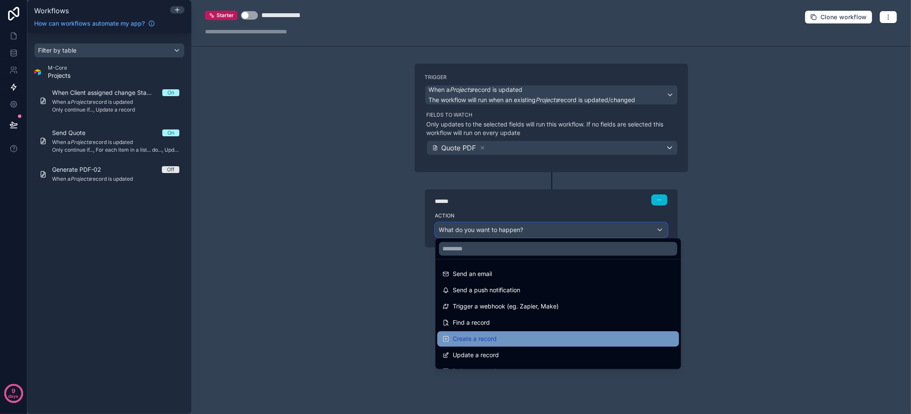
scroll to position [18, 0]
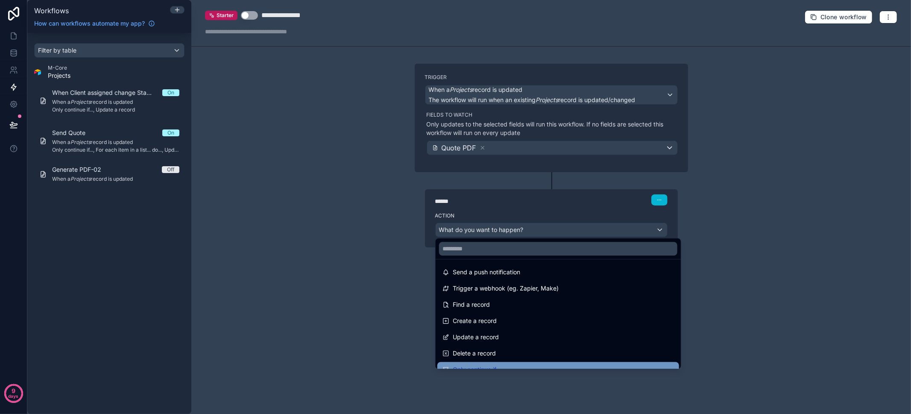
click at [525, 364] on div "Only continue if..." at bounding box center [557, 369] width 231 height 10
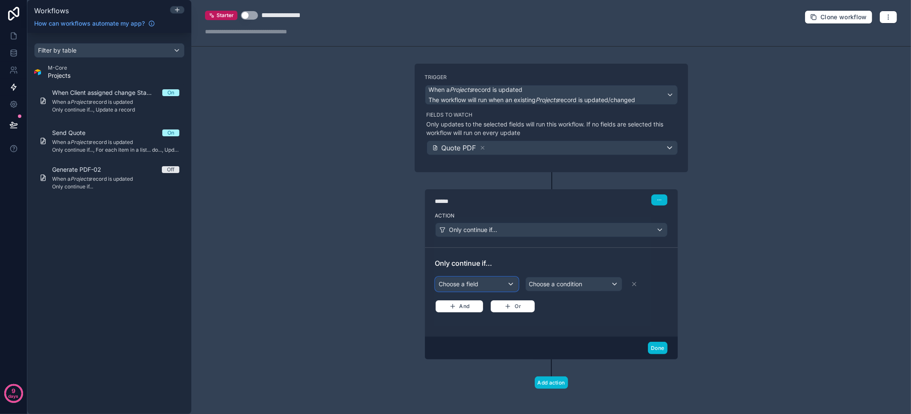
click at [481, 280] on div "Choose a field" at bounding box center [477, 284] width 82 height 14
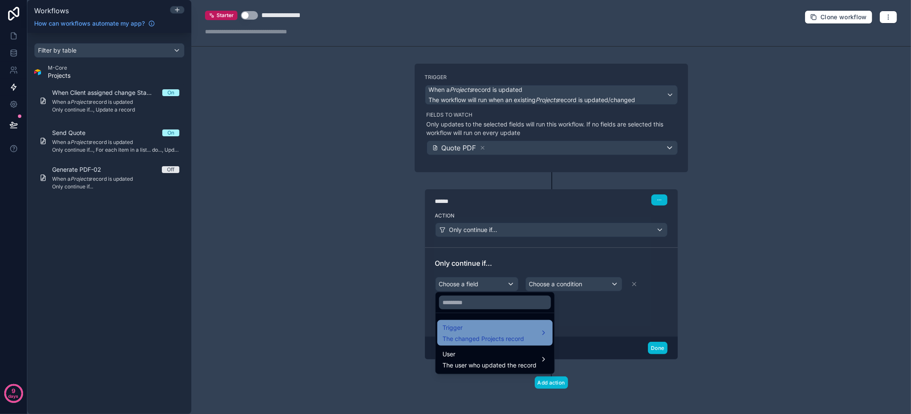
click at [495, 334] on span "The changed Projects record" at bounding box center [483, 338] width 82 height 9
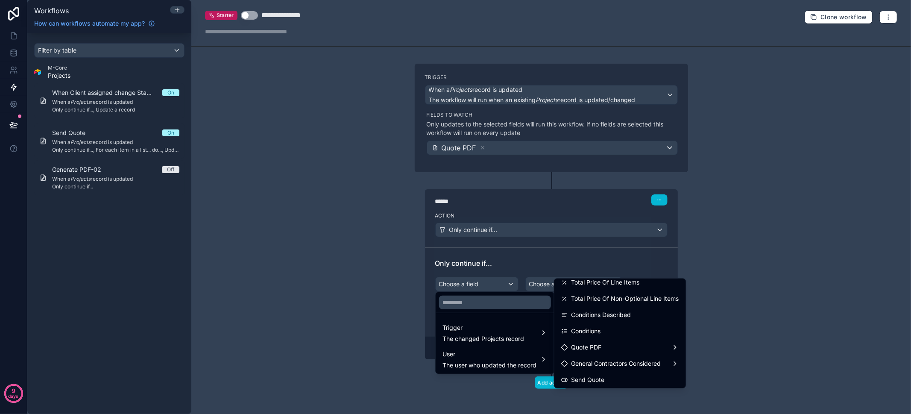
scroll to position [369, 0]
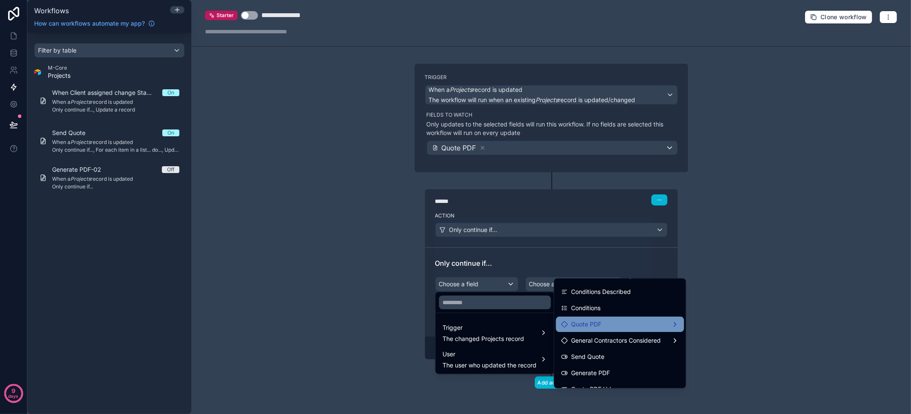
click at [618, 327] on div "Quote PDF" at bounding box center [620, 324] width 118 height 10
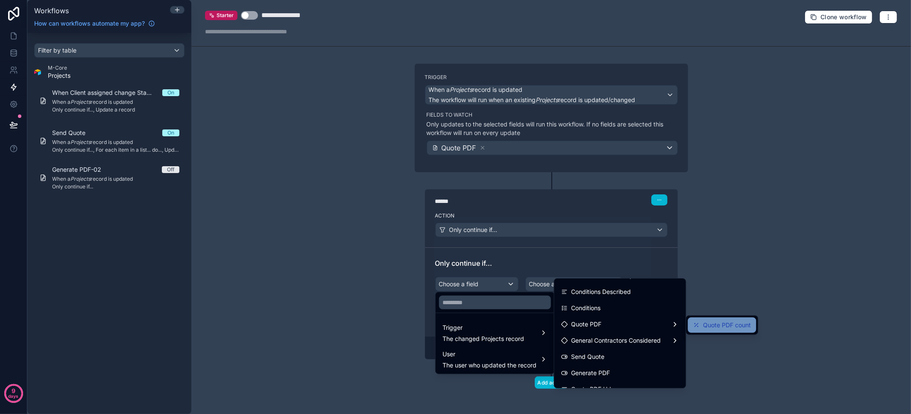
click at [737, 327] on span "Quote PDF count" at bounding box center [727, 325] width 48 height 10
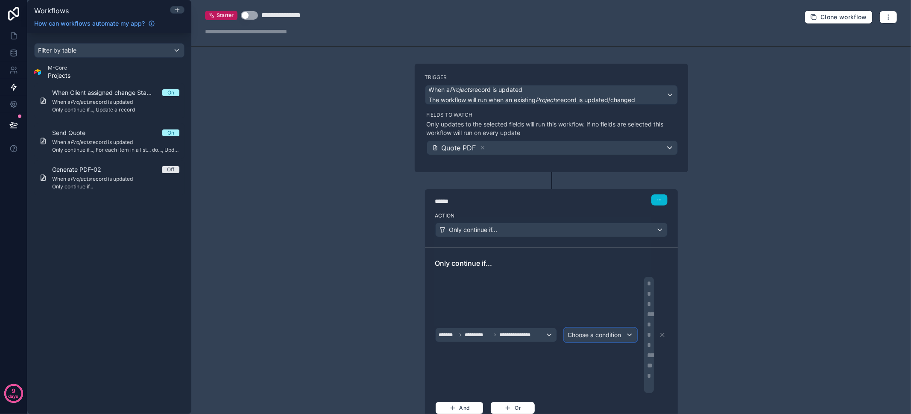
click at [603, 335] on span "Choose a condition" at bounding box center [594, 334] width 53 height 7
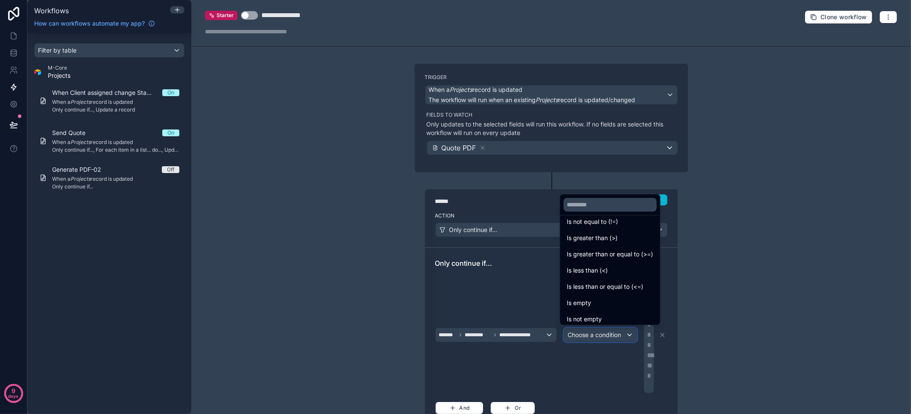
scroll to position [0, 0]
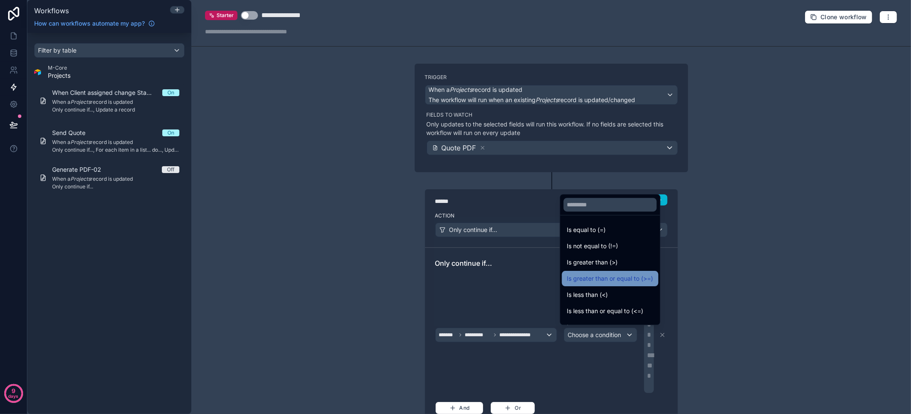
click at [623, 279] on span "Is greater than or equal to (>=)" at bounding box center [610, 278] width 86 height 10
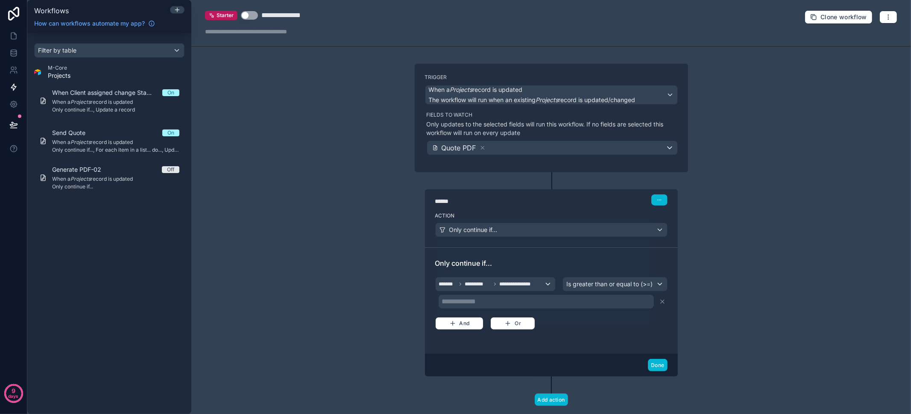
click at [594, 301] on p "**********" at bounding box center [547, 301] width 210 height 10
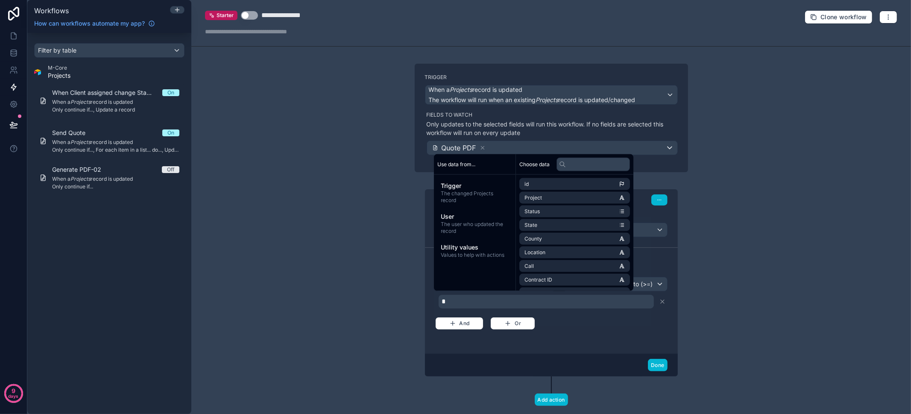
click at [605, 300] on p "*" at bounding box center [547, 301] width 210 height 10
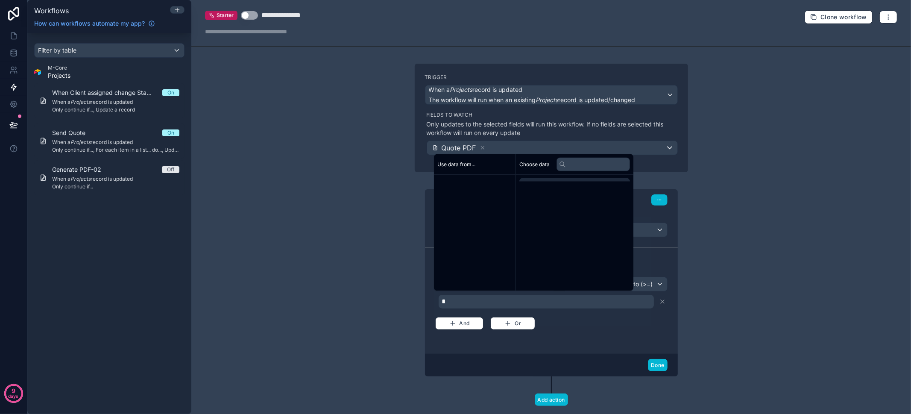
click at [605, 300] on p "*" at bounding box center [547, 301] width 210 height 10
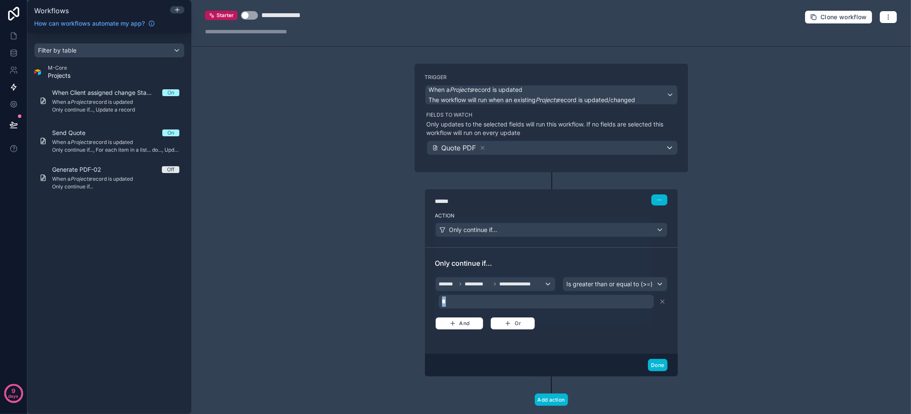
drag, startPoint x: 602, startPoint y: 299, endPoint x: 357, endPoint y: 280, distance: 245.4
click at [357, 280] on div "**********" at bounding box center [551, 207] width 720 height 414
click at [582, 330] on div "**********" at bounding box center [551, 300] width 232 height 85
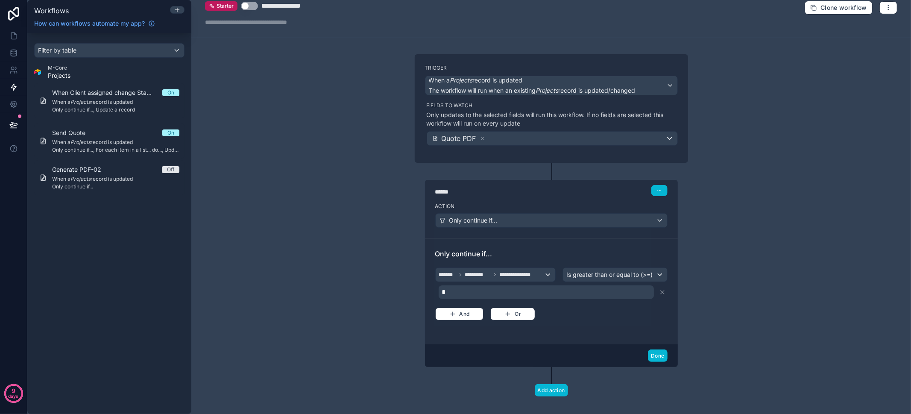
scroll to position [16, 0]
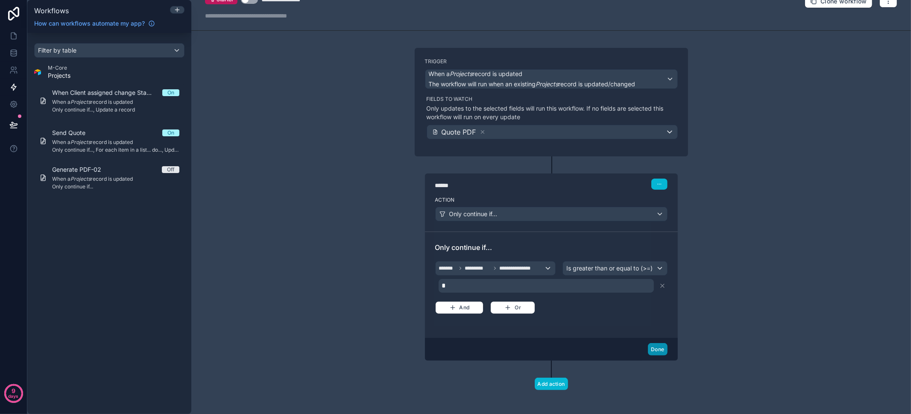
click at [657, 343] on button "Done" at bounding box center [657, 349] width 19 height 12
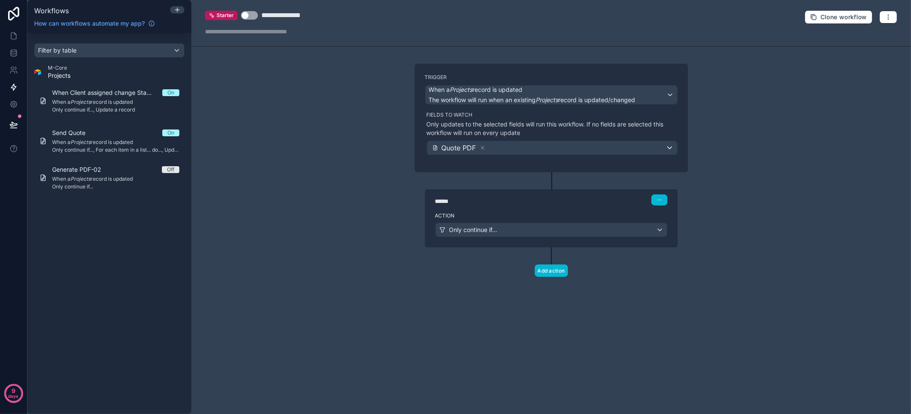
scroll to position [0, 0]
click at [518, 236] on div "Action Only continue if..." at bounding box center [551, 228] width 253 height 38
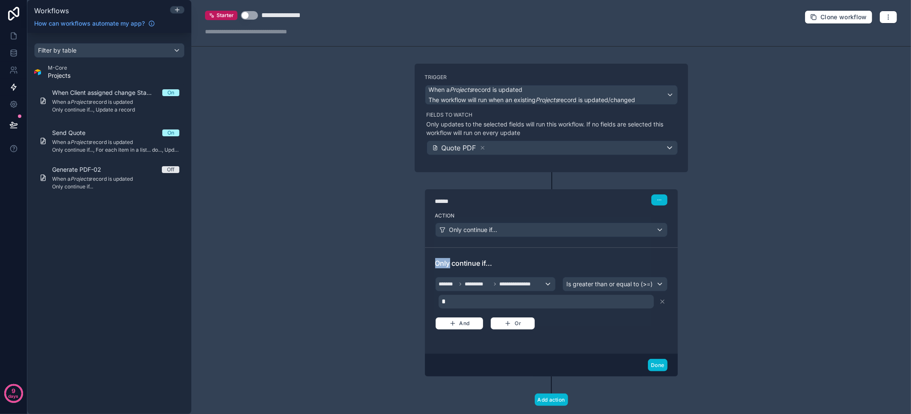
click at [518, 236] on div "Action Only continue if..." at bounding box center [551, 228] width 253 height 38
click at [578, 254] on div "**********" at bounding box center [551, 300] width 253 height 106
click at [525, 284] on span "**********" at bounding box center [519, 284] width 41 height 7
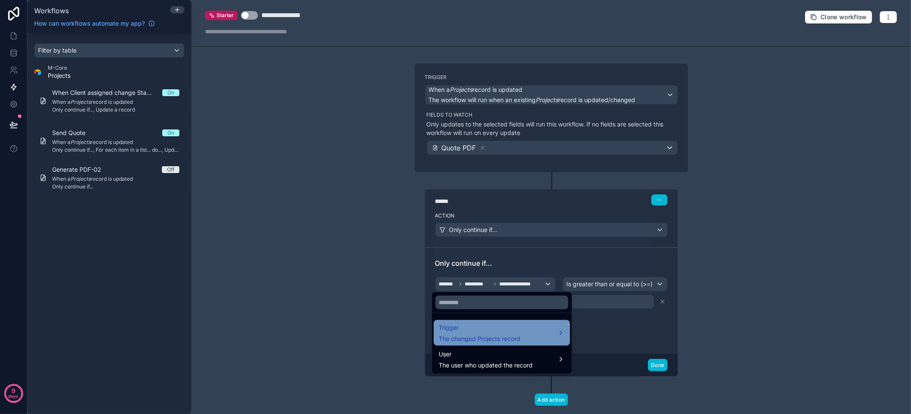
click at [534, 327] on div "Trigger The changed Projects record" at bounding box center [502, 332] width 126 height 20
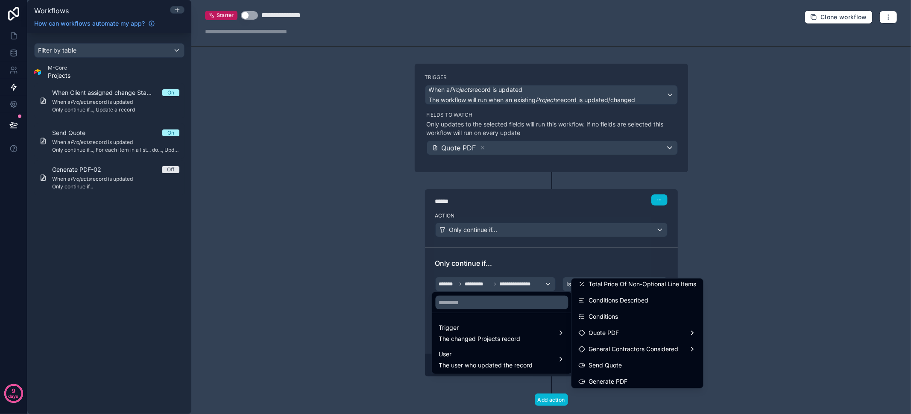
scroll to position [361, 0]
click at [626, 334] on div "Quote PDF" at bounding box center [637, 332] width 118 height 10
click at [795, 289] on div at bounding box center [455, 207] width 911 height 414
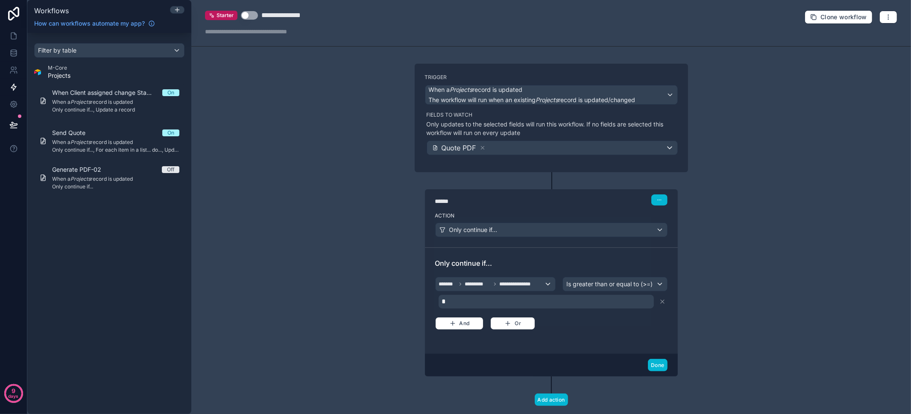
click at [565, 323] on div "**********" at bounding box center [551, 302] width 232 height 55
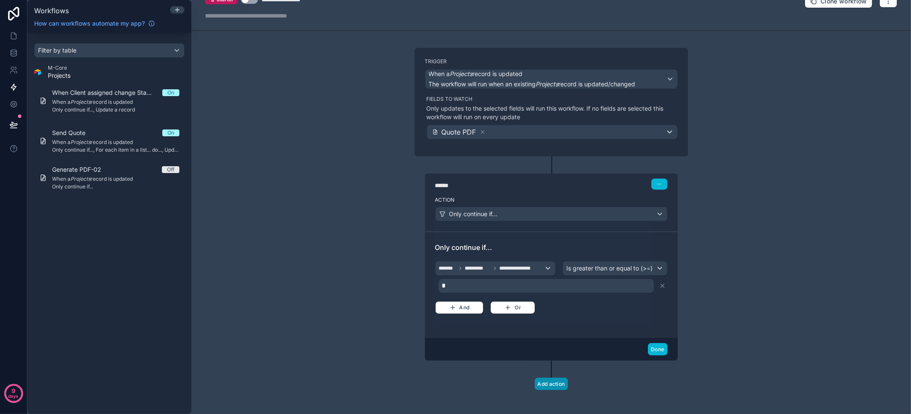
click at [546, 382] on button "Add action" at bounding box center [551, 383] width 33 height 12
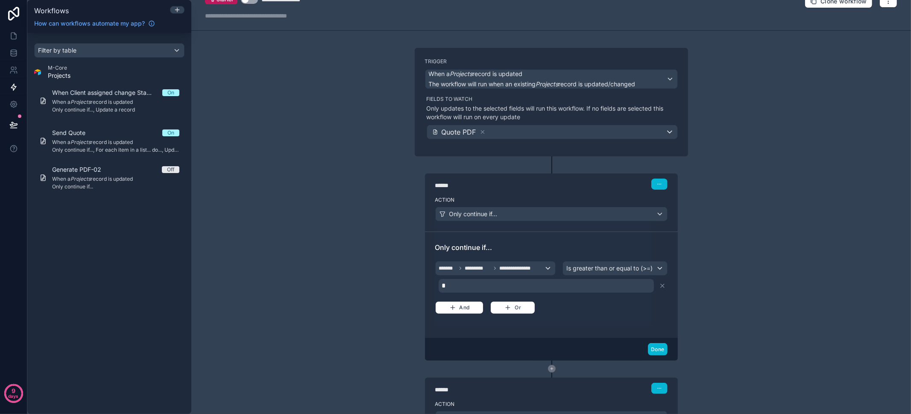
scroll to position [90, 0]
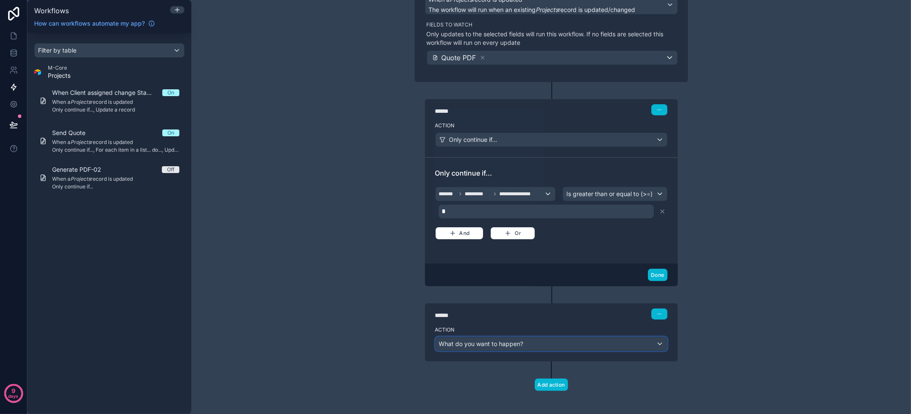
click at [486, 345] on div "What do you want to happen?" at bounding box center [551, 344] width 231 height 14
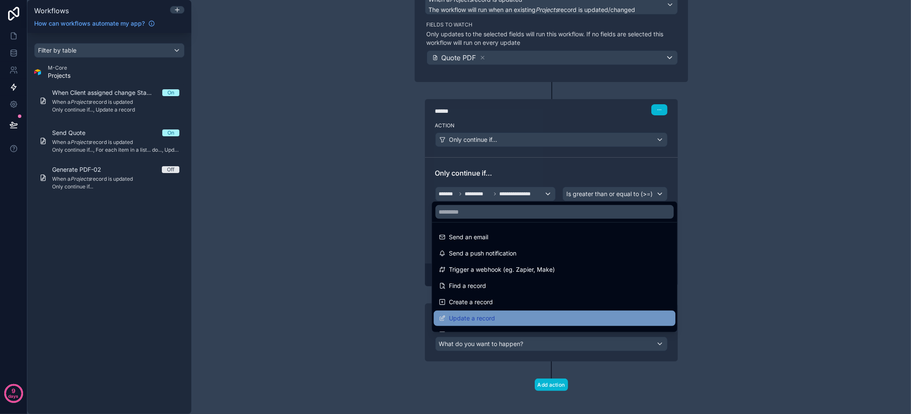
click at [512, 312] on div "Update a record" at bounding box center [555, 317] width 242 height 15
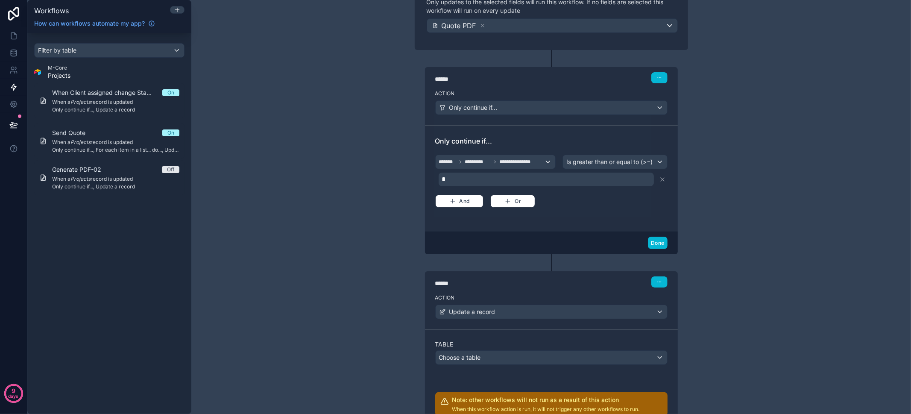
scroll to position [208, 0]
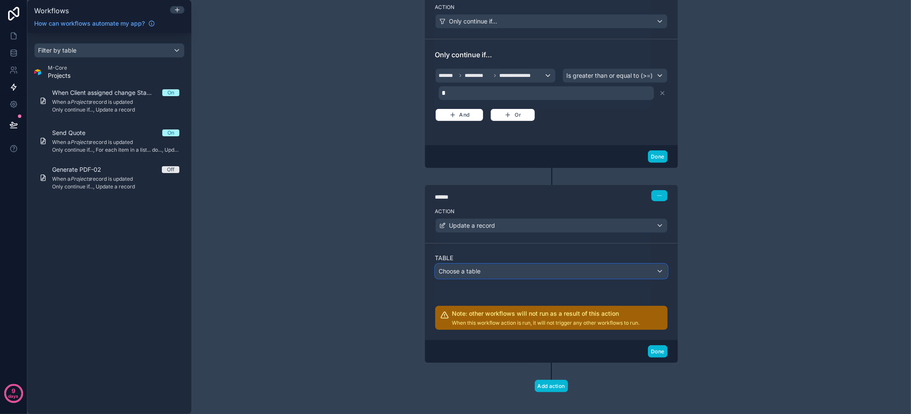
click at [496, 272] on div "Choose a table" at bounding box center [551, 271] width 231 height 14
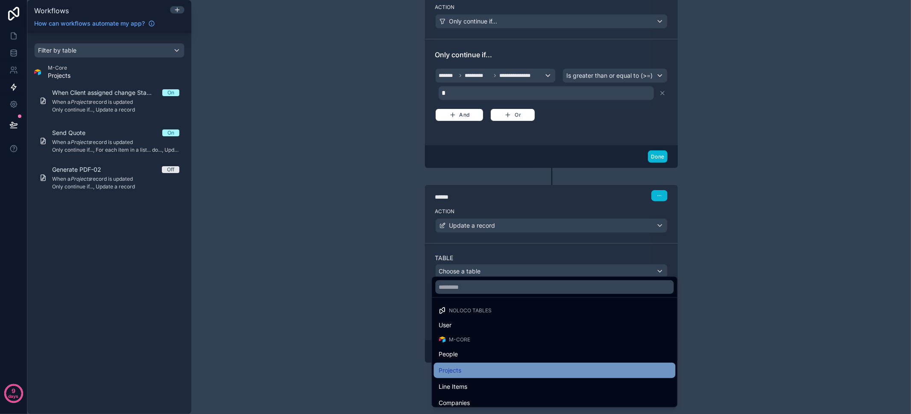
click at [490, 364] on div "Projects" at bounding box center [555, 370] width 242 height 15
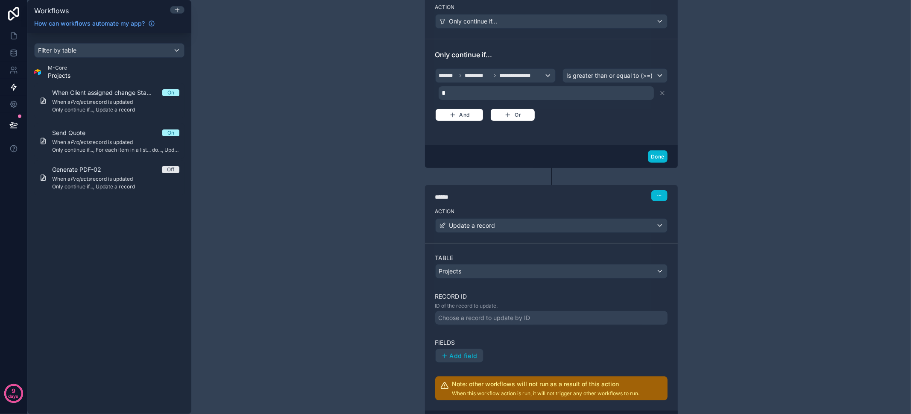
click at [492, 304] on div "Record ID ID of the record to update. Choose a record to update by ID" at bounding box center [551, 308] width 232 height 32
click at [493, 316] on div "Choose a record to update by ID" at bounding box center [485, 317] width 92 height 9
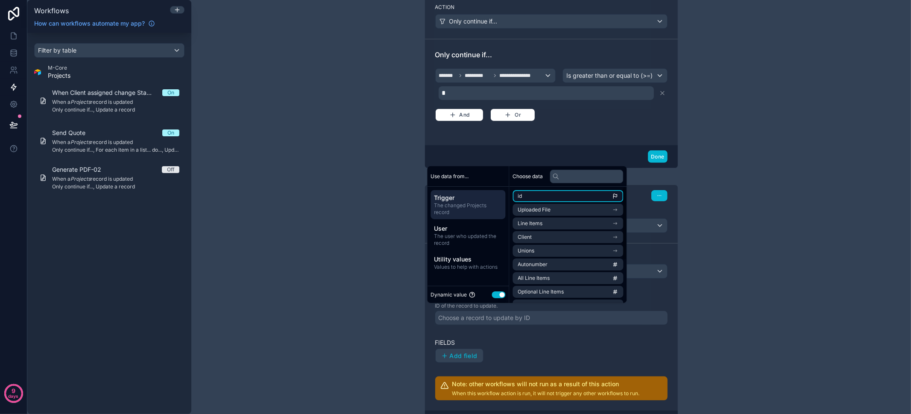
click at [561, 196] on li "id" at bounding box center [568, 196] width 111 height 12
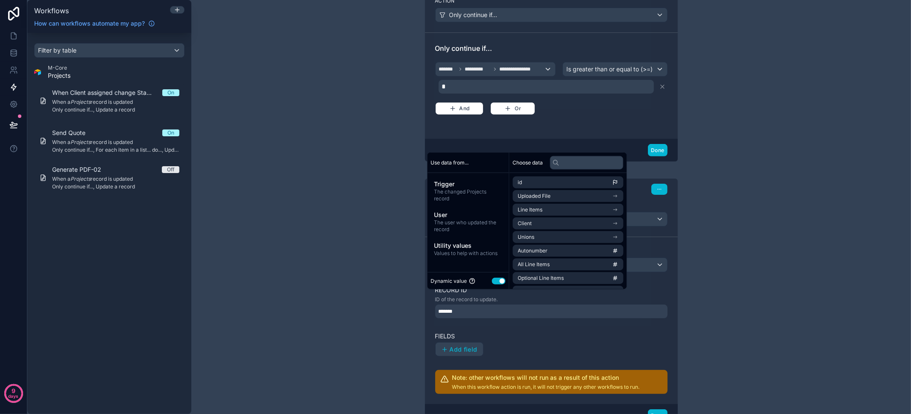
scroll to position [223, 0]
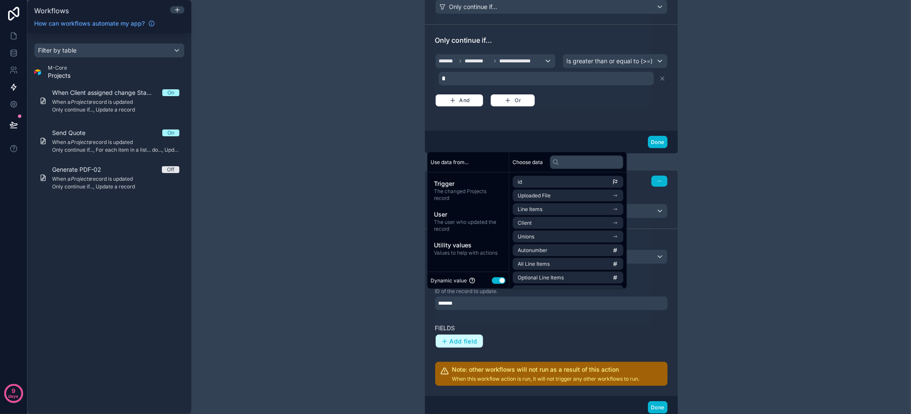
click at [456, 337] on span "Add field" at bounding box center [464, 341] width 28 height 8
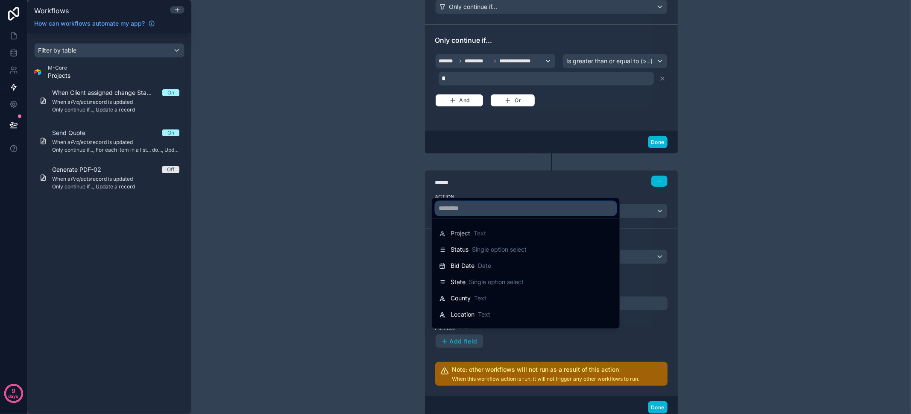
click at [483, 212] on input "text" at bounding box center [526, 209] width 181 height 14
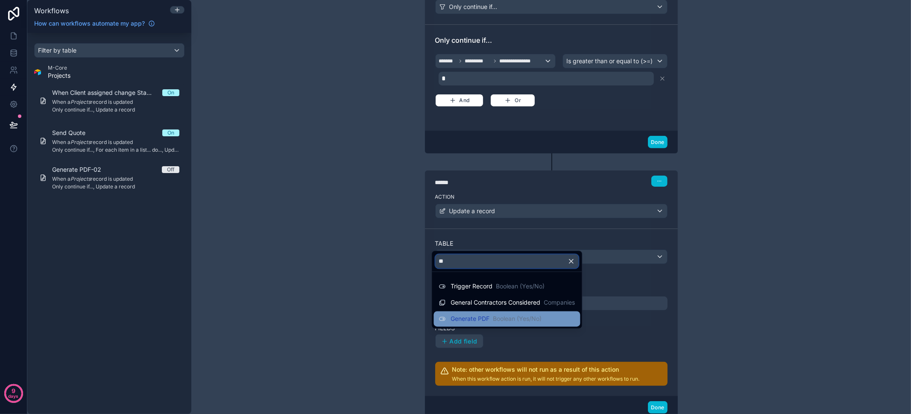
type input "**"
click at [499, 316] on span "Boolean (Yes/No)" at bounding box center [517, 319] width 49 height 9
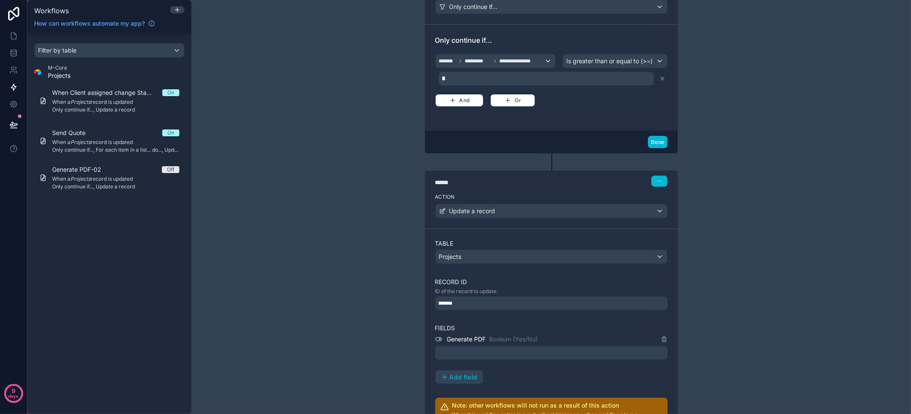
click at [527, 348] on div at bounding box center [551, 353] width 232 height 14
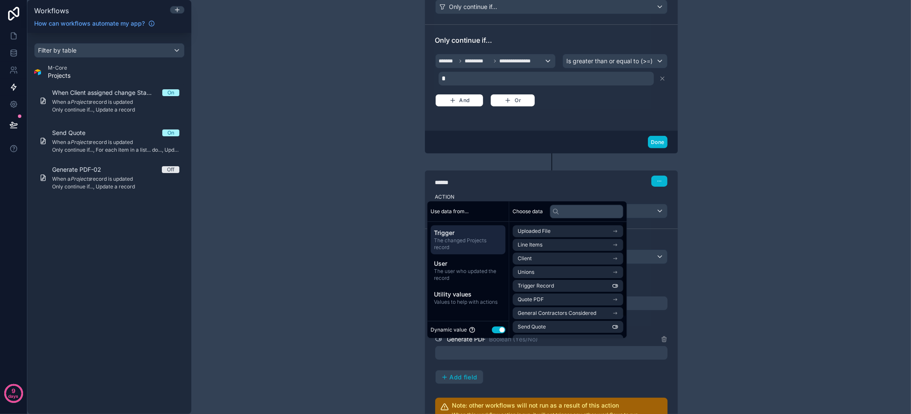
click at [506, 331] on div "Dynamic value Use setting" at bounding box center [468, 329] width 82 height 17
click at [503, 330] on button "Use setting" at bounding box center [499, 329] width 14 height 7
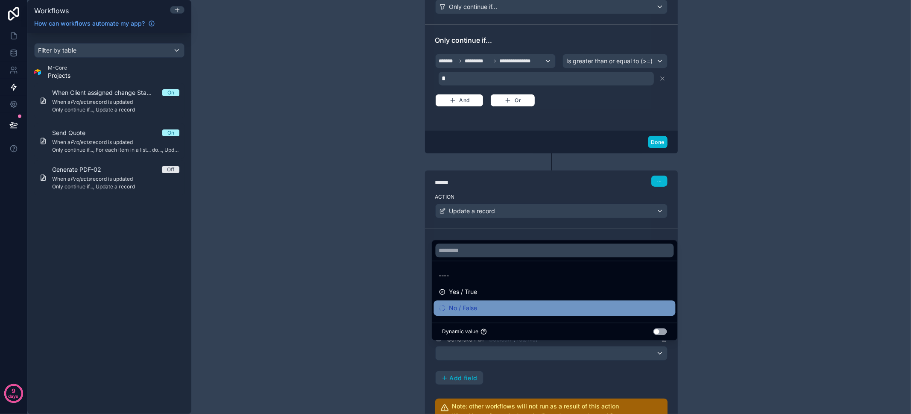
click at [501, 304] on div "No / False" at bounding box center [554, 308] width 231 height 10
click at [315, 270] on div "**********" at bounding box center [551, 207] width 720 height 414
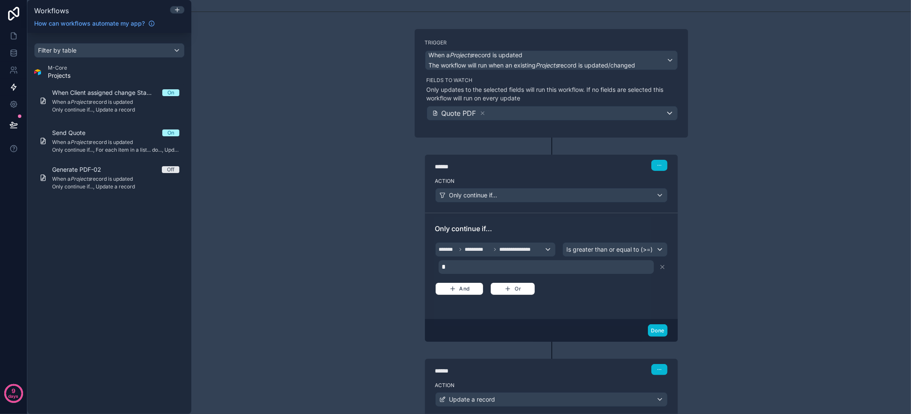
scroll to position [0, 0]
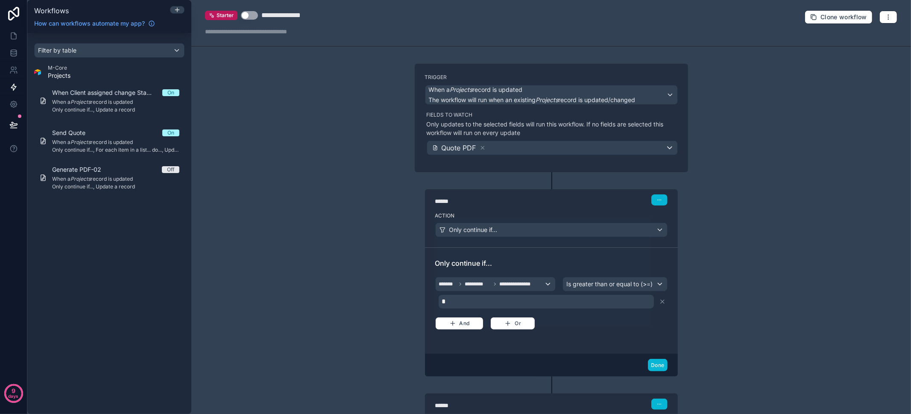
click at [255, 14] on button "Use setting" at bounding box center [249, 15] width 17 height 9
click at [21, 123] on button at bounding box center [13, 125] width 19 height 24
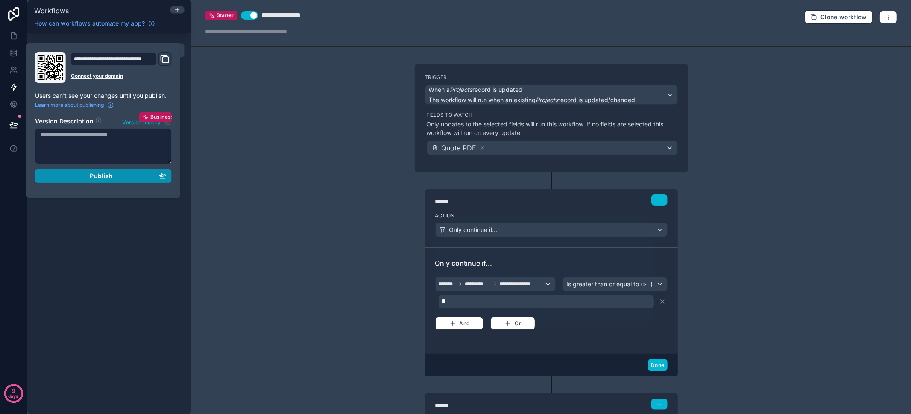
click at [100, 177] on span "Publish" at bounding box center [101, 176] width 23 height 8
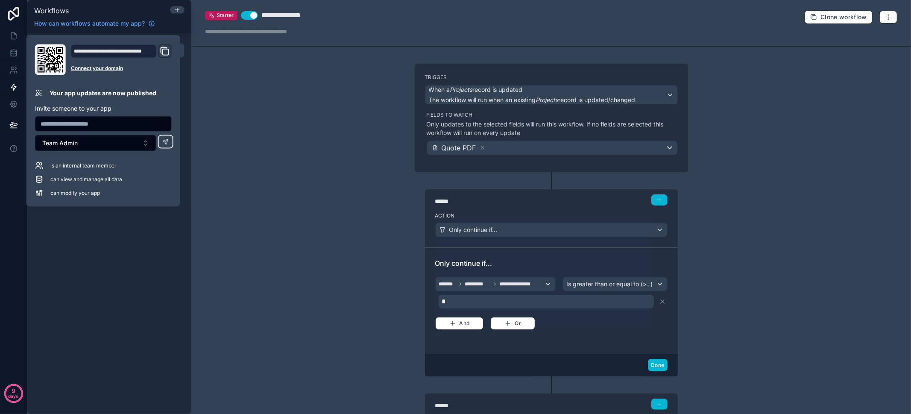
click at [306, 180] on div "**********" at bounding box center [551, 207] width 720 height 414
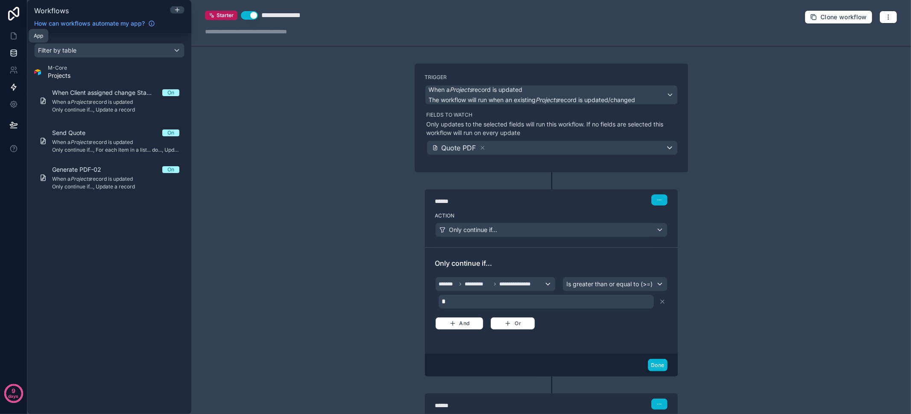
click at [10, 31] on link at bounding box center [13, 35] width 27 height 17
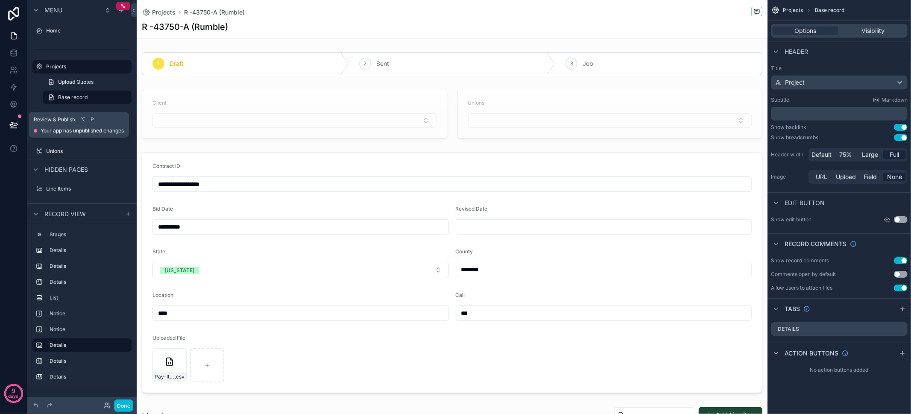
click at [5, 128] on button at bounding box center [13, 125] width 19 height 24
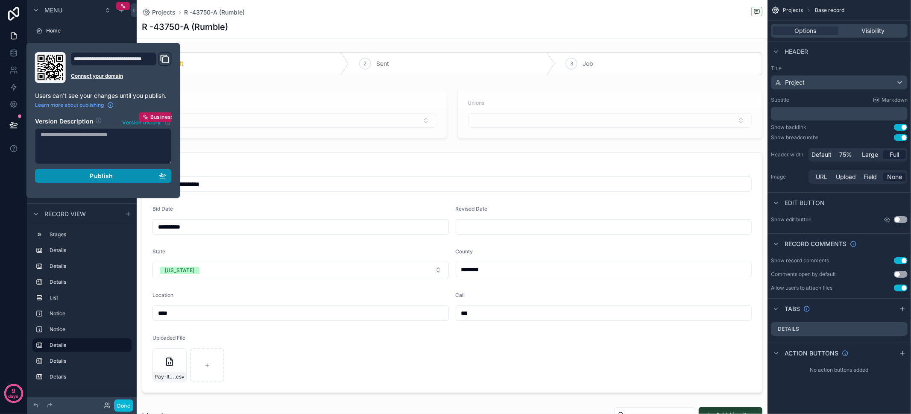
click at [97, 174] on span "Publish" at bounding box center [101, 176] width 23 height 8
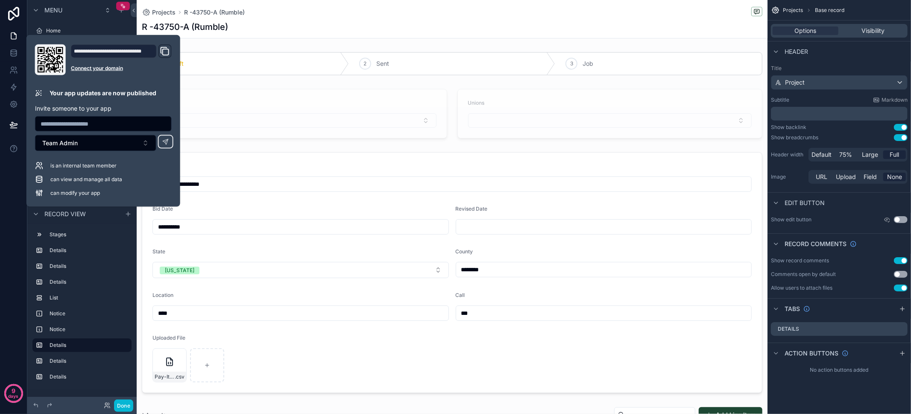
click at [351, 27] on div "R -43750-A (Rumble)" at bounding box center [452, 27] width 620 height 12
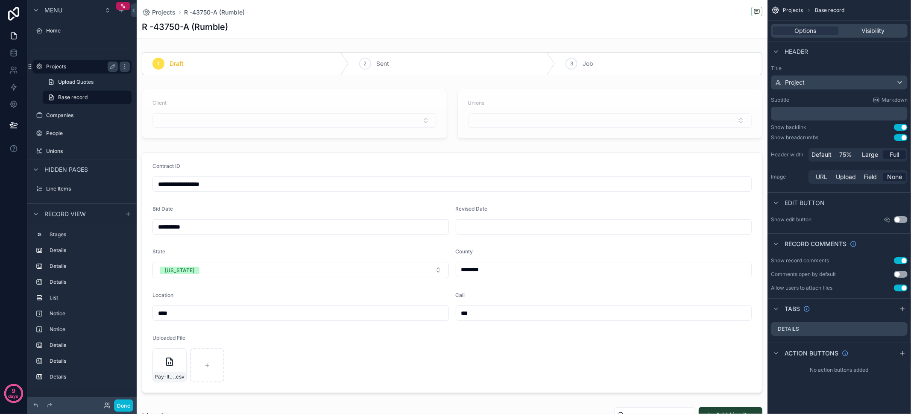
click at [86, 71] on div "Projects" at bounding box center [82, 66] width 72 height 10
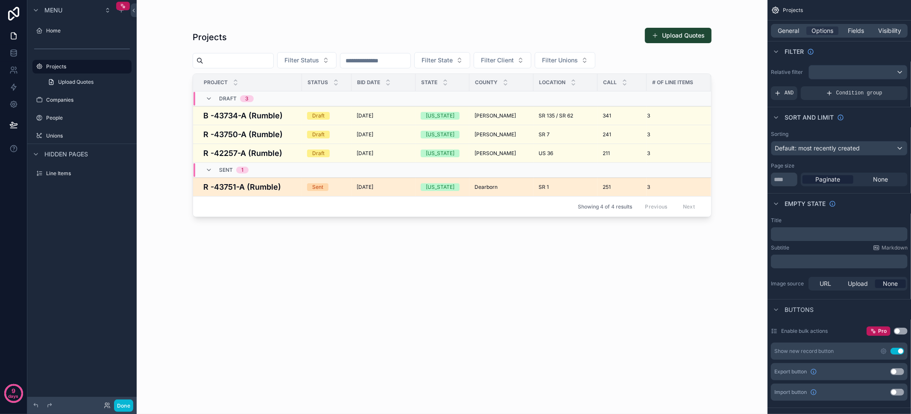
click at [293, 185] on h4 "R -43751-A (Rumble)" at bounding box center [250, 187] width 94 height 12
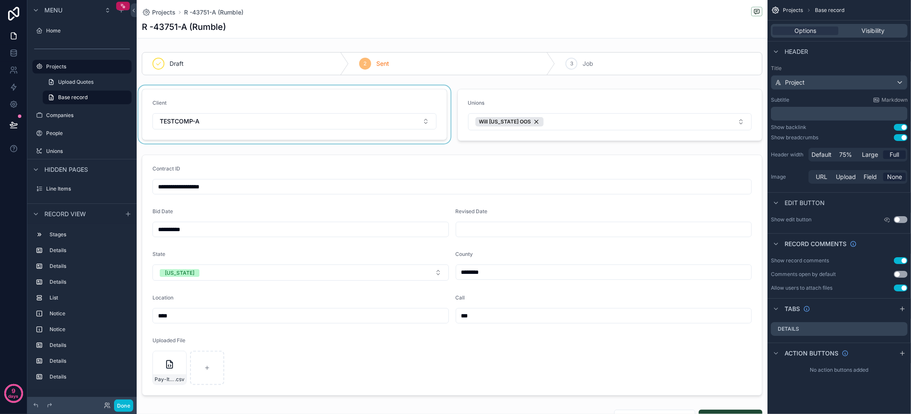
click at [354, 121] on div "scrollable content" at bounding box center [295, 114] width 316 height 59
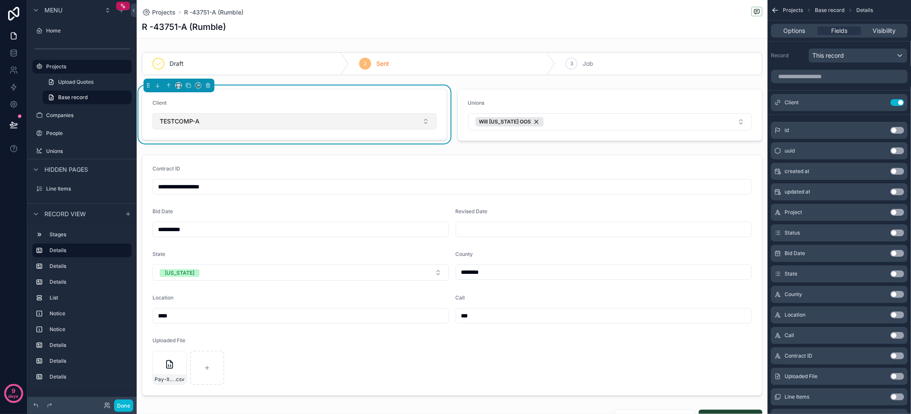
click at [350, 121] on button "TESTCOMP-A" at bounding box center [294, 121] width 284 height 16
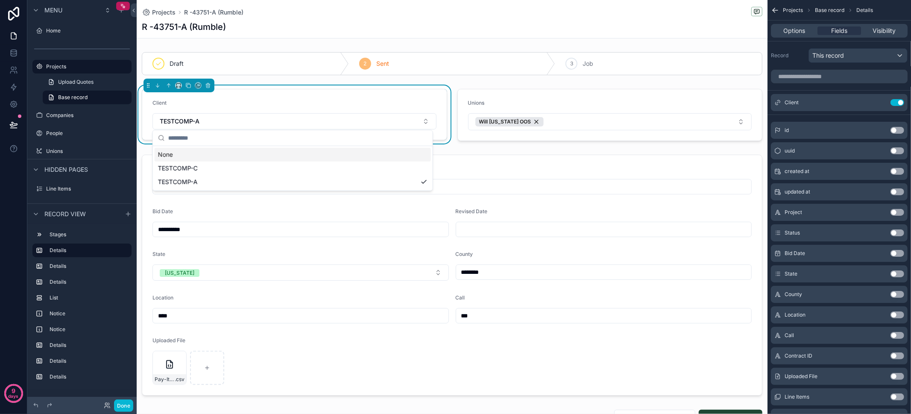
click at [321, 157] on div "None" at bounding box center [293, 155] width 276 height 14
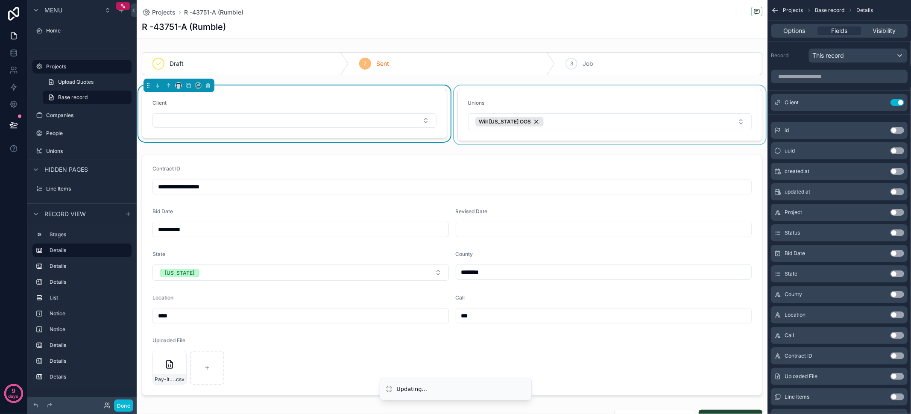
click at [520, 120] on div "scrollable content" at bounding box center [610, 114] width 316 height 59
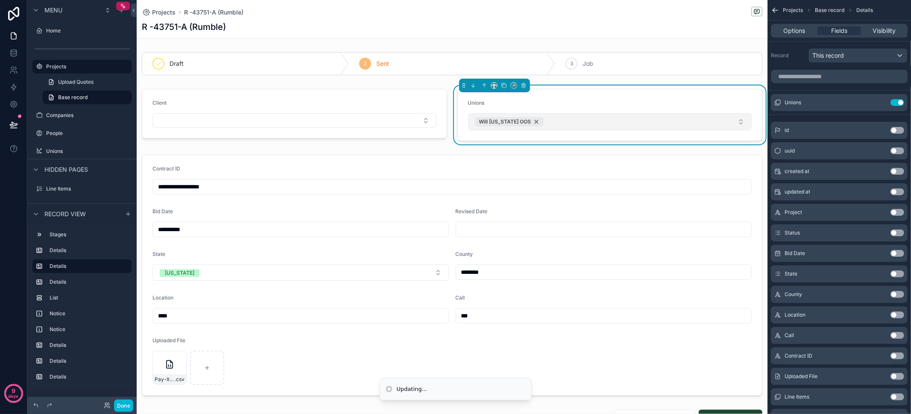
click at [520, 121] on div "Will Illinois OOS" at bounding box center [509, 121] width 68 height 9
click at [71, 70] on label "Projects" at bounding box center [80, 66] width 68 height 7
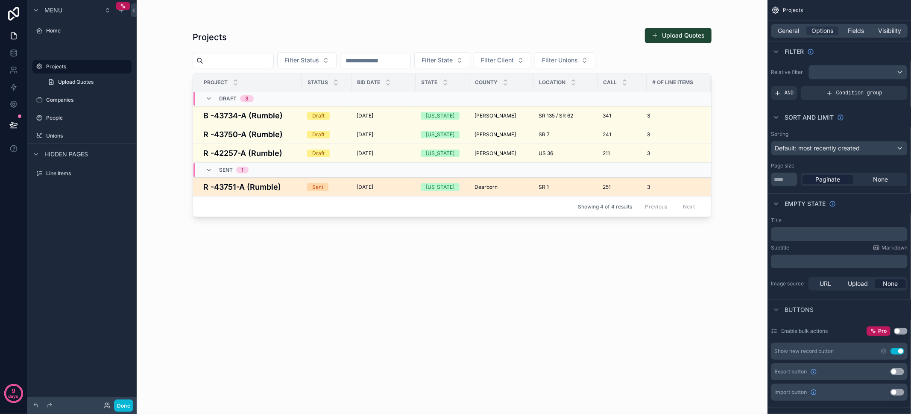
click at [285, 182] on h4 "R -43751-A (Rumble)" at bounding box center [250, 187] width 94 height 12
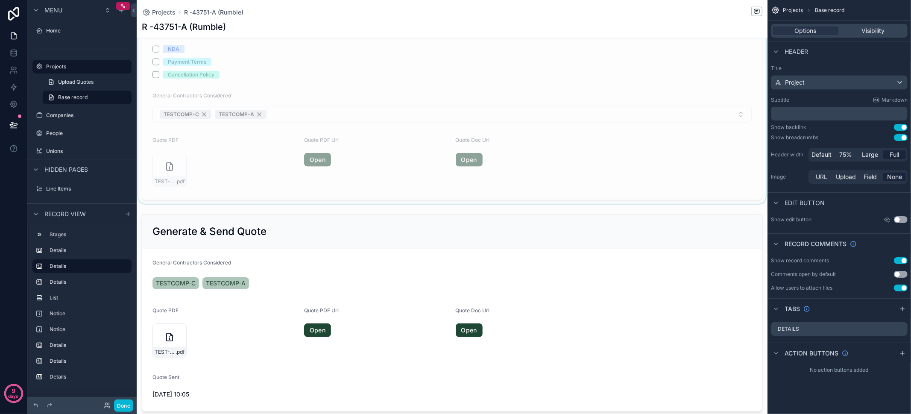
scroll to position [821, 0]
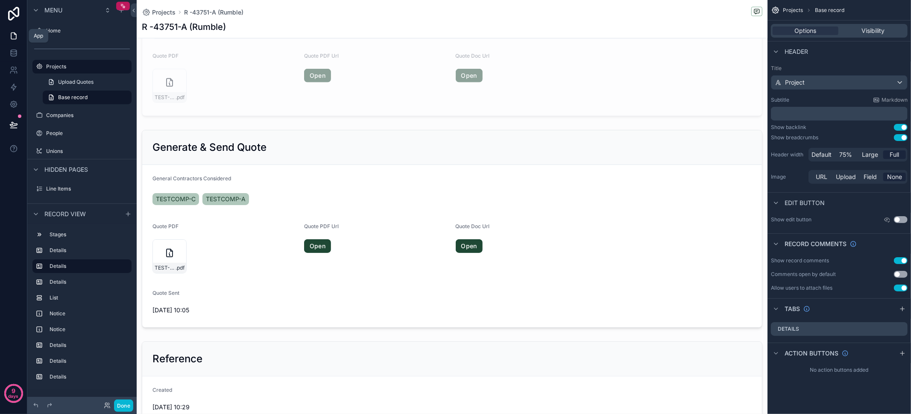
click at [15, 38] on icon at bounding box center [13, 36] width 9 height 9
click at [65, 65] on label "Projects" at bounding box center [80, 66] width 68 height 7
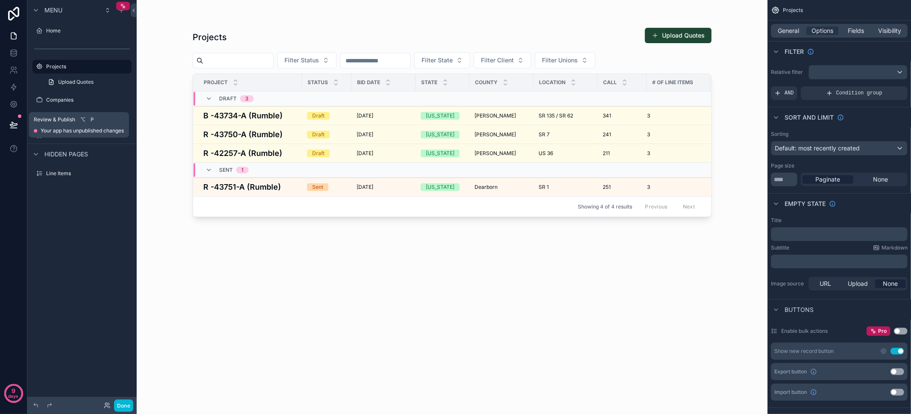
click at [11, 125] on icon at bounding box center [13, 124] width 9 height 9
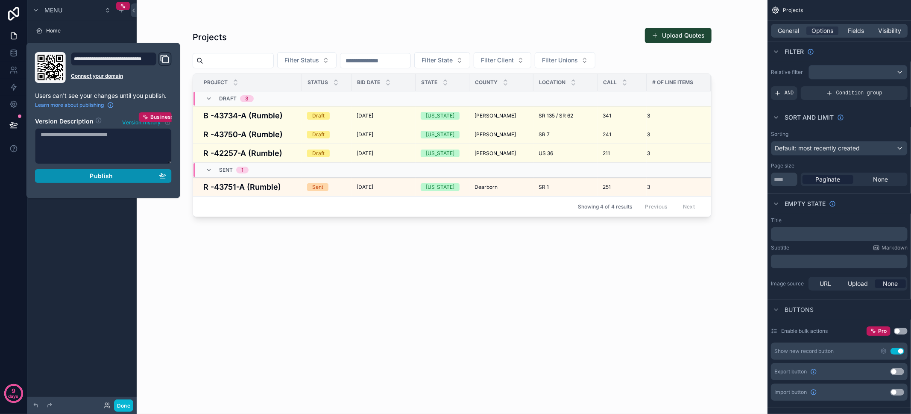
click at [101, 177] on span "Publish" at bounding box center [101, 176] width 23 height 8
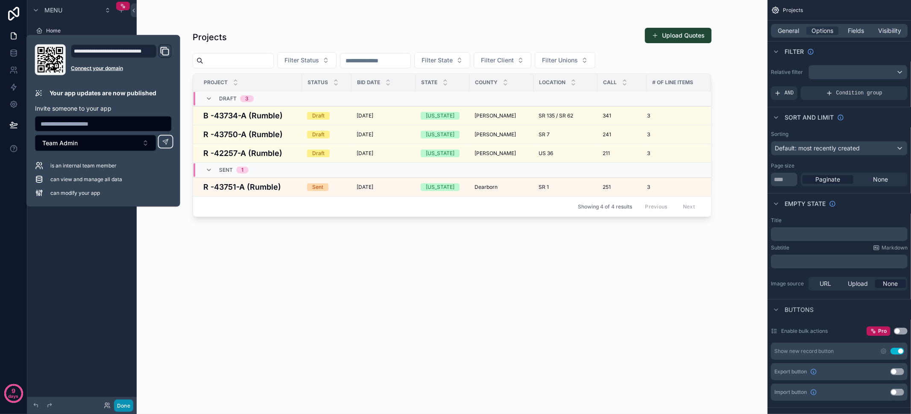
click at [127, 404] on button "Done" at bounding box center [123, 405] width 19 height 12
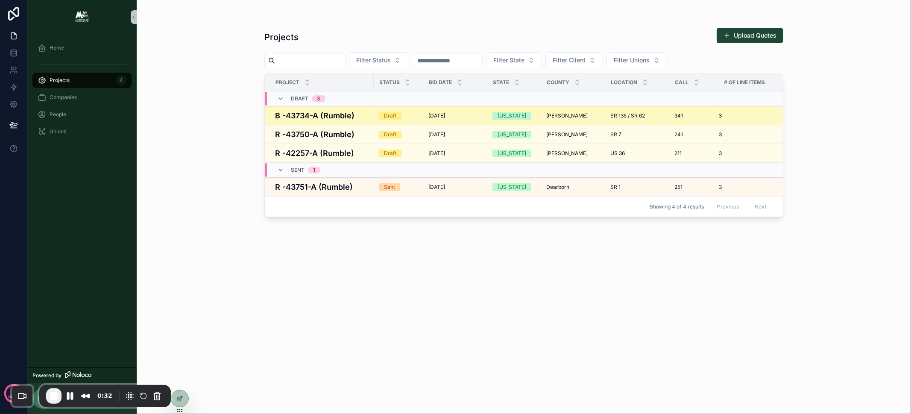
click at [363, 116] on h4 "B -43734-A (Rumble)" at bounding box center [322, 116] width 94 height 12
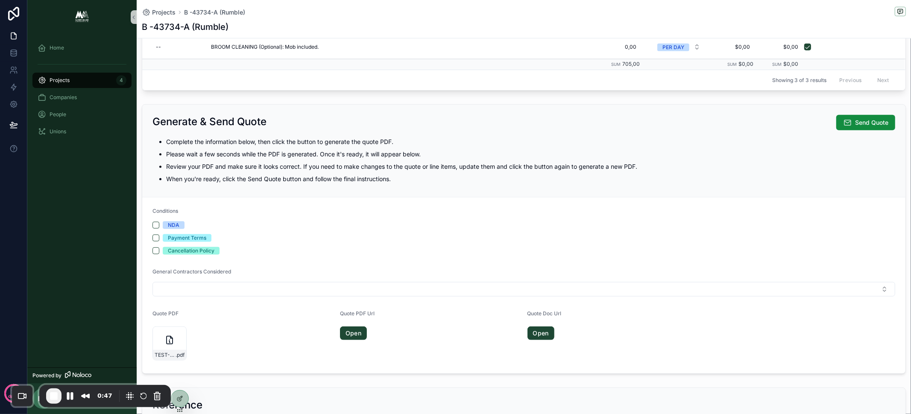
scroll to position [427, 0]
click at [169, 12] on span "Projects" at bounding box center [163, 12] width 23 height 9
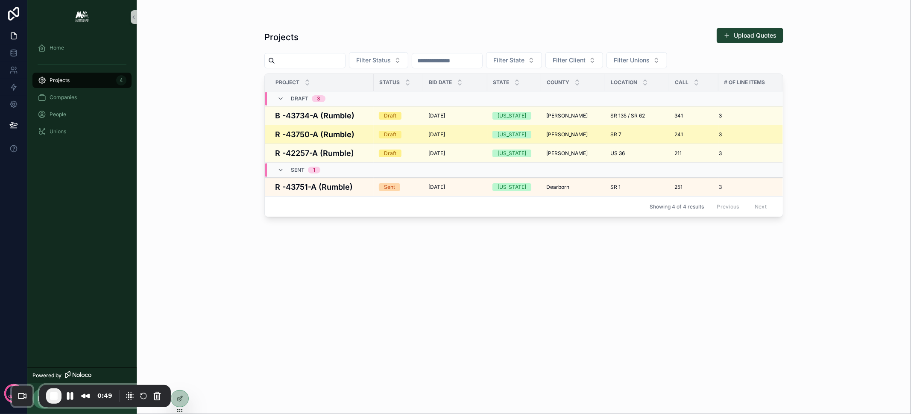
click at [358, 135] on h4 "R -43750-A (Rumble)" at bounding box center [322, 135] width 94 height 12
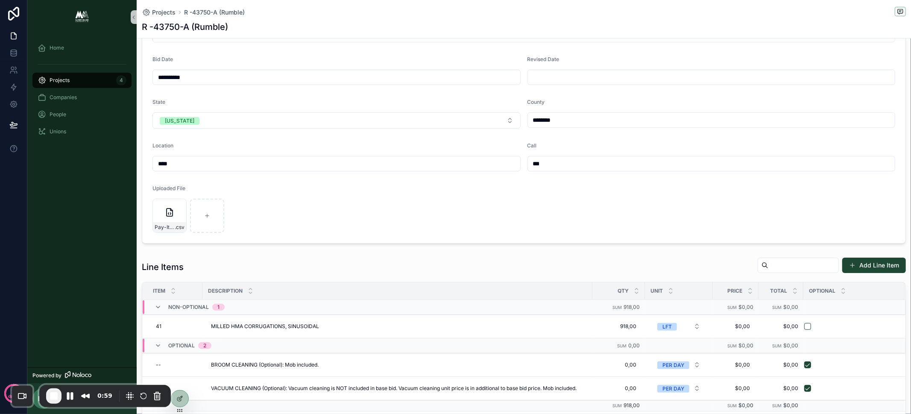
scroll to position [169, 0]
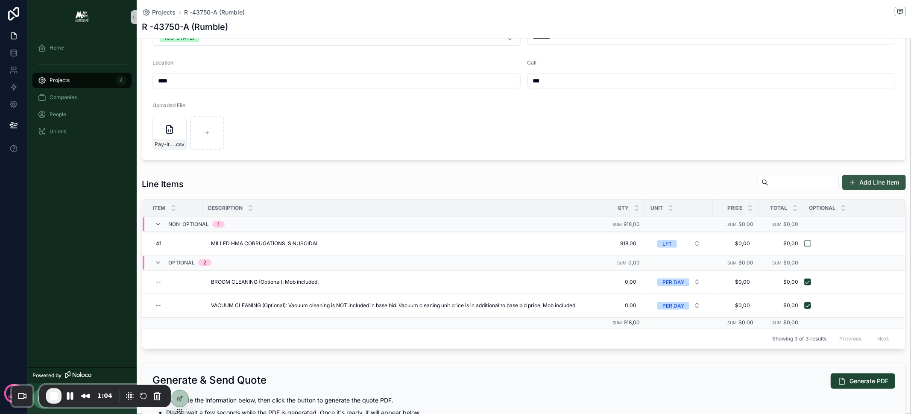
click at [856, 181] on button "Add Line Item" at bounding box center [874, 182] width 64 height 15
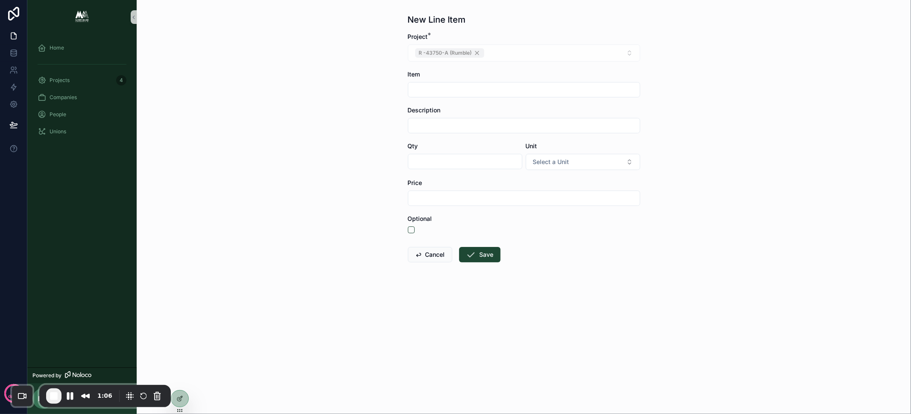
click at [487, 90] on input "scrollable content" at bounding box center [523, 90] width 231 height 12
type input "****"
click at [436, 128] on input "scrollable content" at bounding box center [523, 126] width 231 height 12
click at [436, 128] on input "***" at bounding box center [523, 126] width 231 height 12
type input "***"
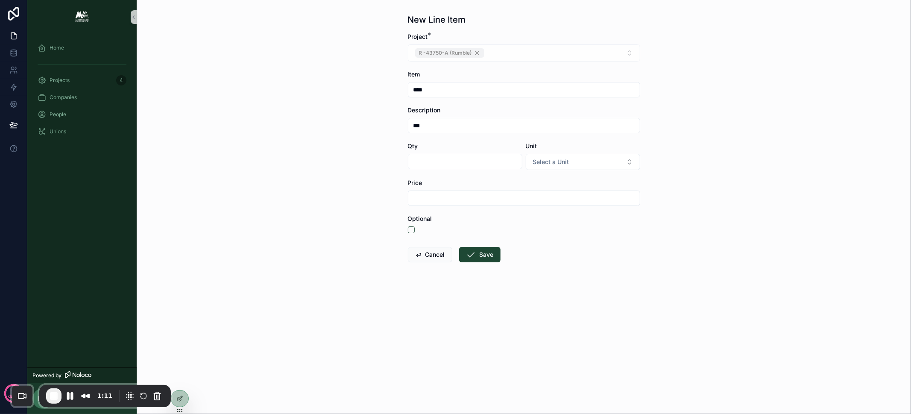
click at [441, 164] on input "scrollable content" at bounding box center [465, 161] width 114 height 12
type input "****"
click at [556, 160] on span "Select a Unit" at bounding box center [551, 162] width 36 height 9
click at [576, 197] on div "SYS" at bounding box center [583, 194] width 110 height 13
click at [502, 199] on input "scrollable content" at bounding box center [523, 198] width 231 height 12
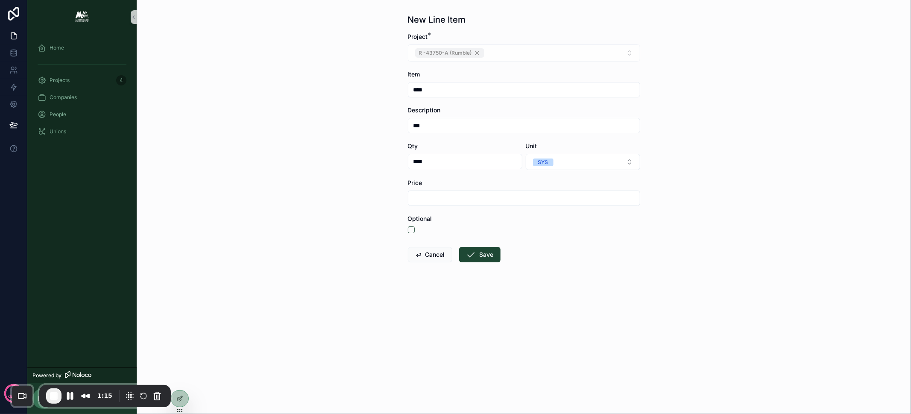
type input "*****"
click at [479, 255] on button "Save" at bounding box center [479, 254] width 41 height 15
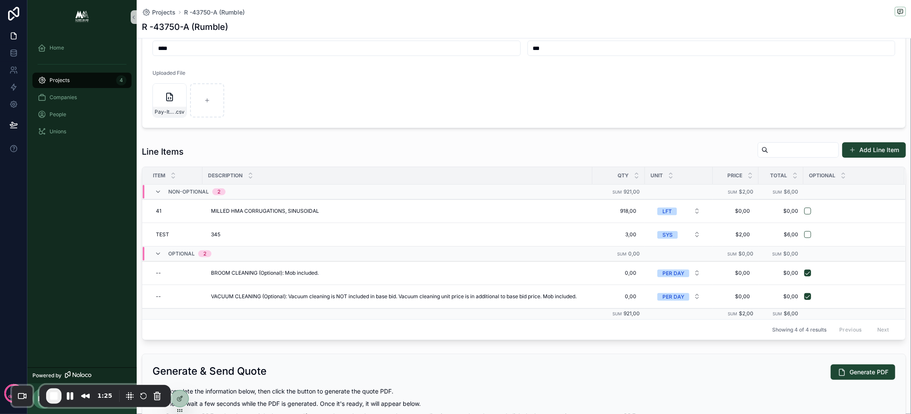
scroll to position [208, 0]
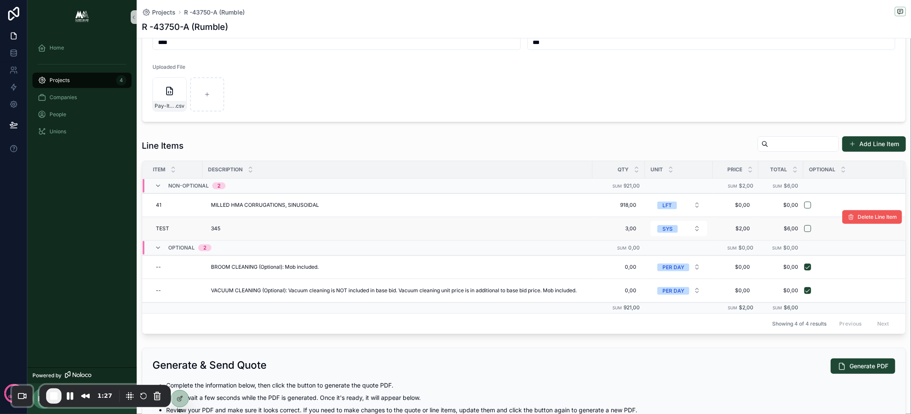
click at [875, 217] on span "Delete Line Item" at bounding box center [876, 217] width 39 height 7
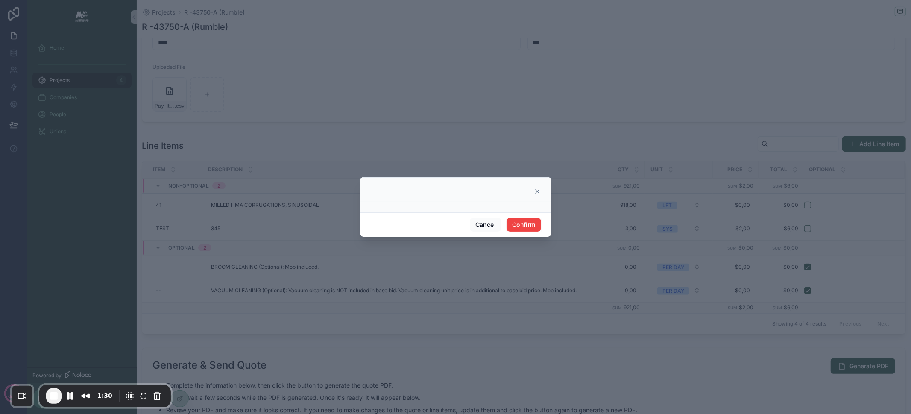
click at [537, 192] on icon at bounding box center [536, 191] width 3 height 3
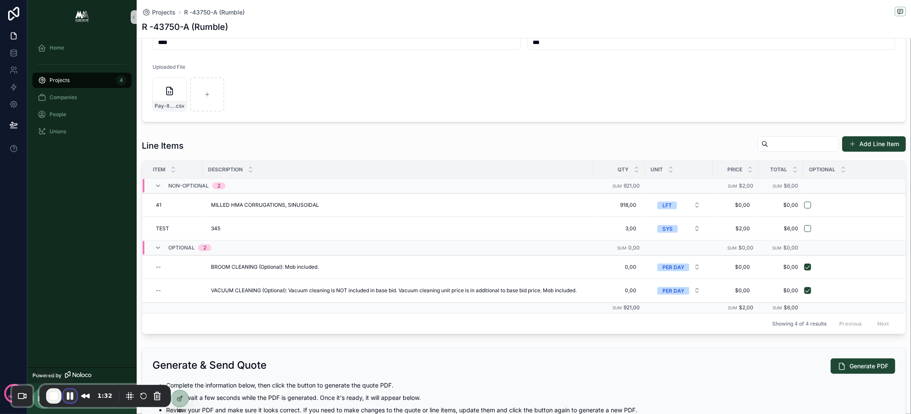
click at [71, 398] on button "Pause Recording" at bounding box center [70, 396] width 14 height 14
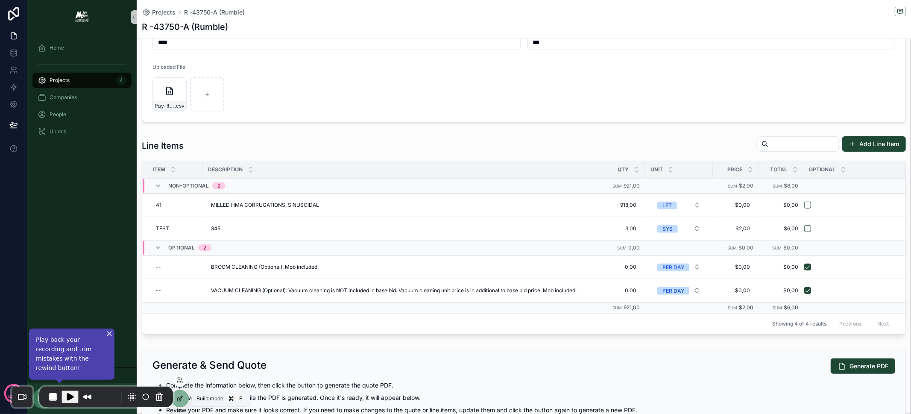
click at [177, 400] on icon at bounding box center [179, 399] width 4 height 4
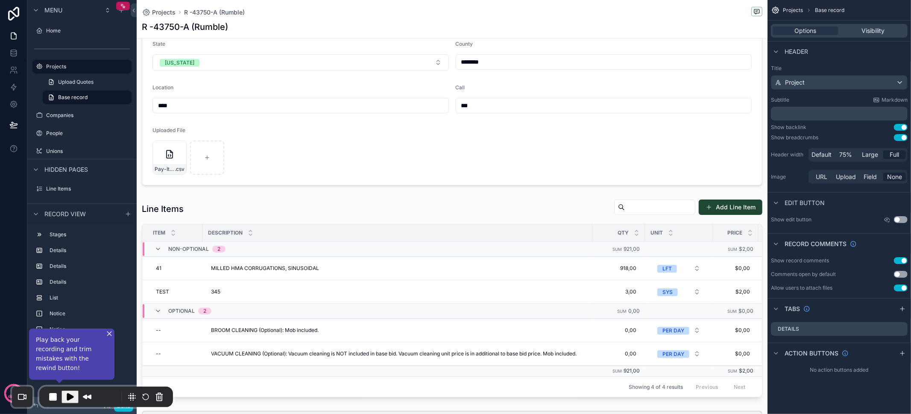
click at [502, 219] on div "scrollable content" at bounding box center [452, 298] width 631 height 205
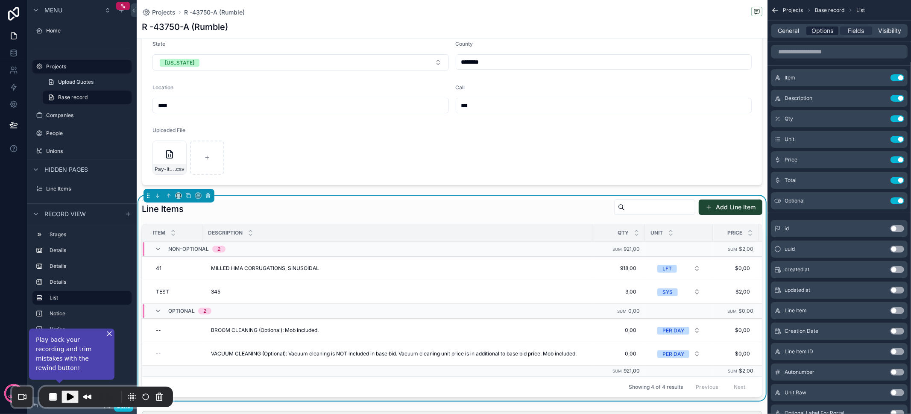
click at [828, 33] on span "Options" at bounding box center [822, 30] width 22 height 9
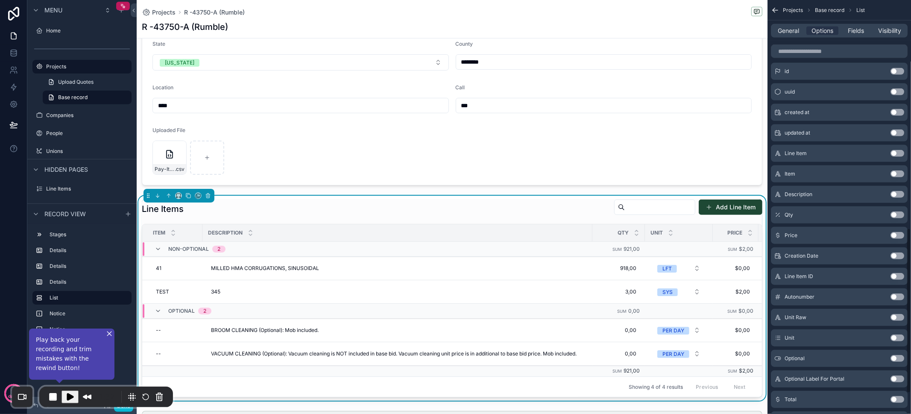
scroll to position [383, 0]
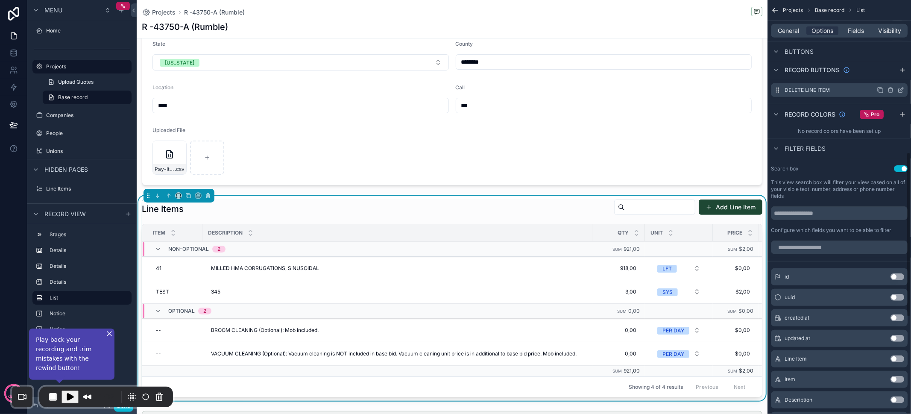
click at [902, 89] on icon "scrollable content" at bounding box center [900, 90] width 7 height 7
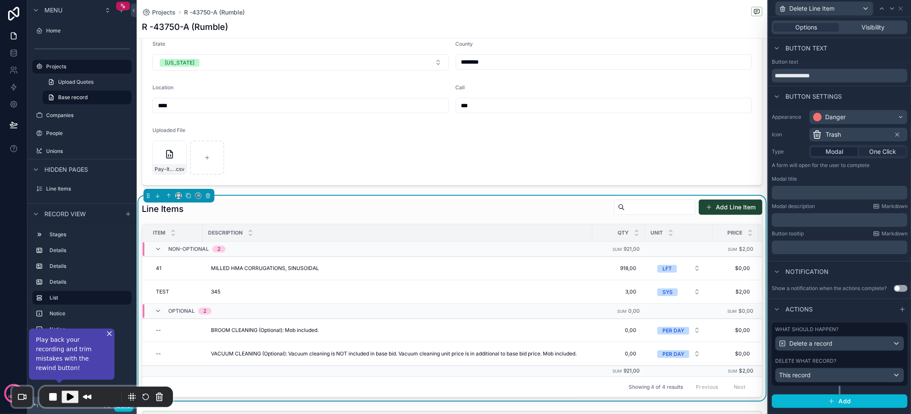
click at [885, 151] on span "One Click" at bounding box center [882, 151] width 27 height 9
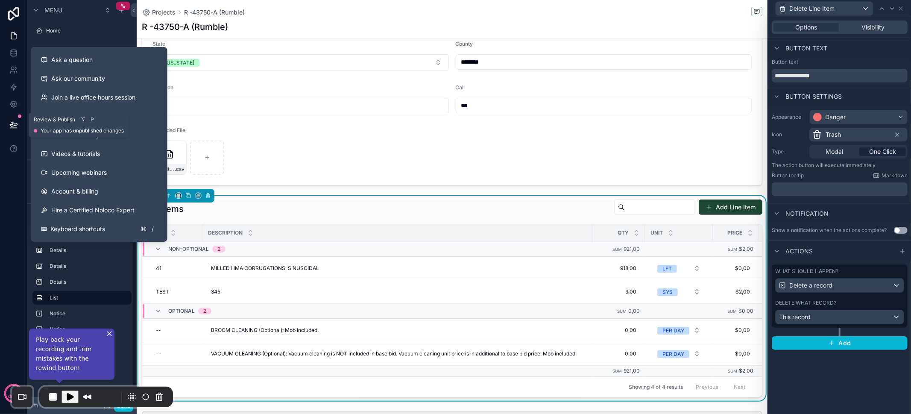
click at [15, 120] on icon at bounding box center [13, 124] width 9 height 9
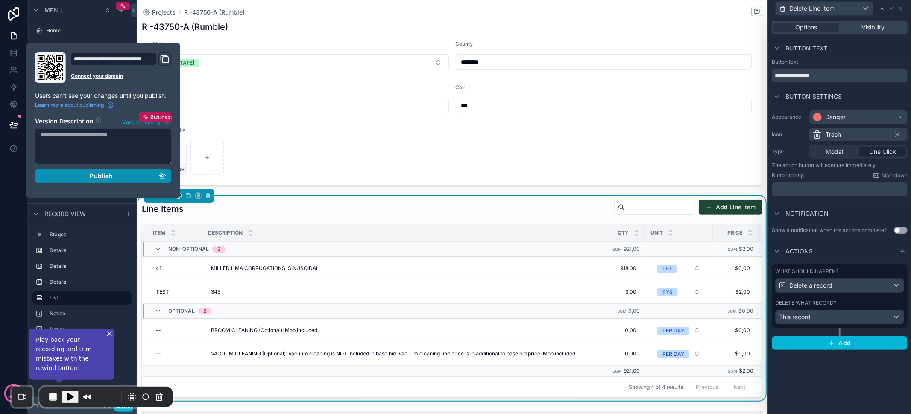
click at [88, 169] on button "Publish" at bounding box center [103, 176] width 137 height 14
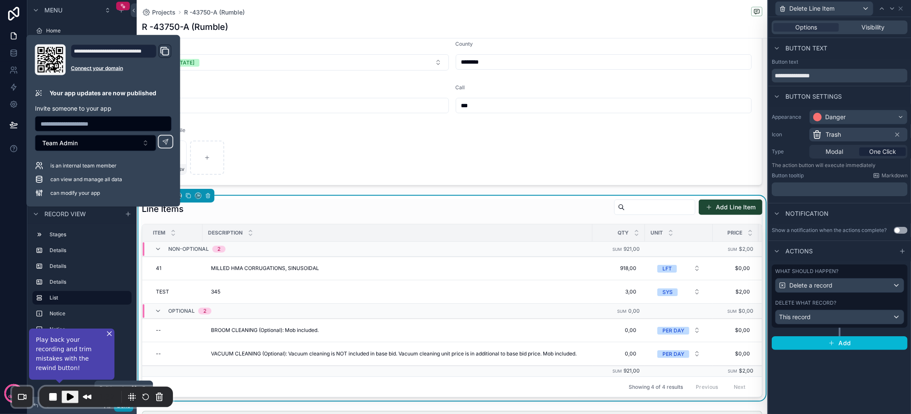
click at [124, 410] on button "Done" at bounding box center [123, 405] width 19 height 12
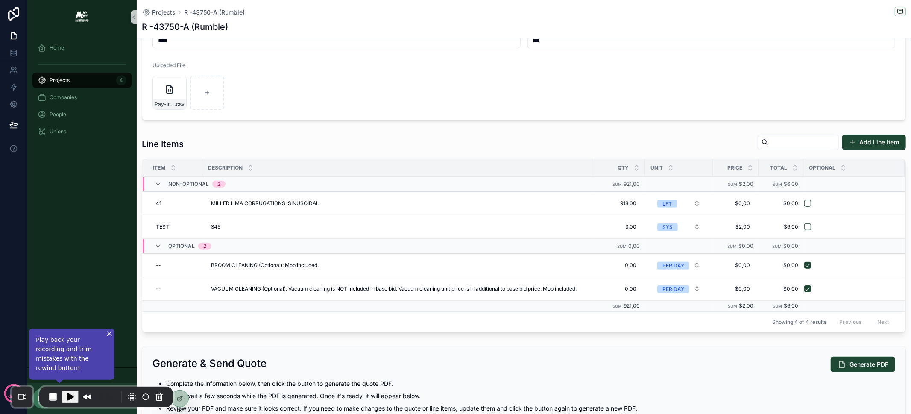
scroll to position [210, 0]
click at [71, 399] on span "Play Recording" at bounding box center [70, 397] width 10 height 10
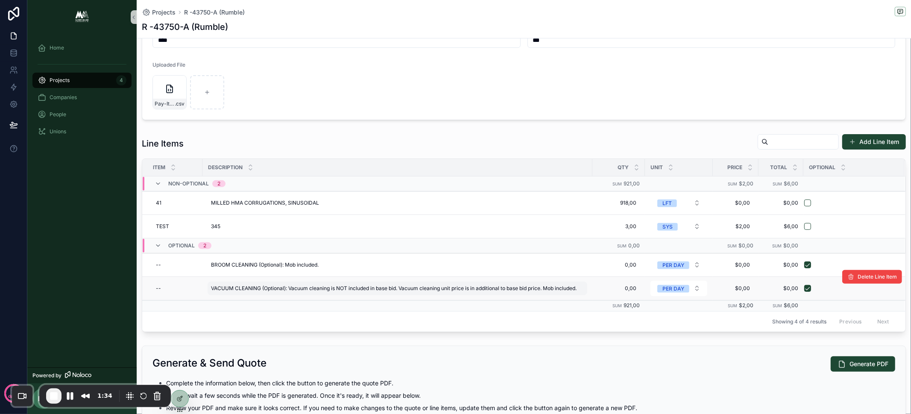
scroll to position [222, 0]
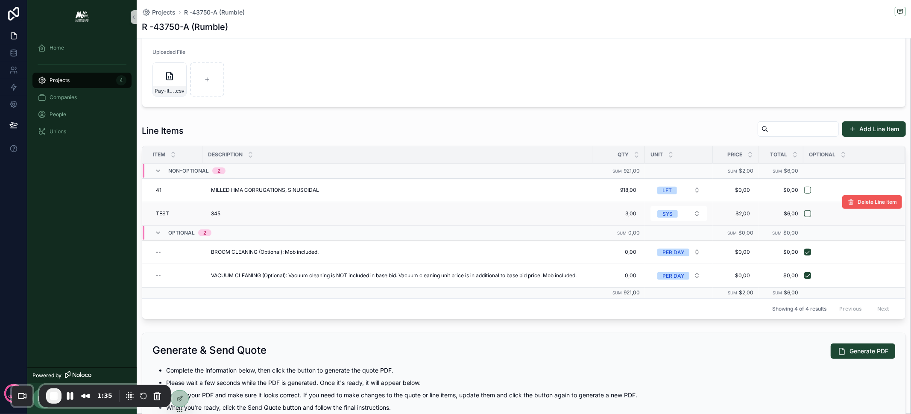
click at [862, 204] on button "Delete Line Item" at bounding box center [872, 202] width 60 height 14
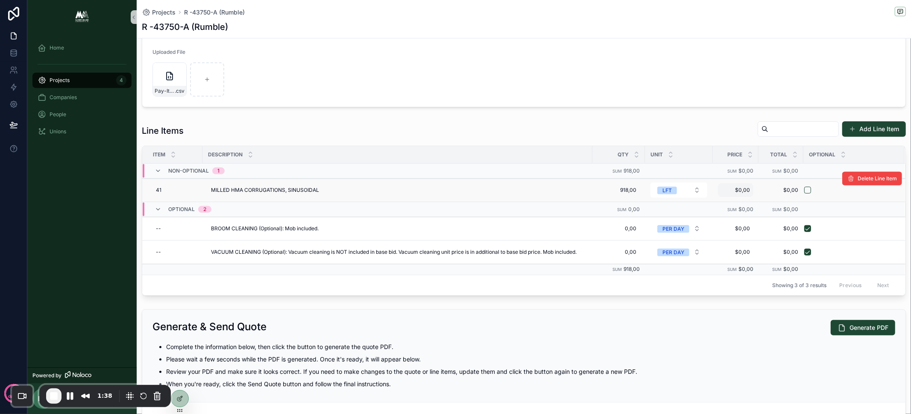
click at [748, 187] on span "$0,00" at bounding box center [735, 190] width 29 height 7
click at [749, 201] on input "*****" at bounding box center [763, 200] width 80 height 12
type input "*****"
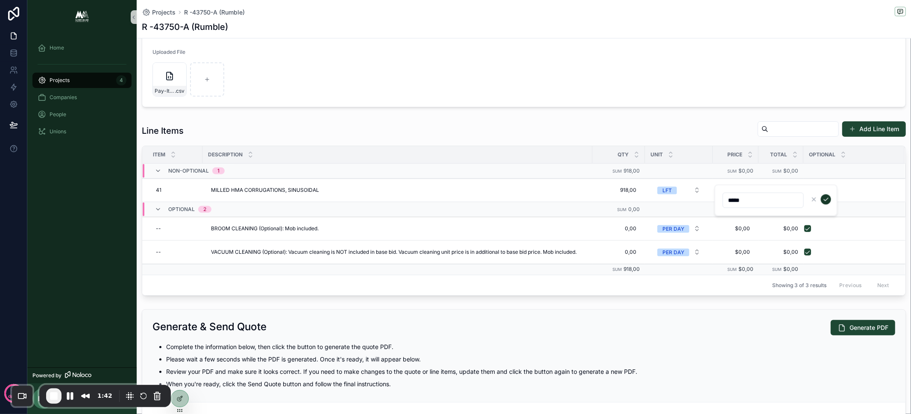
click at [825, 200] on icon "scrollable content" at bounding box center [826, 199] width 4 height 3
click at [745, 225] on span "$0,00" at bounding box center [735, 228] width 29 height 7
click at [749, 227] on span "$0,00" at bounding box center [735, 228] width 29 height 7
click at [749, 227] on div "*****" at bounding box center [775, 238] width 123 height 32
click at [749, 241] on td "$0,00 $0,00" at bounding box center [736, 251] width 46 height 23
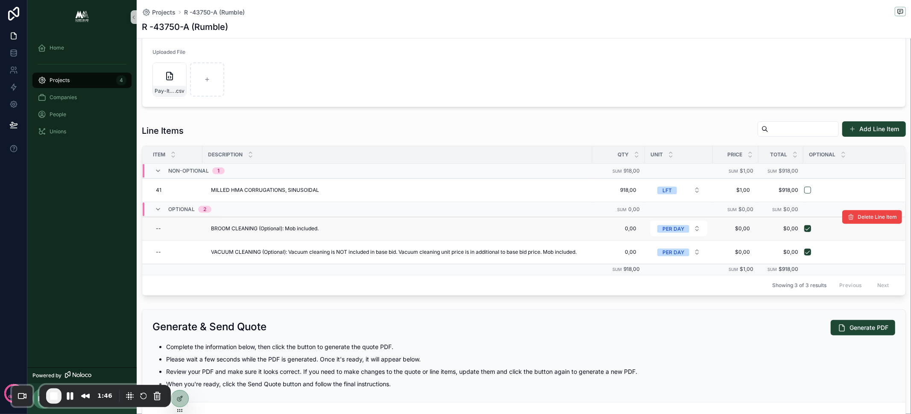
click at [747, 233] on td "$0,00 $0,00" at bounding box center [736, 228] width 46 height 23
click at [746, 227] on span "$0,00" at bounding box center [735, 228] width 29 height 7
click at [746, 227] on div "*****" at bounding box center [775, 238] width 123 height 32
click at [748, 235] on input "*****" at bounding box center [763, 238] width 80 height 12
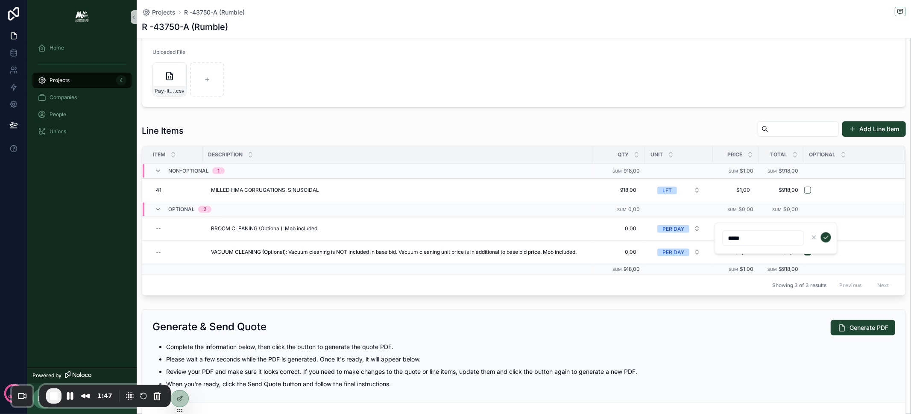
click at [748, 235] on input "*****" at bounding box center [763, 238] width 80 height 12
type input "*****"
click at [825, 236] on icon "scrollable content" at bounding box center [825, 237] width 7 height 7
click at [740, 251] on span "$0,00" at bounding box center [735, 252] width 29 height 7
click at [745, 260] on input "*****" at bounding box center [763, 261] width 80 height 12
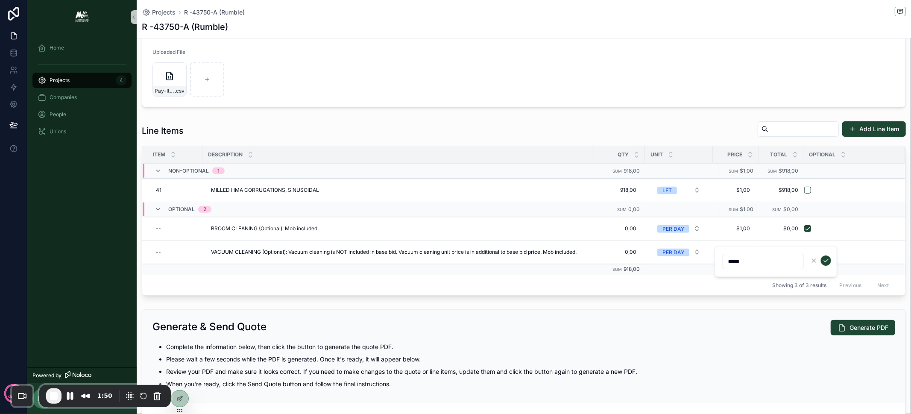
click at [745, 260] on input "*****" at bounding box center [763, 261] width 80 height 12
type input "*****"
click at [743, 251] on span "$0,00" at bounding box center [735, 252] width 29 height 7
click at [828, 259] on icon "scrollable content" at bounding box center [825, 260] width 7 height 7
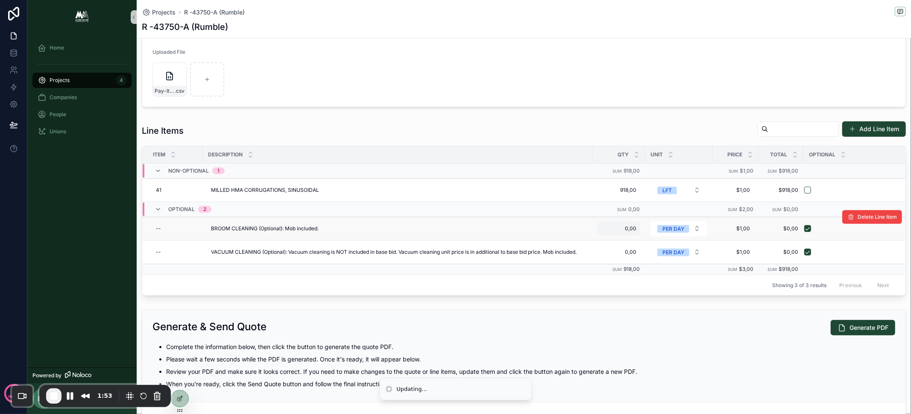
click at [632, 225] on span "0,00" at bounding box center [618, 228] width 35 height 7
click at [628, 237] on input "****" at bounding box center [643, 238] width 80 height 12
type input "****"
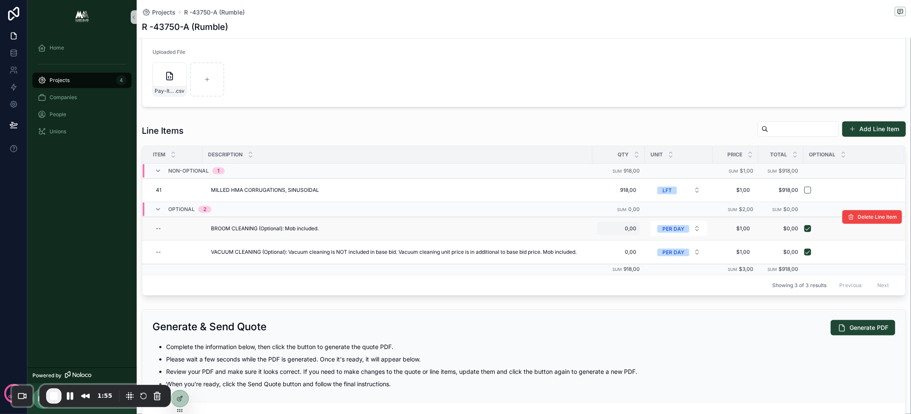
click at [628, 228] on span "0,00" at bounding box center [618, 228] width 35 height 7
click at [705, 236] on icon "scrollable content" at bounding box center [705, 237] width 7 height 7
click at [635, 249] on span "0,00" at bounding box center [618, 252] width 35 height 7
click at [615, 263] on input "****" at bounding box center [643, 261] width 80 height 12
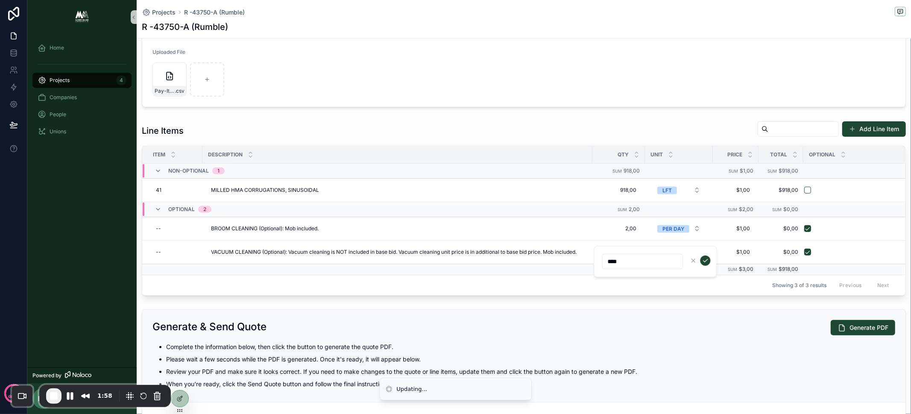
click at [615, 263] on input "****" at bounding box center [643, 261] width 80 height 12
type input "*****"
click at [702, 260] on icon "scrollable content" at bounding box center [705, 260] width 7 height 7
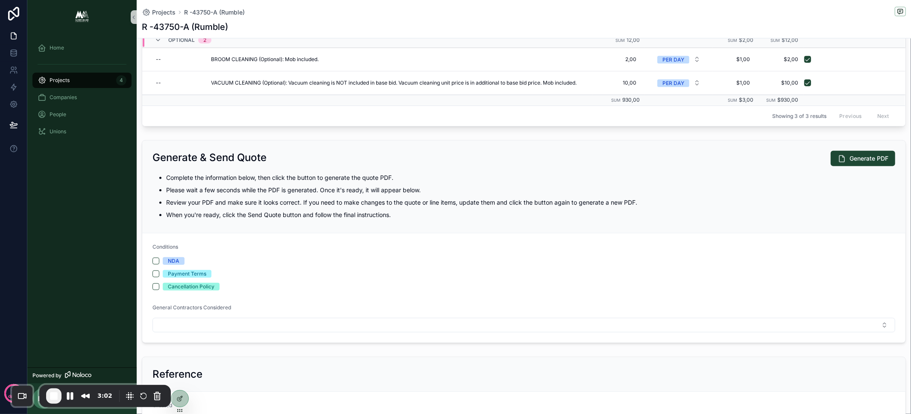
scroll to position [410, 0]
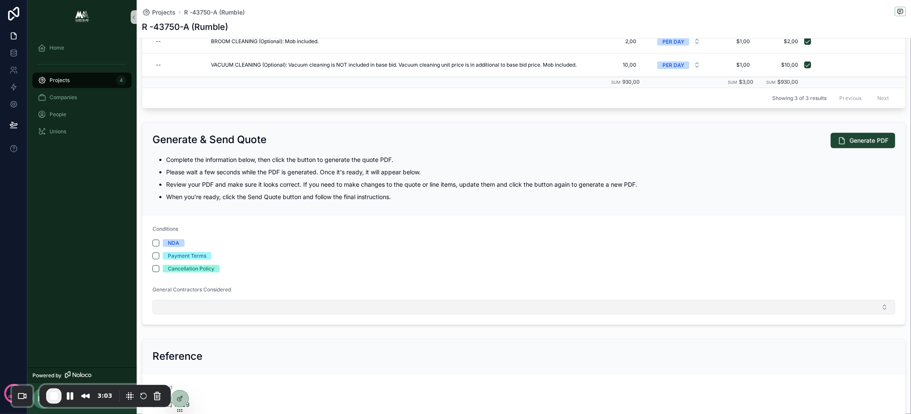
click at [232, 303] on button "Select Button" at bounding box center [523, 307] width 743 height 15
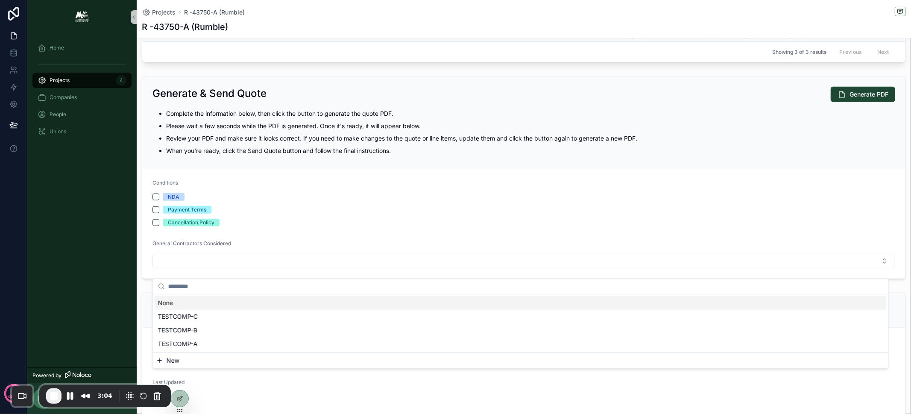
scroll to position [465, 0]
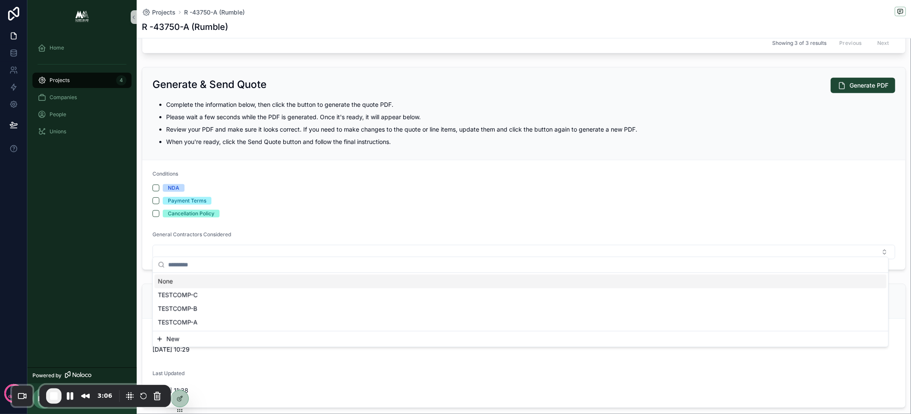
click at [285, 204] on div "NDA Payment Terms Cancellation Policy" at bounding box center [523, 200] width 743 height 33
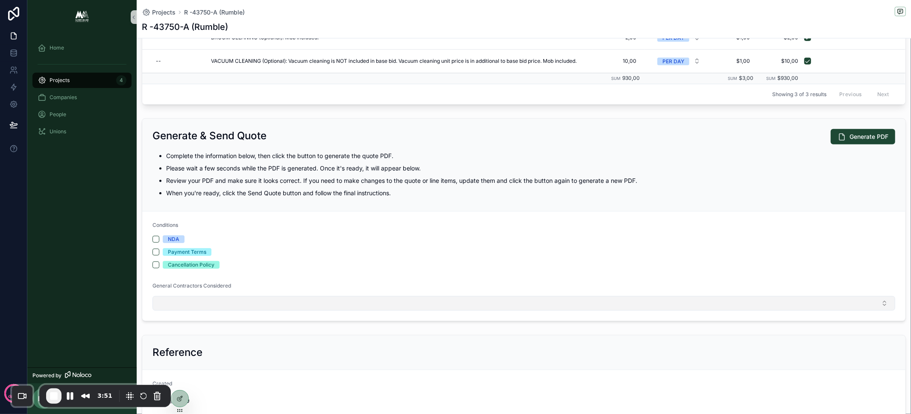
scroll to position [461, 0]
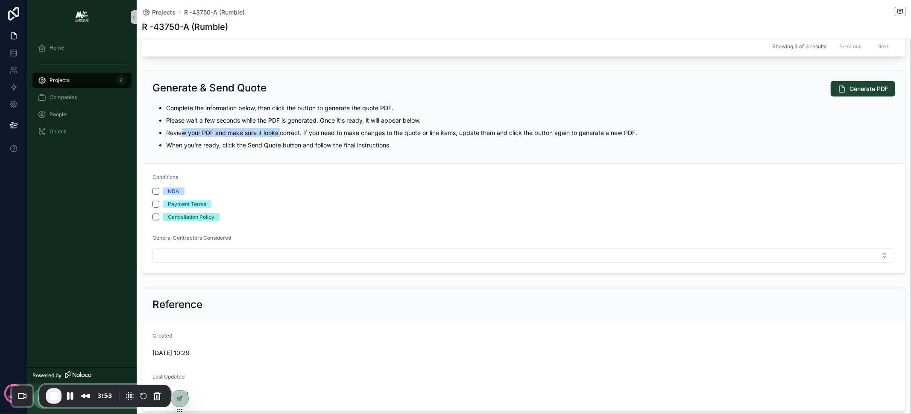
drag, startPoint x: 180, startPoint y: 130, endPoint x: 282, endPoint y: 128, distance: 102.1
click at [282, 128] on p "Review your PDF and make sure it looks correct. If you need to make changes to …" at bounding box center [530, 132] width 729 height 9
click at [283, 128] on p "Review your PDF and make sure it looks correct. If you need to make changes to …" at bounding box center [530, 132] width 729 height 9
click at [310, 128] on p "Review your PDF and make sure it looks correct. If you need to make changes to …" at bounding box center [530, 132] width 729 height 9
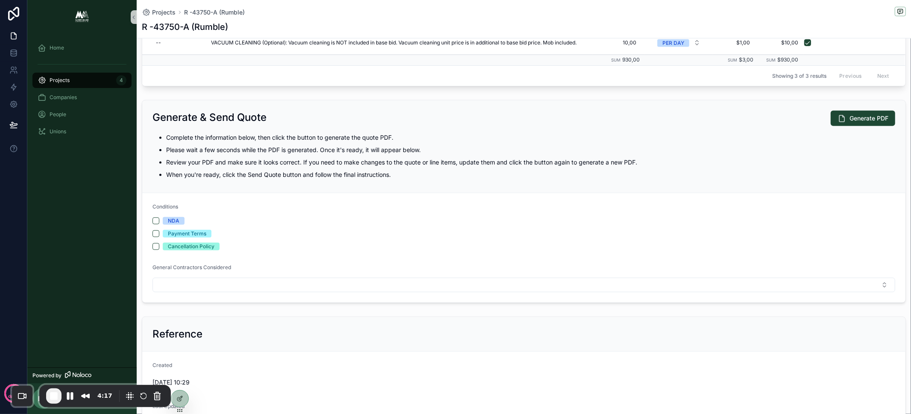
scroll to position [433, 0]
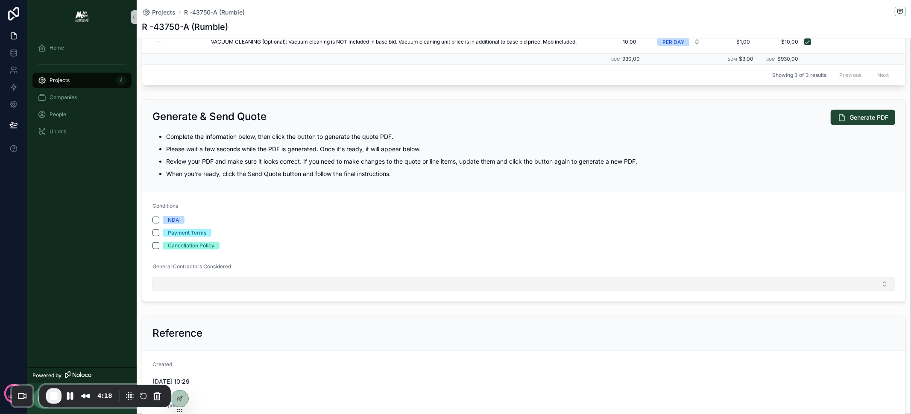
click at [232, 281] on button "Select Button" at bounding box center [523, 284] width 743 height 15
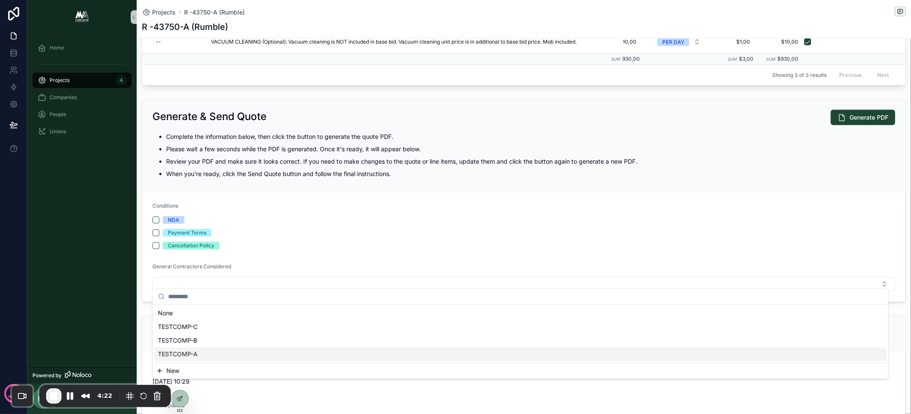
click at [192, 353] on span "TESTCOMP-A" at bounding box center [178, 354] width 40 height 9
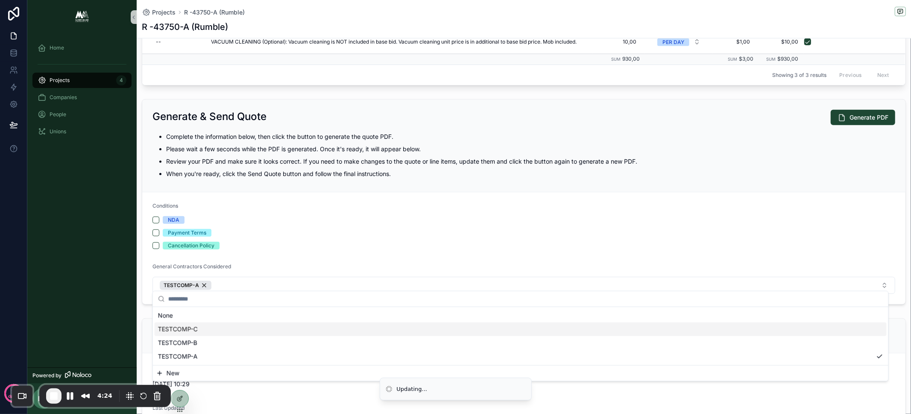
click at [215, 329] on div "TESTCOMP-C" at bounding box center [521, 329] width 732 height 14
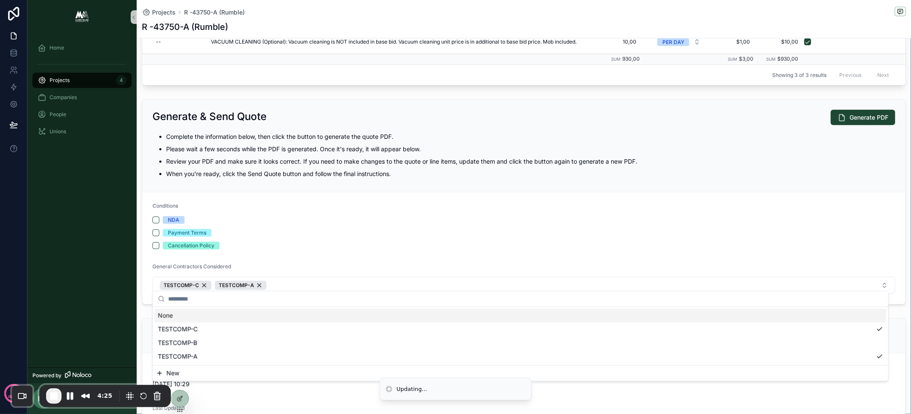
click at [280, 255] on form "Conditions NDA Payment Terms Cancellation Policy General Contractors Considered…" at bounding box center [523, 248] width 763 height 112
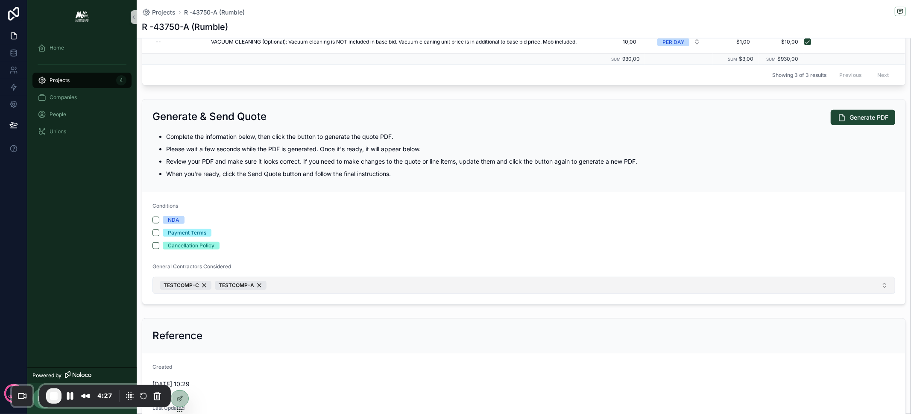
click at [303, 286] on button "TESTCOMP-C TESTCOMP-A" at bounding box center [523, 285] width 743 height 17
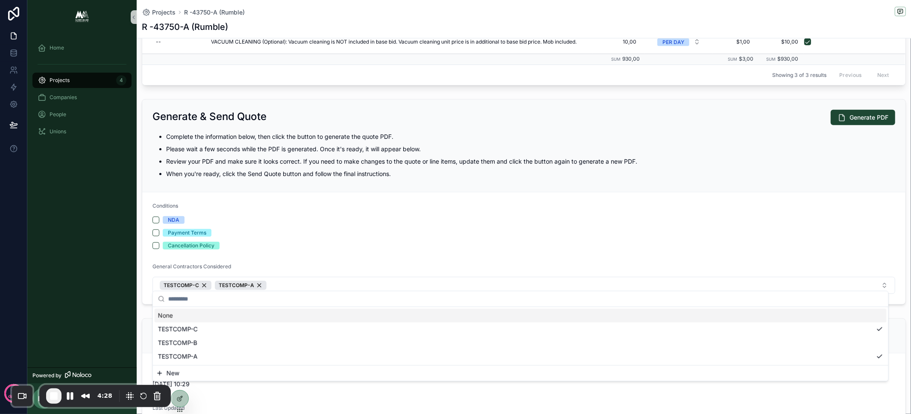
click at [290, 246] on form "Conditions NDA Payment Terms Cancellation Policy General Contractors Considered…" at bounding box center [523, 248] width 763 height 112
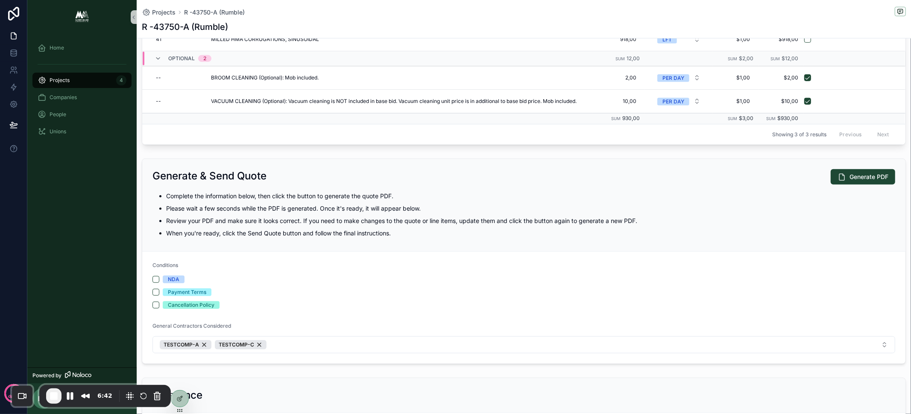
scroll to position [383, 0]
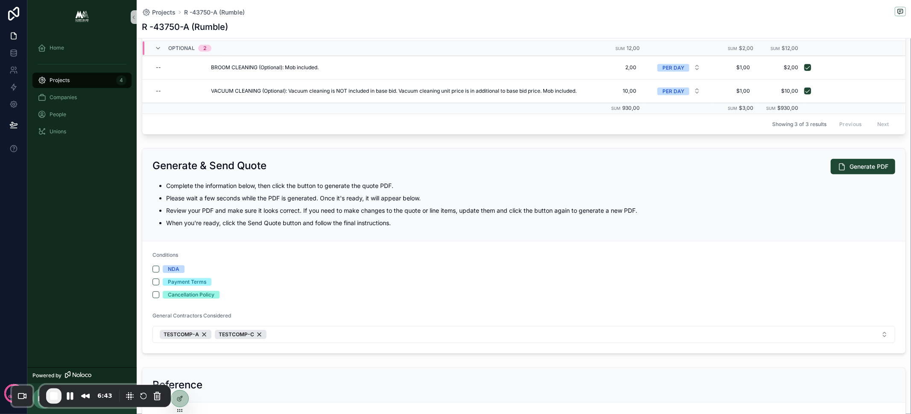
click at [173, 265] on div "NDA" at bounding box center [174, 269] width 12 height 8
click at [159, 266] on button "NDA" at bounding box center [155, 269] width 7 height 7
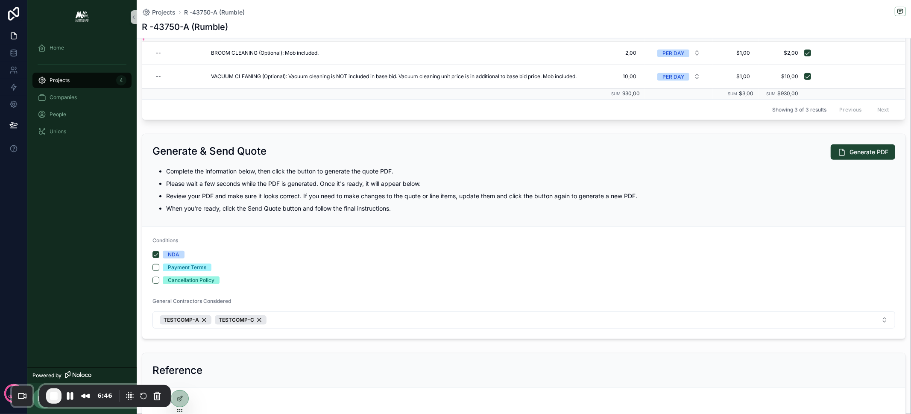
click at [250, 265] on div "Payment Terms" at bounding box center [523, 267] width 743 height 8
click at [203, 264] on div "Payment Terms" at bounding box center [187, 267] width 38 height 8
click at [159, 264] on button "Payment Terms" at bounding box center [155, 267] width 7 height 7
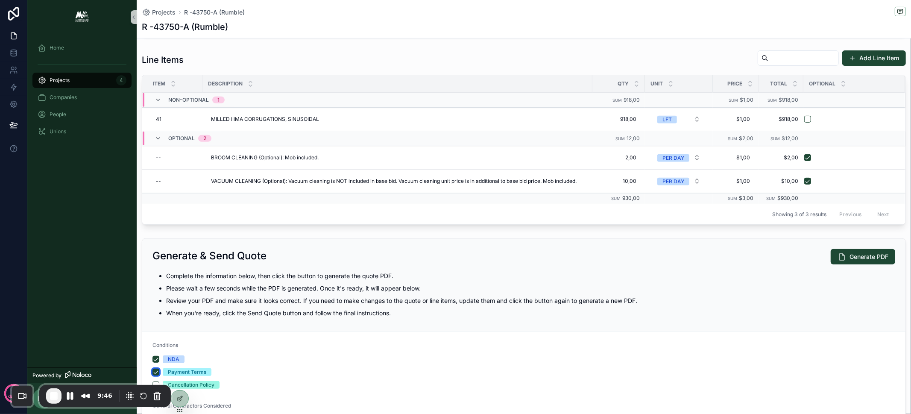
scroll to position [295, 0]
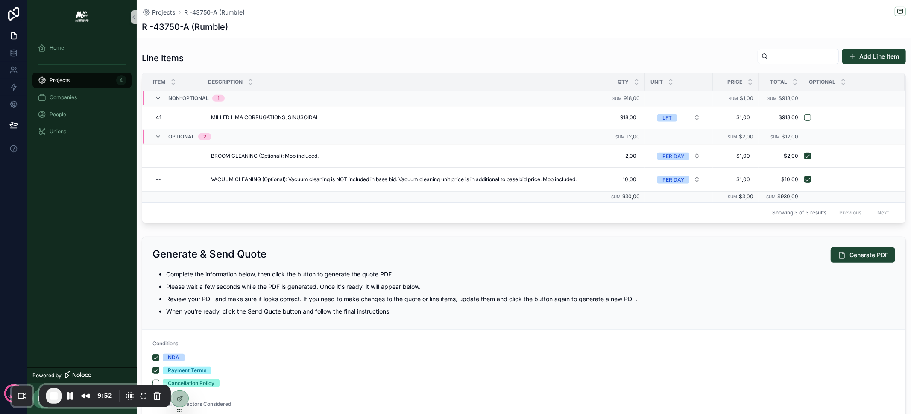
click at [337, 321] on div "Generate & Send Quote Generate PDF Complete the information below, then click t…" at bounding box center [523, 283] width 763 height 93
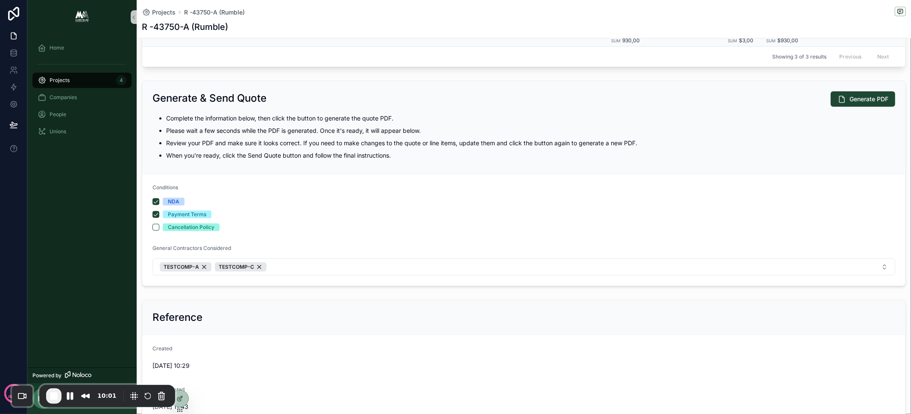
scroll to position [438, 0]
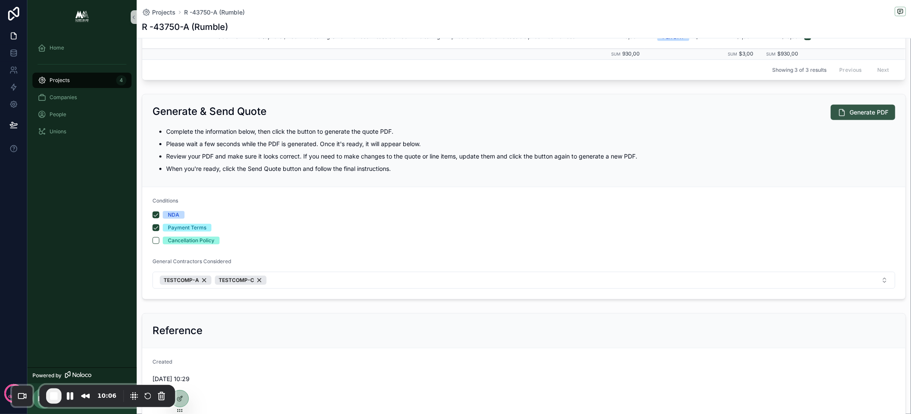
click at [849, 112] on span "Generate PDF" at bounding box center [868, 112] width 39 height 9
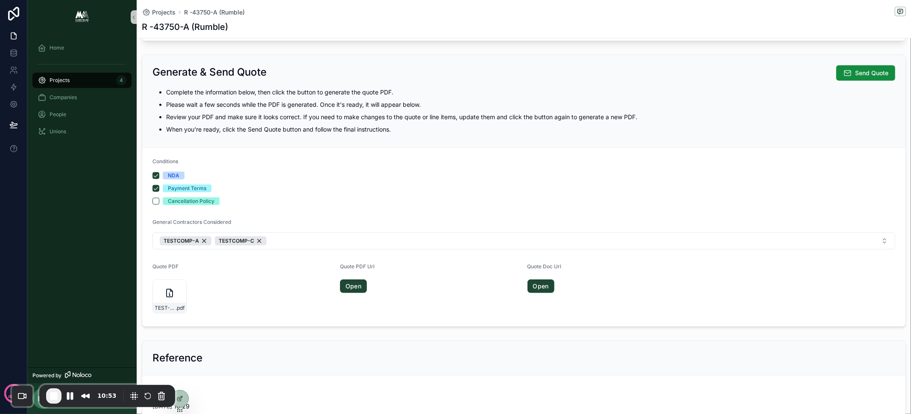
scroll to position [486, 0]
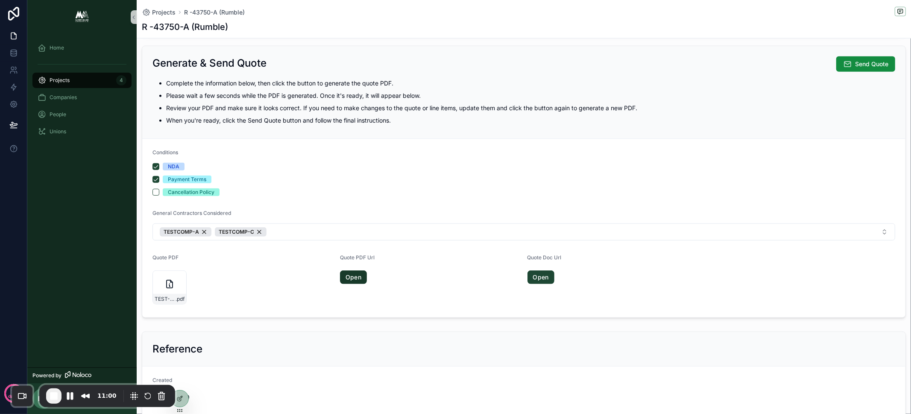
click at [352, 273] on link "Open" at bounding box center [353, 277] width 27 height 14
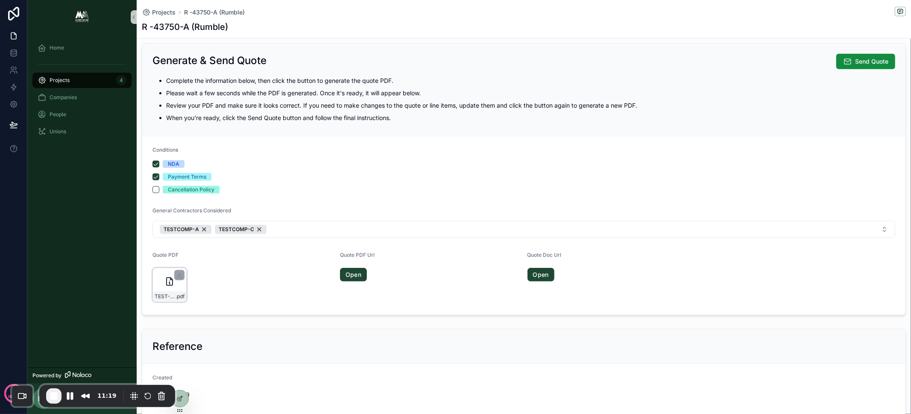
click at [167, 278] on icon "scrollable content" at bounding box center [169, 281] width 10 height 10
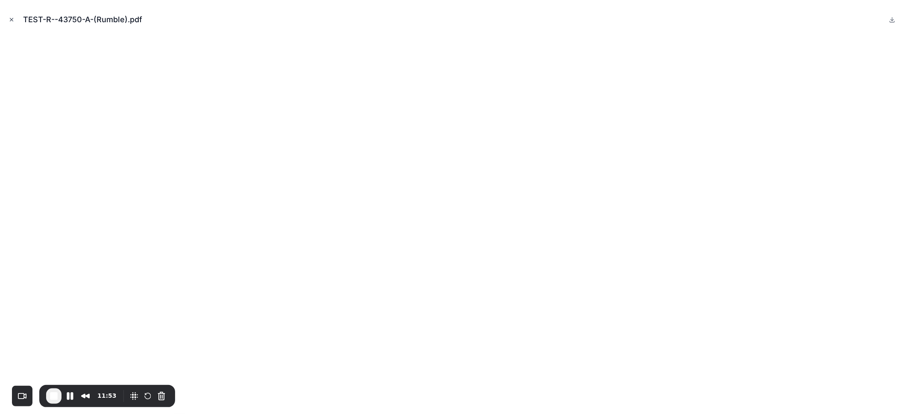
click at [11, 19] on icon "Close modal" at bounding box center [11, 19] width 3 height 3
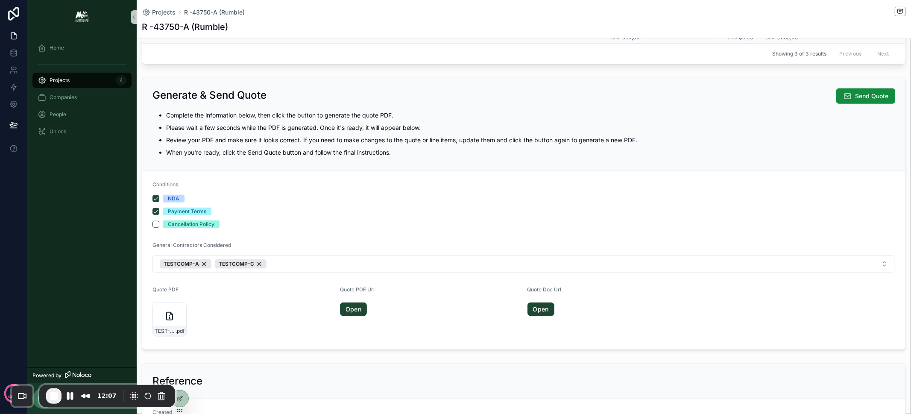
scroll to position [474, 0]
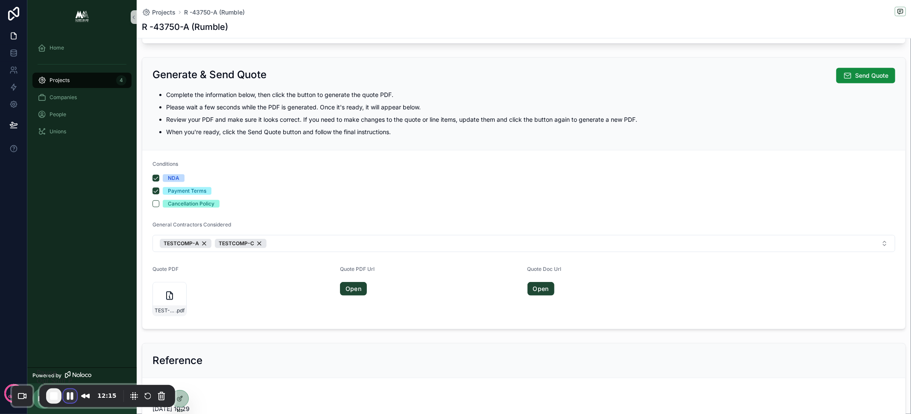
click at [68, 395] on button "Pause Recording" at bounding box center [70, 396] width 14 height 14
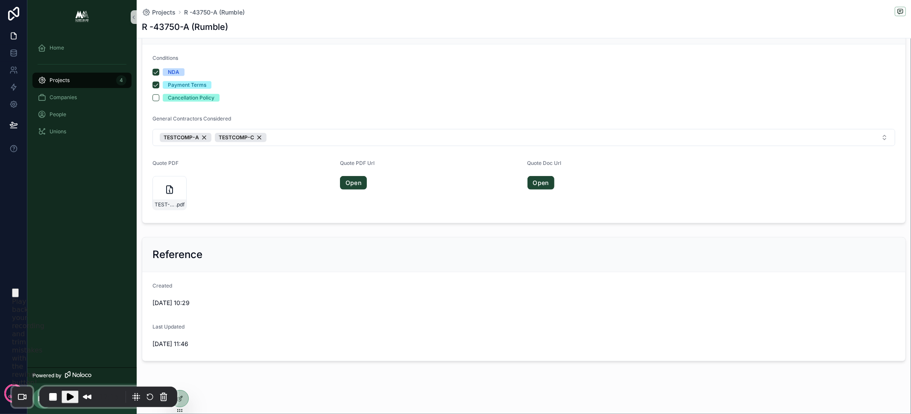
scroll to position [491, 0]
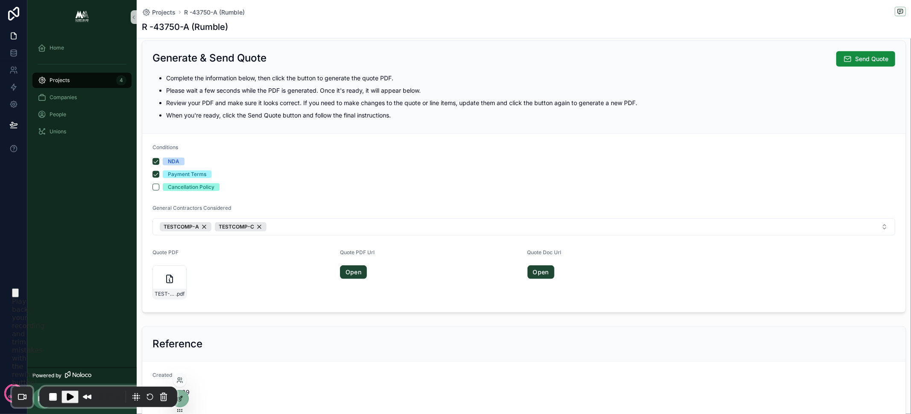
click at [181, 401] on icon at bounding box center [179, 398] width 7 height 7
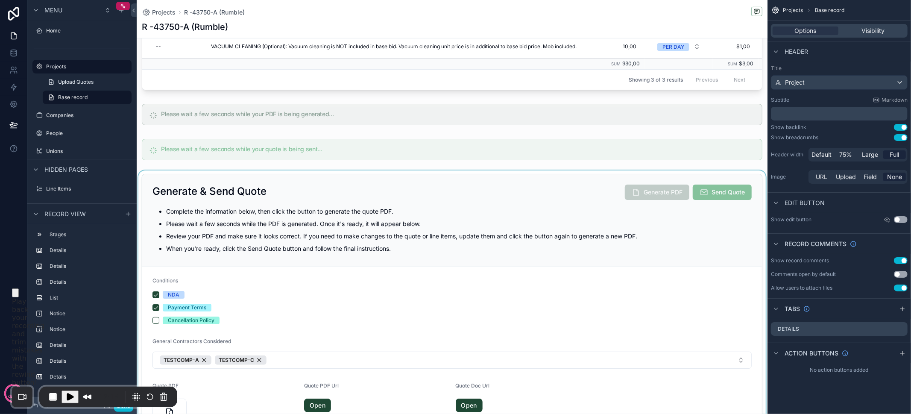
click at [571, 239] on div "scrollable content" at bounding box center [452, 309] width 631 height 279
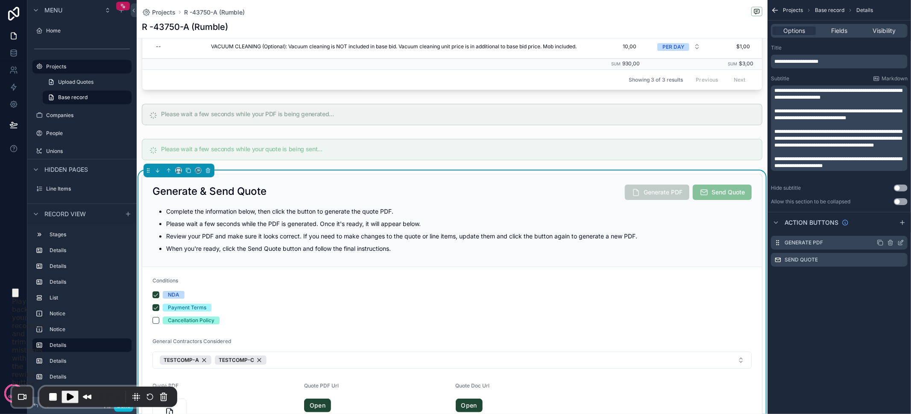
click at [900, 243] on icon "scrollable content" at bounding box center [901, 241] width 3 height 3
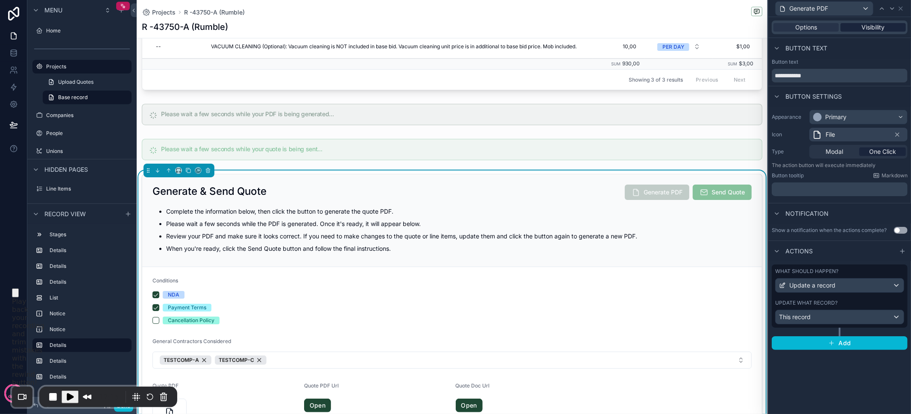
click at [865, 28] on span "Visibility" at bounding box center [873, 27] width 23 height 9
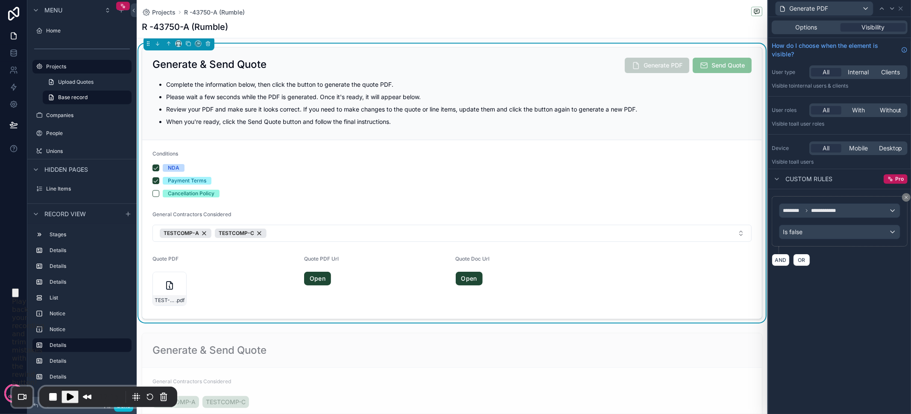
scroll to position [600, 0]
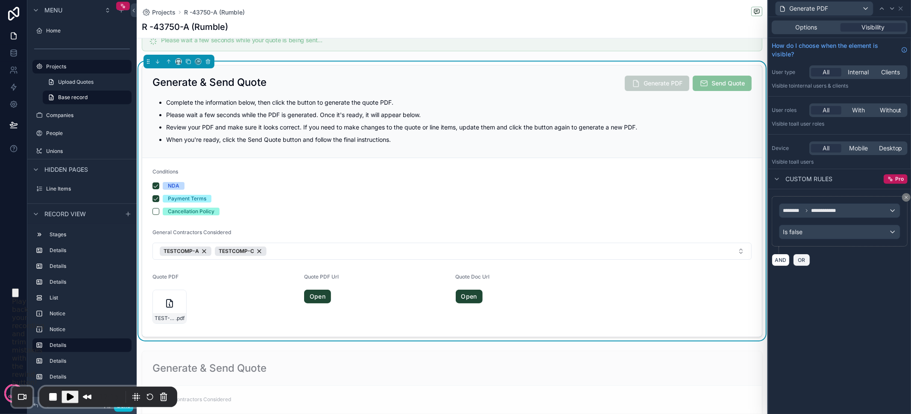
click at [802, 259] on span "OR" at bounding box center [801, 260] width 11 height 6
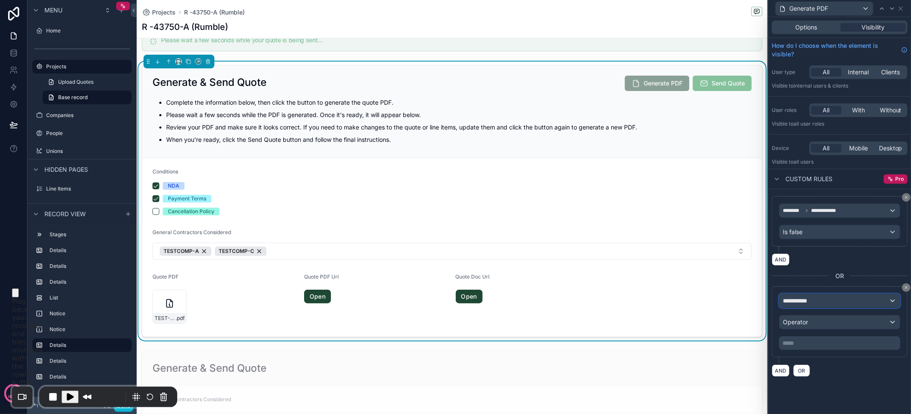
click at [821, 294] on div "**********" at bounding box center [839, 301] width 120 height 14
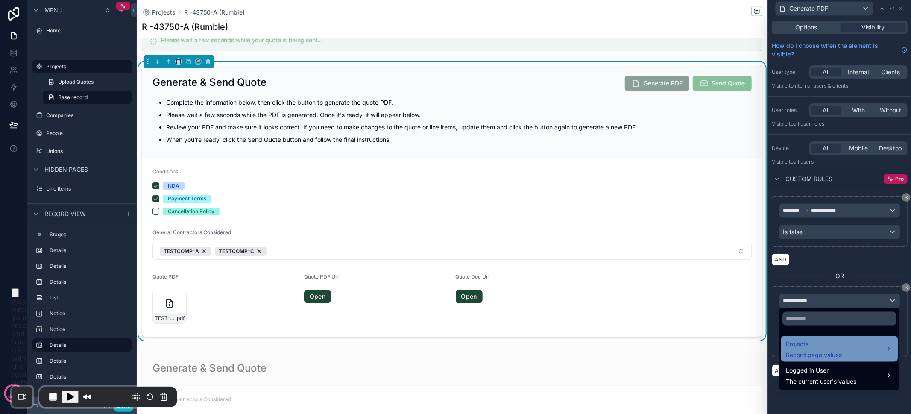
click at [840, 356] on span "Record page values" at bounding box center [814, 355] width 56 height 9
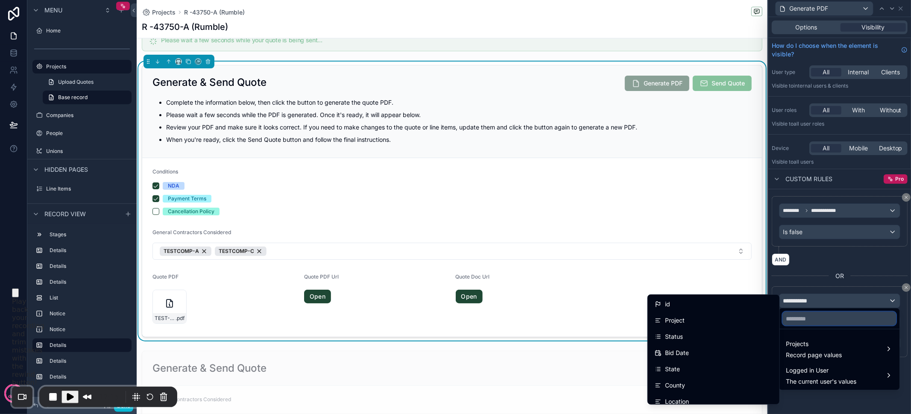
click at [807, 319] on input "text" at bounding box center [839, 319] width 114 height 14
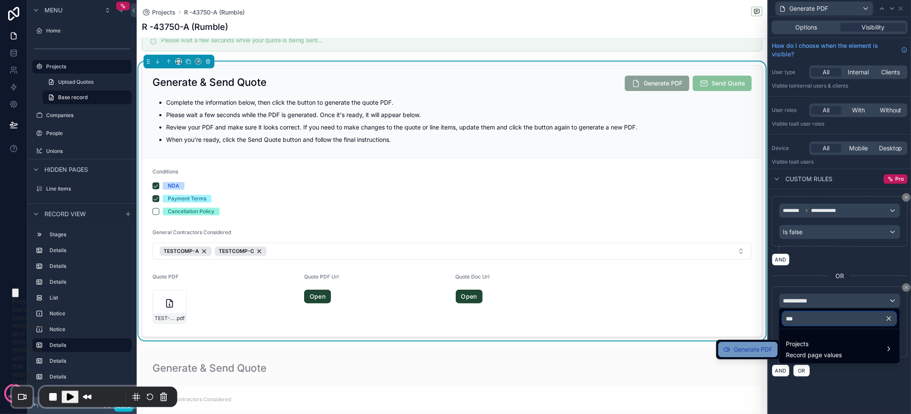
type input "***"
click at [770, 346] on span "Generate PDF" at bounding box center [753, 349] width 39 height 10
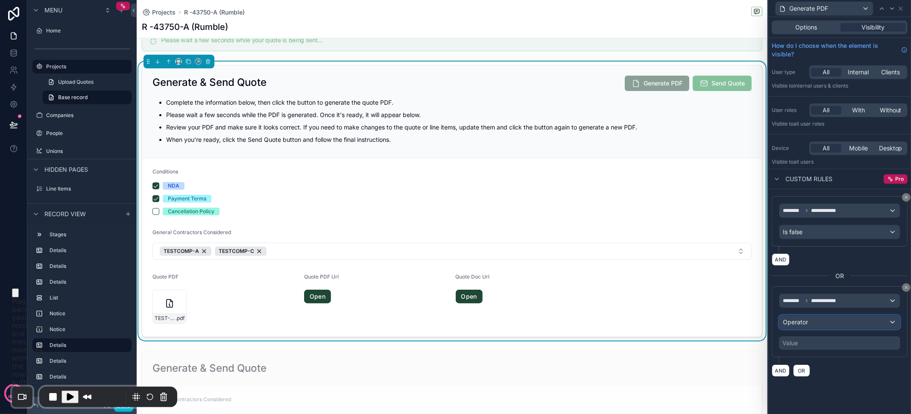
click at [819, 322] on div "Operator" at bounding box center [839, 322] width 120 height 14
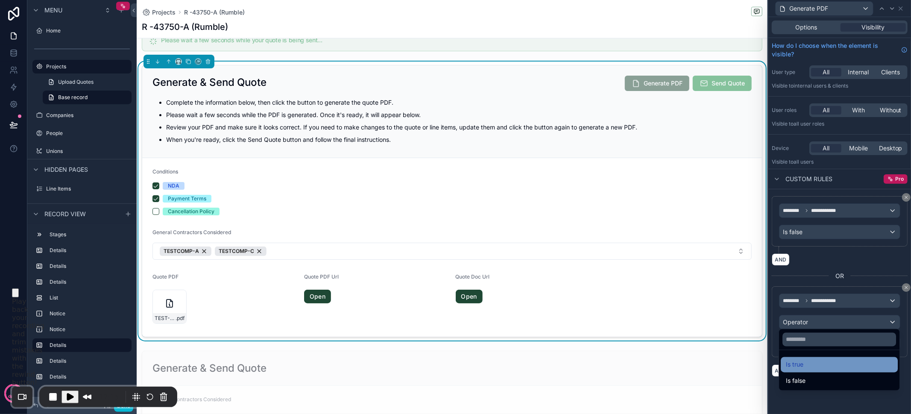
click at [822, 369] on div "Is true" at bounding box center [839, 365] width 107 height 10
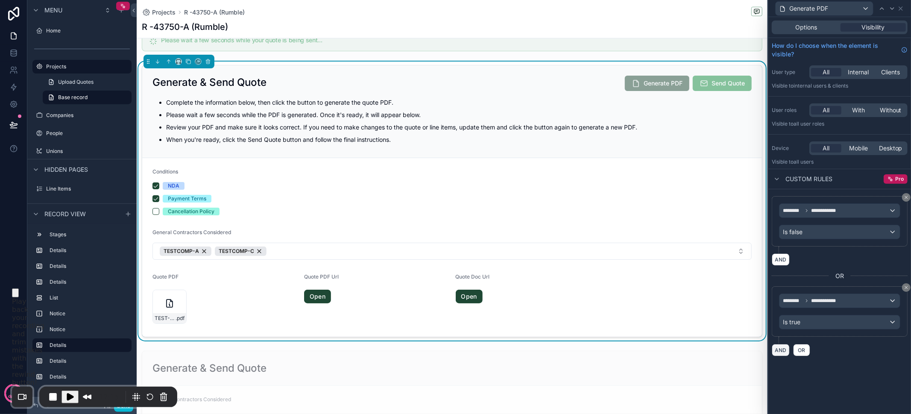
click at [775, 346] on button "AND" at bounding box center [781, 350] width 18 height 12
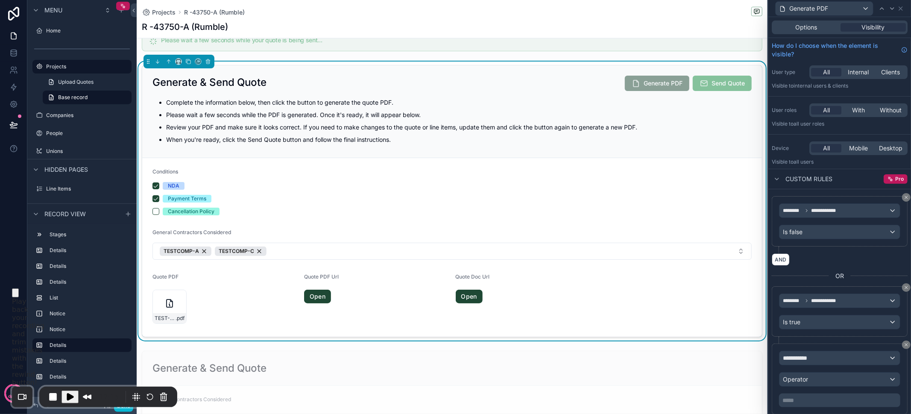
scroll to position [18, 0]
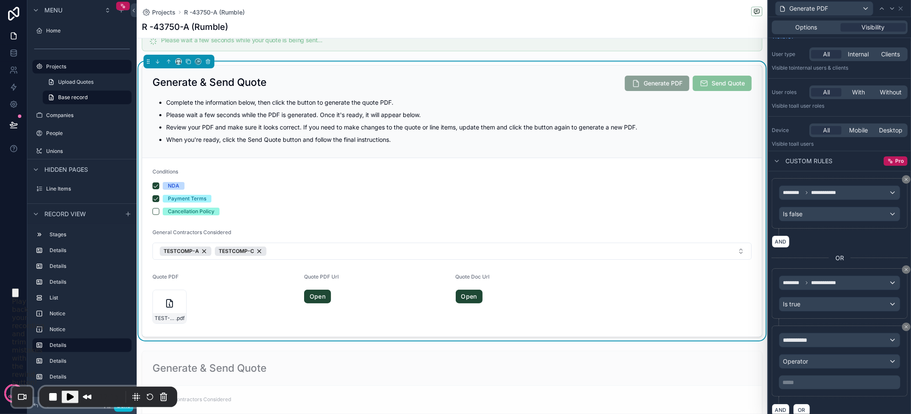
drag, startPoint x: 899, startPoint y: 266, endPoint x: 892, endPoint y: 265, distance: 7.9
click at [905, 268] on icon at bounding box center [906, 269] width 3 height 3
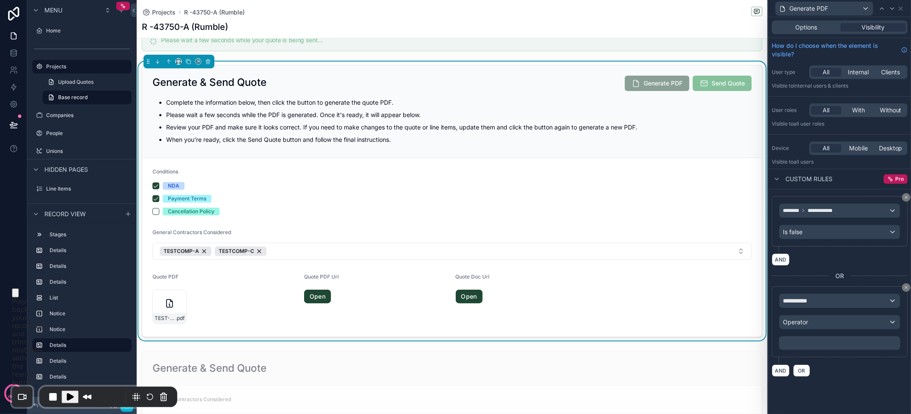
scroll to position [0, 0]
click at [905, 285] on icon at bounding box center [906, 287] width 5 height 5
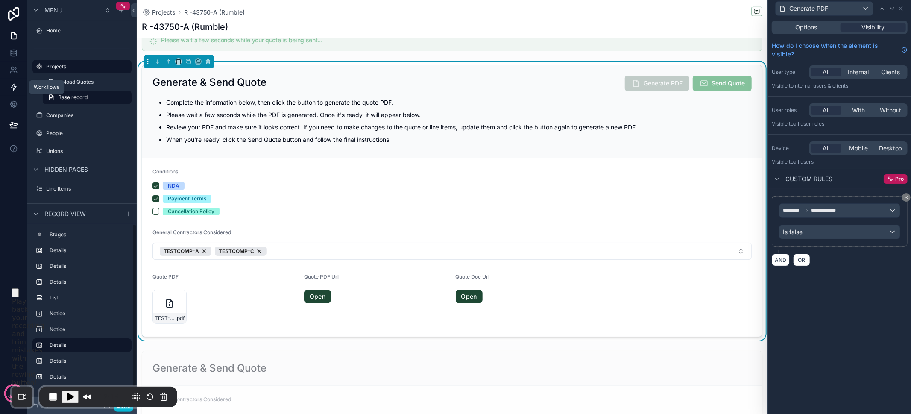
click at [15, 82] on link at bounding box center [13, 87] width 27 height 17
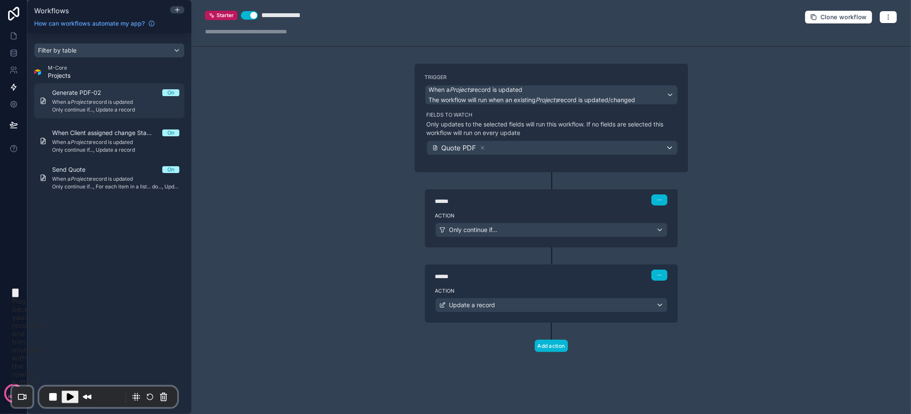
click at [101, 106] on span "Only continue if..., Update a record" at bounding box center [115, 109] width 127 height 7
click at [118, 103] on span "When a Projects record is updated" at bounding box center [115, 102] width 127 height 7
click at [886, 18] on icon "button" at bounding box center [888, 17] width 7 height 7
click at [865, 48] on span "Run history" at bounding box center [865, 50] width 41 height 7
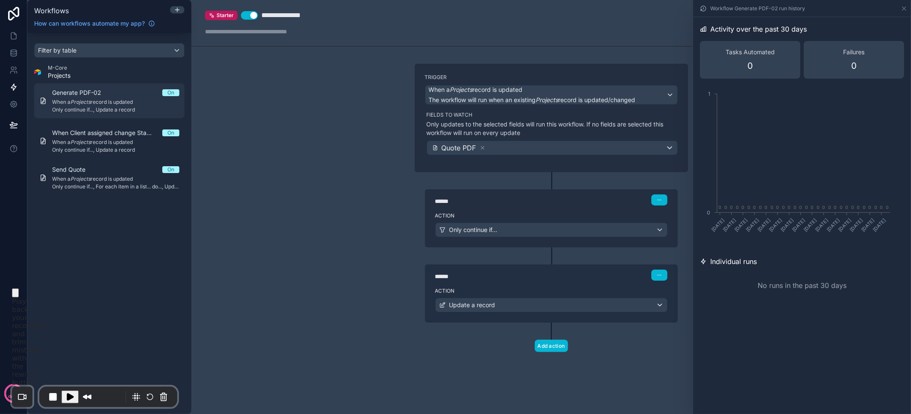
click at [138, 102] on span "When a Projects record is updated" at bounding box center [115, 102] width 127 height 7
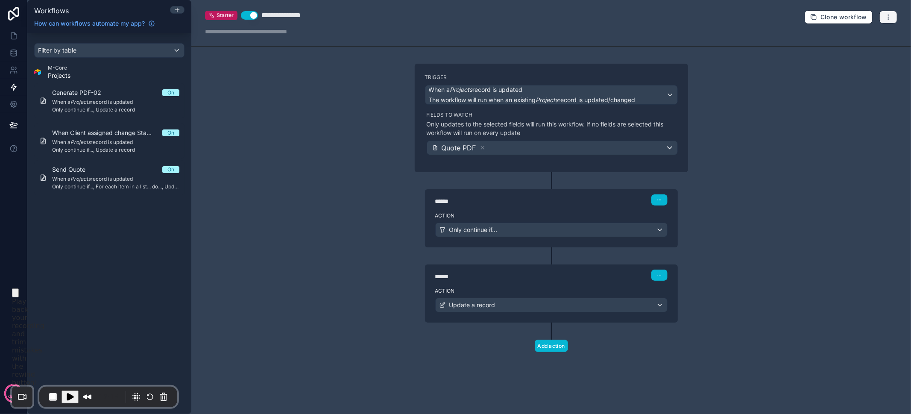
click at [890, 14] on icon "button" at bounding box center [888, 17] width 7 height 7
click at [865, 66] on span "Delete workflow" at bounding box center [865, 64] width 41 height 7
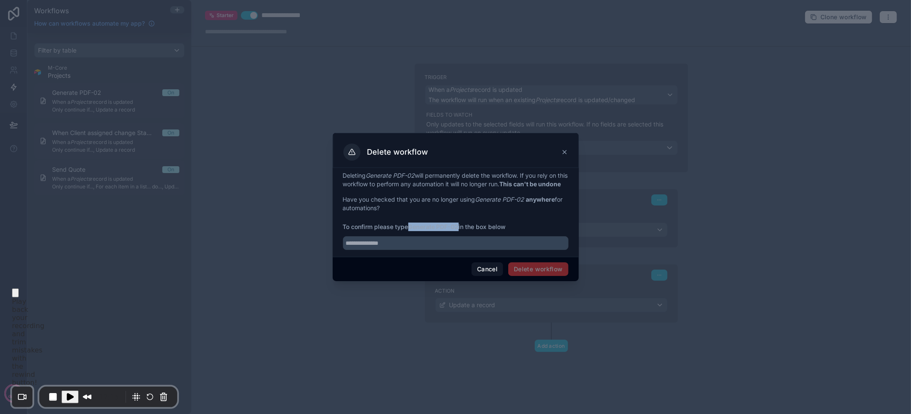
drag, startPoint x: 459, startPoint y: 230, endPoint x: 412, endPoint y: 229, distance: 47.0
click at [412, 229] on strong "Generate PDF-02" at bounding box center [433, 226] width 50 height 7
copy strong "Generate PDF-02"
click at [413, 246] on input "text" at bounding box center [455, 243] width 225 height 14
paste input "**********"
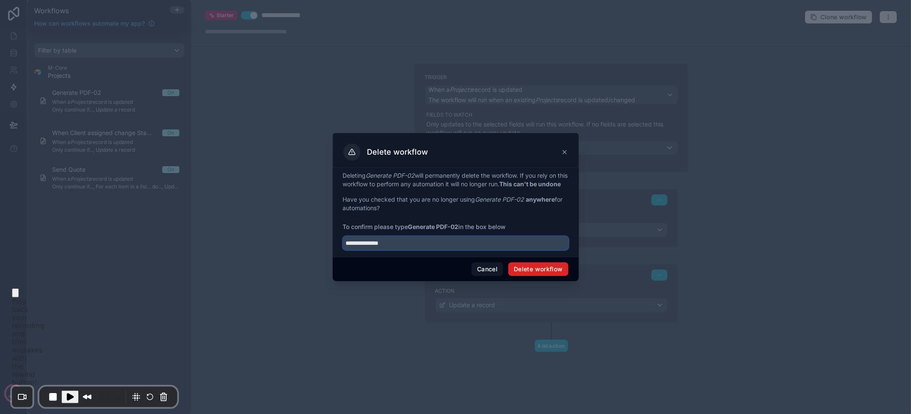
type input "**********"
click at [552, 273] on button "Delete workflow" at bounding box center [538, 269] width 60 height 14
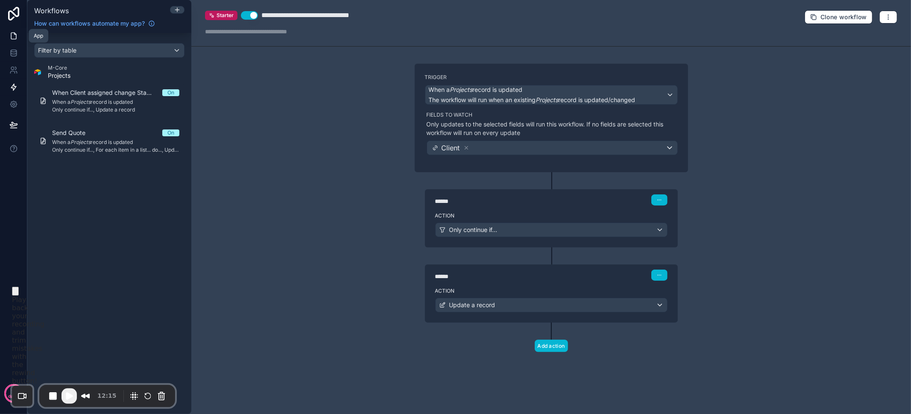
click at [15, 40] on link at bounding box center [13, 35] width 27 height 17
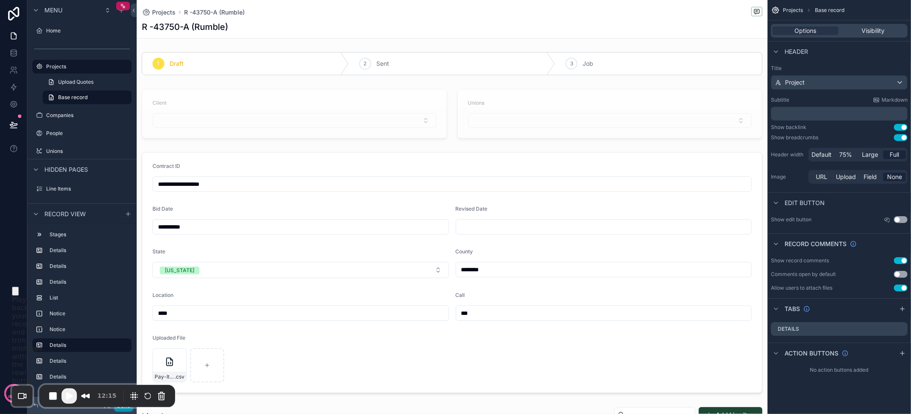
click at [125, 410] on button "Done" at bounding box center [123, 405] width 19 height 12
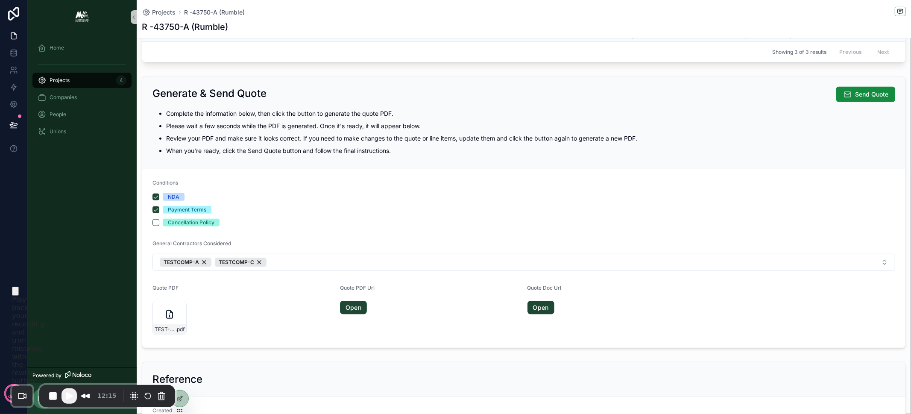
scroll to position [440, 0]
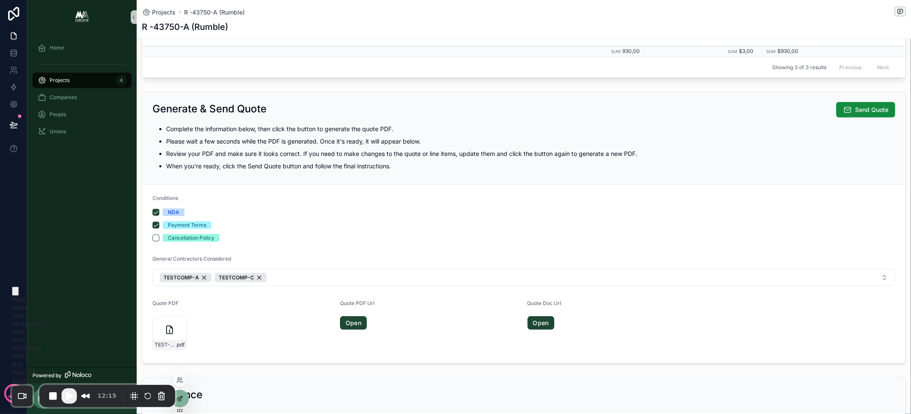
click at [181, 401] on icon at bounding box center [179, 398] width 7 height 7
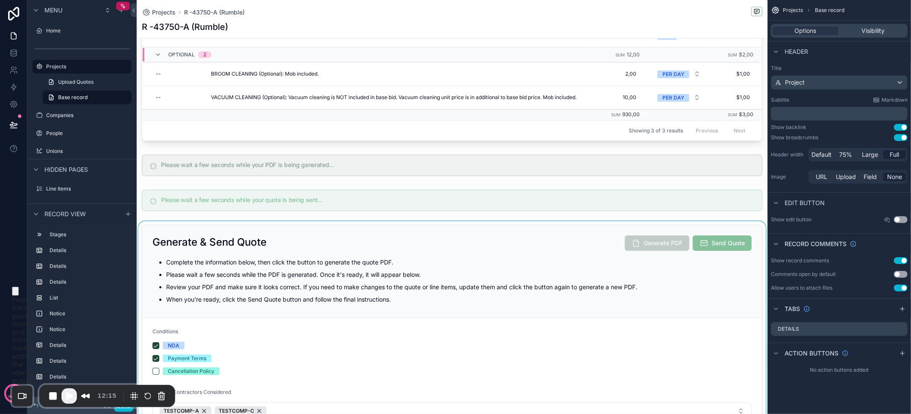
click at [524, 254] on div "scrollable content" at bounding box center [452, 360] width 631 height 279
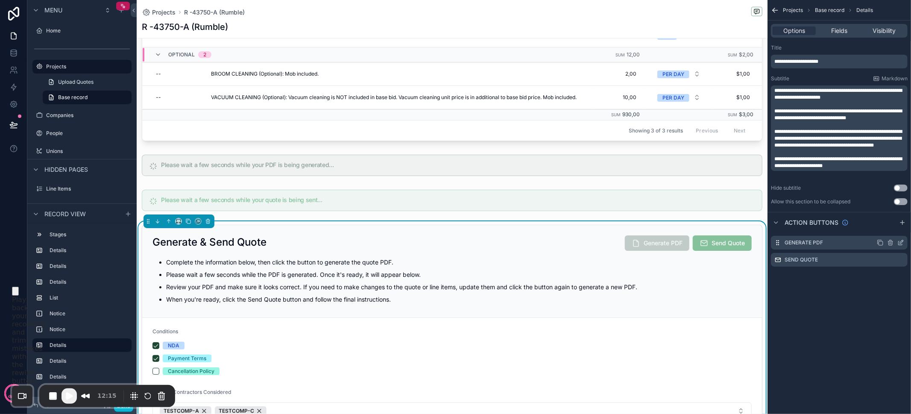
click at [901, 241] on icon "scrollable content" at bounding box center [901, 241] width 3 height 3
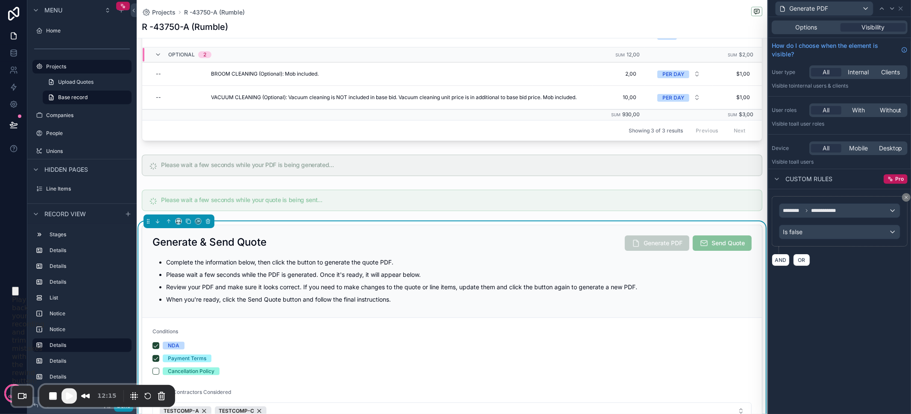
click at [123, 410] on button "Done" at bounding box center [123, 405] width 19 height 12
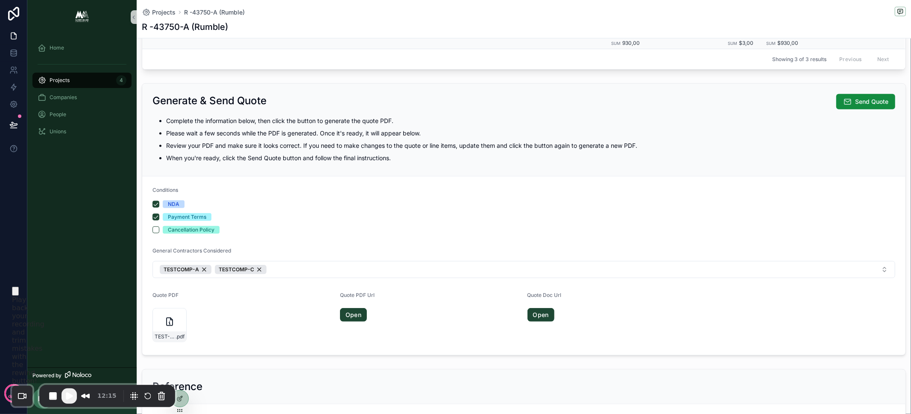
scroll to position [459, 0]
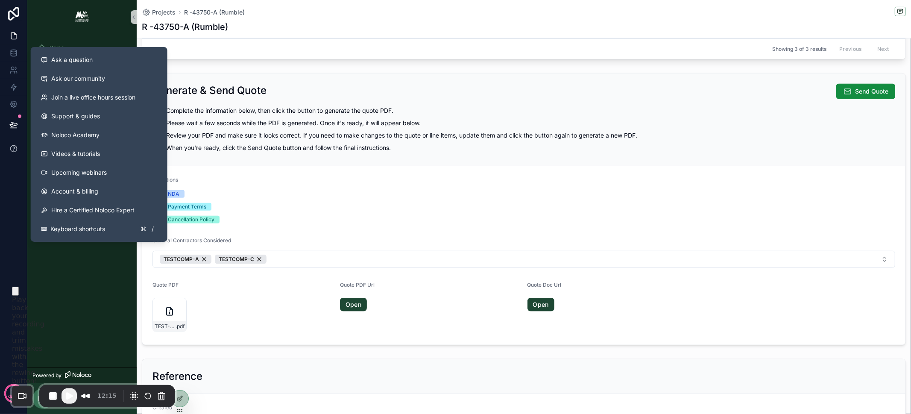
click at [13, 138] on button at bounding box center [13, 149] width 27 height 24
click at [13, 127] on icon at bounding box center [13, 124] width 9 height 9
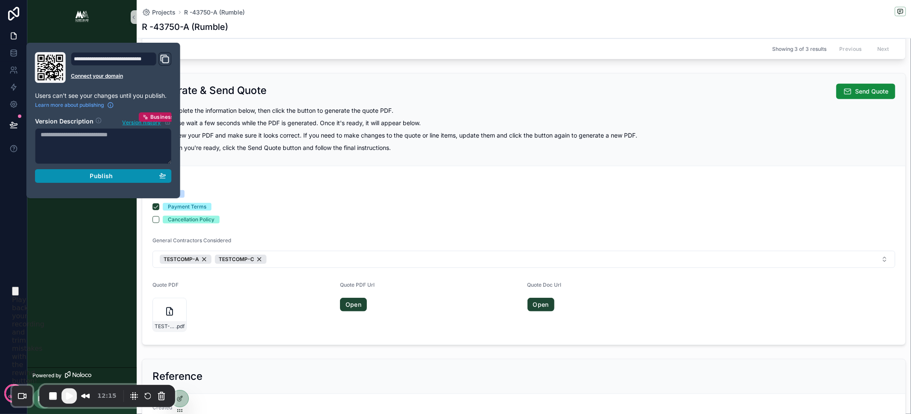
click at [113, 173] on div "Publish" at bounding box center [104, 176] width 126 height 8
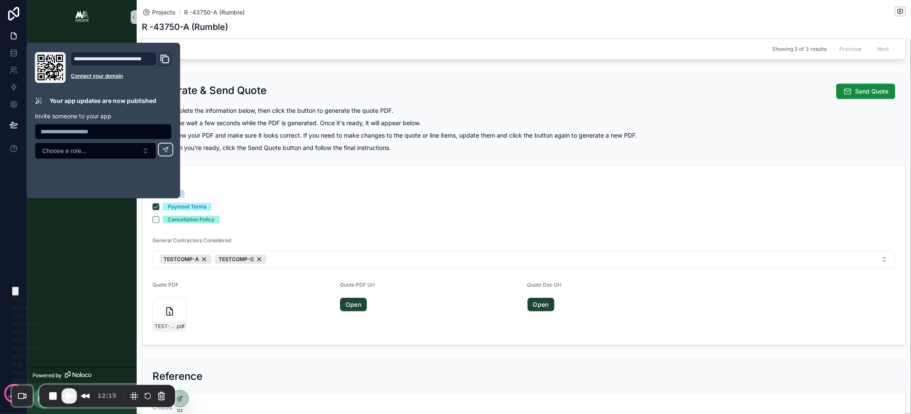
click at [265, 108] on p "Complete the information below, then click the button to generate the quote PDF." at bounding box center [530, 110] width 729 height 9
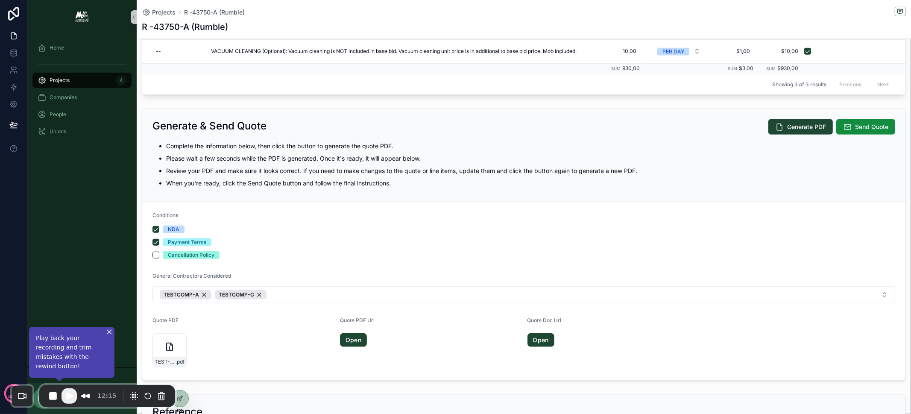
scroll to position [424, 0]
click at [67, 398] on span "Play Recording" at bounding box center [69, 396] width 10 height 10
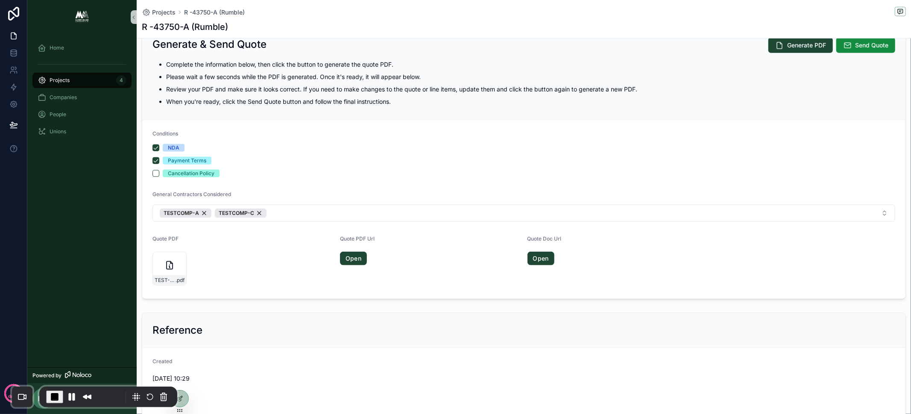
scroll to position [496, 0]
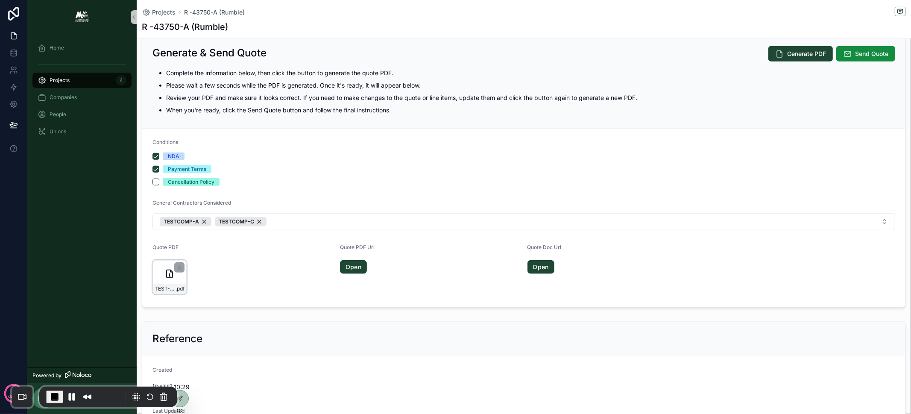
click at [161, 269] on div "TEST-R--43750-A-(Rumble) .pdf" at bounding box center [169, 277] width 34 height 34
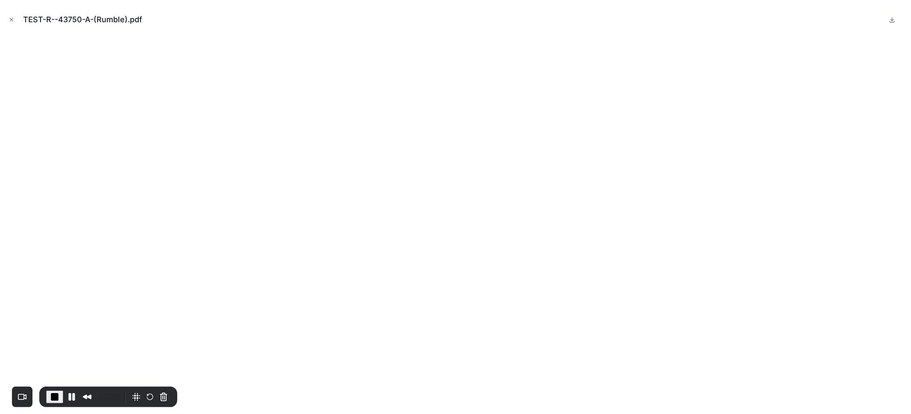
click at [12, 19] on icon "Close modal" at bounding box center [11, 19] width 3 height 3
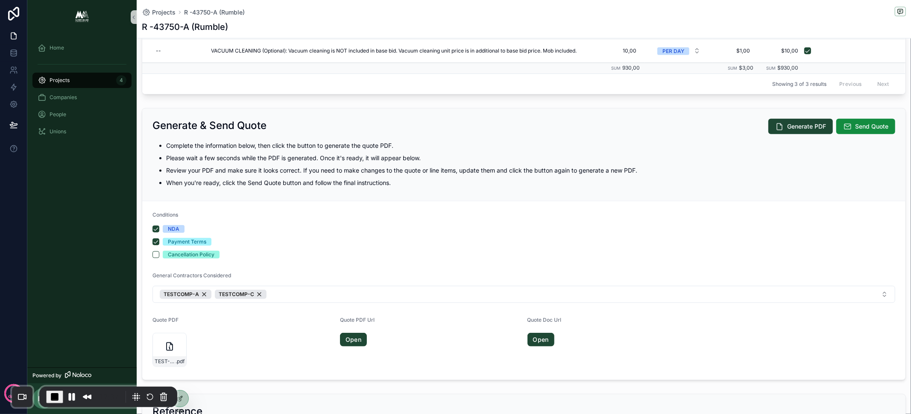
scroll to position [424, 0]
click at [157, 238] on button "Payment Terms" at bounding box center [155, 241] width 7 height 7
click at [156, 225] on button "NDA" at bounding box center [155, 228] width 7 height 7
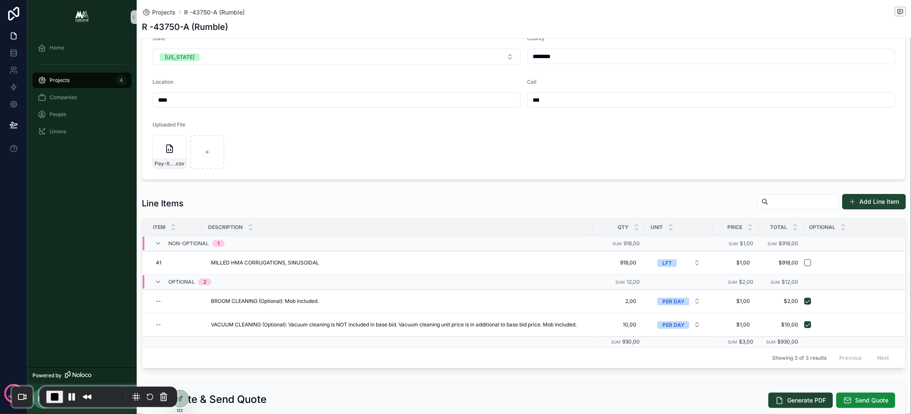
scroll to position [0, 0]
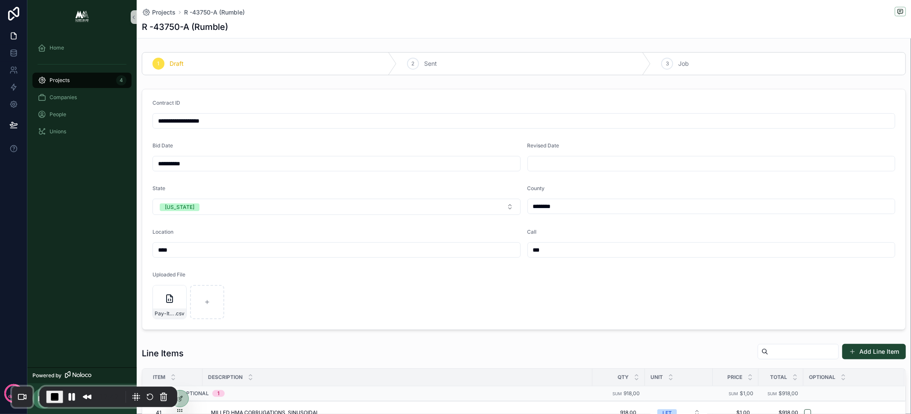
click at [567, 162] on input "scrollable content" at bounding box center [711, 164] width 367 height 12
click at [707, 252] on button "6" at bounding box center [705, 252] width 15 height 15
click at [593, 139] on form "**********" at bounding box center [523, 209] width 763 height 240
click at [590, 170] on div "**********" at bounding box center [711, 163] width 368 height 15
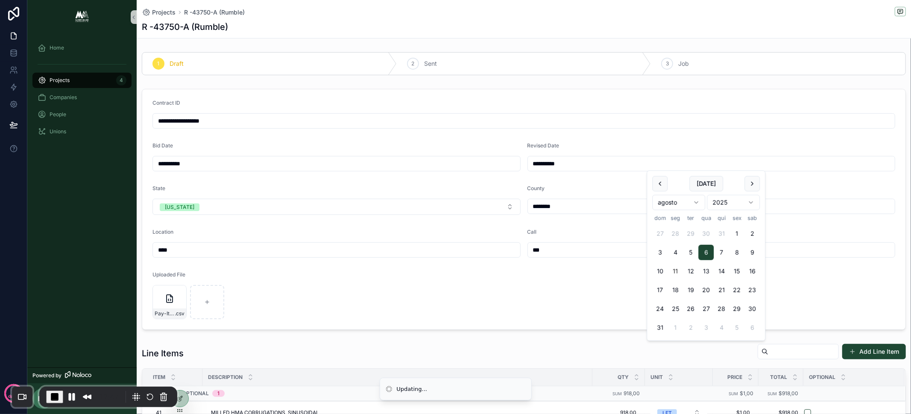
click at [589, 166] on input "**********" at bounding box center [711, 164] width 367 height 12
click at [704, 272] on button "13" at bounding box center [705, 270] width 15 height 15
type input "**********"
click at [619, 140] on form "**********" at bounding box center [523, 209] width 763 height 240
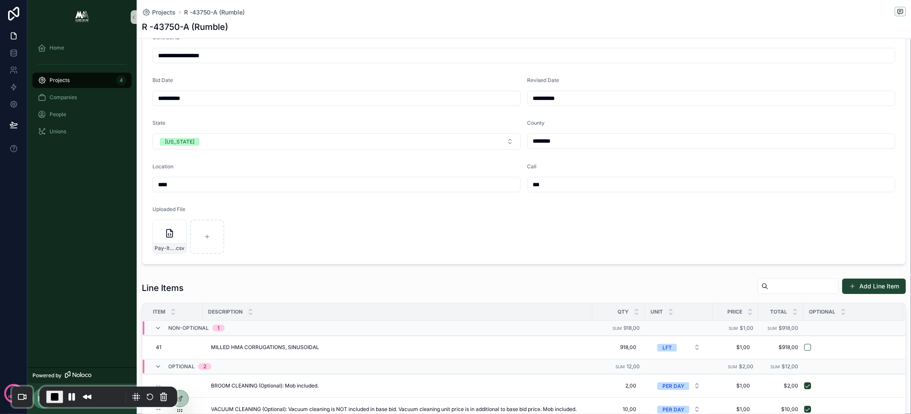
scroll to position [142, 0]
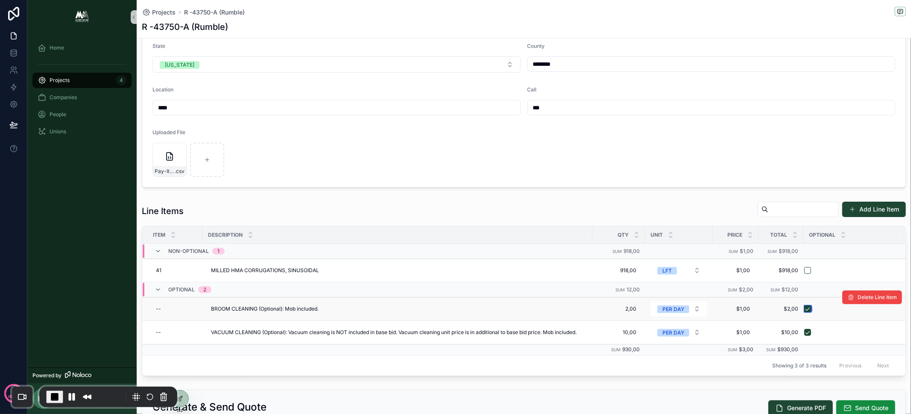
click at [809, 305] on button "scrollable content" at bounding box center [807, 308] width 7 height 7
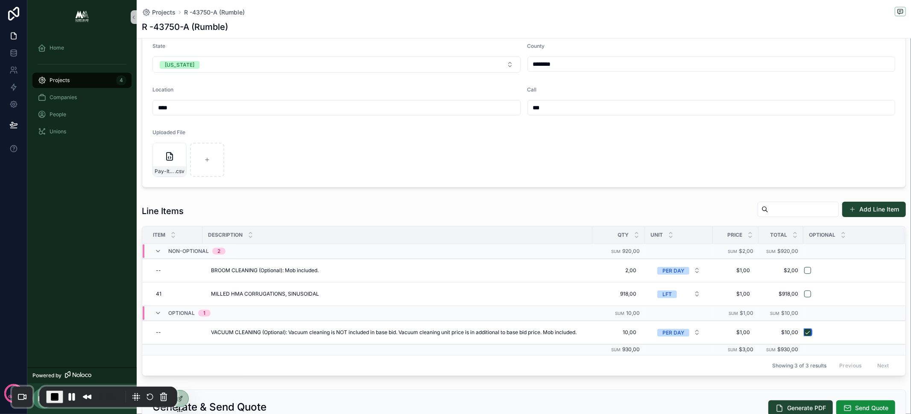
click at [809, 329] on button "scrollable content" at bounding box center [807, 332] width 7 height 7
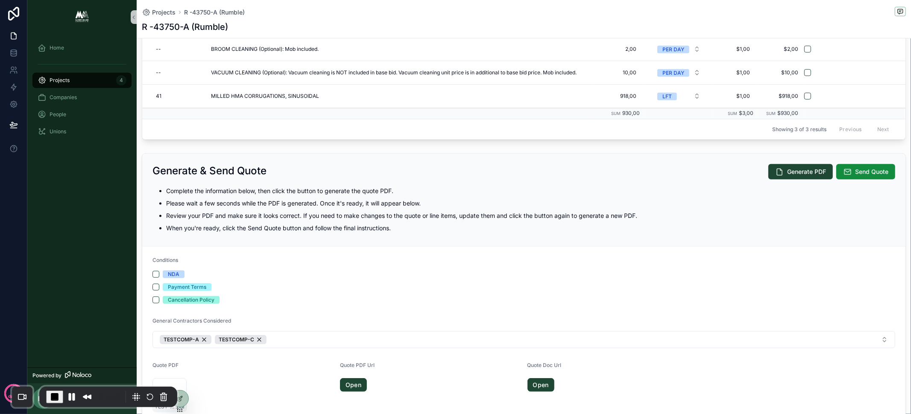
scroll to position [378, 0]
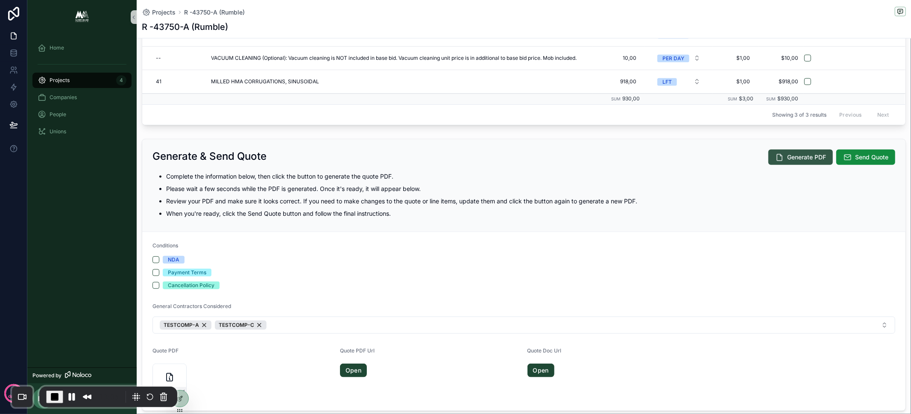
click at [787, 154] on span "Generate PDF" at bounding box center [806, 157] width 39 height 9
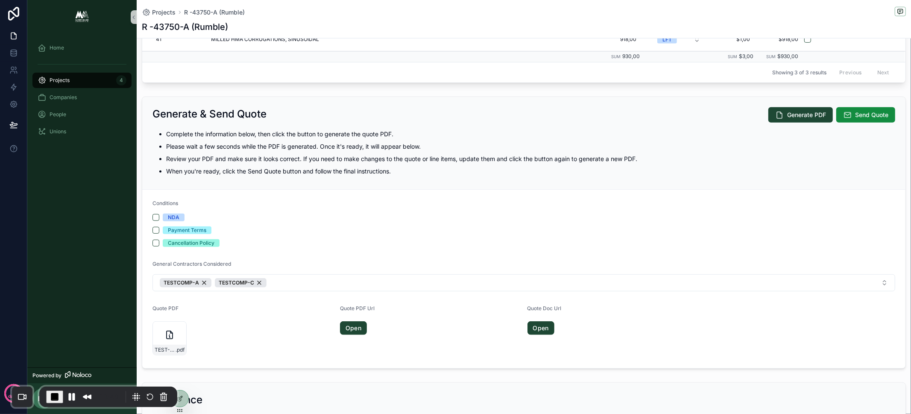
scroll to position [436, 0]
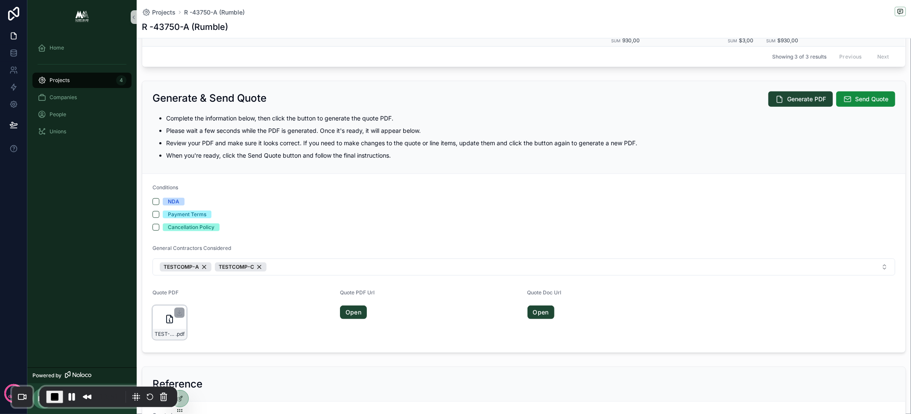
click at [167, 314] on icon "scrollable content" at bounding box center [169, 319] width 10 height 10
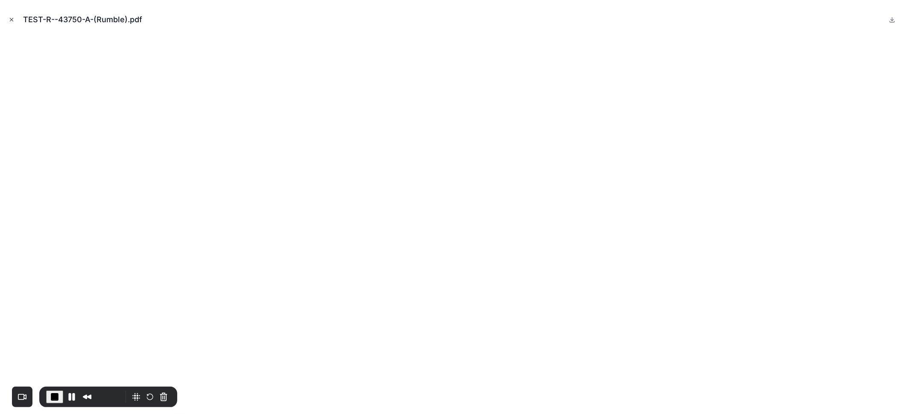
click at [11, 19] on icon "Close modal" at bounding box center [11, 19] width 3 height 3
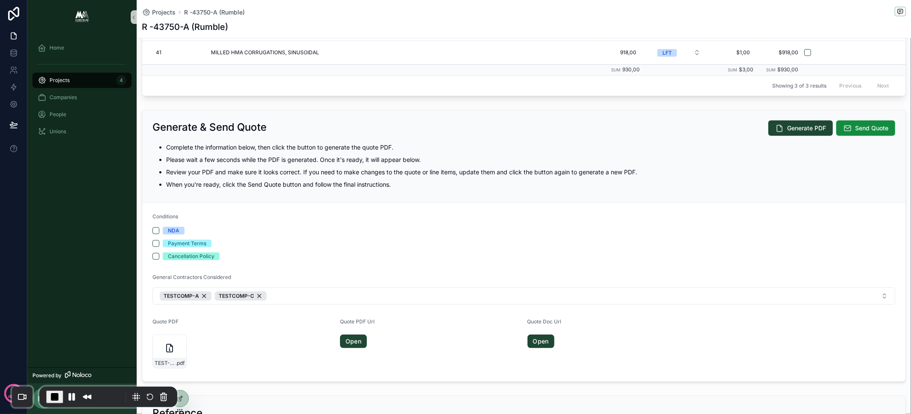
scroll to position [413, 0]
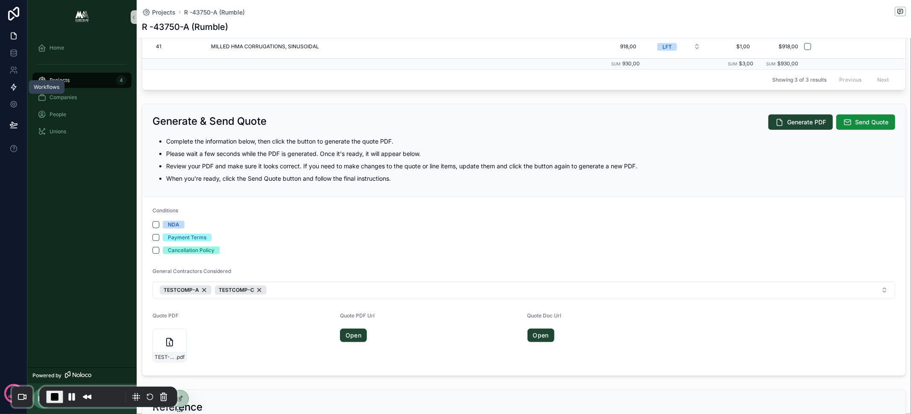
click at [13, 92] on link at bounding box center [13, 87] width 27 height 17
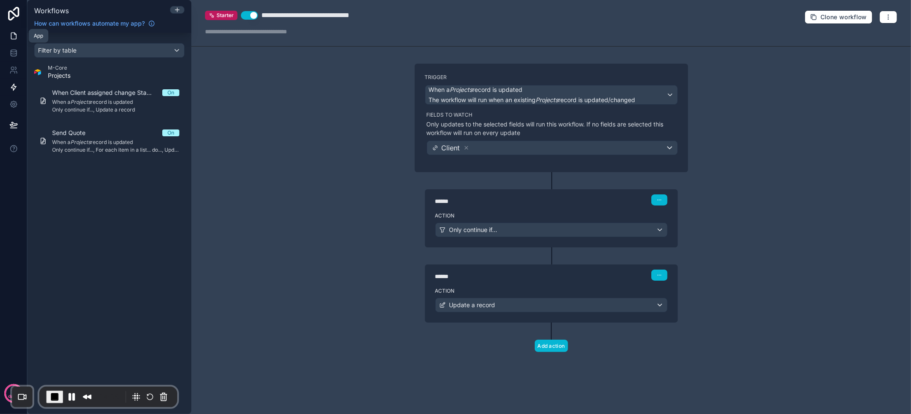
click at [11, 36] on icon at bounding box center [13, 36] width 5 height 6
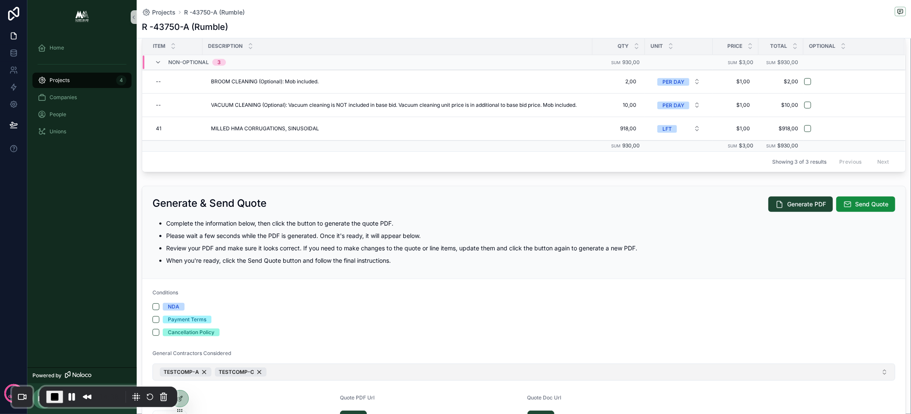
scroll to position [342, 0]
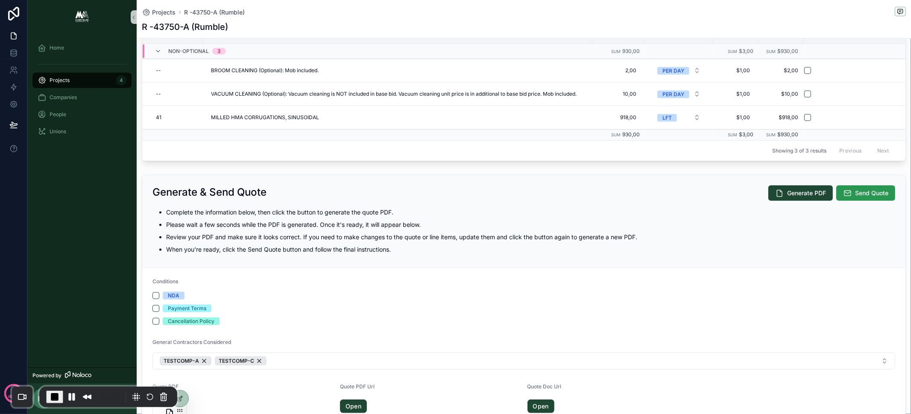
click at [845, 192] on button "Send Quote" at bounding box center [865, 192] width 59 height 15
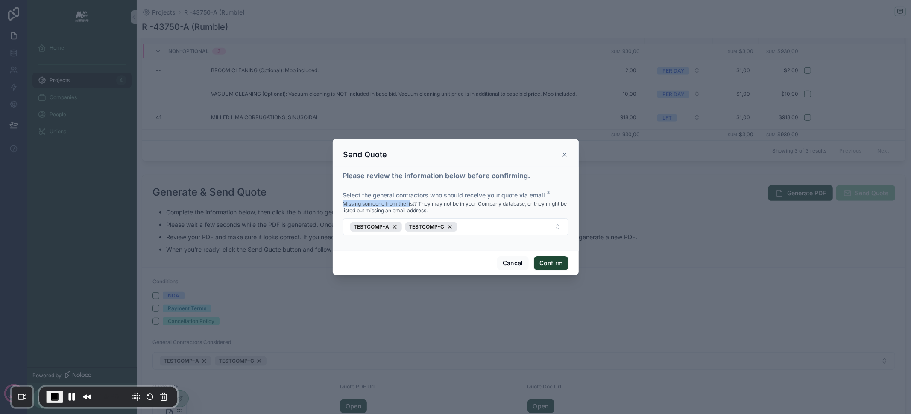
drag, startPoint x: 344, startPoint y: 204, endPoint x: 411, endPoint y: 205, distance: 66.6
click at [411, 205] on span "Missing someone from the list? They may not be in your Company database, or the…" at bounding box center [455, 207] width 225 height 14
click at [553, 261] on button "Confirm" at bounding box center [551, 263] width 34 height 14
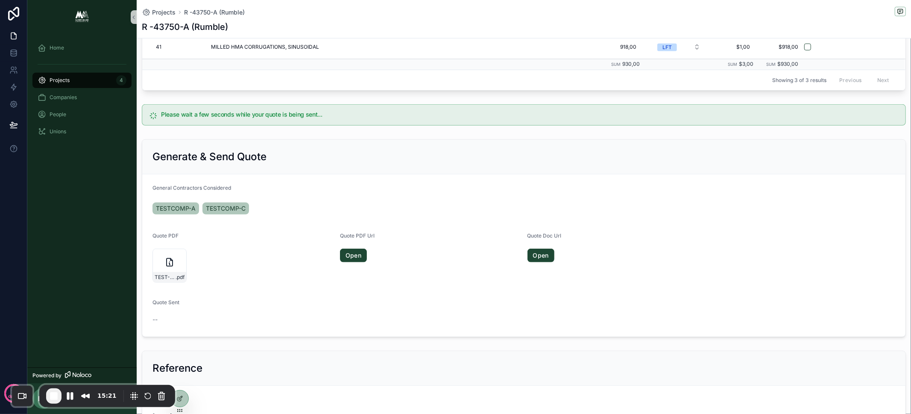
scroll to position [475, 0]
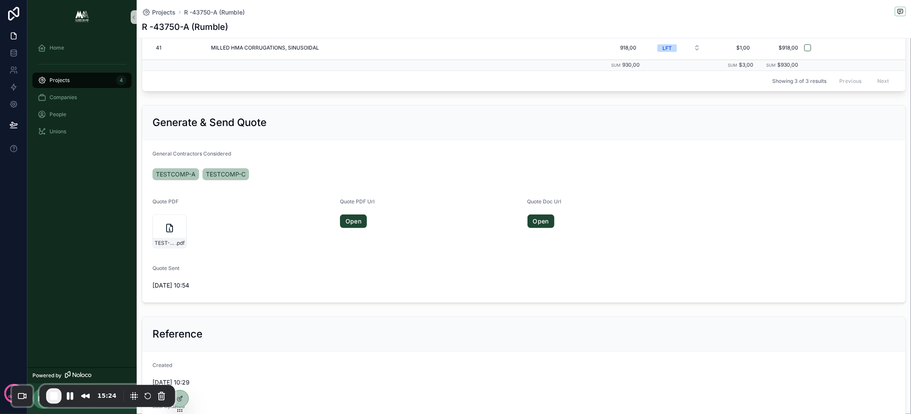
drag, startPoint x: 152, startPoint y: 281, endPoint x: 190, endPoint y: 282, distance: 38.4
click at [190, 282] on span "11/08/2025 10:54" at bounding box center [523, 285] width 743 height 9
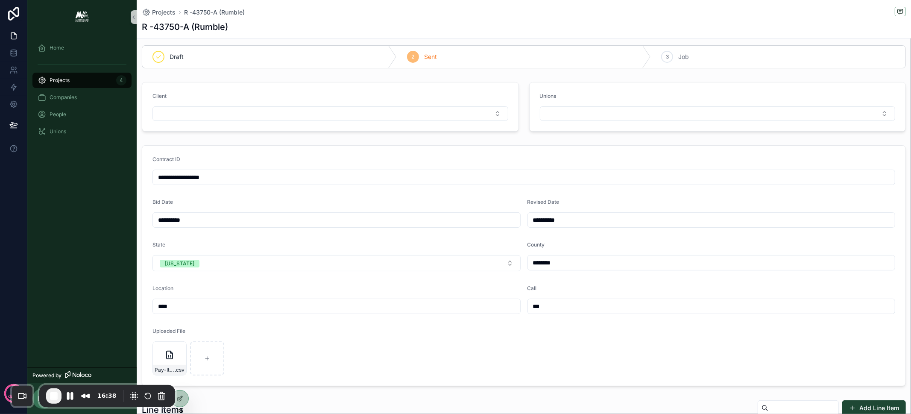
scroll to position [0, 0]
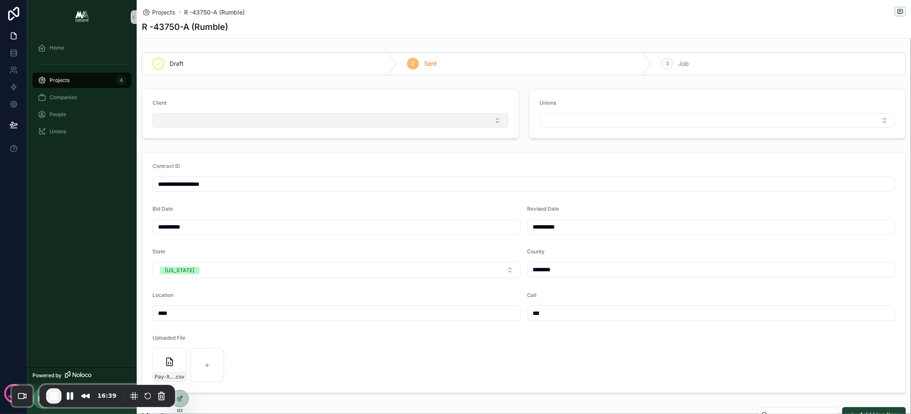
click at [436, 121] on button "Select Button" at bounding box center [330, 120] width 356 height 15
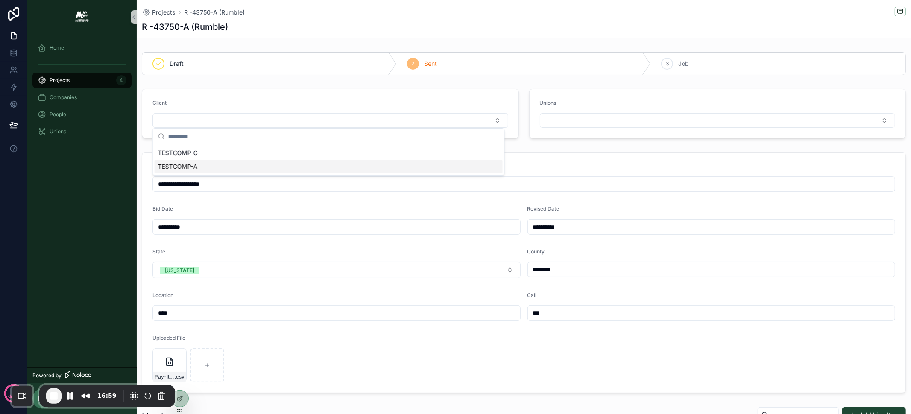
click at [195, 167] on span "TESTCOMP-A" at bounding box center [178, 166] width 40 height 9
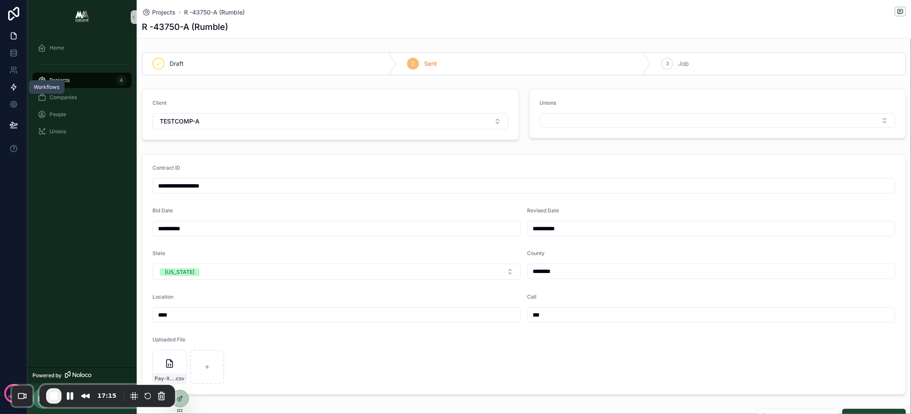
click at [13, 88] on icon at bounding box center [13, 87] width 5 height 6
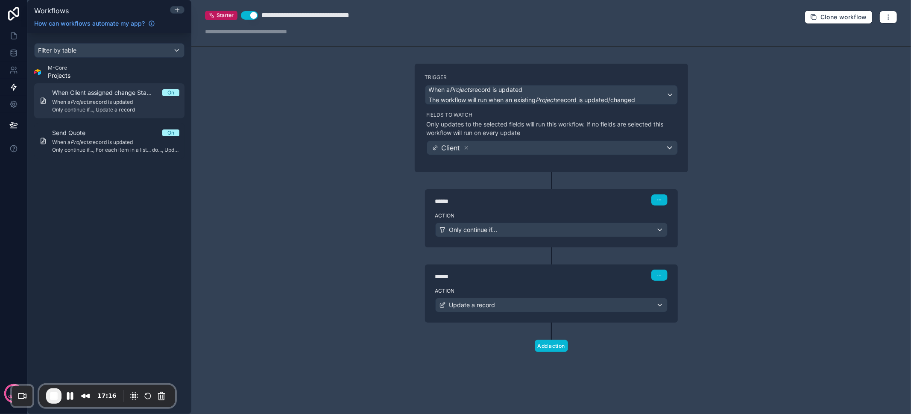
click at [124, 107] on span "Only continue if..., Update a record" at bounding box center [115, 109] width 127 height 7
click at [9, 35] on link at bounding box center [13, 35] width 27 height 17
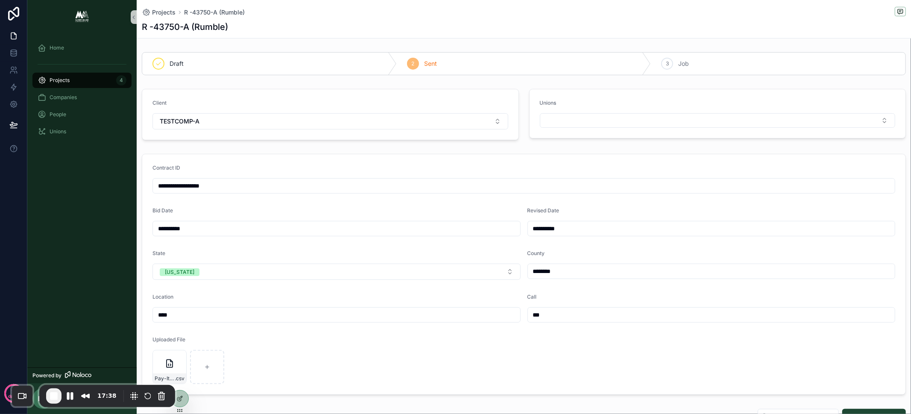
click at [90, 82] on div "Projects 4" at bounding box center [82, 80] width 89 height 14
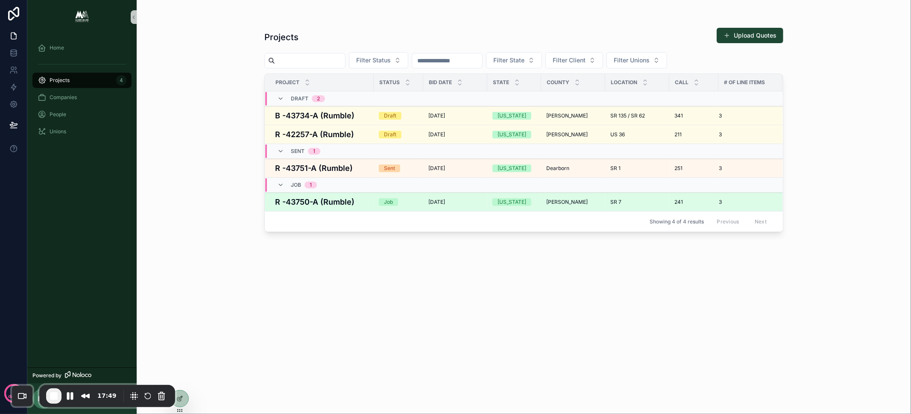
click at [345, 199] on h4 "R -43750-A (Rumble)" at bounding box center [322, 202] width 94 height 12
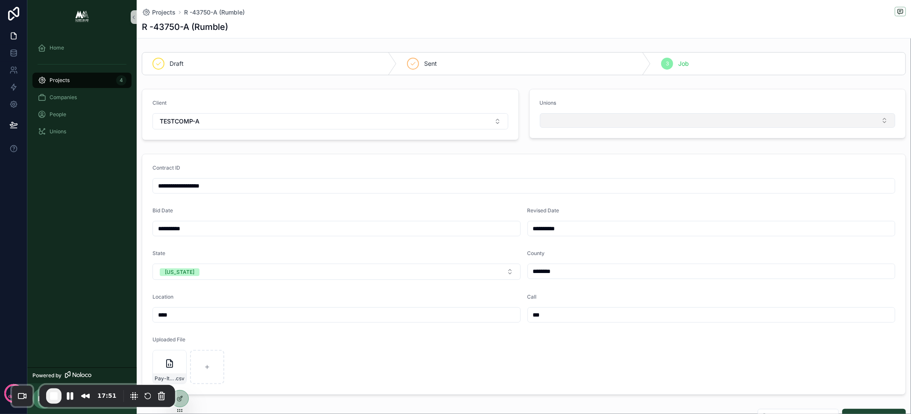
click at [575, 120] on button "Select Button" at bounding box center [718, 120] width 356 height 15
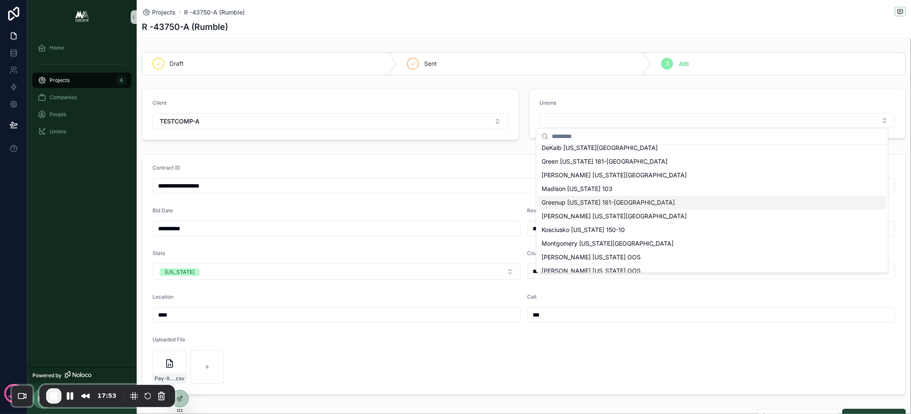
scroll to position [92, 0]
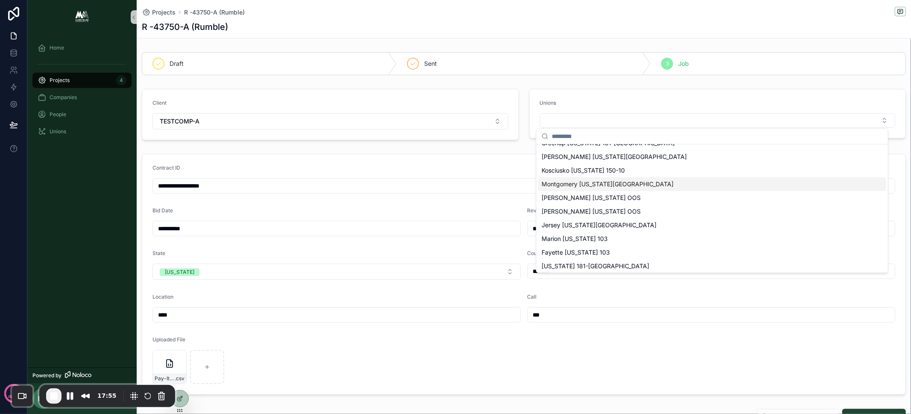
click at [602, 183] on span "Montgomery [US_STATE][GEOGRAPHIC_DATA]" at bounding box center [607, 184] width 132 height 9
click at [612, 175] on span "Kosciusko [US_STATE] 150-10" at bounding box center [582, 173] width 83 height 9
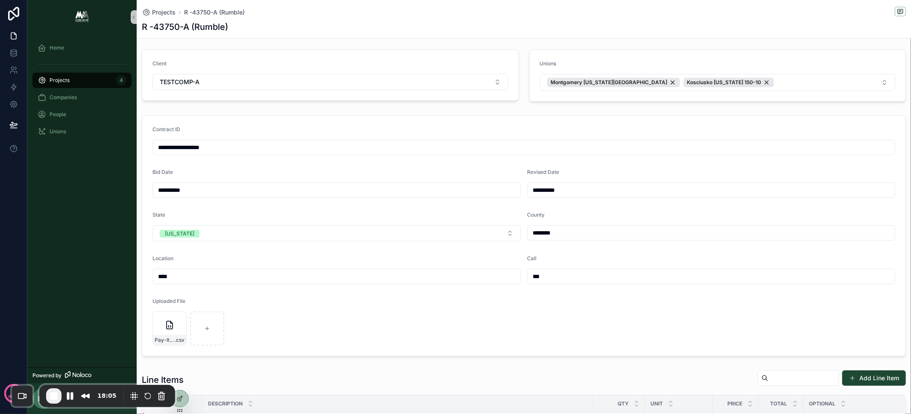
scroll to position [0, 0]
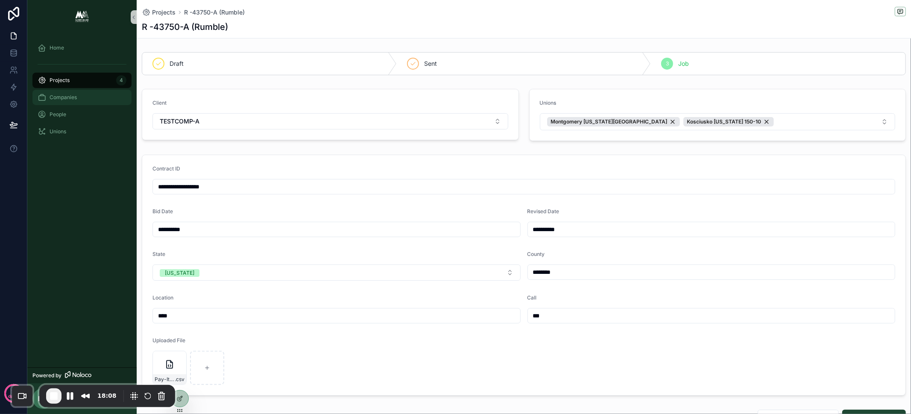
click at [78, 96] on div "Companies" at bounding box center [82, 98] width 89 height 14
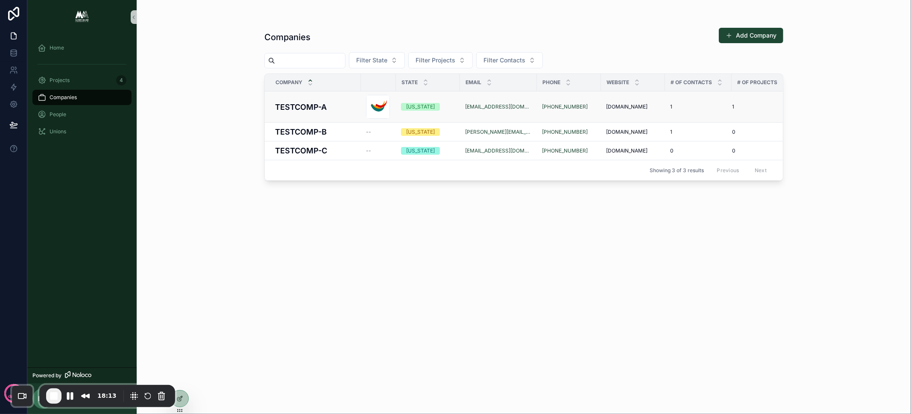
click at [334, 105] on h4 "TESTCOMP-A" at bounding box center [315, 107] width 81 height 12
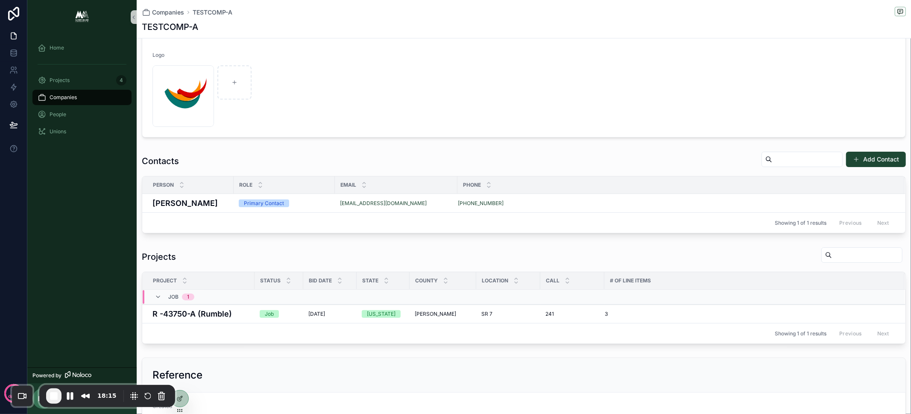
scroll to position [260, 0]
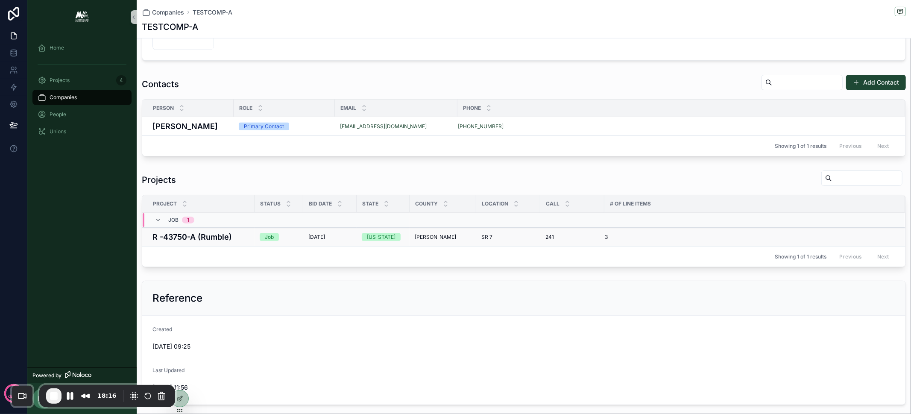
click at [228, 233] on h4 "R -43750-A (Rumble)" at bounding box center [200, 237] width 97 height 12
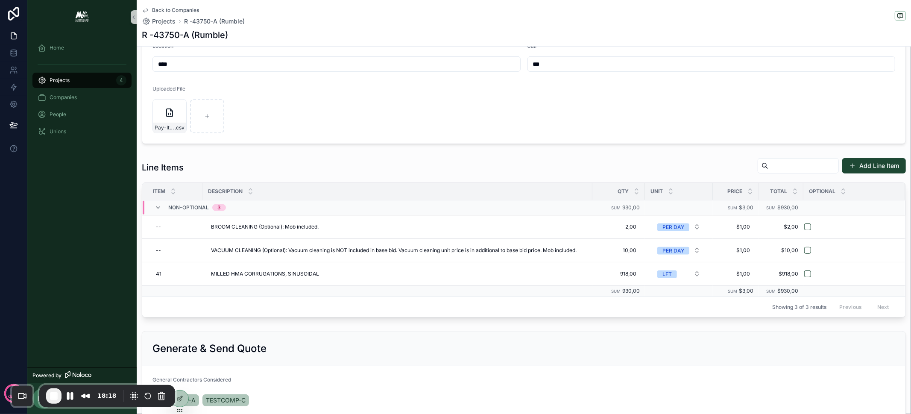
click at [74, 80] on div "Projects 4" at bounding box center [82, 80] width 89 height 14
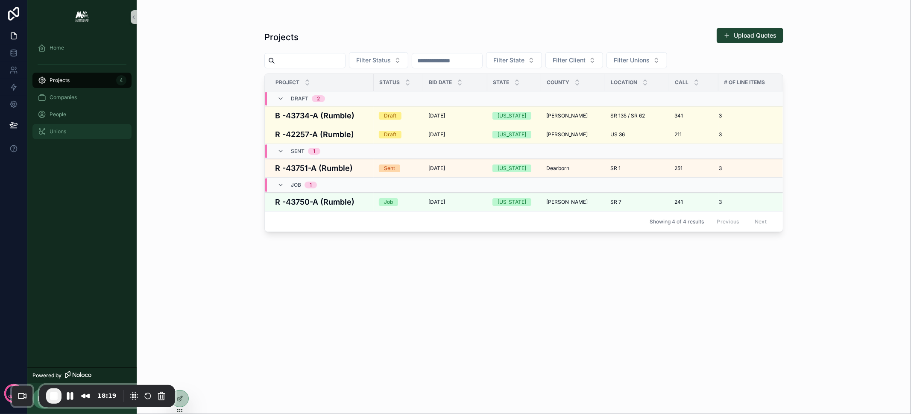
click at [72, 132] on div "Unions" at bounding box center [82, 132] width 89 height 14
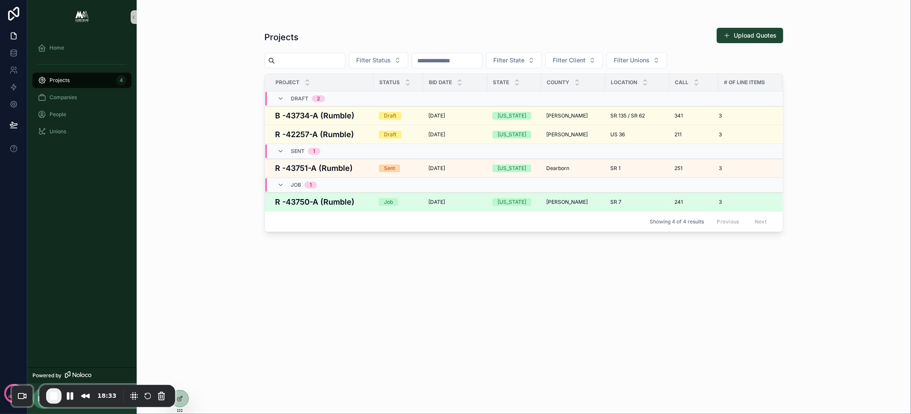
click at [309, 196] on h4 "R -43750-A (Rumble)" at bounding box center [322, 202] width 94 height 12
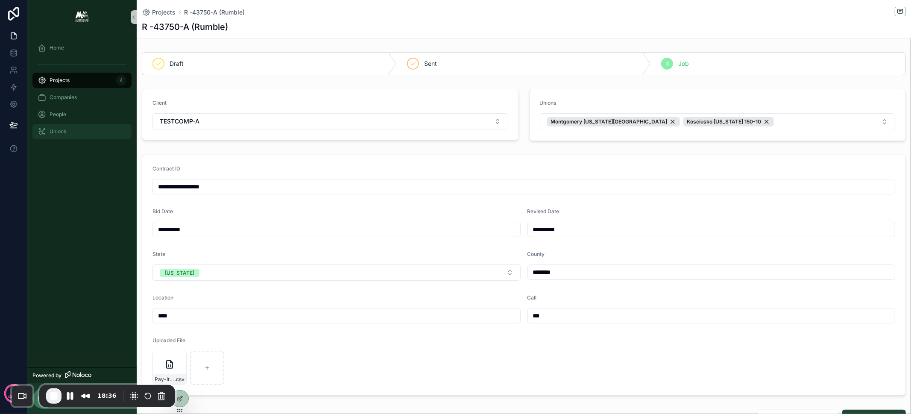
click at [75, 135] on div "Unions" at bounding box center [82, 132] width 89 height 14
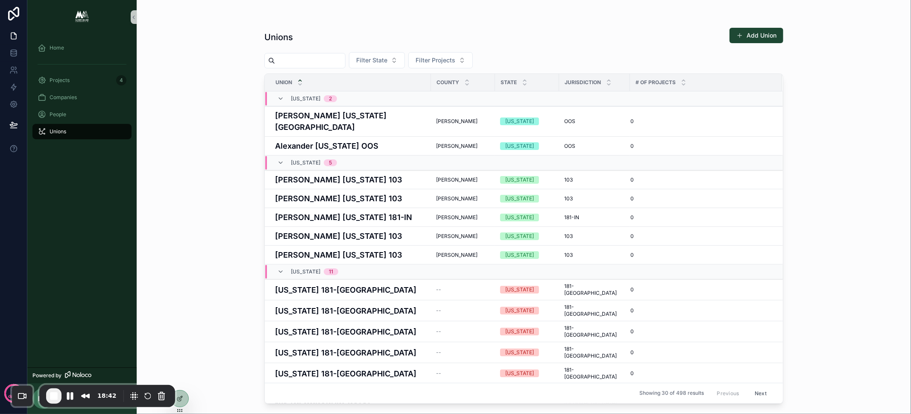
click at [290, 59] on input "scrollable content" at bounding box center [310, 61] width 70 height 12
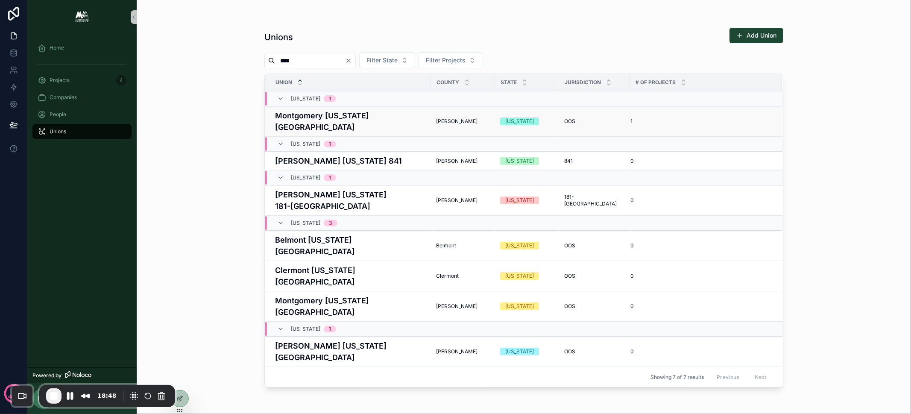
type input "****"
click at [670, 118] on div "1" at bounding box center [700, 121] width 141 height 7
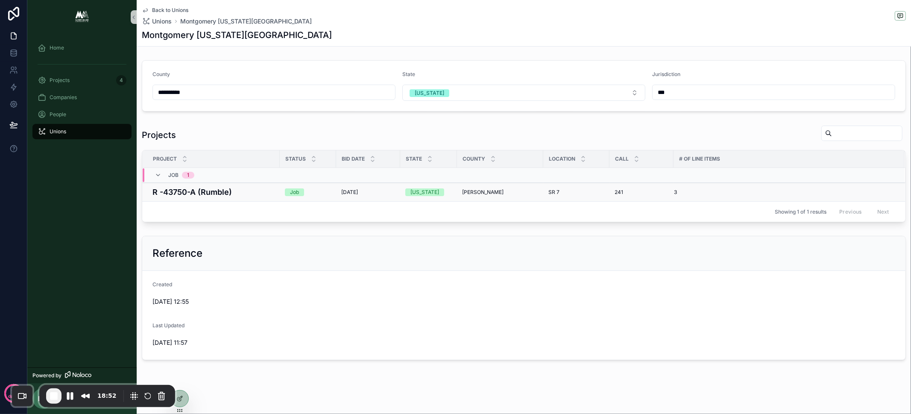
click at [257, 189] on h4 "R -43750-A (Rumble)" at bounding box center [213, 192] width 122 height 12
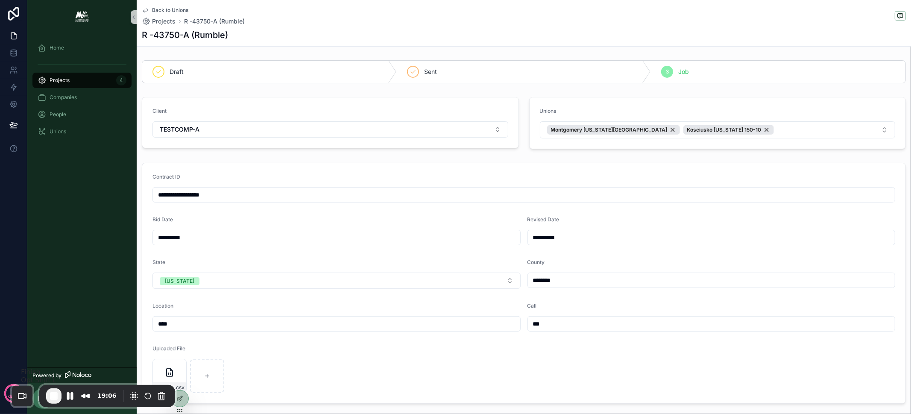
click at [56, 393] on span "End Recording" at bounding box center [54, 396] width 10 height 10
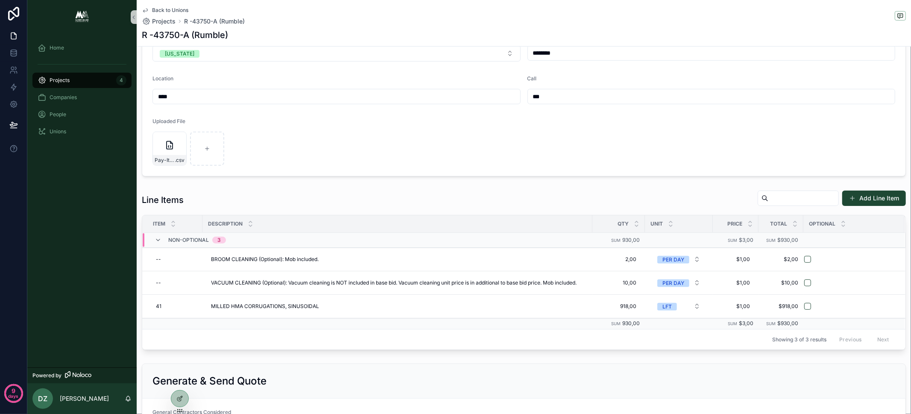
scroll to position [350, 0]
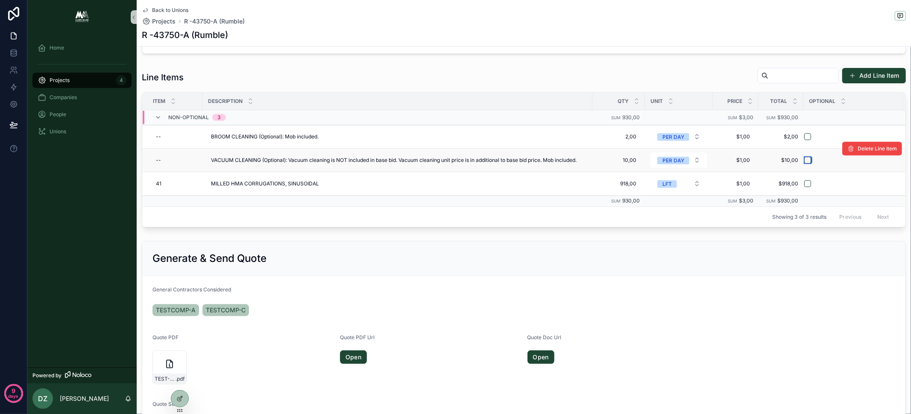
click at [804, 157] on button "scrollable content" at bounding box center [807, 160] width 7 height 7
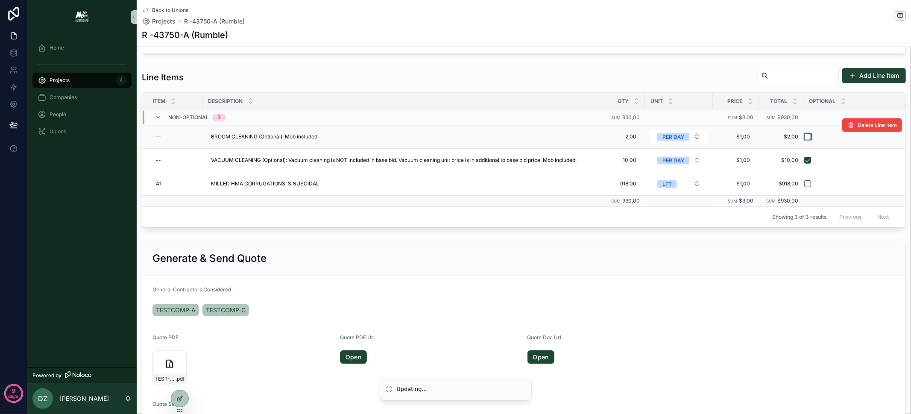
click at [807, 136] on button "scrollable content" at bounding box center [807, 136] width 7 height 7
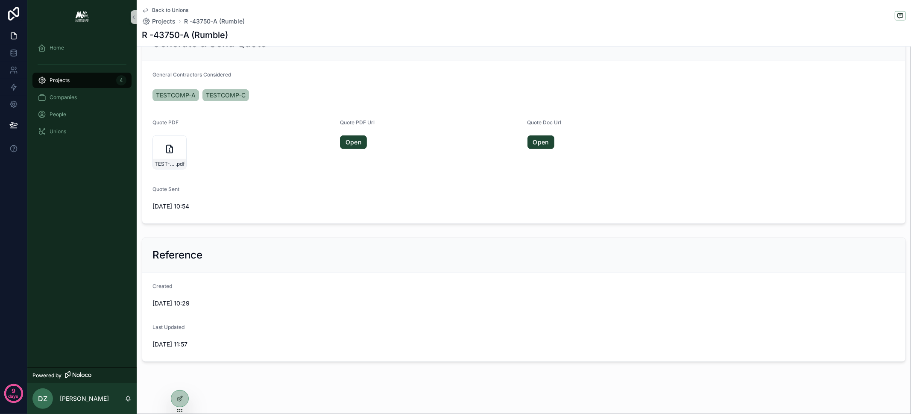
scroll to position [499, 0]
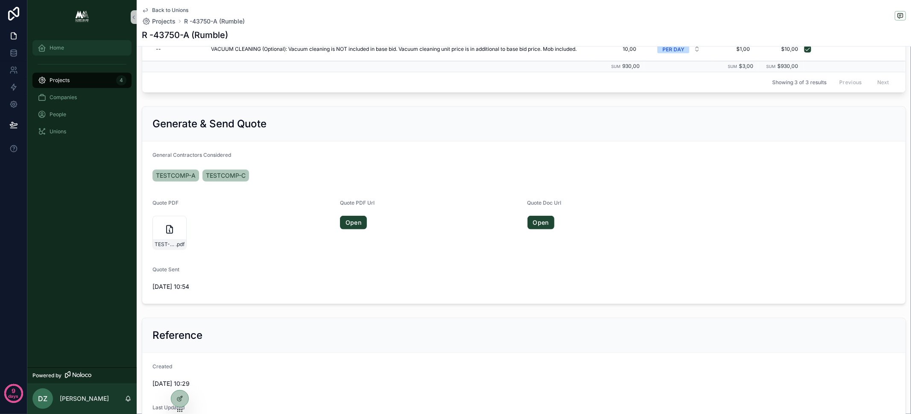
click at [89, 51] on div "Home" at bounding box center [82, 48] width 89 height 14
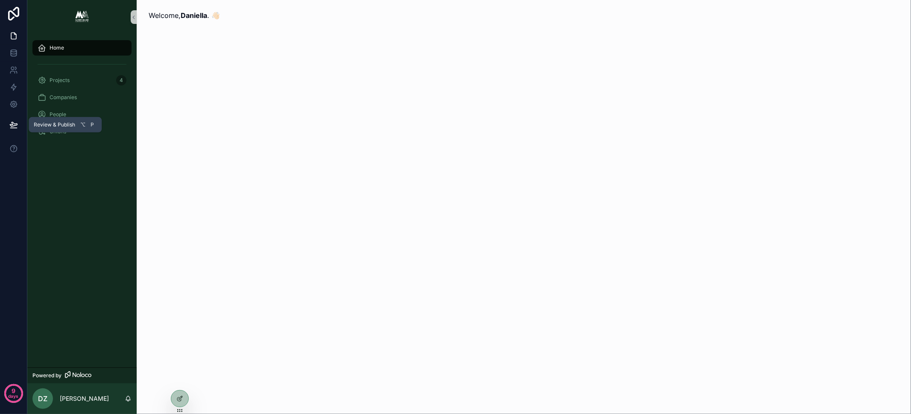
click at [16, 117] on button at bounding box center [13, 125] width 19 height 24
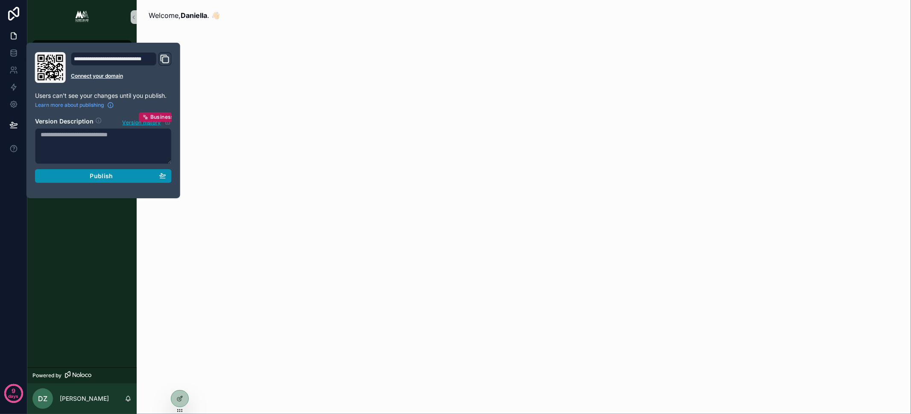
click at [110, 173] on span "Publish" at bounding box center [101, 176] width 23 height 8
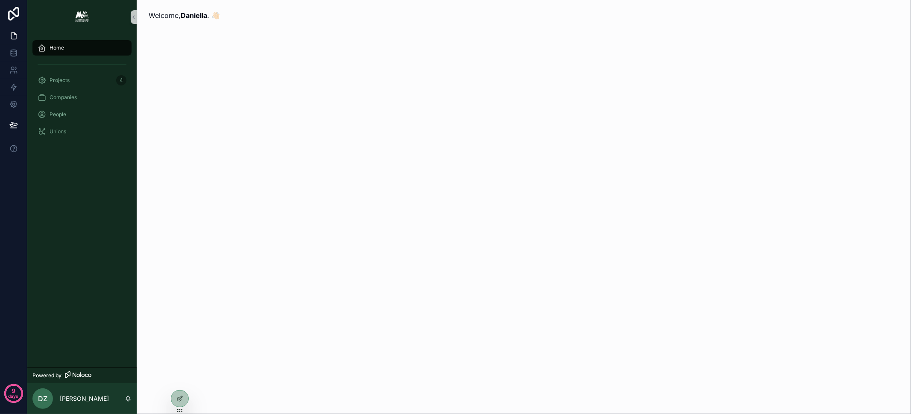
click at [218, 144] on div "Welcome, Daniella . 👋🏻" at bounding box center [524, 207] width 774 height 414
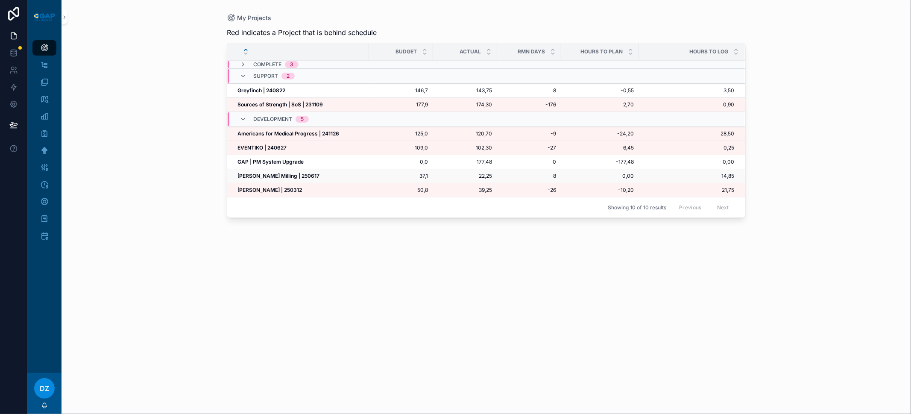
click at [272, 176] on strong "[PERSON_NAME] Milling | 250617" at bounding box center [278, 176] width 82 height 6
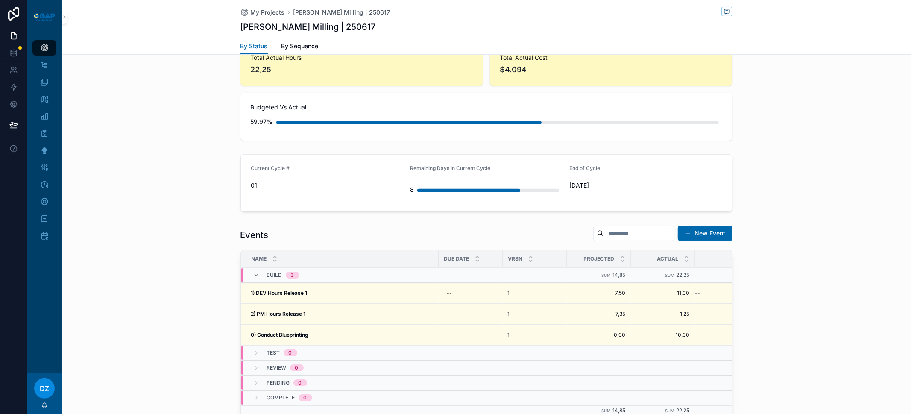
scroll to position [316, 0]
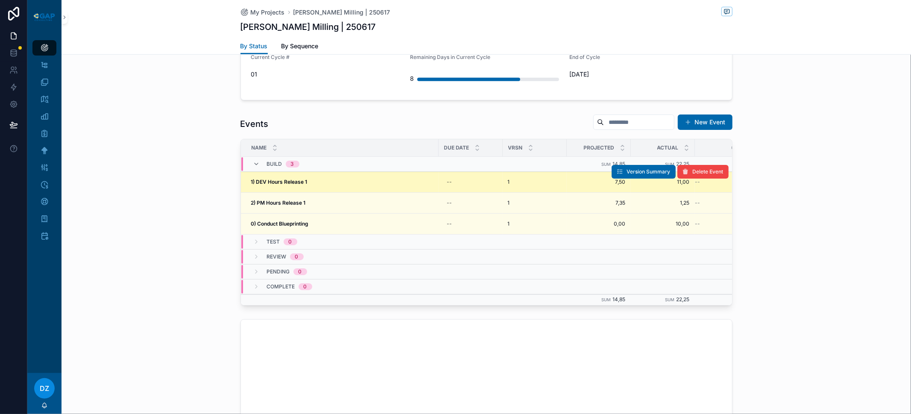
click at [288, 180] on strong "1) DEV Hours Release 1" at bounding box center [279, 181] width 56 height 6
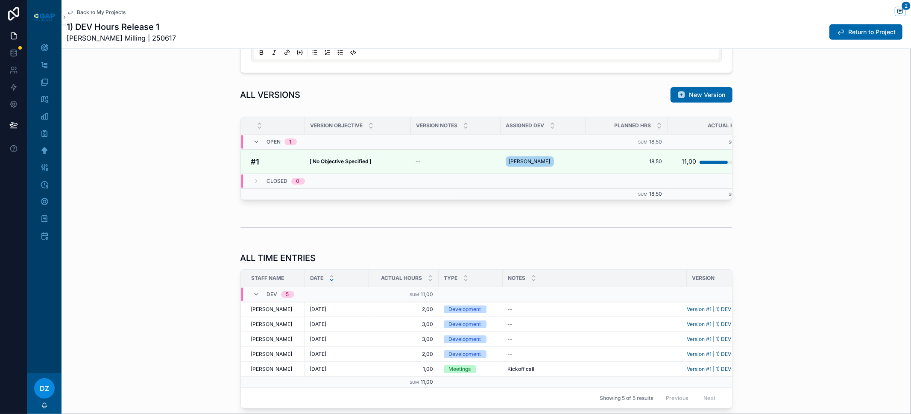
scroll to position [583, 0]
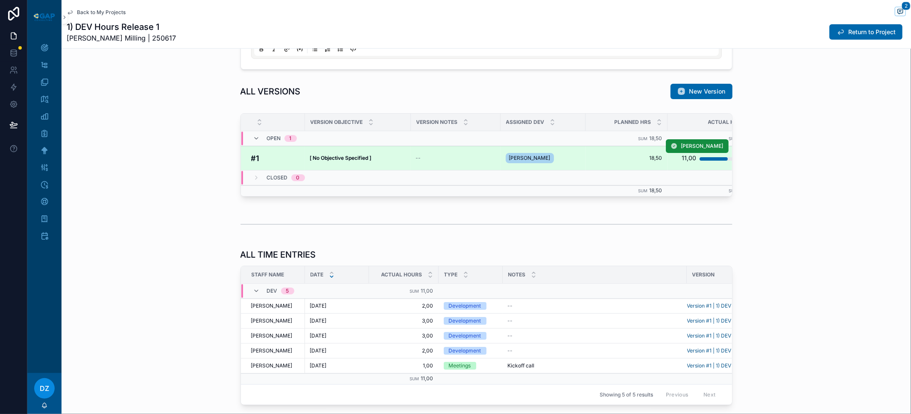
click at [358, 156] on strong "[ No Objective Specified ]" at bounding box center [340, 158] width 61 height 6
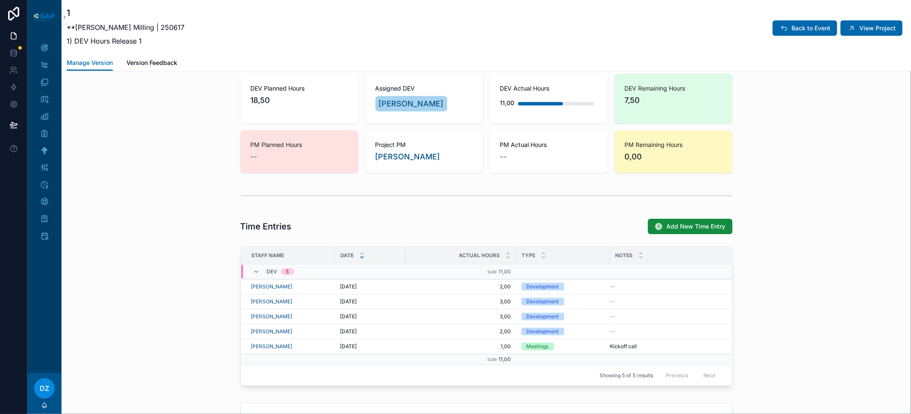
scroll to position [599, 0]
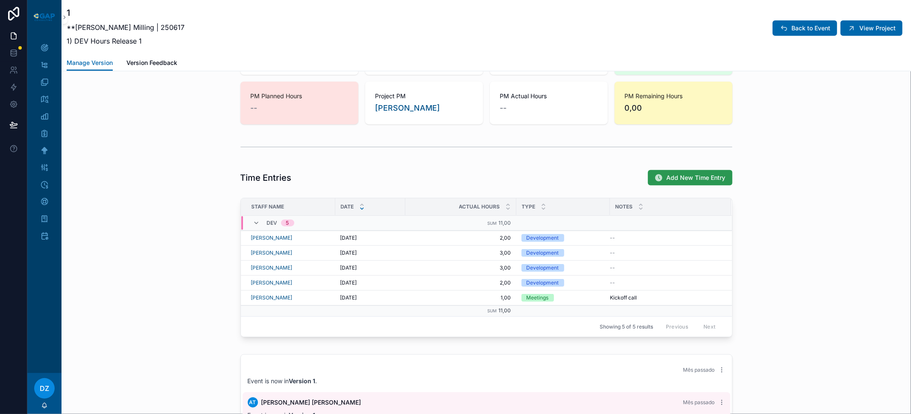
click at [660, 173] on icon "scrollable content" at bounding box center [659, 177] width 9 height 9
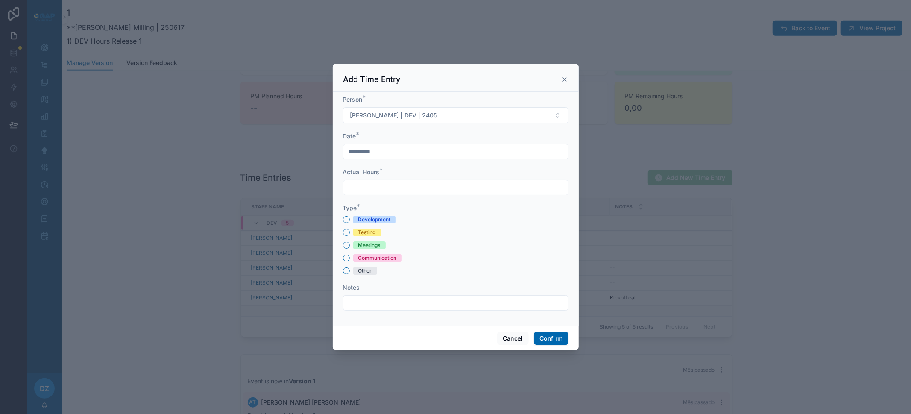
click at [384, 217] on div "Development" at bounding box center [374, 220] width 32 height 8
click at [350, 217] on button "Development" at bounding box center [346, 219] width 7 height 7
click at [384, 185] on input "text" at bounding box center [455, 187] width 225 height 12
type input "****"
click at [548, 332] on button "Confirm" at bounding box center [551, 338] width 34 height 14
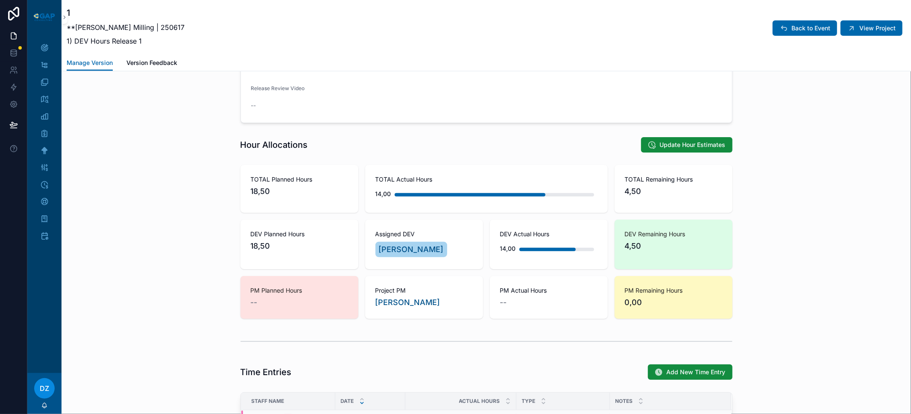
scroll to position [445, 0]
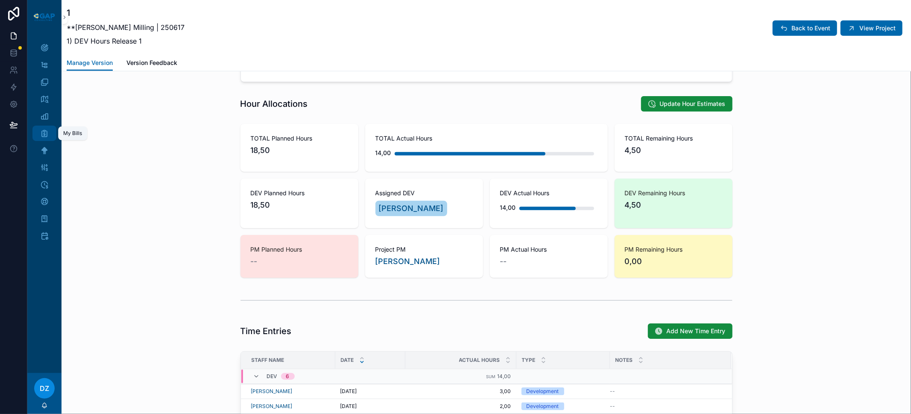
click at [48, 136] on icon "scrollable content" at bounding box center [44, 133] width 9 height 9
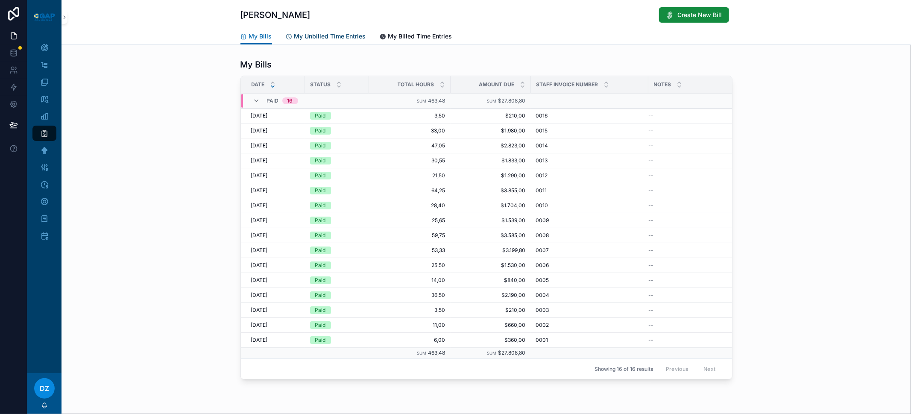
click at [312, 36] on span "My Unbilled Time Entries" at bounding box center [330, 36] width 72 height 9
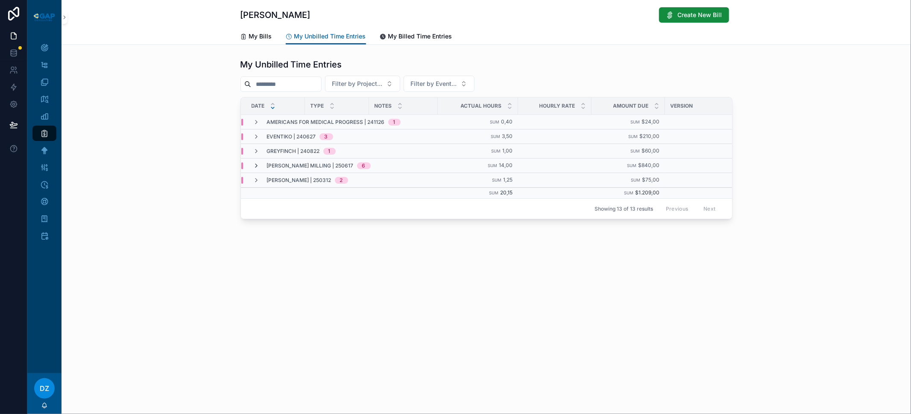
click at [257, 165] on icon "scrollable content" at bounding box center [256, 165] width 7 height 7
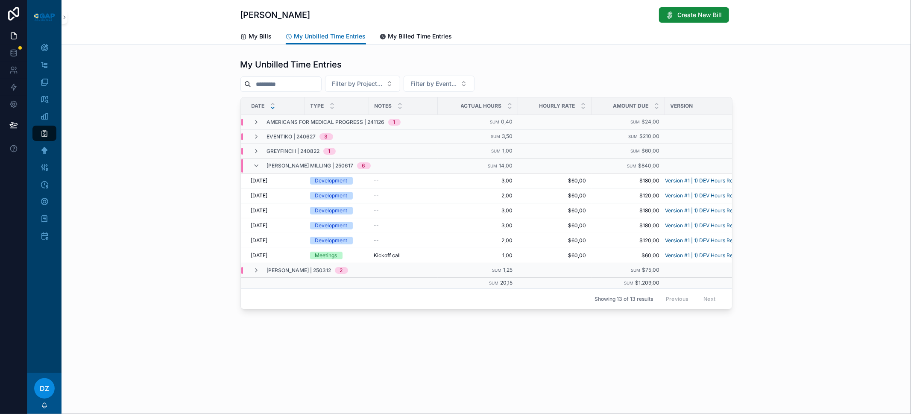
click at [257, 165] on icon "scrollable content" at bounding box center [256, 165] width 7 height 7
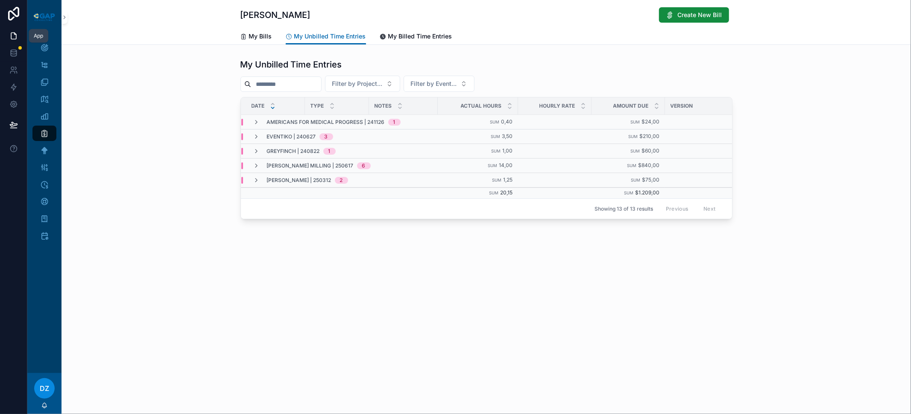
click at [11, 37] on icon at bounding box center [13, 36] width 5 height 6
click at [51, 49] on div "My Projects" at bounding box center [45, 48] width 14 height 14
